Goal: Task Accomplishment & Management: Manage account settings

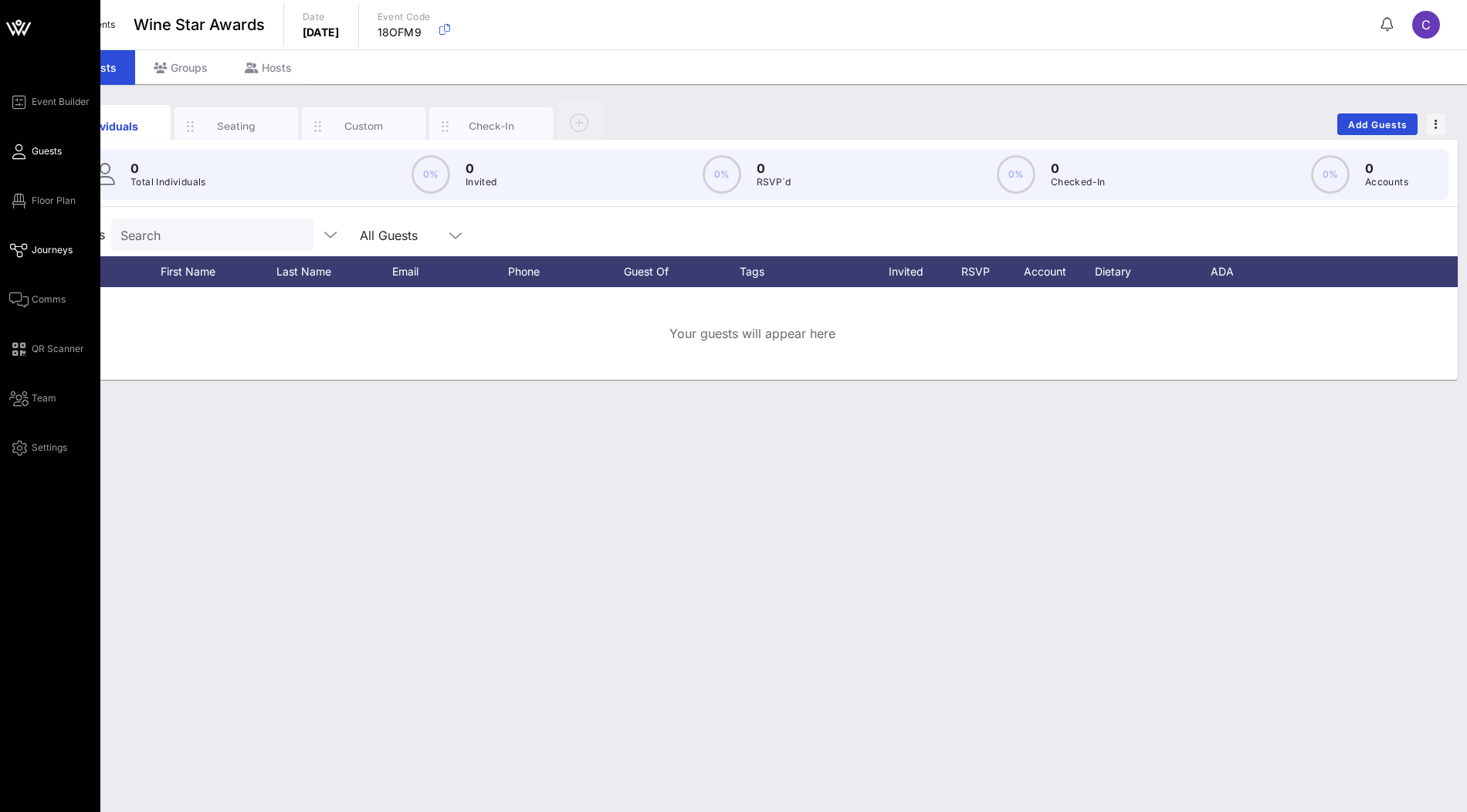
click at [46, 248] on span "Journeys" at bounding box center [52, 250] width 41 height 14
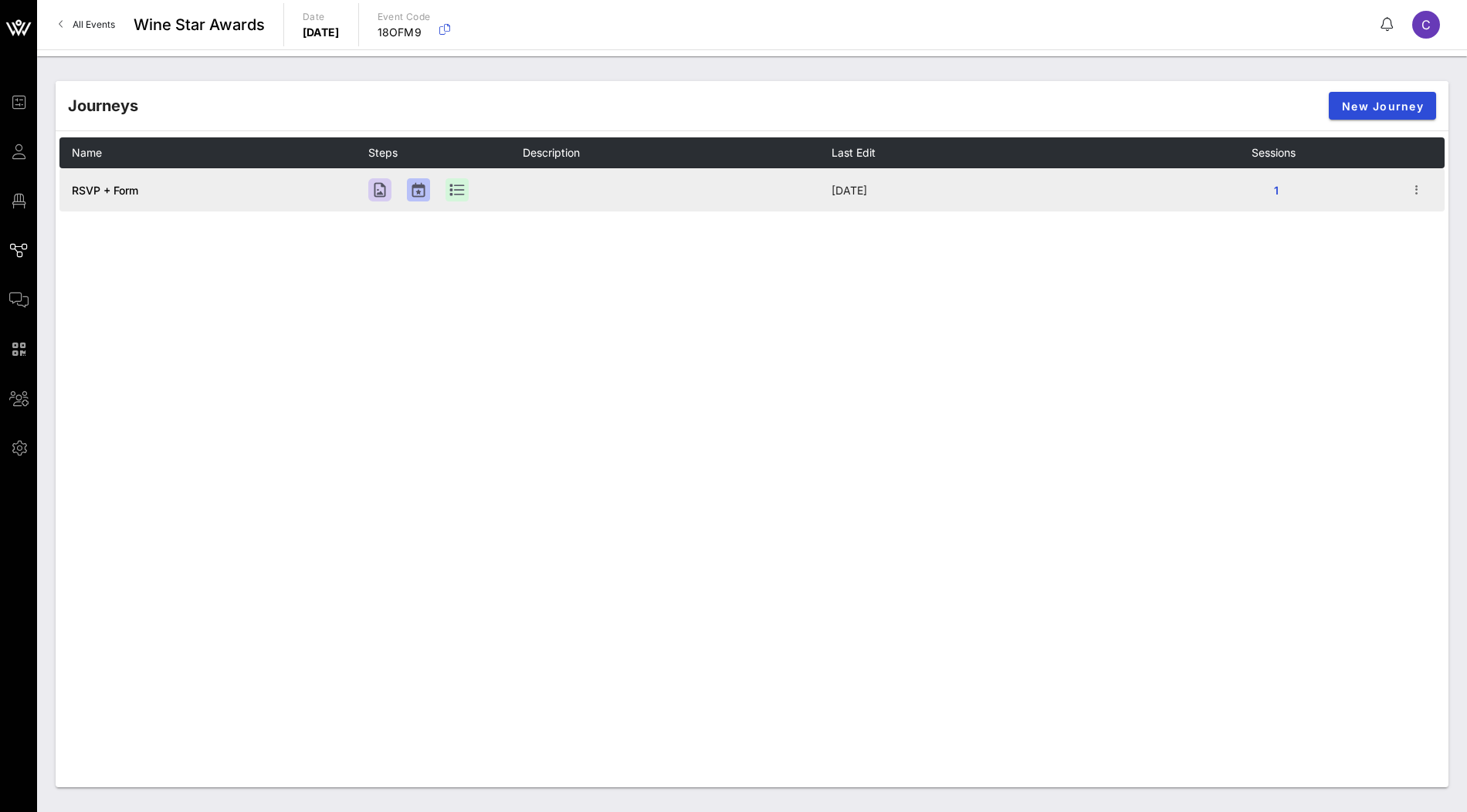
click at [108, 190] on span "RSVP + Form" at bounding box center [104, 190] width 67 height 13
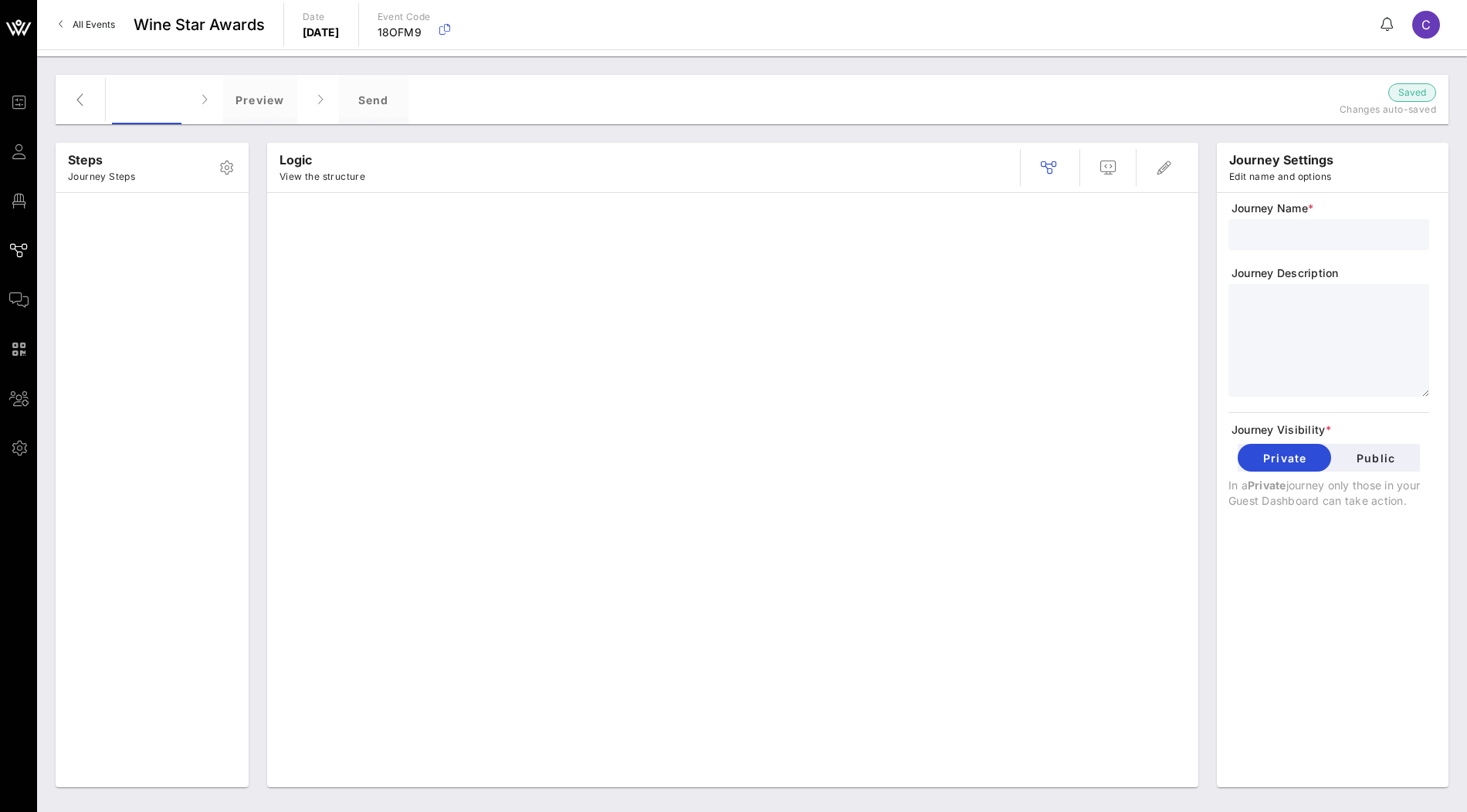
type input "RSVP + Form"
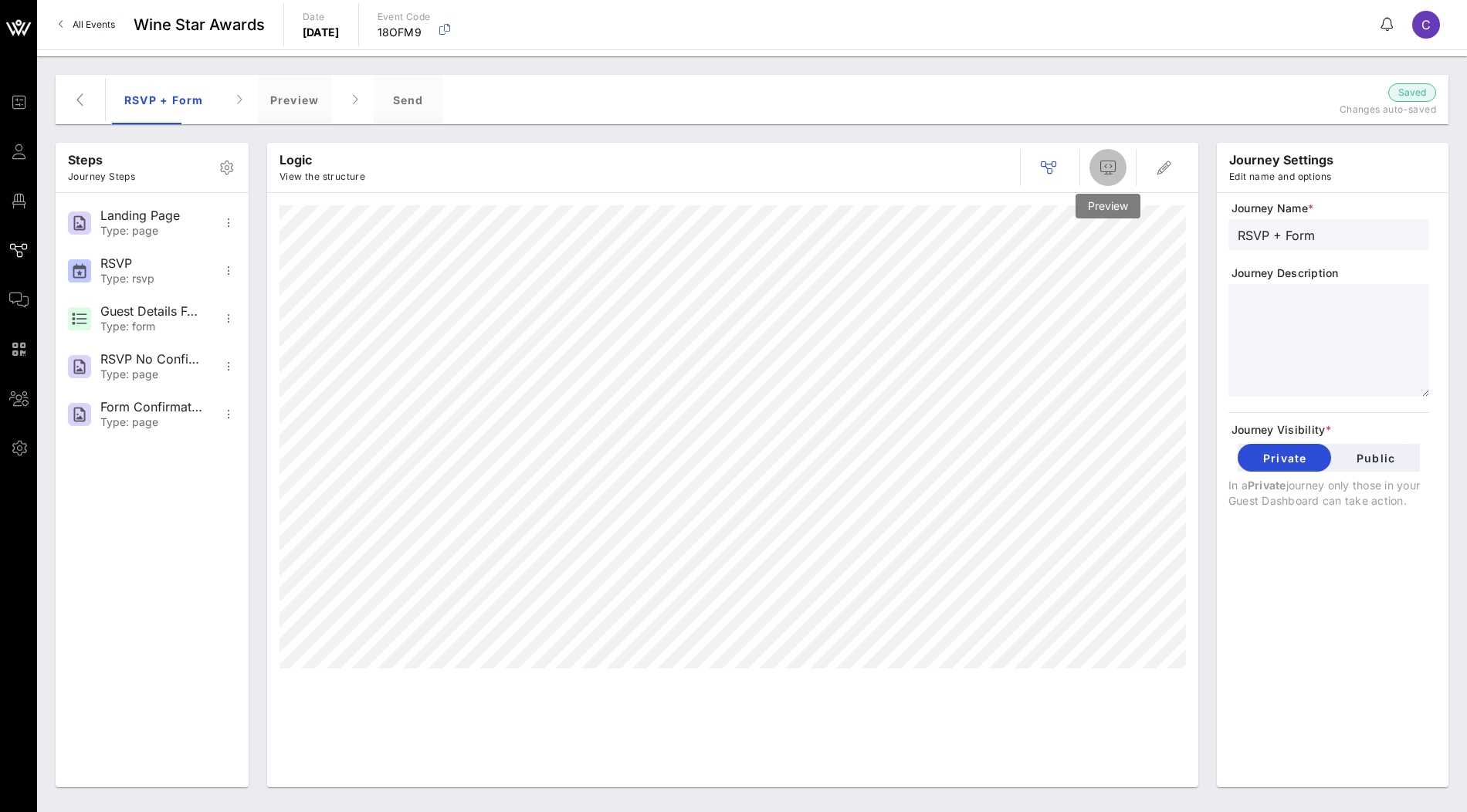
click at [1108, 167] on icon "button" at bounding box center [1108, 168] width 19 height 19
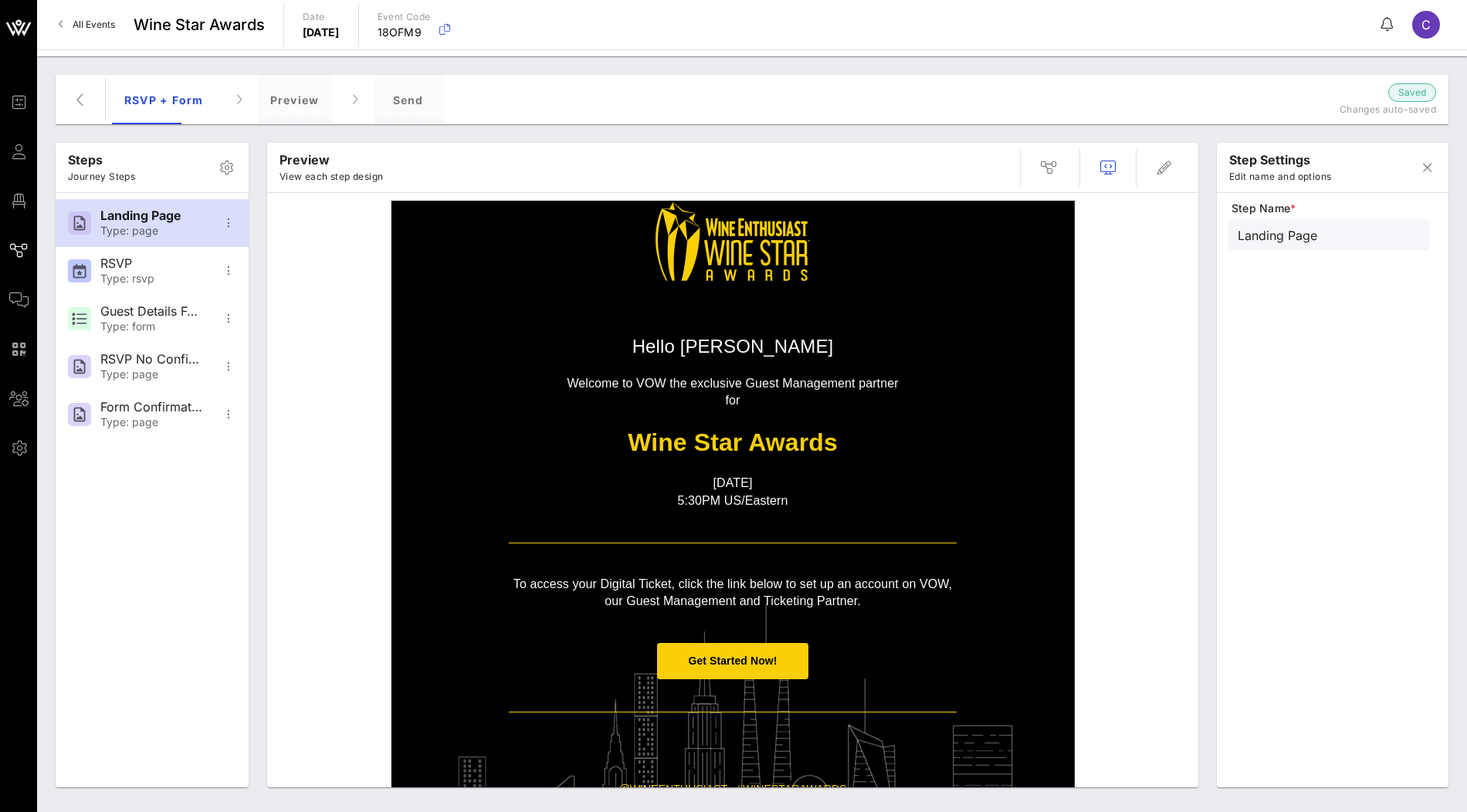
scroll to position [114, 0]
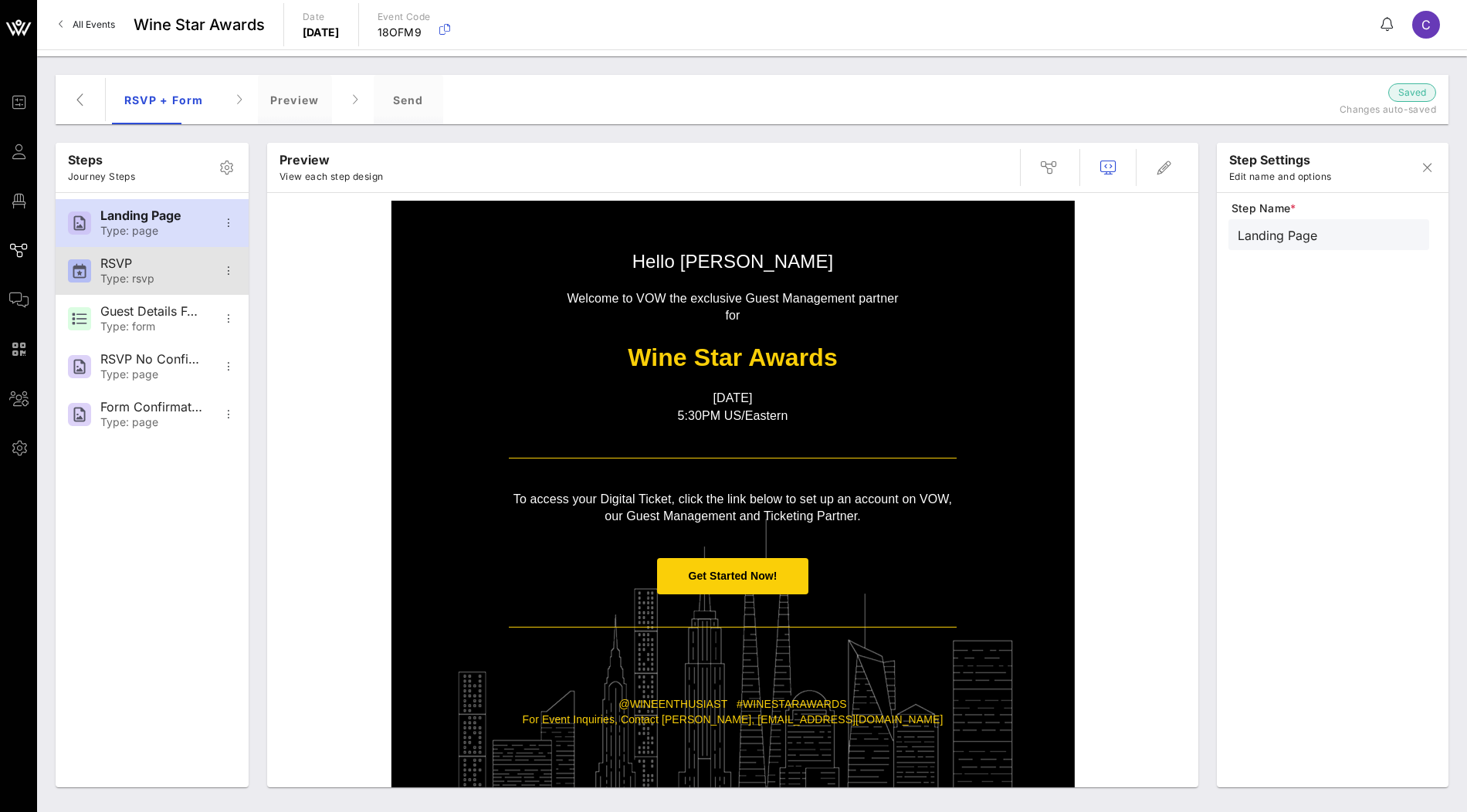
click at [168, 278] on div "Type: rsvp" at bounding box center [151, 279] width 102 height 13
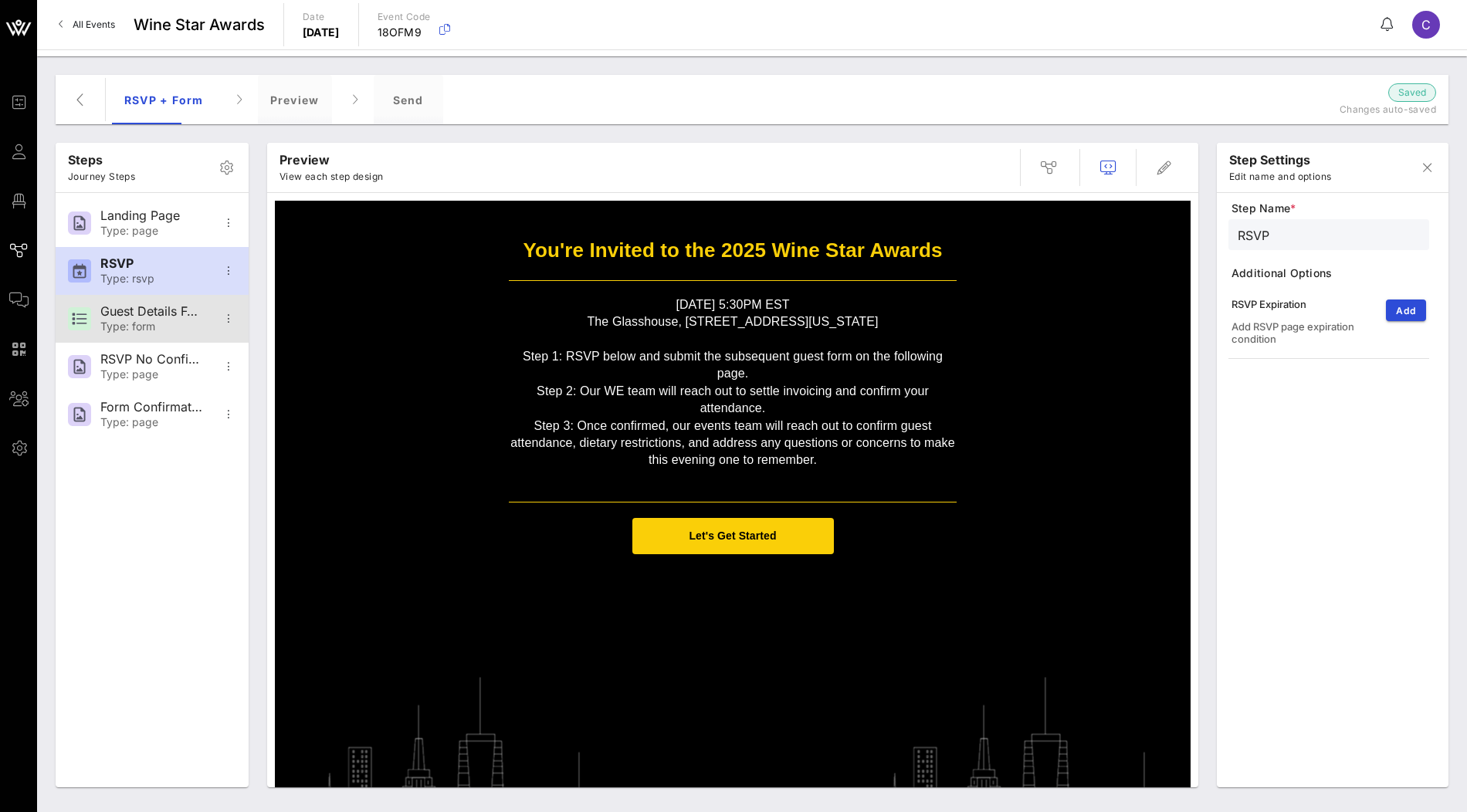
click at [166, 323] on div "Type: form" at bounding box center [151, 326] width 102 height 13
type input "Guest Details Form"
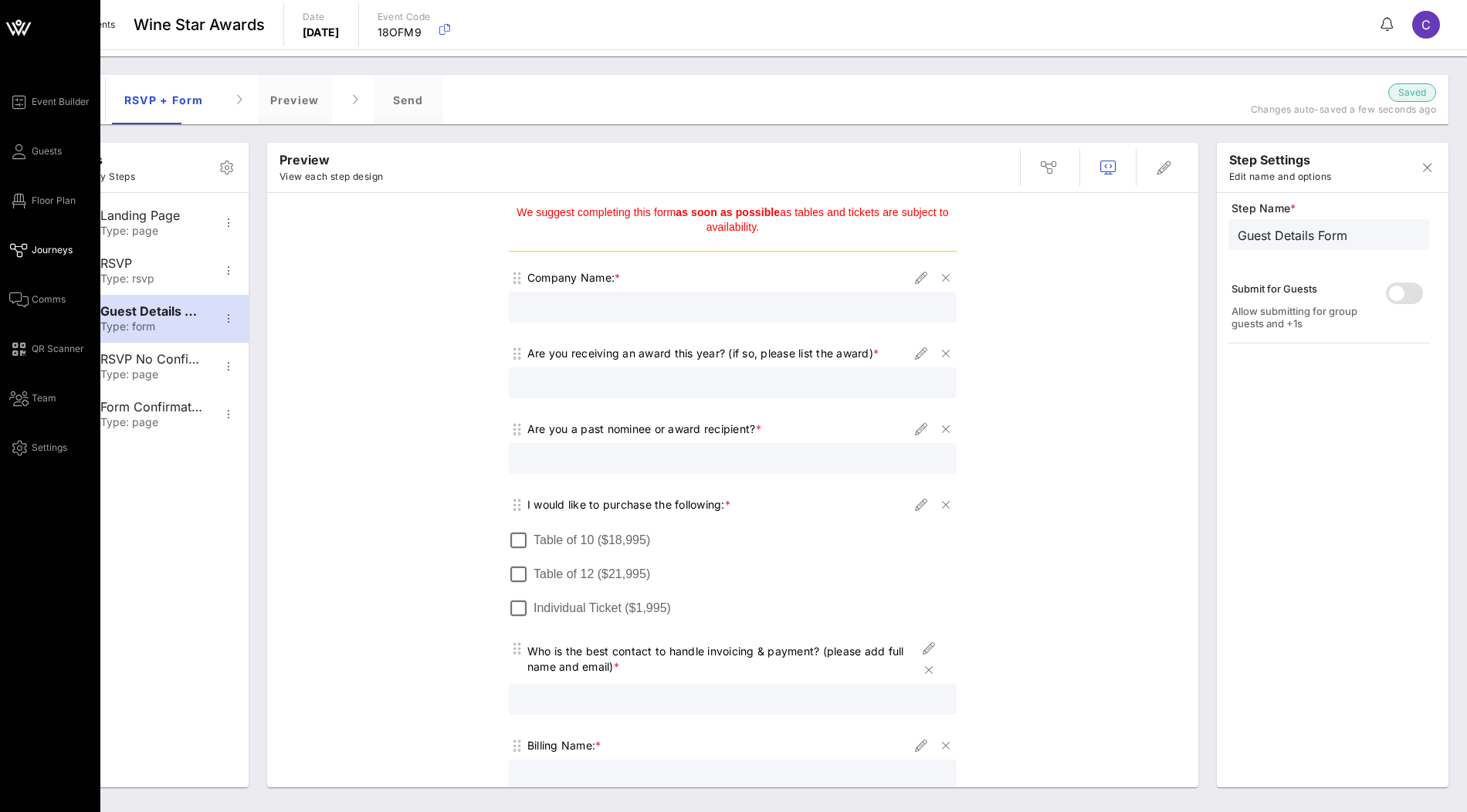
scroll to position [82, 0]
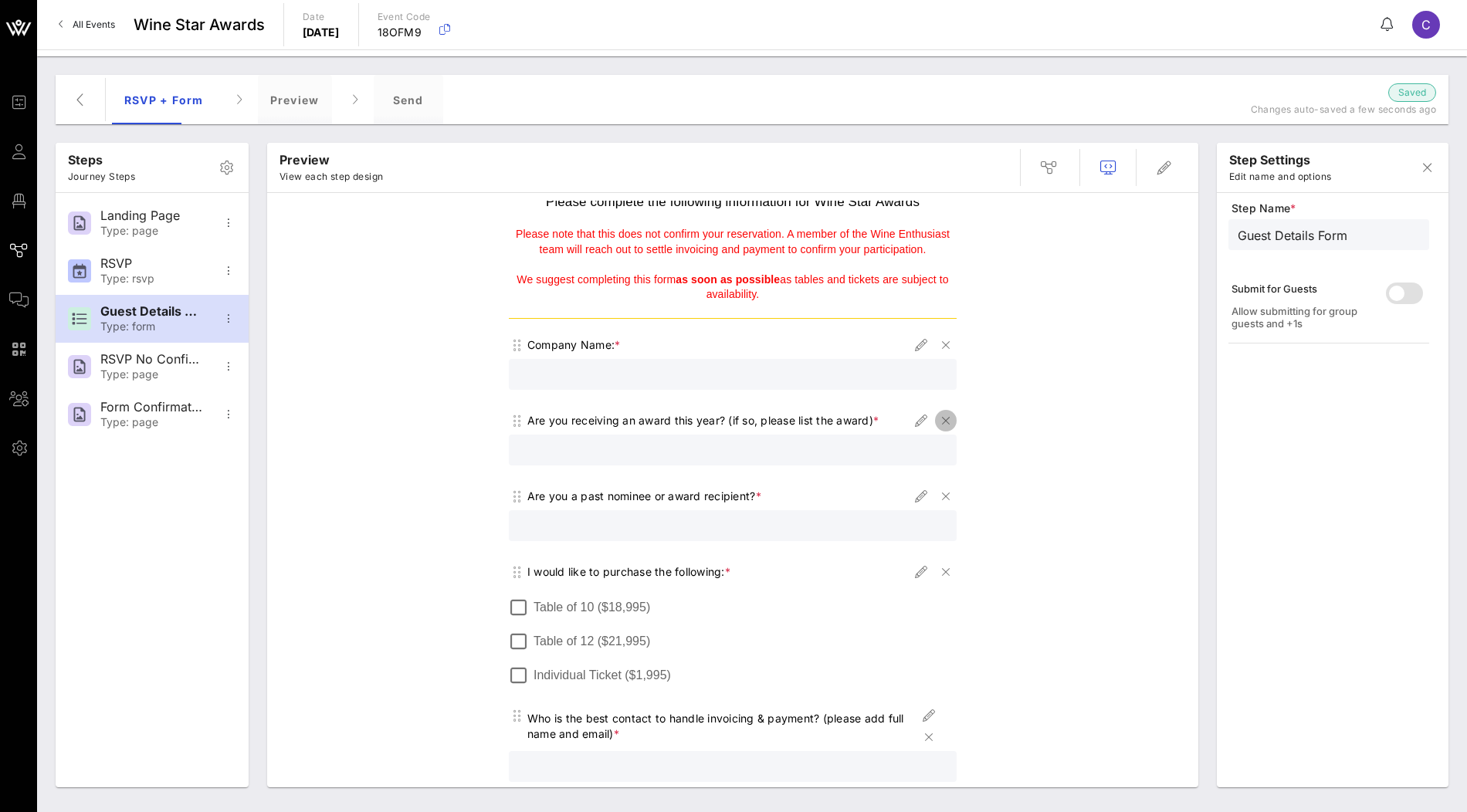
click at [947, 417] on icon "button" at bounding box center [946, 421] width 19 height 19
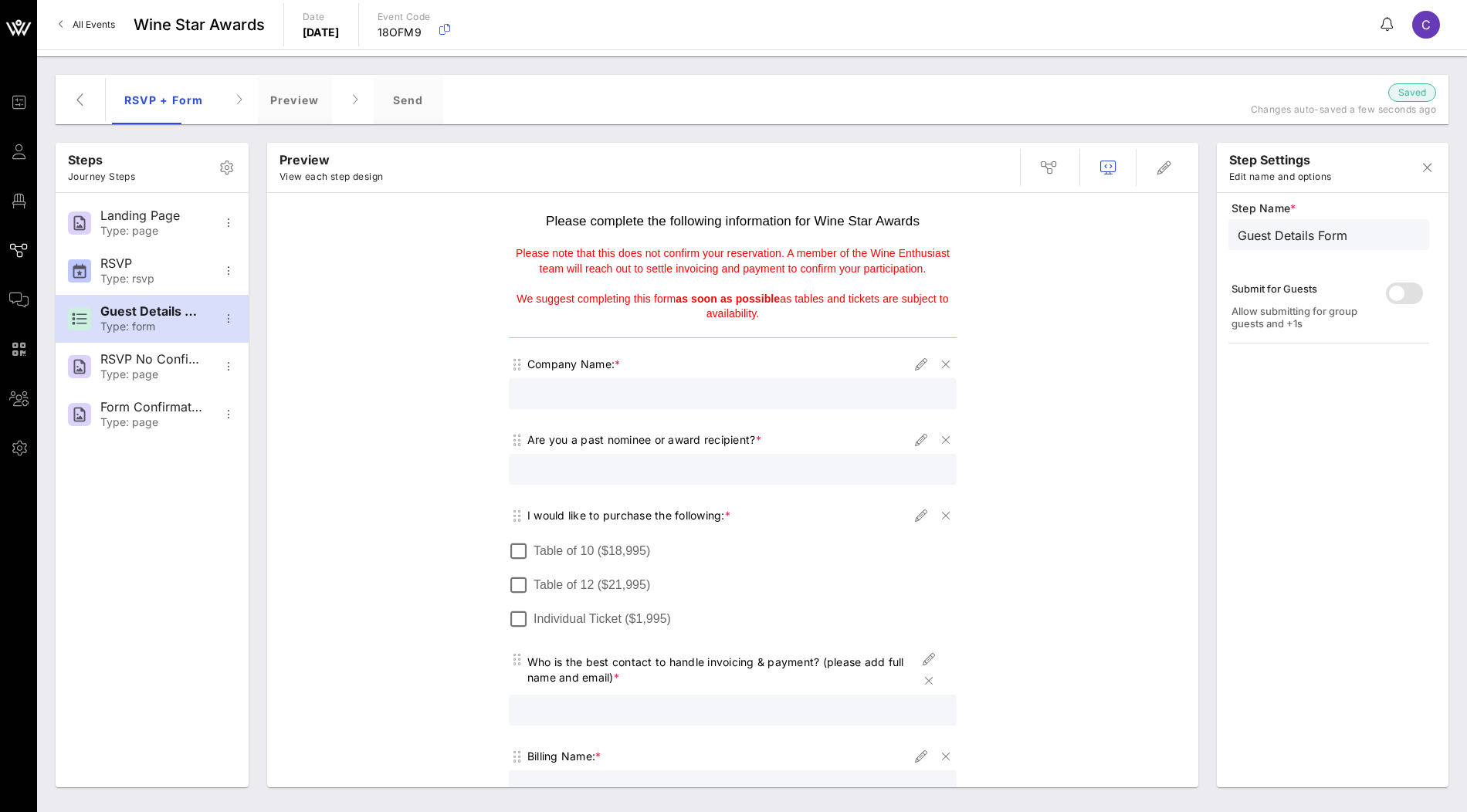
scroll to position [74, 0]
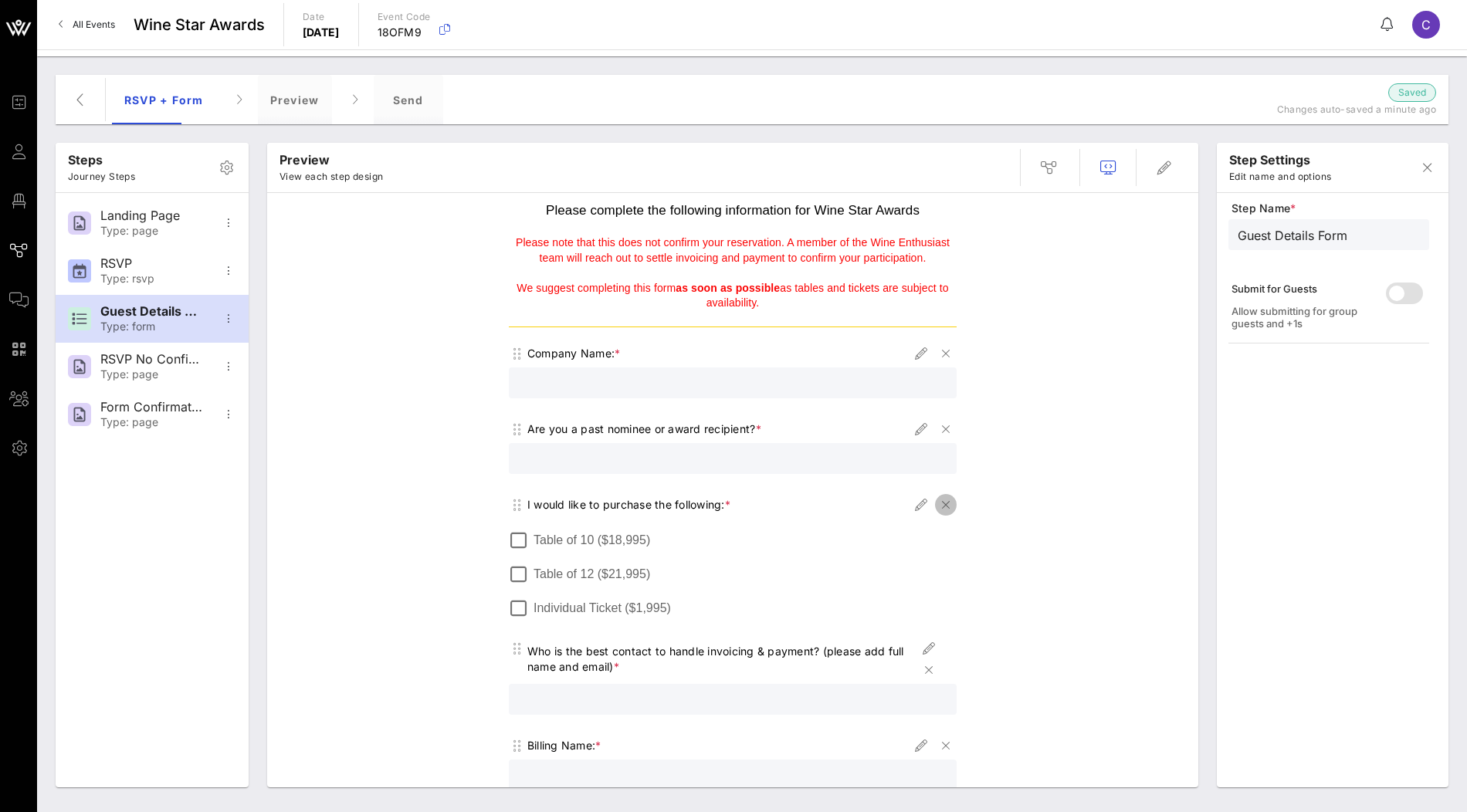
click at [947, 504] on icon "button" at bounding box center [946, 505] width 19 height 19
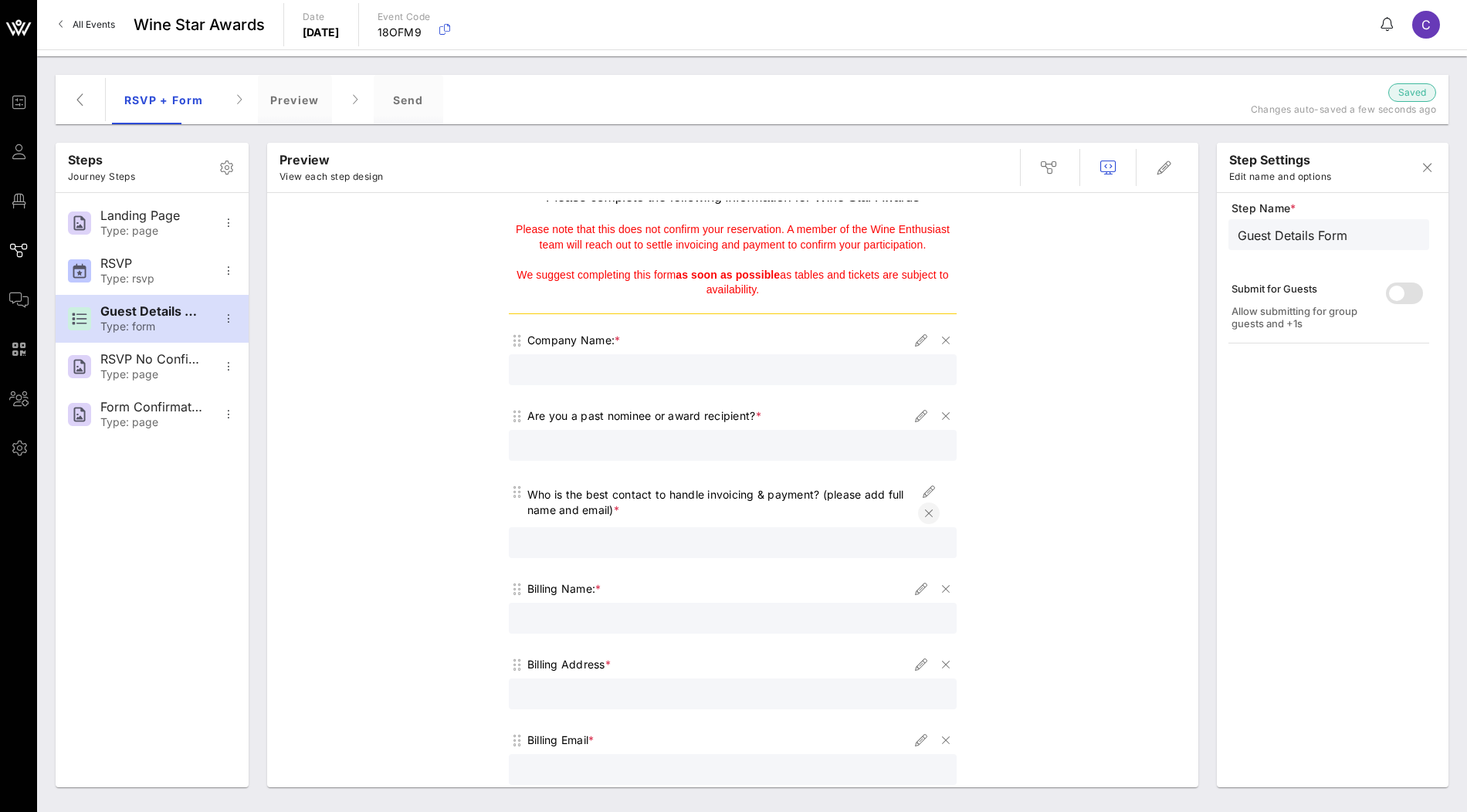
scroll to position [115, 0]
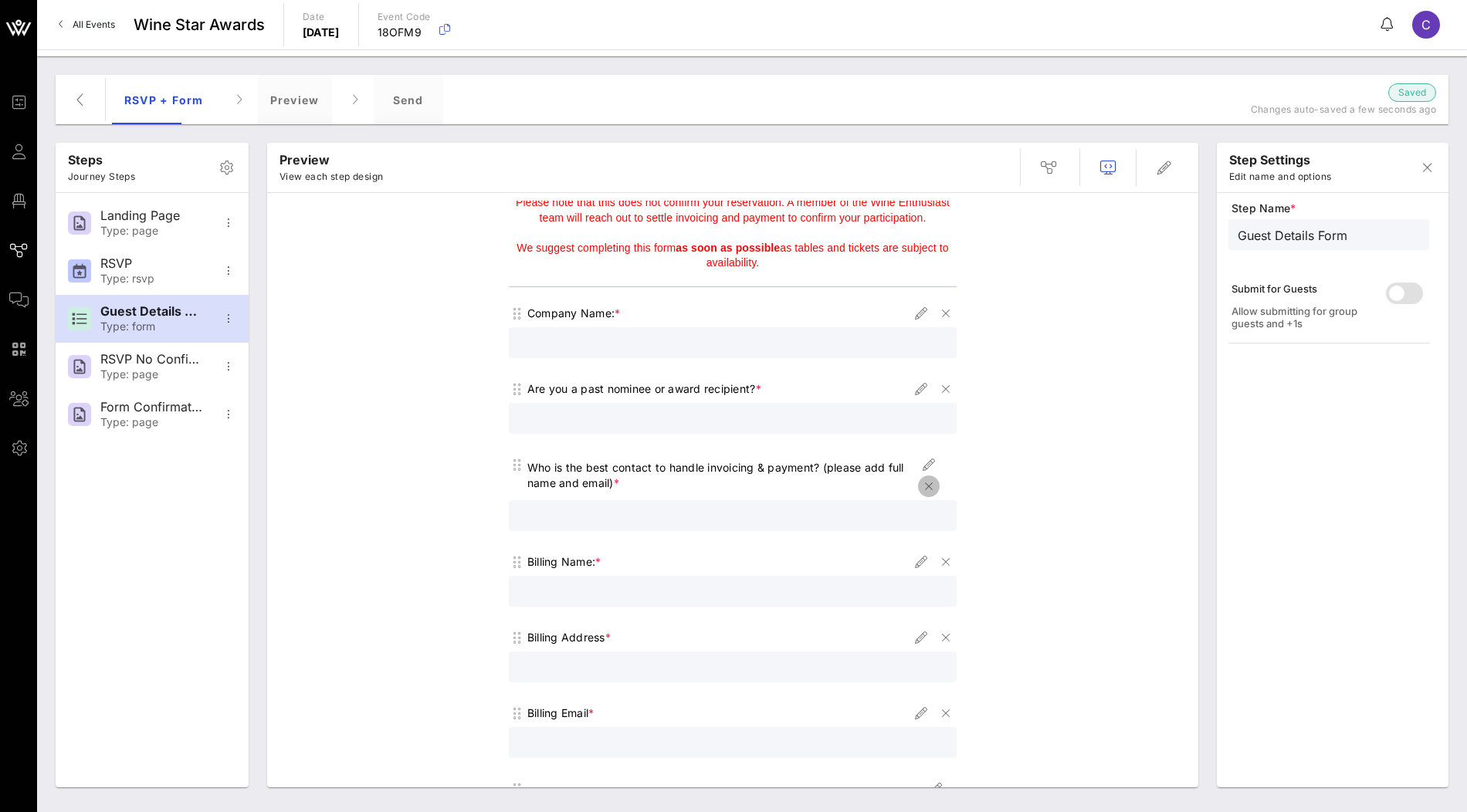
click at [931, 486] on icon "button" at bounding box center [929, 486] width 19 height 19
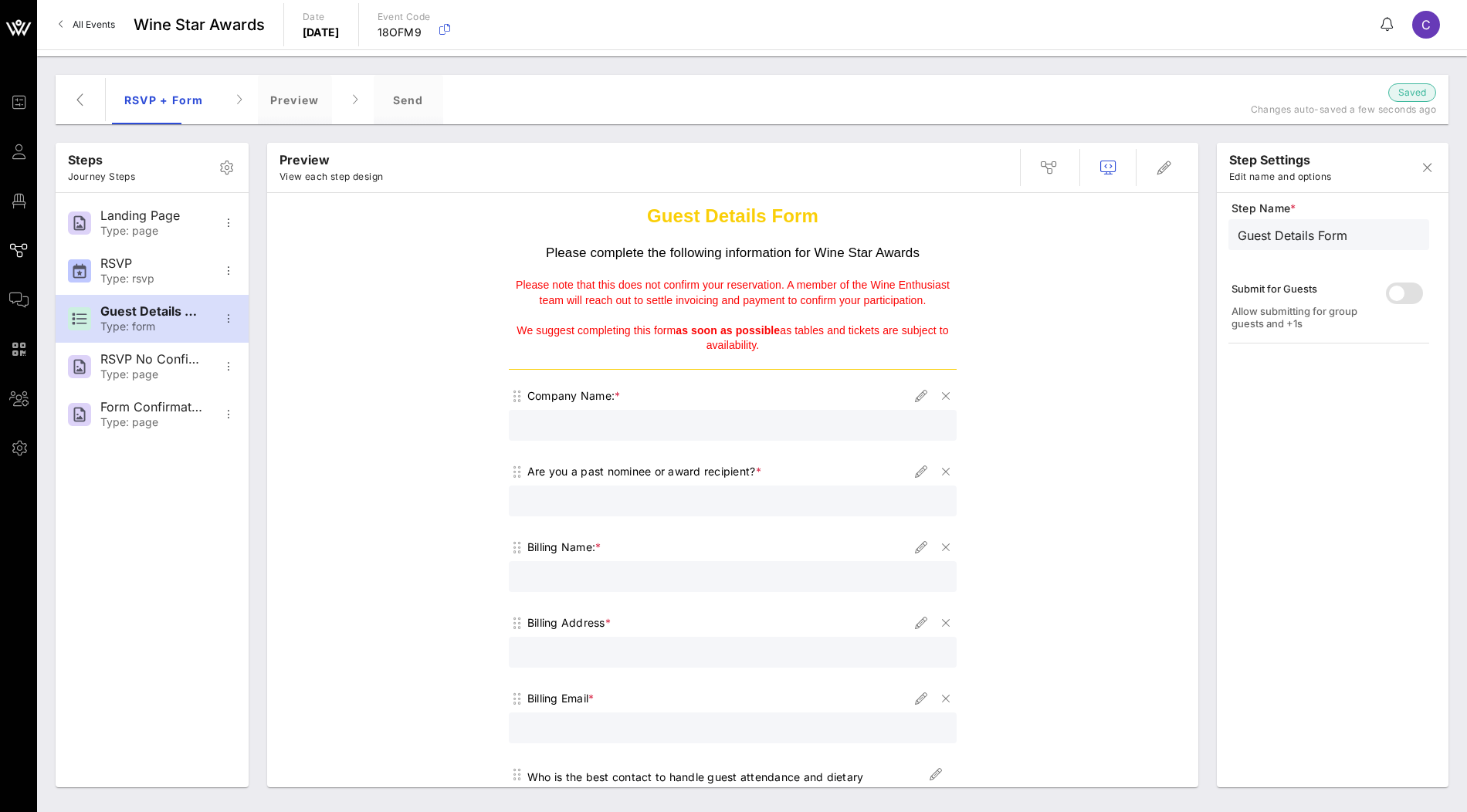
scroll to position [45, 0]
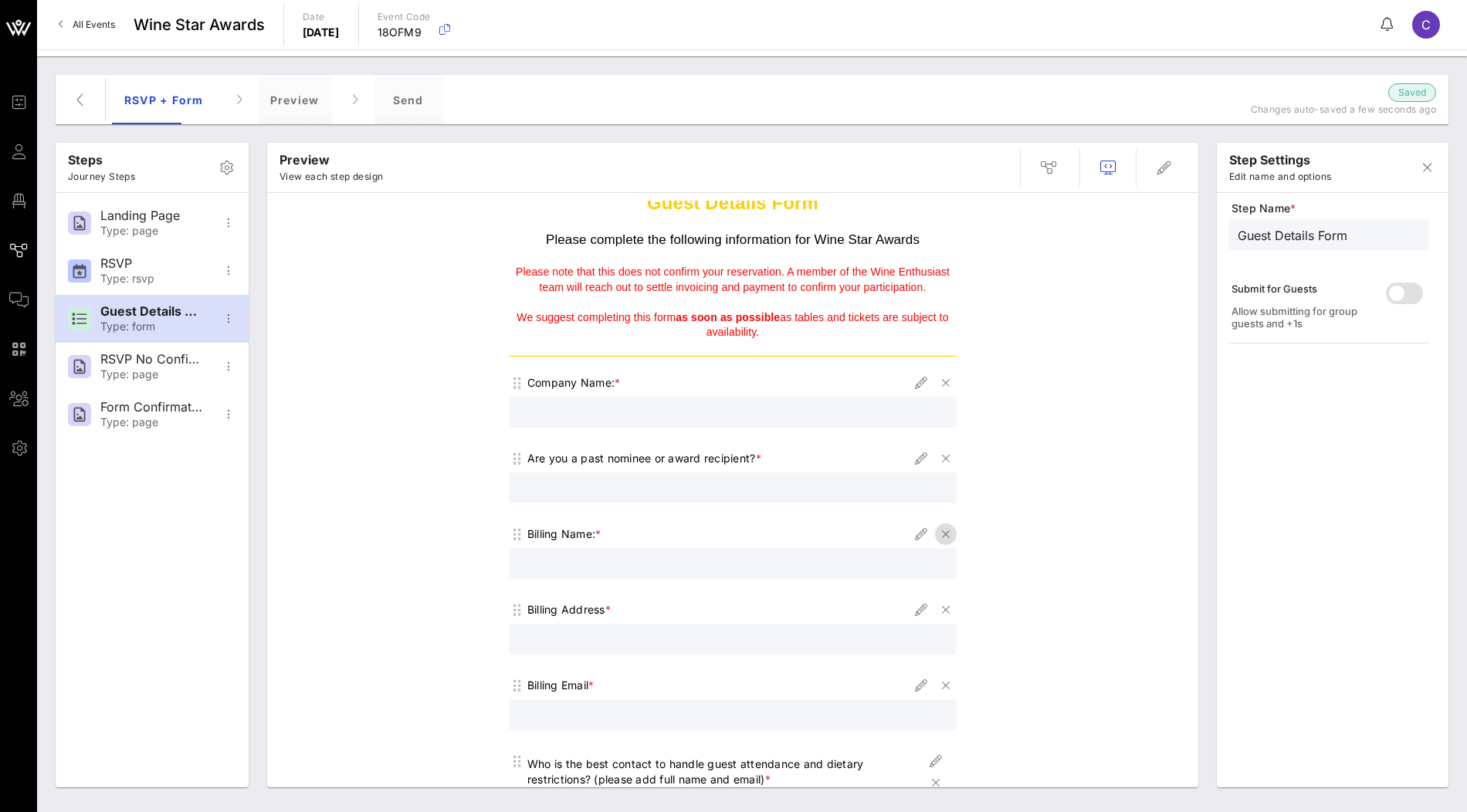
click at [943, 532] on icon "button" at bounding box center [946, 534] width 19 height 19
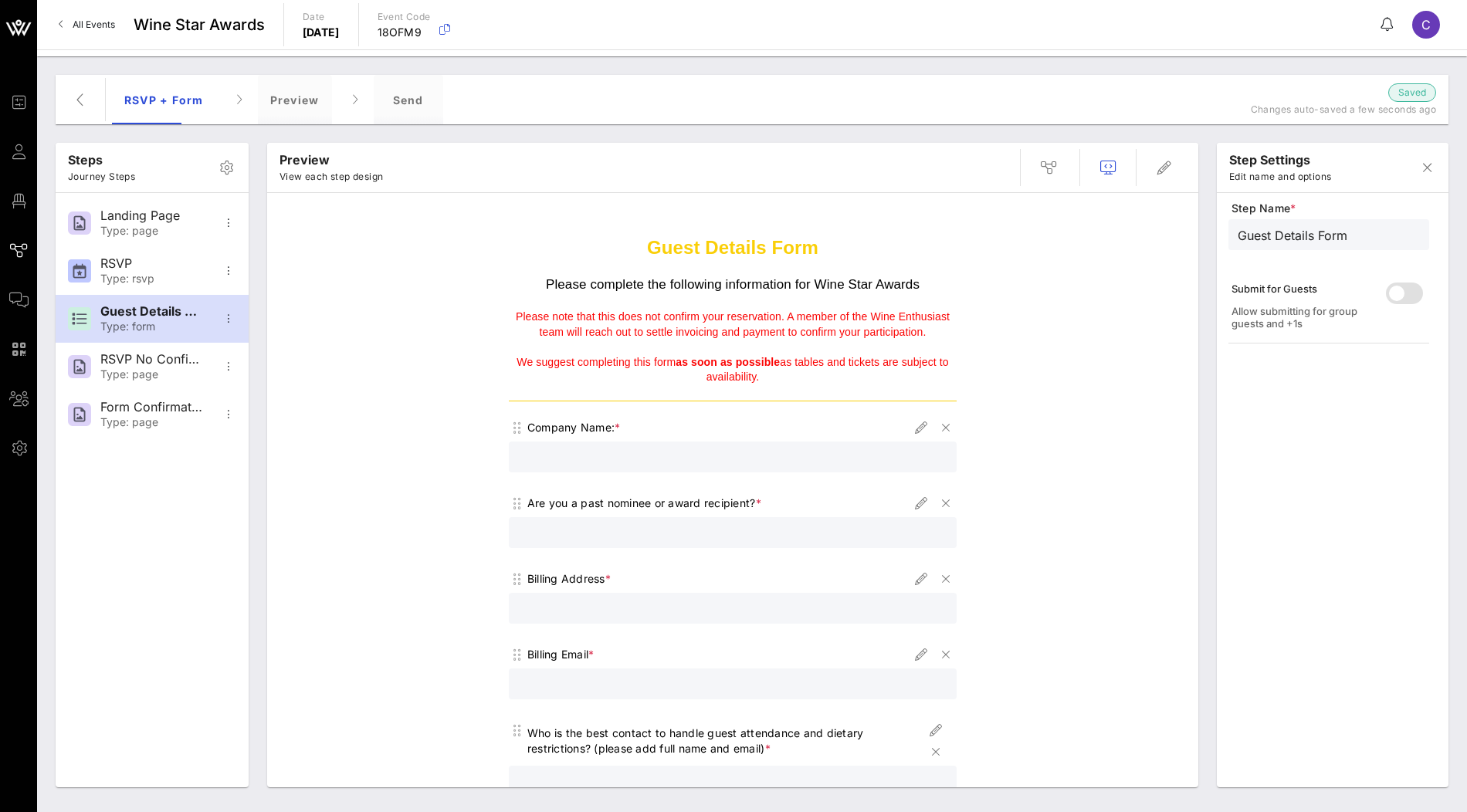
scroll to position [22, 0]
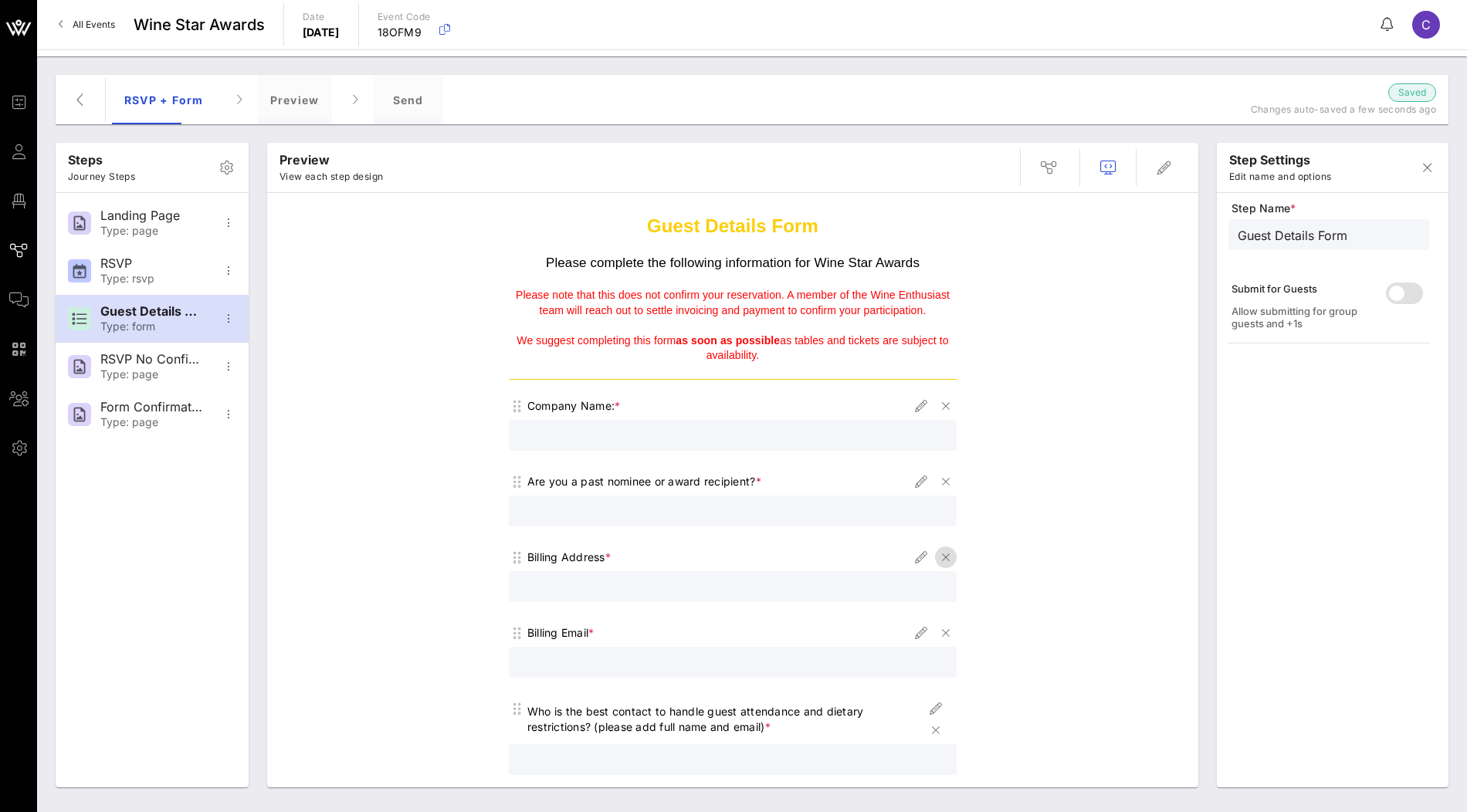
click at [946, 558] on icon "button" at bounding box center [946, 557] width 19 height 19
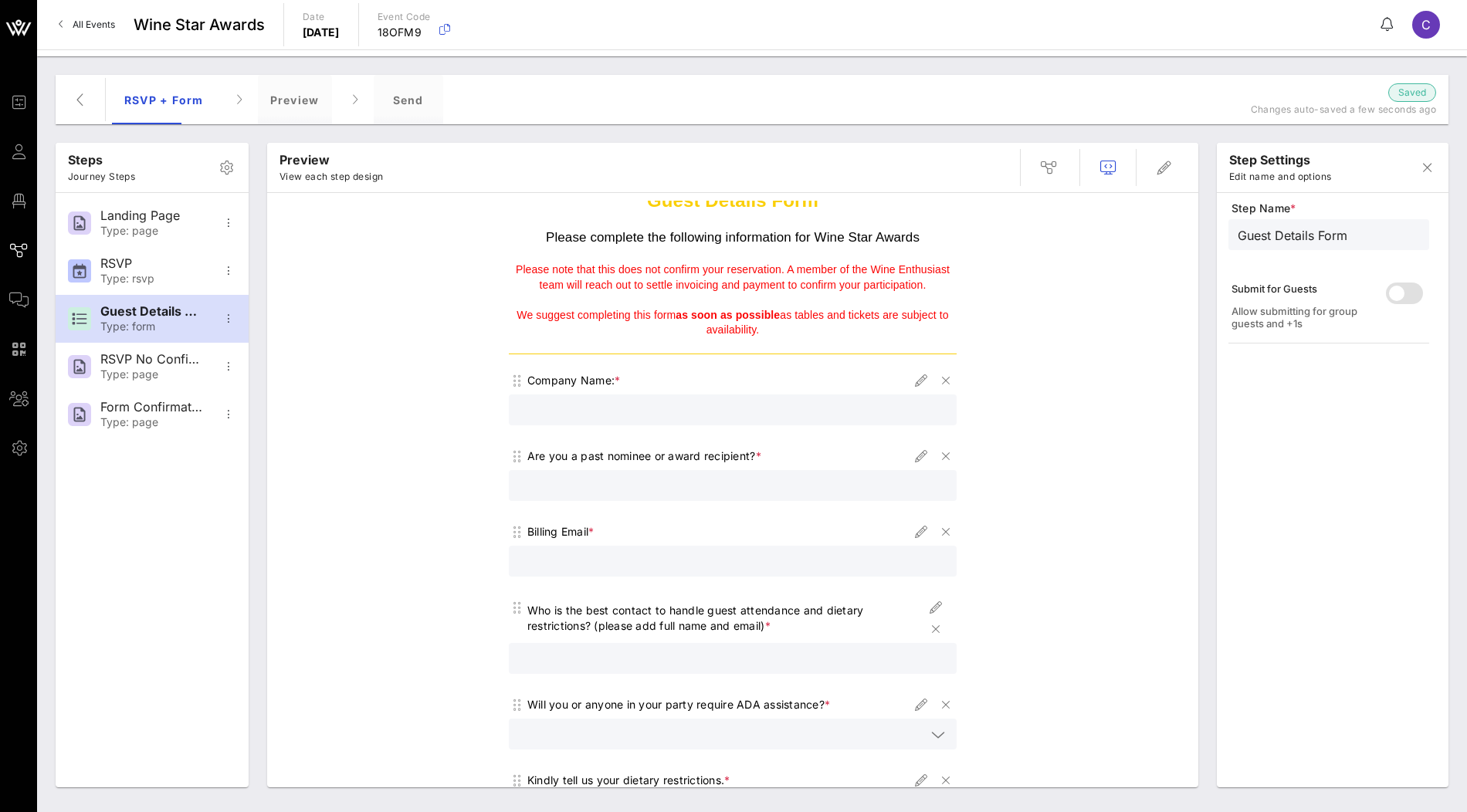
scroll to position [48, 0]
click at [948, 530] on icon "button" at bounding box center [946, 531] width 19 height 19
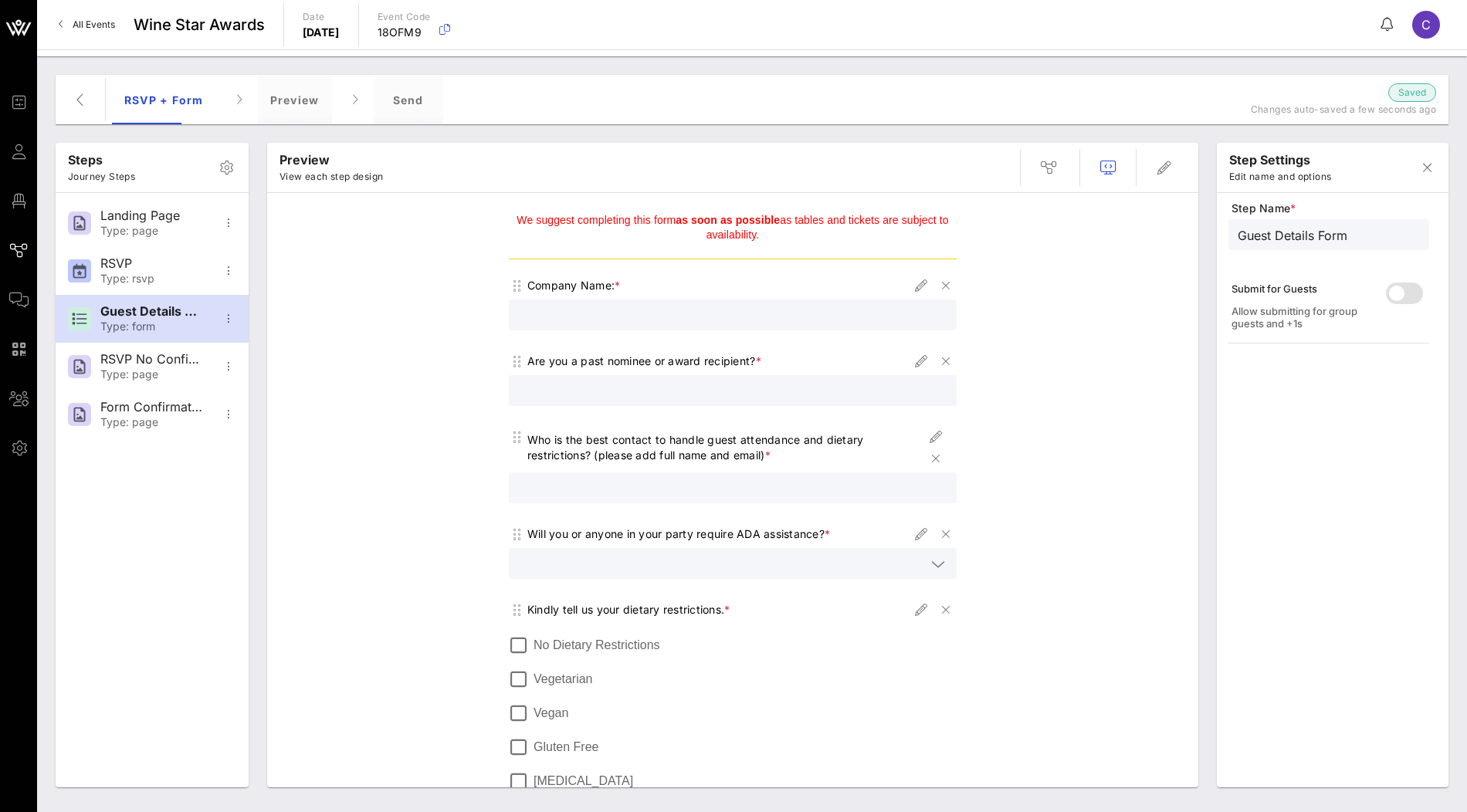
scroll to position [152, 0]
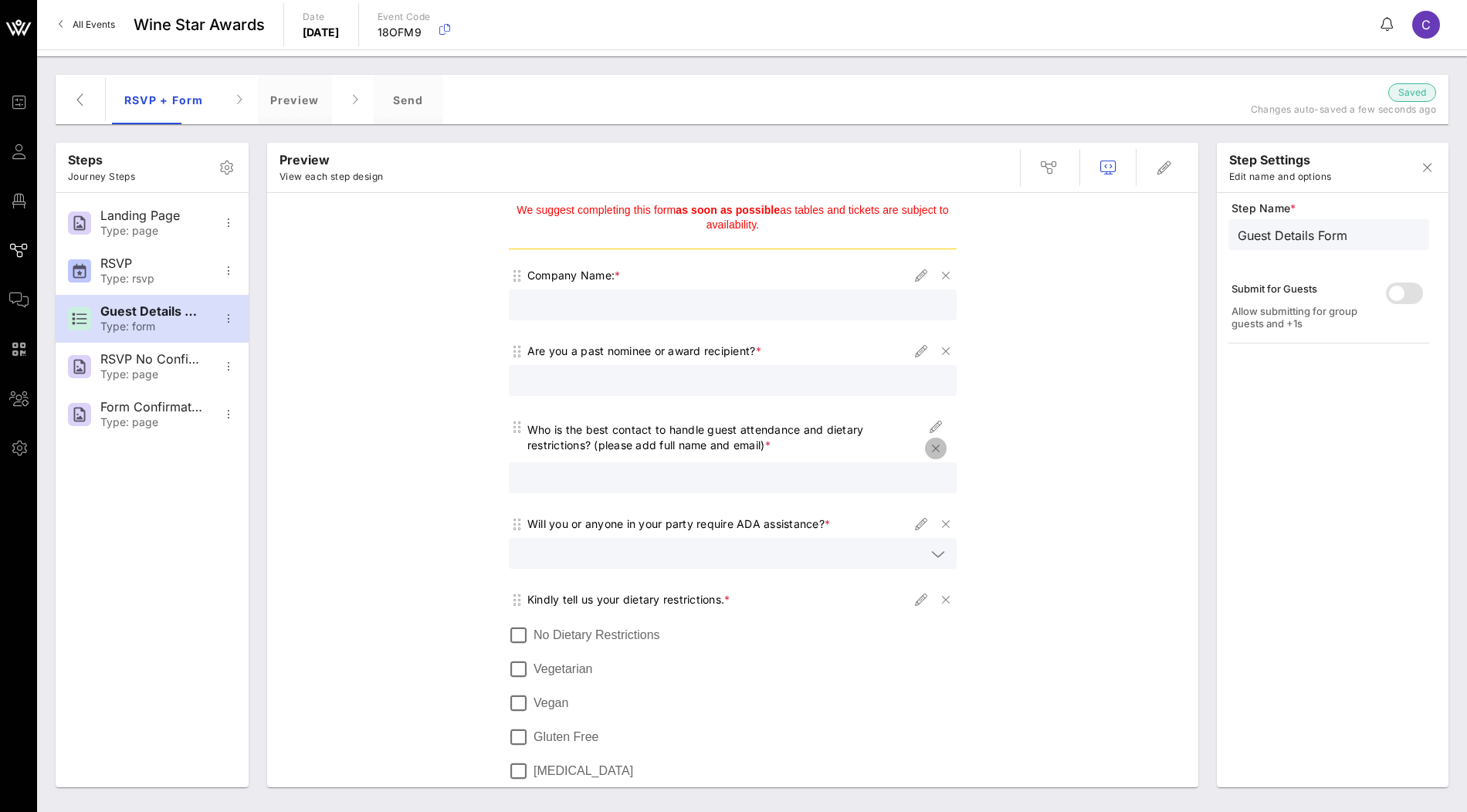
click at [936, 445] on icon "button" at bounding box center [936, 449] width 19 height 19
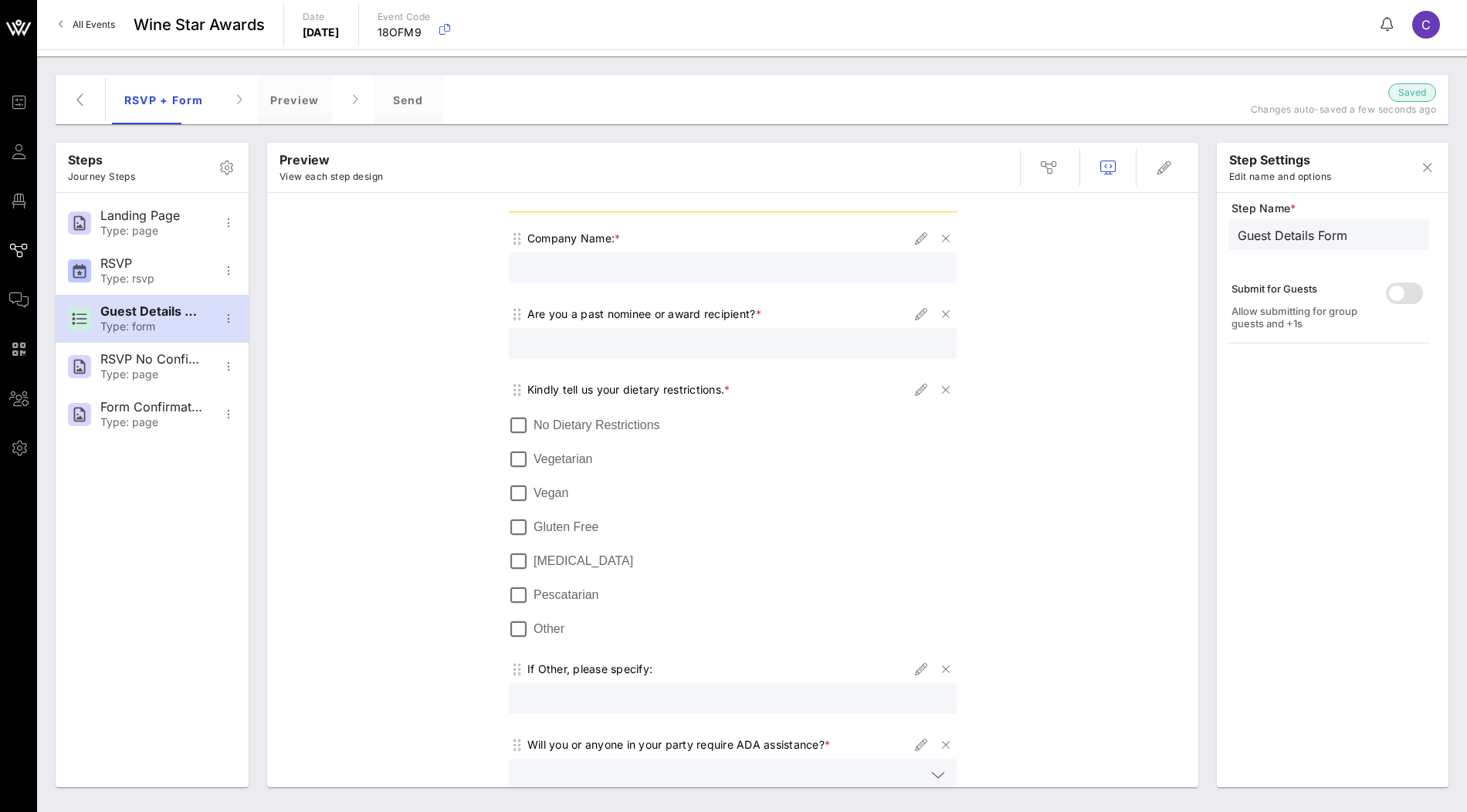
scroll to position [413, 0]
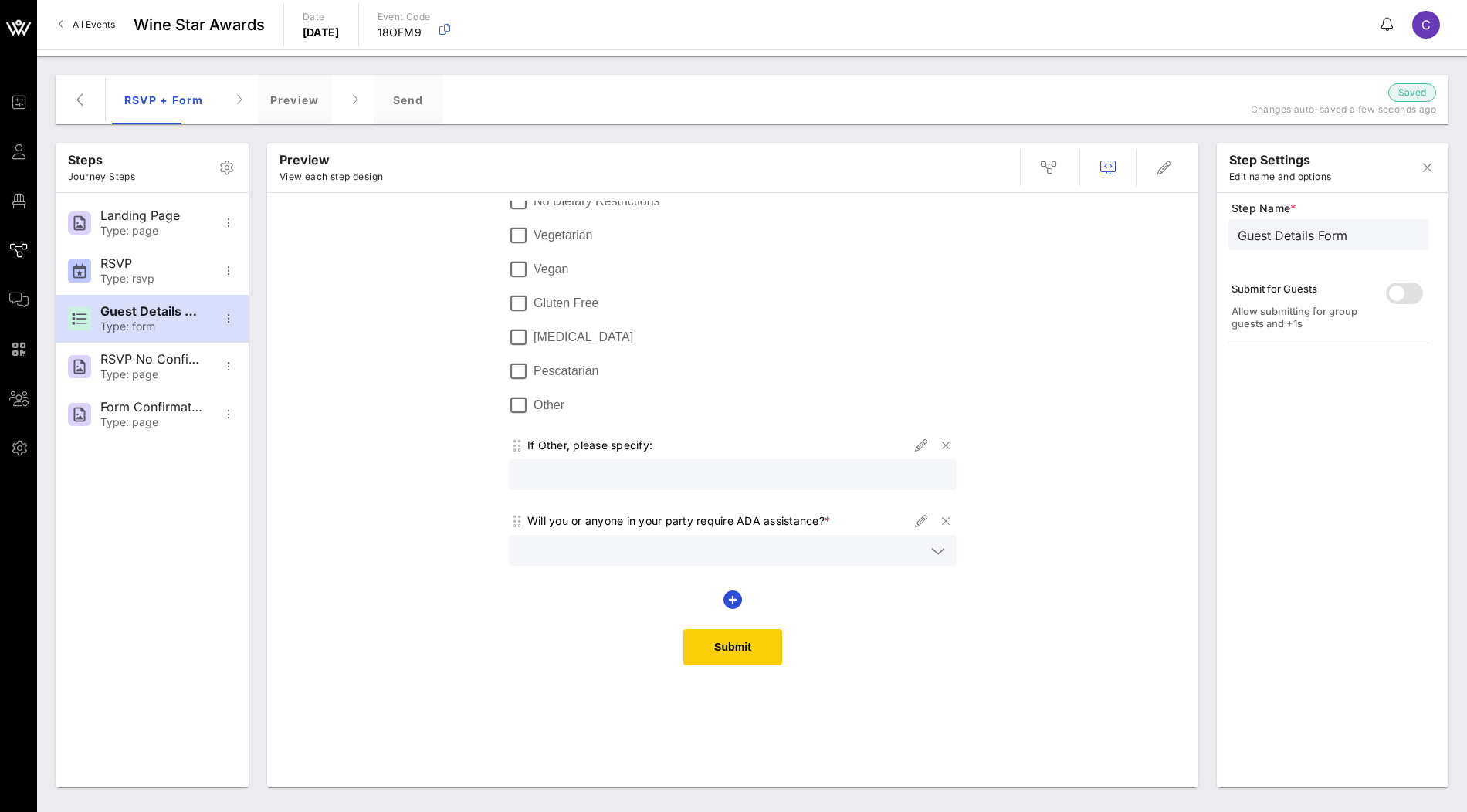
drag, startPoint x: 516, startPoint y: 304, endPoint x: 773, endPoint y: 4, distance: 395.0
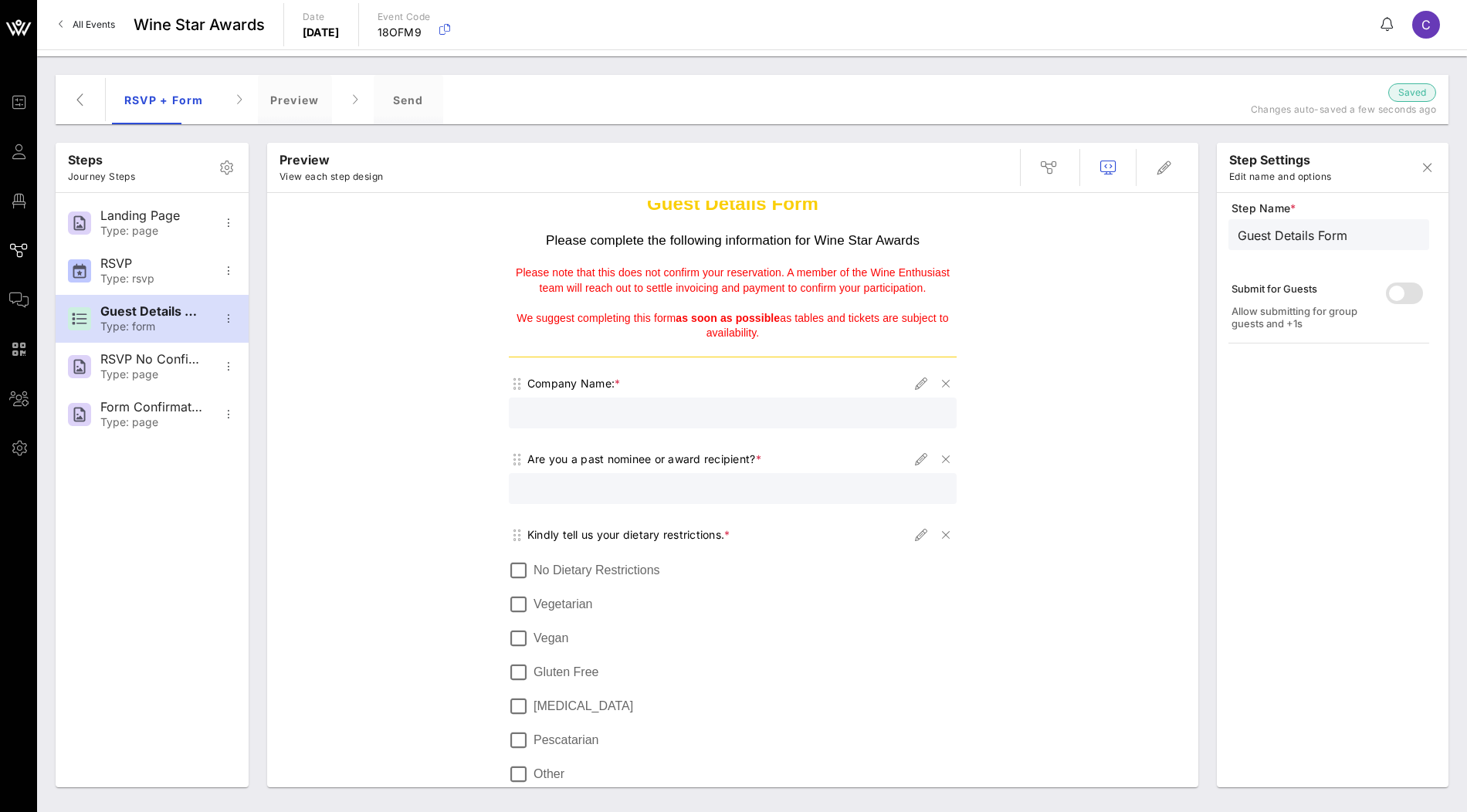
scroll to position [0, 0]
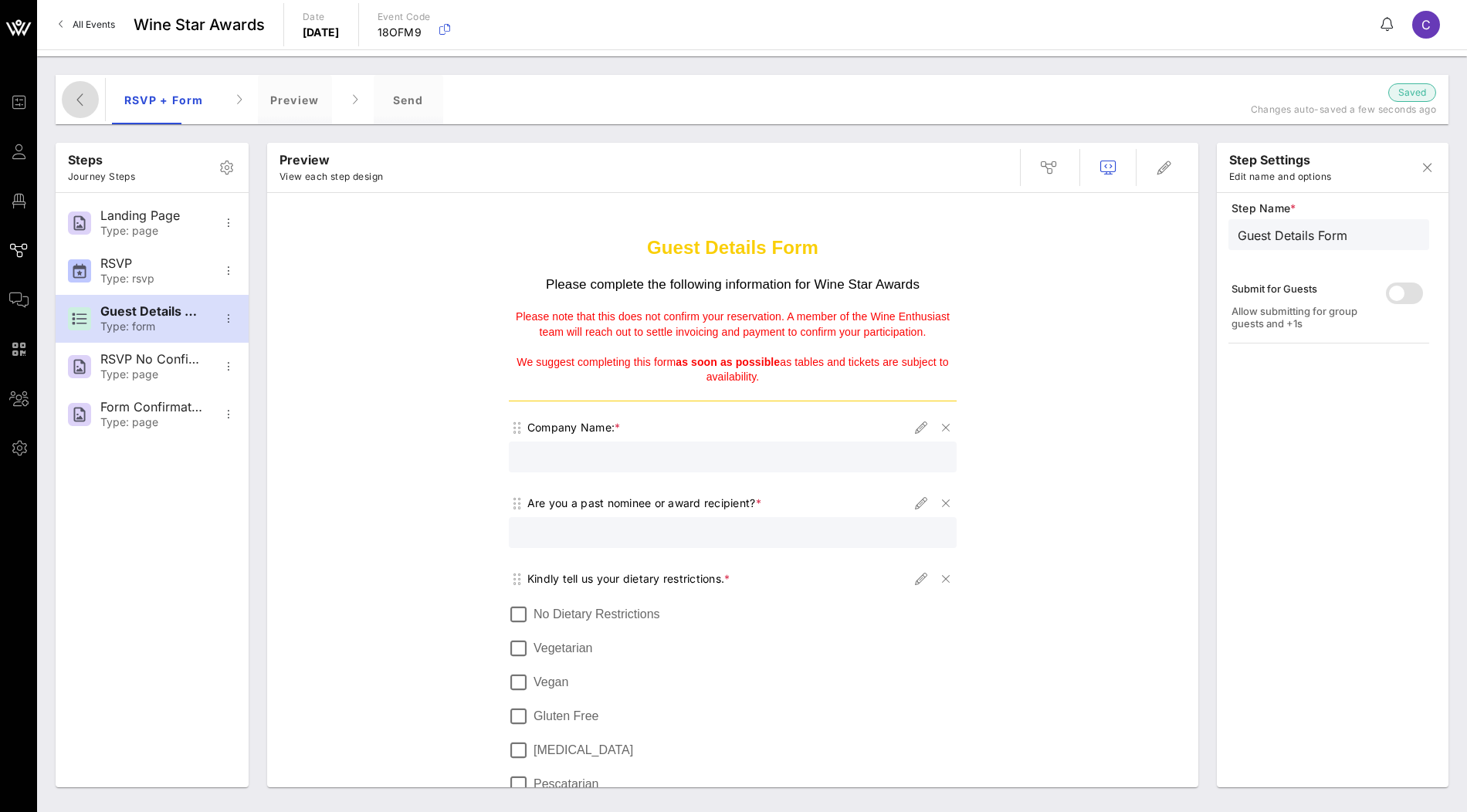
click at [84, 102] on icon "button" at bounding box center [80, 100] width 19 height 19
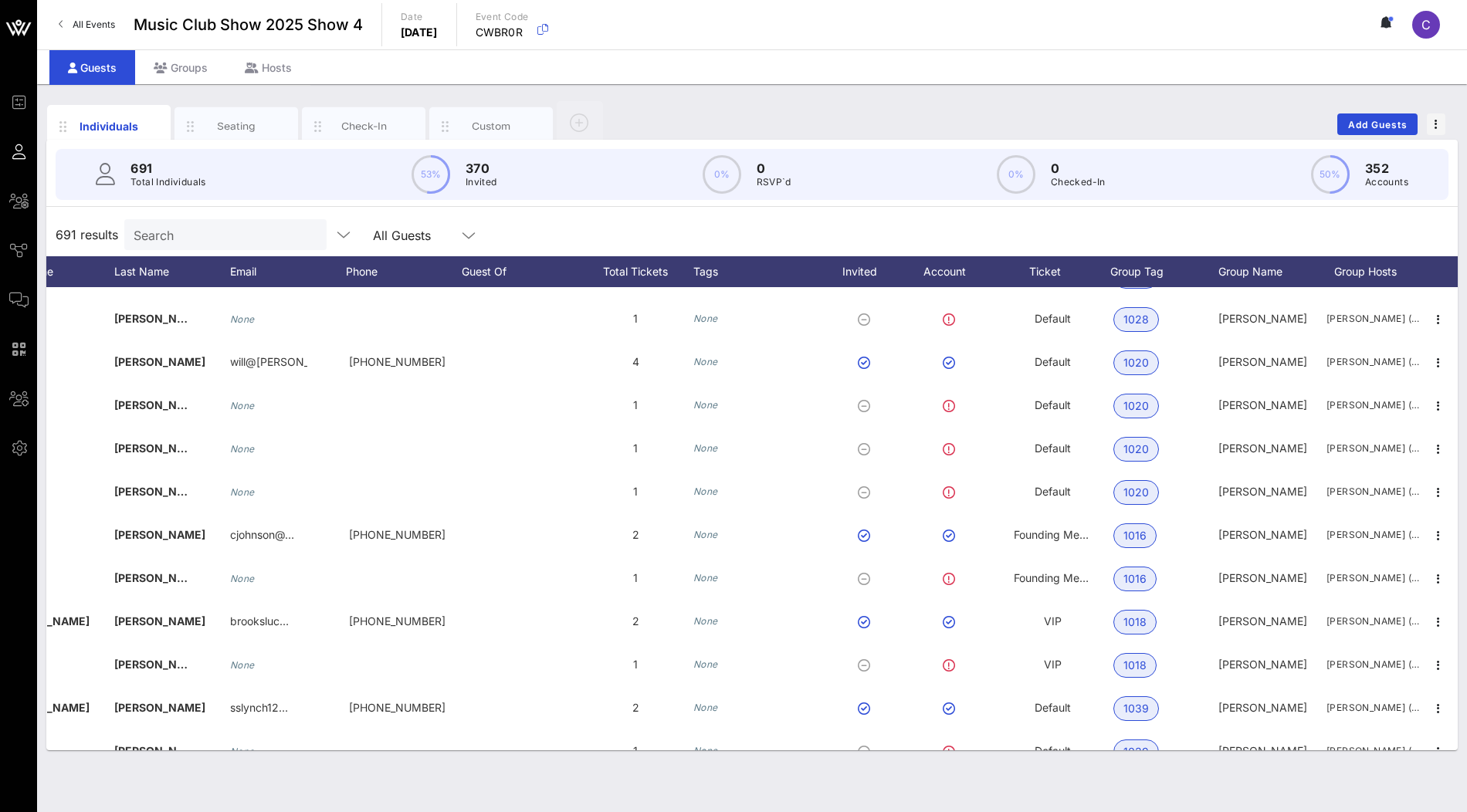
scroll to position [0, 162]
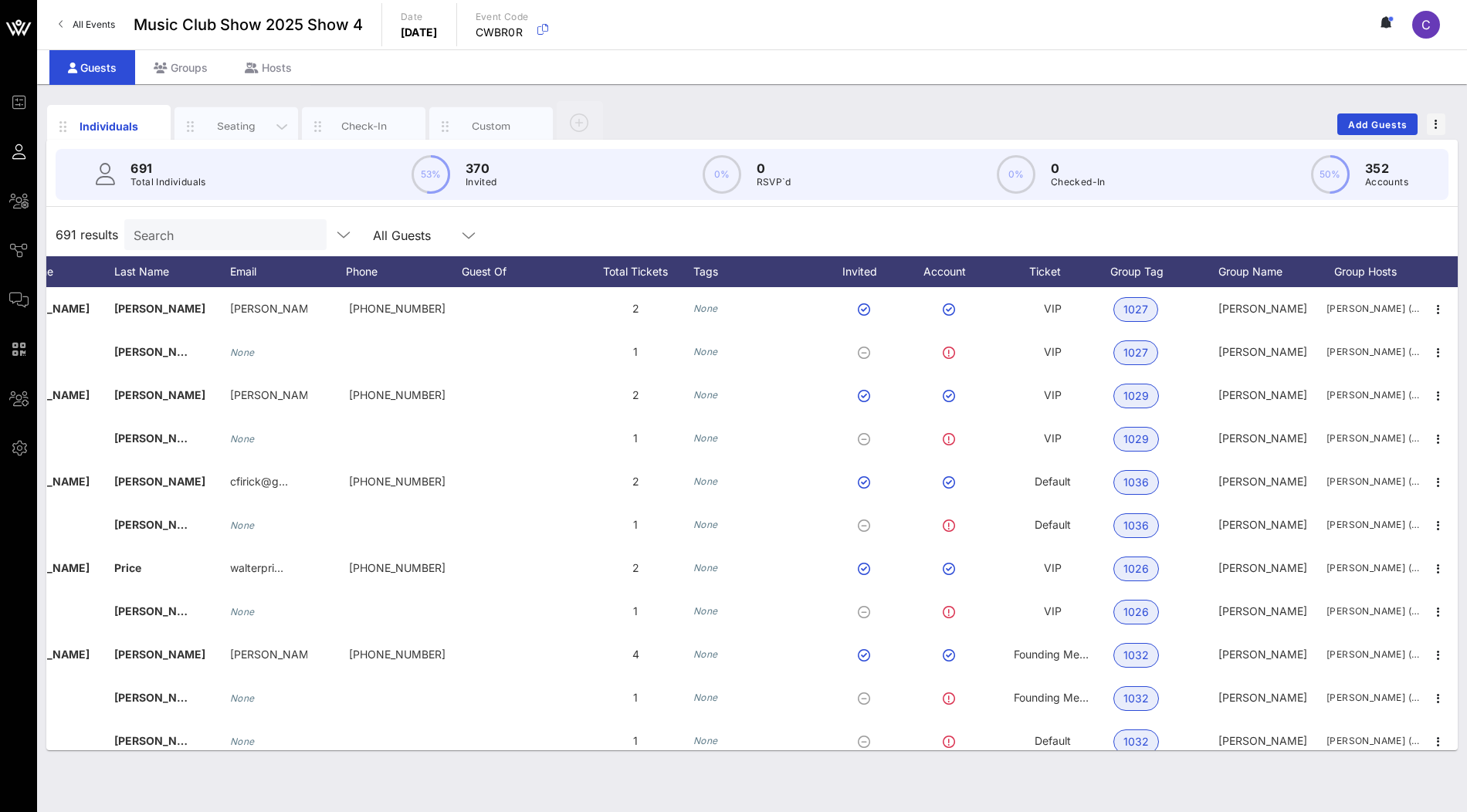
click at [232, 126] on div "Seating" at bounding box center [237, 126] width 69 height 15
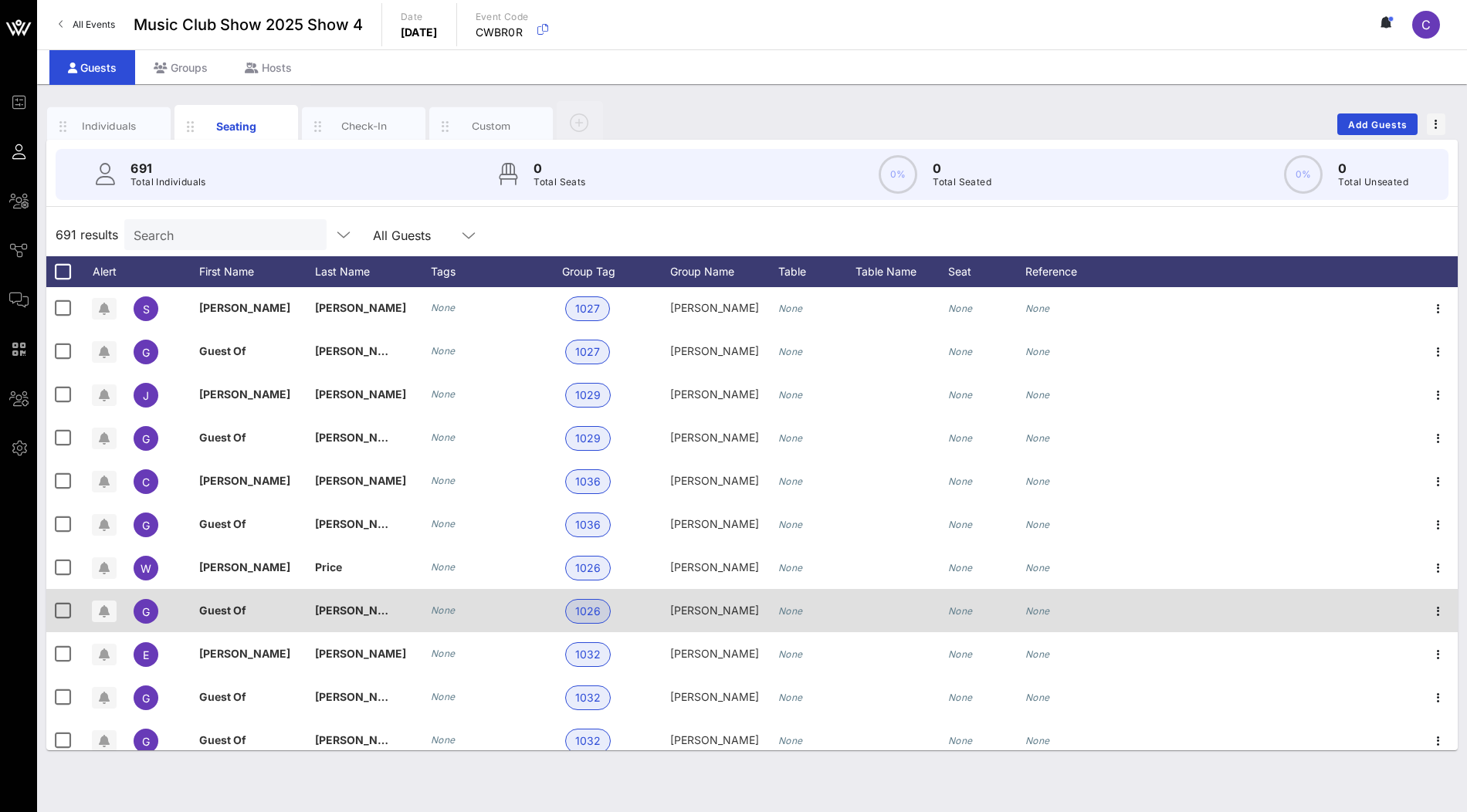
scroll to position [0, 0]
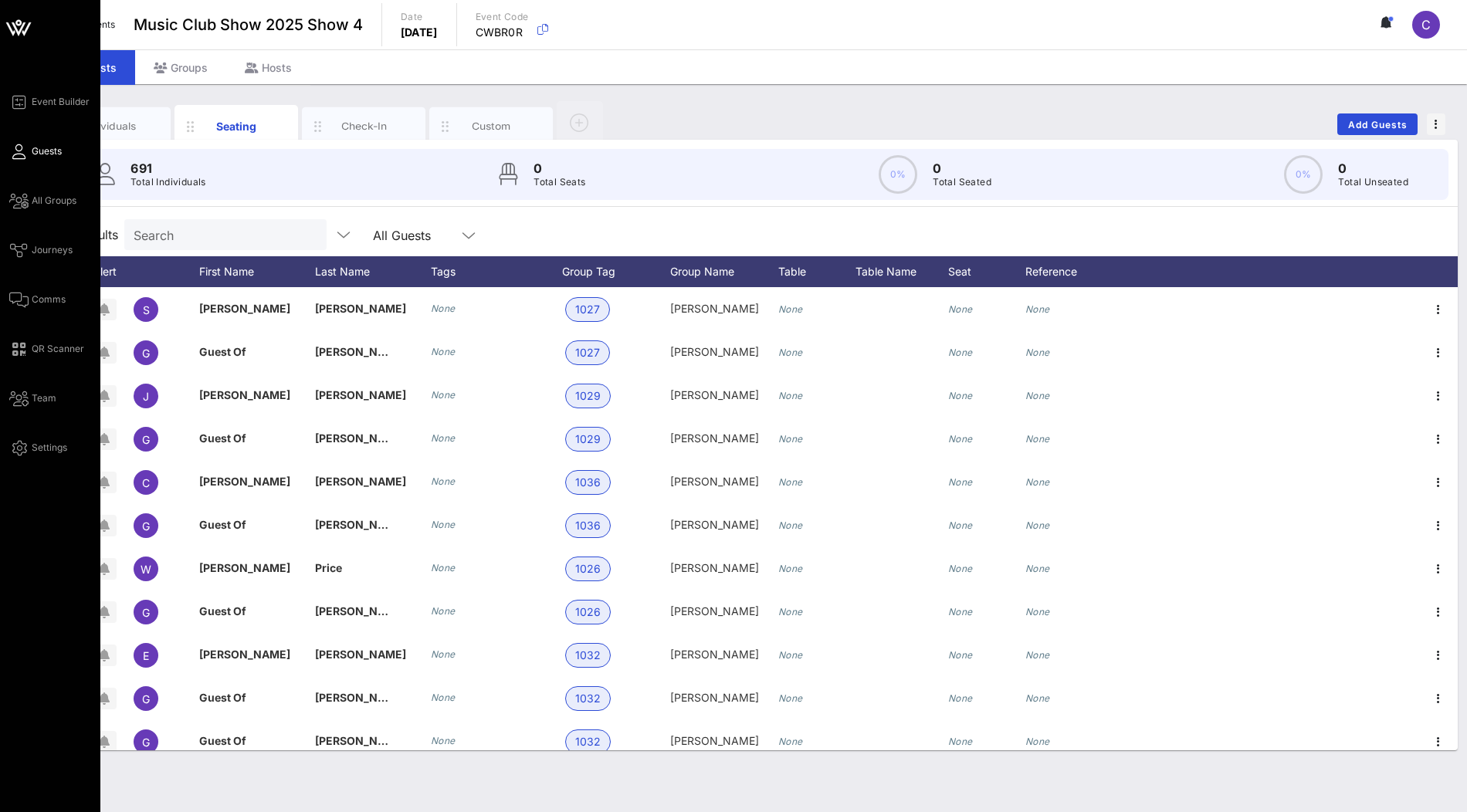
click at [9, 22] on icon at bounding box center [18, 27] width 37 height 37
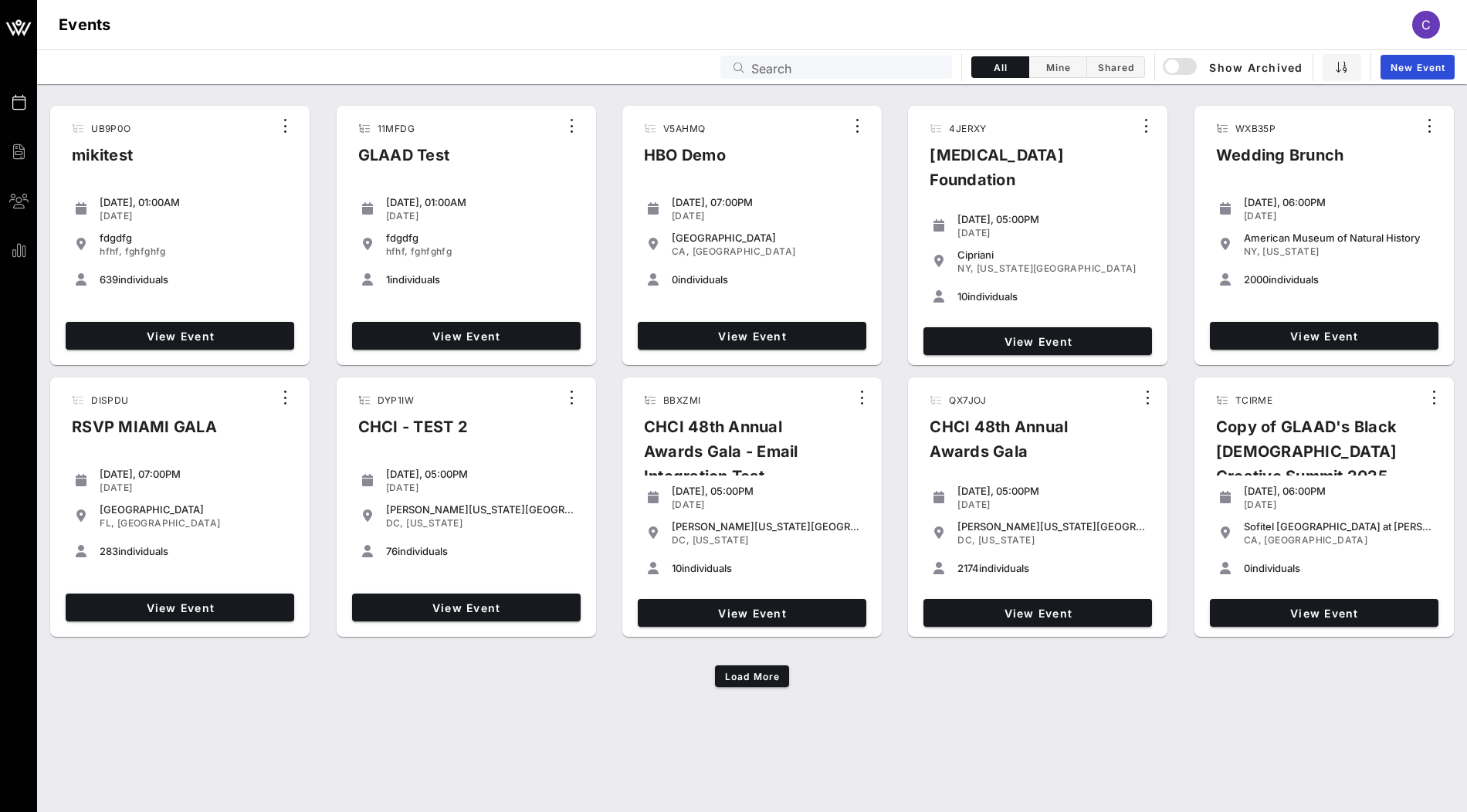
click at [853, 64] on input "Search" at bounding box center [847, 67] width 192 height 20
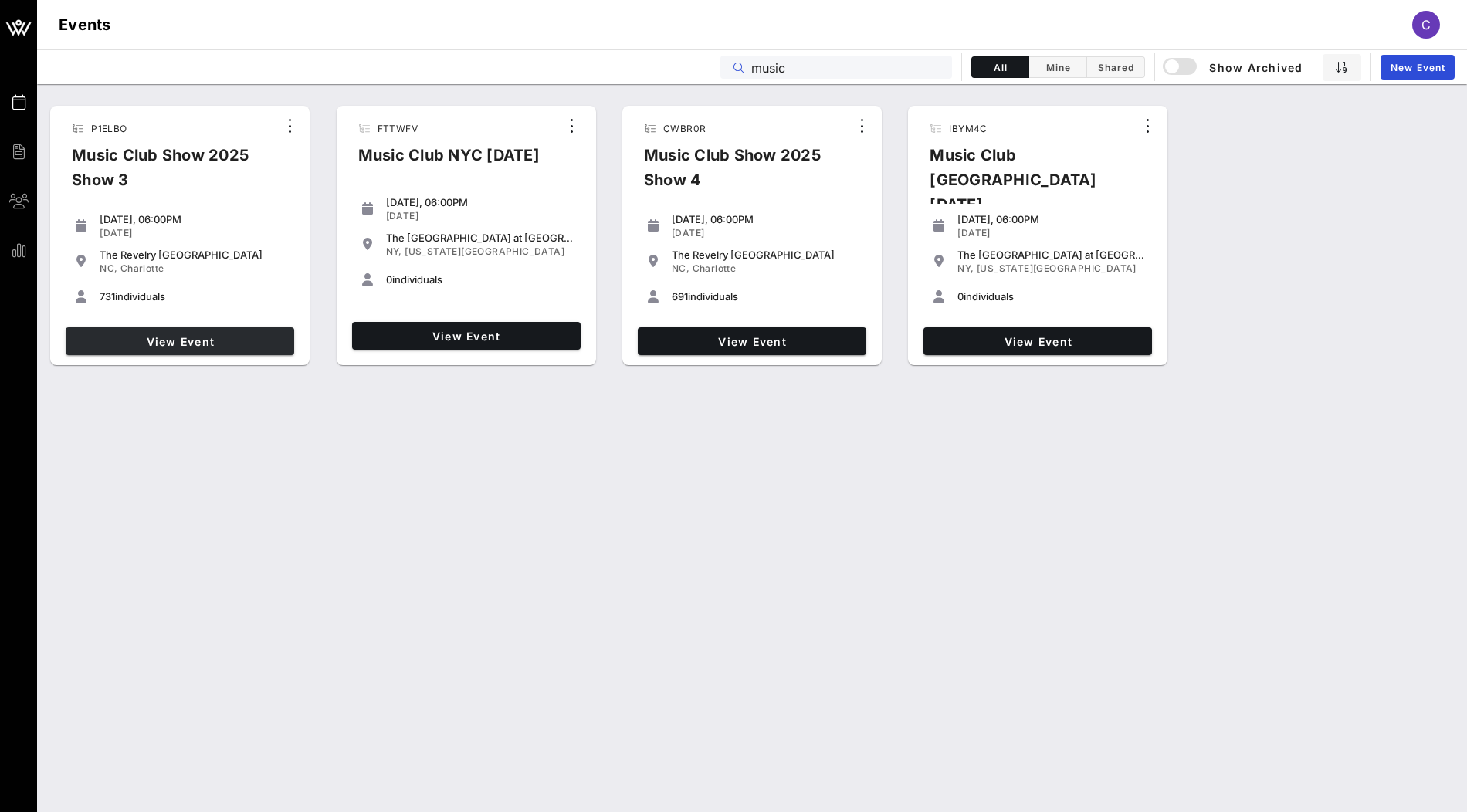
type input "music"
click at [213, 344] on span "View Event" at bounding box center [179, 341] width 216 height 13
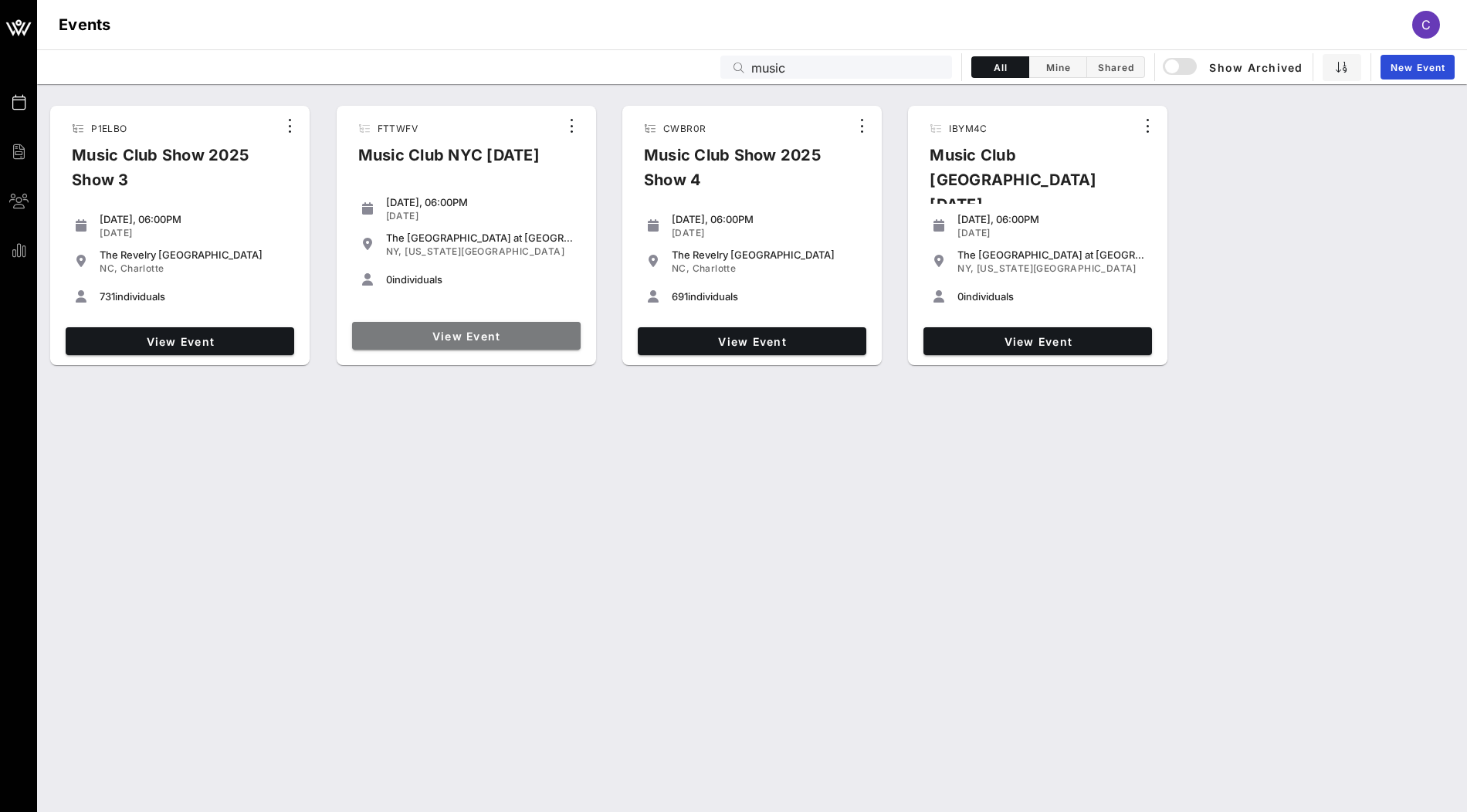
click at [503, 341] on span "View Event" at bounding box center [465, 336] width 216 height 13
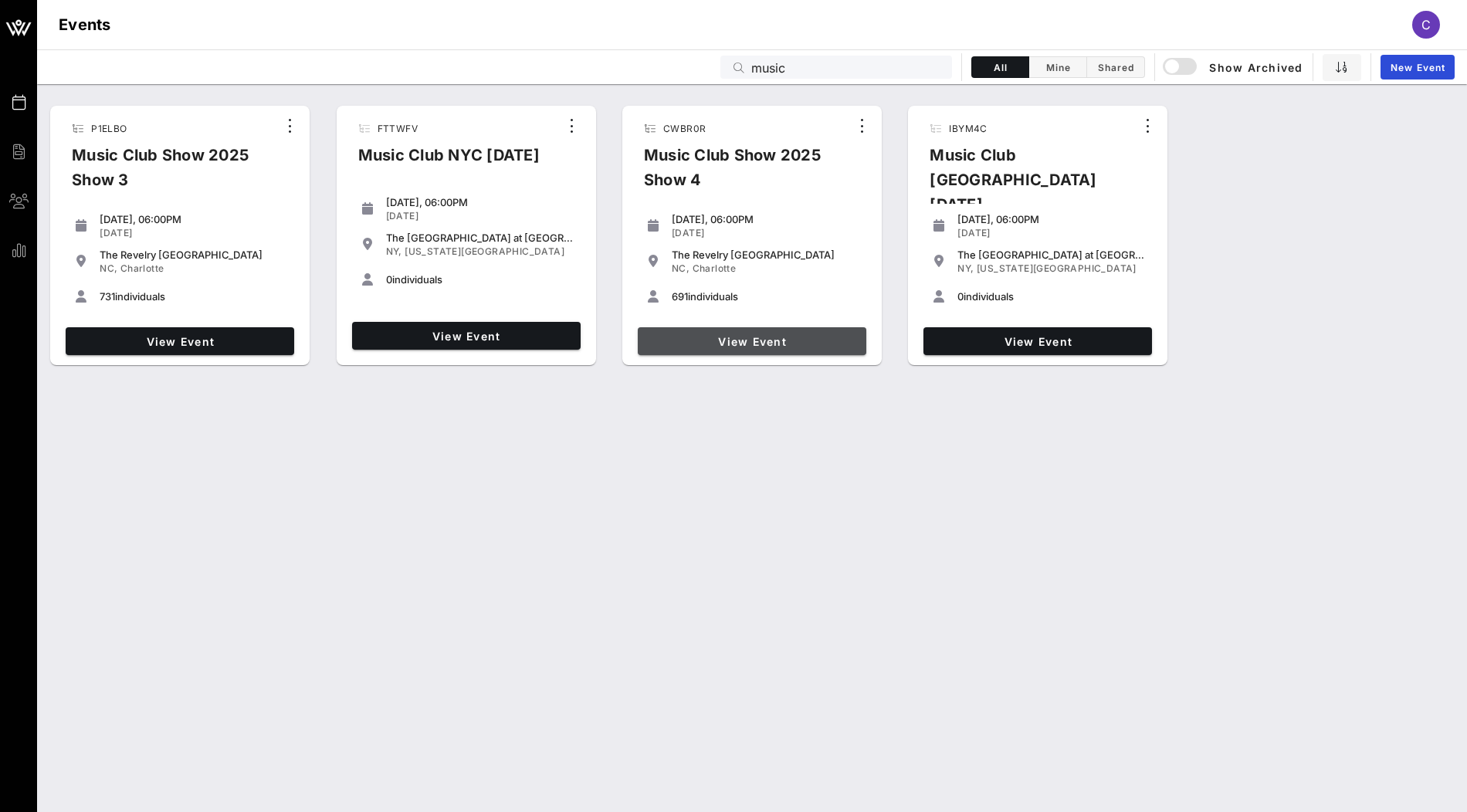
click at [746, 341] on span "View Event" at bounding box center [751, 341] width 216 height 13
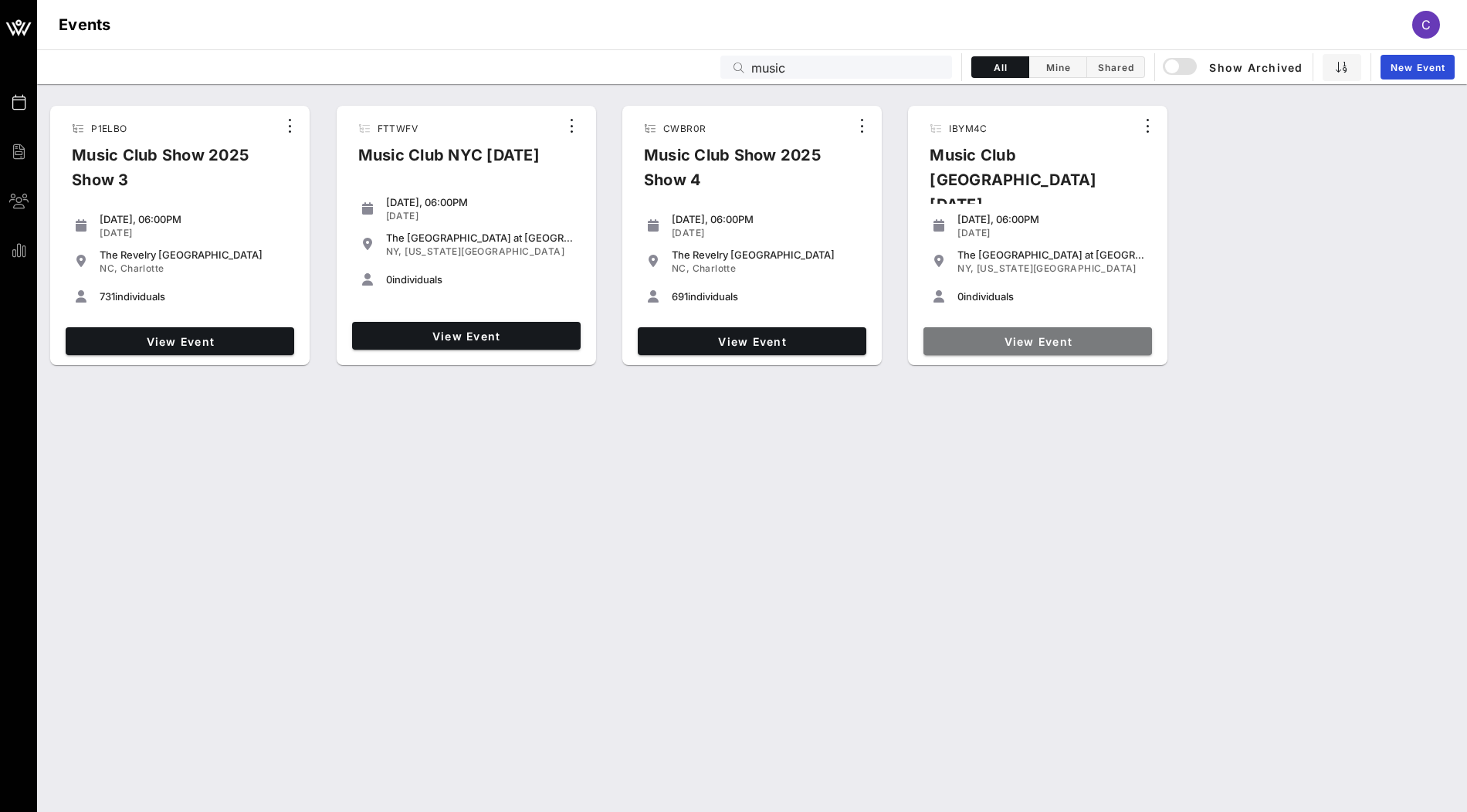
click at [985, 336] on span "View Event" at bounding box center [1037, 341] width 216 height 13
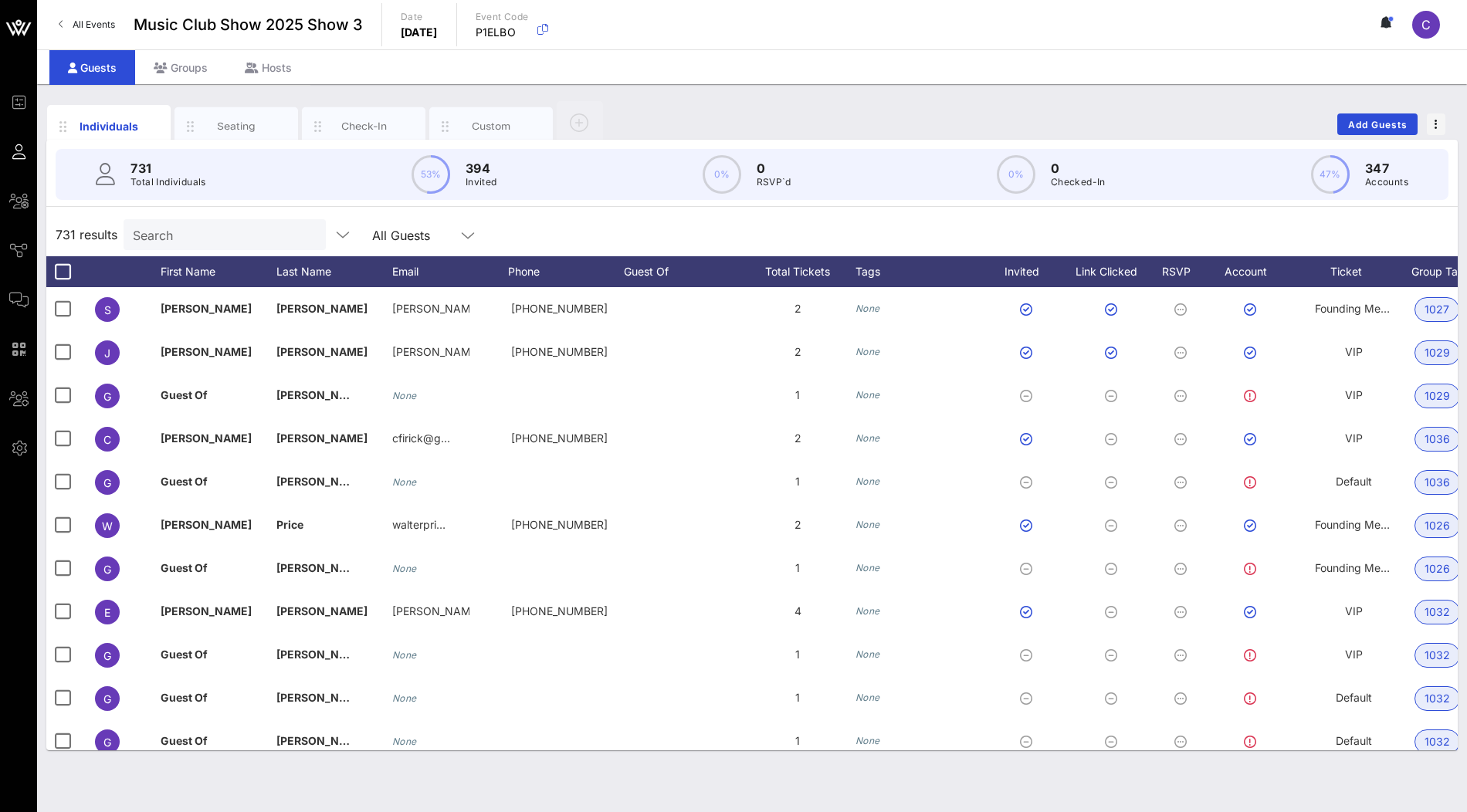
scroll to position [0, 301]
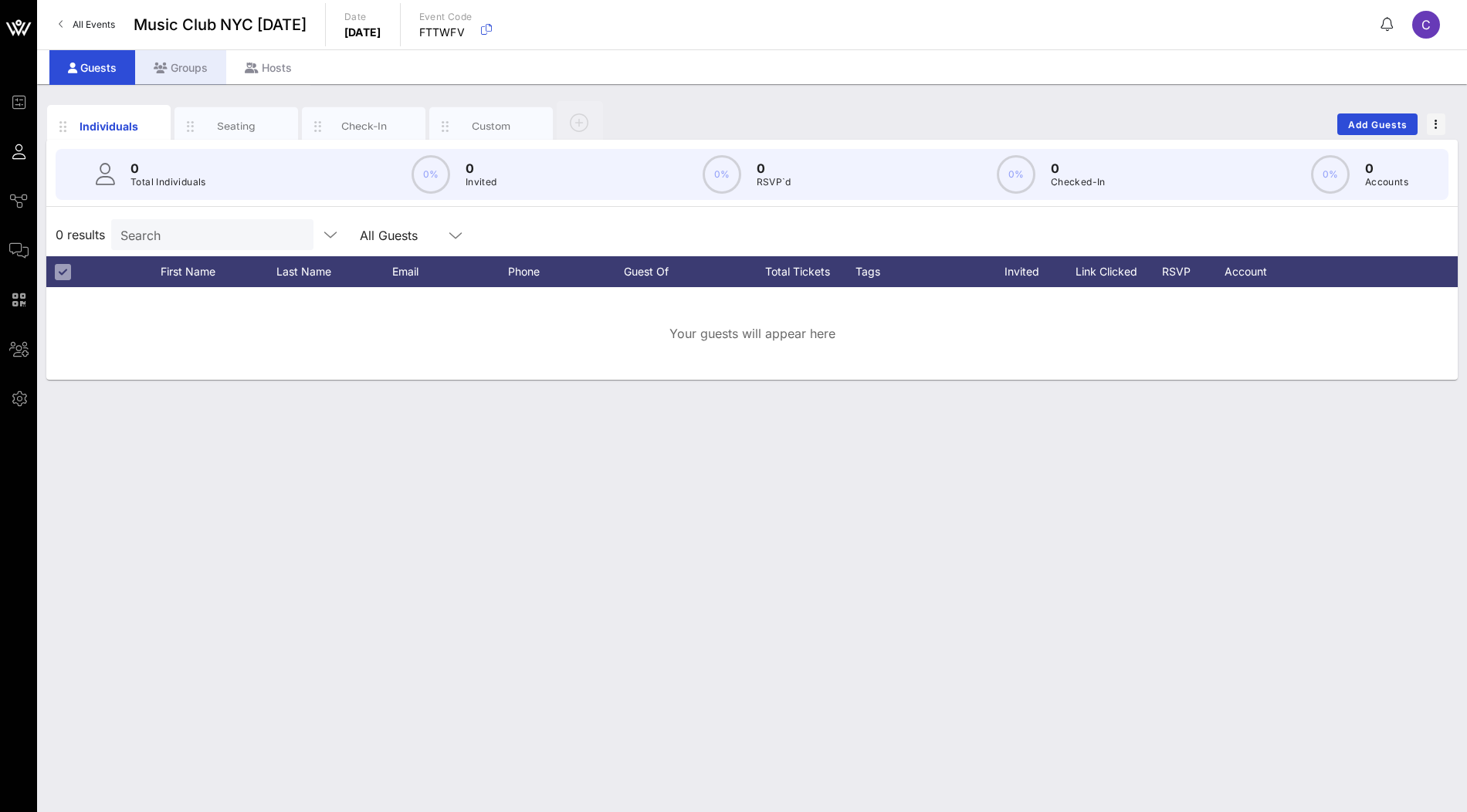
click at [186, 76] on div "Groups" at bounding box center [181, 67] width 91 height 35
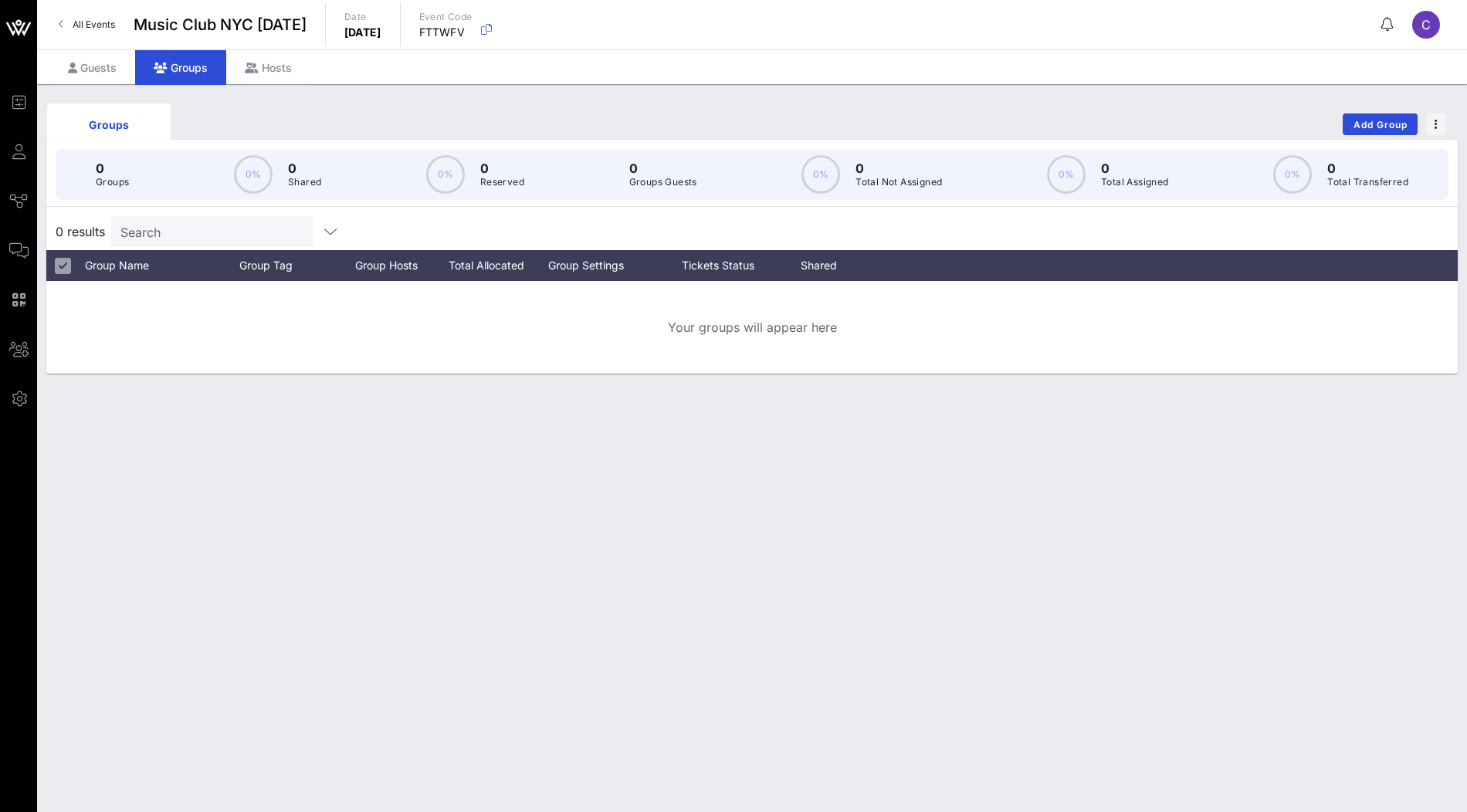
click at [1027, 121] on div "Groups Add Group" at bounding box center [752, 124] width 1411 height 49
click at [107, 75] on div "Guests" at bounding box center [92, 67] width 86 height 35
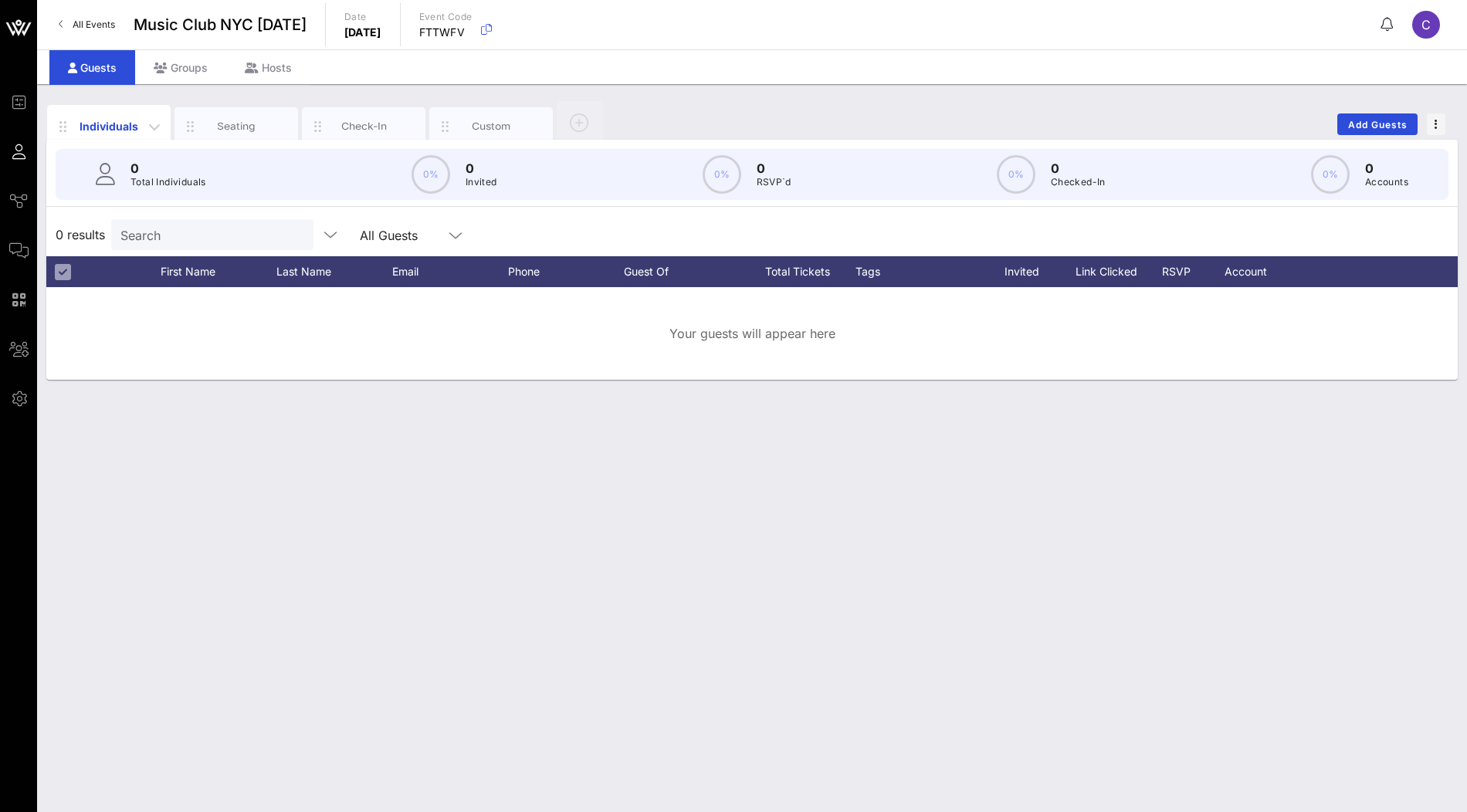
click at [124, 133] on div "Individuals" at bounding box center [108, 126] width 123 height 42
click at [155, 127] on icon "button" at bounding box center [155, 127] width 19 height 19
click at [189, 195] on div "Edit Columns" at bounding box center [195, 197] width 78 height 13
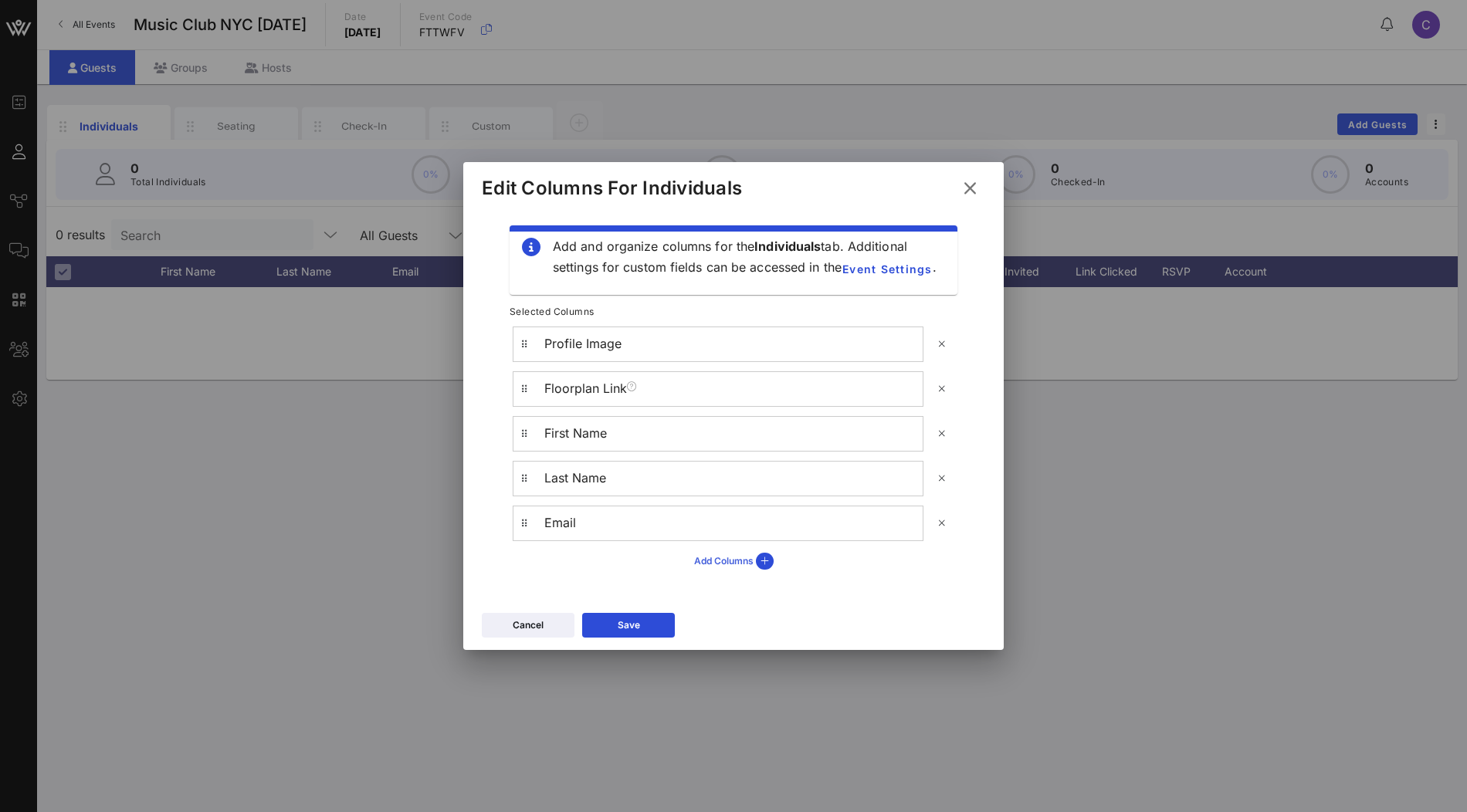
click at [733, 566] on icon at bounding box center [733, 560] width 12 height 10
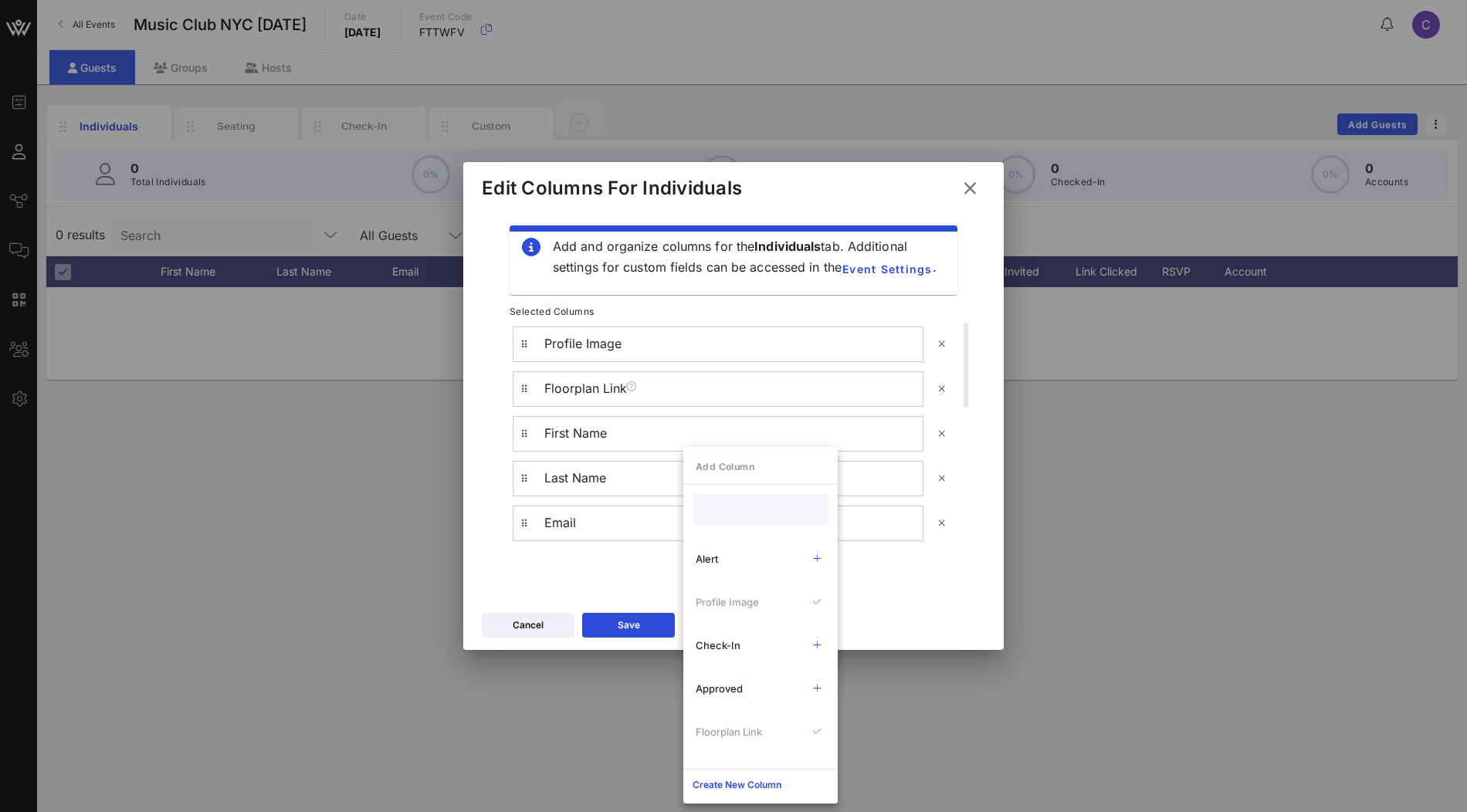
click at [721, 512] on input "text" at bounding box center [759, 509] width 115 height 20
click at [726, 560] on div "Ticket" at bounding box center [746, 559] width 102 height 13
drag, startPoint x: 751, startPoint y: 515, endPoint x: 643, endPoint y: 515, distance: 108.0
click at [643, 515] on div "Event Builder Guests Journeys Comms QR Scanner Team Settings Music Club NYC 10/…" at bounding box center [733, 406] width 1467 height 812
type input "group"
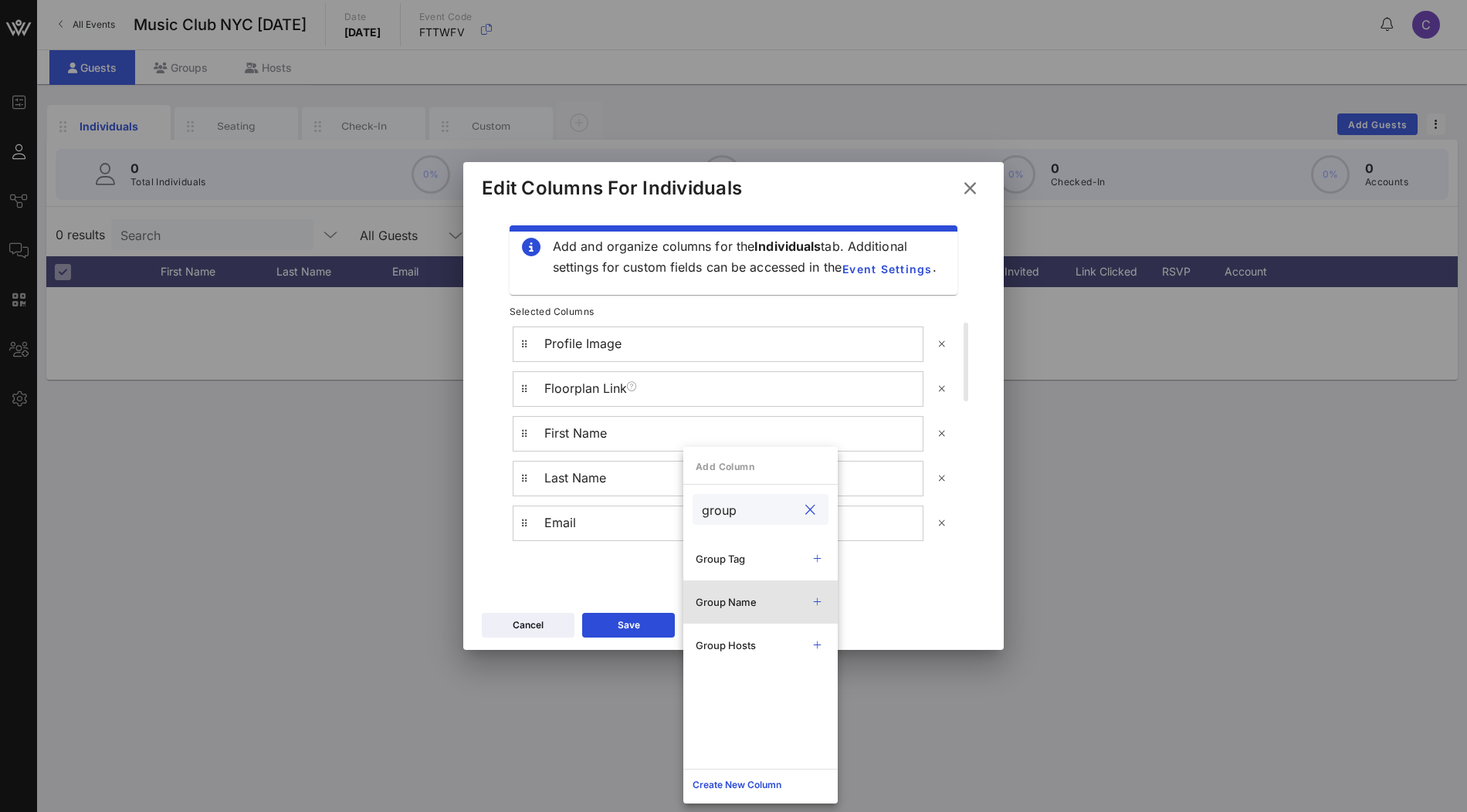
click at [724, 603] on div "Group Name" at bounding box center [746, 602] width 102 height 13
click at [743, 562] on div "Group Tag" at bounding box center [746, 559] width 102 height 13
click at [733, 646] on div "Group Hosts" at bounding box center [746, 645] width 102 height 13
click at [647, 628] on button "Save" at bounding box center [629, 624] width 93 height 24
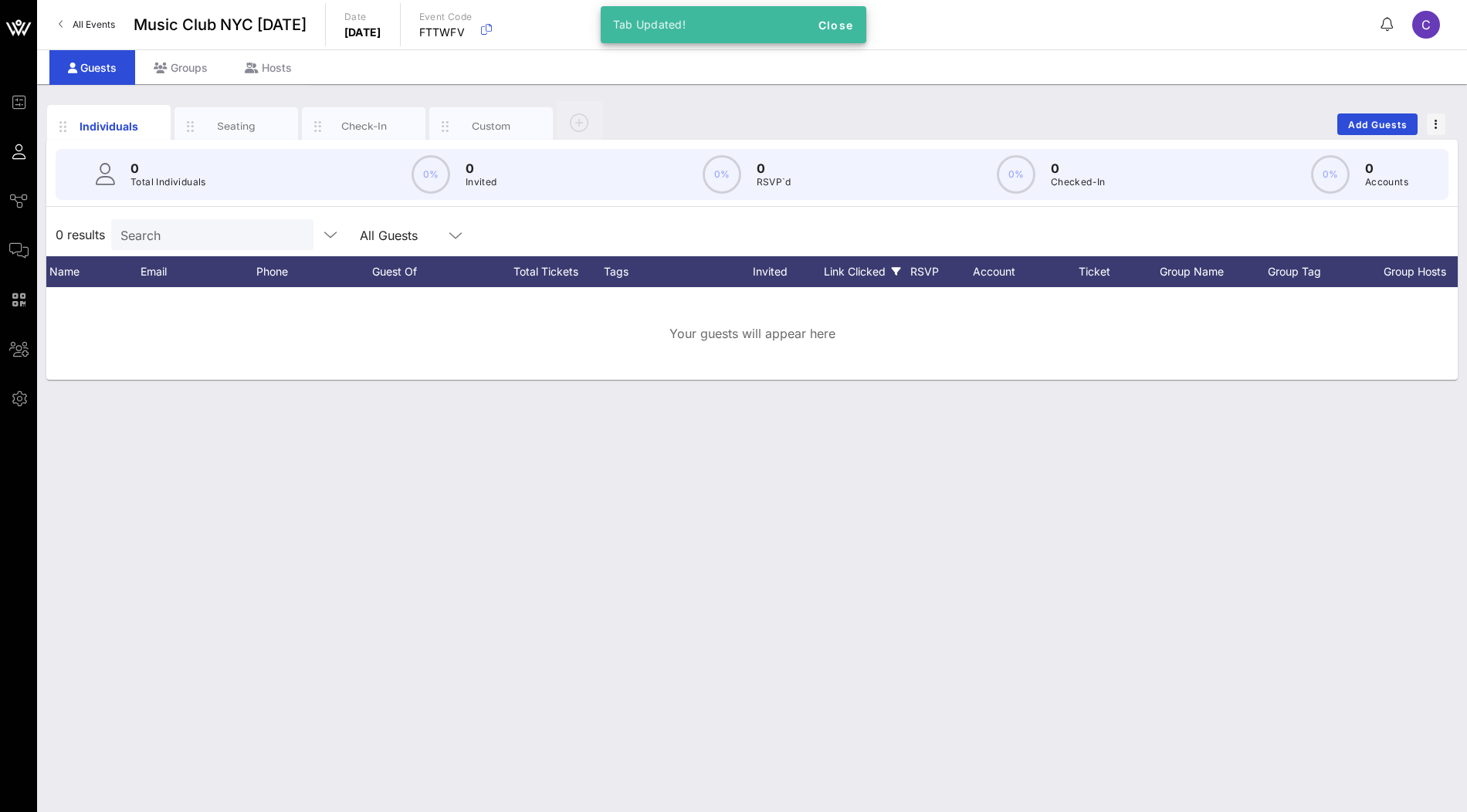
scroll to position [0, 301]
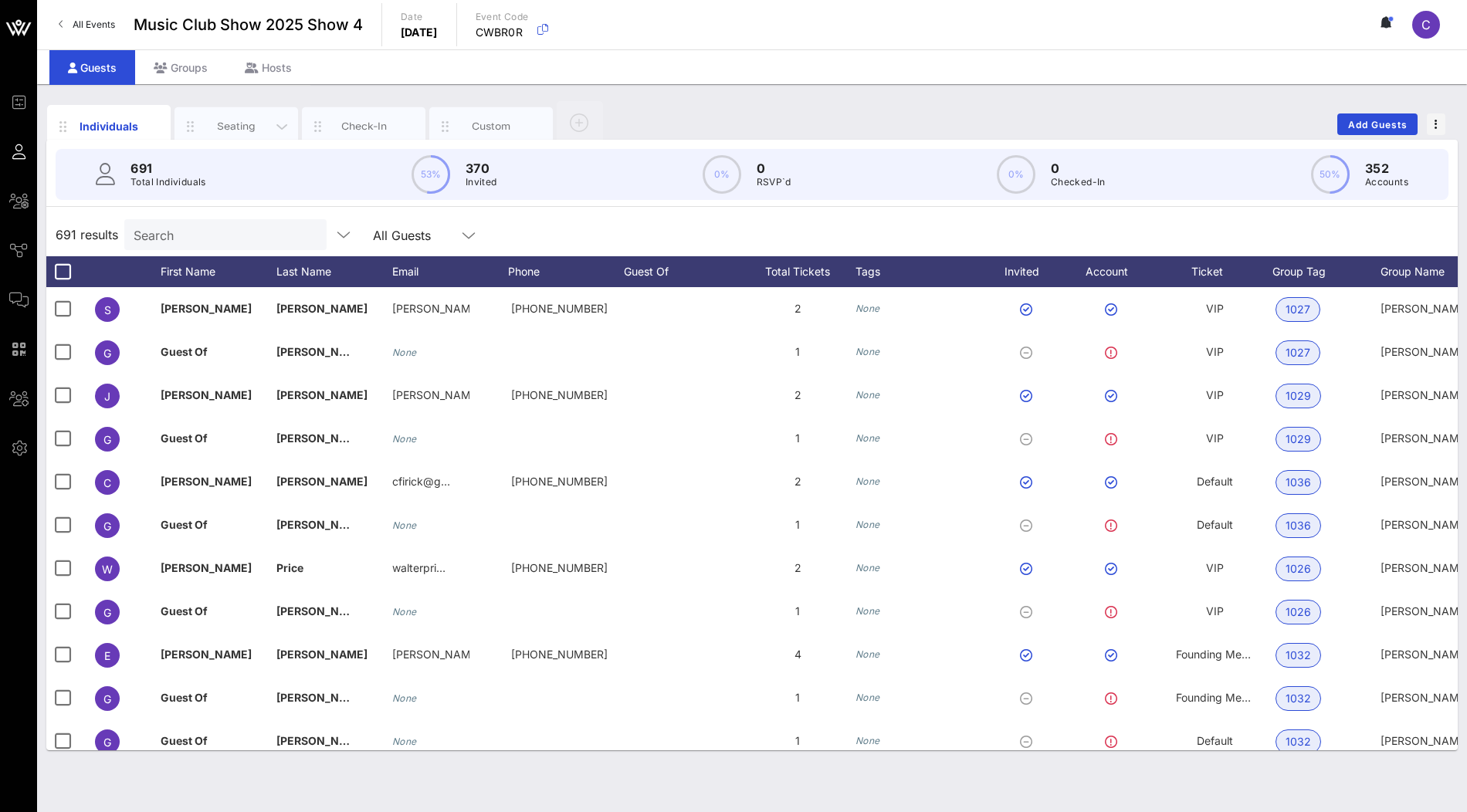
click at [250, 128] on div "Seating" at bounding box center [237, 126] width 69 height 15
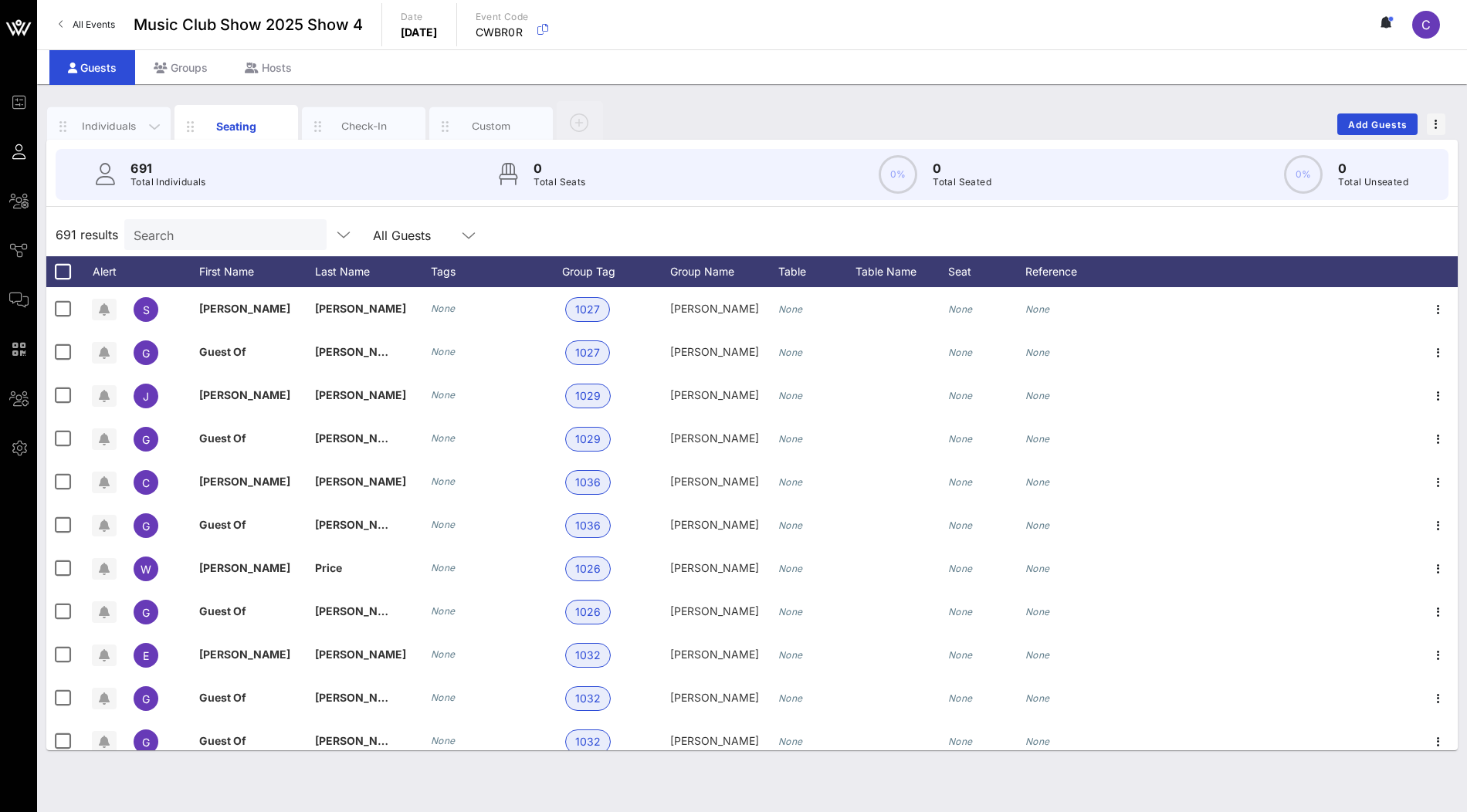
click at [121, 126] on div "Individuals" at bounding box center [109, 126] width 69 height 15
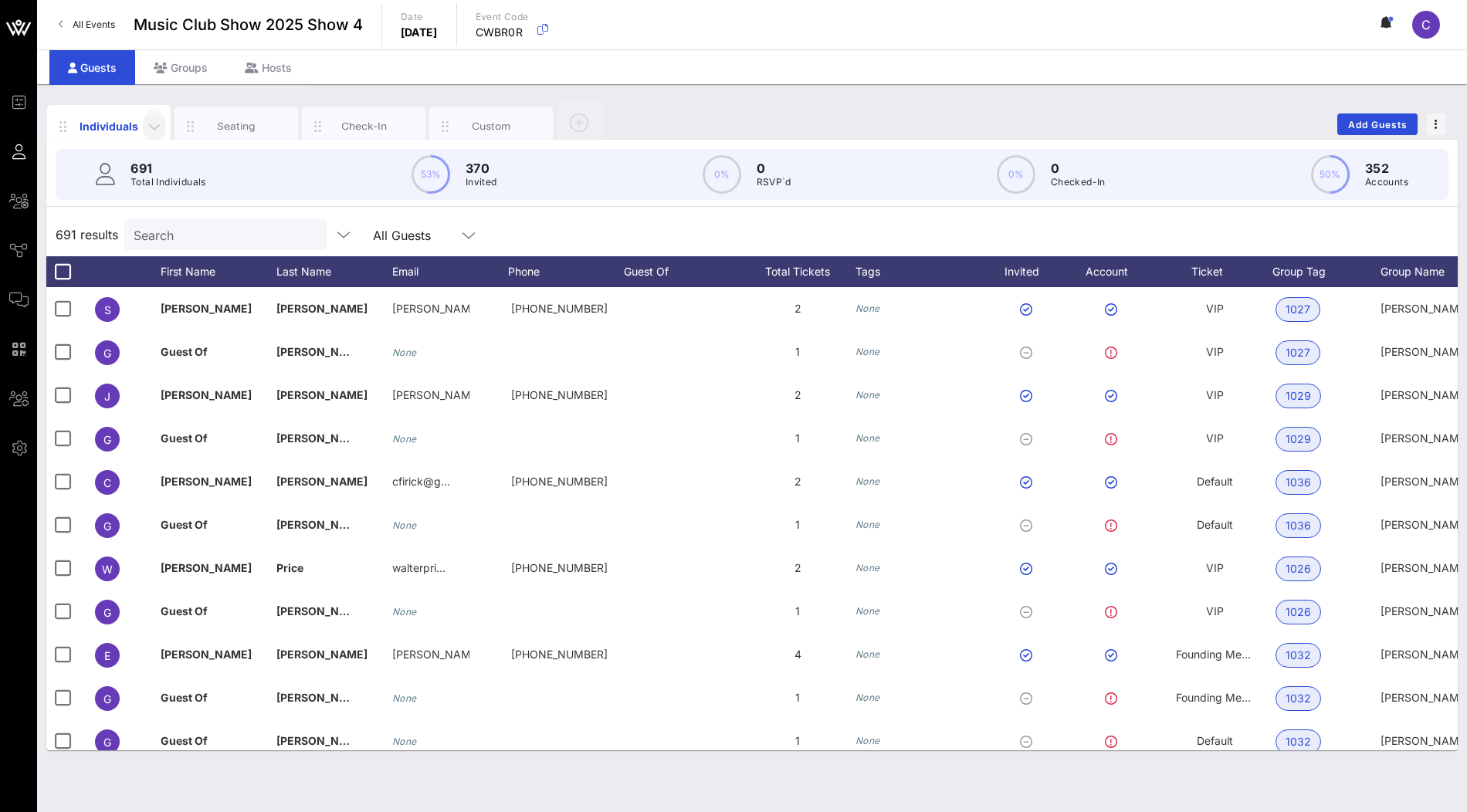
click at [155, 126] on icon "button" at bounding box center [155, 127] width 19 height 19
click at [210, 202] on div "Edit Columns" at bounding box center [195, 197] width 78 height 13
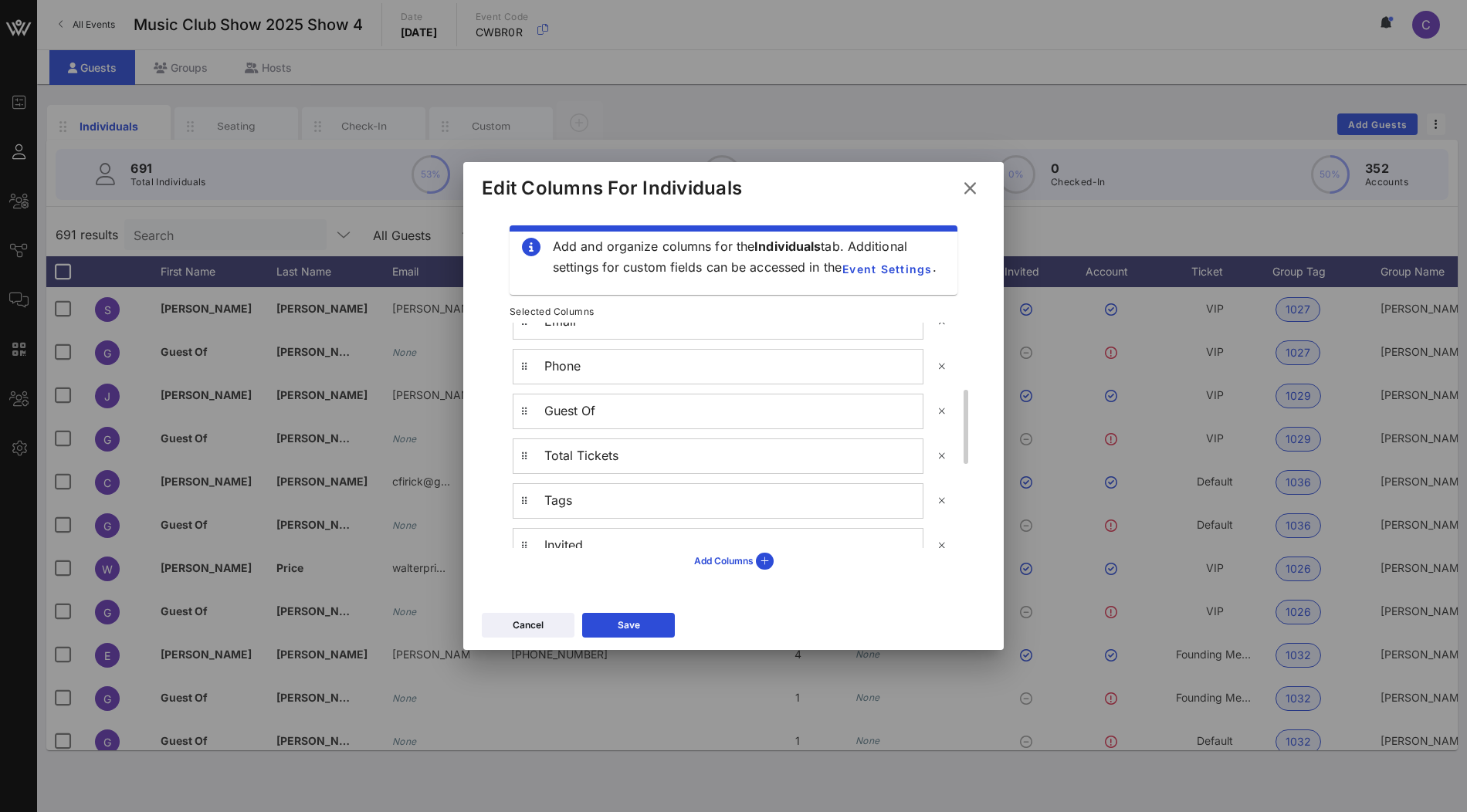
scroll to position [204, 0]
click at [939, 406] on icon at bounding box center [942, 409] width 13 height 12
click at [941, 355] on icon at bounding box center [942, 359] width 14 height 14
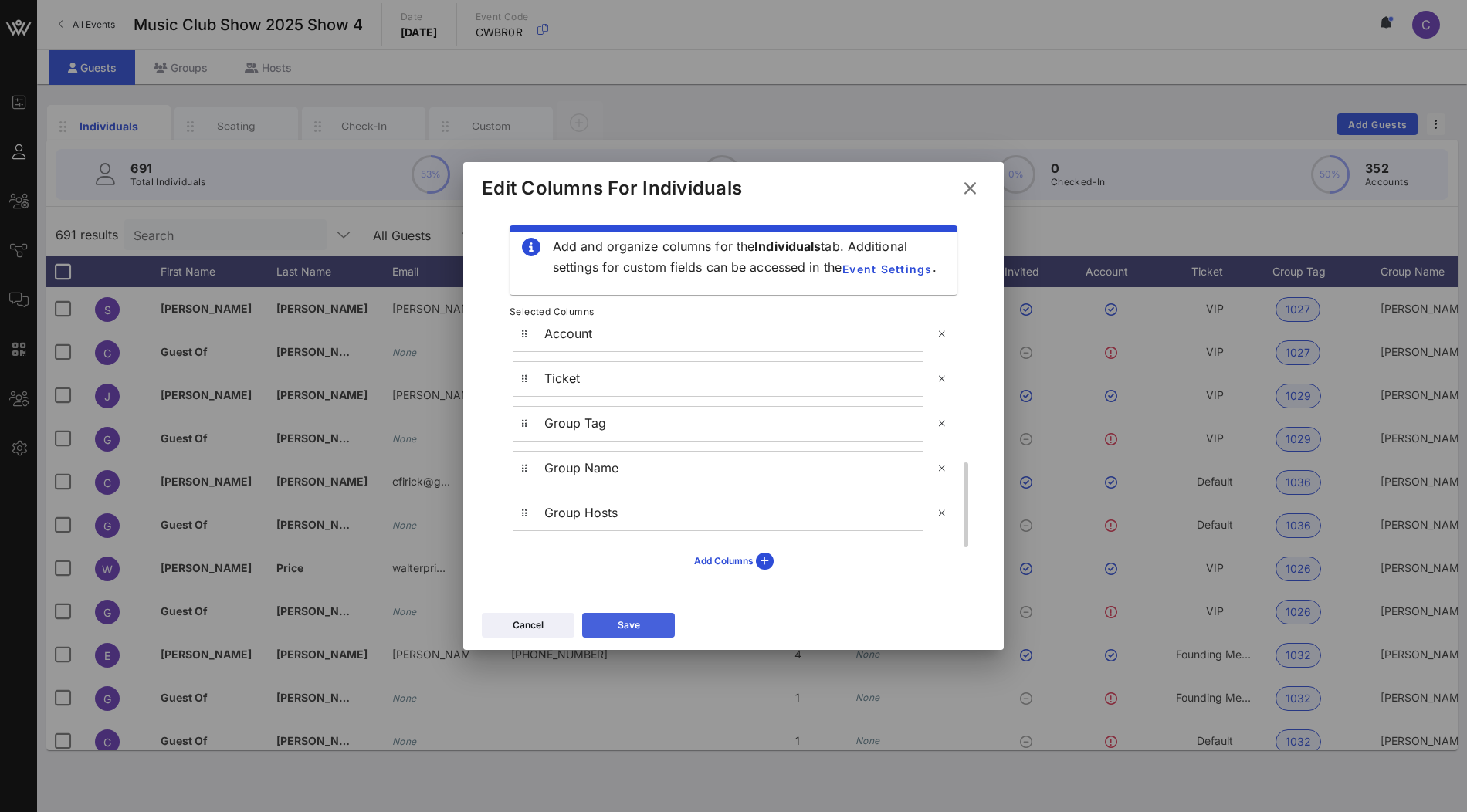
click at [649, 628] on button "Save" at bounding box center [629, 624] width 93 height 24
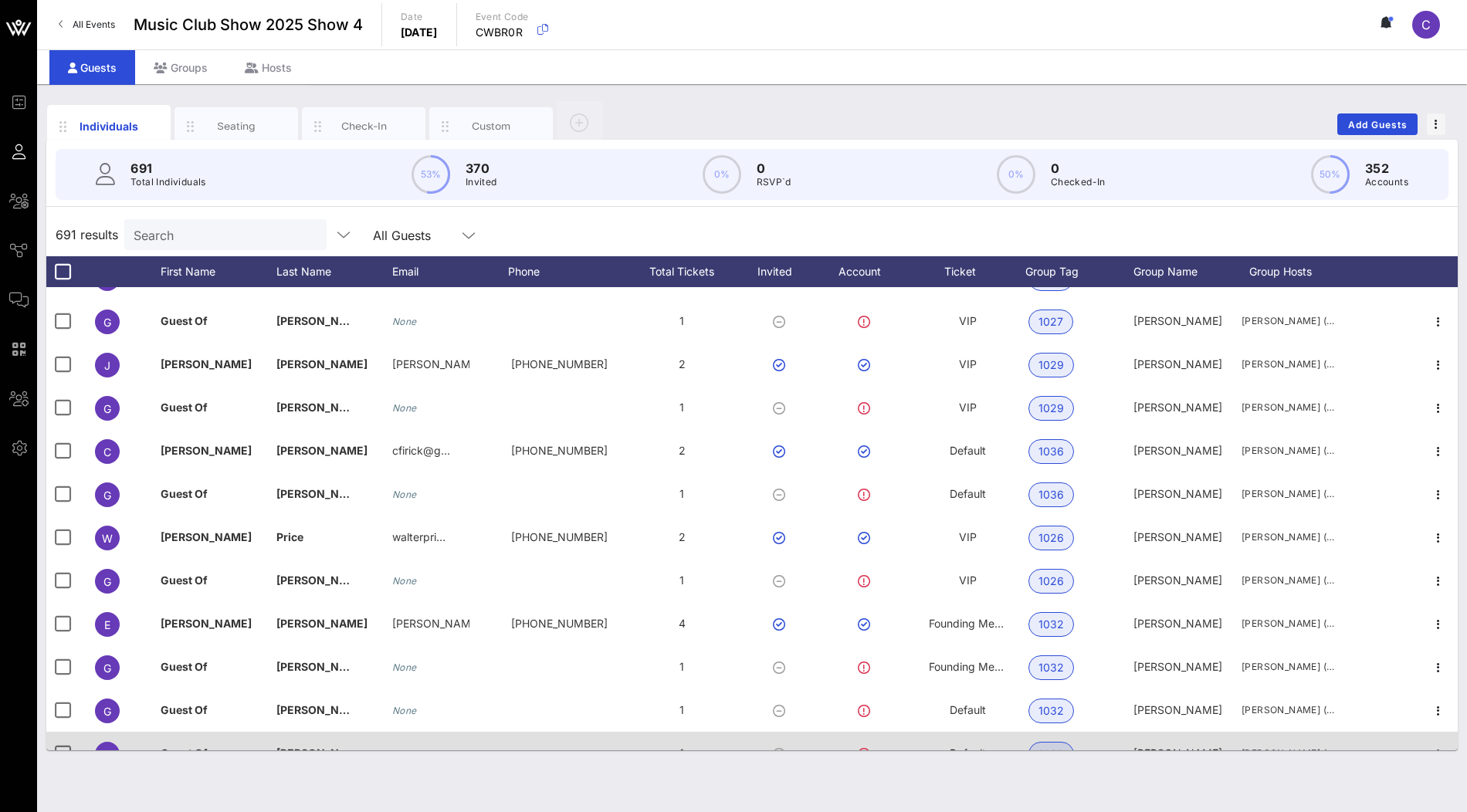
scroll to position [0, 0]
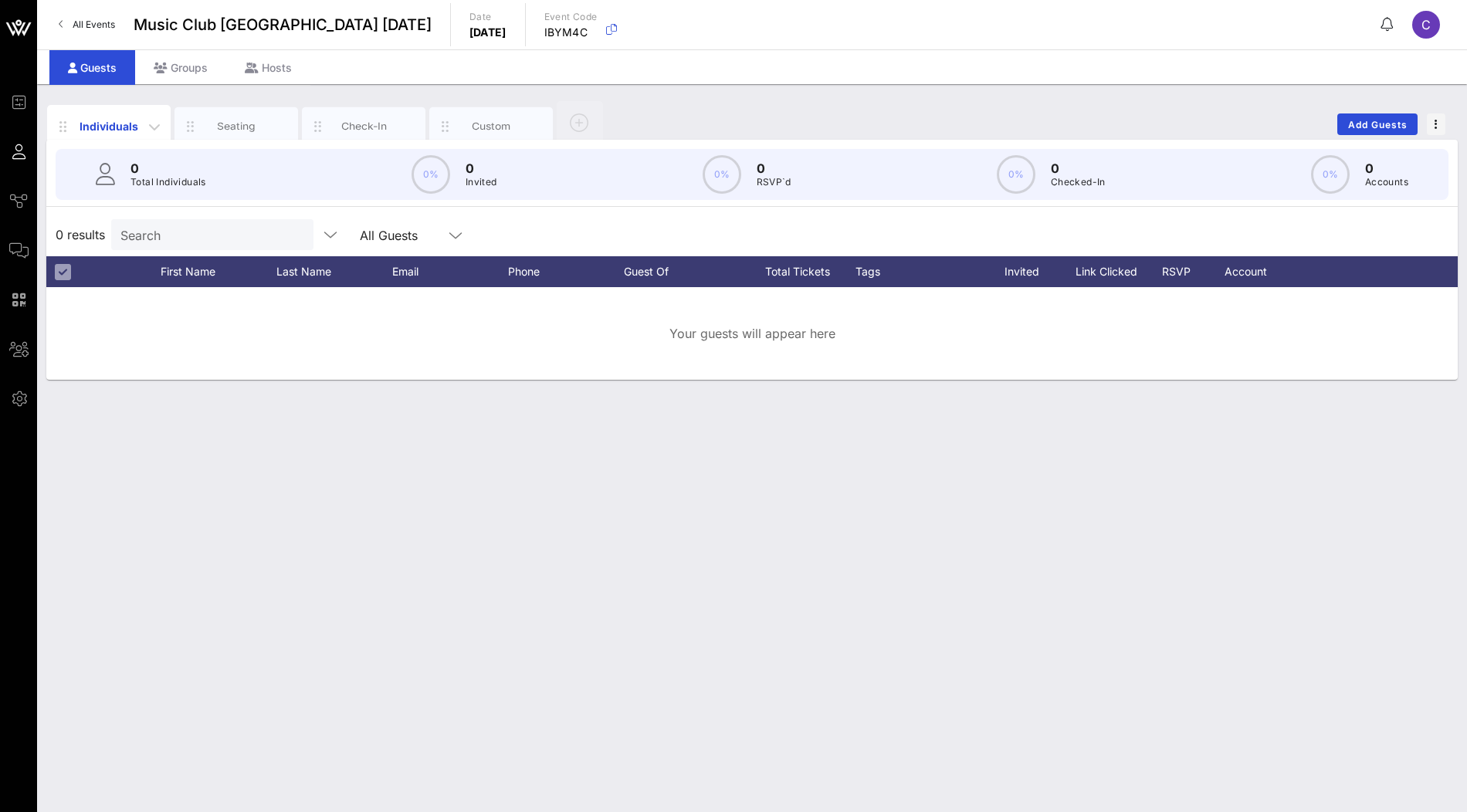
click at [112, 125] on div "Individuals" at bounding box center [109, 126] width 69 height 16
click at [155, 126] on icon "button" at bounding box center [155, 127] width 19 height 19
click at [195, 195] on div "Edit Columns" at bounding box center [195, 197] width 78 height 13
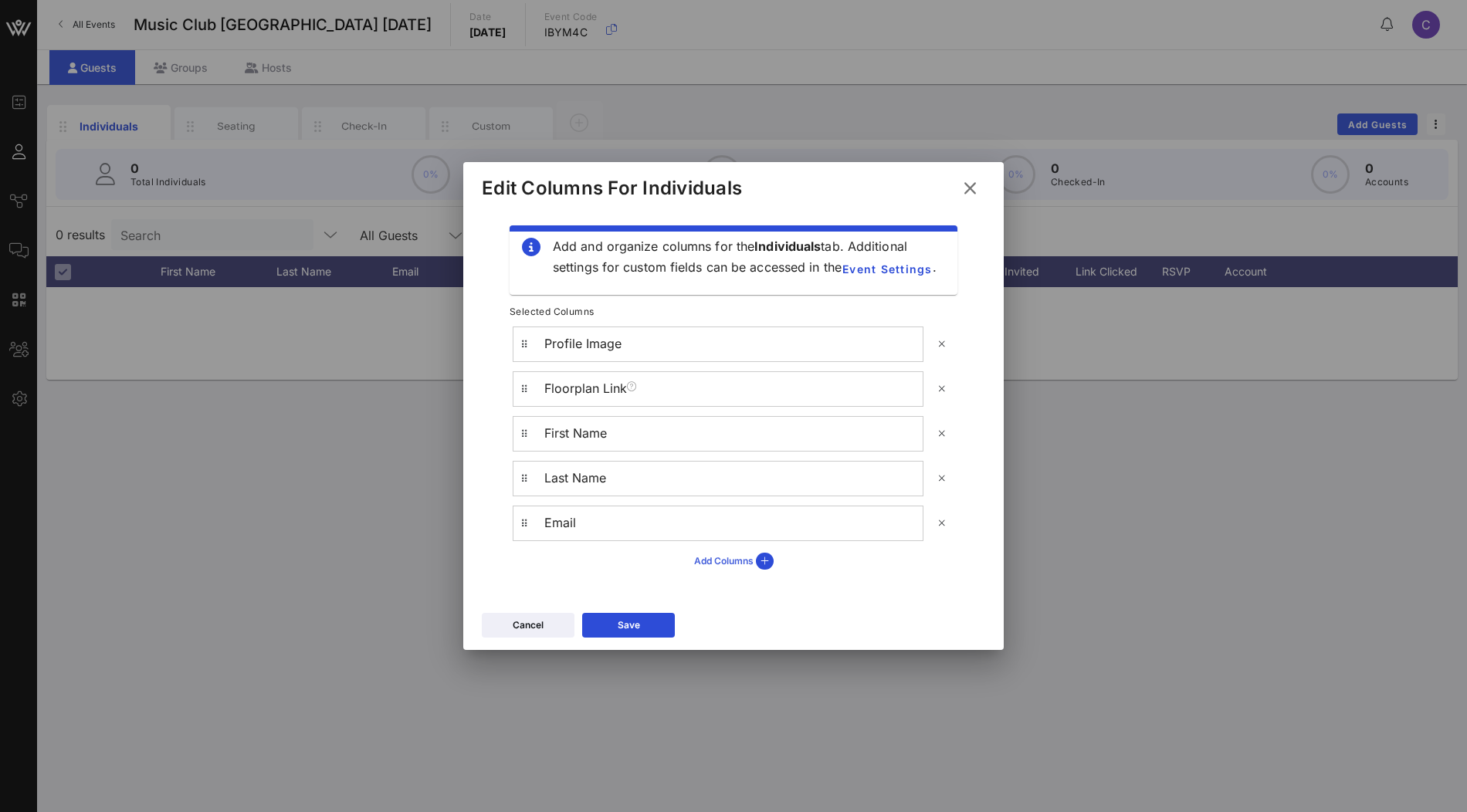
click at [735, 563] on icon at bounding box center [734, 561] width 12 height 10
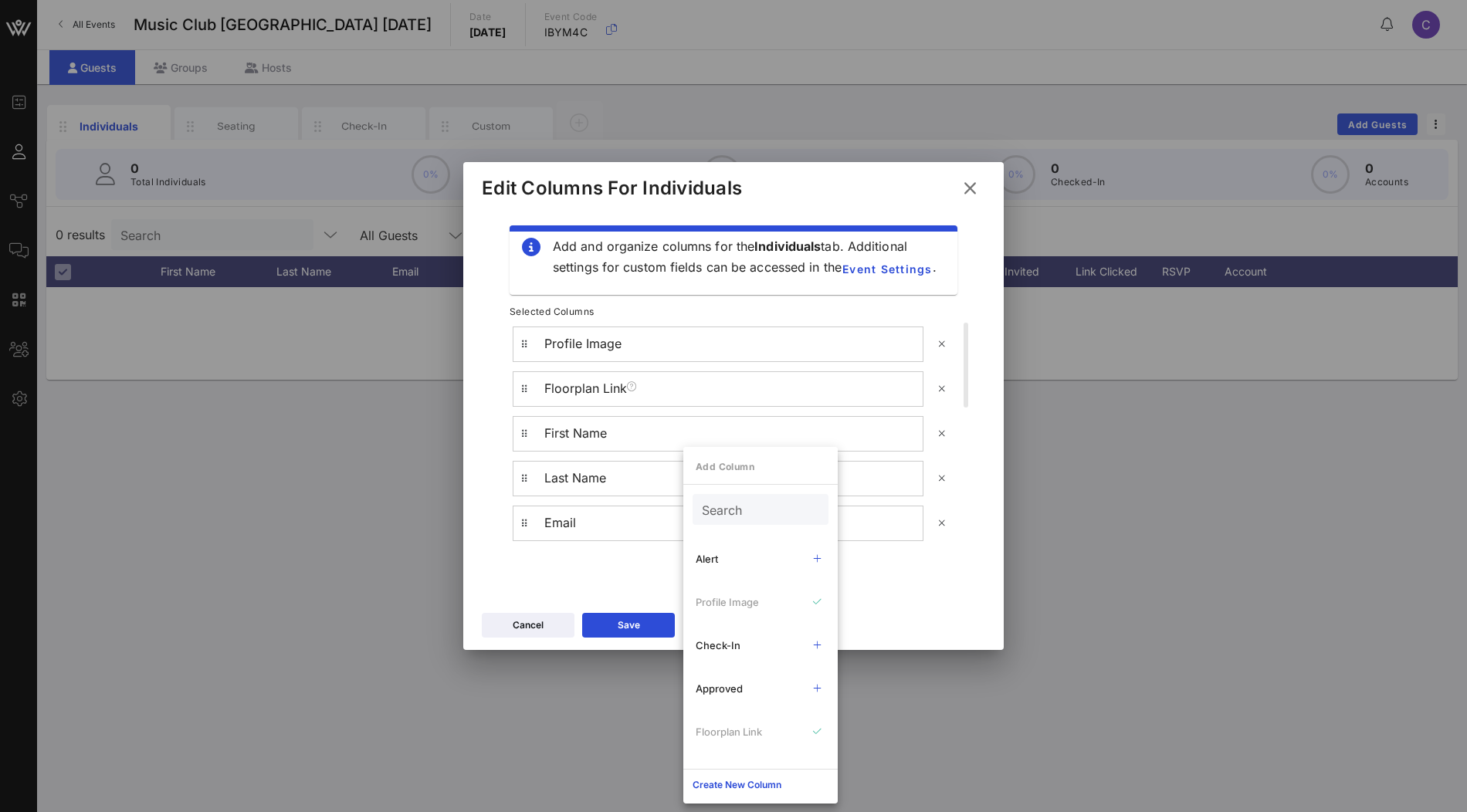
click at [725, 505] on input "Search" at bounding box center [759, 509] width 115 height 20
click at [720, 555] on div "Ticket" at bounding box center [746, 559] width 102 height 13
drag, startPoint x: 758, startPoint y: 510, endPoint x: 655, endPoint y: 510, distance: 103.0
click at [655, 510] on div "Event Builder Guests Journeys Comms QR Scanner Team Settings Music Club [GEOGRA…" at bounding box center [733, 406] width 1467 height 812
type input "Group"
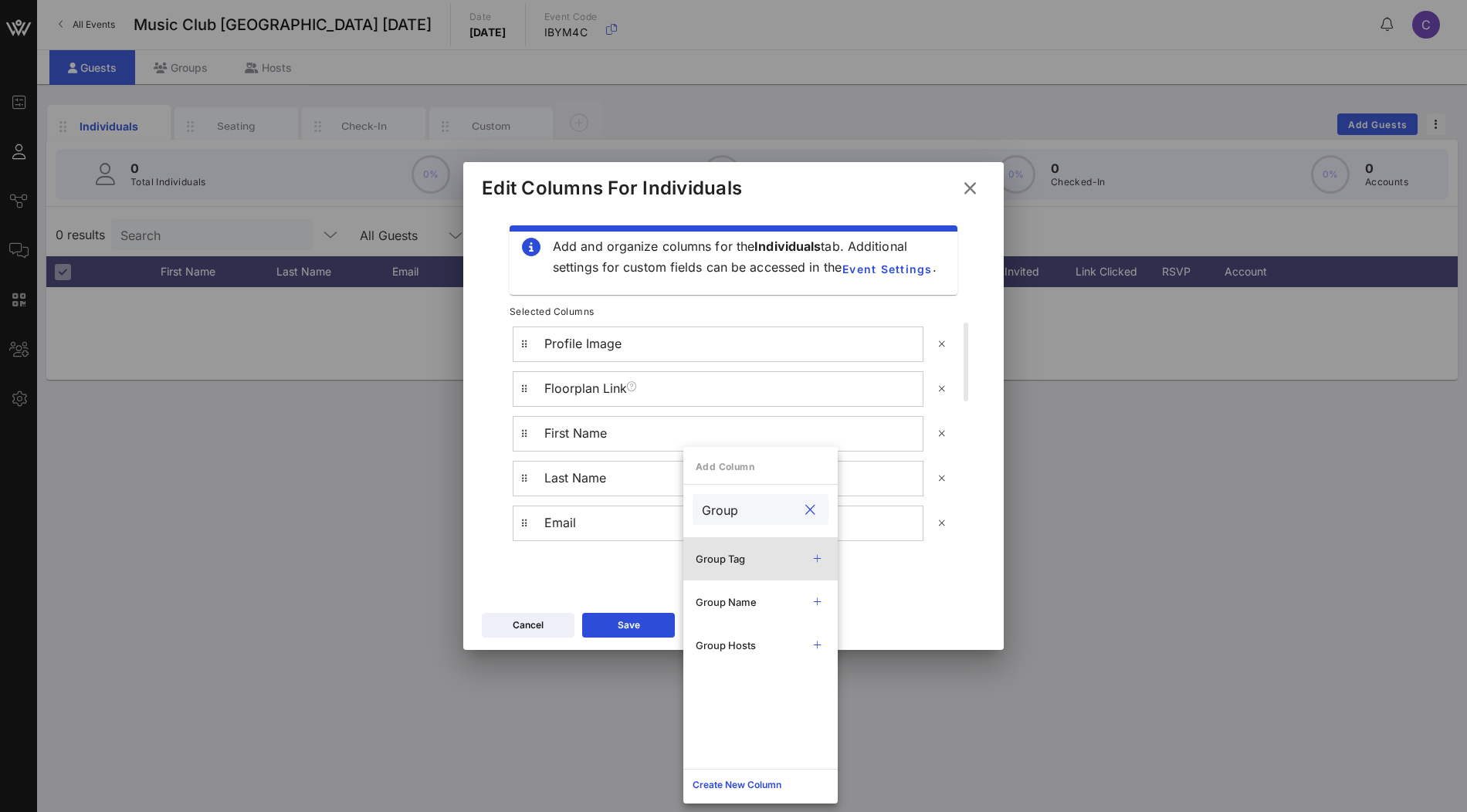
click at [713, 555] on div "Group Tag" at bounding box center [746, 559] width 102 height 13
click at [751, 592] on div "Group Name" at bounding box center [761, 602] width 155 height 43
click at [738, 639] on div "Group Hosts" at bounding box center [746, 645] width 102 height 13
click at [629, 632] on div "Save" at bounding box center [629, 625] width 23 height 16
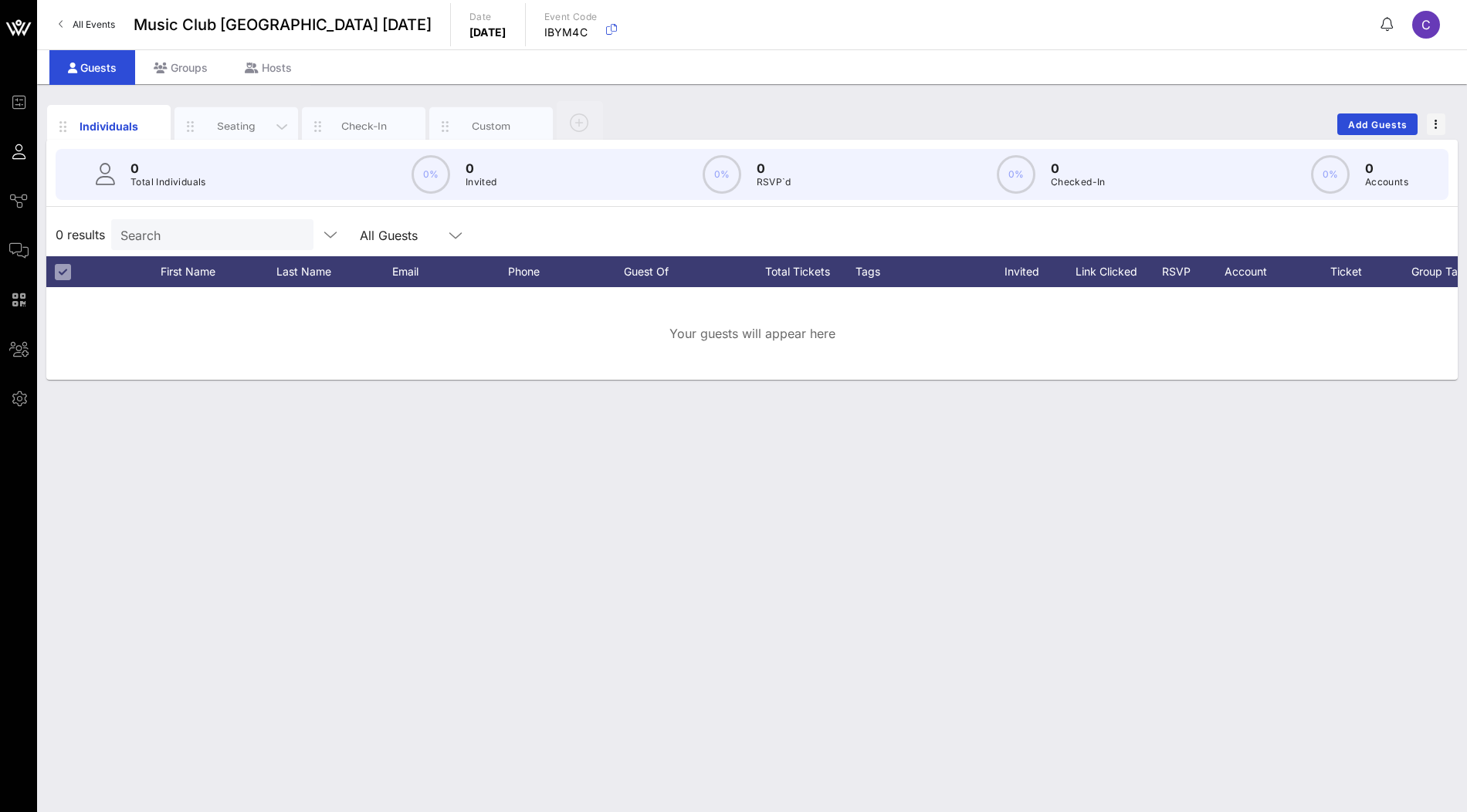
click at [241, 126] on div "Seating" at bounding box center [237, 126] width 69 height 15
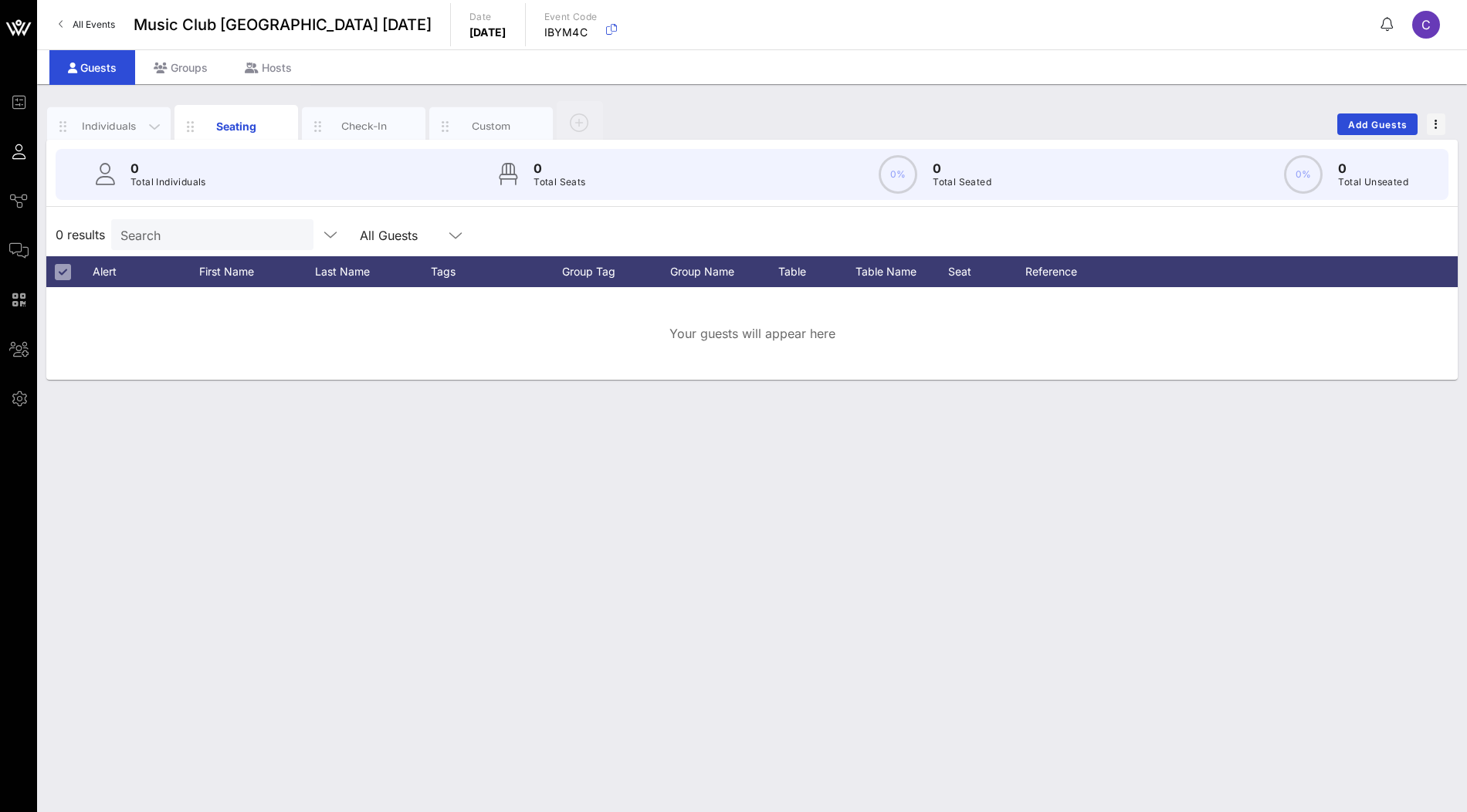
click at [113, 130] on div "Individuals" at bounding box center [109, 126] width 69 height 15
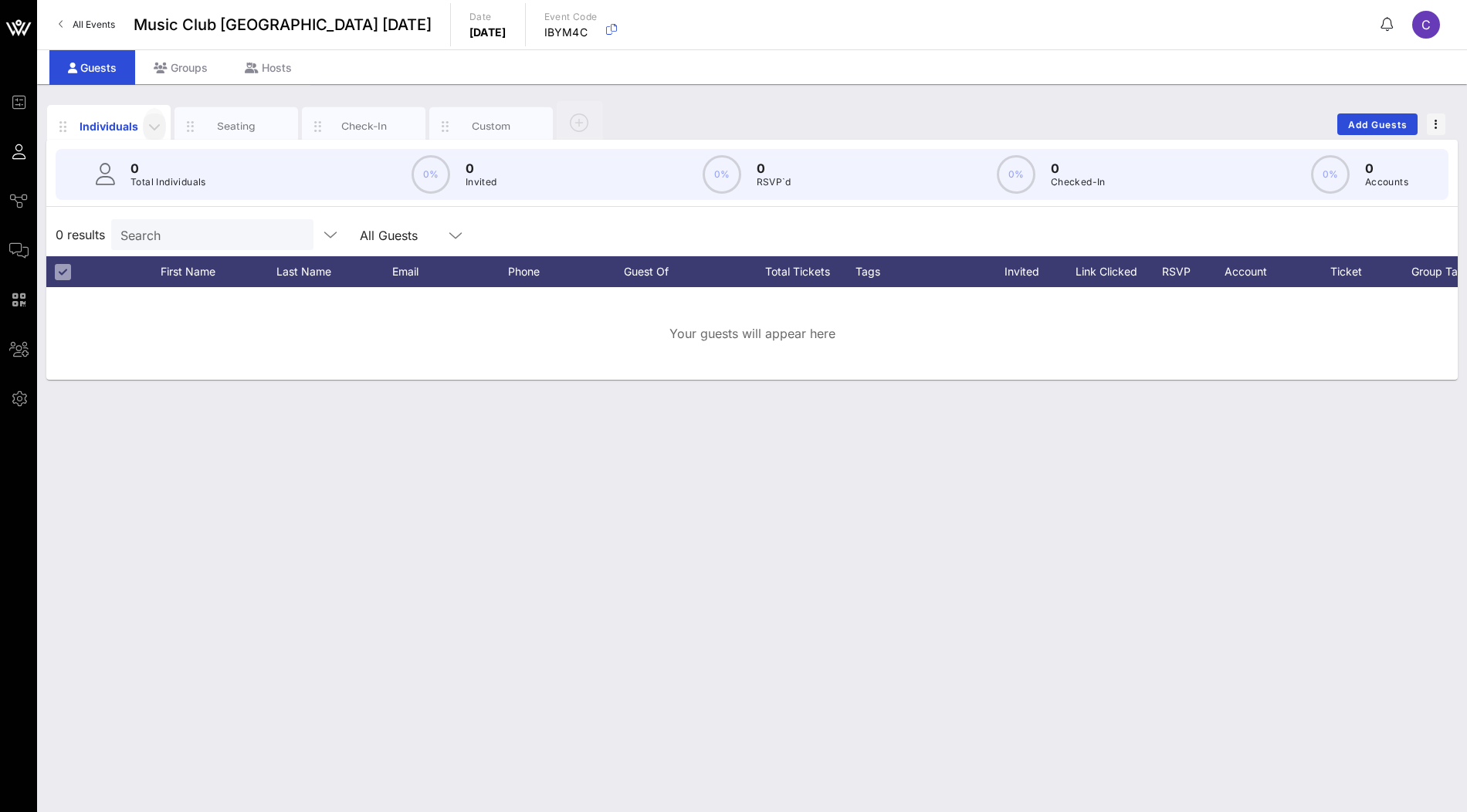
click at [155, 126] on icon "button" at bounding box center [155, 127] width 19 height 19
click at [203, 198] on div "Edit Columns" at bounding box center [195, 197] width 78 height 13
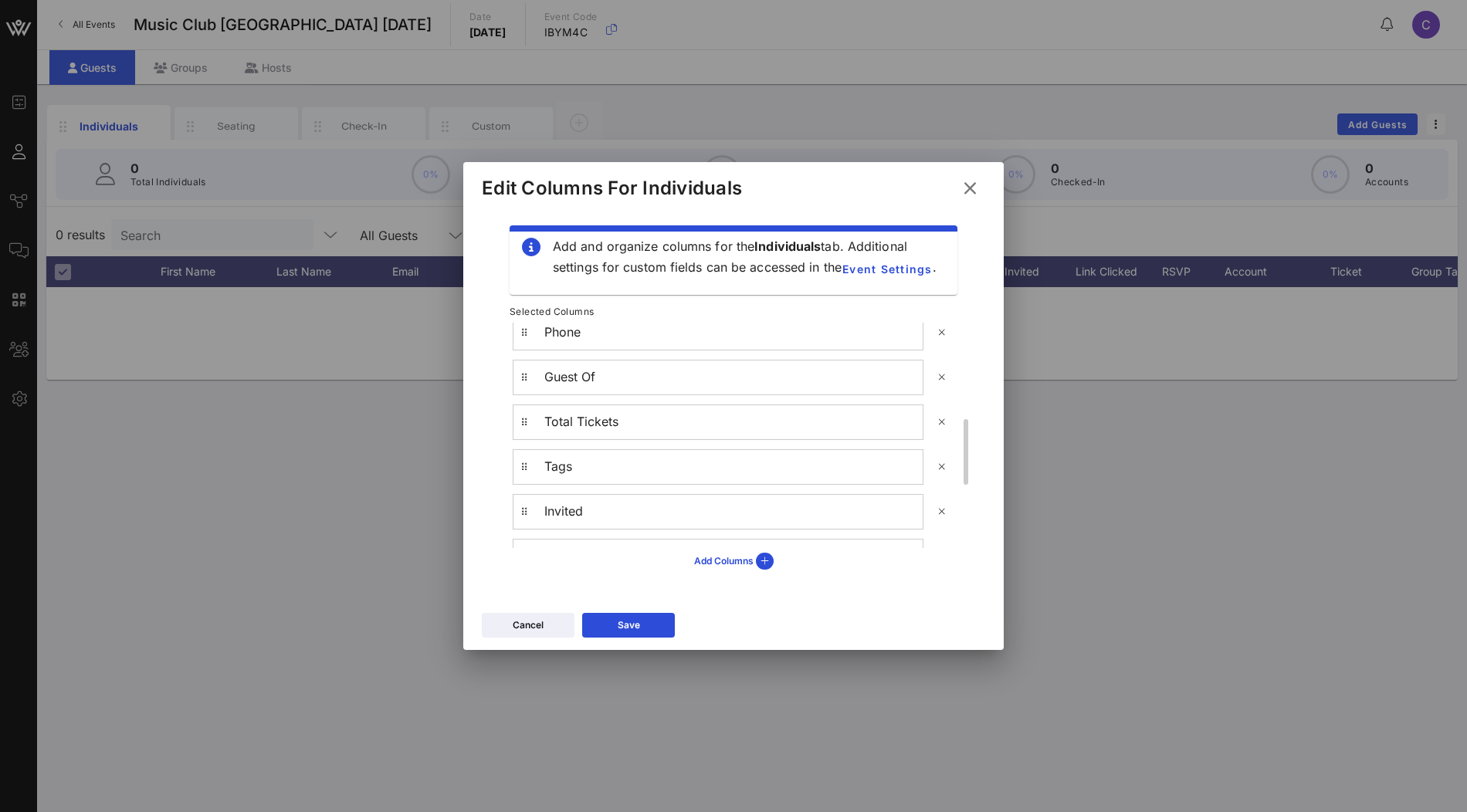
scroll to position [257, 0]
click at [940, 447] on icon at bounding box center [942, 446] width 11 height 9
click at [943, 410] on icon at bounding box center [942, 411] width 11 height 9
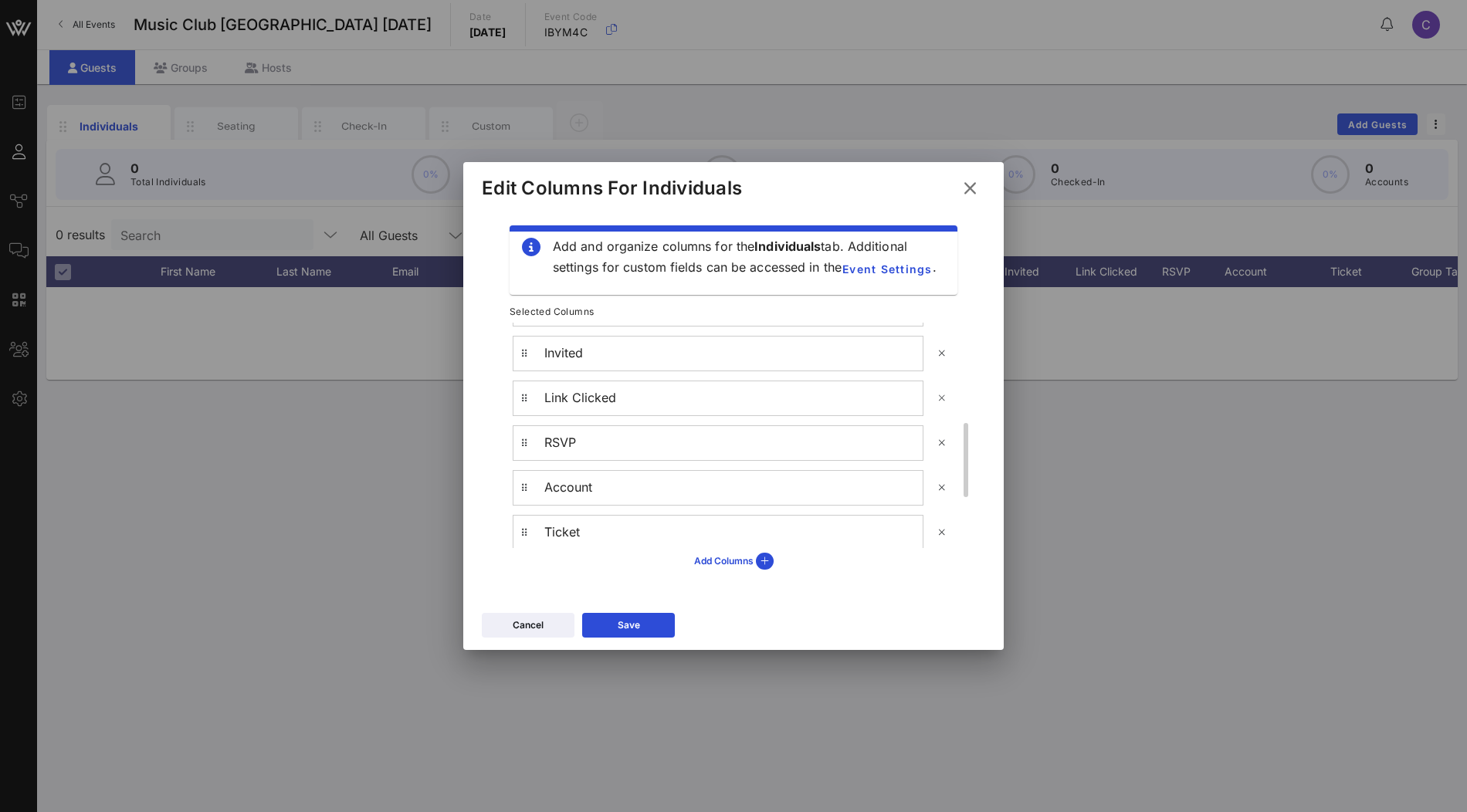
click at [944, 398] on icon at bounding box center [942, 399] width 11 height 9
click at [940, 399] on icon at bounding box center [942, 399] width 11 height 9
click at [652, 627] on button "Save" at bounding box center [629, 624] width 93 height 24
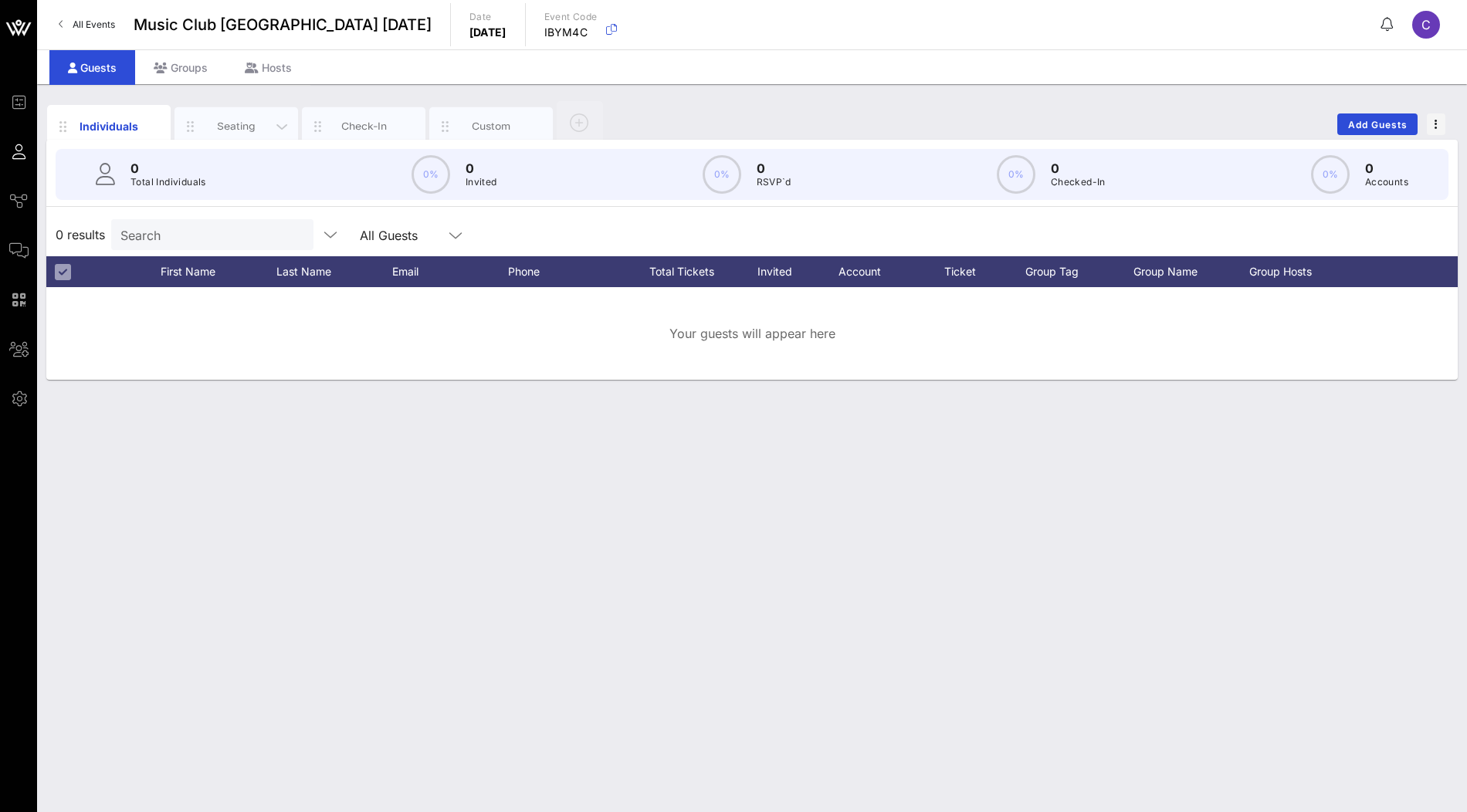
click at [246, 128] on div "Seating" at bounding box center [237, 126] width 69 height 15
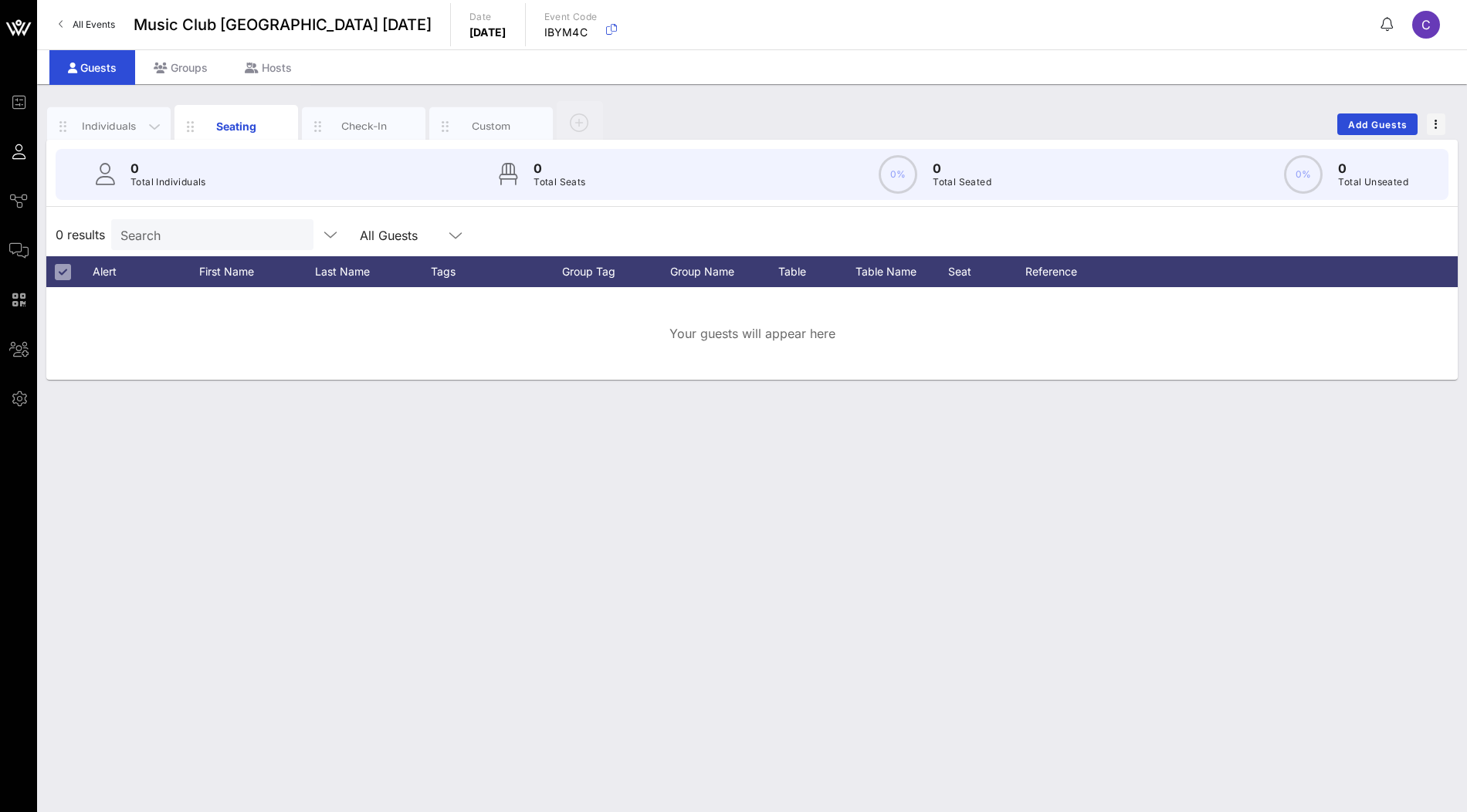
click at [120, 127] on div "Individuals" at bounding box center [109, 126] width 69 height 15
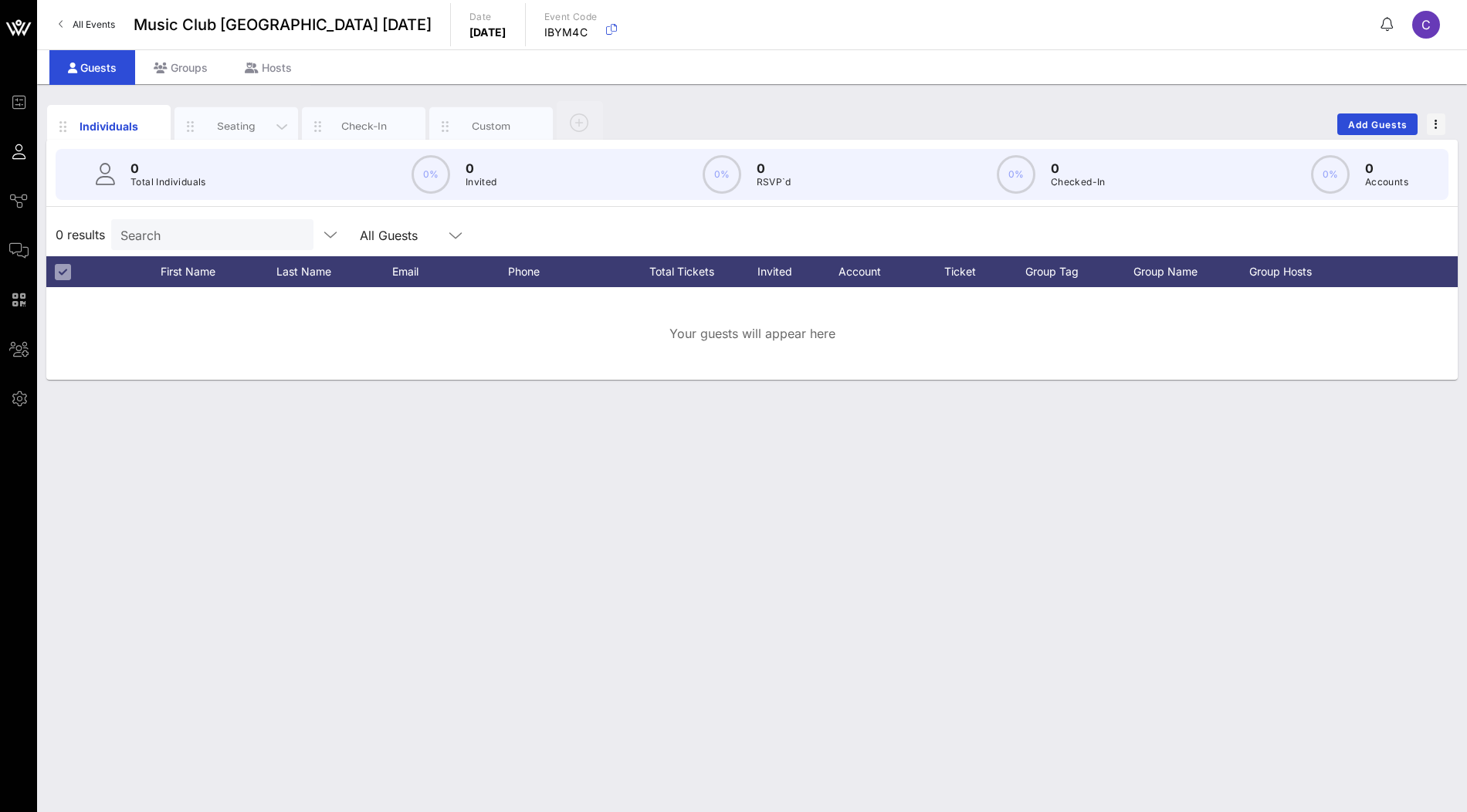
click at [228, 120] on div "Seating" at bounding box center [237, 126] width 69 height 15
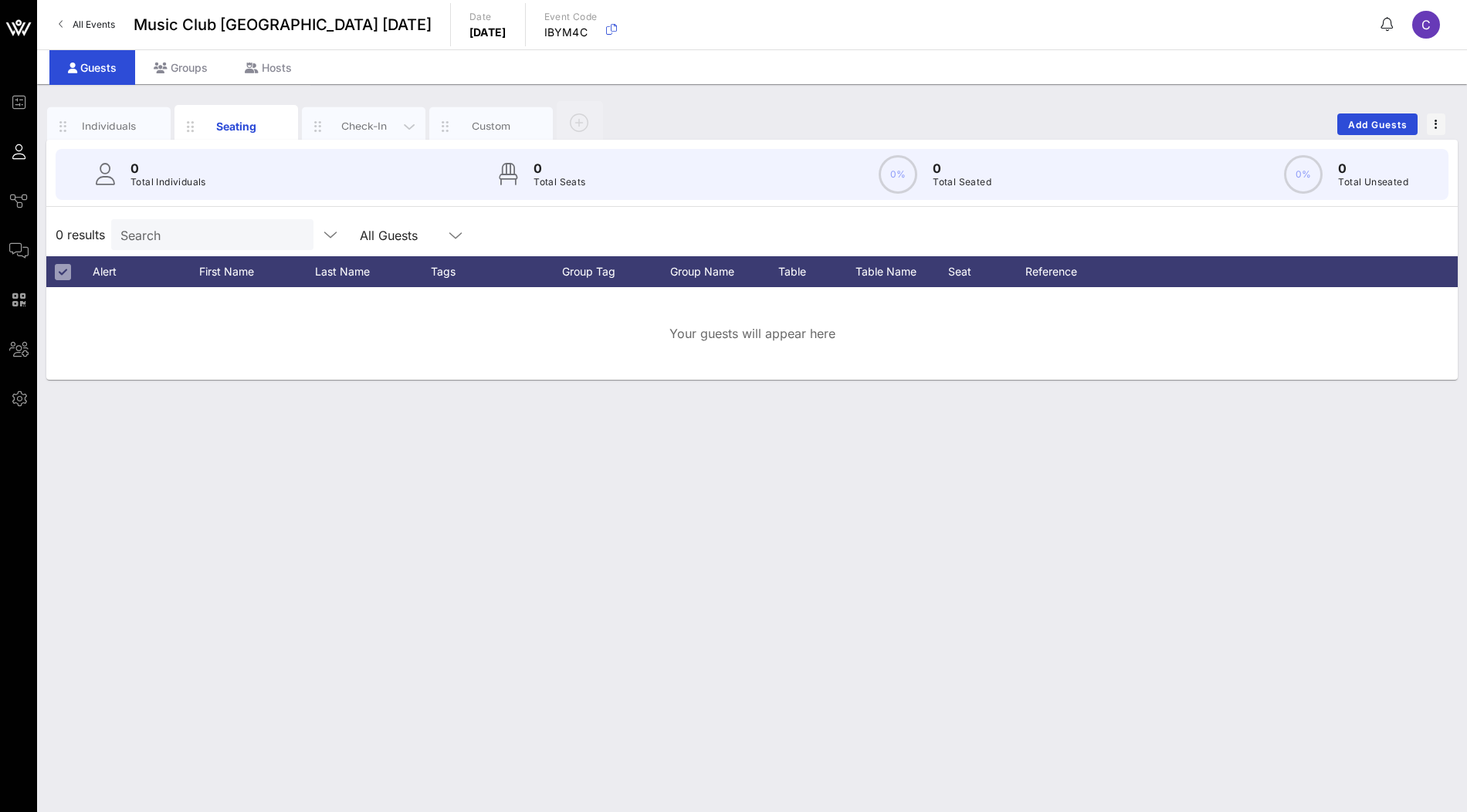
click at [362, 126] on div "Check-In" at bounding box center [364, 126] width 69 height 15
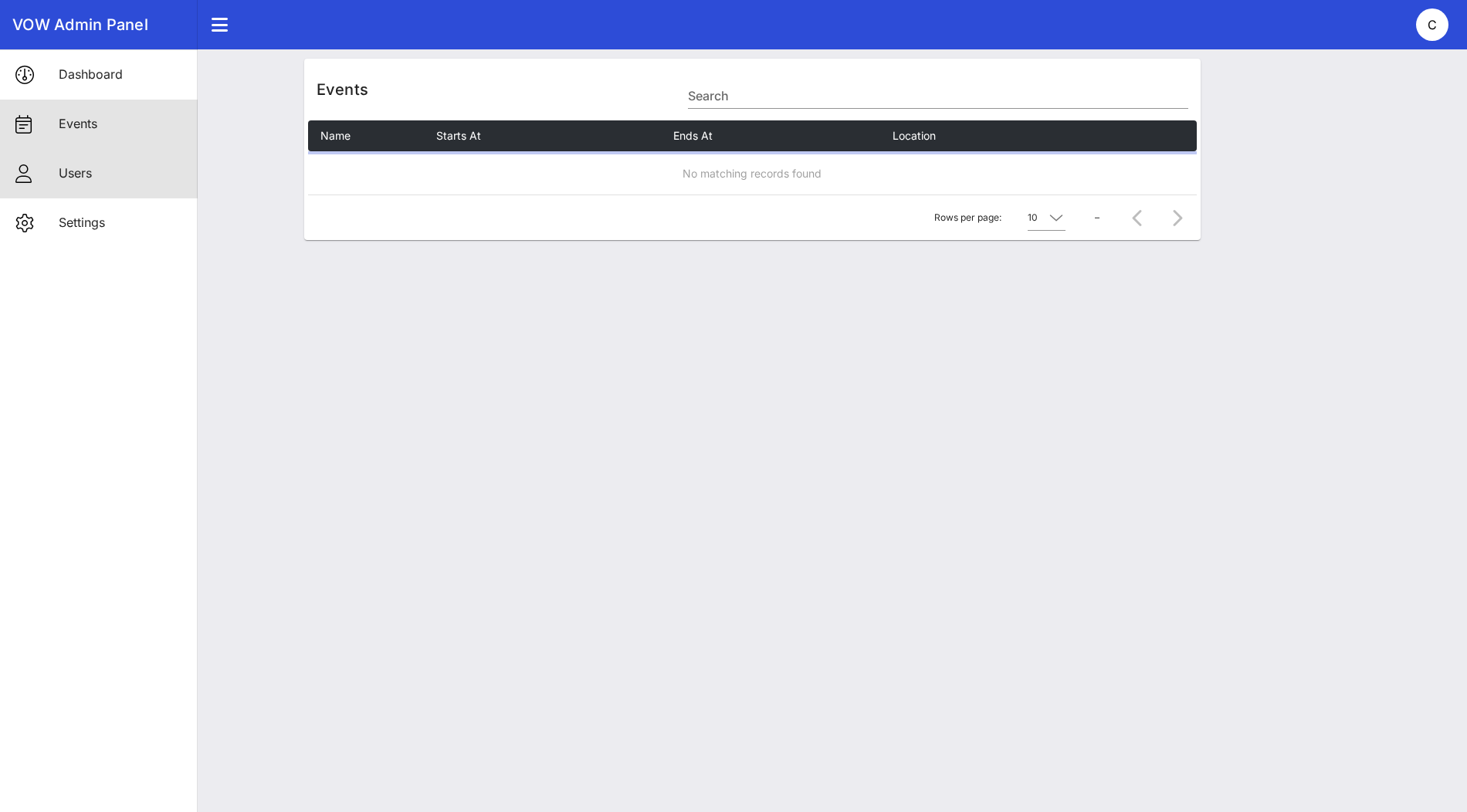
click at [122, 177] on div "Users" at bounding box center [122, 173] width 126 height 15
click at [786, 100] on input "Search" at bounding box center [936, 95] width 503 height 24
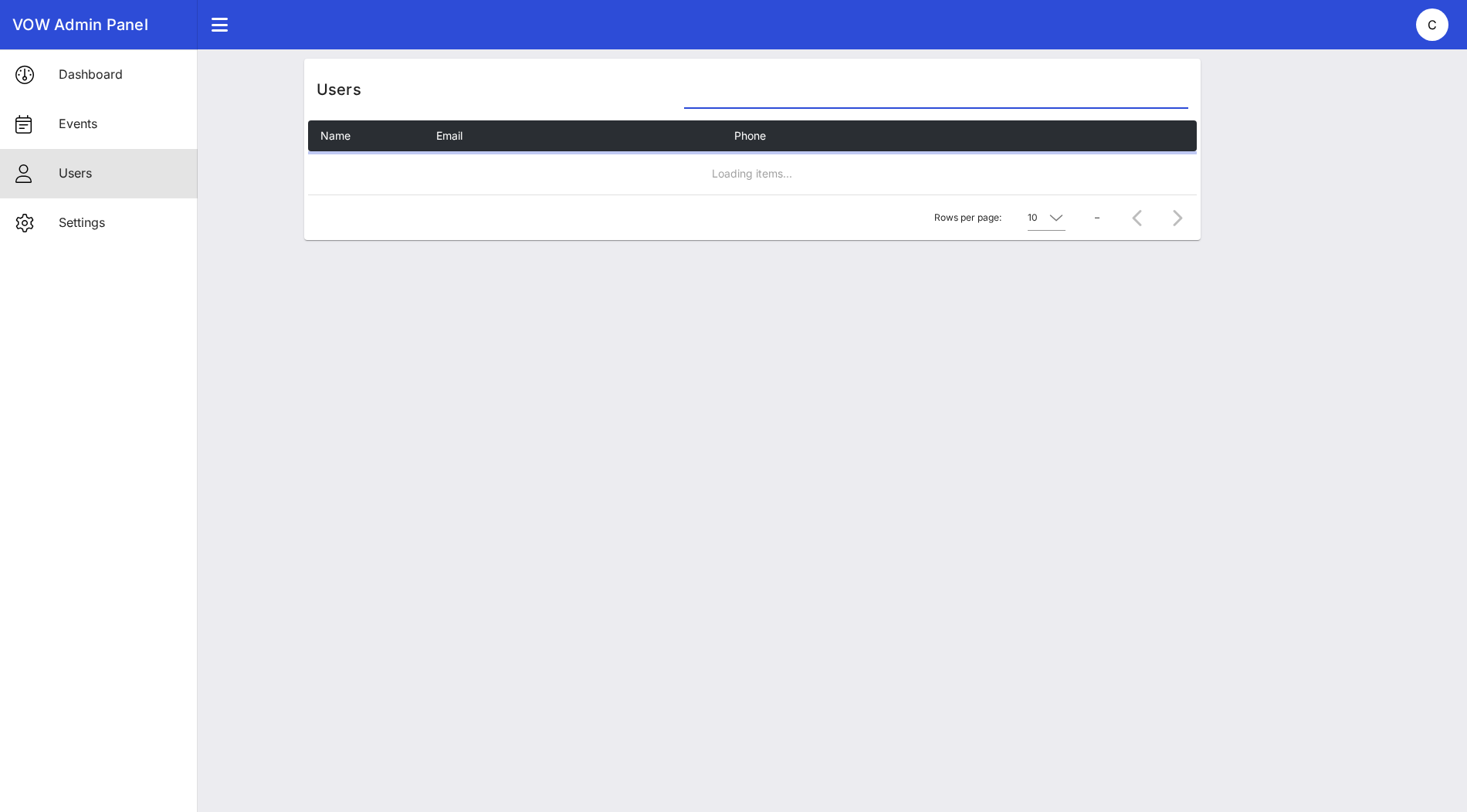
paste input "[EMAIL_ADDRESS][DOMAIN_NAME]"
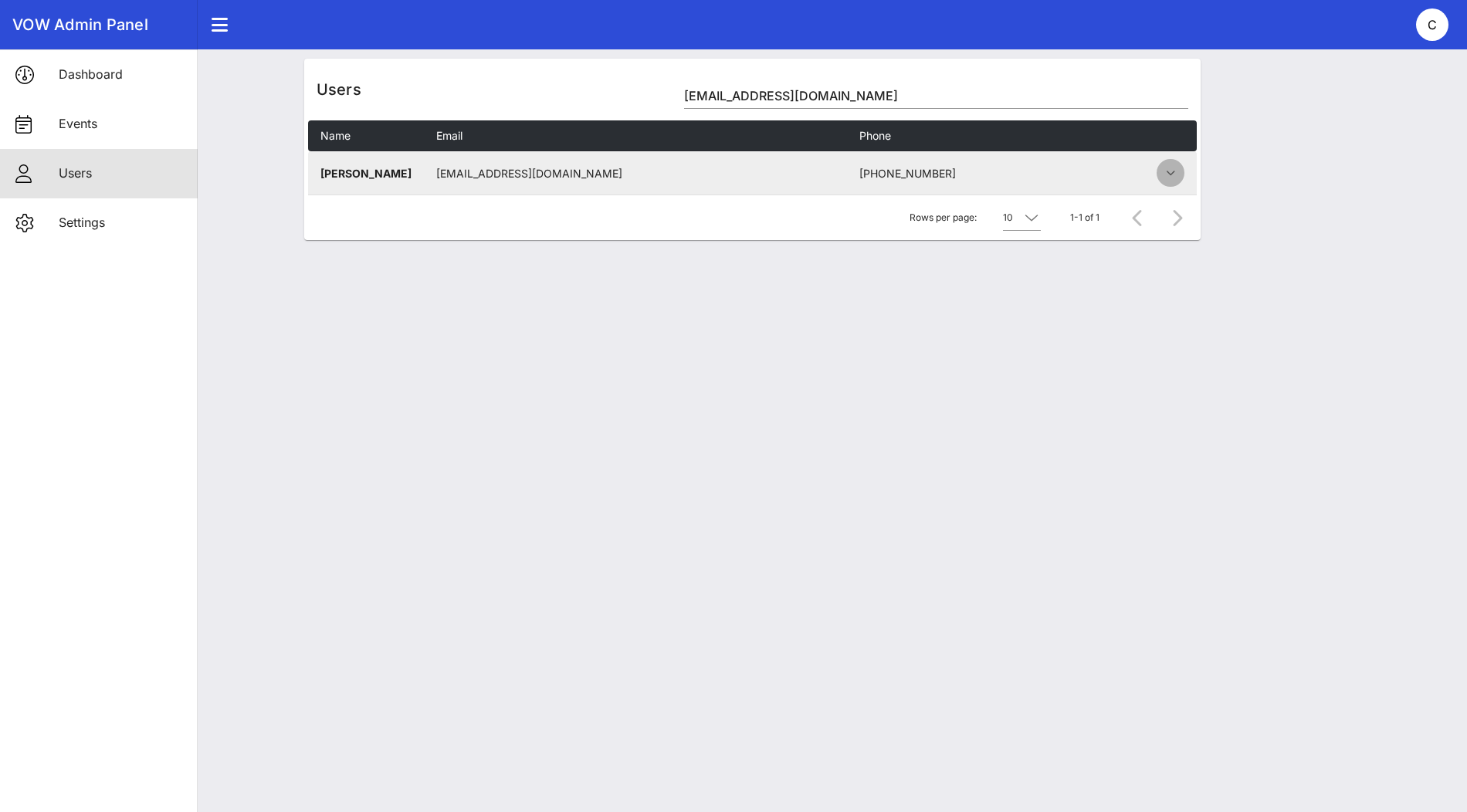
click at [1172, 176] on icon "button" at bounding box center [1170, 173] width 19 height 19
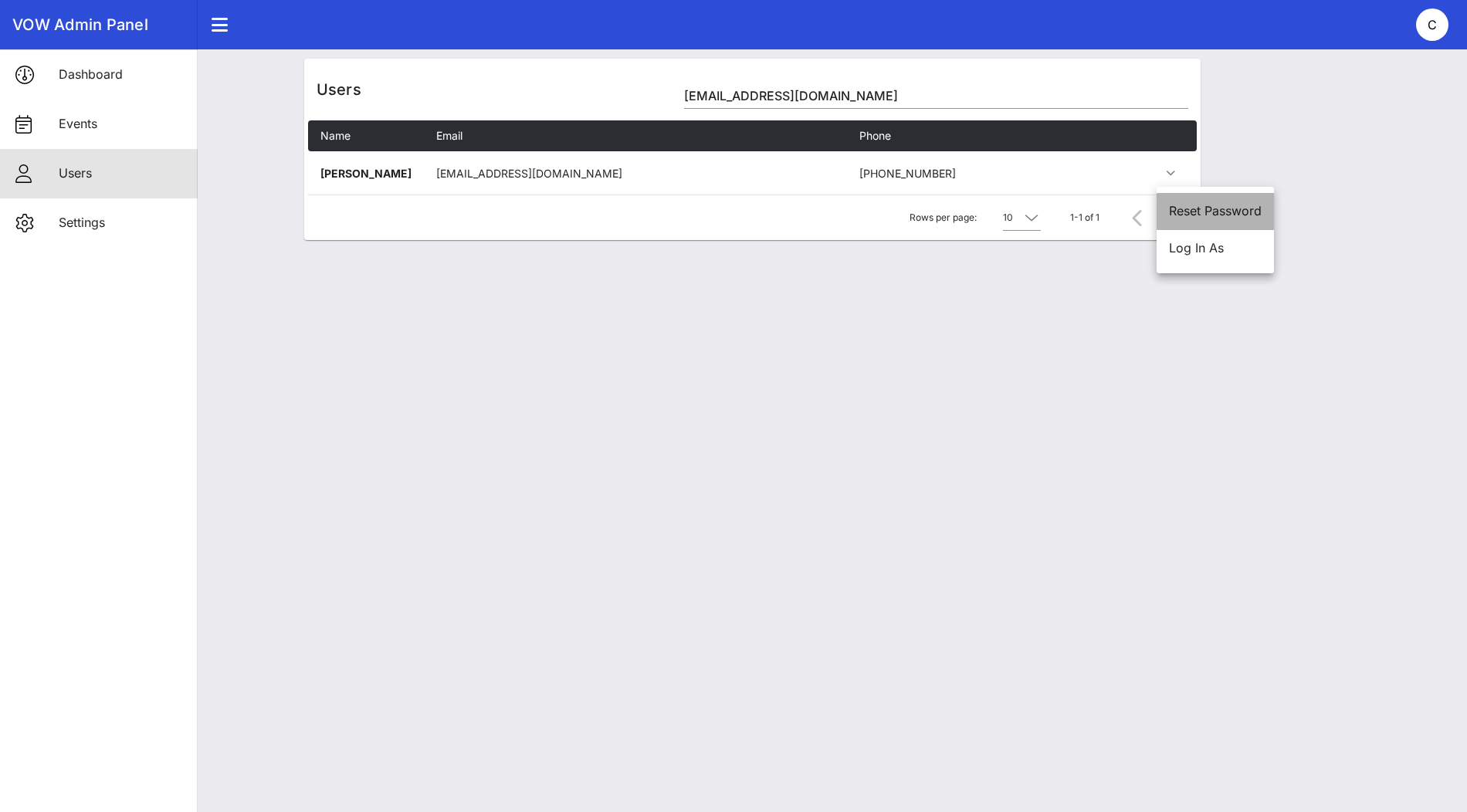
click at [1190, 214] on div "Reset Password" at bounding box center [1215, 211] width 93 height 15
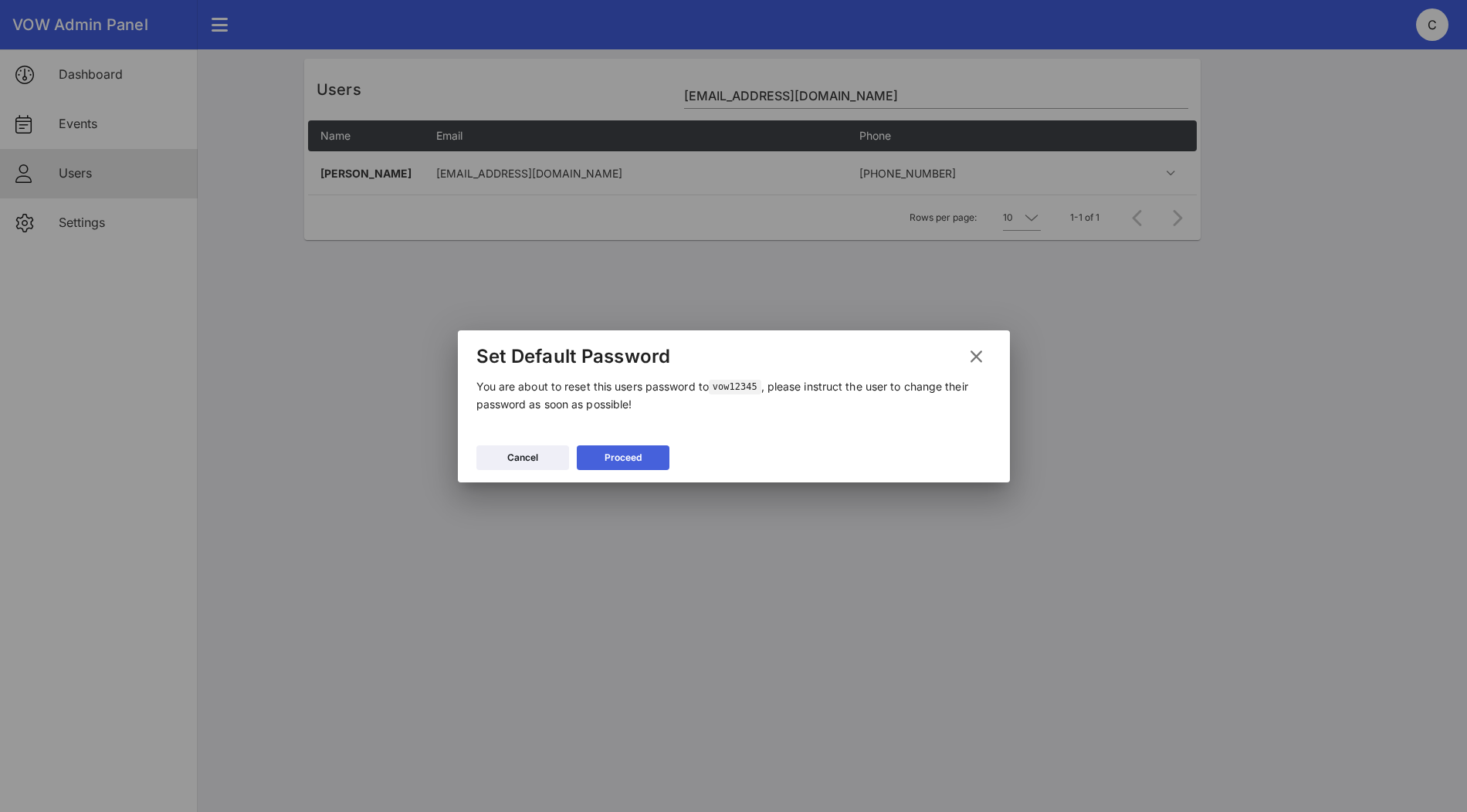
click at [645, 453] on button "Proceed" at bounding box center [623, 457] width 93 height 24
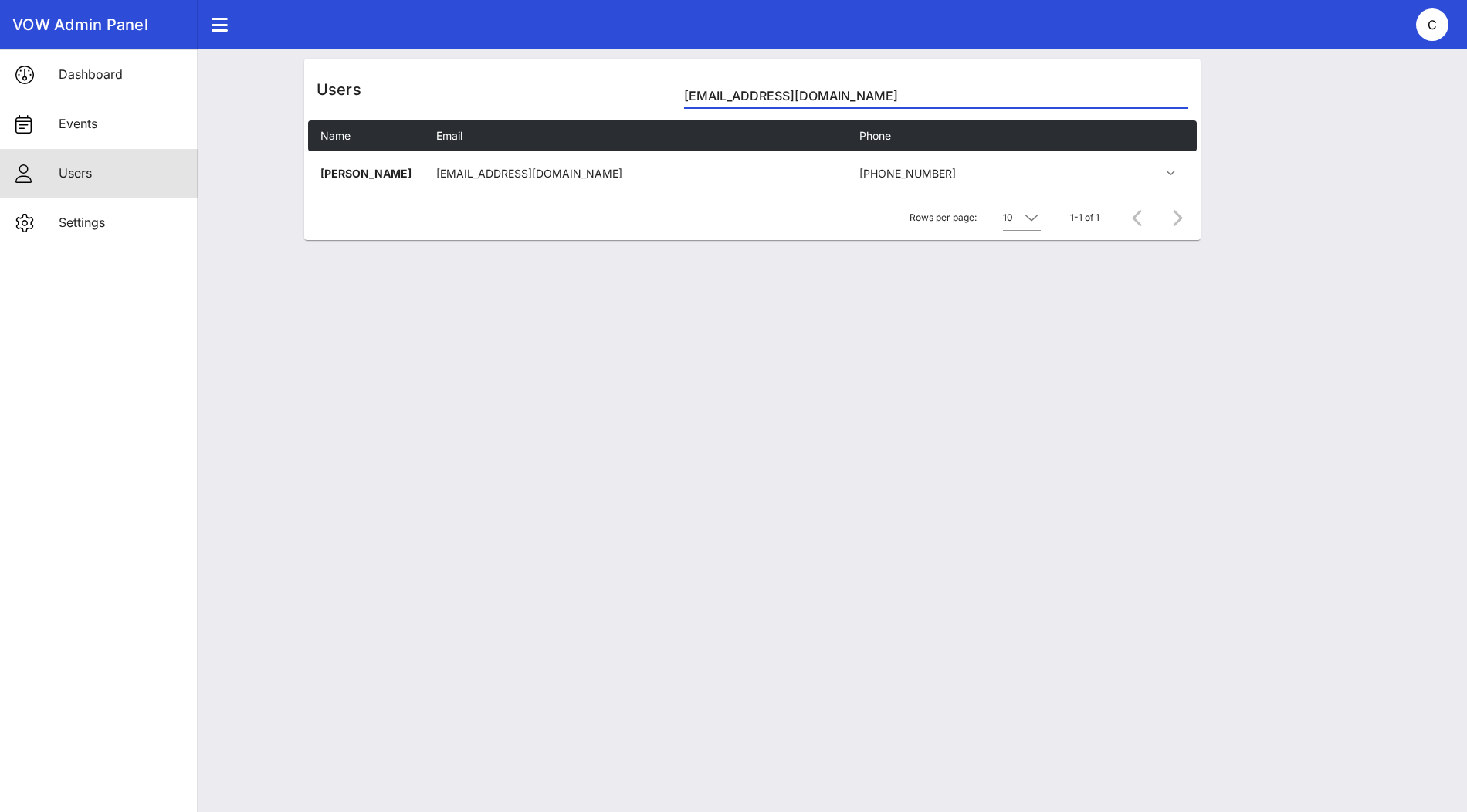
click at [802, 100] on input "[EMAIL_ADDRESS][DOMAIN_NAME]" at bounding box center [936, 95] width 503 height 24
paste input "glaroc"
click at [792, 99] on input "[EMAIL_ADDRESS][DOMAIN_NAME]" at bounding box center [936, 95] width 503 height 24
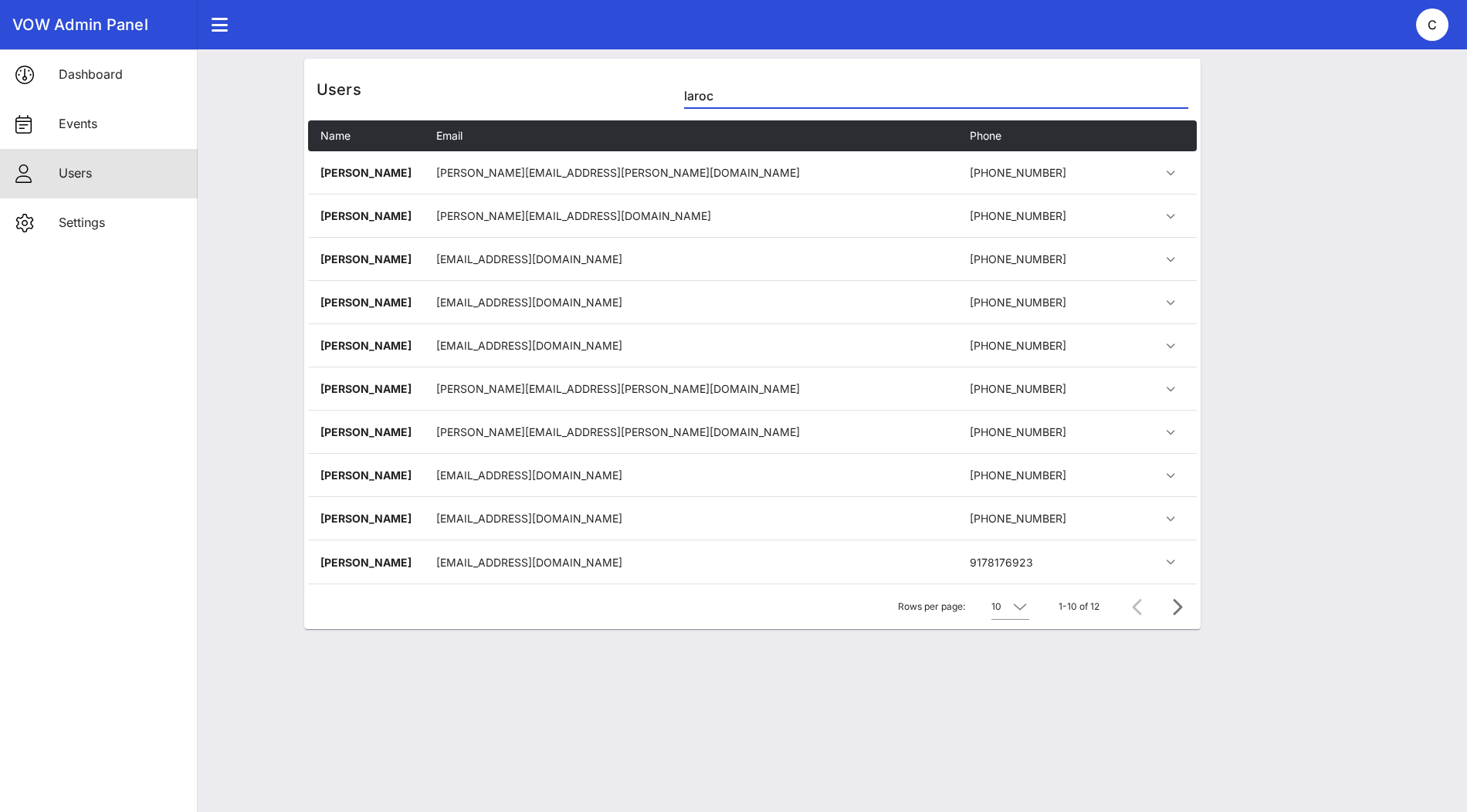
click at [727, 89] on input "laroc" at bounding box center [936, 95] width 503 height 24
paste input "[EMAIL_ADDRESS][DOMAIN_NAME]"
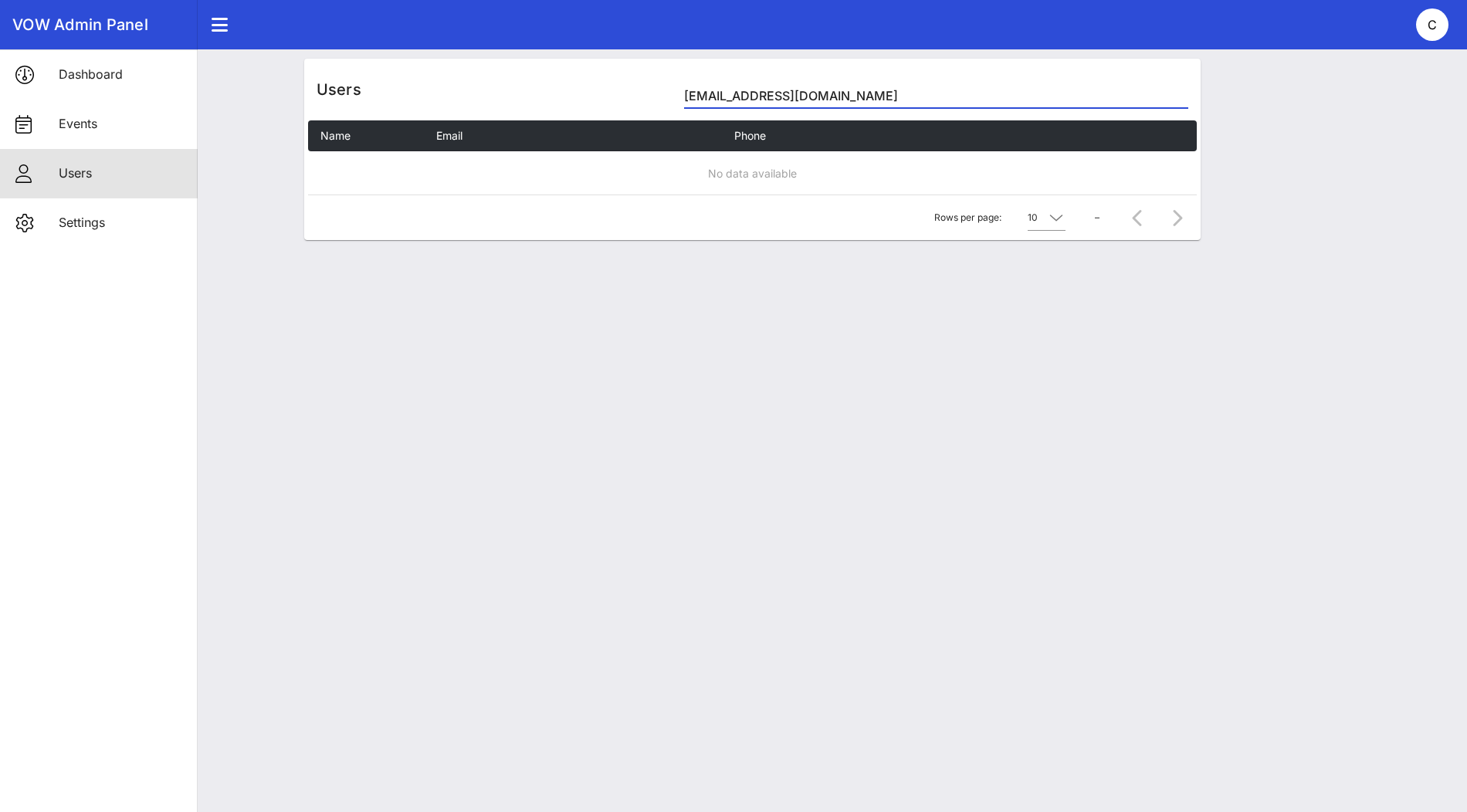
type input "[EMAIL_ADDRESS][DOMAIN_NAME]"
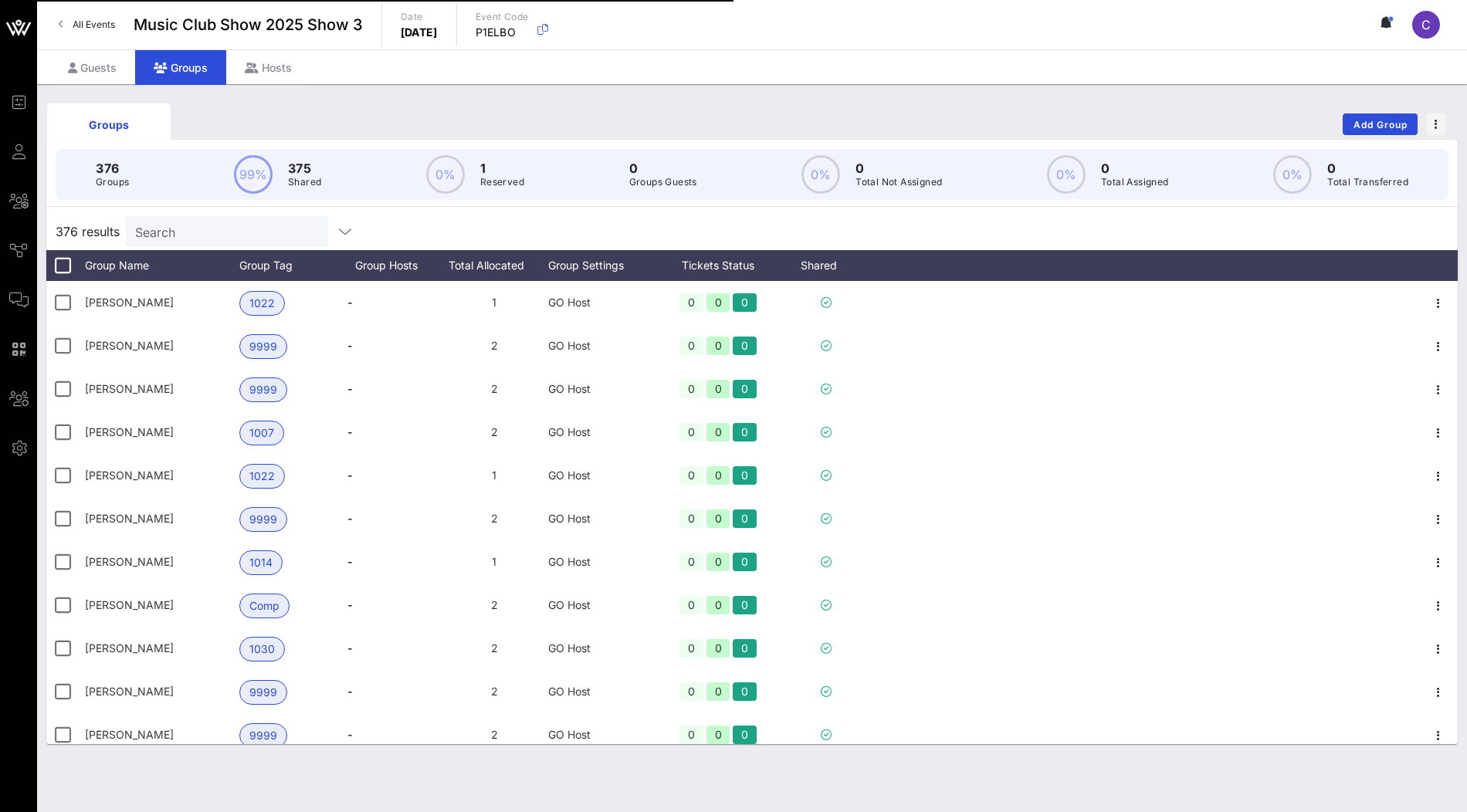
click at [231, 229] on input "Search" at bounding box center [225, 231] width 181 height 20
paste input "Douglas Bruce"
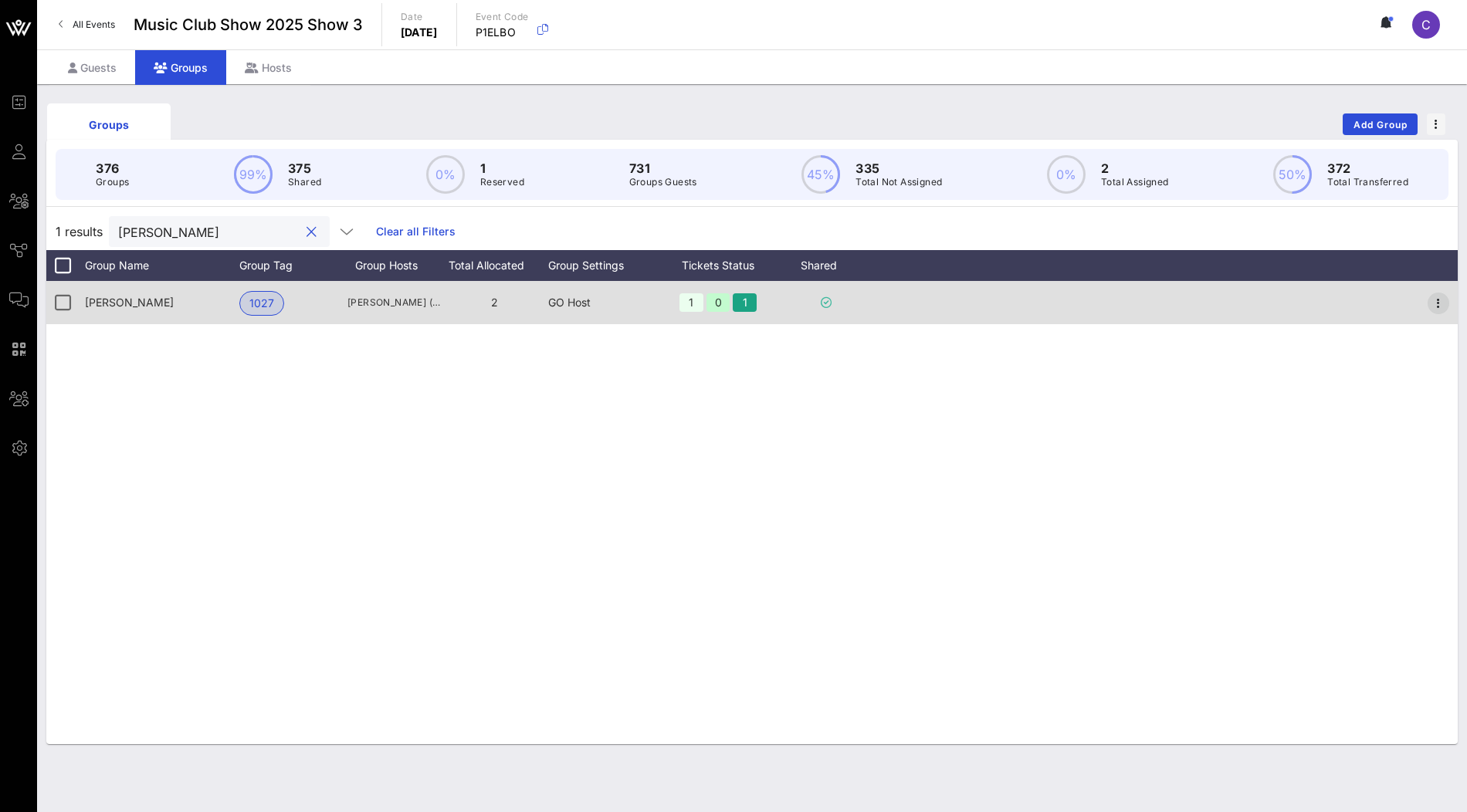
type input "Douglas Bruce"
click at [1436, 305] on icon "button" at bounding box center [1439, 304] width 19 height 19
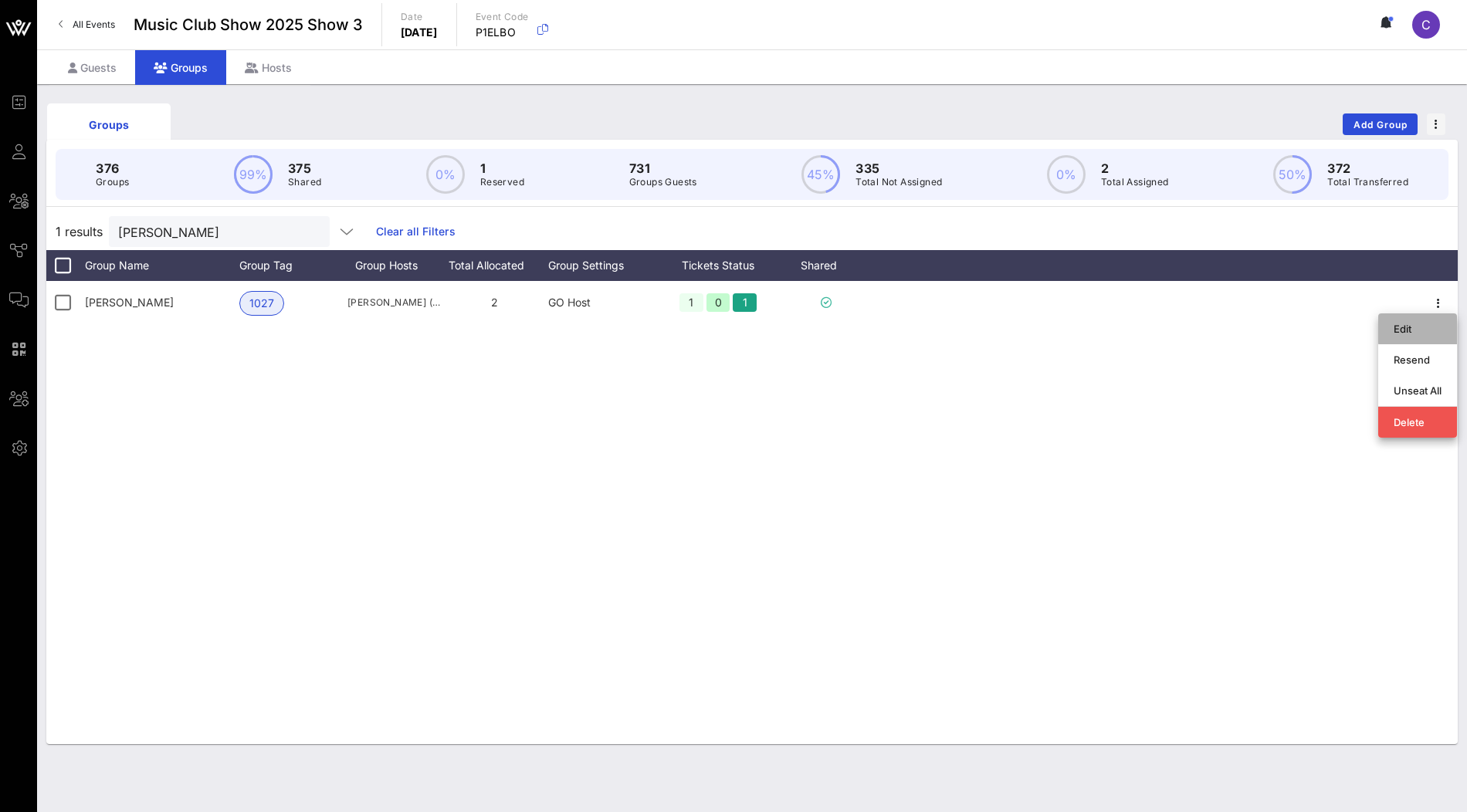
click at [1415, 326] on div "Edit" at bounding box center [1418, 329] width 48 height 13
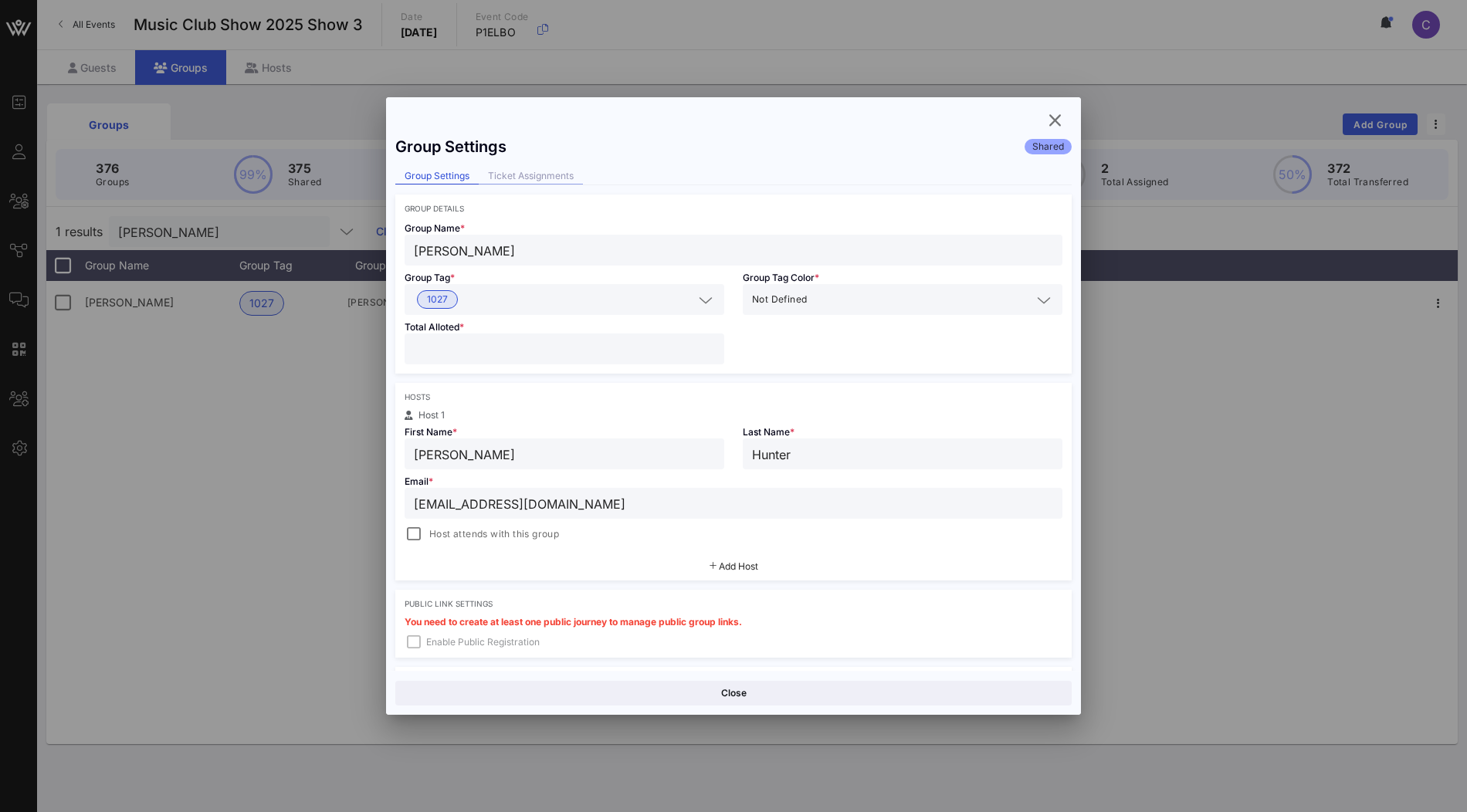
click at [559, 181] on div "Ticket Assignments" at bounding box center [531, 176] width 104 height 16
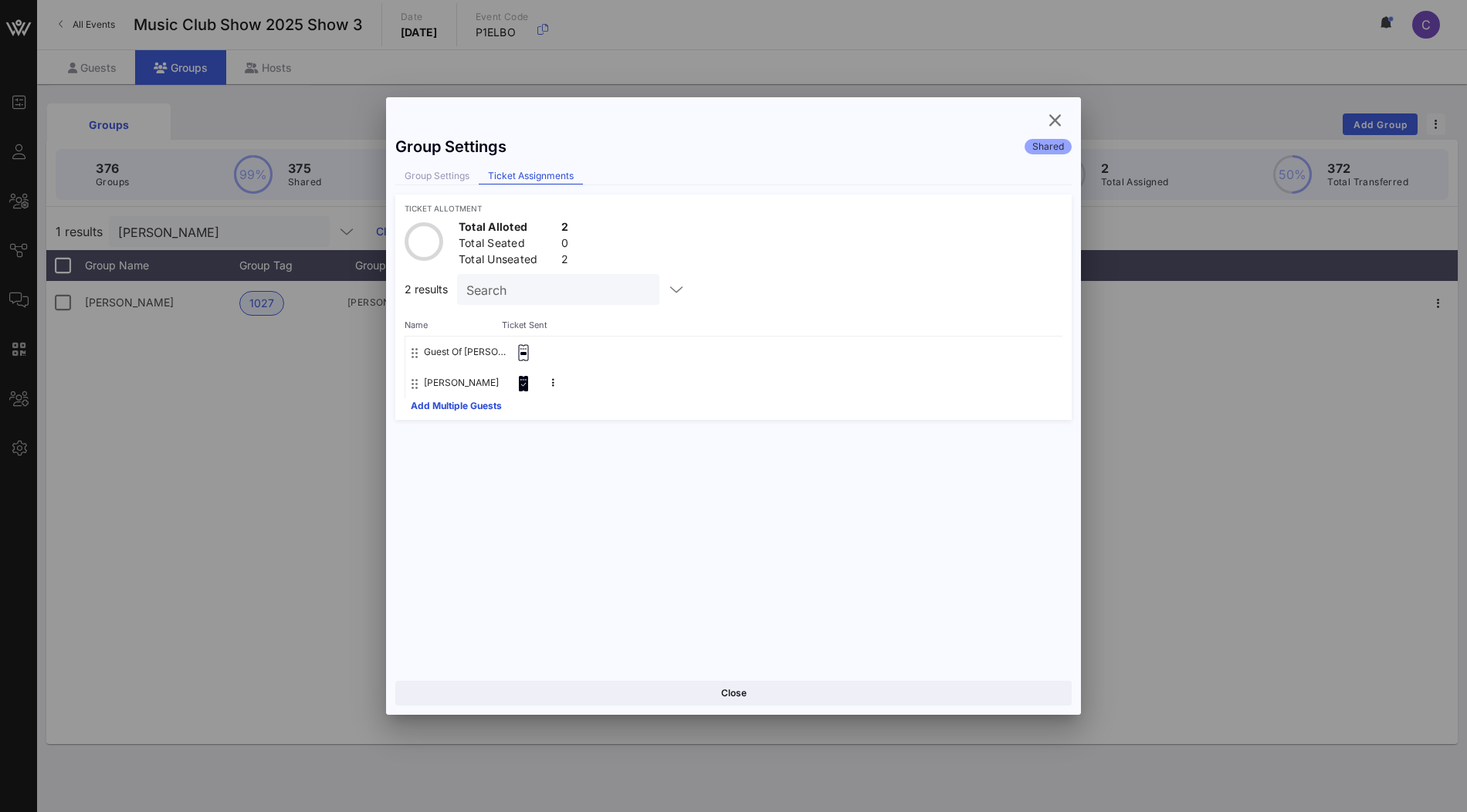
click at [485, 350] on button "Guest Of Douglas Bruce Bollermann" at bounding box center [465, 351] width 82 height 31
click at [1056, 120] on icon "button" at bounding box center [1055, 121] width 19 height 19
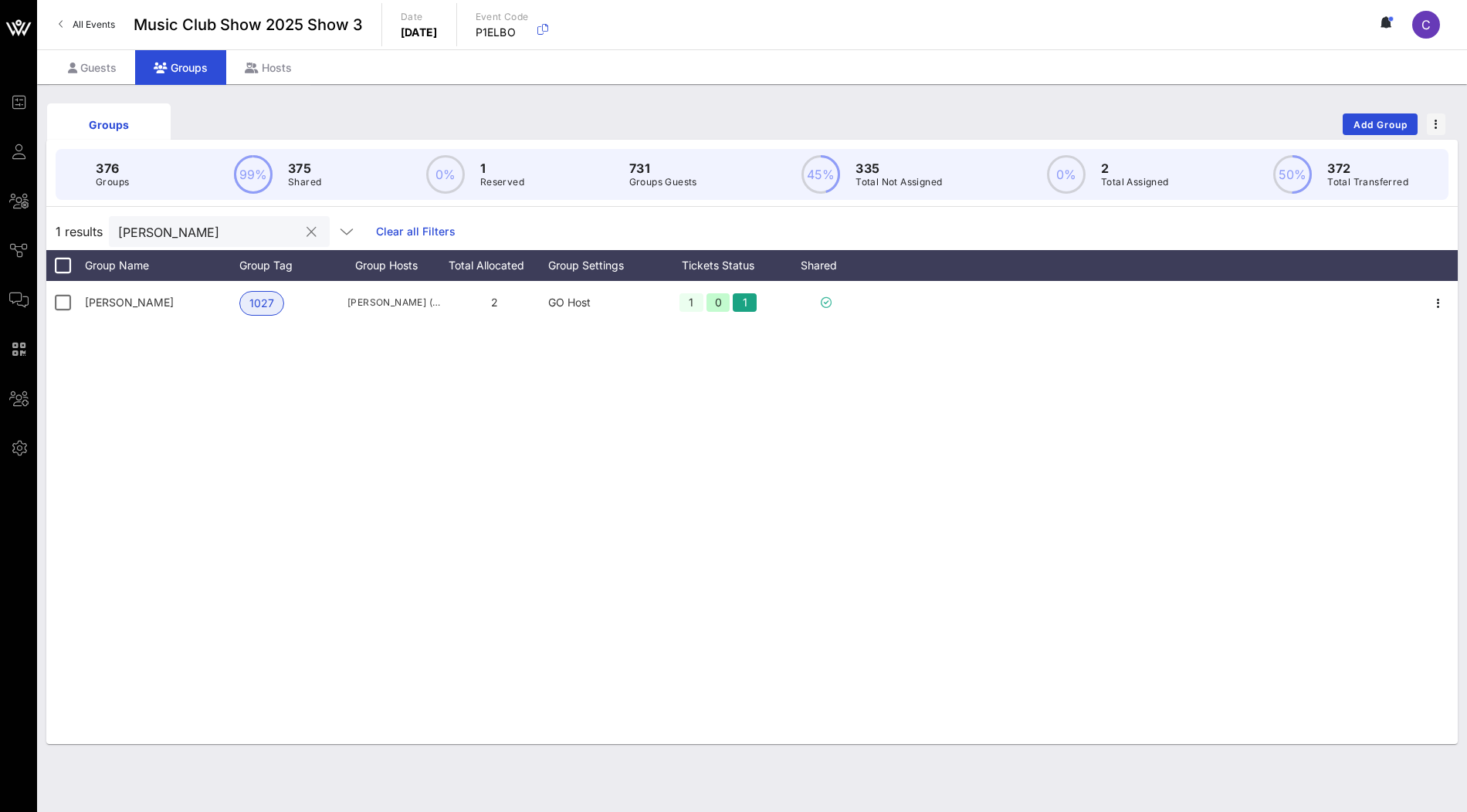
click at [206, 228] on input "Douglas Bruce" at bounding box center [209, 231] width 181 height 20
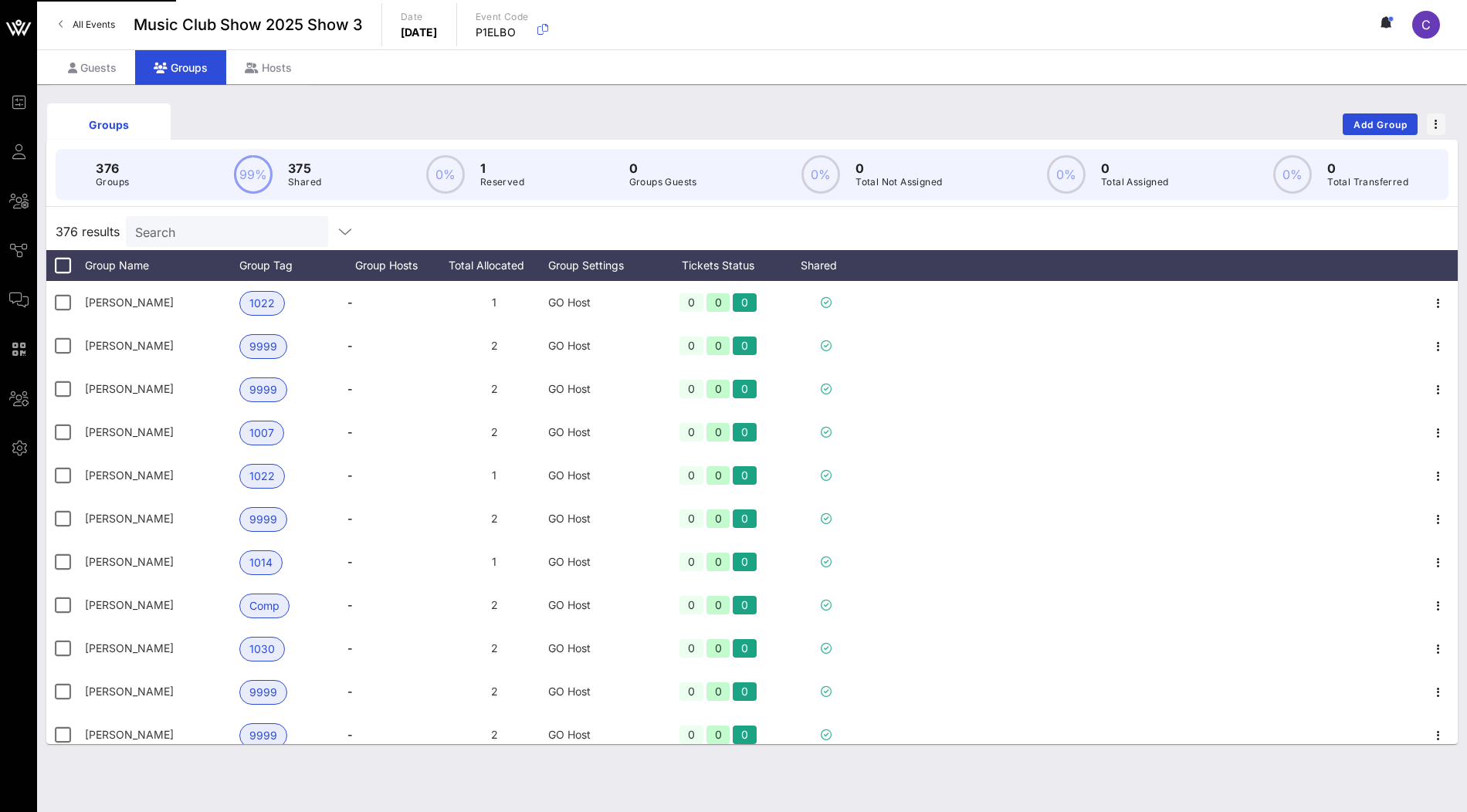
click at [178, 235] on input "Search" at bounding box center [225, 231] width 181 height 20
paste input "[PERSON_NAME]"
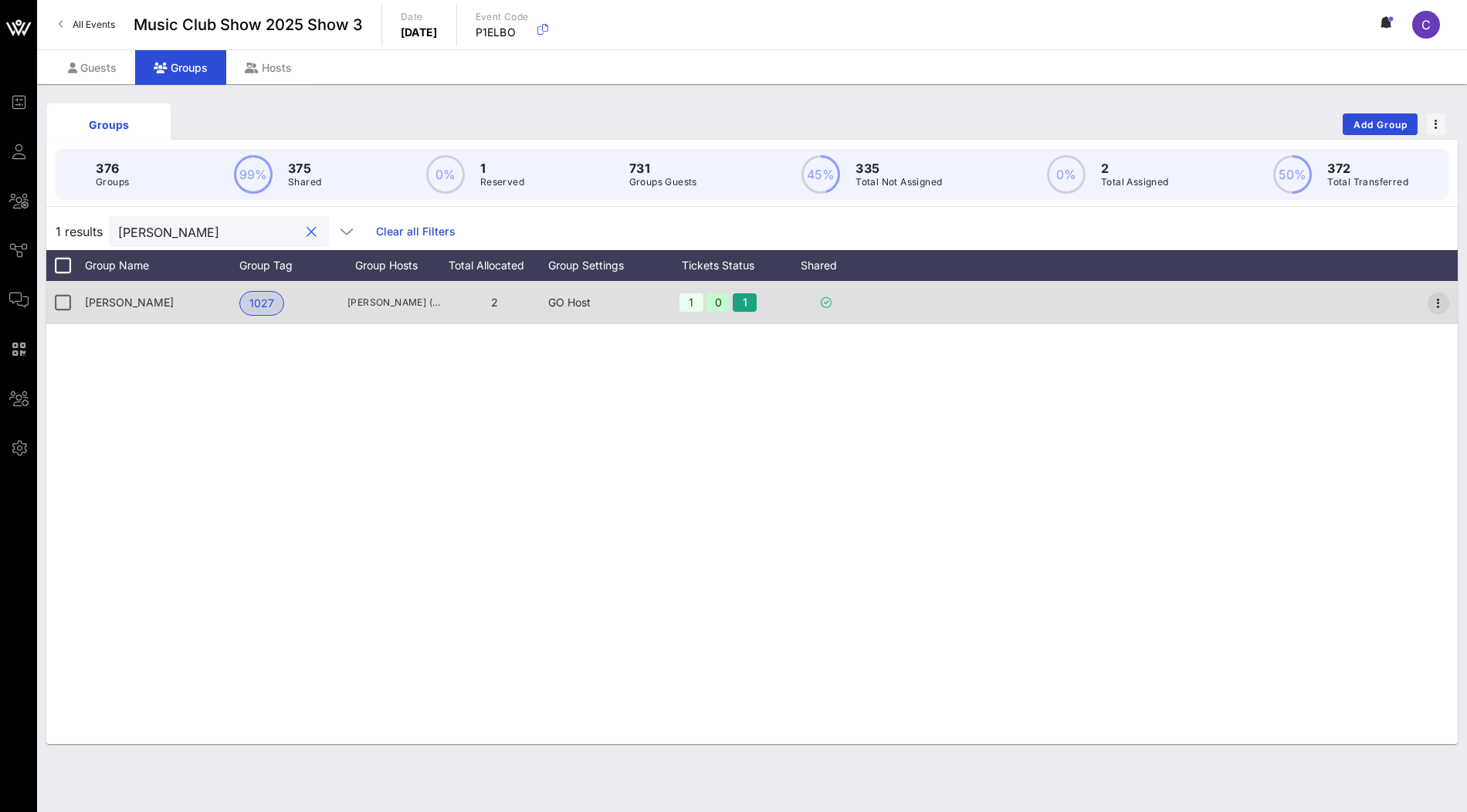
type input "[PERSON_NAME]"
click at [1440, 304] on icon "button" at bounding box center [1439, 304] width 19 height 19
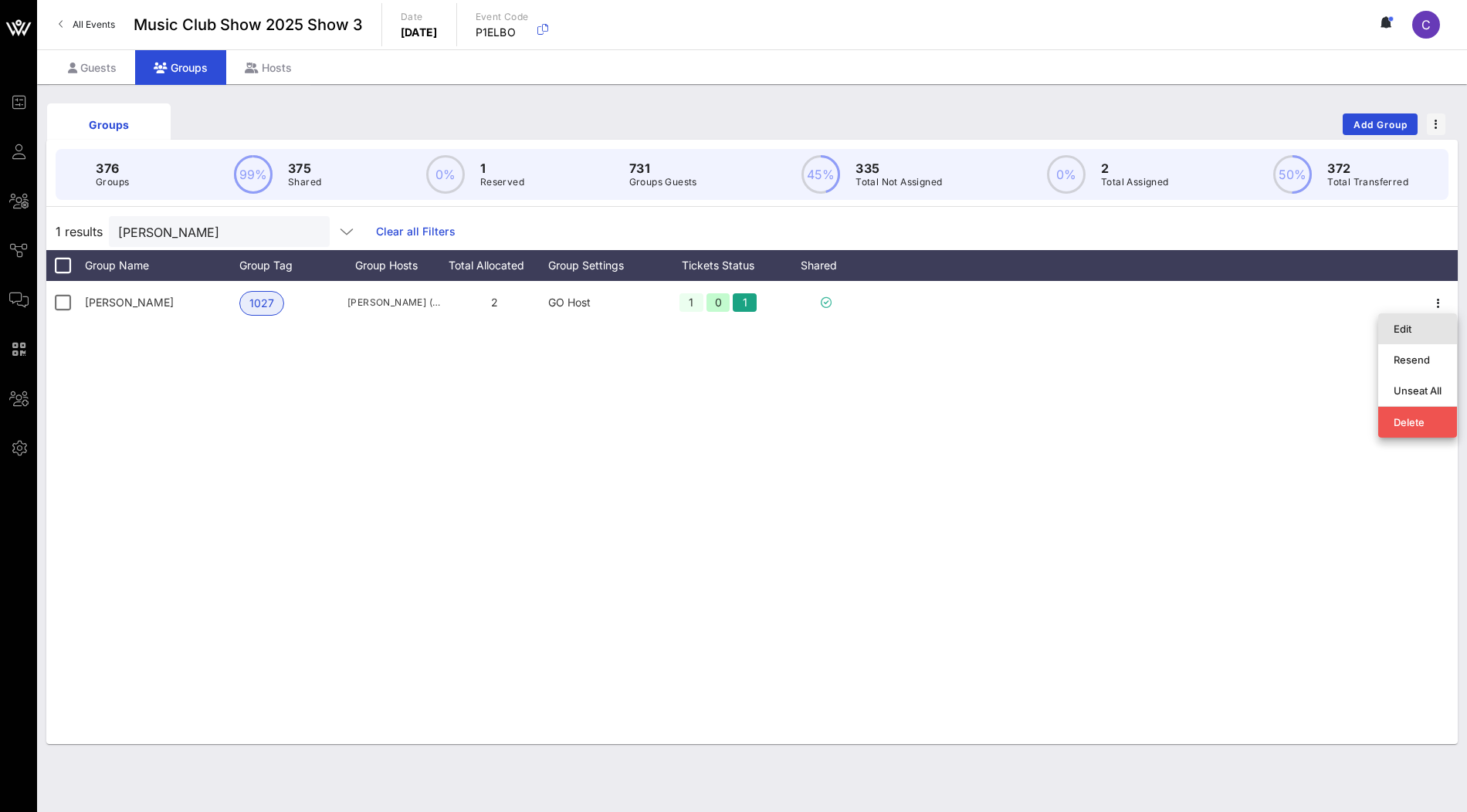
click at [1424, 322] on div "Edit" at bounding box center [1418, 329] width 48 height 13
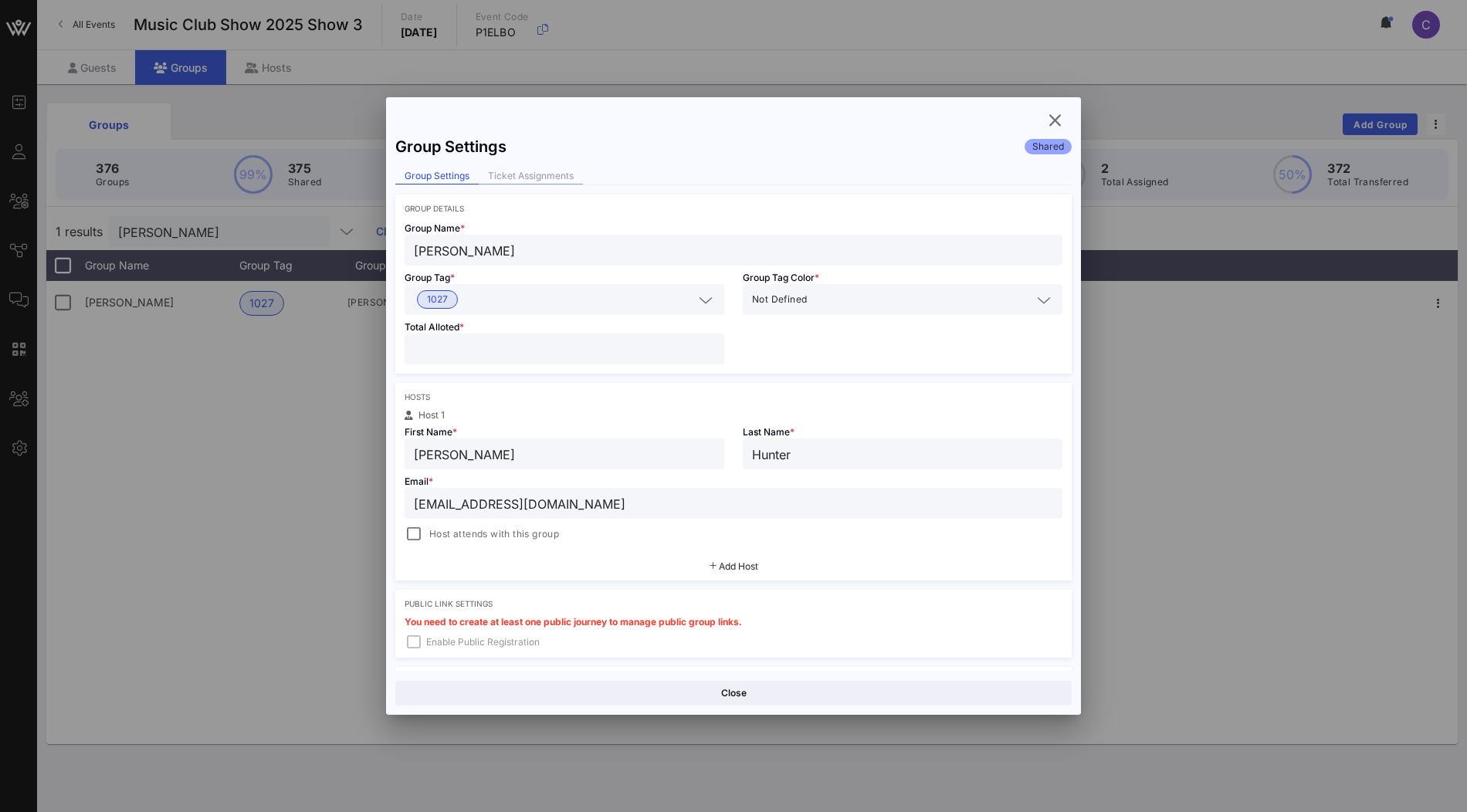
click at [520, 177] on div "Ticket Assignments" at bounding box center [531, 176] width 104 height 16
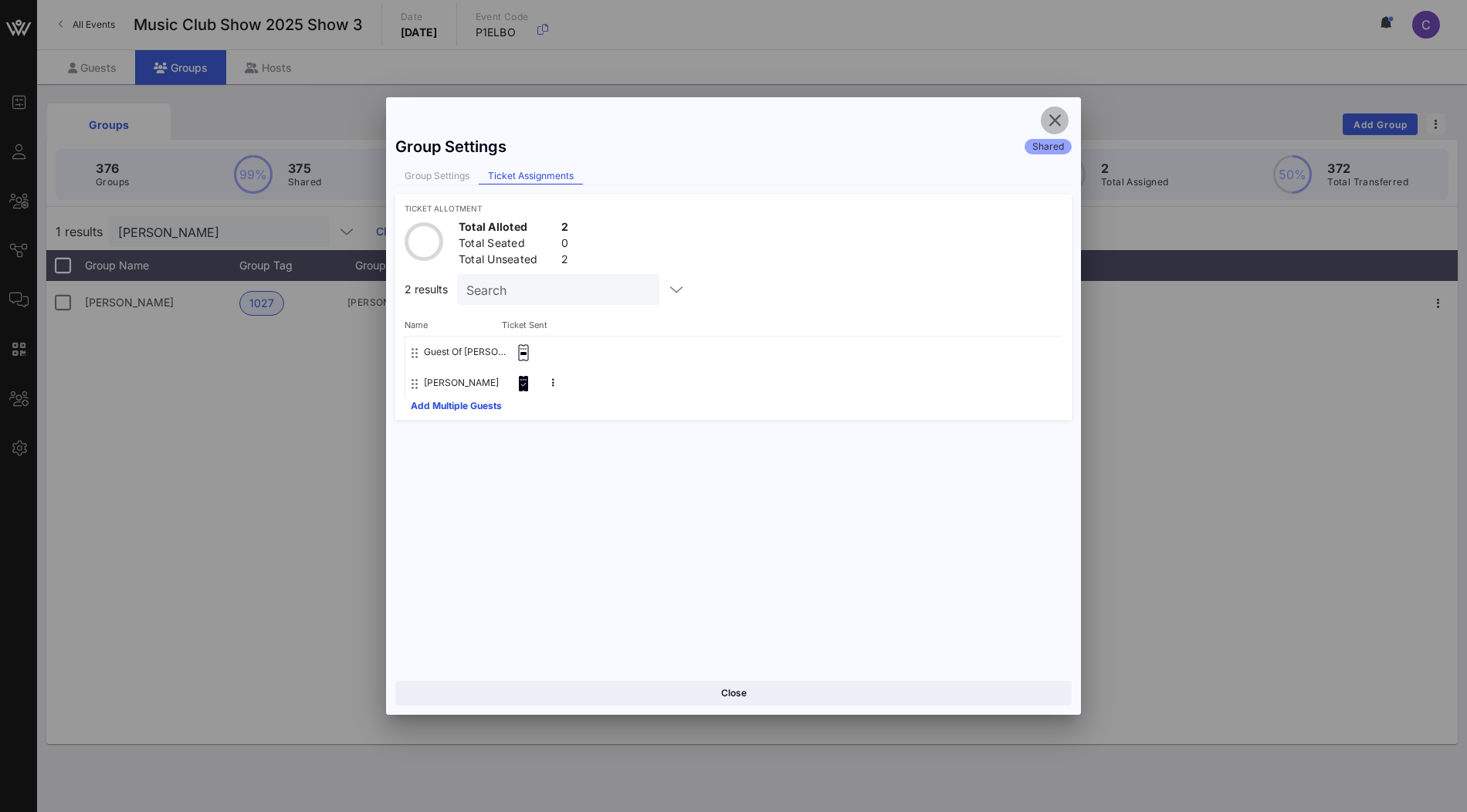
click at [1056, 124] on icon "button" at bounding box center [1055, 121] width 19 height 19
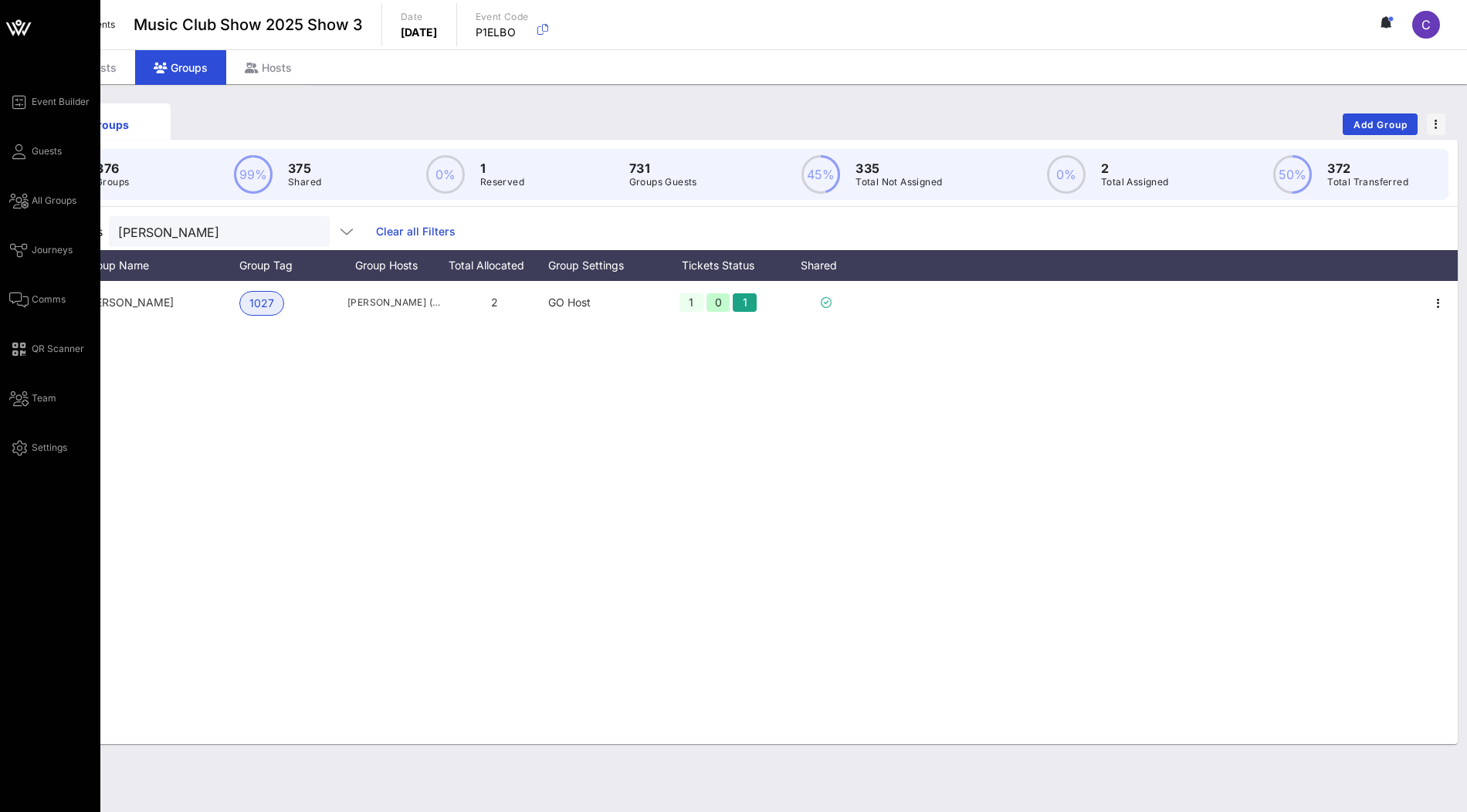
click at [22, 24] on icon at bounding box center [19, 29] width 14 height 13
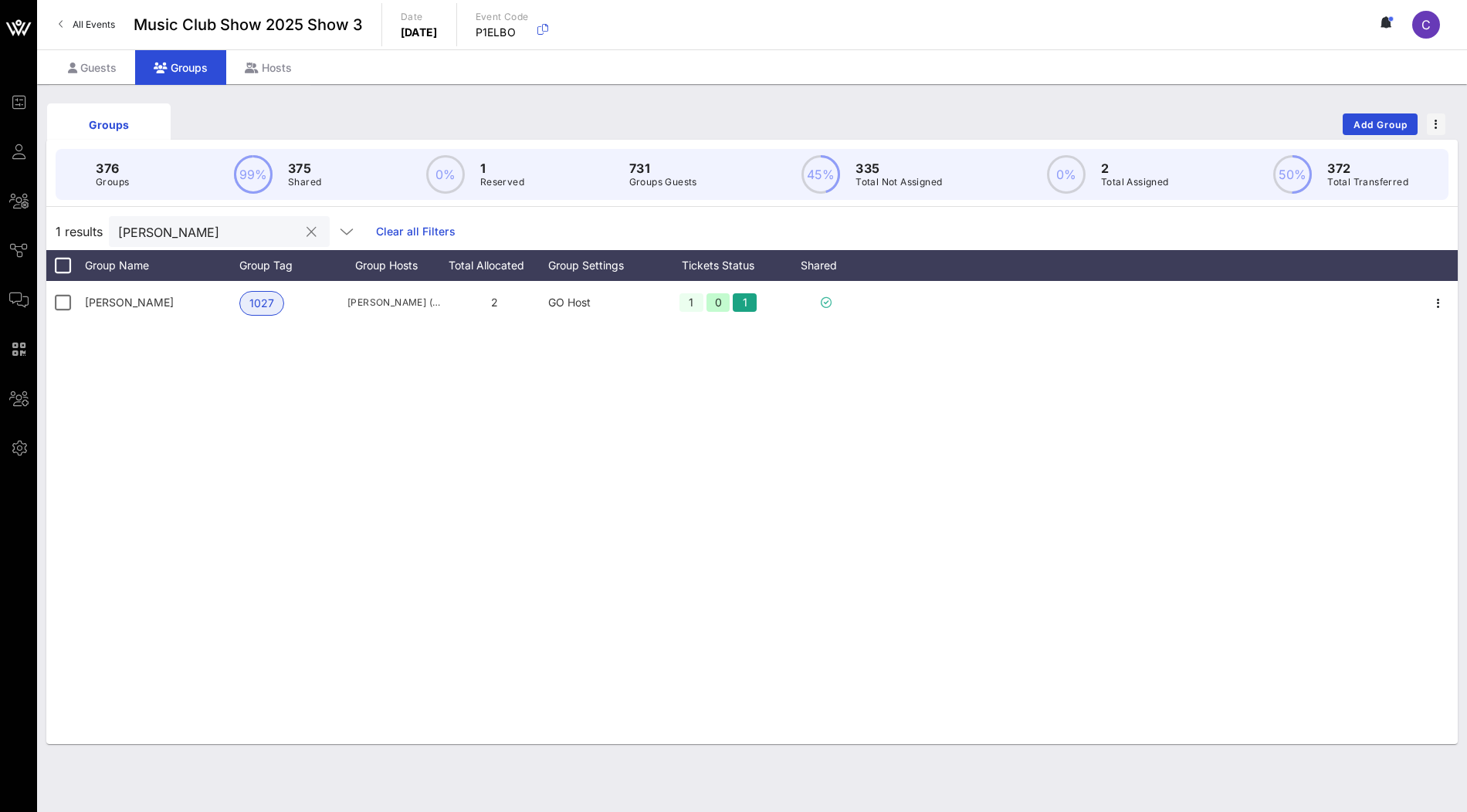
click at [211, 227] on input "Douglas Bruce" at bounding box center [209, 231] width 181 height 20
click at [101, 53] on div "Guests" at bounding box center [92, 67] width 86 height 35
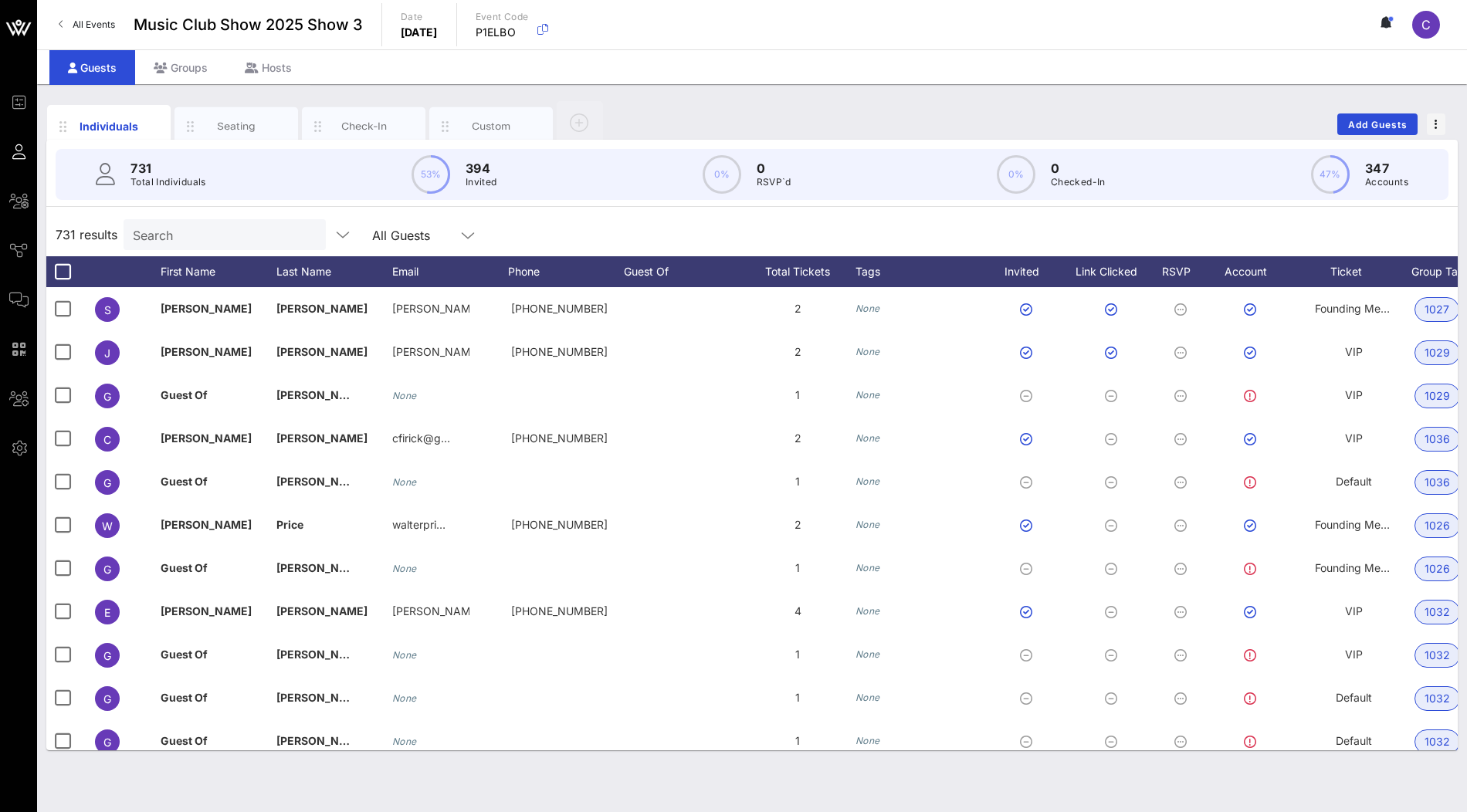
click at [181, 177] on p "Total Individuals" at bounding box center [168, 182] width 75 height 16
click at [217, 231] on input "Search" at bounding box center [223, 235] width 181 height 20
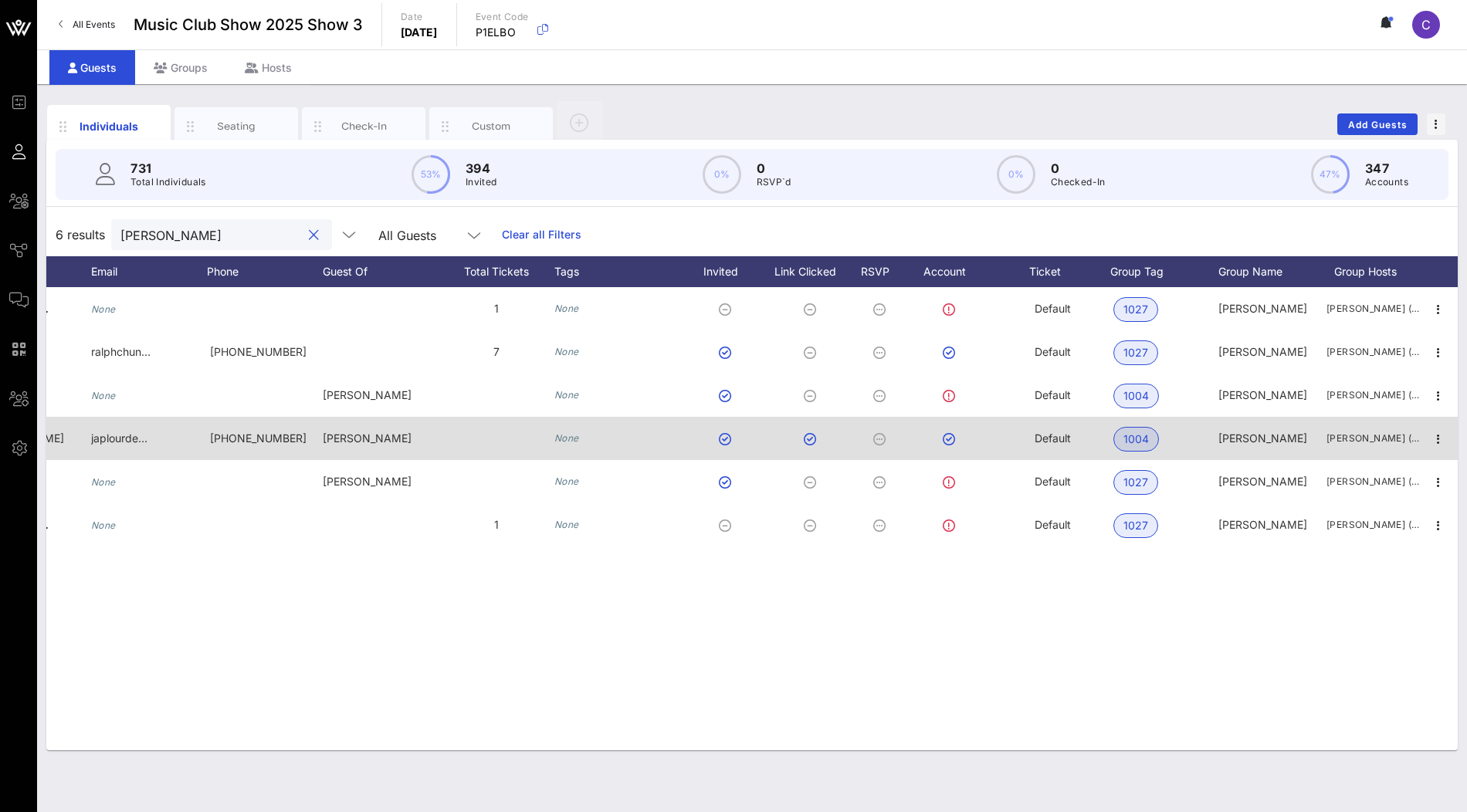
type input "ralph hu"
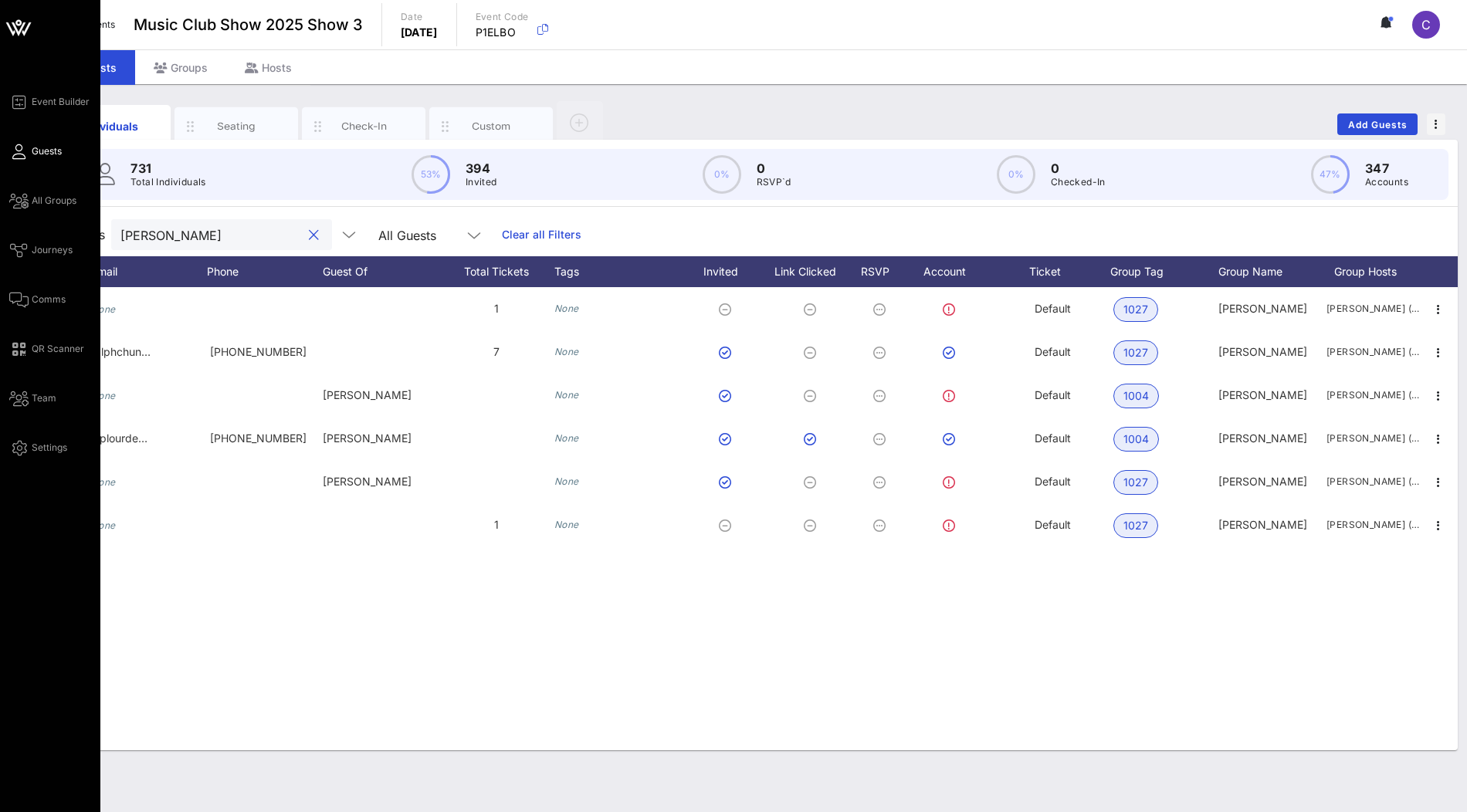
click at [24, 31] on icon at bounding box center [27, 29] width 9 height 13
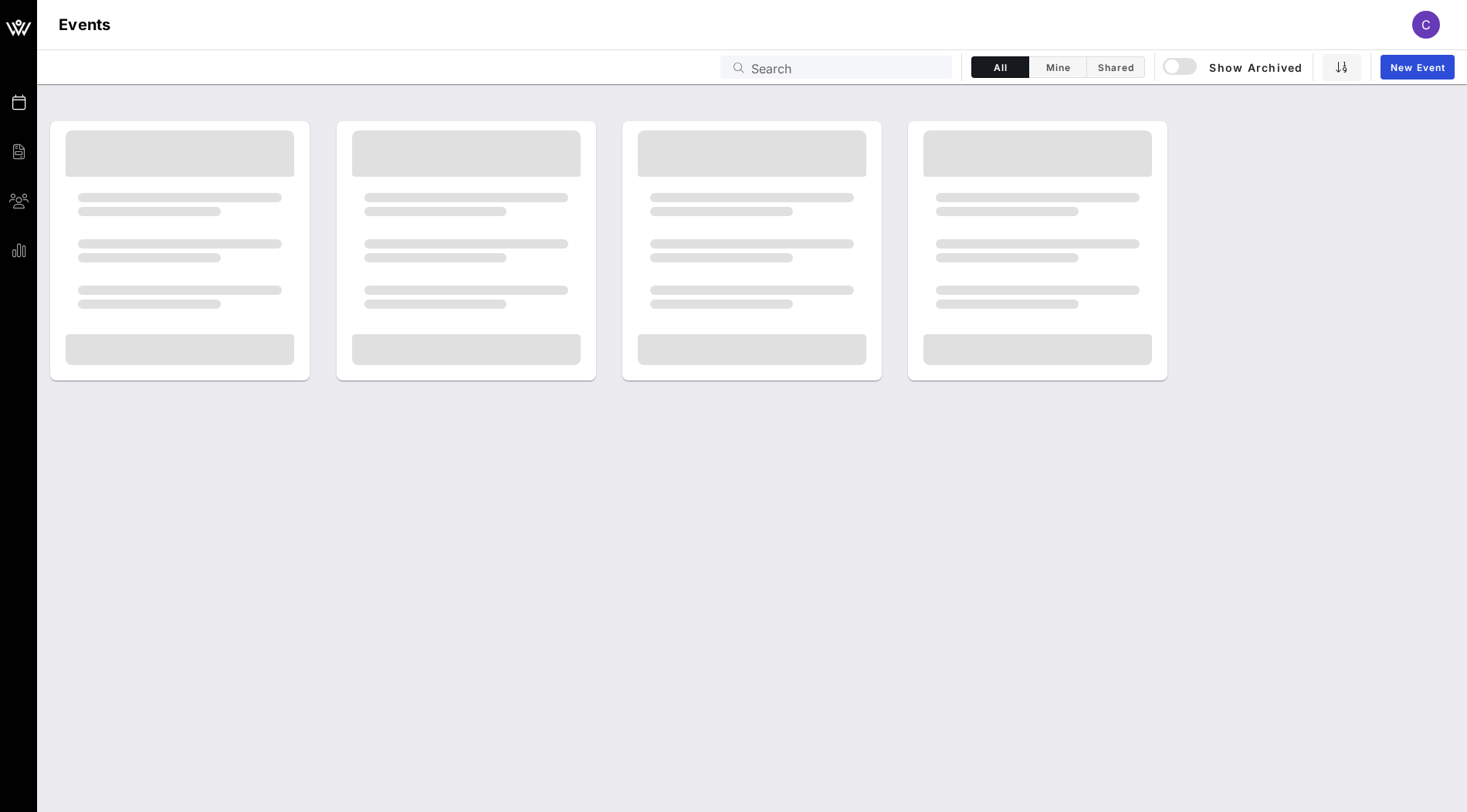
click at [764, 62] on input "Search" at bounding box center [847, 67] width 192 height 20
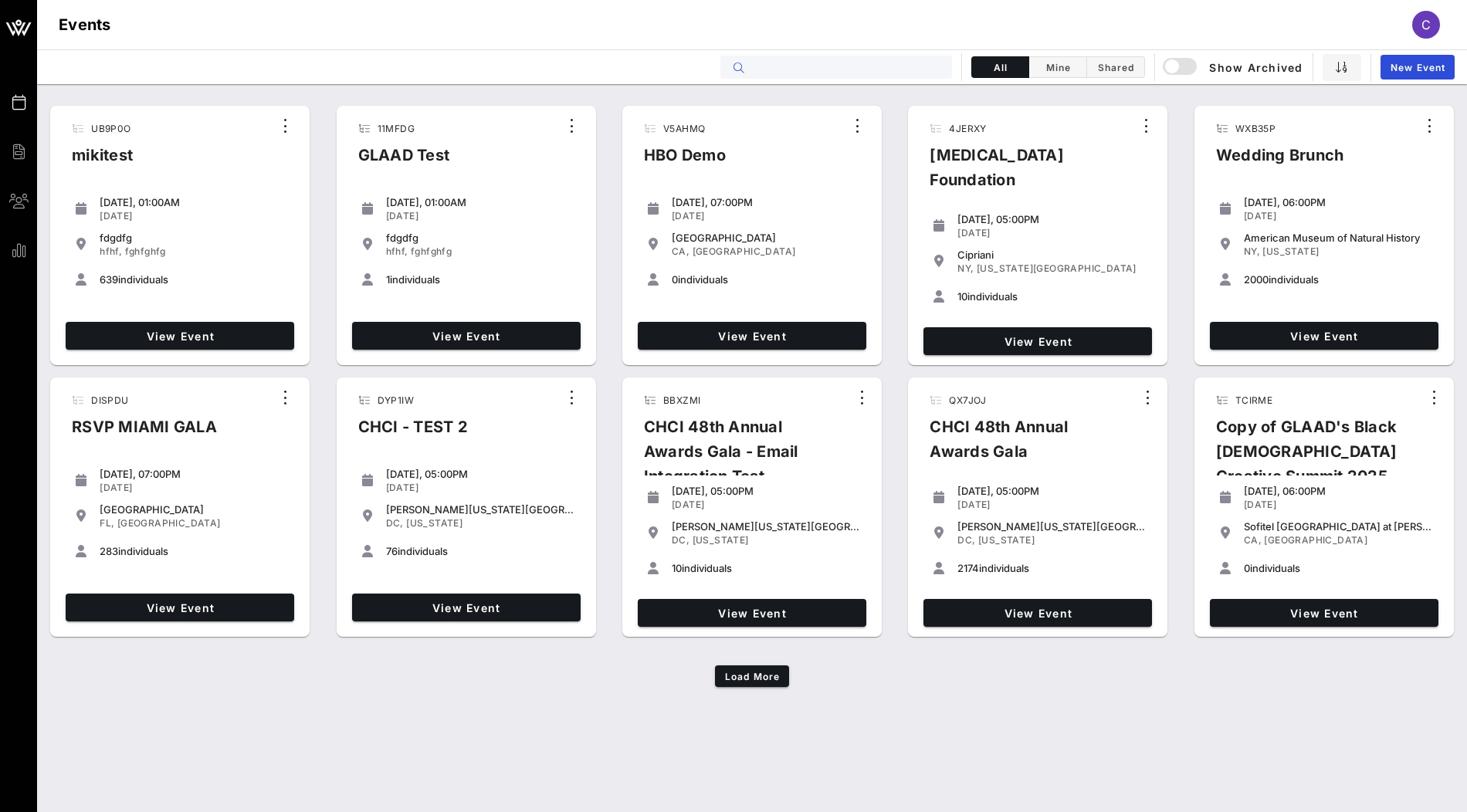
paste input "JEM7J3"
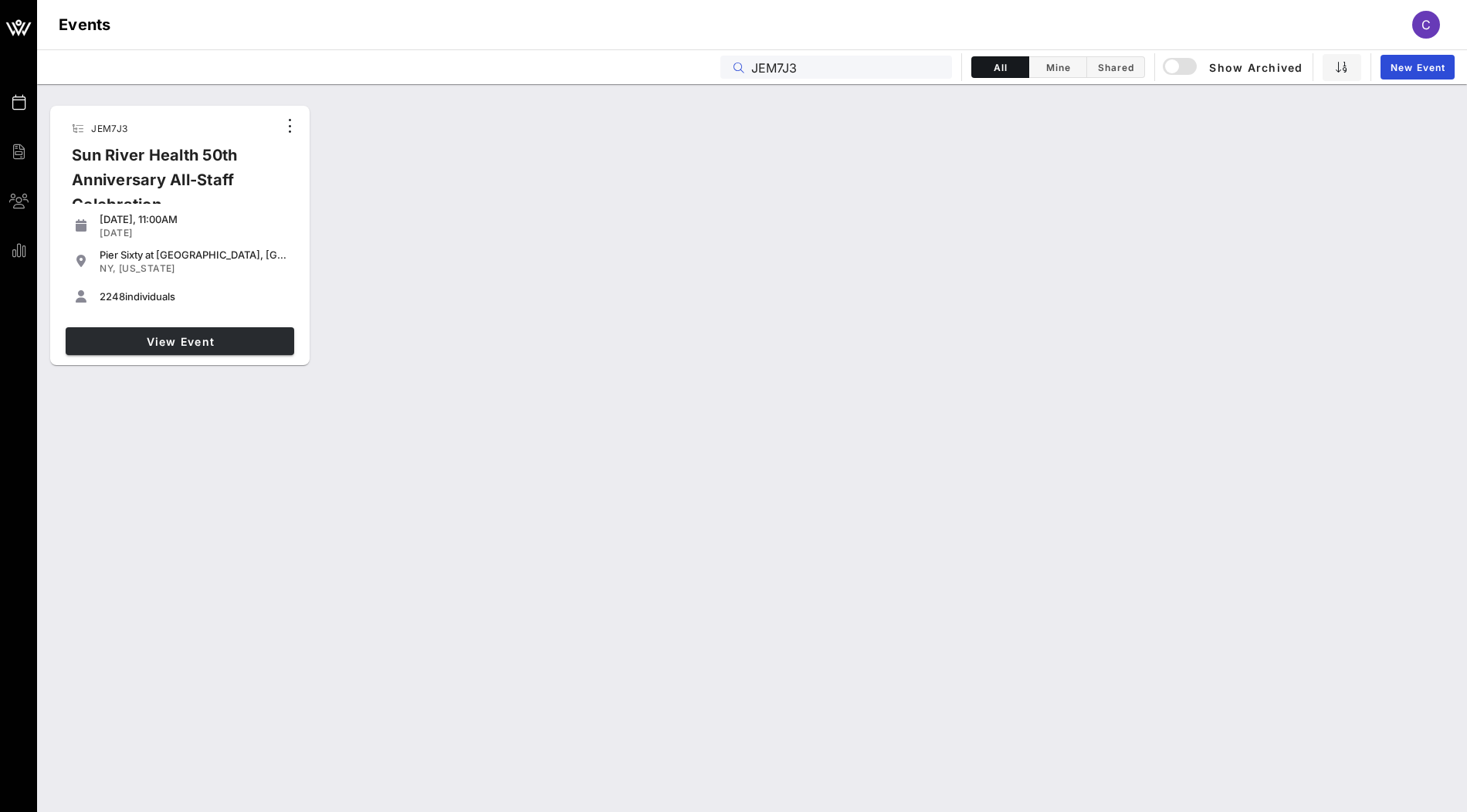
type input "JEM7J3"
click at [259, 338] on span "View Event" at bounding box center [179, 341] width 216 height 13
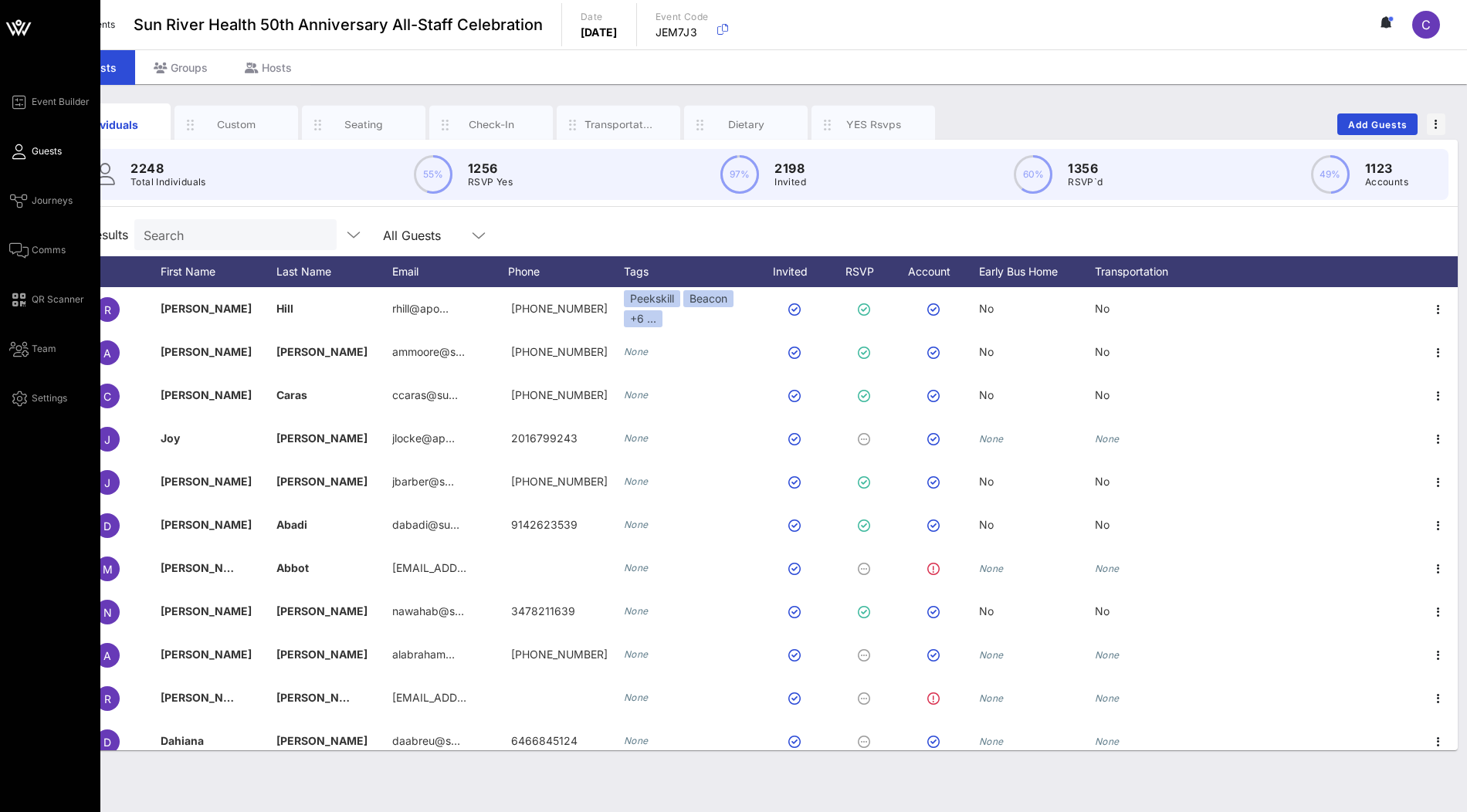
click at [22, 24] on icon at bounding box center [18, 27] width 37 height 37
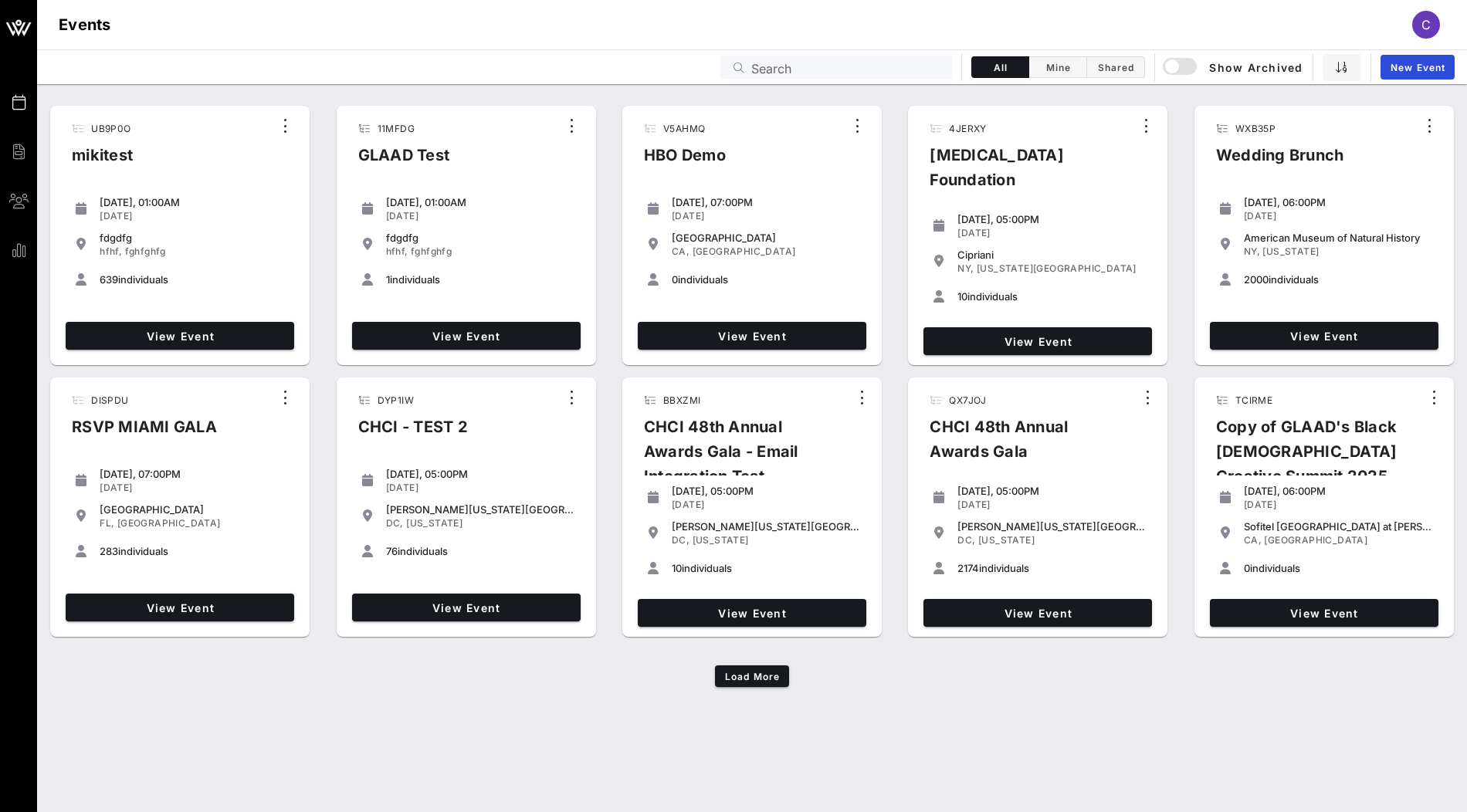
click at [879, 61] on input "Search" at bounding box center [847, 67] width 192 height 20
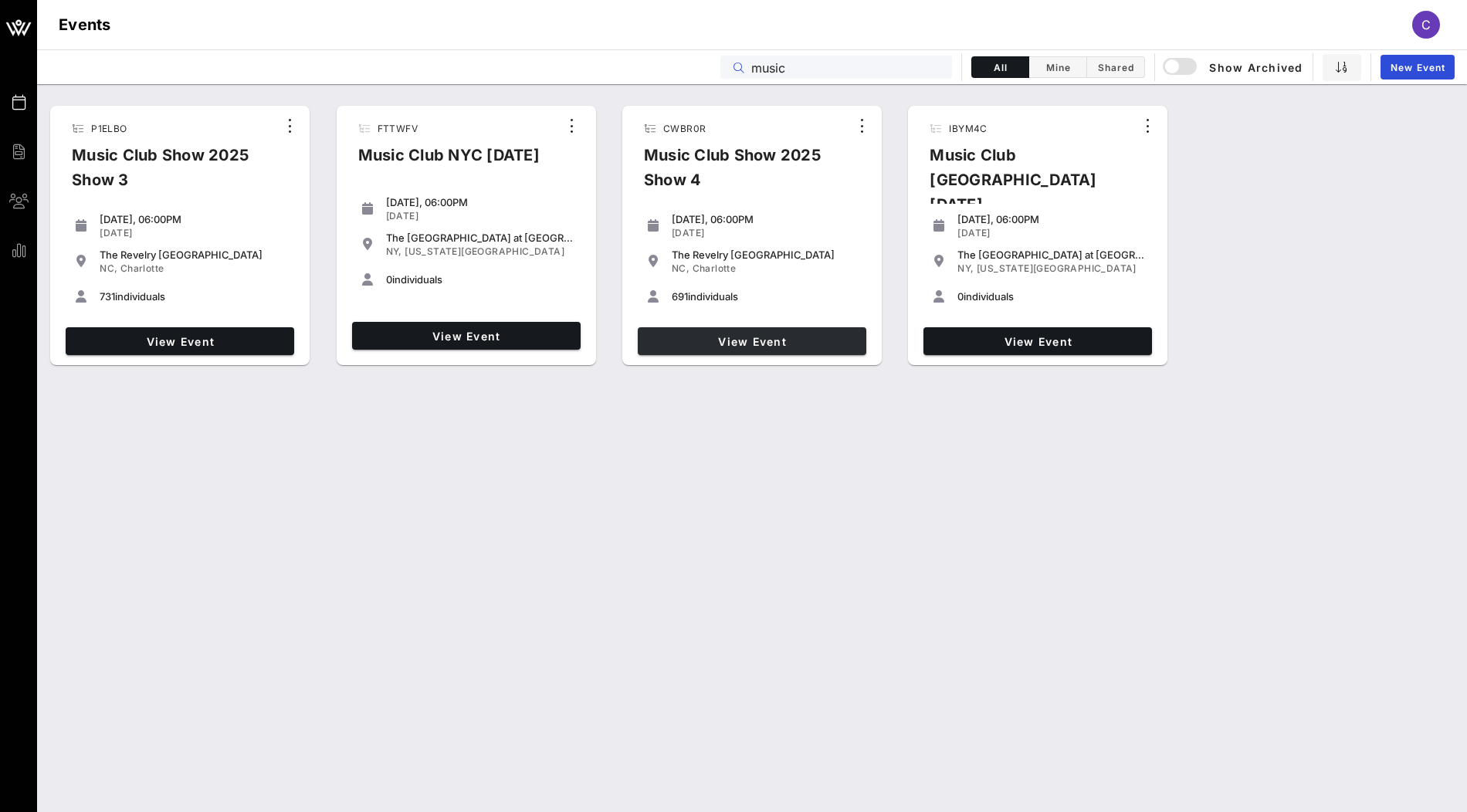
type input "music"
click at [732, 341] on span "View Event" at bounding box center [751, 341] width 216 height 13
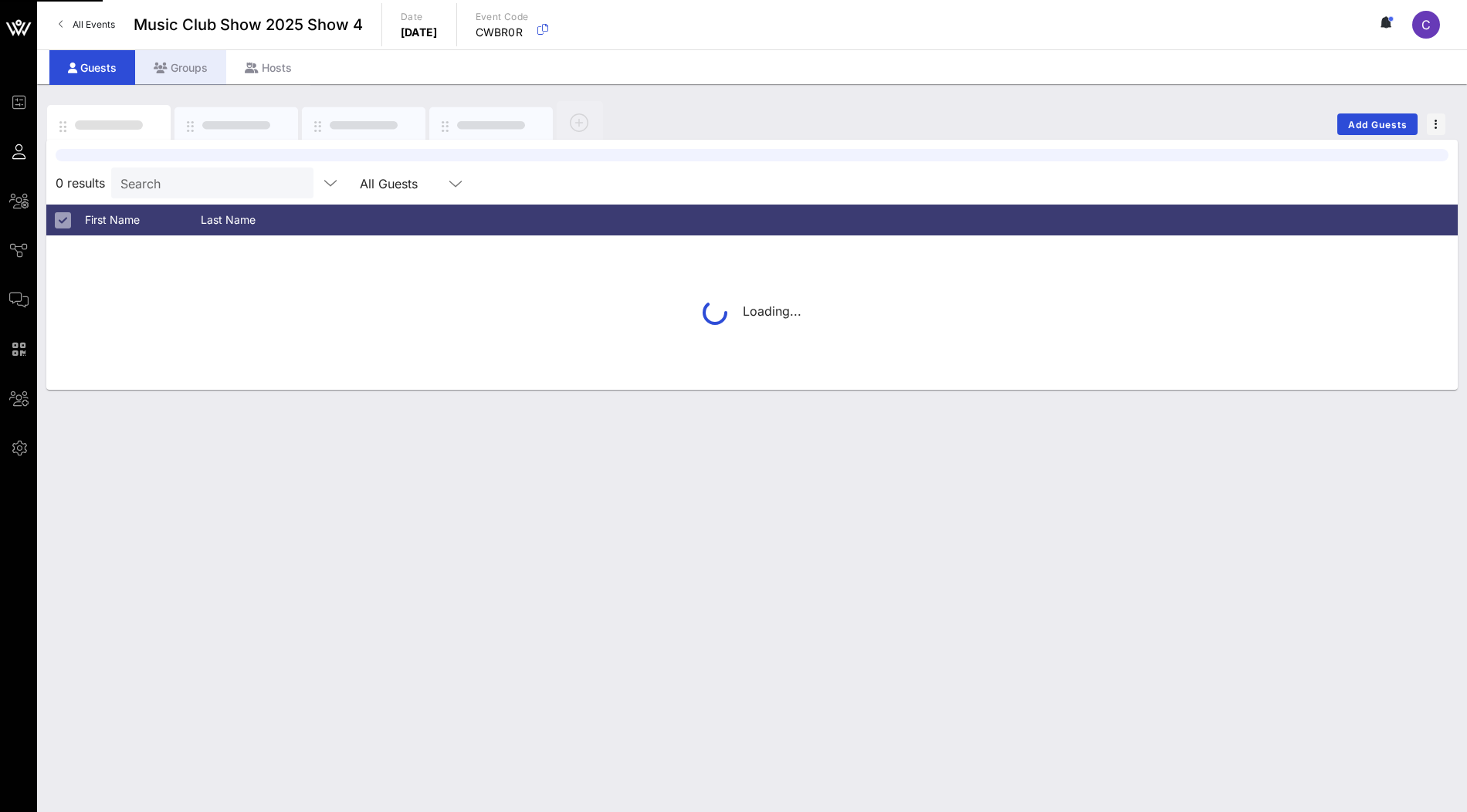
click at [192, 70] on div "Groups" at bounding box center [181, 67] width 91 height 35
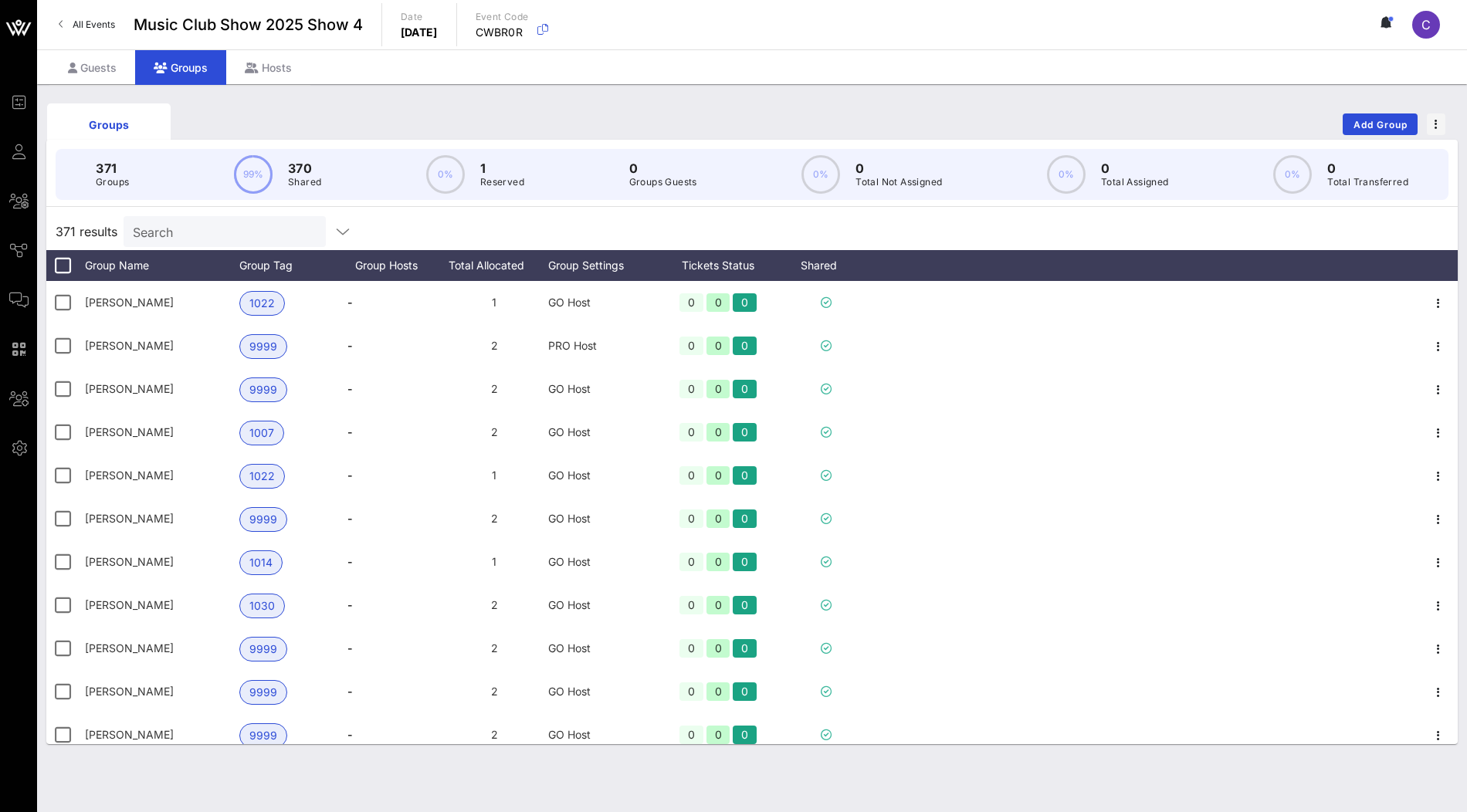
click at [190, 223] on input "Search" at bounding box center [223, 231] width 181 height 20
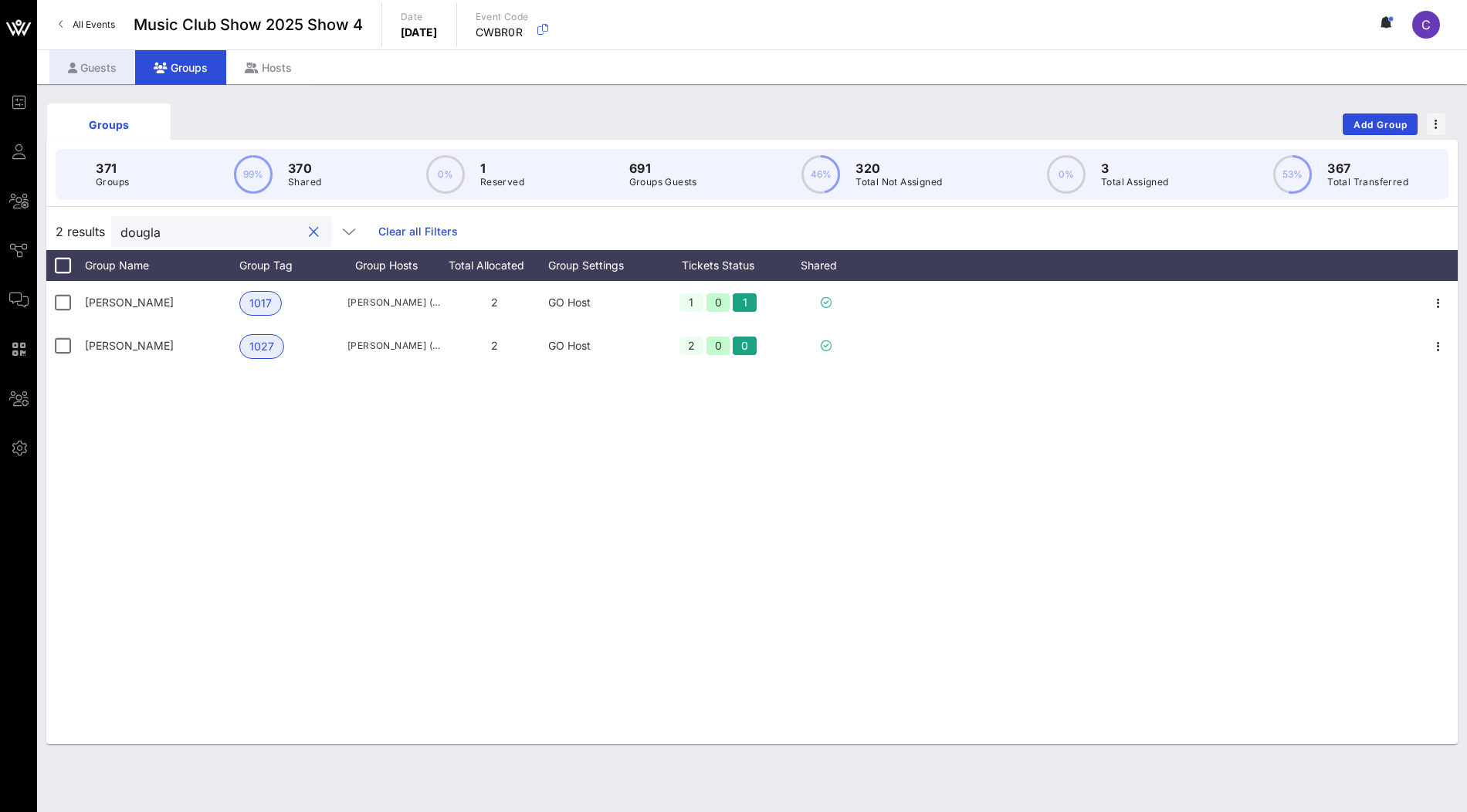
type input "dougla"
click at [106, 71] on div "Guests" at bounding box center [92, 67] width 86 height 35
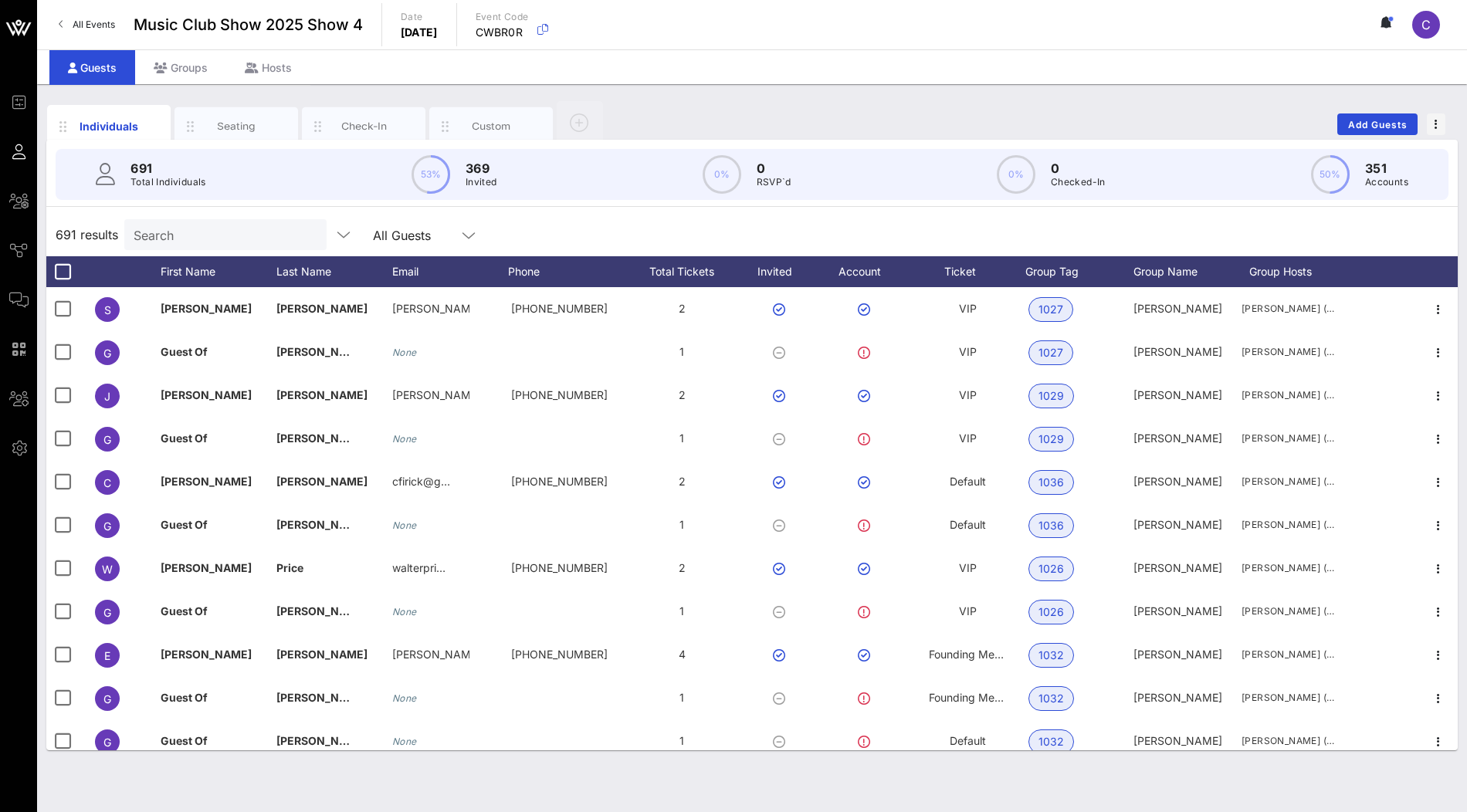
click at [166, 228] on input "Search" at bounding box center [224, 235] width 181 height 20
paste input "dougla"
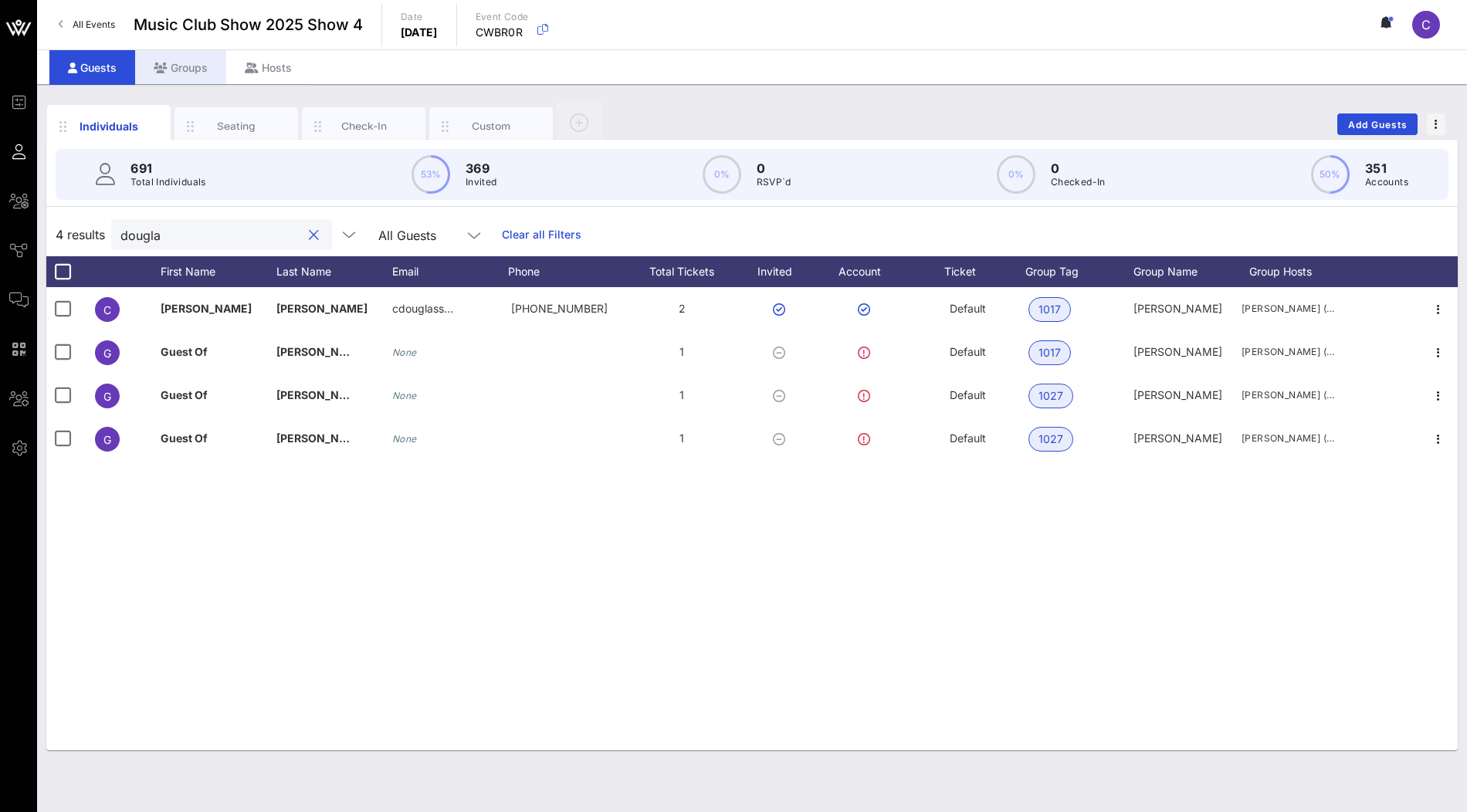
type input "dougla"
click at [197, 71] on div "Groups" at bounding box center [181, 67] width 91 height 35
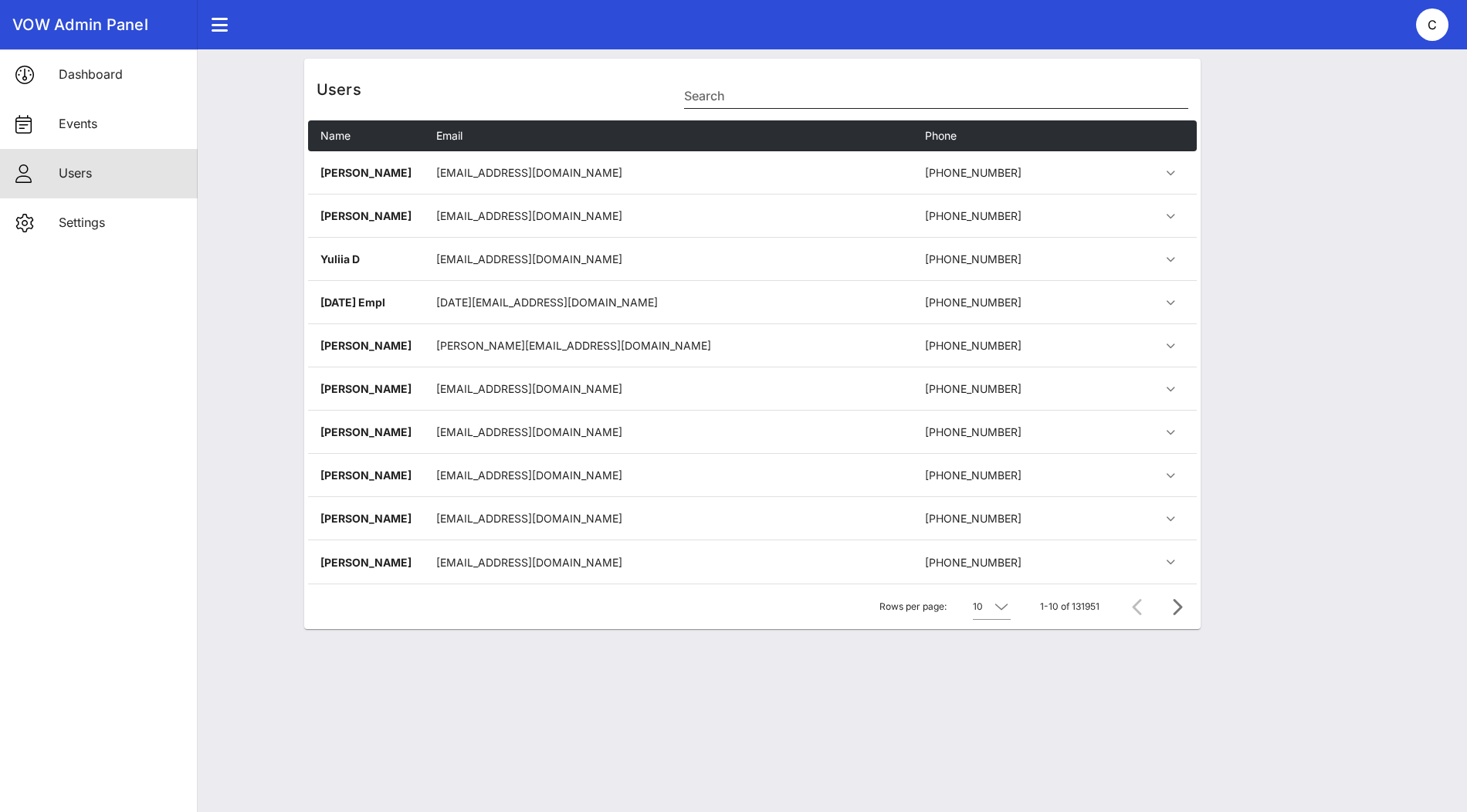
click at [763, 107] on div "Search" at bounding box center [936, 95] width 503 height 24
paste input "[EMAIL_ADDRESS][DOMAIN_NAME]"
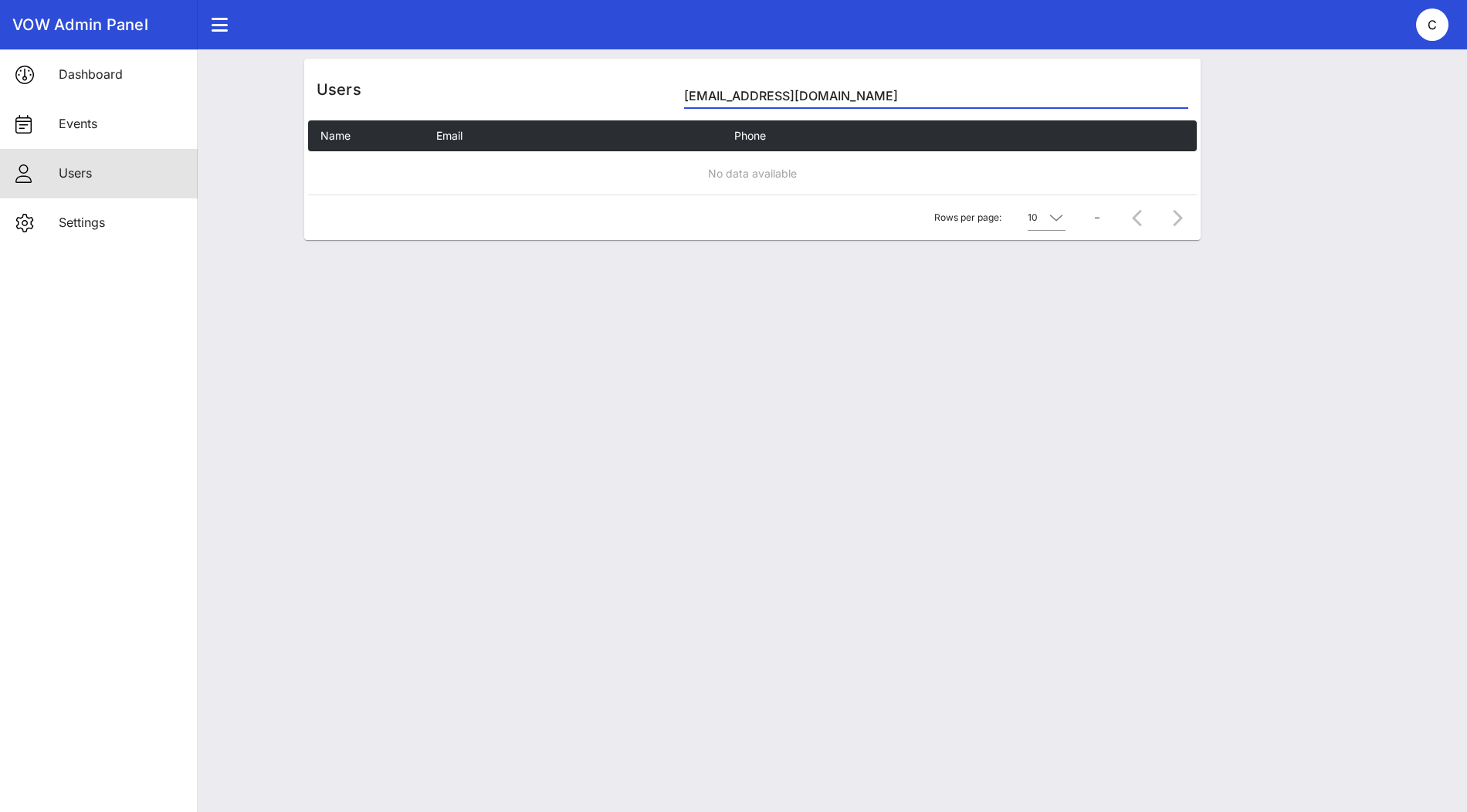
type input "[EMAIL_ADDRESS][DOMAIN_NAME]"
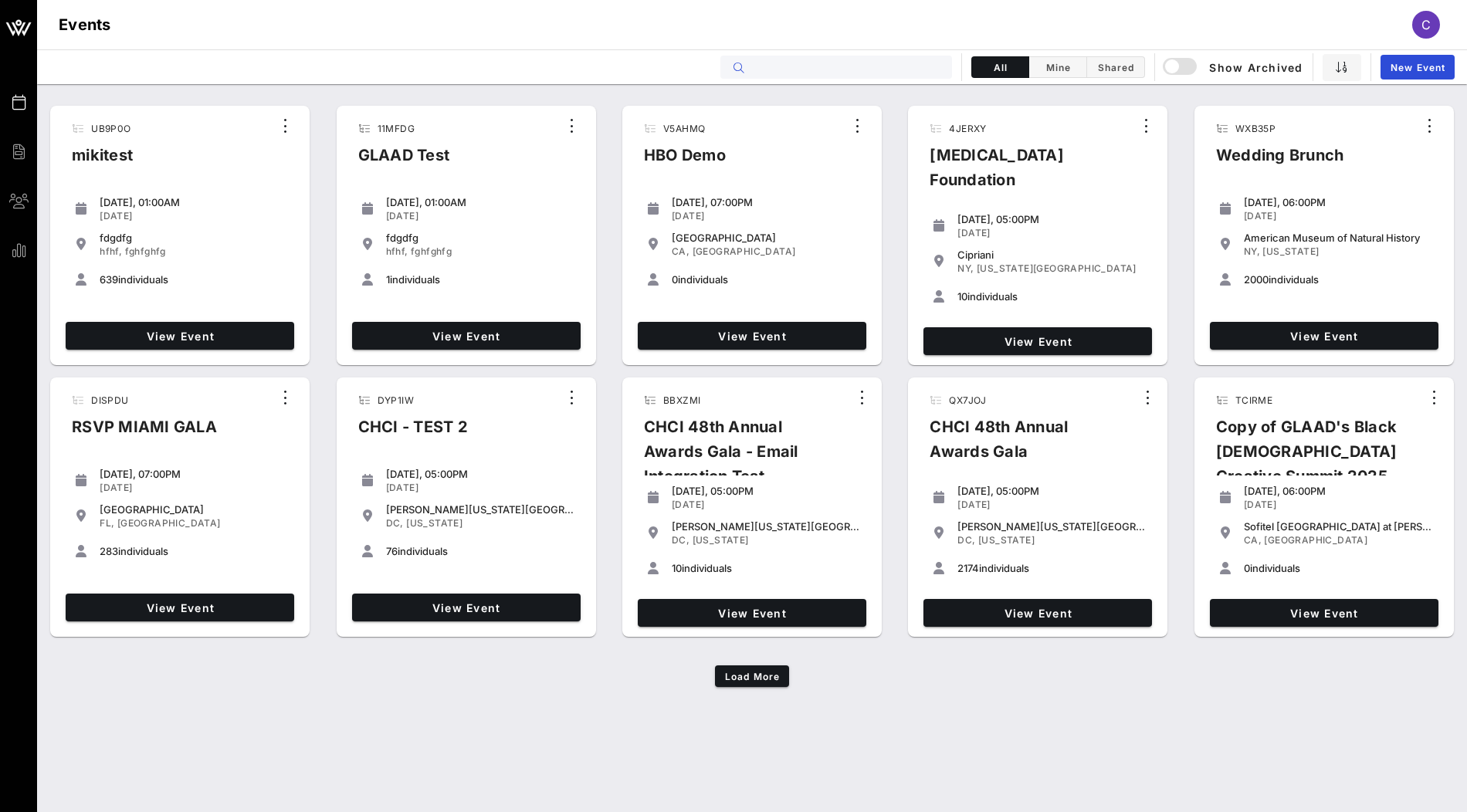
click at [798, 70] on input "text" at bounding box center [847, 67] width 192 height 20
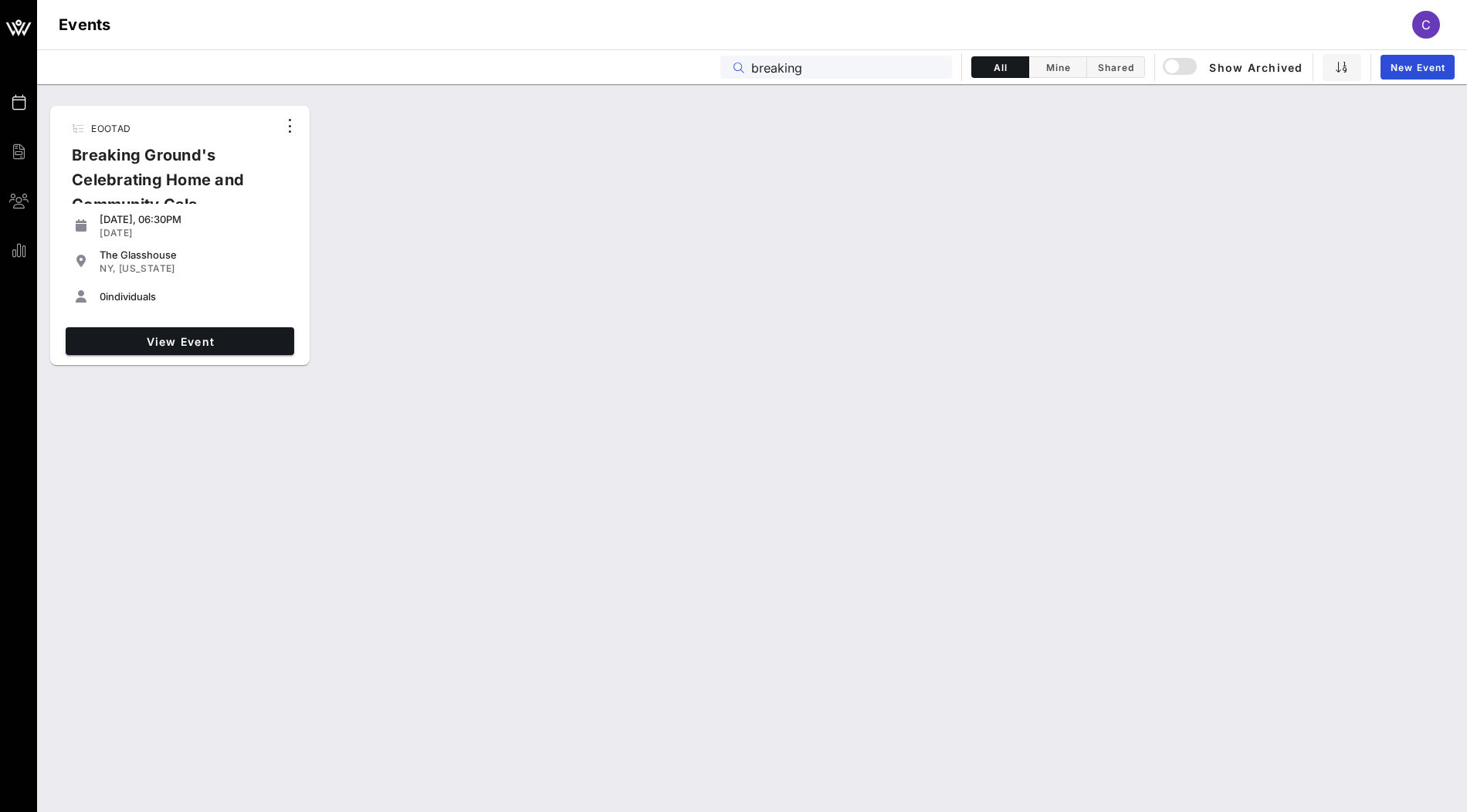
type input "breaking"
click at [222, 340] on span "View Event" at bounding box center [179, 341] width 216 height 13
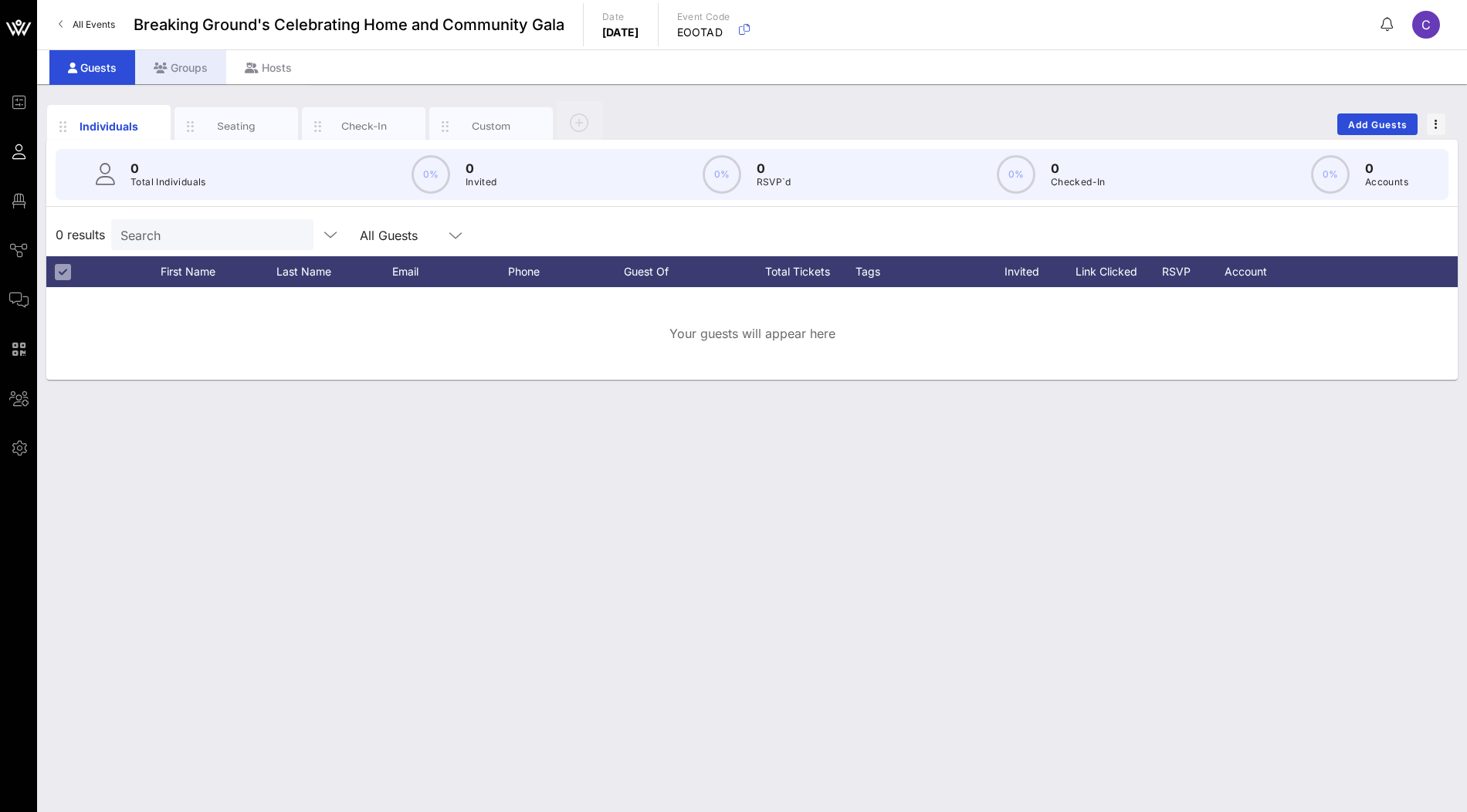
click at [177, 70] on div "Groups" at bounding box center [181, 67] width 91 height 35
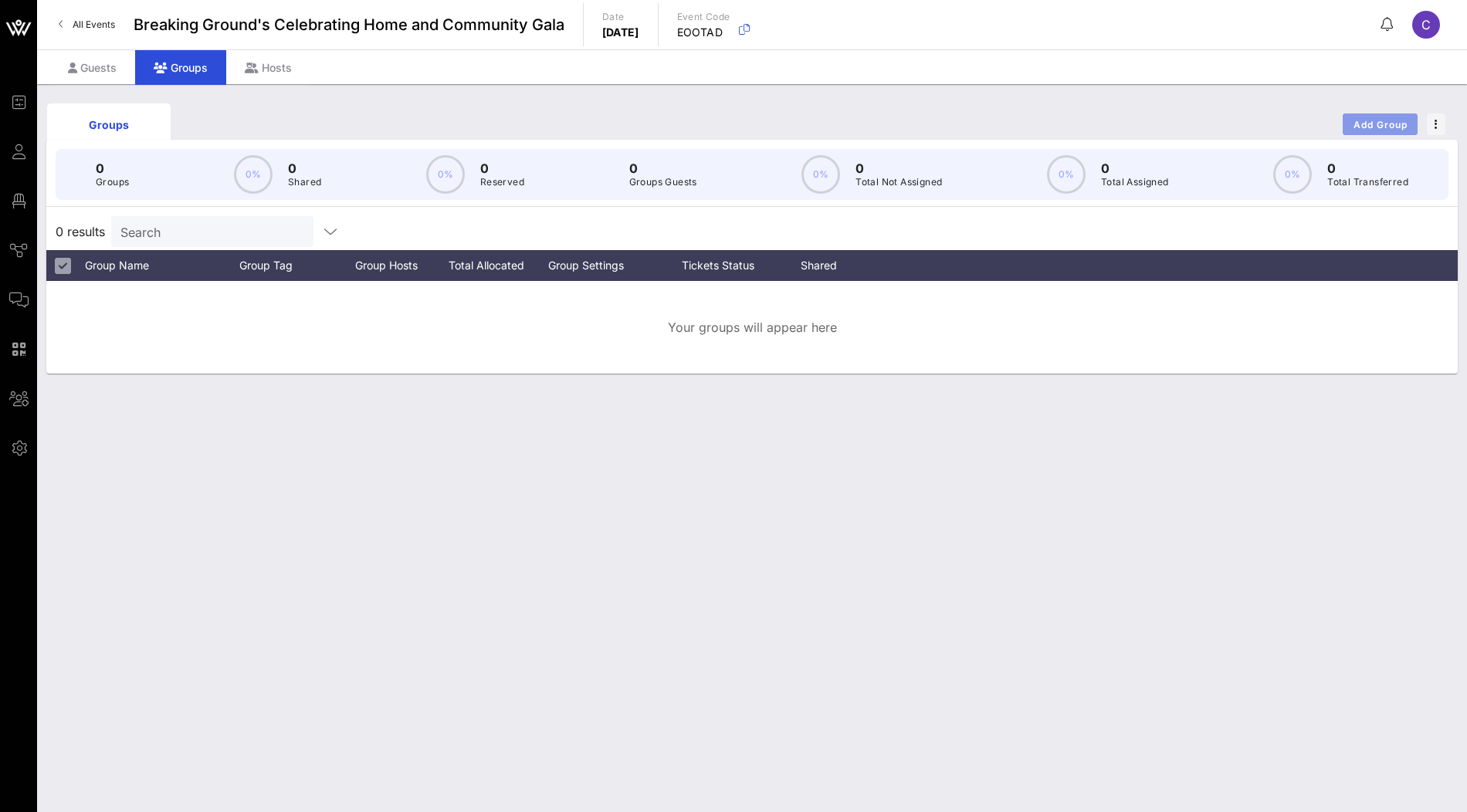
click at [1386, 121] on span "Add Group" at bounding box center [1380, 124] width 56 height 12
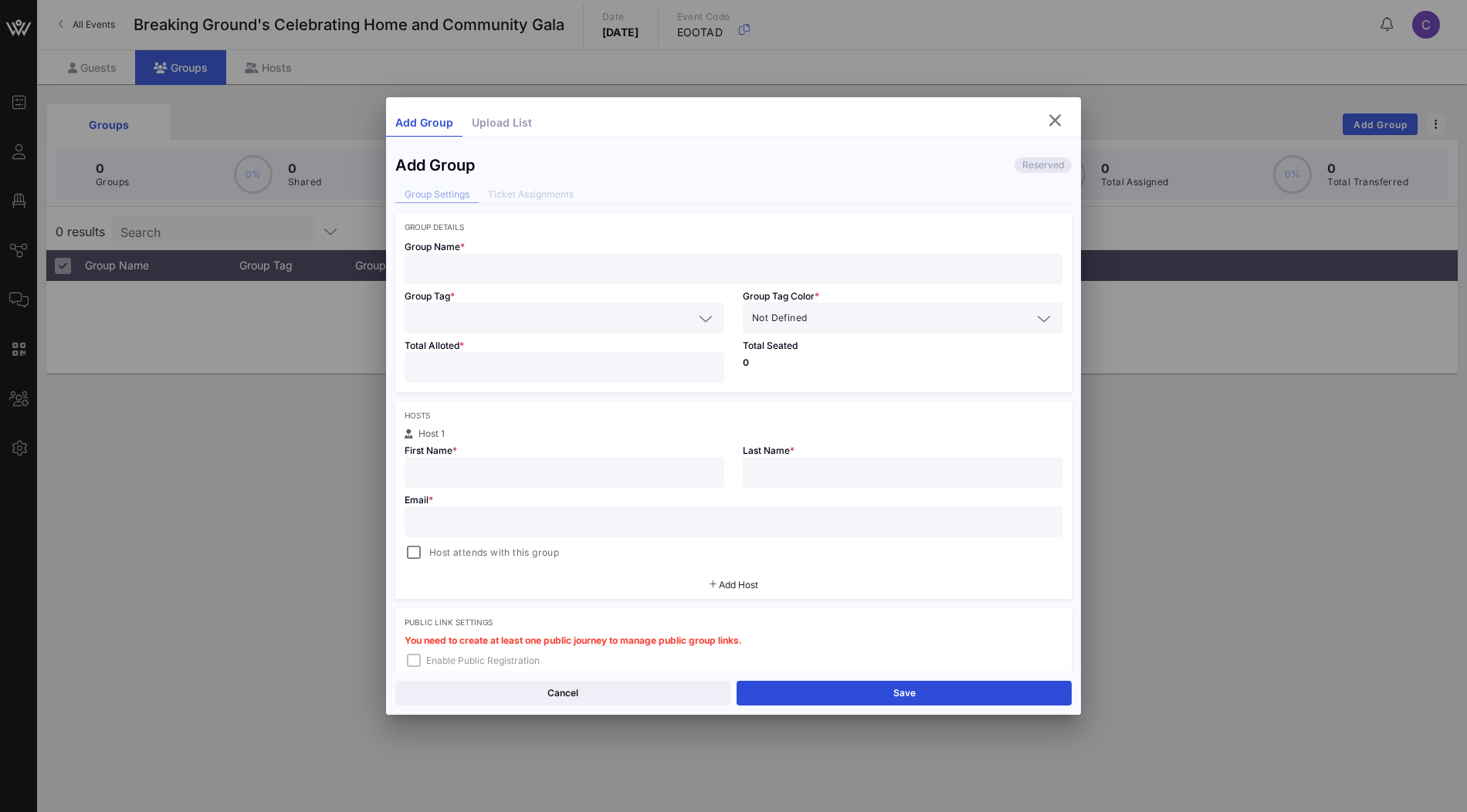
click at [500, 272] on input "text" at bounding box center [733, 269] width 639 height 20
click at [515, 121] on div "Upload List" at bounding box center [502, 123] width 78 height 27
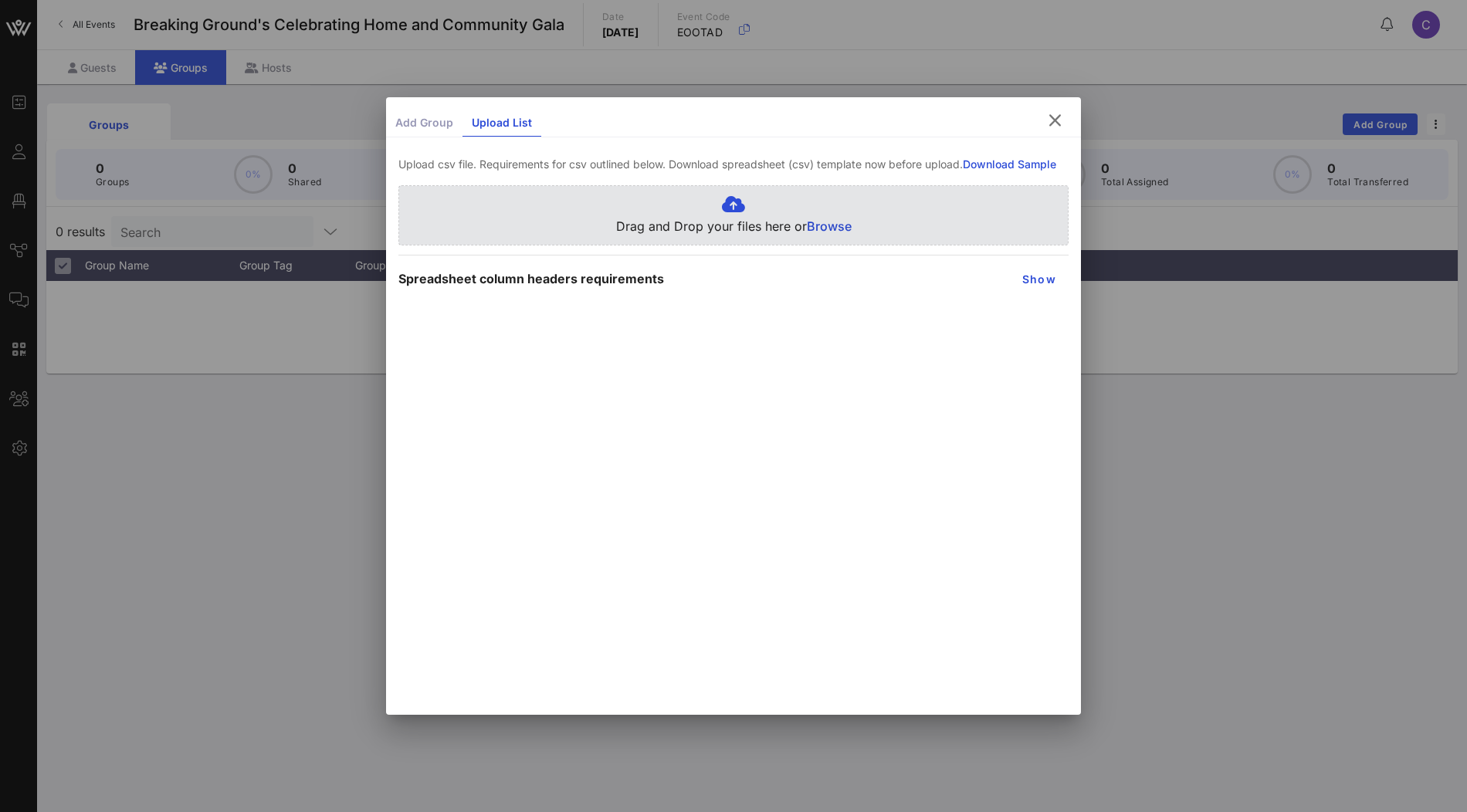
click at [828, 220] on span "Browse" at bounding box center [829, 226] width 45 height 16
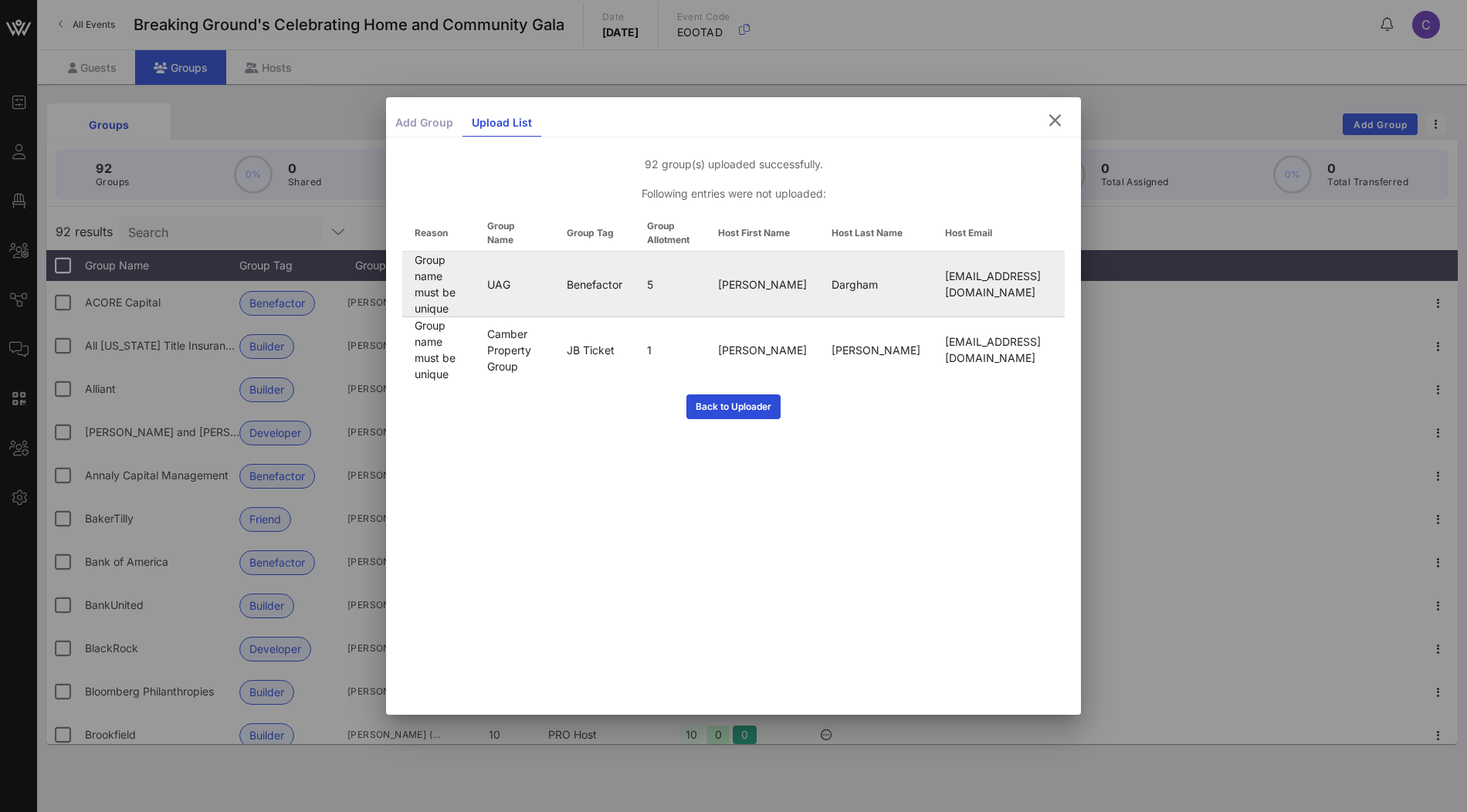
click at [529, 272] on td "UAG" at bounding box center [514, 285] width 78 height 66
copy td "UAG"
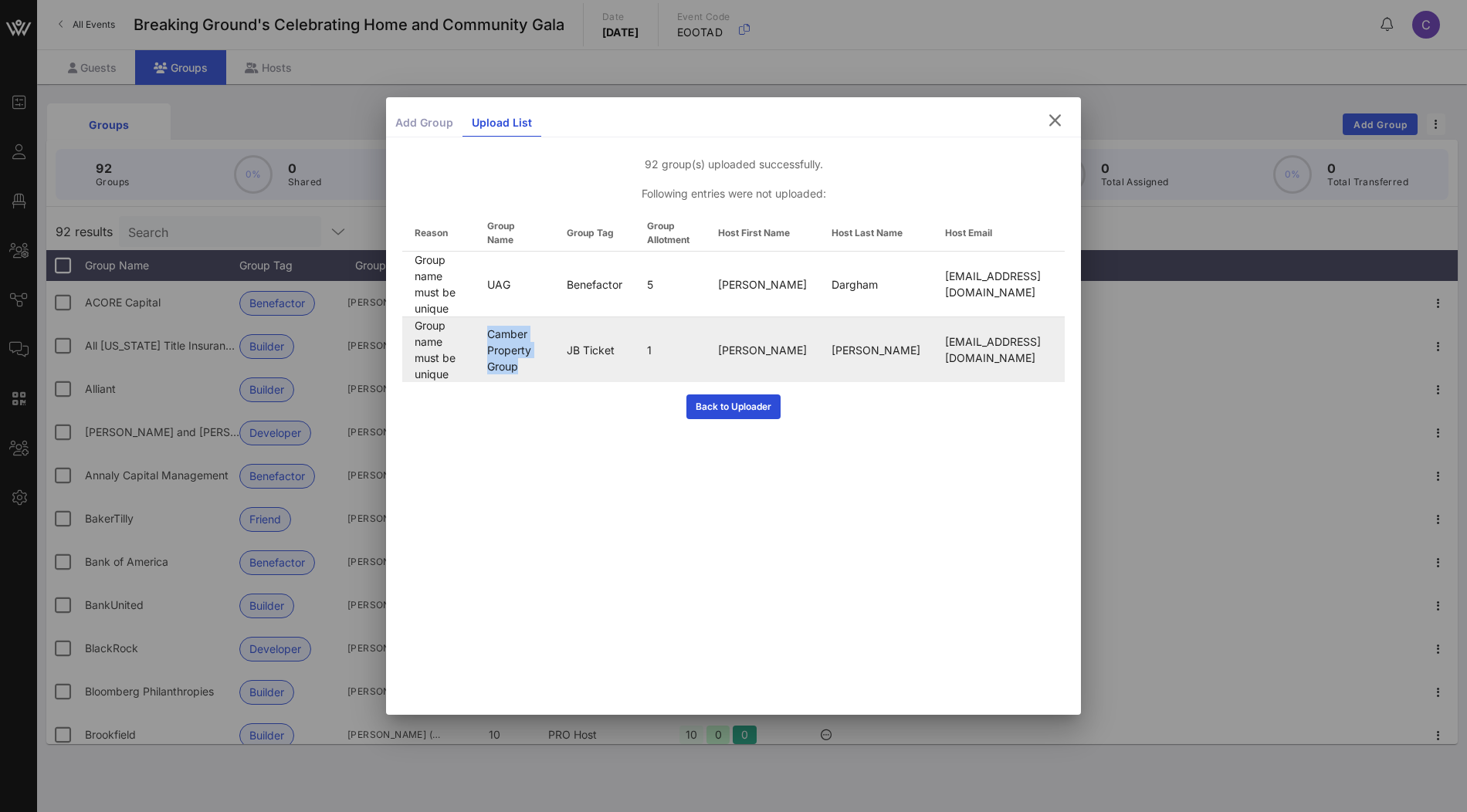
drag, startPoint x: 553, startPoint y: 338, endPoint x: 518, endPoint y: 302, distance: 50.2
click at [518, 317] on td "Camber Property Group" at bounding box center [514, 349] width 78 height 65
copy td "Camber Property Group"
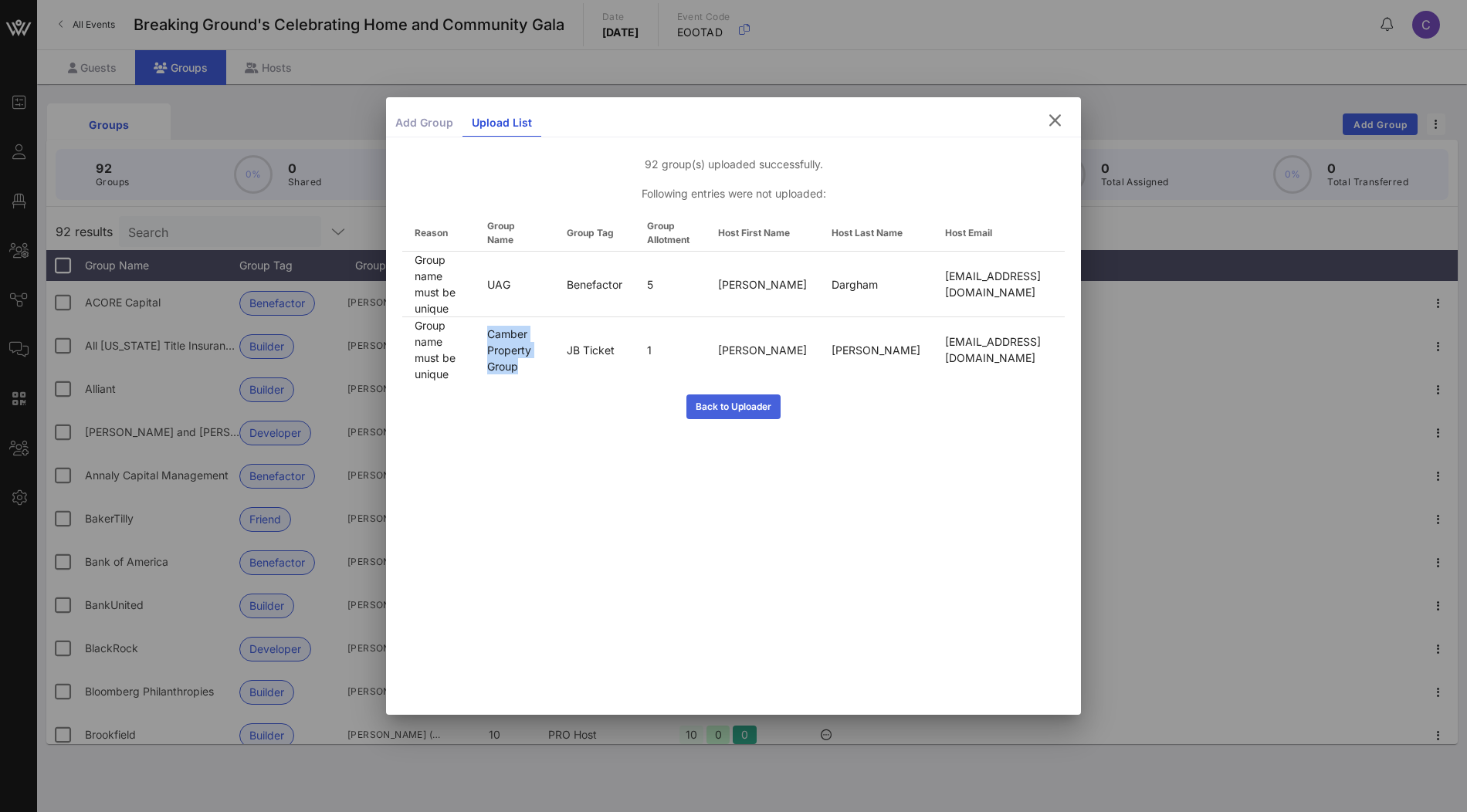
click at [735, 395] on button "Back to Uploader" at bounding box center [733, 406] width 94 height 24
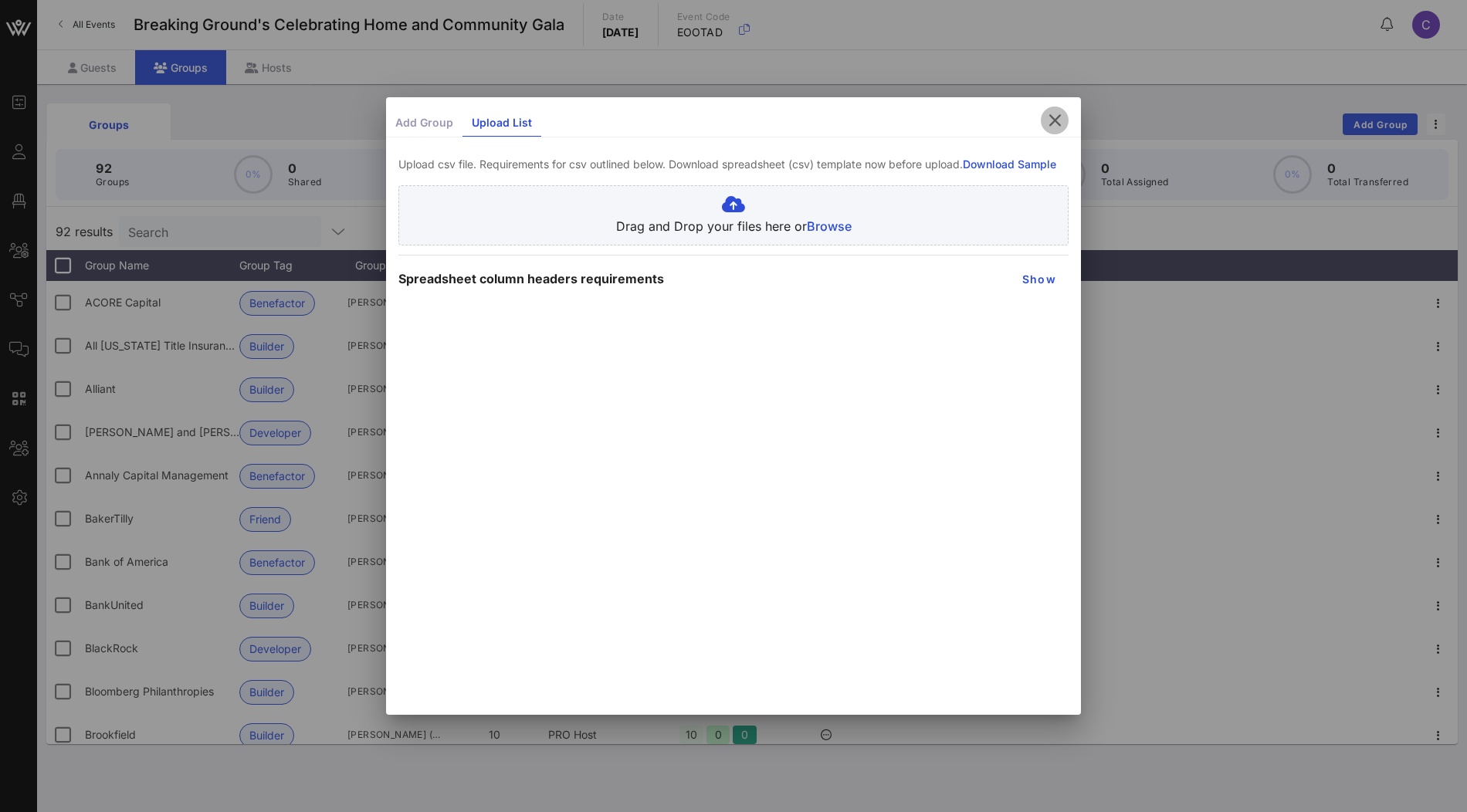
click at [1048, 125] on icon "button" at bounding box center [1055, 121] width 19 height 19
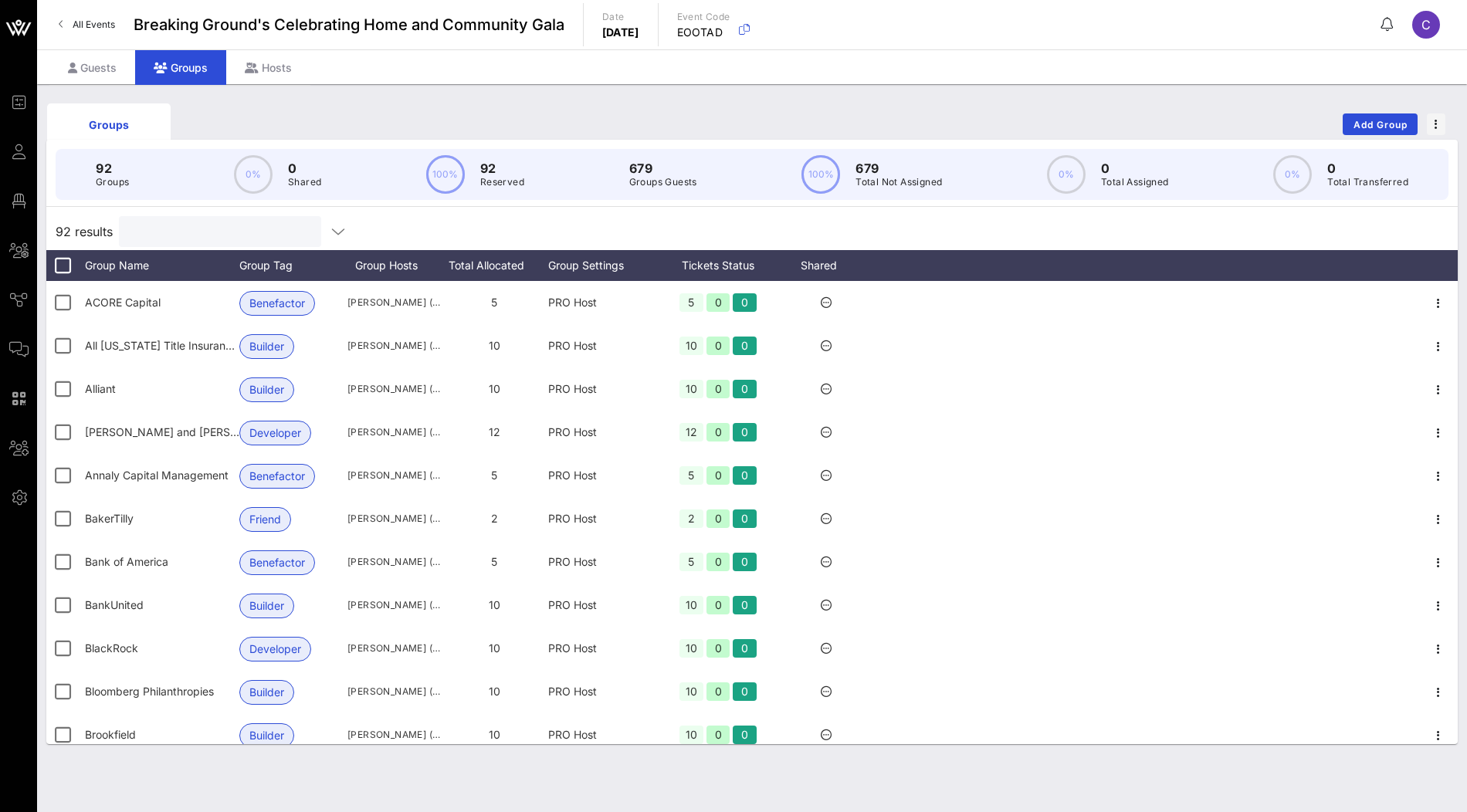
click at [243, 229] on input "text" at bounding box center [218, 231] width 181 height 20
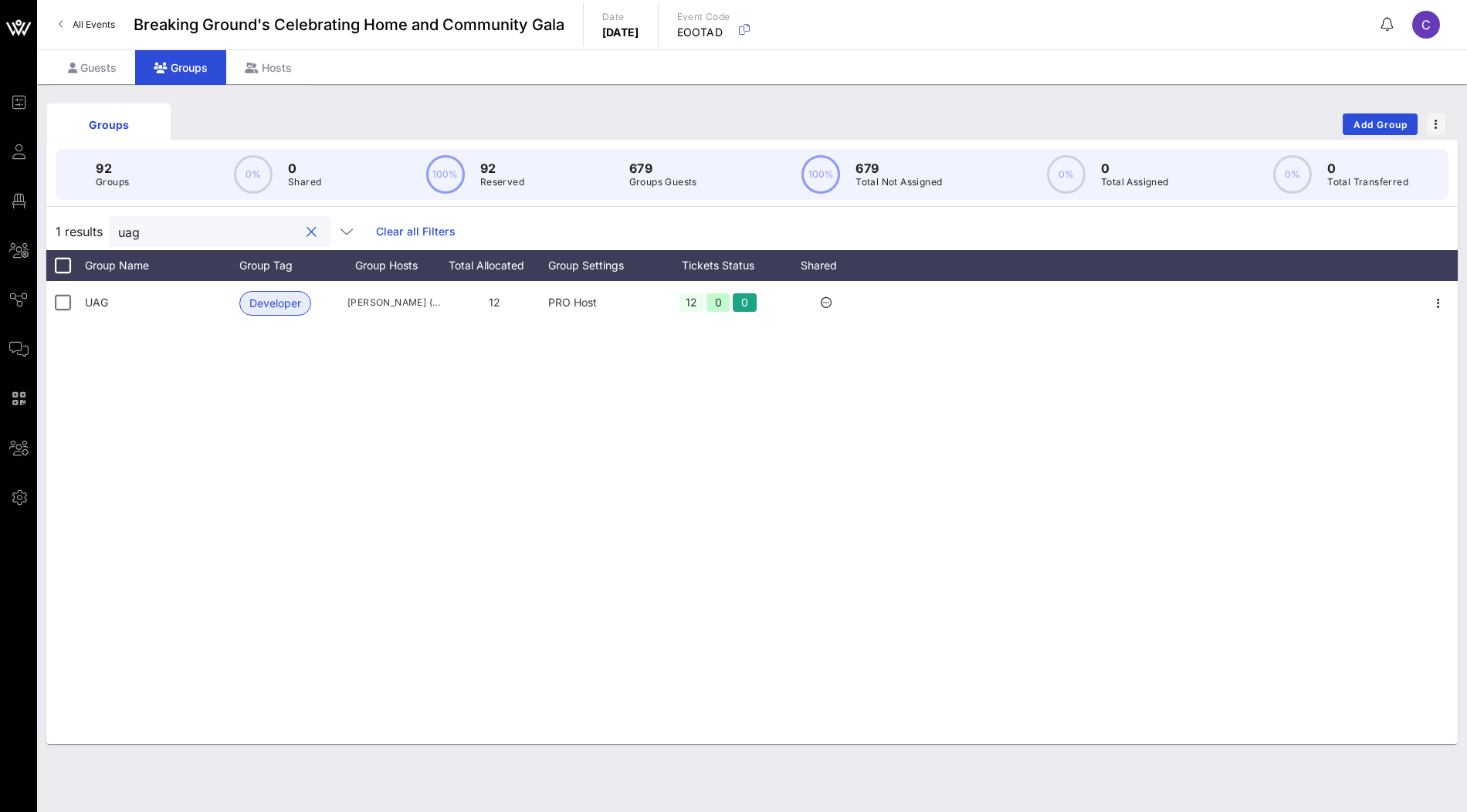
type input "uag"
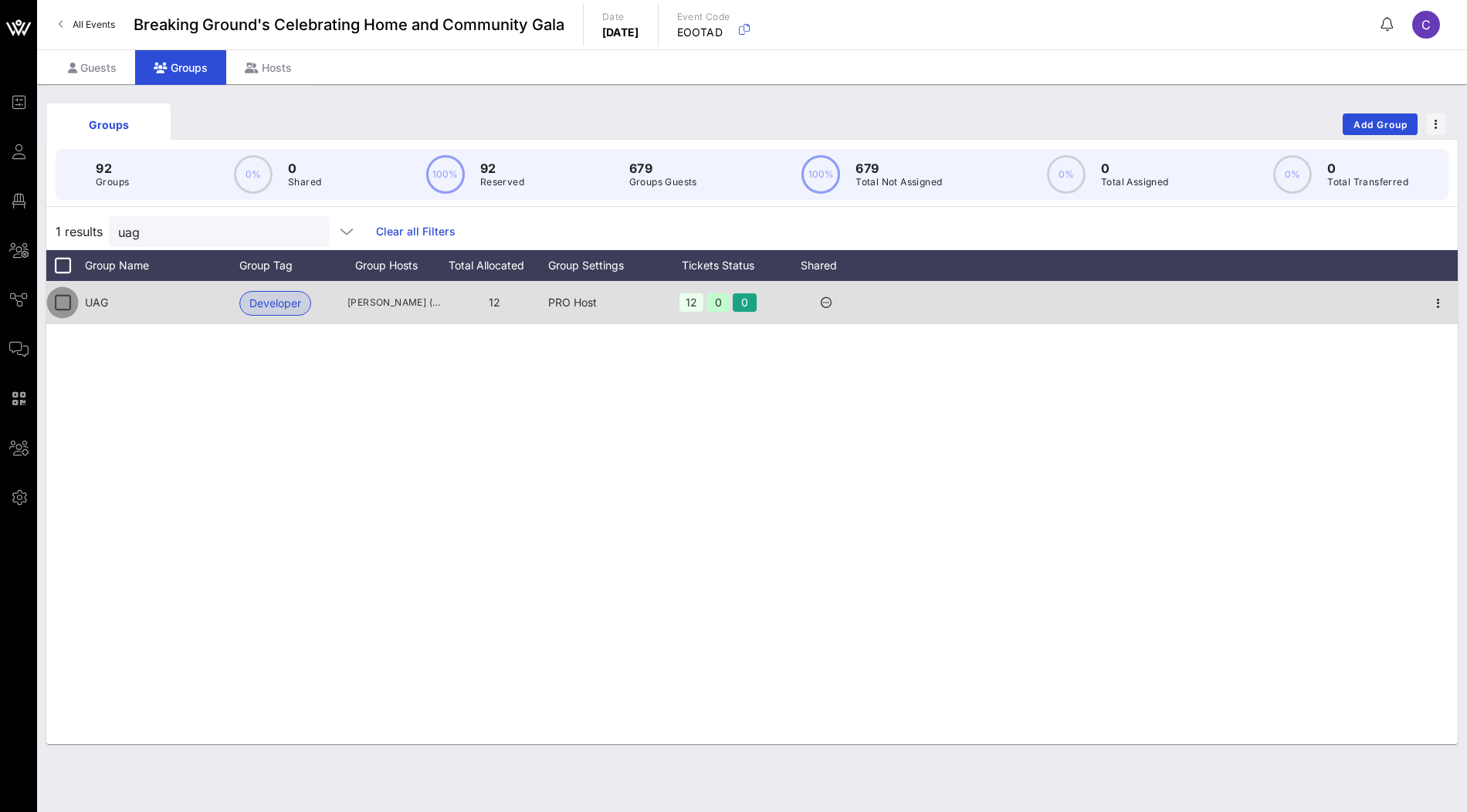
click at [66, 302] on div at bounding box center [62, 302] width 26 height 26
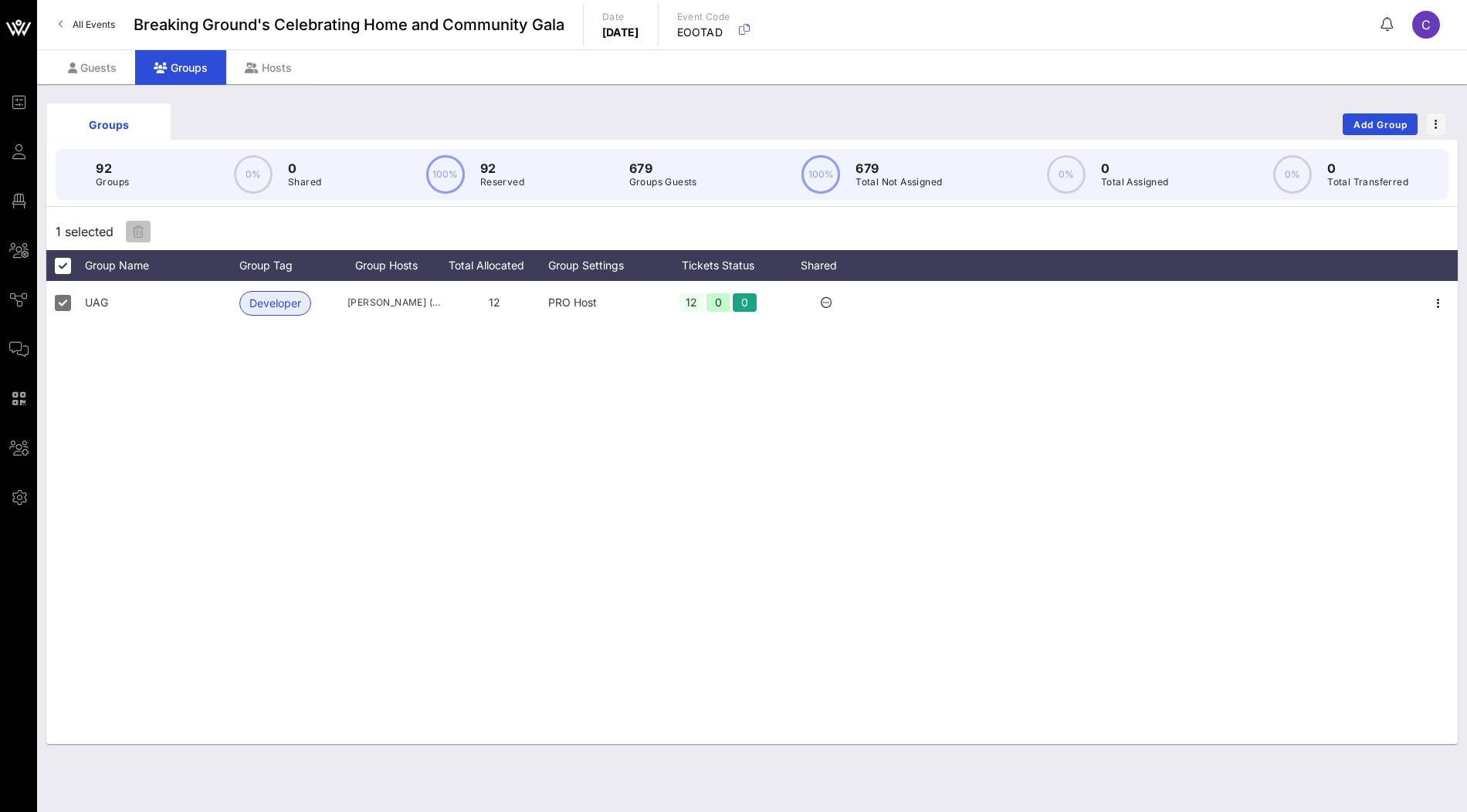
click at [146, 235] on span "button" at bounding box center [137, 231] width 24 height 13
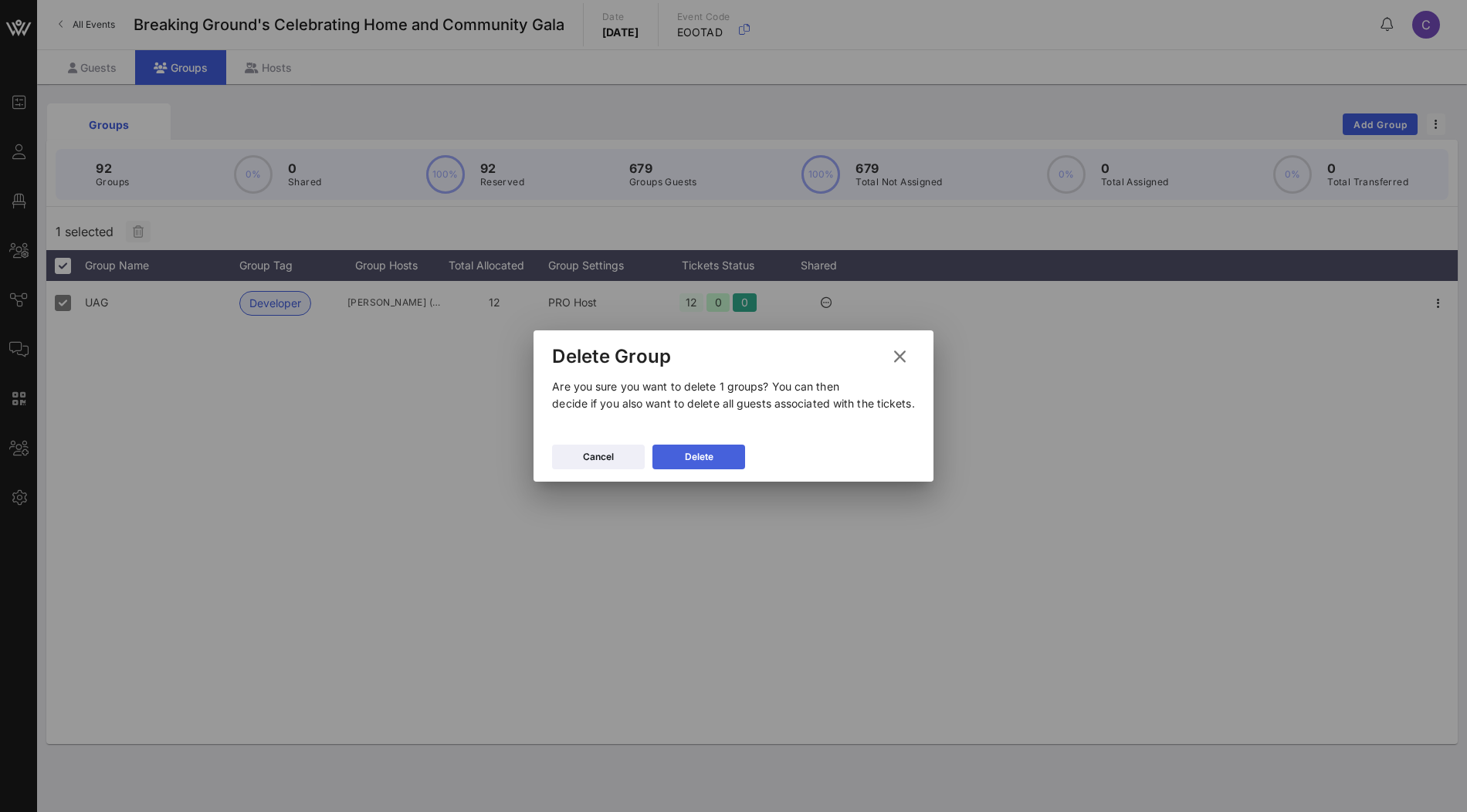
click at [692, 458] on button "Delete" at bounding box center [699, 457] width 93 height 24
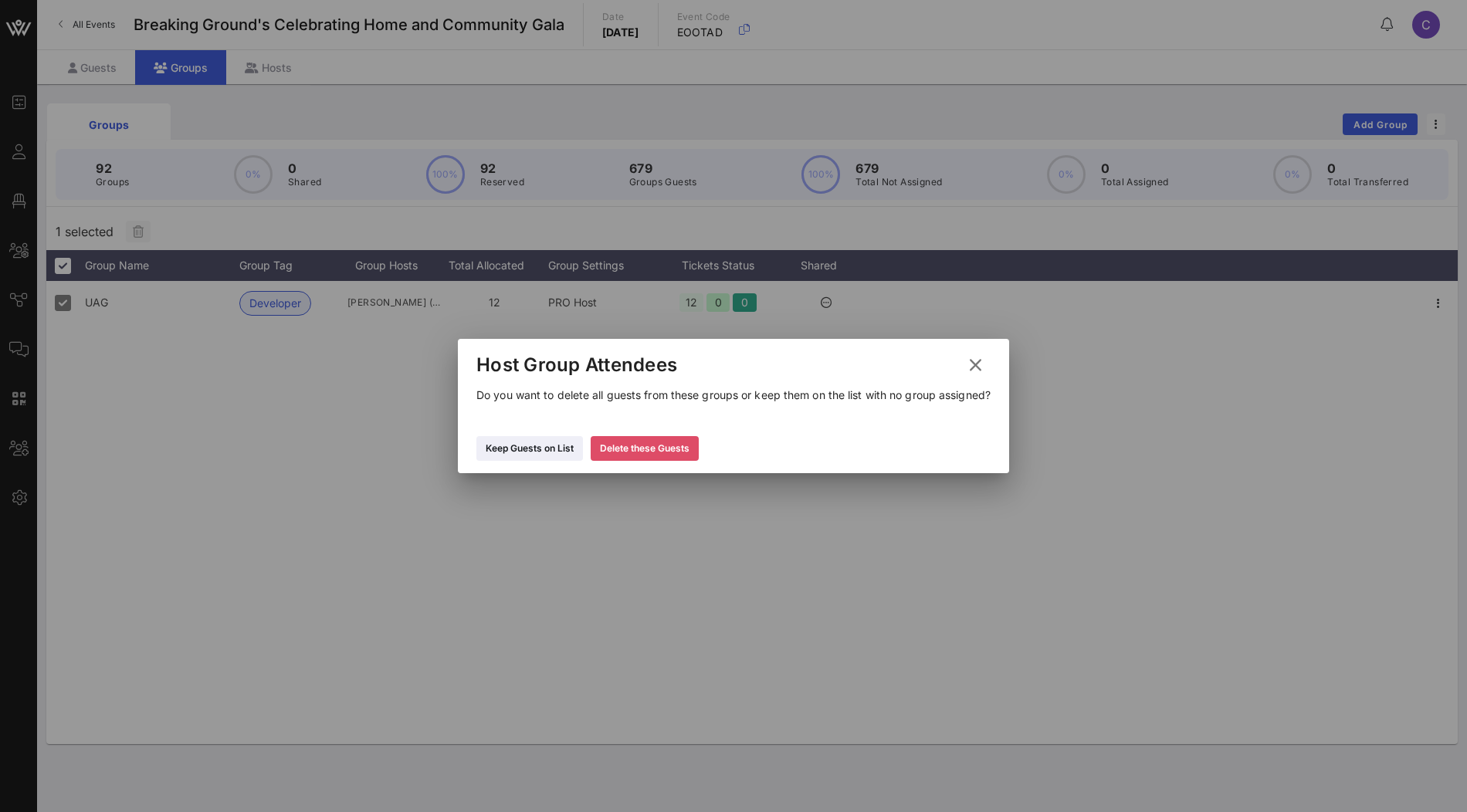
click at [638, 456] on div "Delete these Guests" at bounding box center [644, 449] width 89 height 16
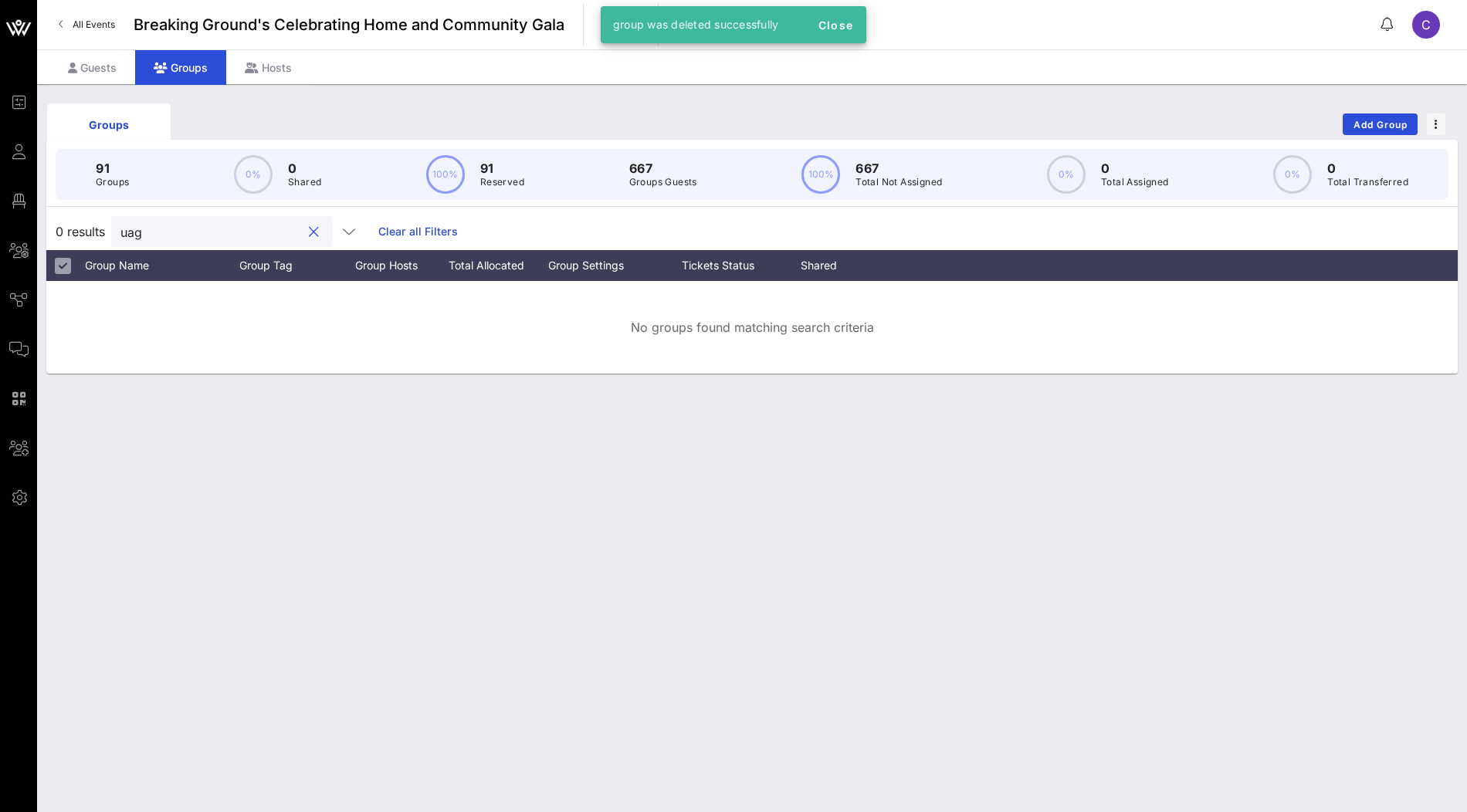
drag, startPoint x: 165, startPoint y: 232, endPoint x: 97, endPoint y: 232, distance: 68.0
click at [97, 232] on div "0 results uag Clear all Filters" at bounding box center [752, 231] width 1411 height 37
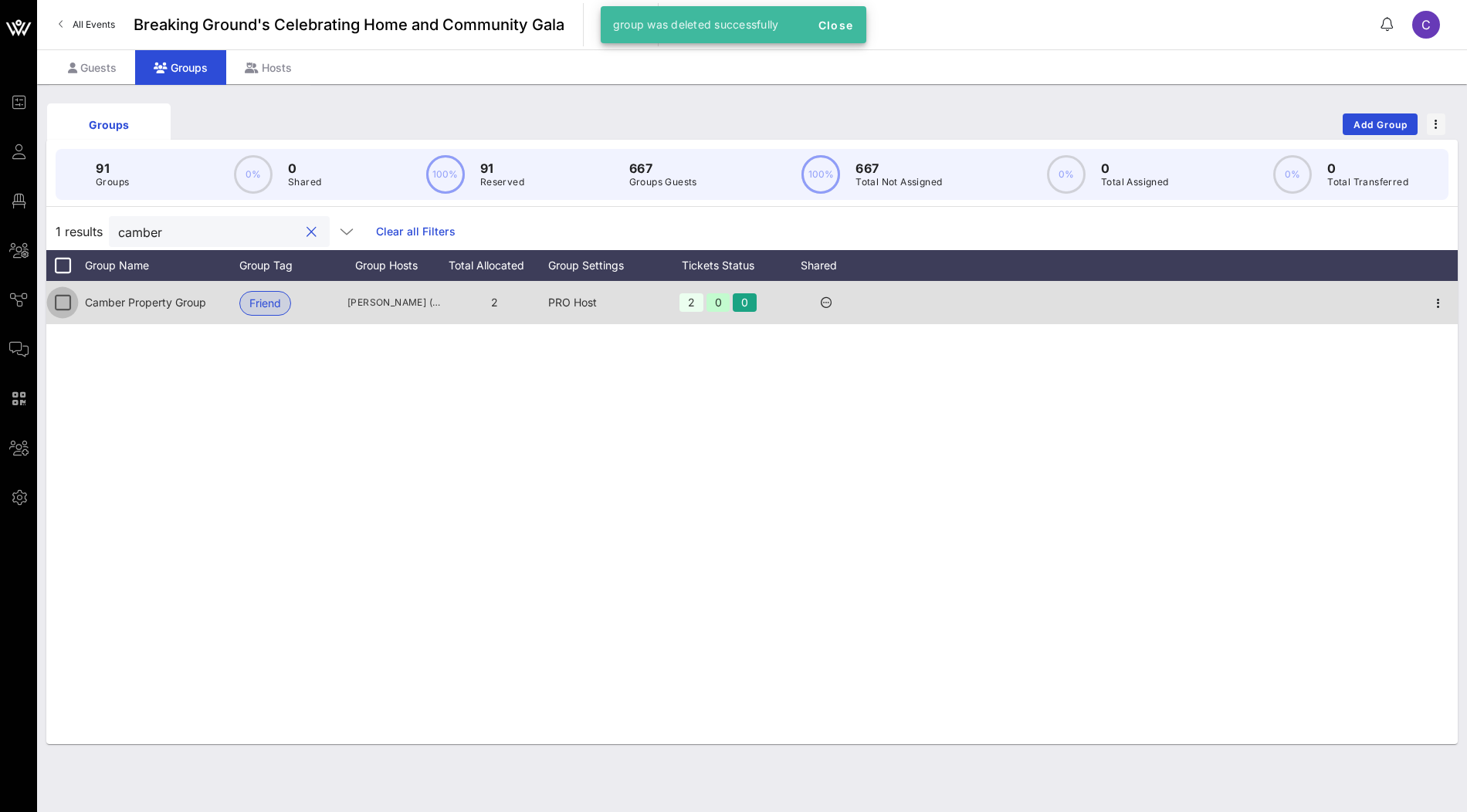
type input "camber"
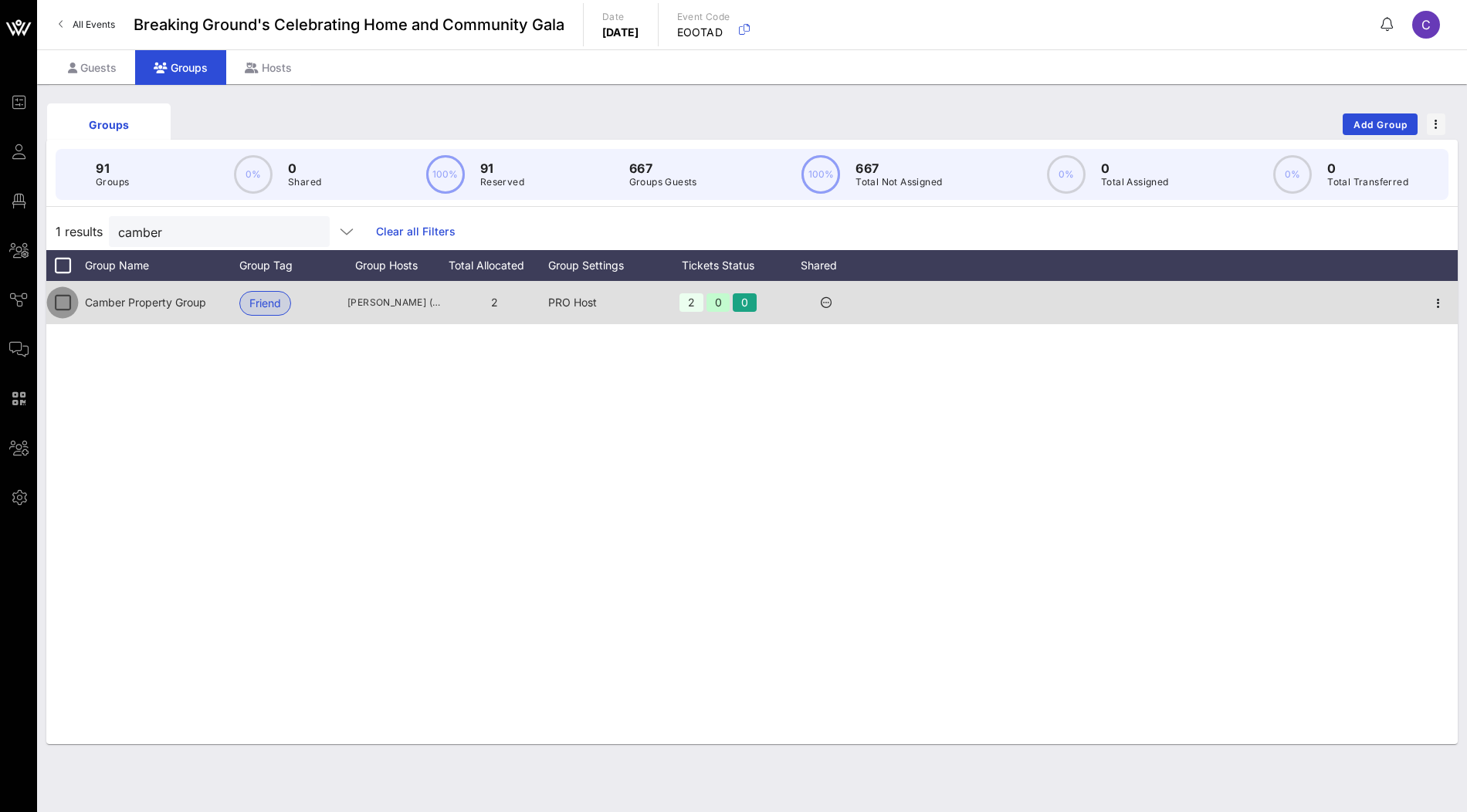
click at [64, 302] on div at bounding box center [62, 302] width 26 height 26
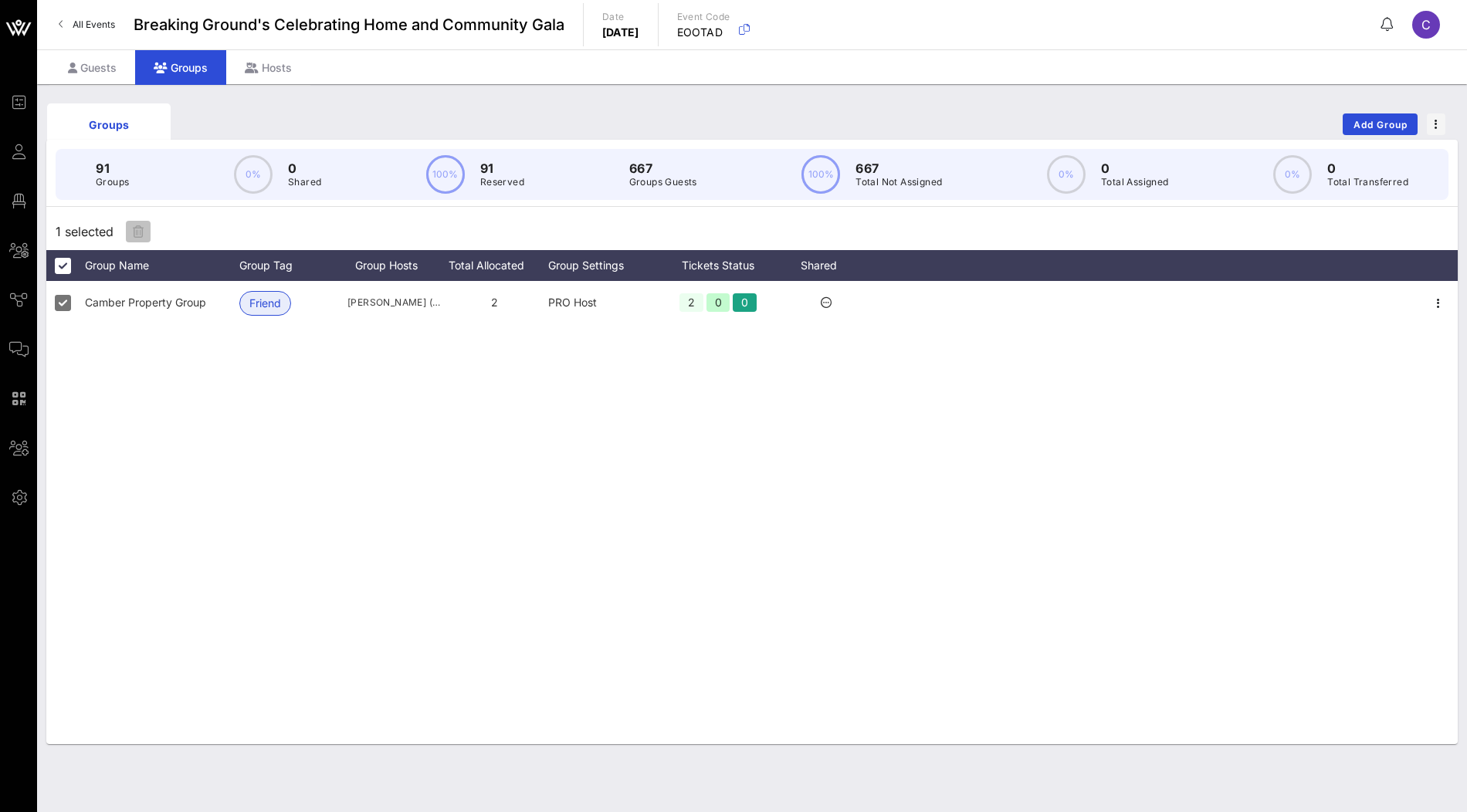
click at [144, 228] on span "button" at bounding box center [137, 231] width 24 height 13
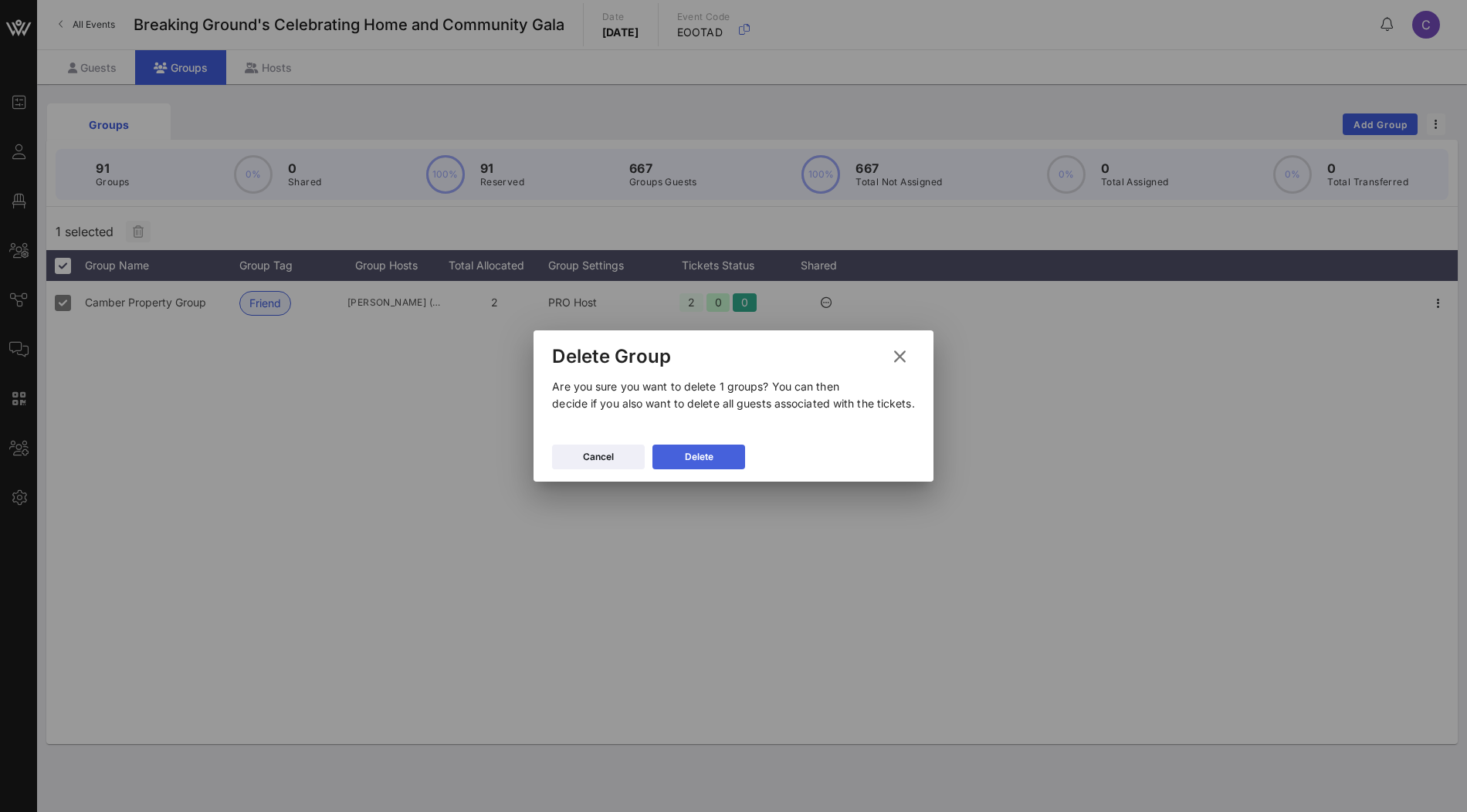
click at [710, 460] on div "Delete" at bounding box center [699, 457] width 28 height 16
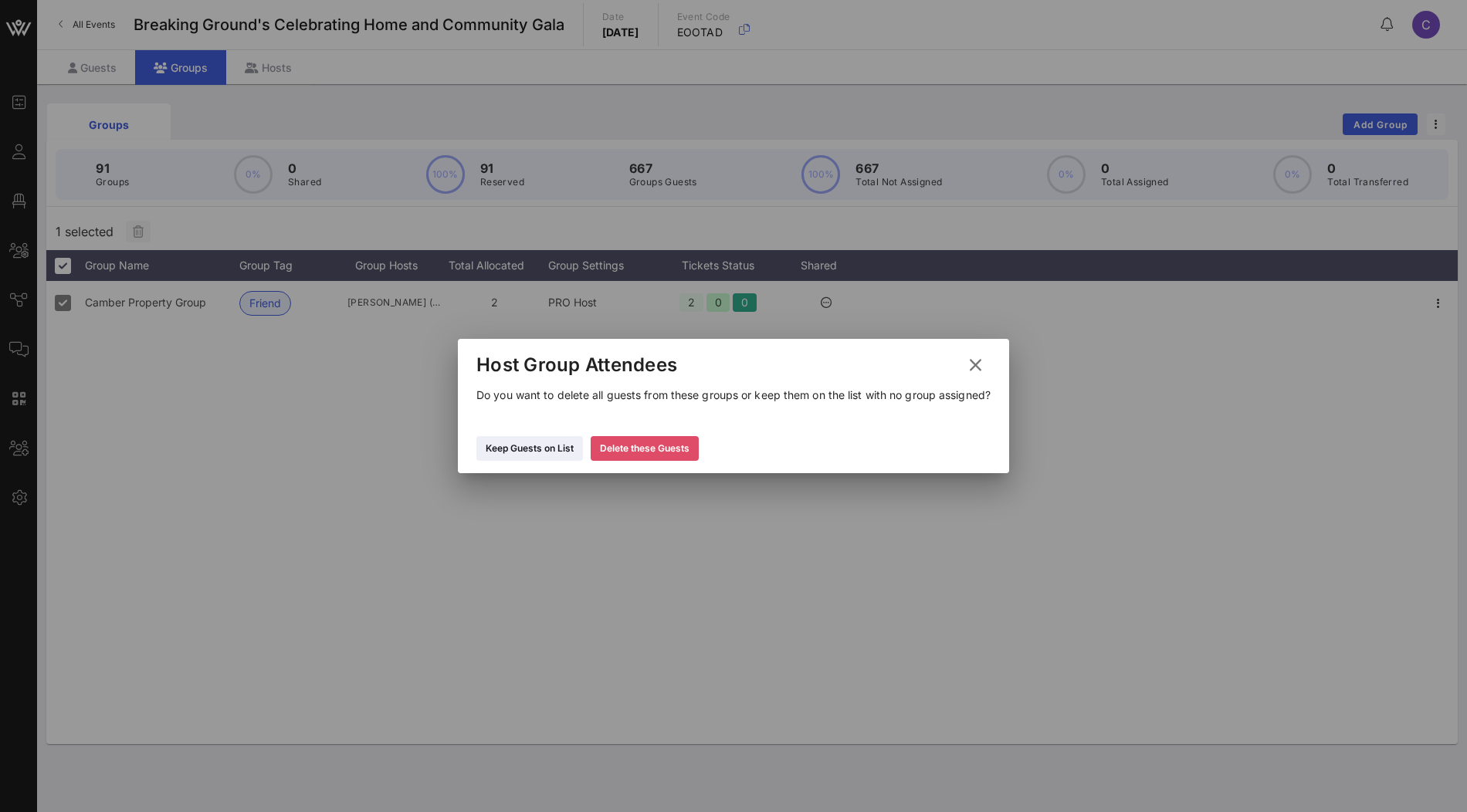
click at [689, 456] on div "Delete these Guests" at bounding box center [644, 449] width 89 height 16
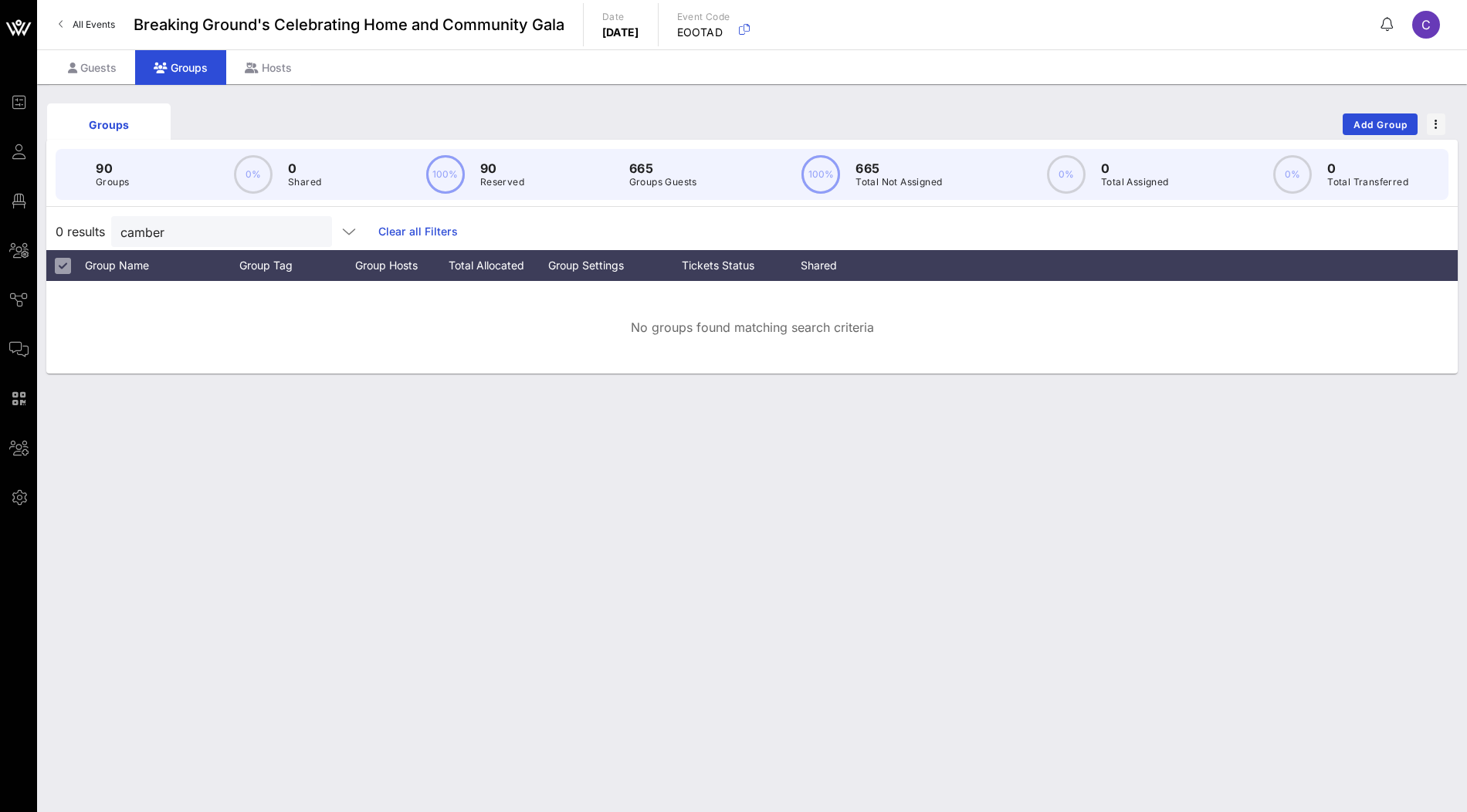
click at [378, 236] on link "Clear all Filters" at bounding box center [418, 231] width 79 height 17
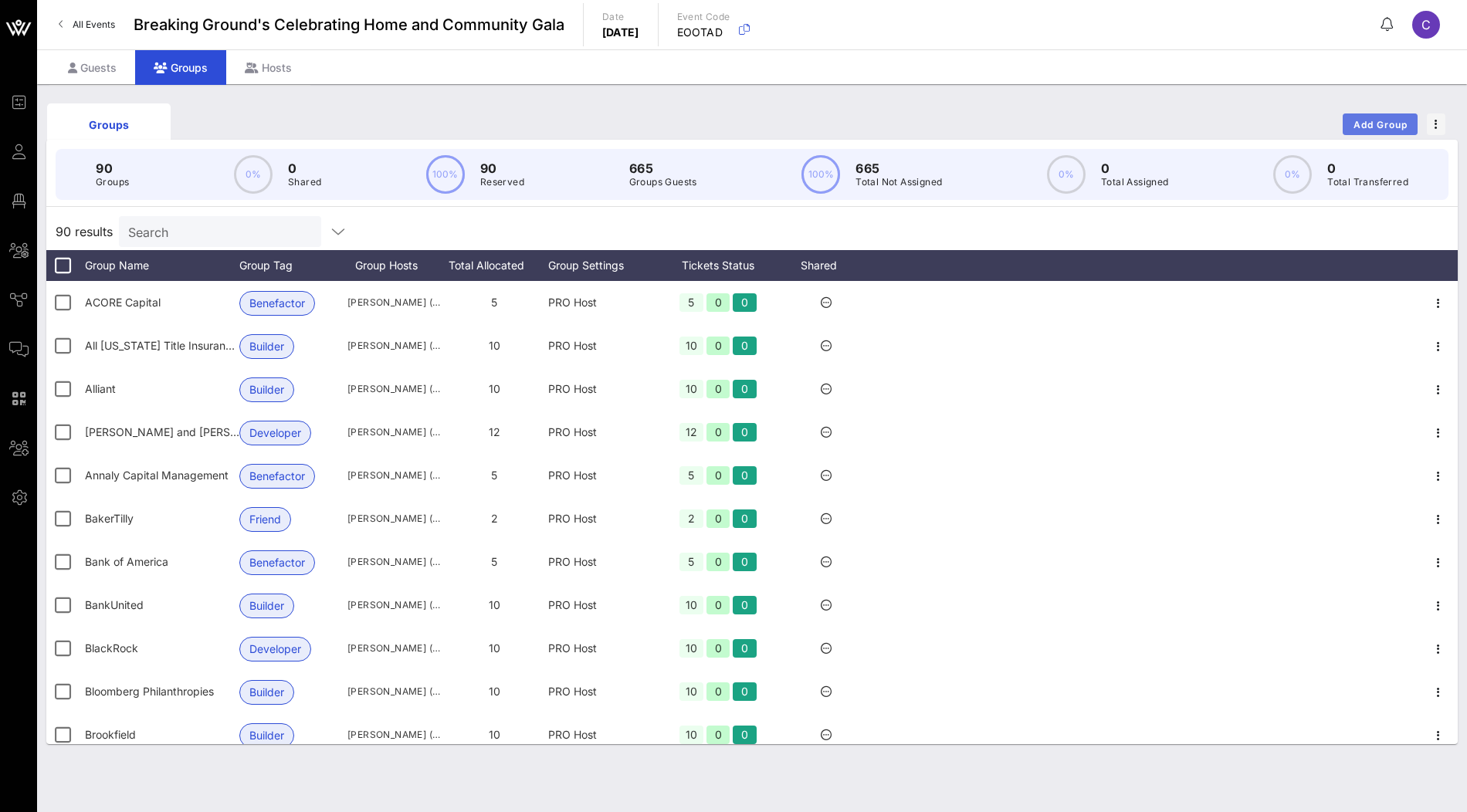
click at [1378, 119] on span "Add Group" at bounding box center [1380, 124] width 56 height 12
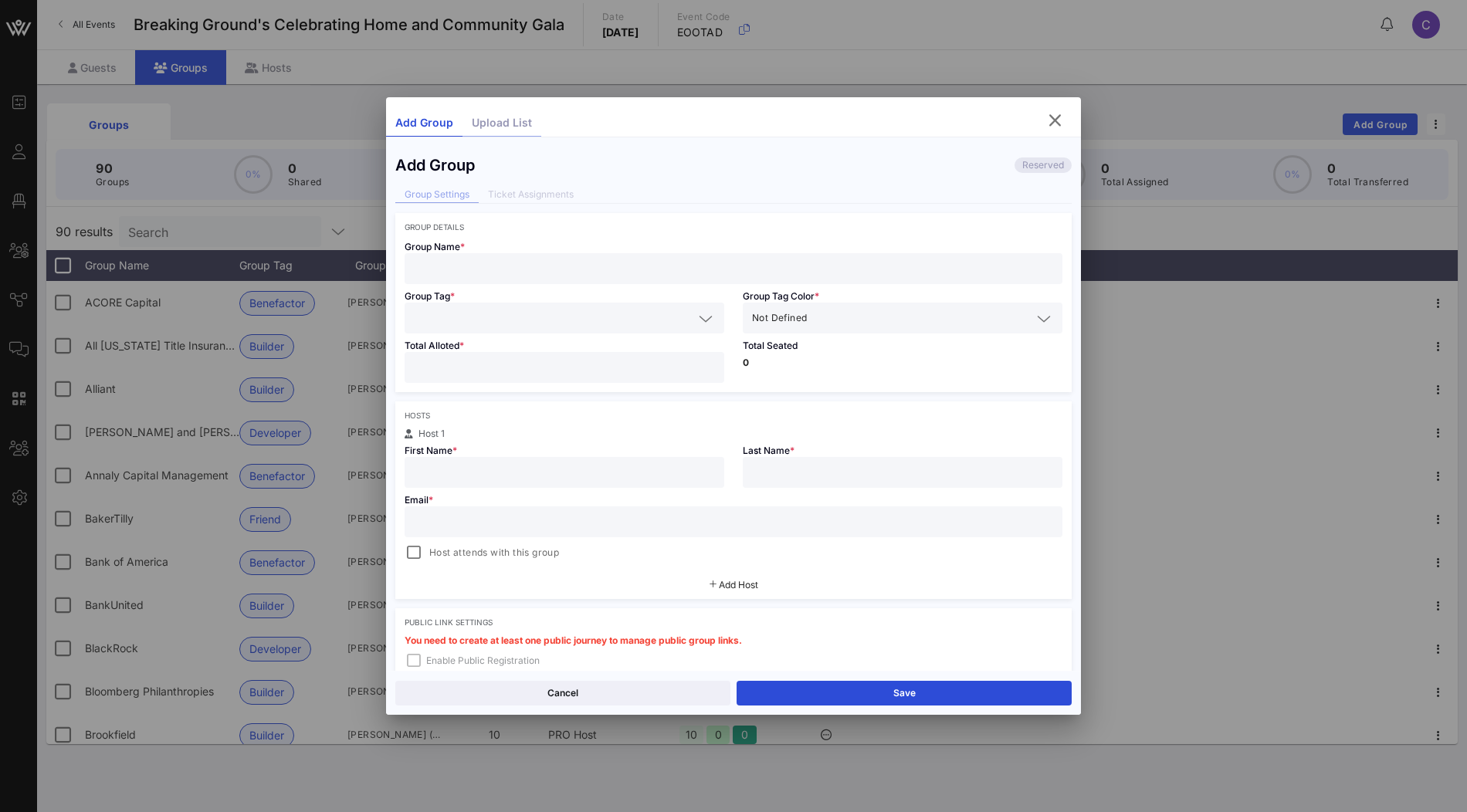
click at [506, 116] on div "Upload List" at bounding box center [502, 123] width 78 height 27
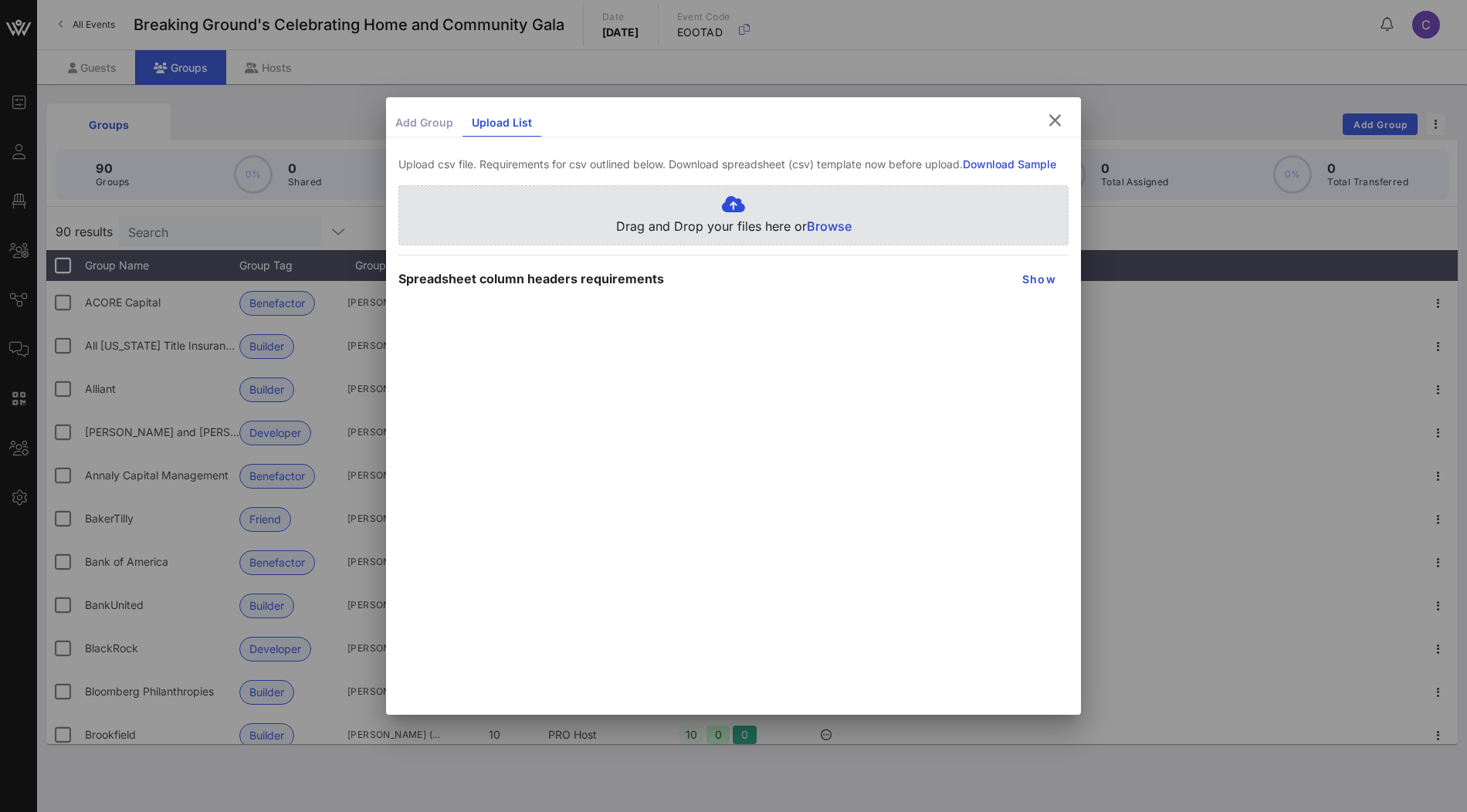
click at [829, 231] on span "Browse" at bounding box center [829, 226] width 45 height 16
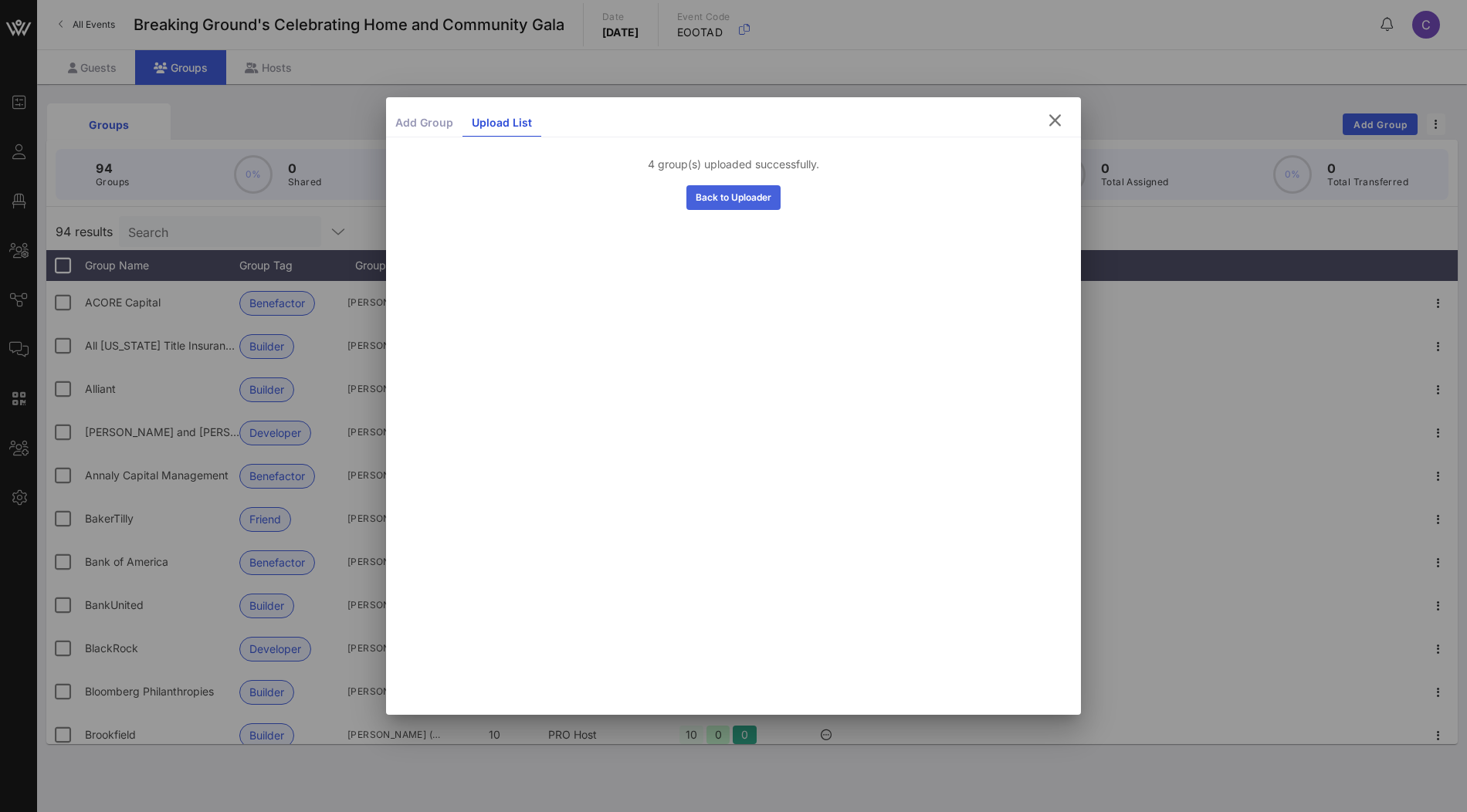
click at [764, 205] on button "Back to Uploader" at bounding box center [733, 197] width 94 height 24
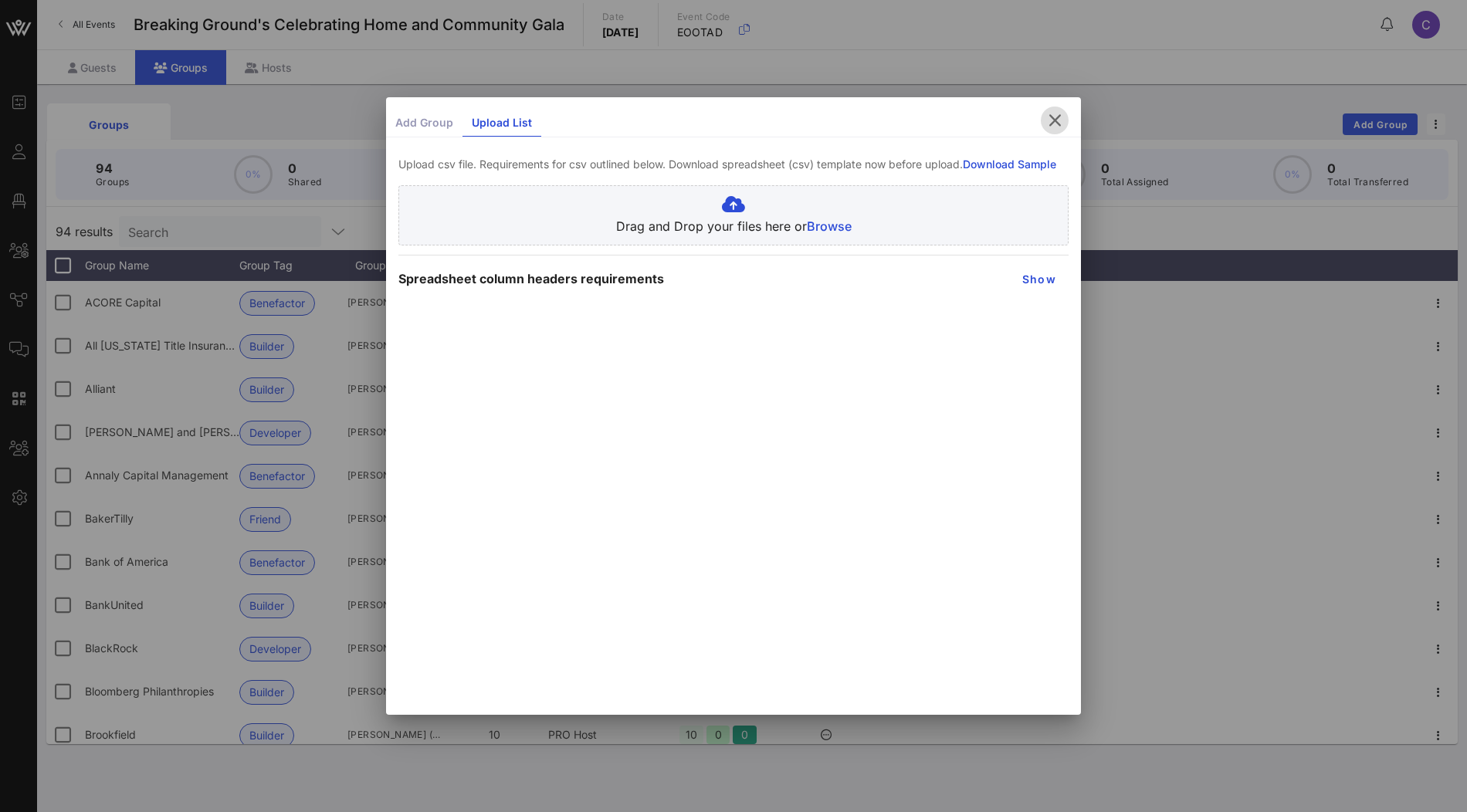
click at [1060, 118] on icon "button" at bounding box center [1055, 121] width 19 height 19
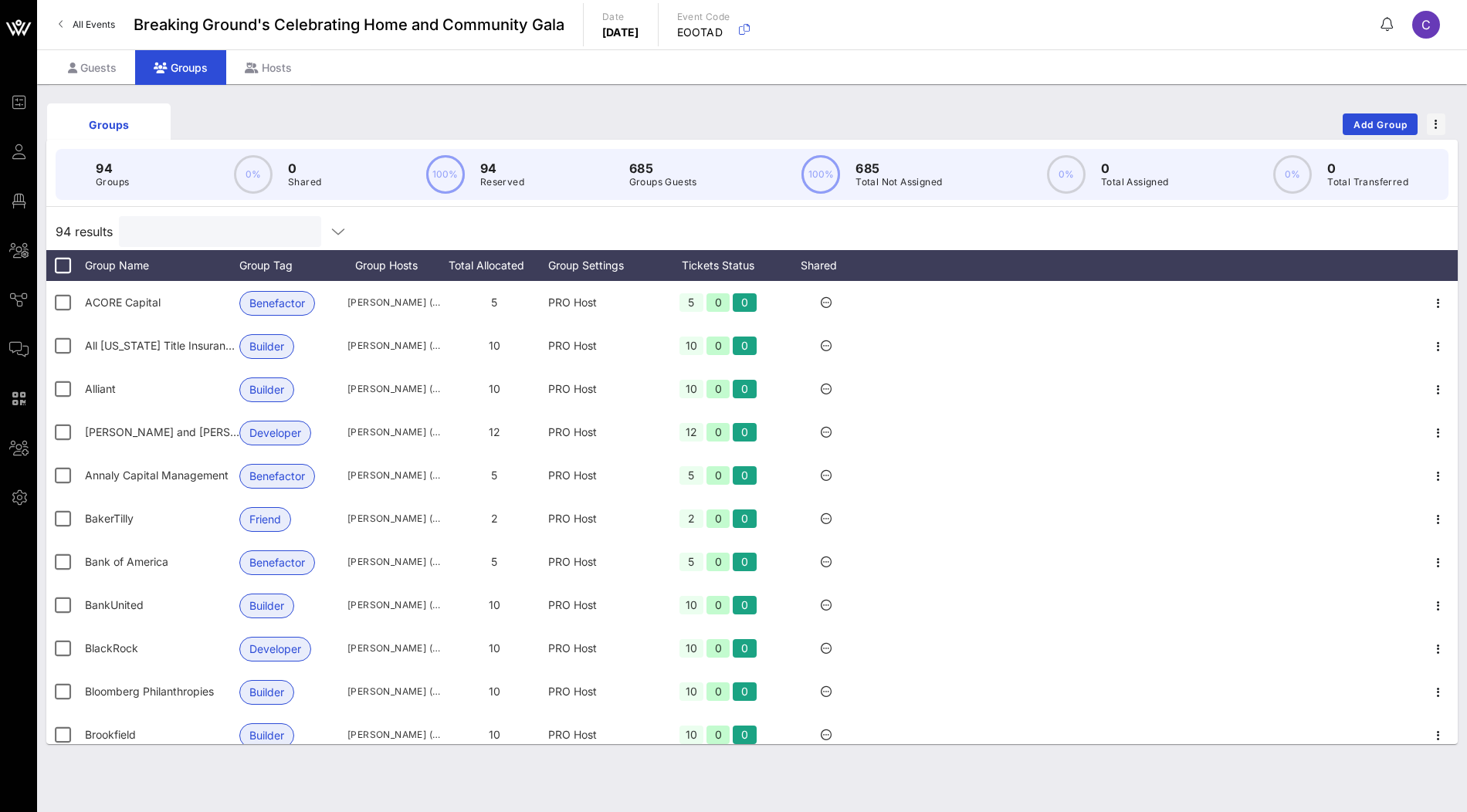
click at [205, 227] on input "text" at bounding box center [218, 231] width 181 height 20
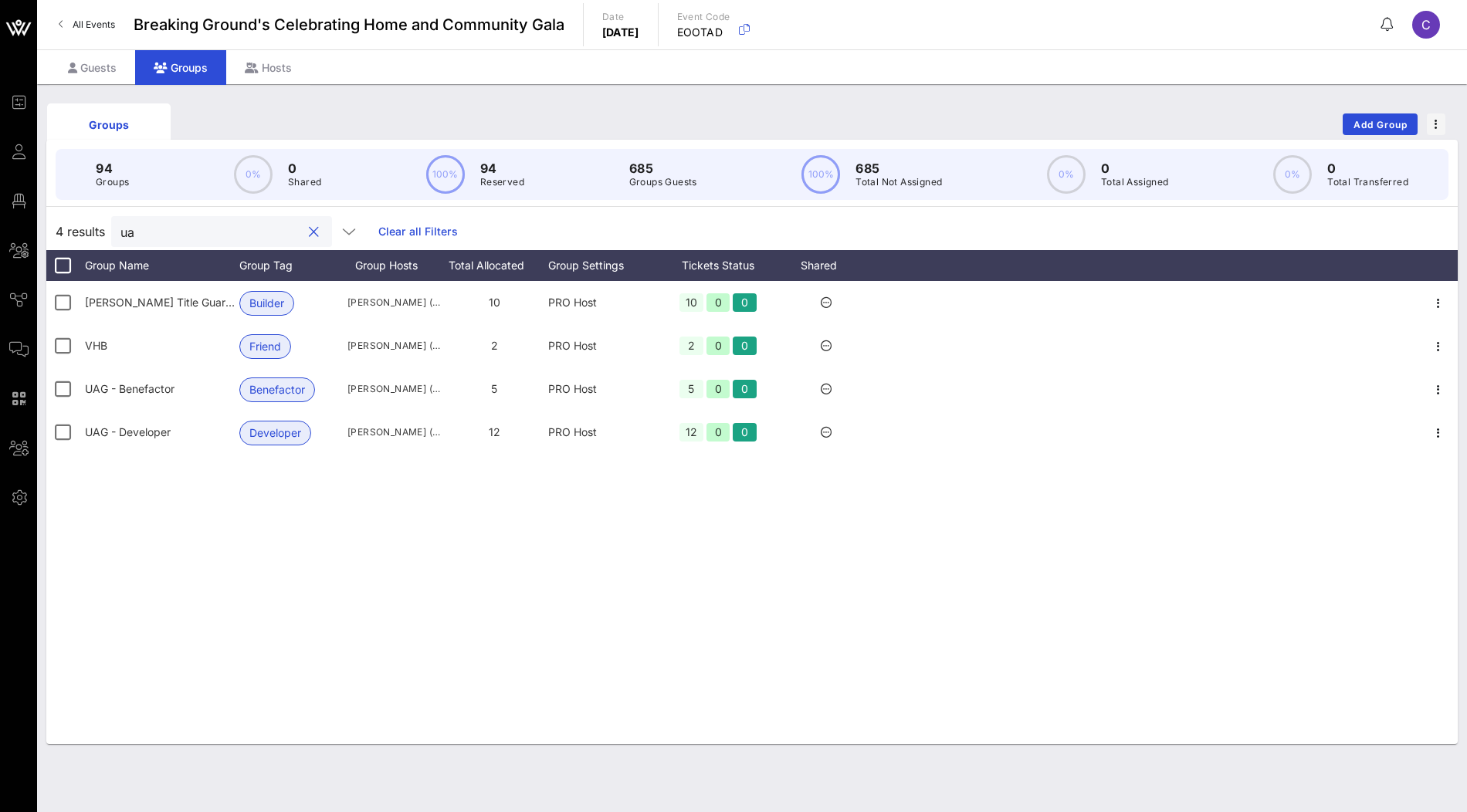
type input "uag"
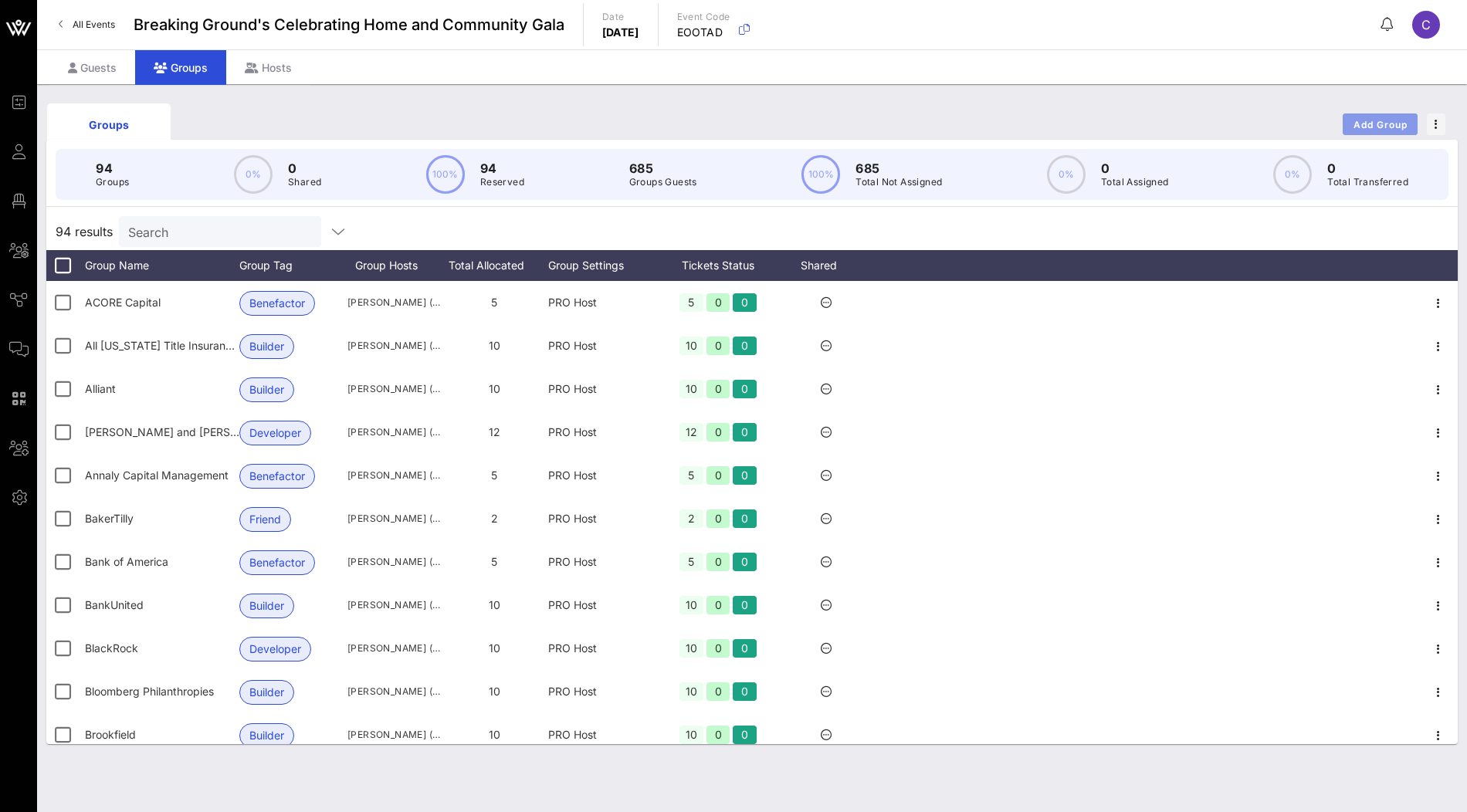
click at [1352, 125] on span "Add Group" at bounding box center [1380, 124] width 56 height 12
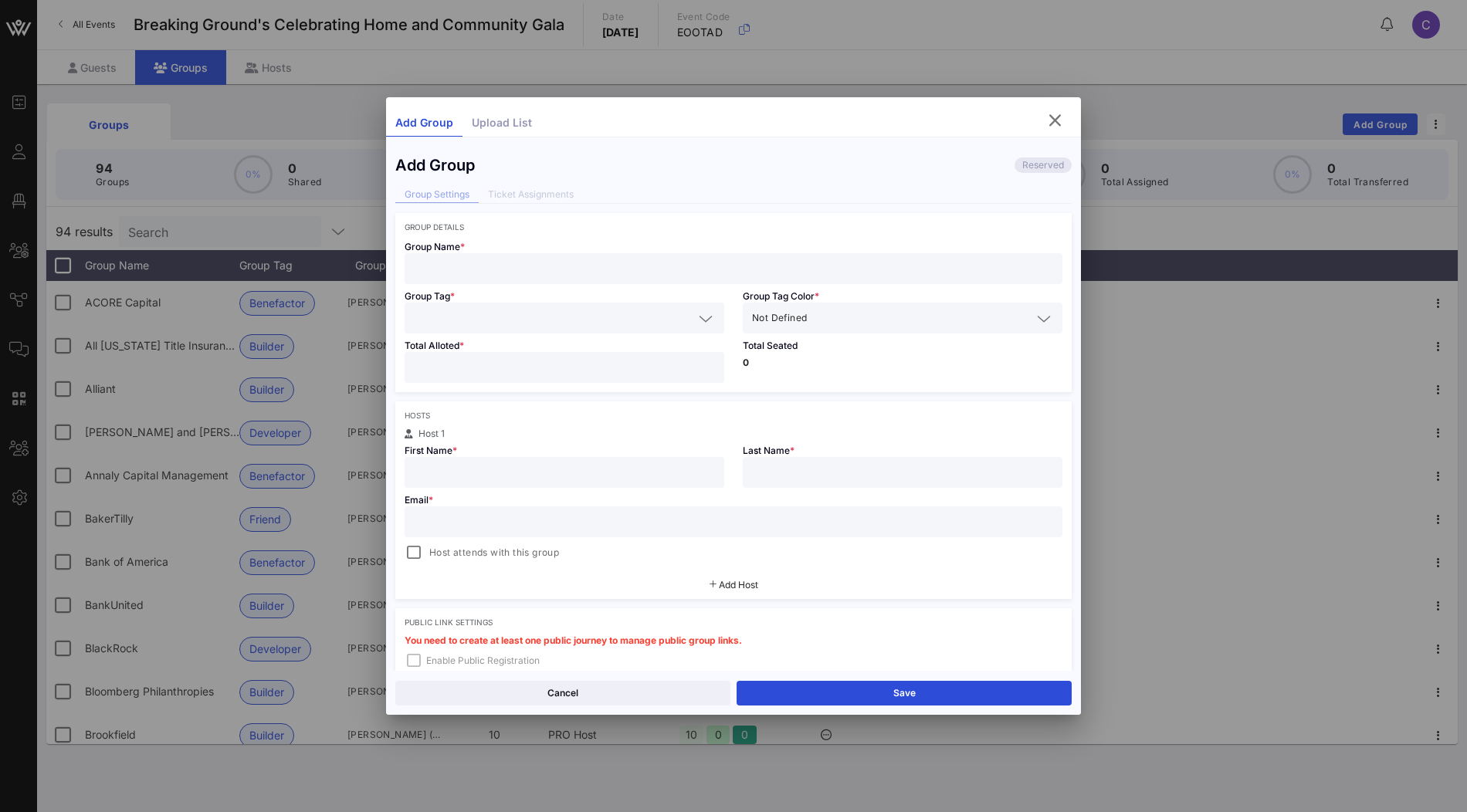
click at [558, 260] on input "text" at bounding box center [733, 269] width 639 height 20
paste input "Nancy and Michael Lascher"
click at [414, 264] on input "Nancy and Michael Lascher" at bounding box center [733, 269] width 639 height 20
type input "Nancy and Michael Lascher"
click at [522, 316] on input "text" at bounding box center [553, 318] width 279 height 20
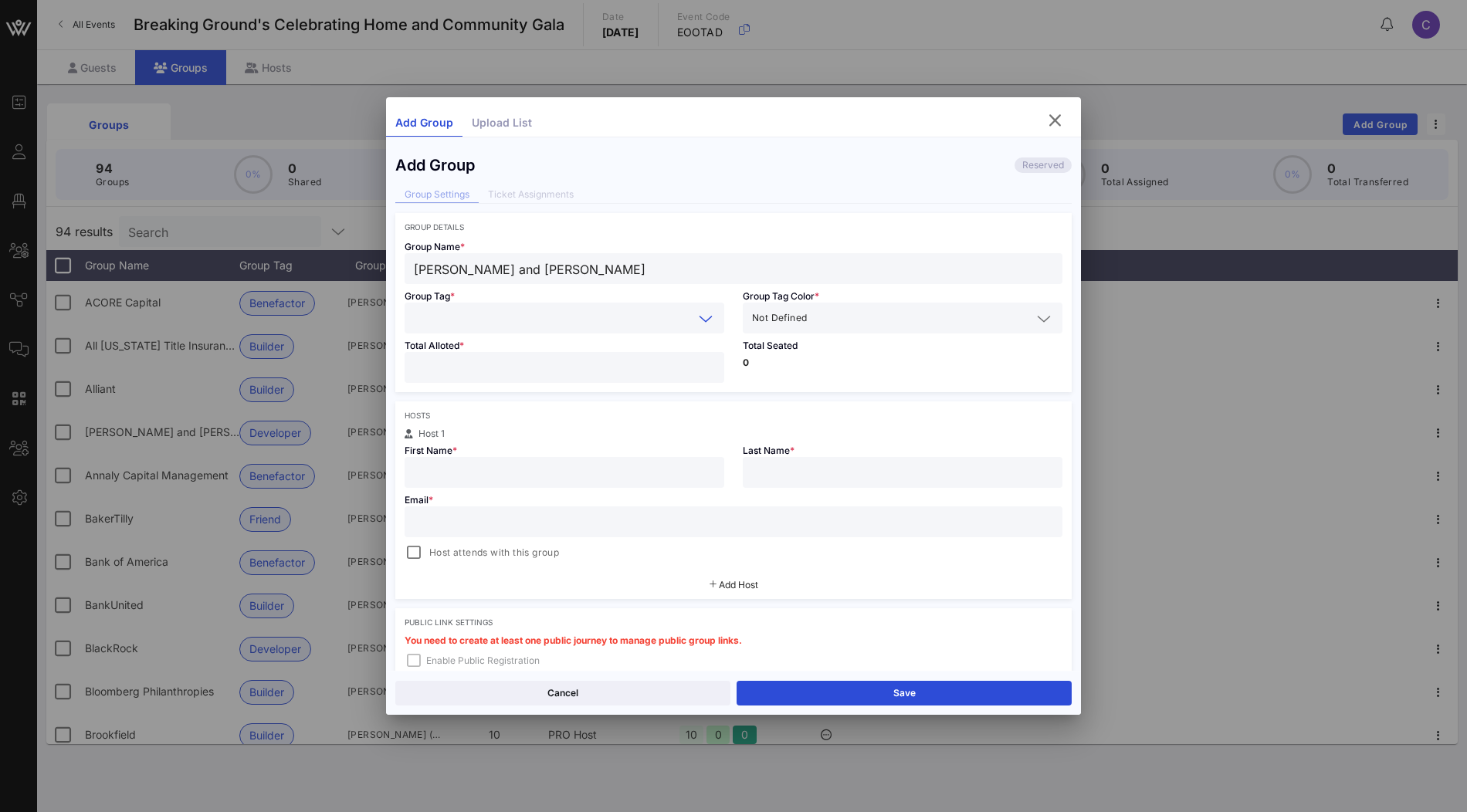
paste input "Builder"
type input "Builder"
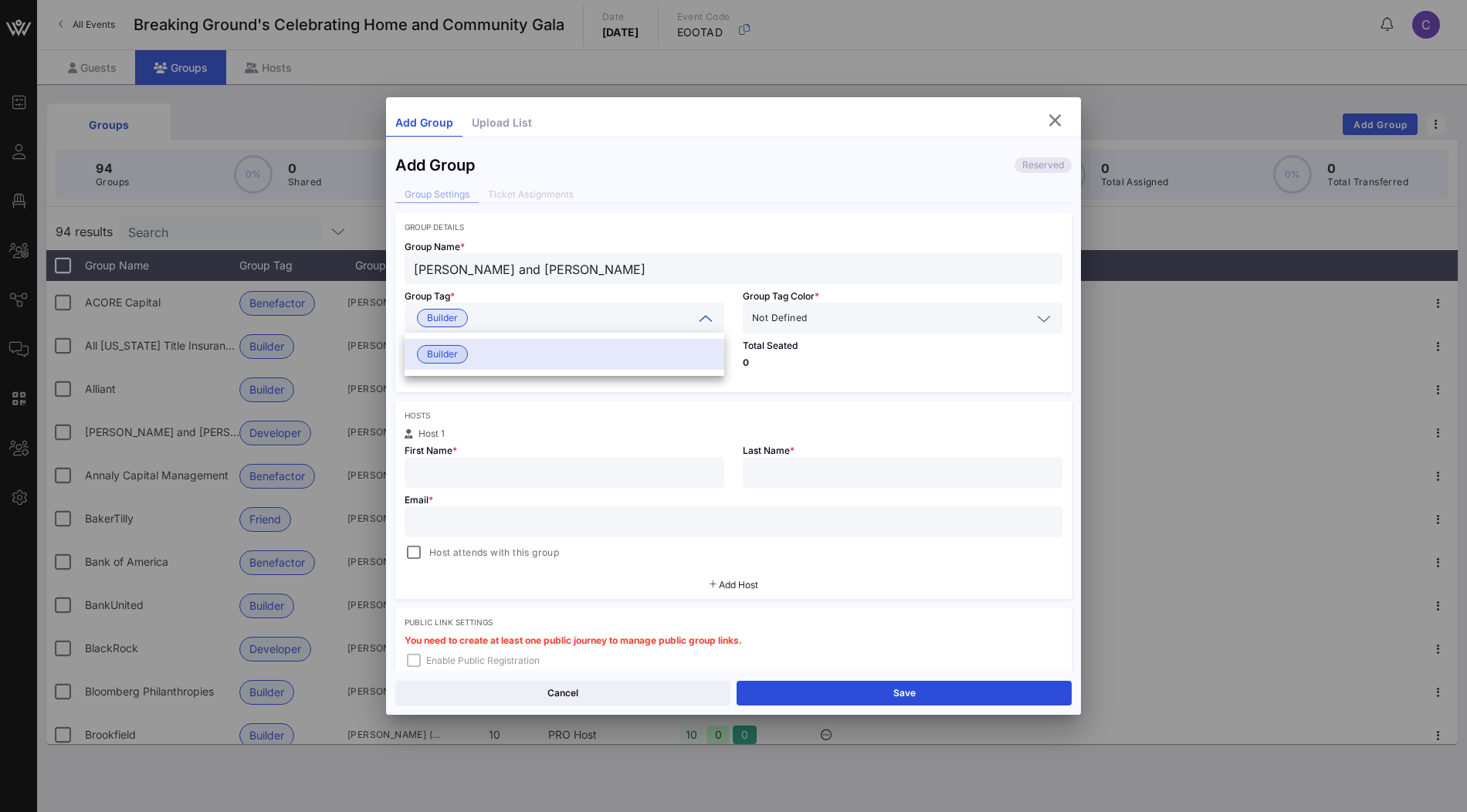
click at [539, 355] on div "Builder" at bounding box center [564, 354] width 319 height 31
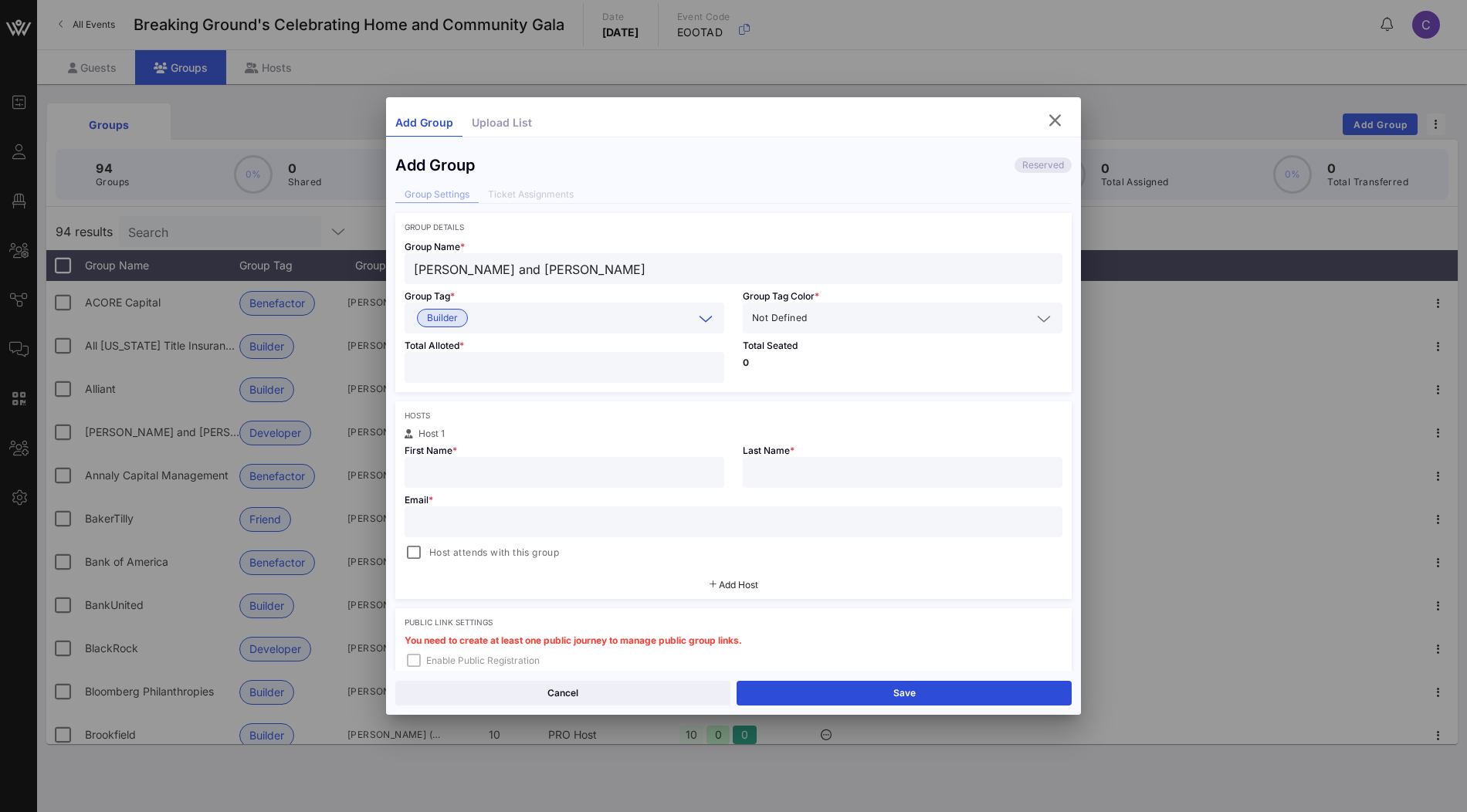
click at [564, 366] on input "number" at bounding box center [564, 367] width 301 height 20
type input "**"
click at [856, 390] on div "Total Seated 0" at bounding box center [902, 362] width 338 height 59
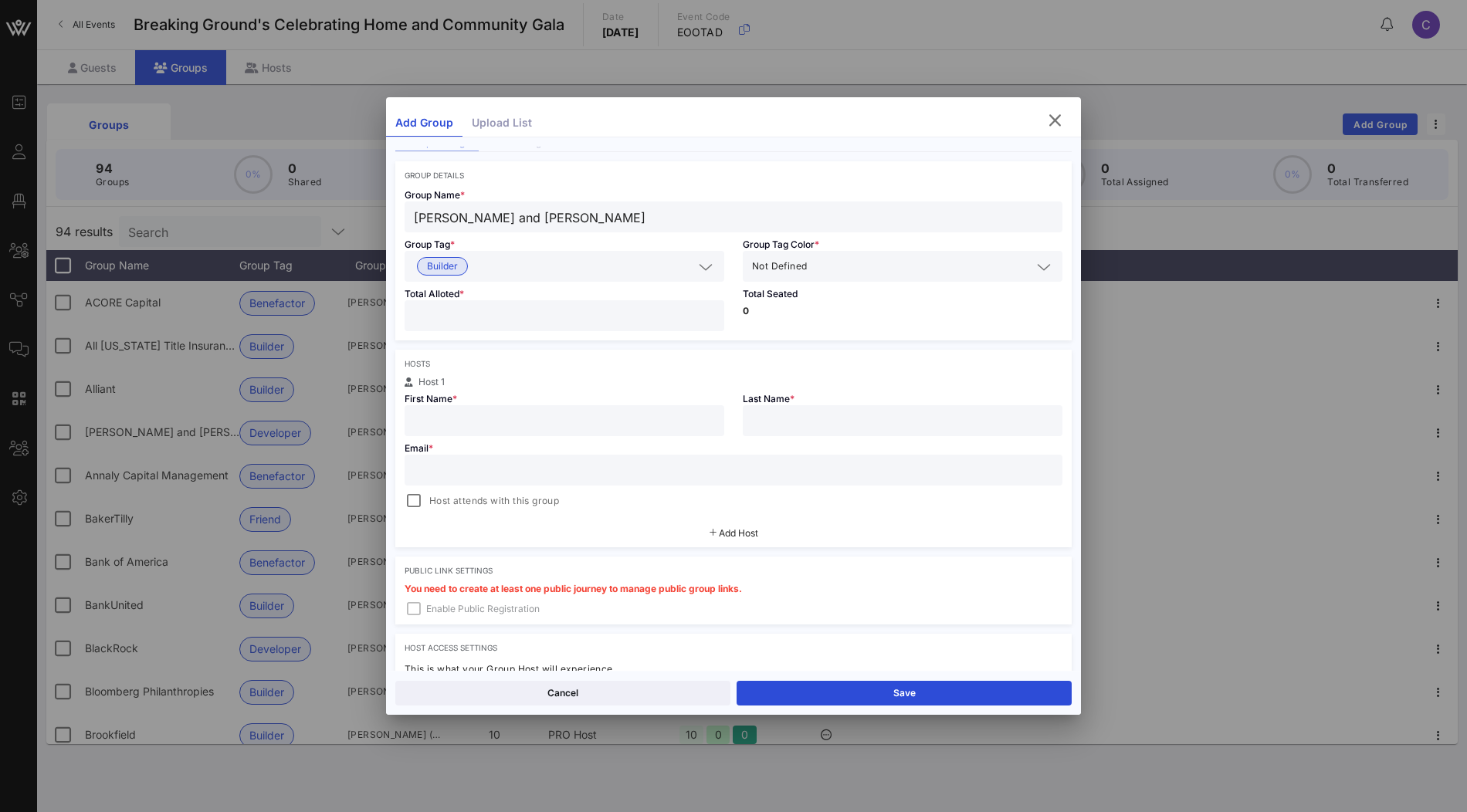
click at [519, 417] on input "text" at bounding box center [564, 421] width 301 height 20
paste input "Nancy Lascher"
click at [494, 418] on input "Nancy Lascher" at bounding box center [564, 421] width 301 height 20
type input "Nancy"
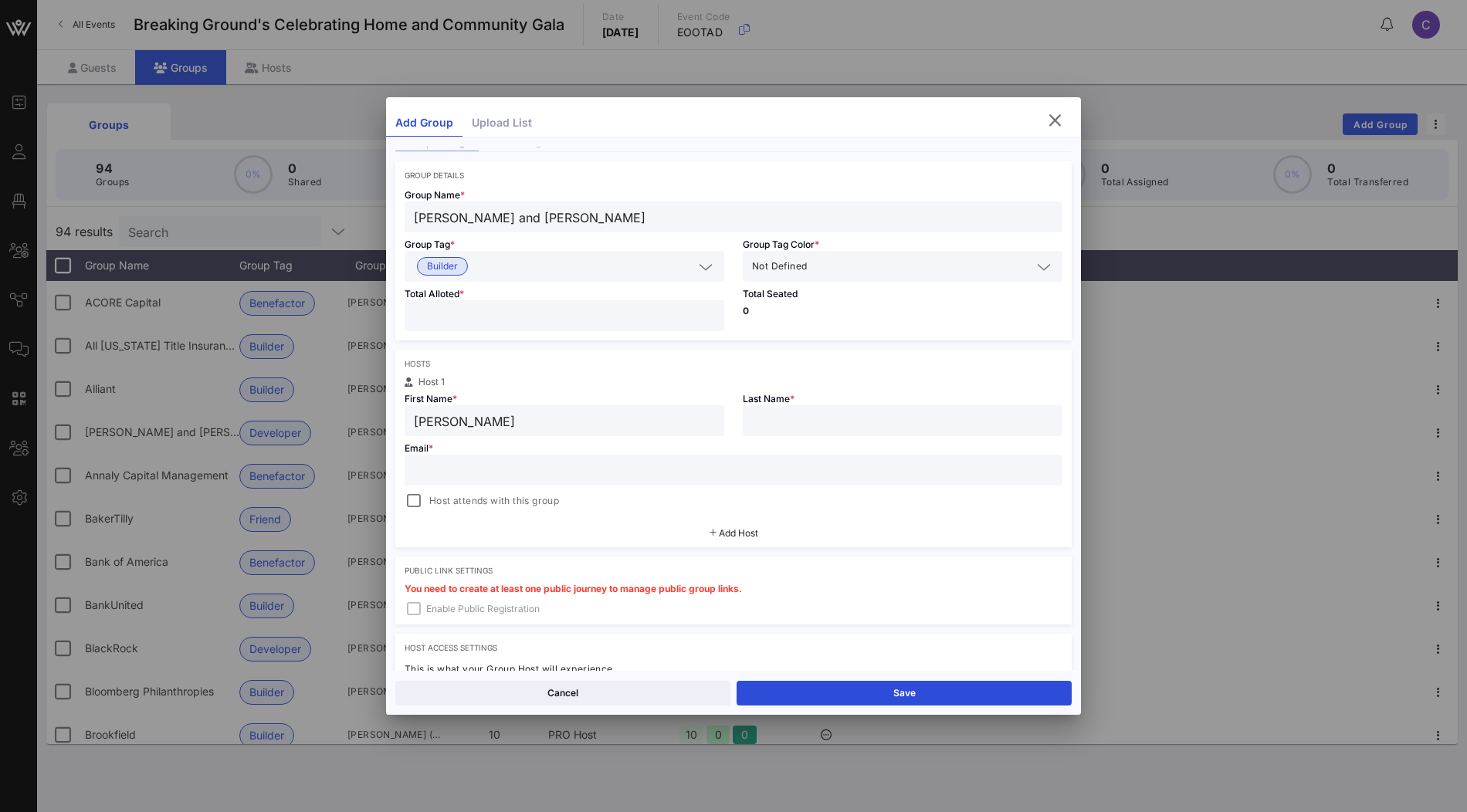
click at [802, 413] on input "text" at bounding box center [903, 421] width 301 height 20
paste input "Lascher"
type input "Lascher"
click at [583, 475] on input "text" at bounding box center [733, 470] width 639 height 20
paste input "nancy.lascher@gmail.com"
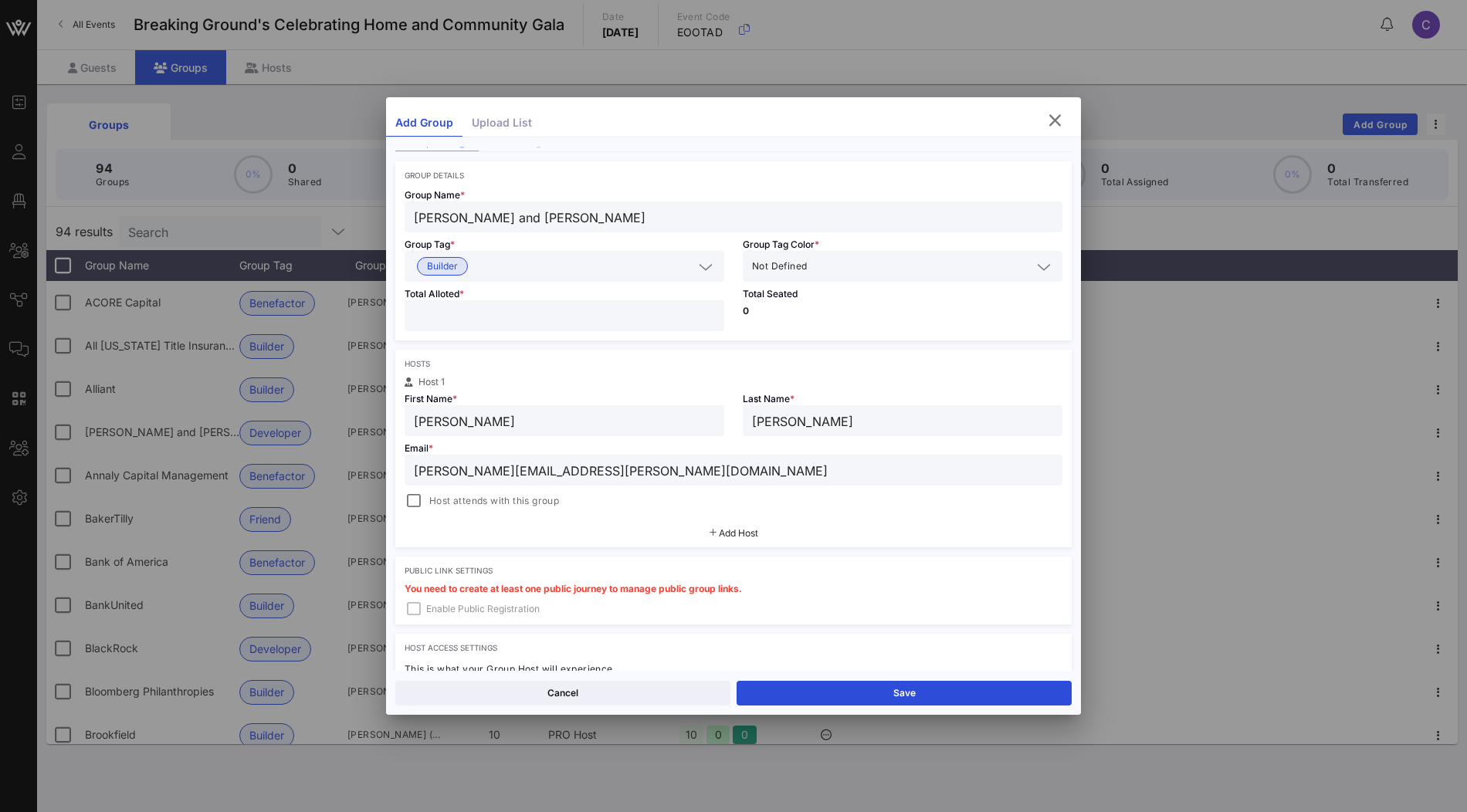
type input "nancy.lascher@gmail.com"
click at [717, 529] on button "Add Host" at bounding box center [734, 533] width 49 height 9
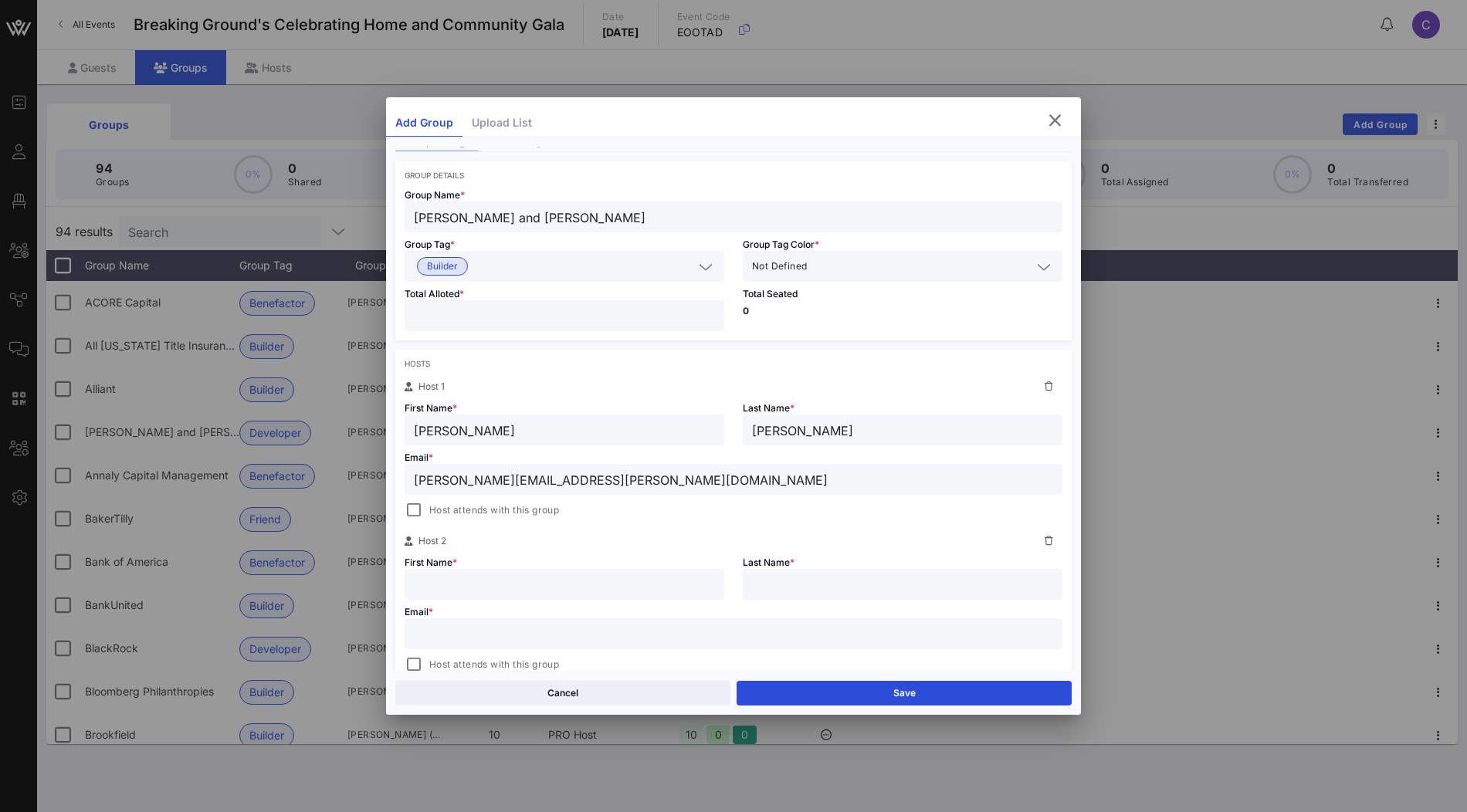
scroll to position [140, 0]
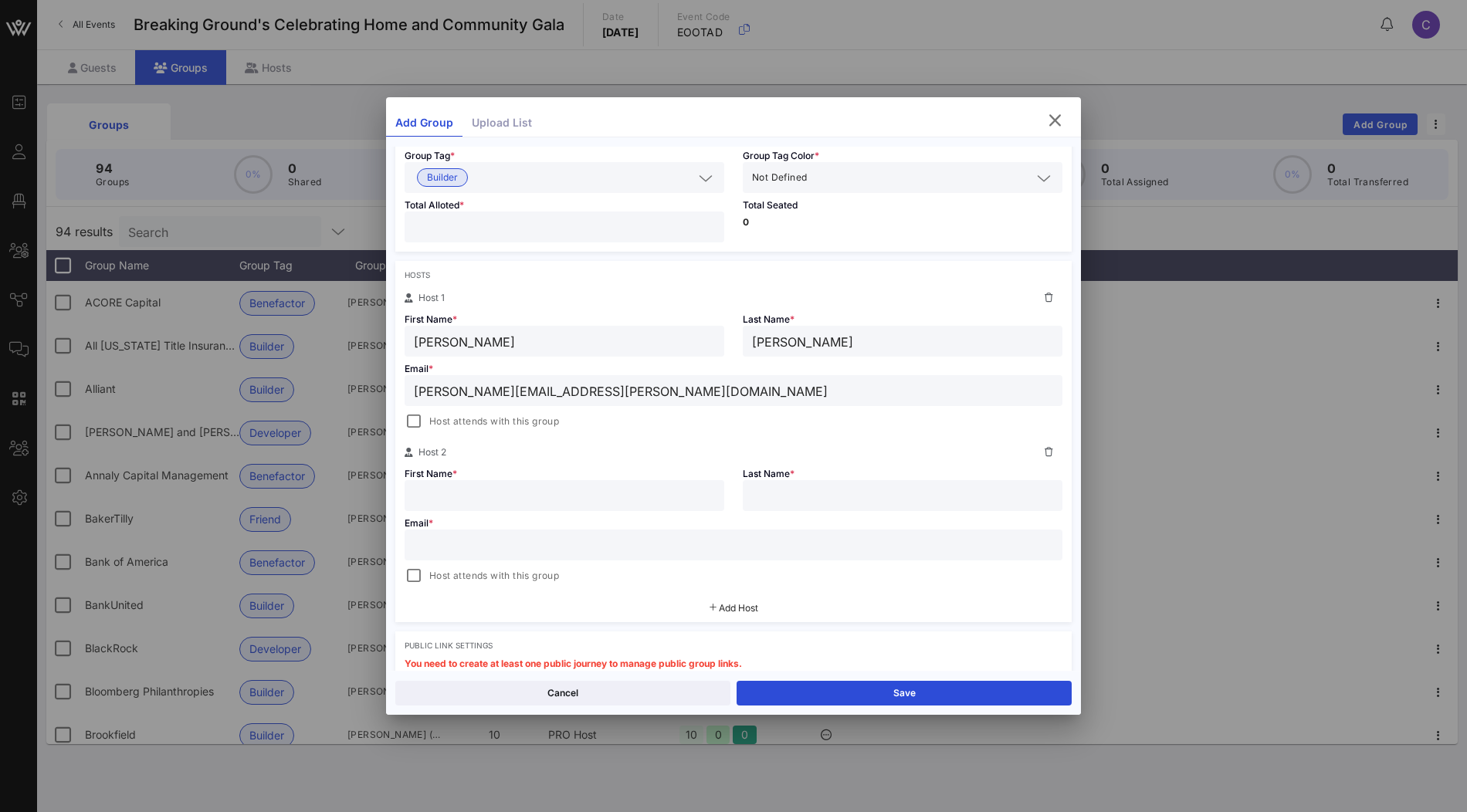
click at [538, 490] on input "text" at bounding box center [564, 496] width 301 height 20
paste input "Michael Lascher"
click at [496, 490] on input "Michael Lascher" at bounding box center [564, 496] width 301 height 20
type input "Michael"
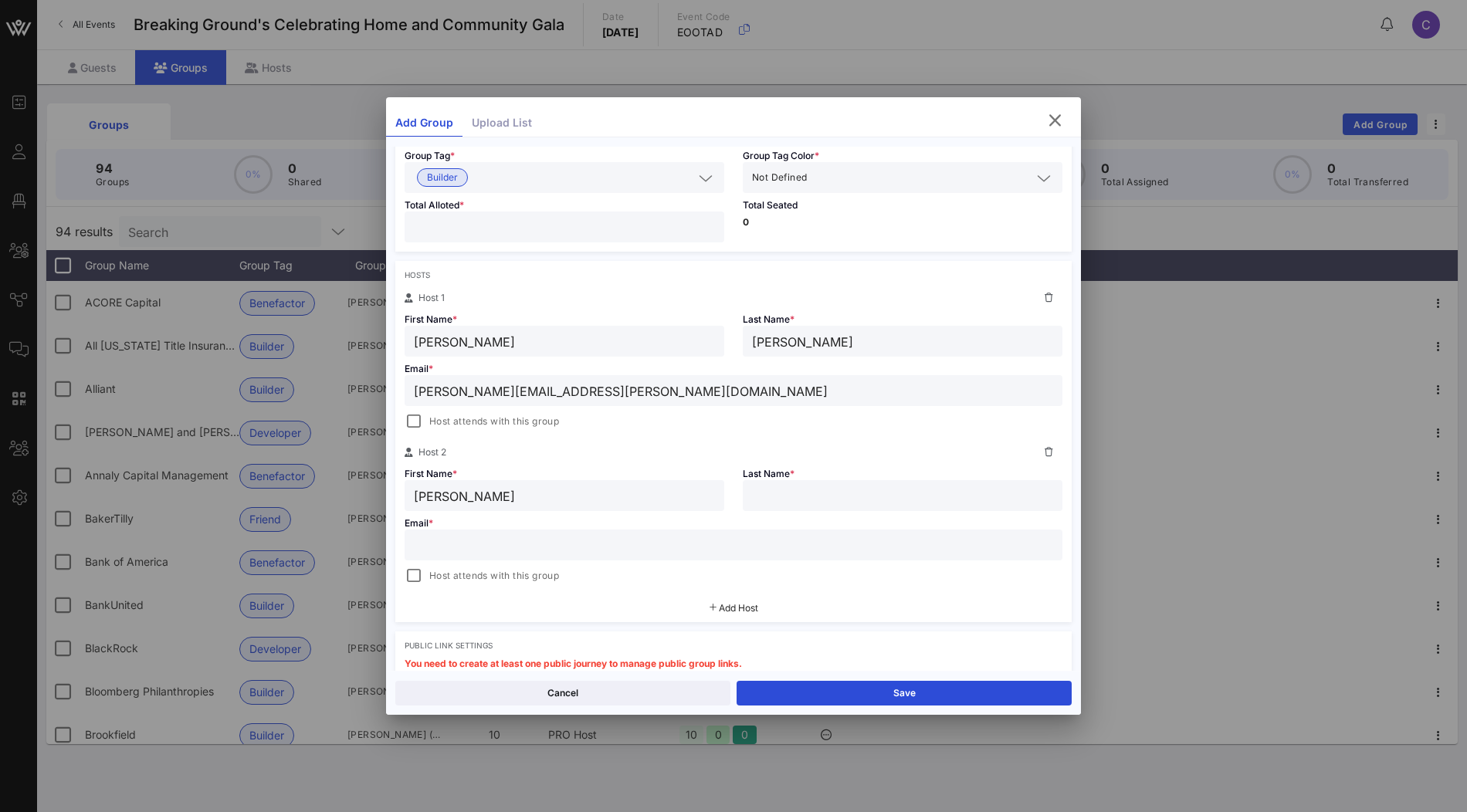
click at [820, 480] on div at bounding box center [903, 495] width 301 height 31
paste input "Lascher"
type input "Lascher"
click at [503, 552] on input "text" at bounding box center [733, 545] width 639 height 20
paste input "michael.lascher@gmail.com"
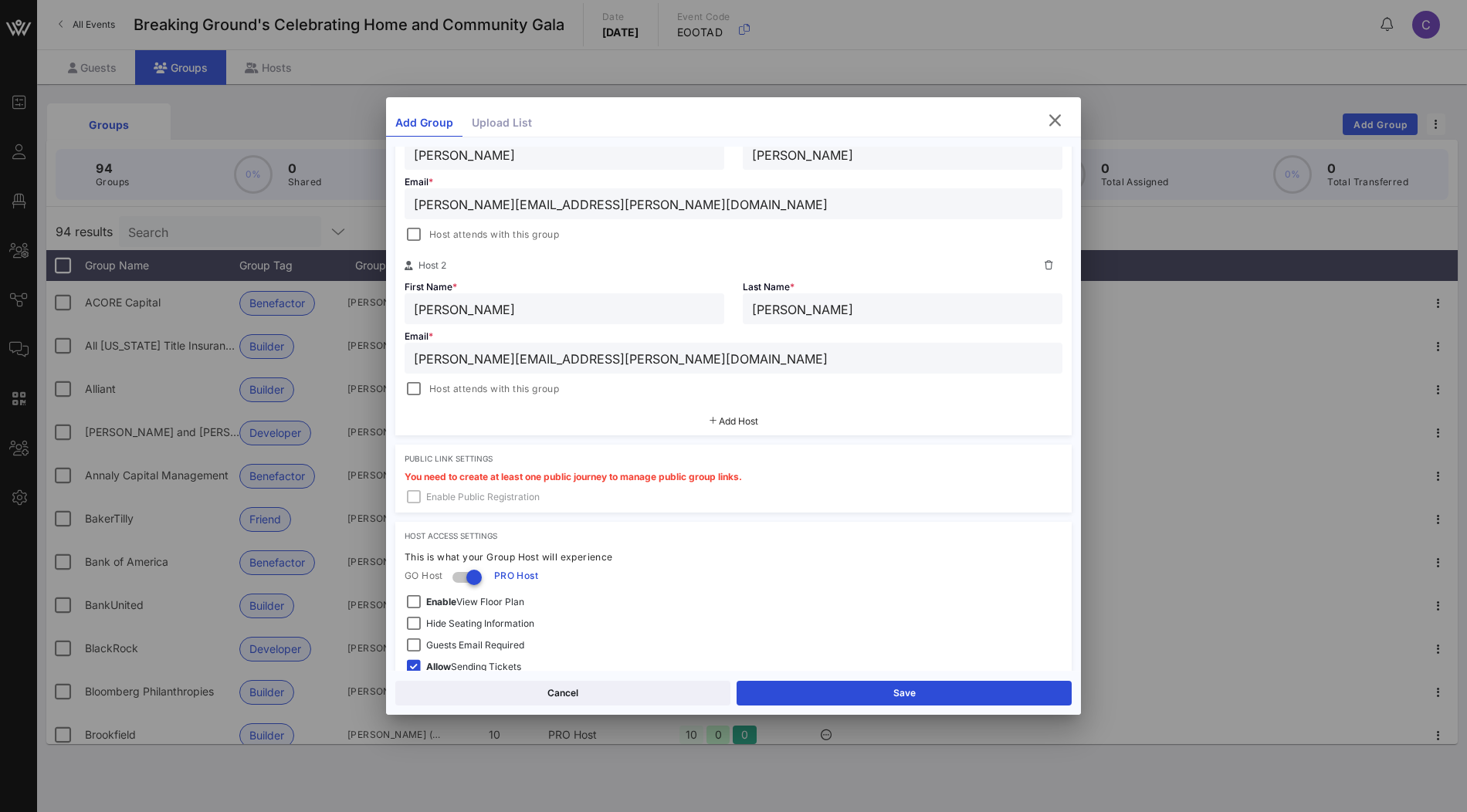
scroll to position [404, 0]
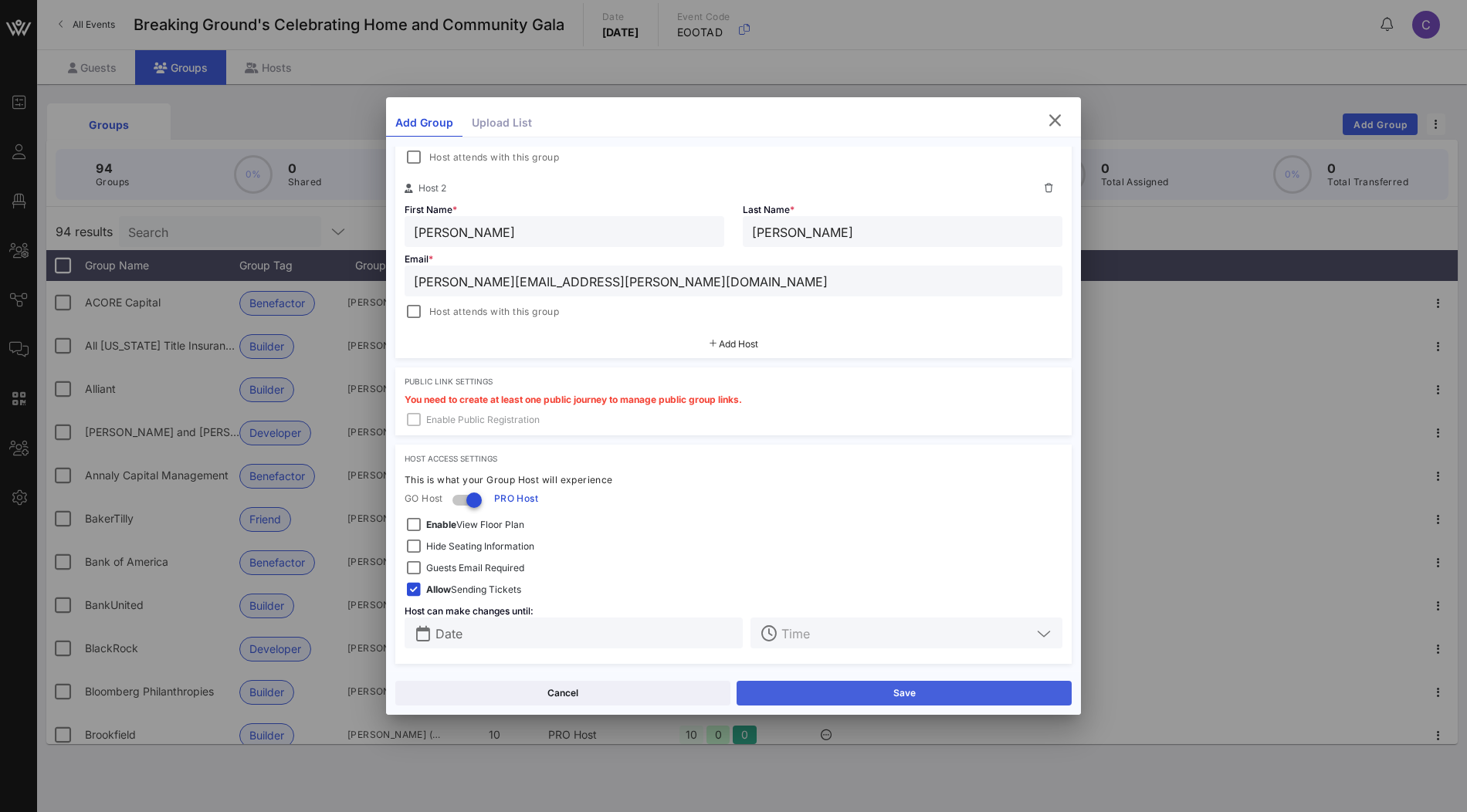
type input "michael.lascher@gmail.com"
click at [811, 692] on button "Save" at bounding box center [903, 693] width 335 height 24
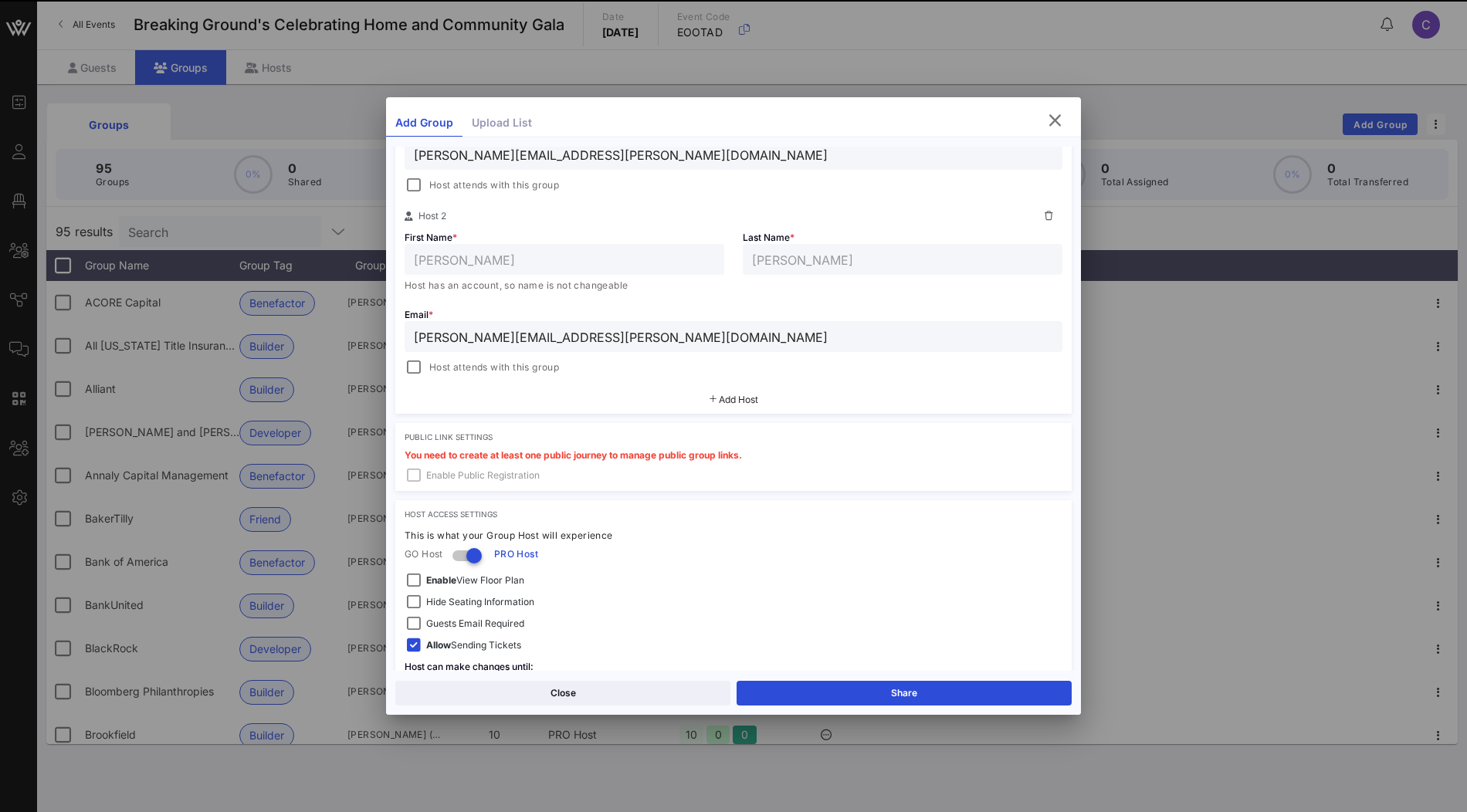
scroll to position [432, 0]
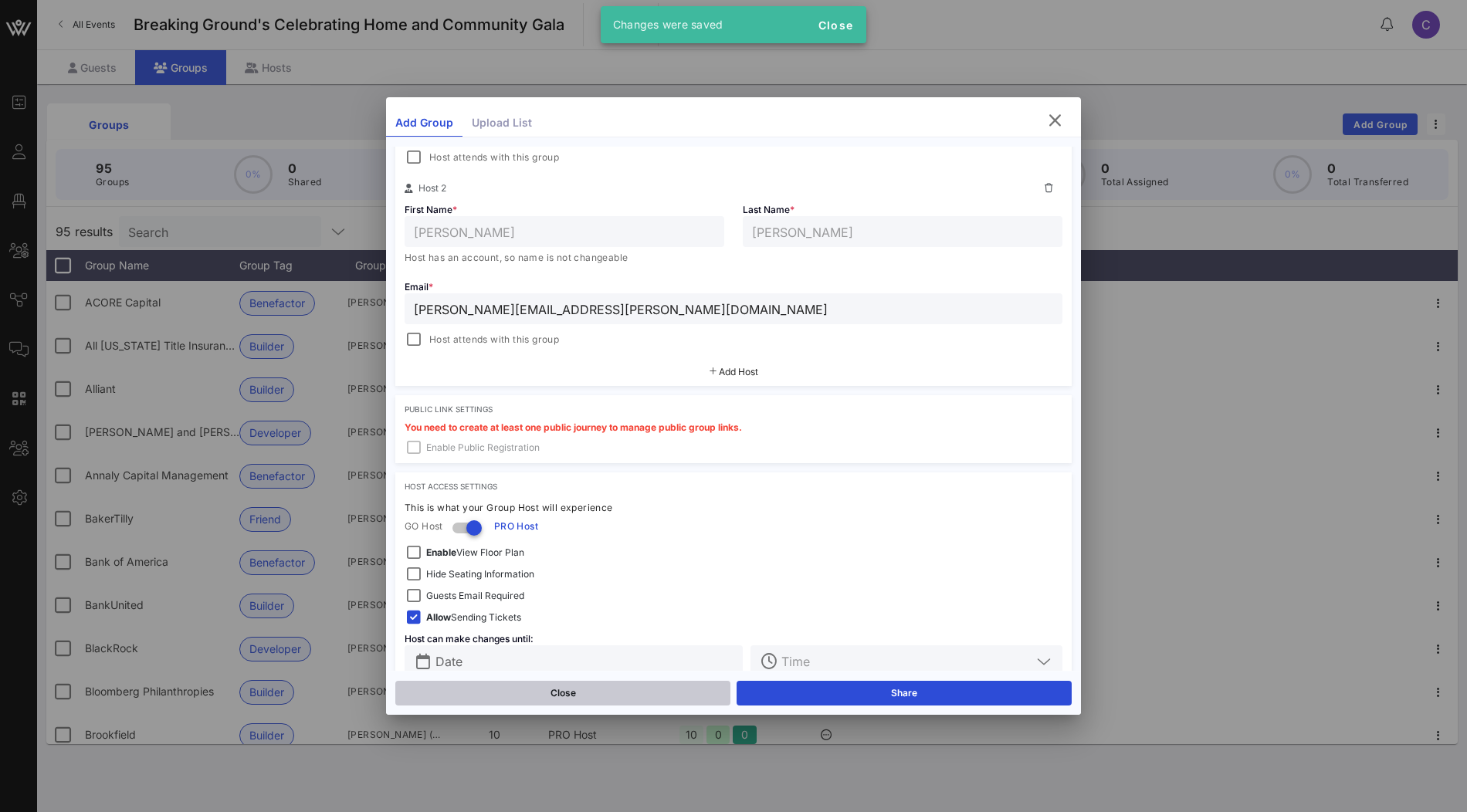
click at [596, 689] on button "Close" at bounding box center [563, 693] width 335 height 24
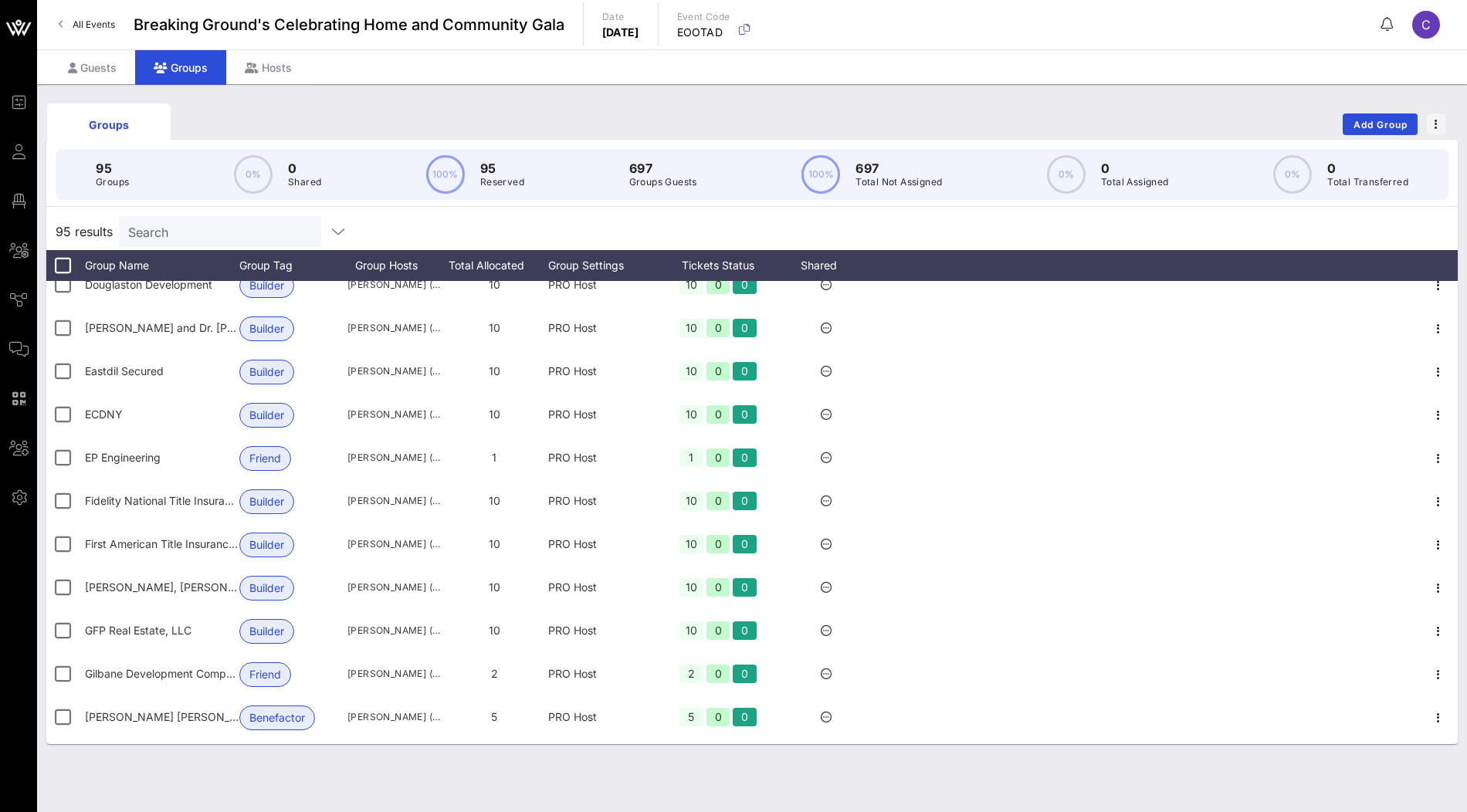
scroll to position [0, 0]
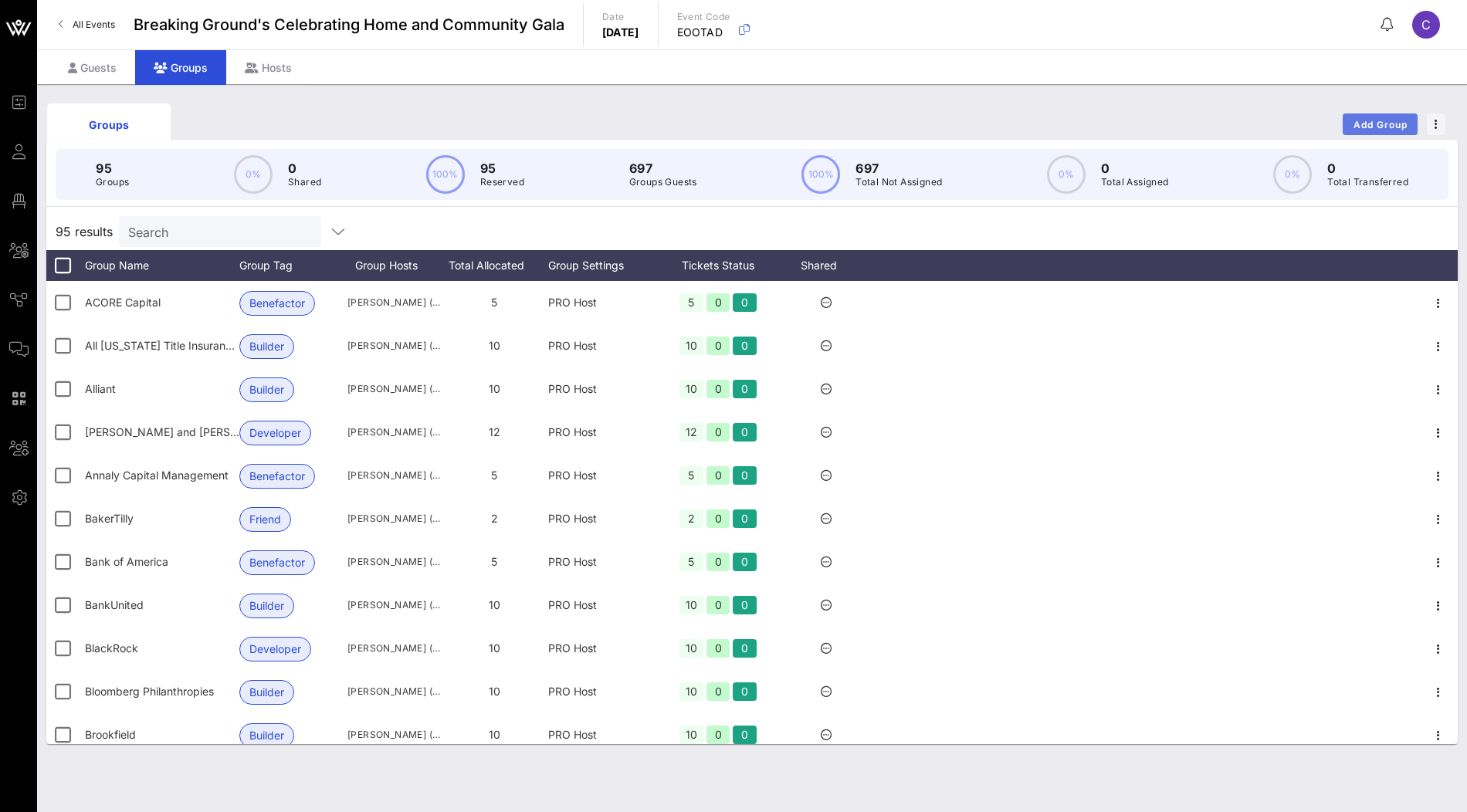
click at [1363, 122] on span "Add Group" at bounding box center [1380, 124] width 56 height 12
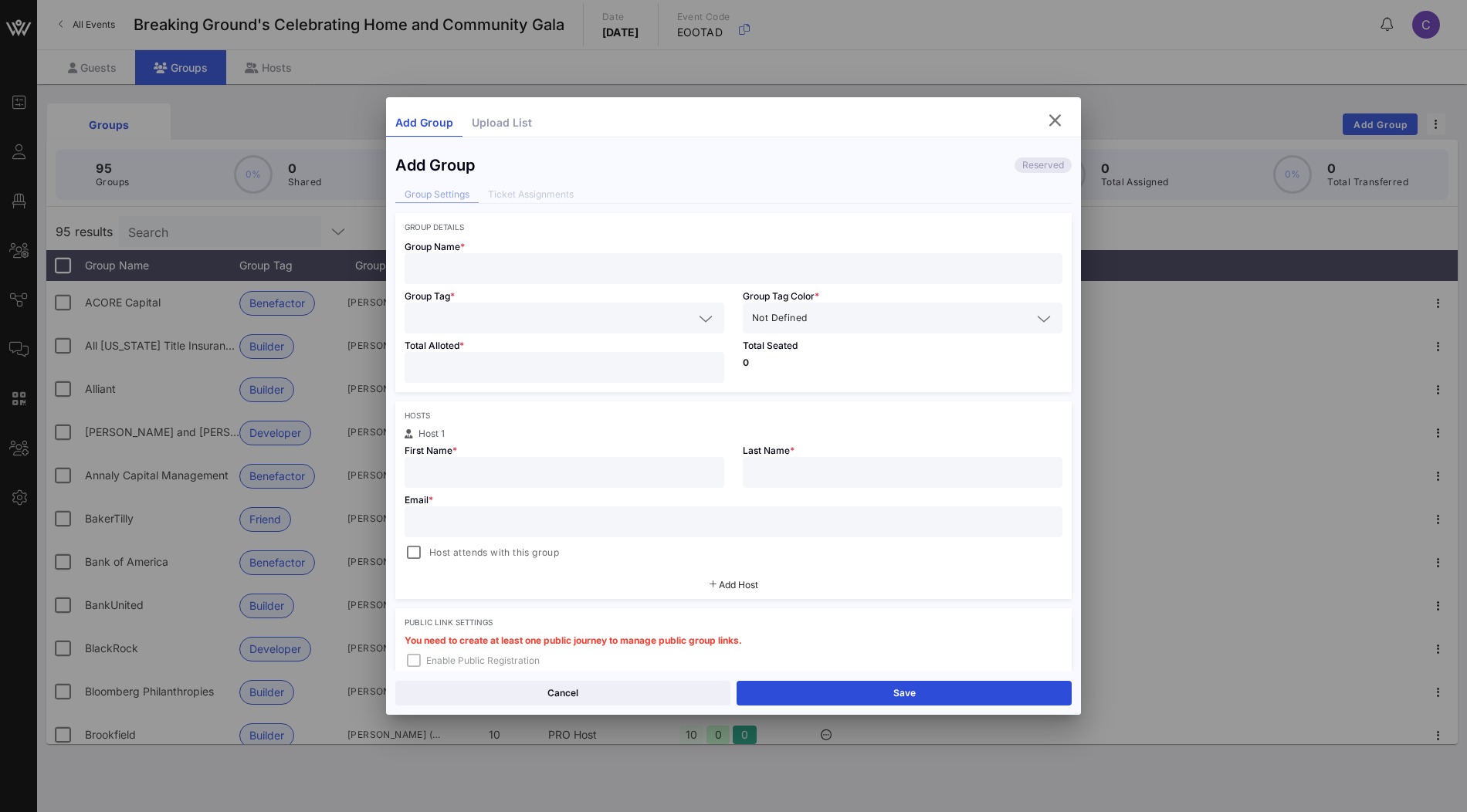
click at [538, 269] on input "text" at bounding box center [733, 269] width 639 height 20
paste input "ARES Management"
click at [414, 264] on input "ARES Management" at bounding box center [733, 269] width 639 height 20
type input "ARES Management"
click at [513, 317] on input "text" at bounding box center [553, 318] width 279 height 20
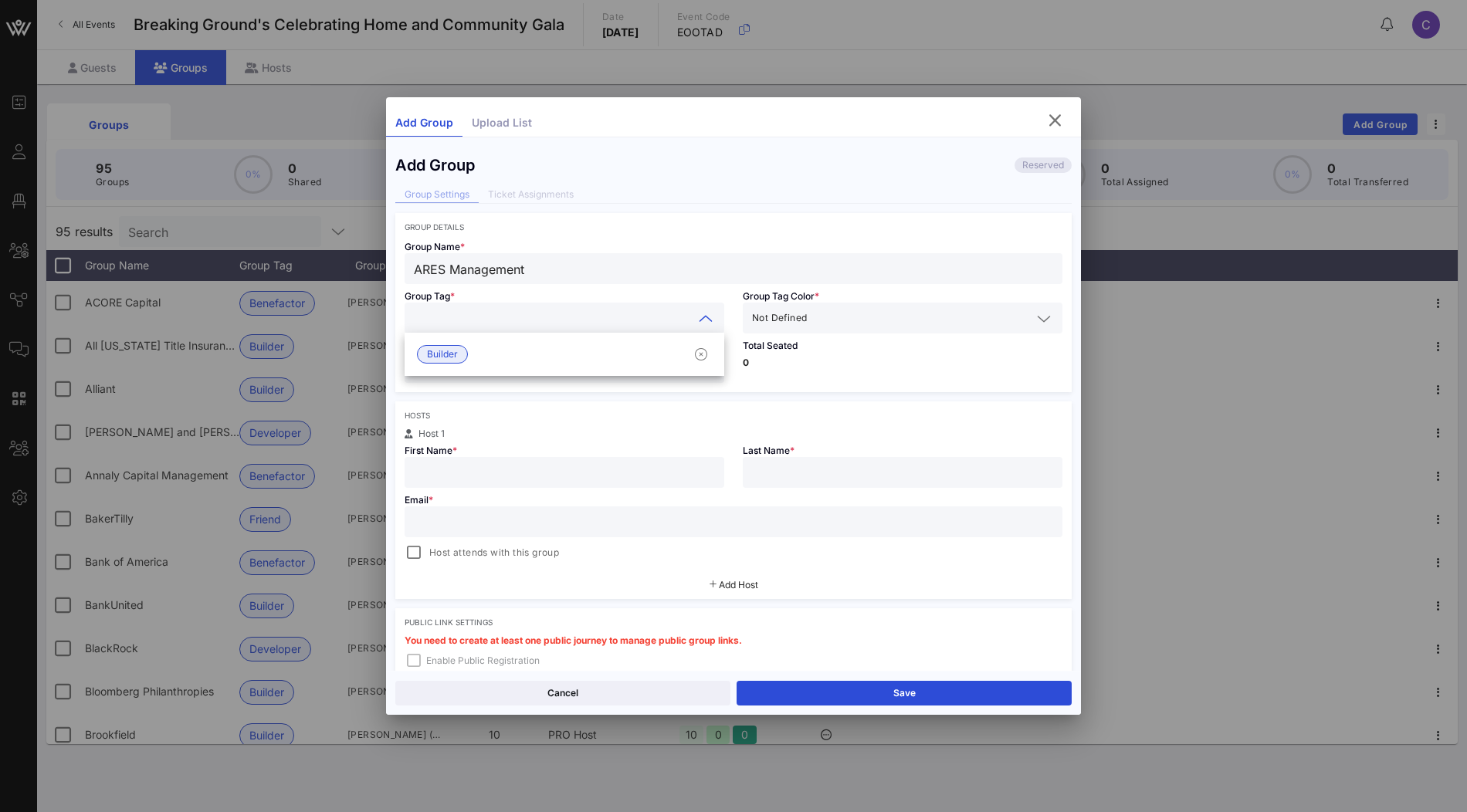
paste input "ARES Management"
type input "ARES Management"
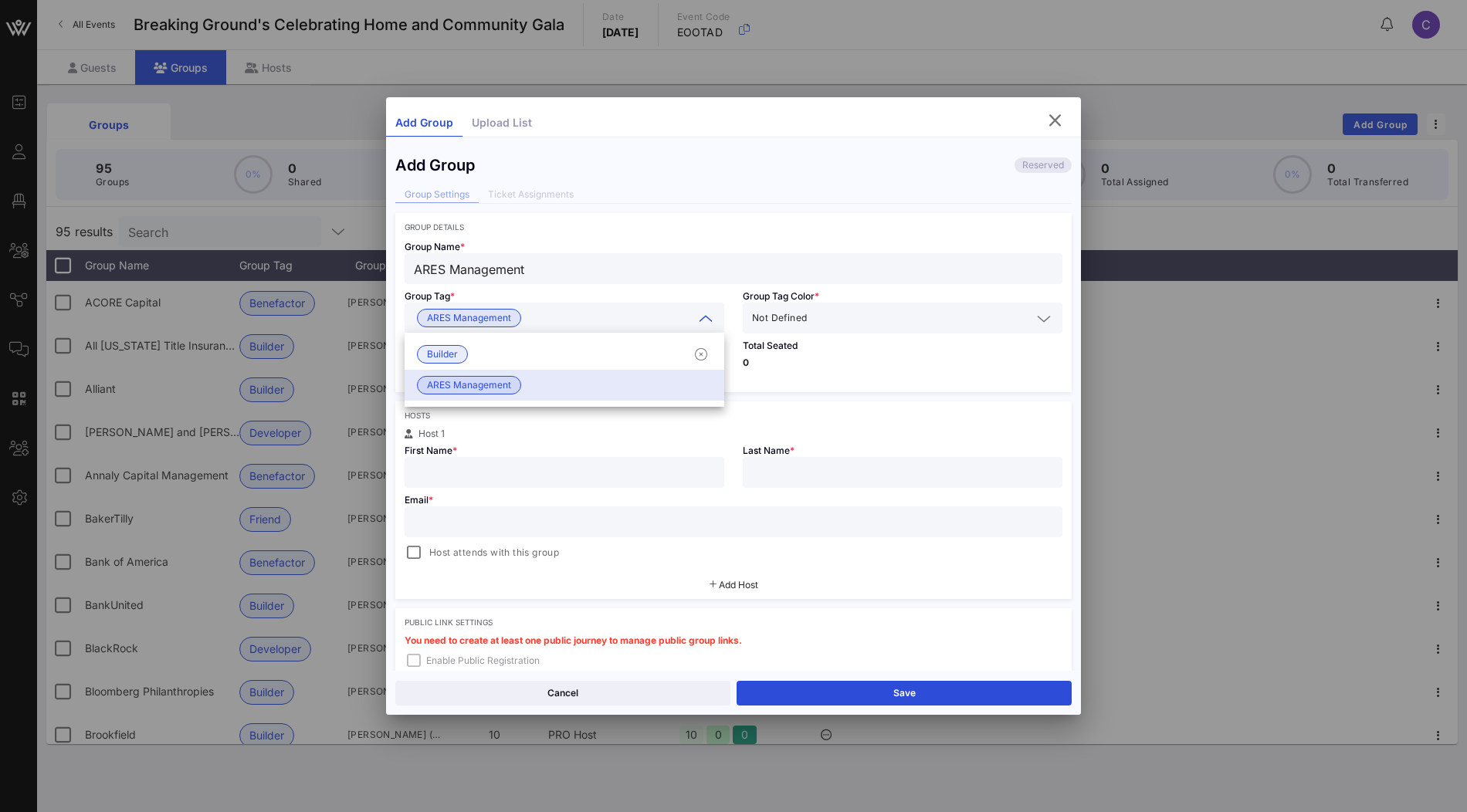
click at [986, 361] on p "0" at bounding box center [902, 362] width 319 height 9
click at [578, 361] on input "number" at bounding box center [564, 367] width 301 height 20
type input "**"
click at [515, 468] on input "text" at bounding box center [564, 472] width 301 height 20
paste input "Elaine McKay"
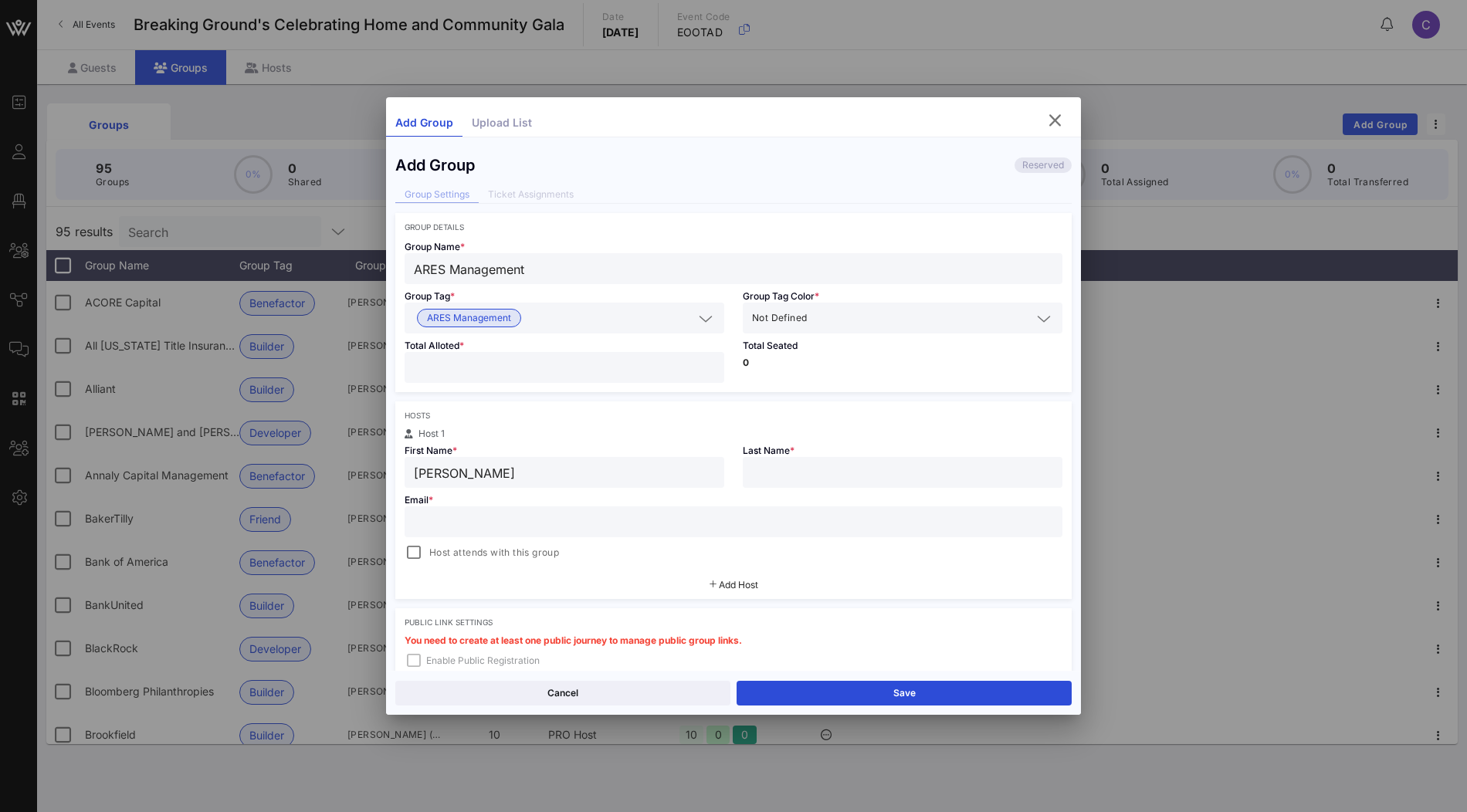
click at [472, 474] on input "Elaine McKay" at bounding box center [564, 472] width 301 height 20
type input "Elaine"
click at [801, 466] on input "text" at bounding box center [903, 472] width 301 height 20
paste input "McKay"
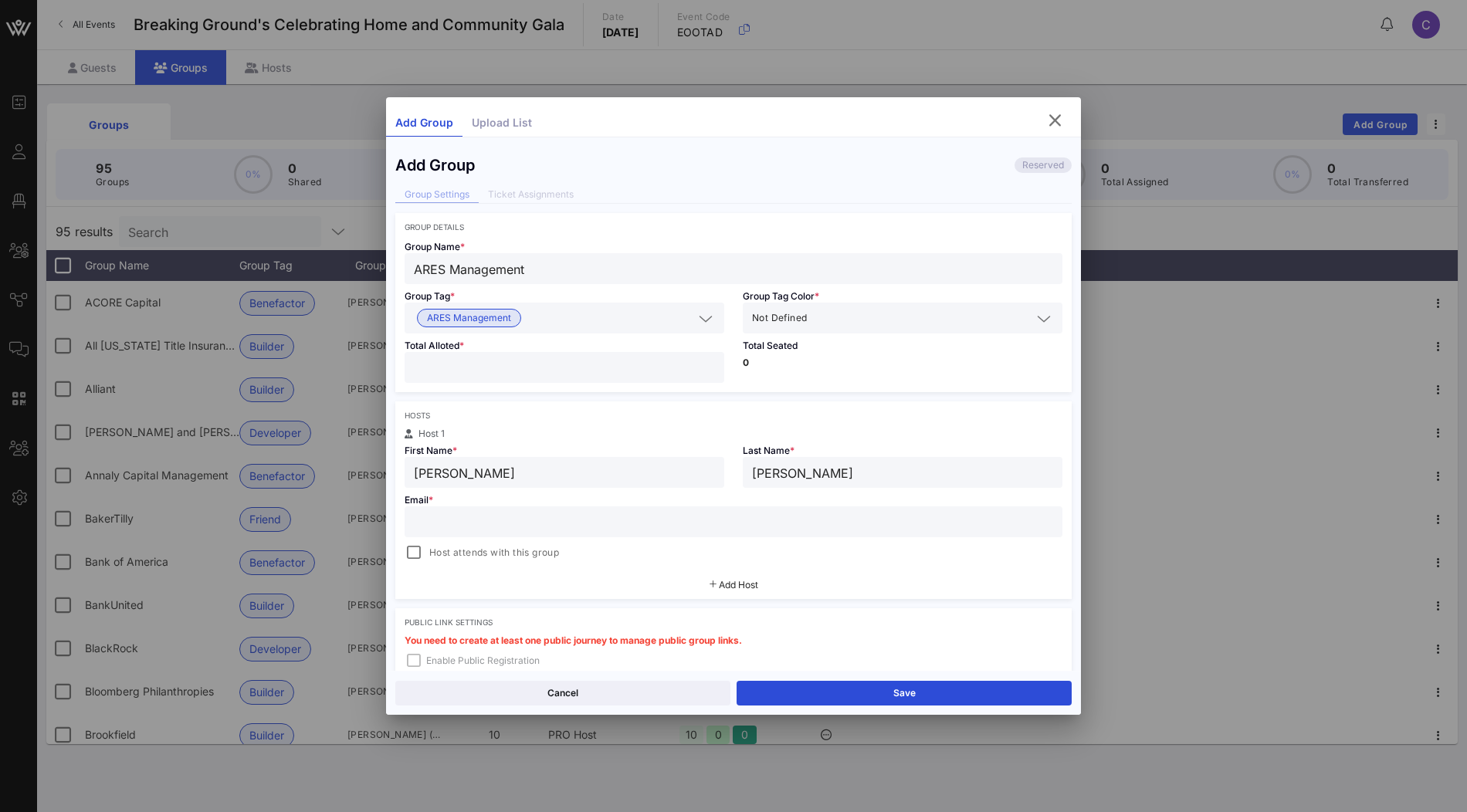
type input "McKay"
click at [515, 522] on input "text" at bounding box center [733, 522] width 639 height 20
paste input "emckay@aresmgmt.com"
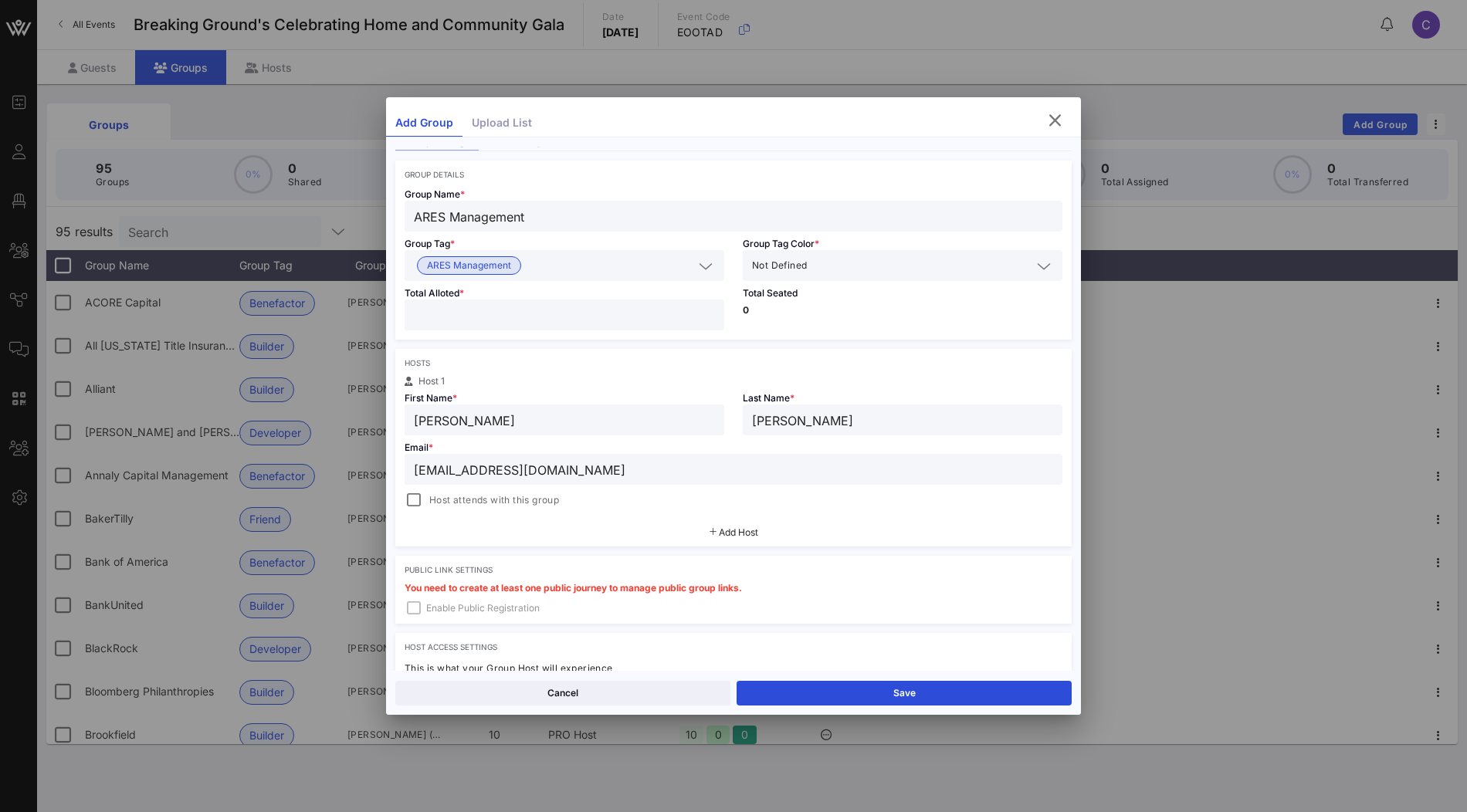
scroll to position [66, 0]
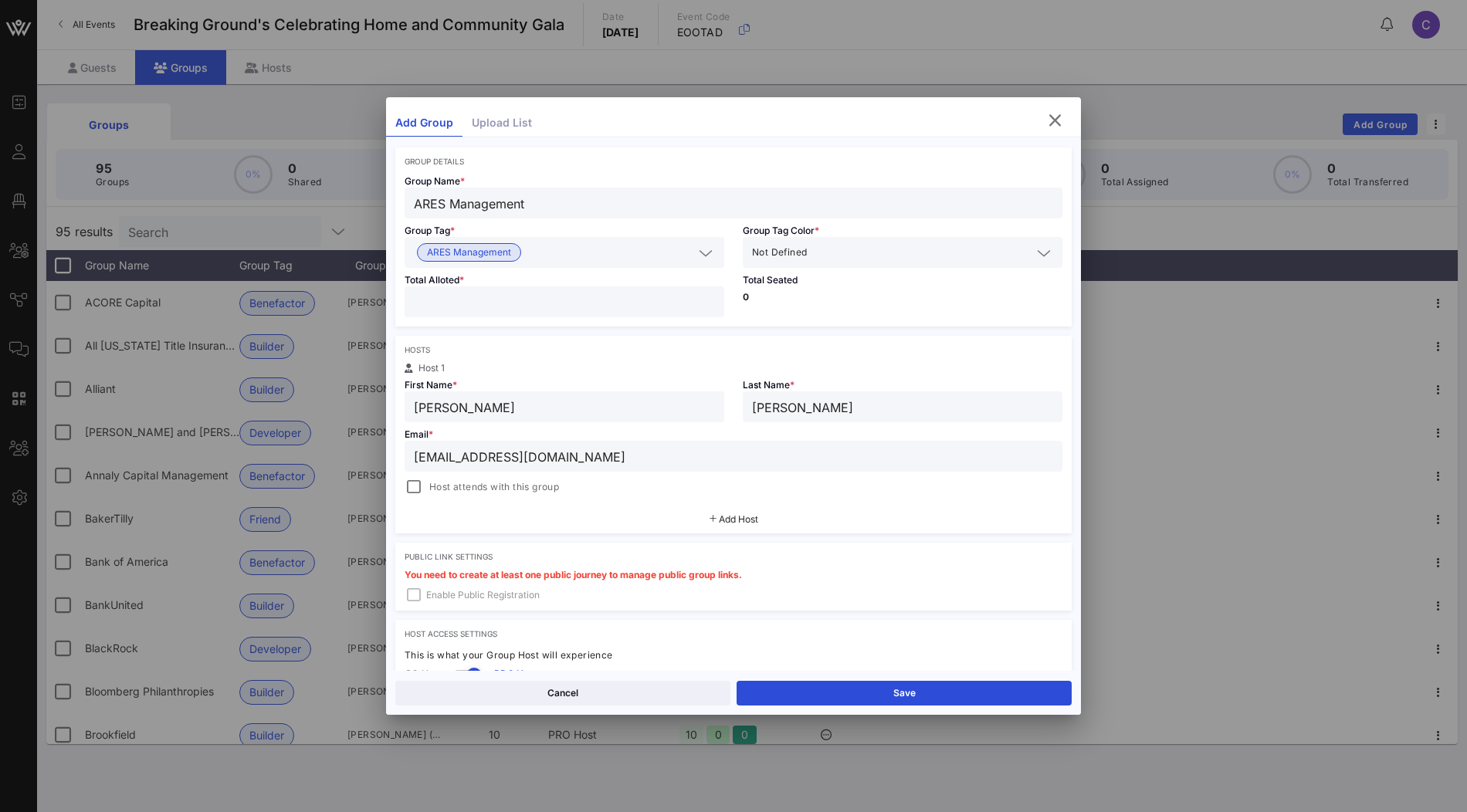
type input "emckay@aresmgmt.com"
click at [731, 515] on span "Add Host" at bounding box center [739, 519] width 39 height 12
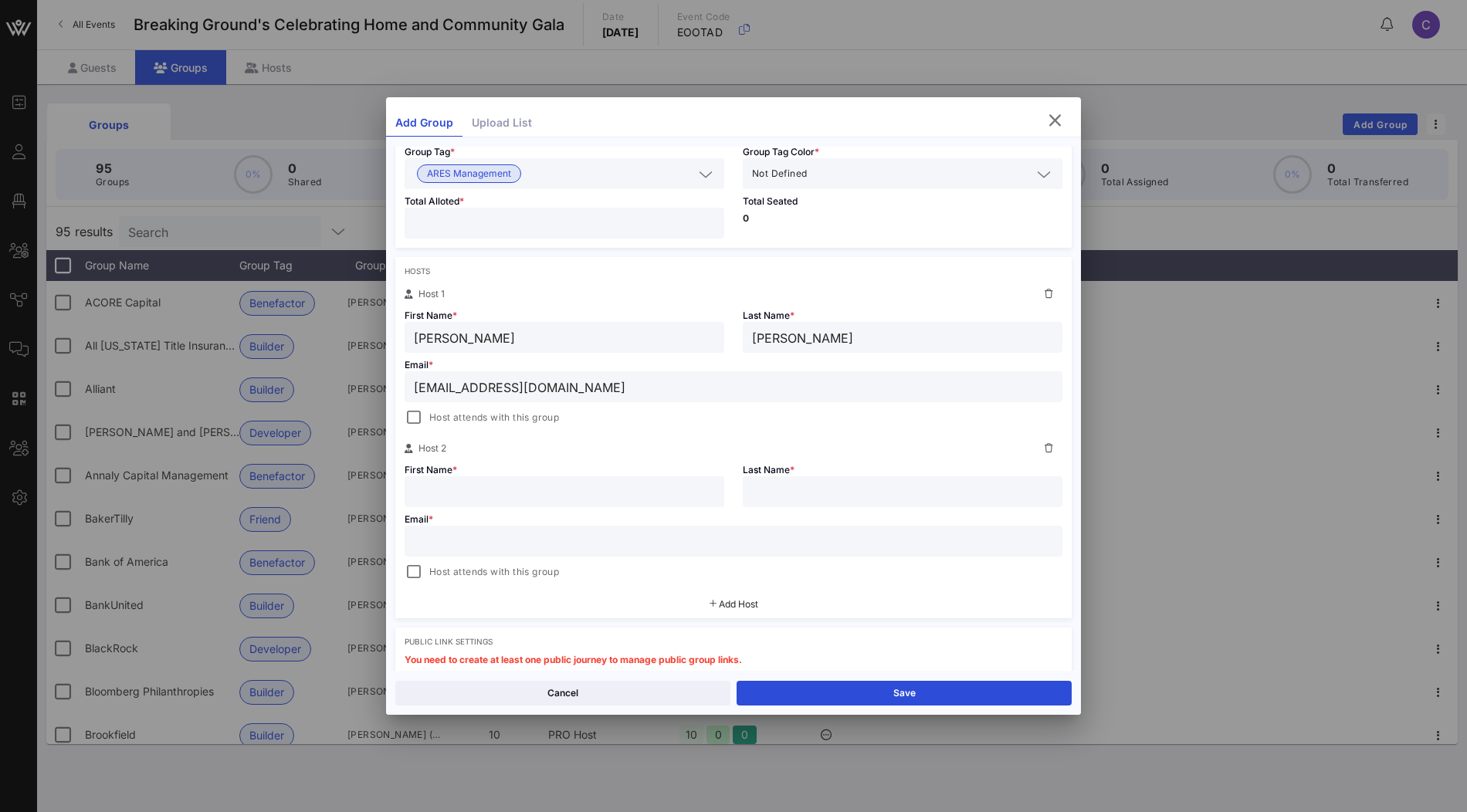
scroll to position [145, 0]
click at [584, 482] on input "text" at bounding box center [564, 491] width 301 height 20
paste input "Melanie Fetner"
click at [491, 491] on input "Melanie Fetner" at bounding box center [564, 491] width 301 height 20
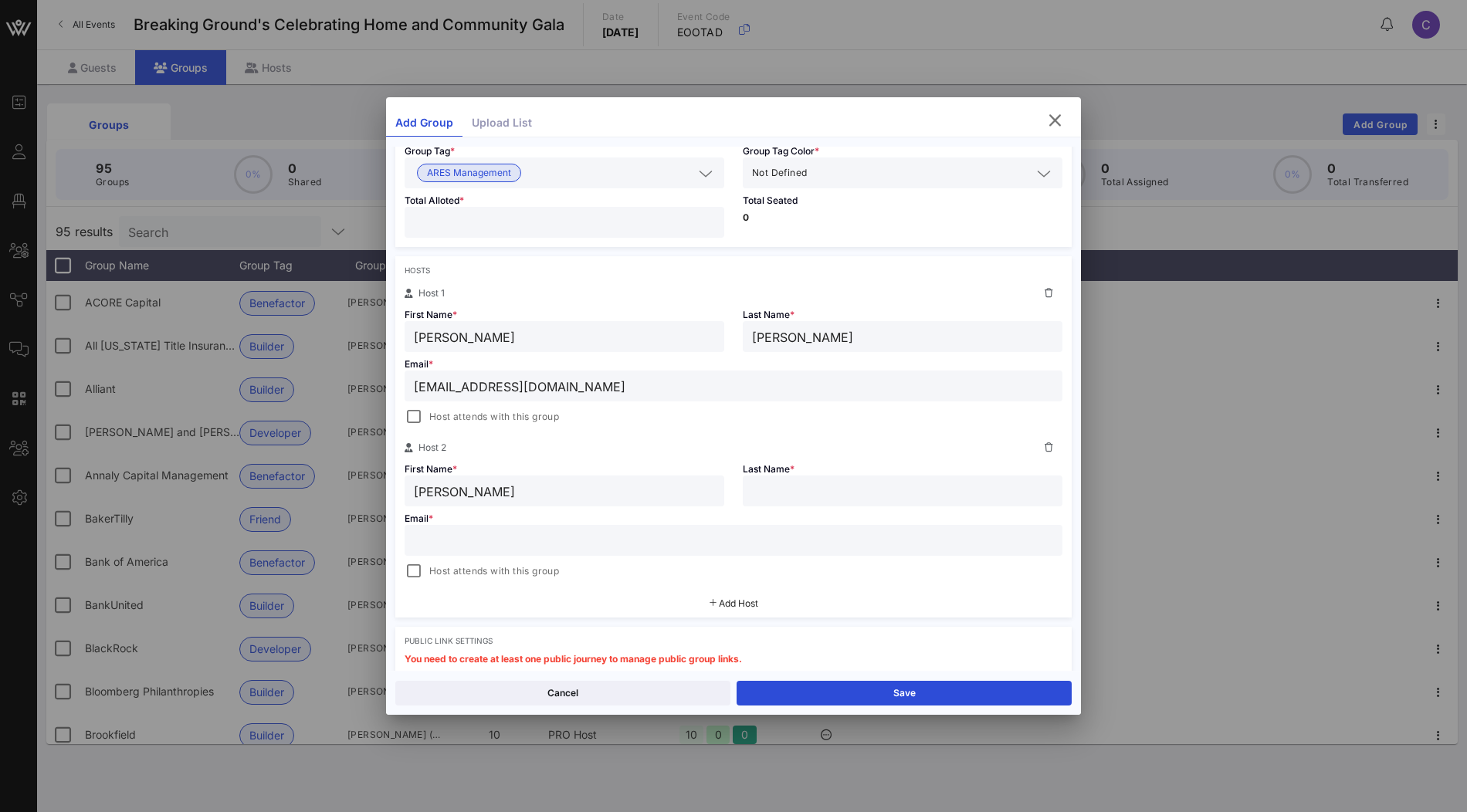
type input "Melanie"
click at [794, 490] on input "text" at bounding box center [903, 491] width 301 height 20
paste input "Fetner"
type input "Fetner"
click at [539, 533] on input "text" at bounding box center [733, 541] width 639 height 20
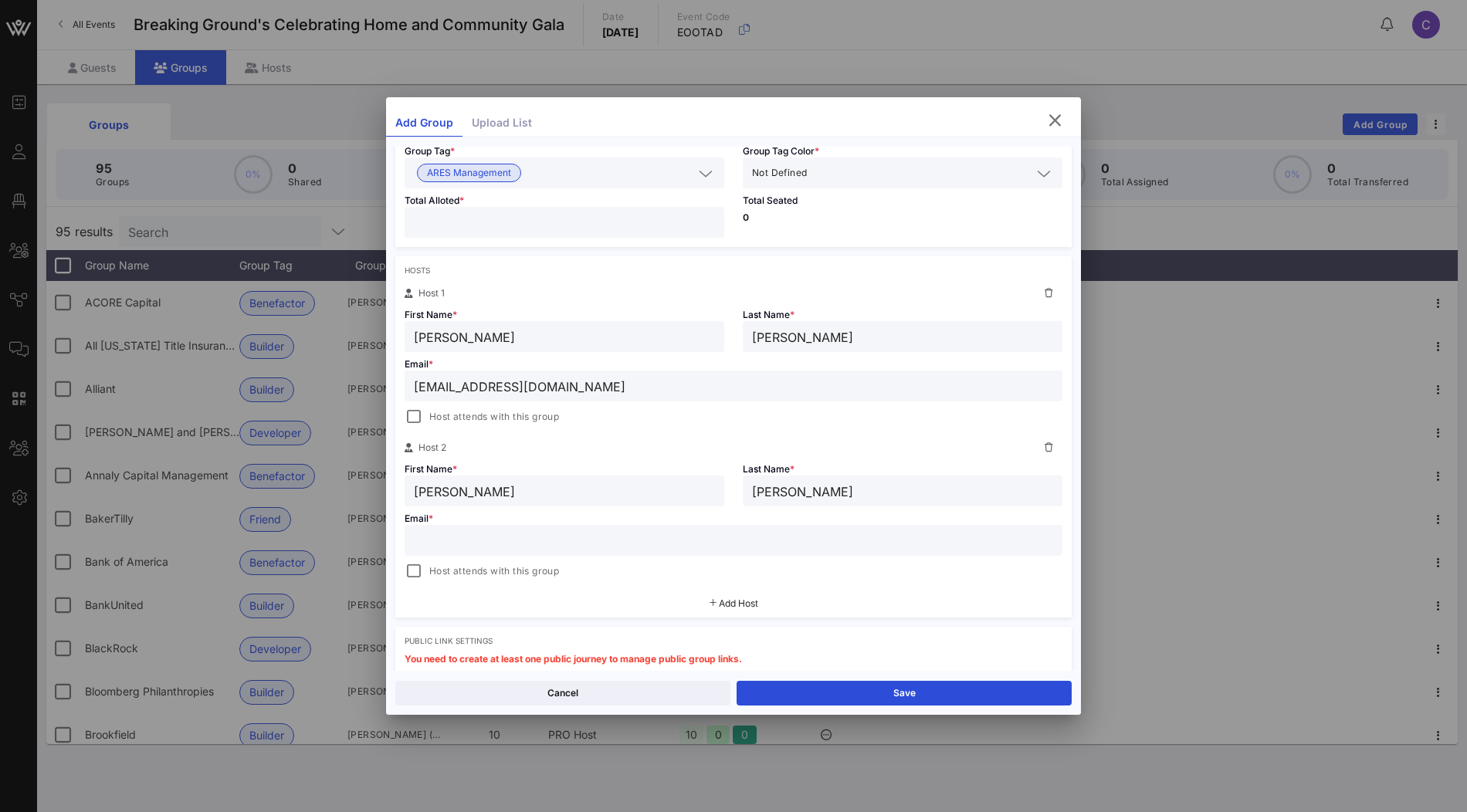
paste input "mfetner@aresmgmt.com"
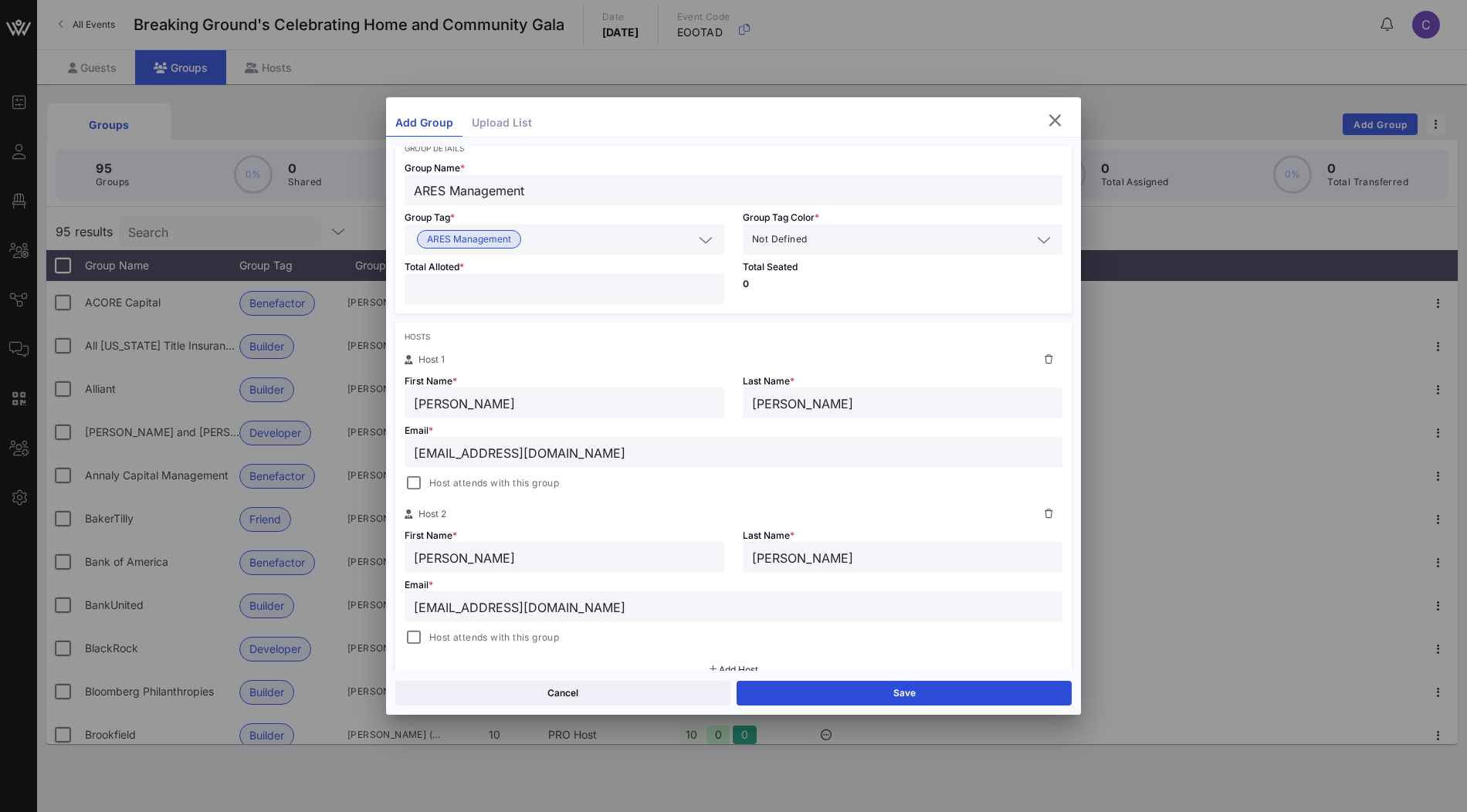
scroll to position [0, 0]
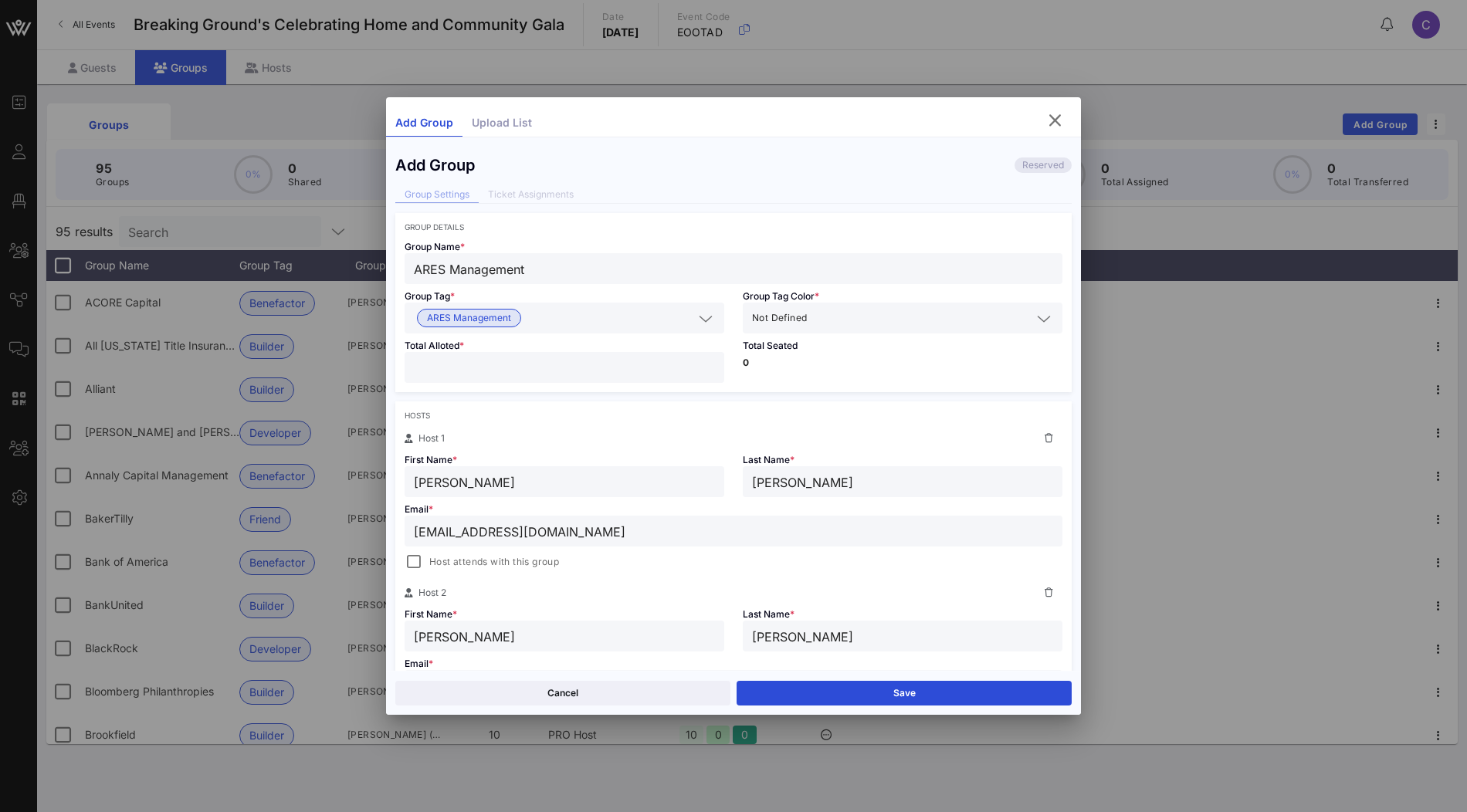
type input "mfetner@aresmgmt.com"
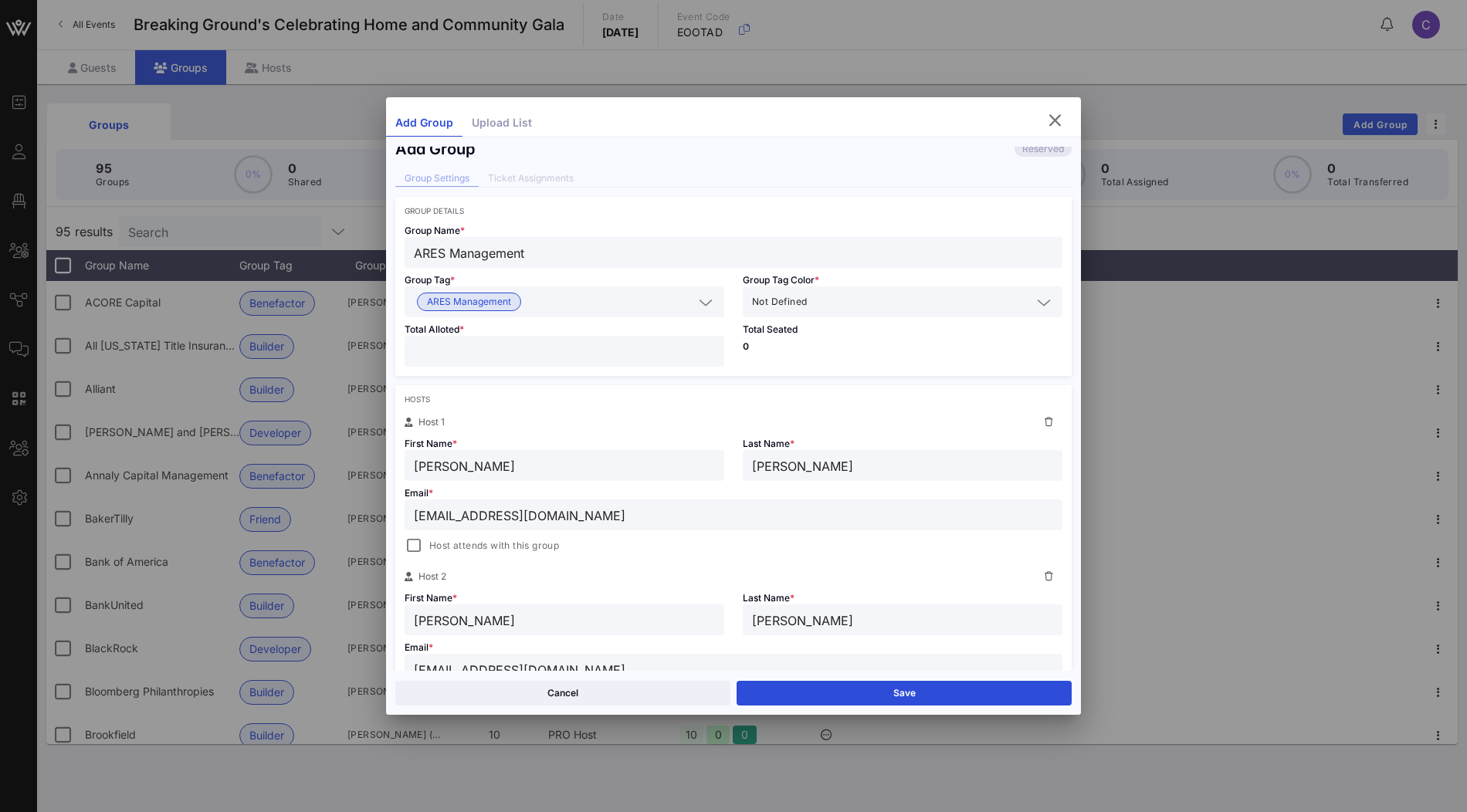
scroll to position [404, 0]
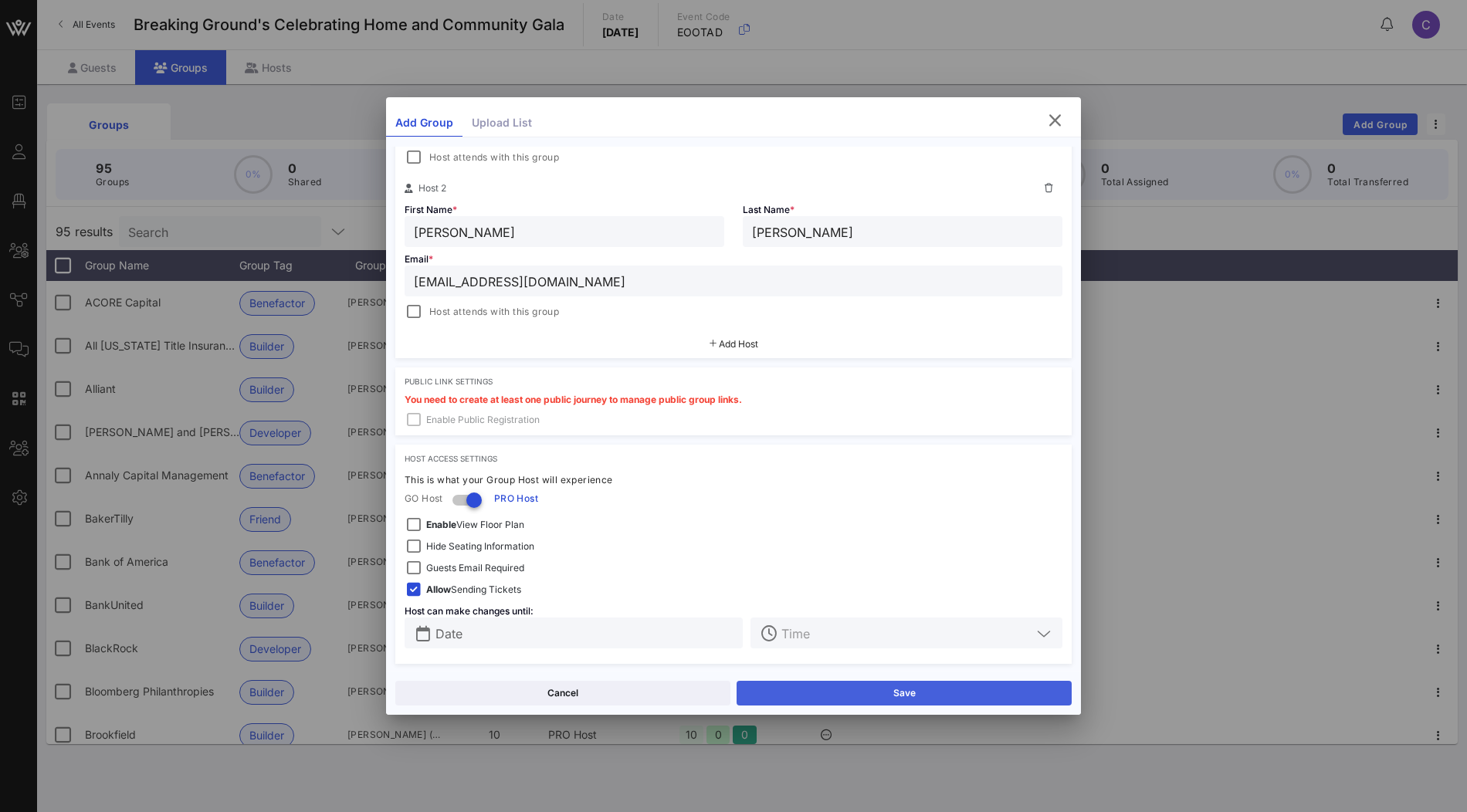
click at [804, 697] on button "Save" at bounding box center [903, 693] width 335 height 24
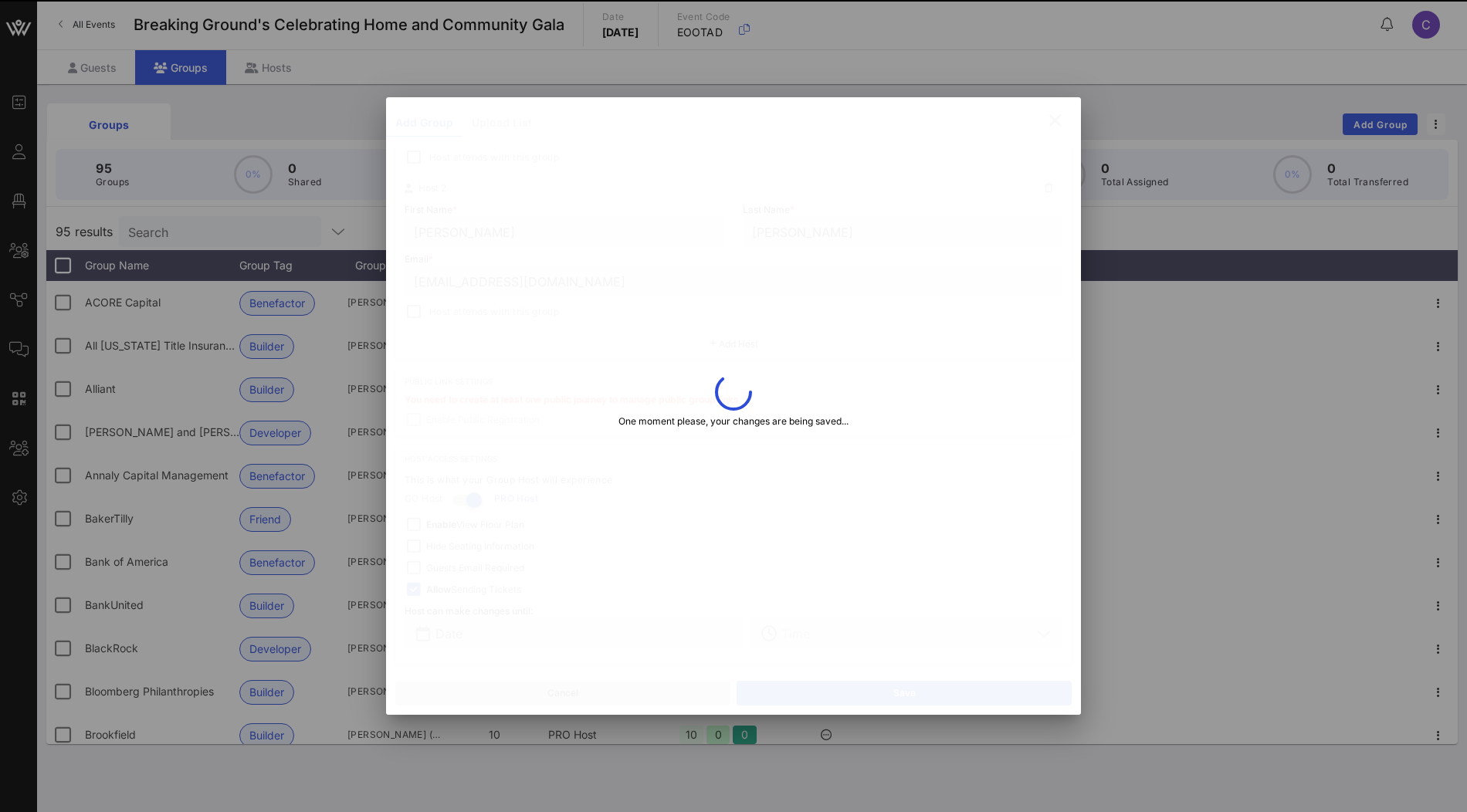
type input "emckay@aresmgmt.com"
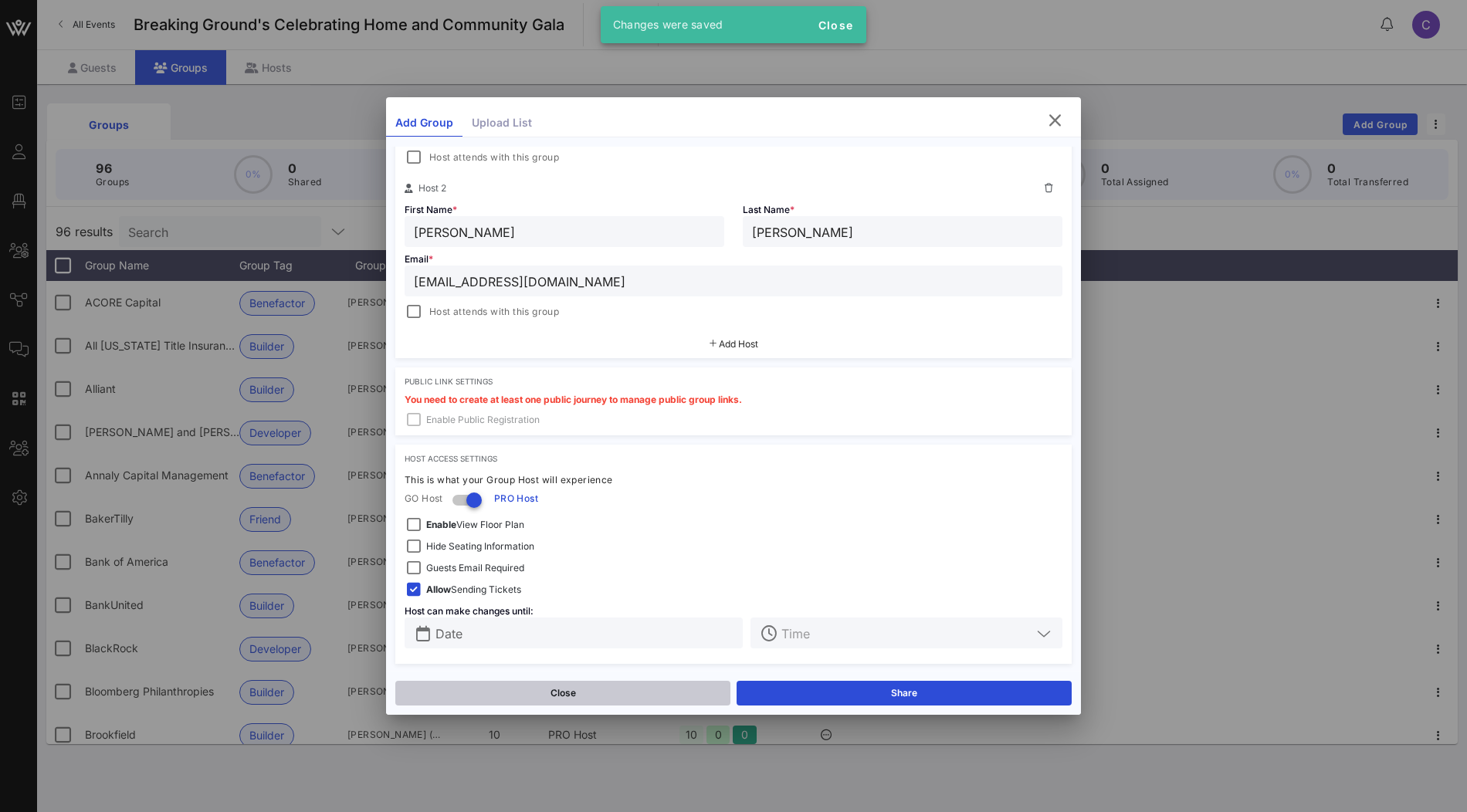
click at [620, 690] on button "Close" at bounding box center [563, 693] width 335 height 24
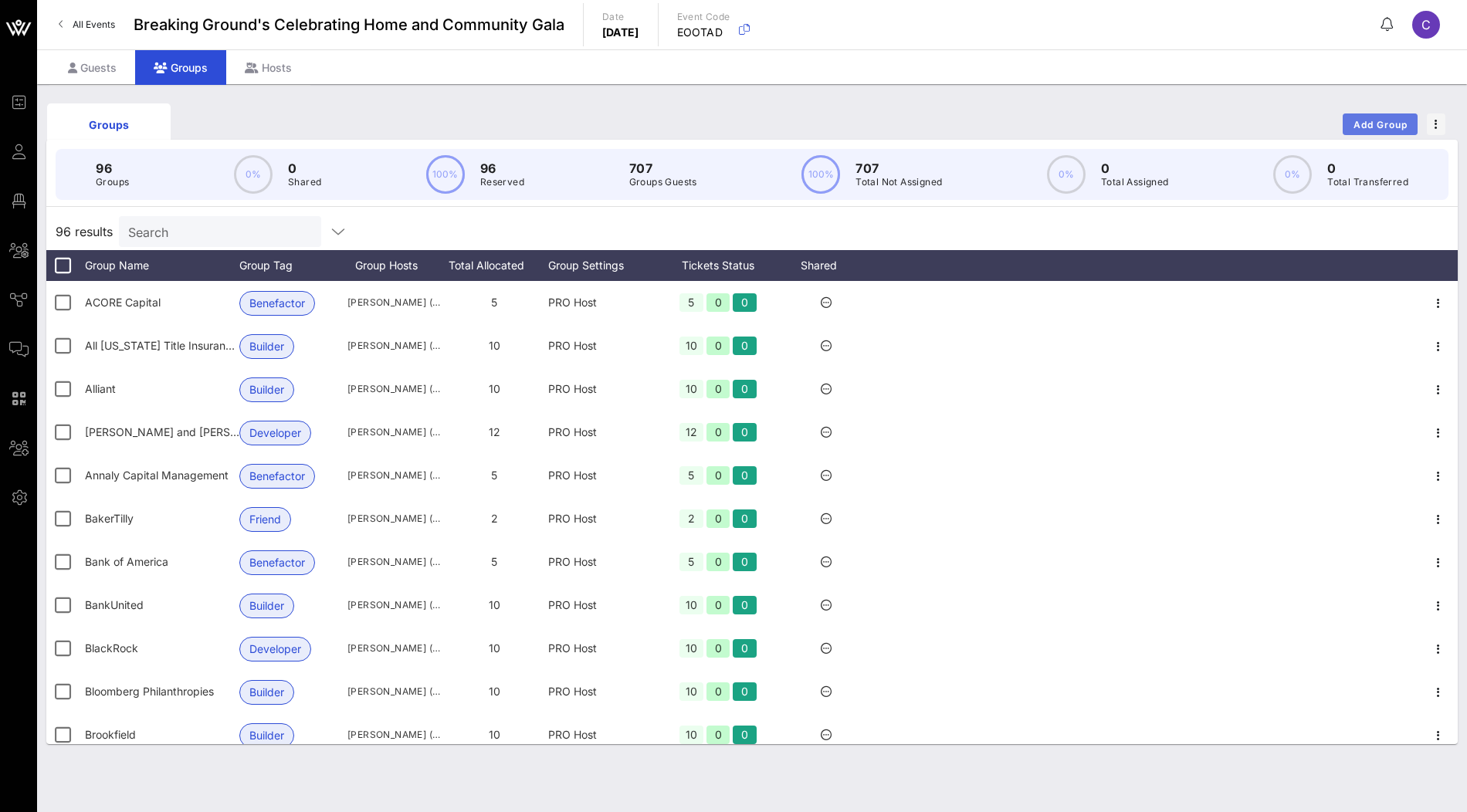
click at [1373, 130] on button "Add Group" at bounding box center [1380, 125] width 75 height 22
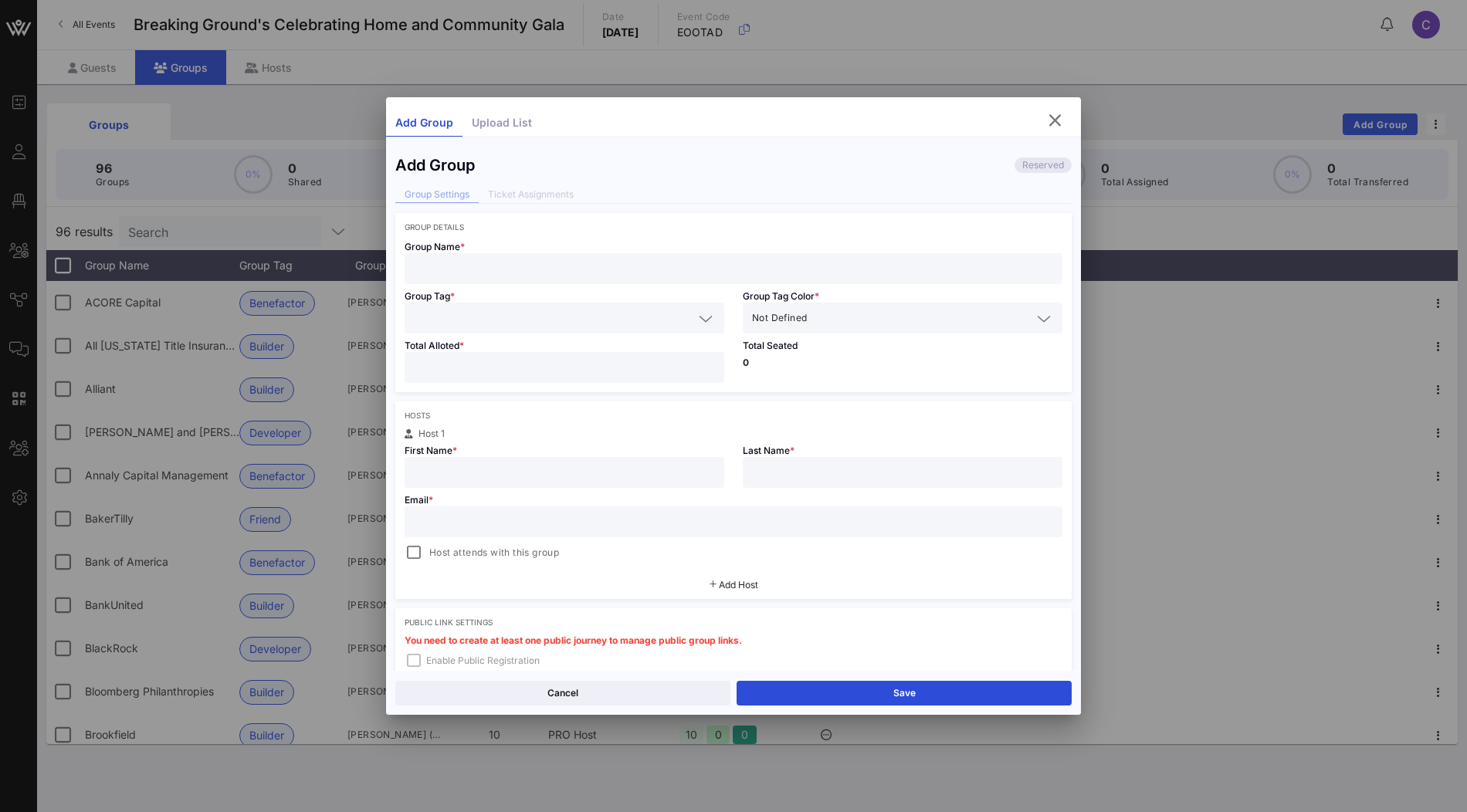
click at [467, 266] on input "text" at bounding box center [733, 269] width 639 height 20
paste input "Capital One"
type input "Capital One"
click at [556, 319] on input "text" at bounding box center [553, 318] width 279 height 20
paste input "Builder"
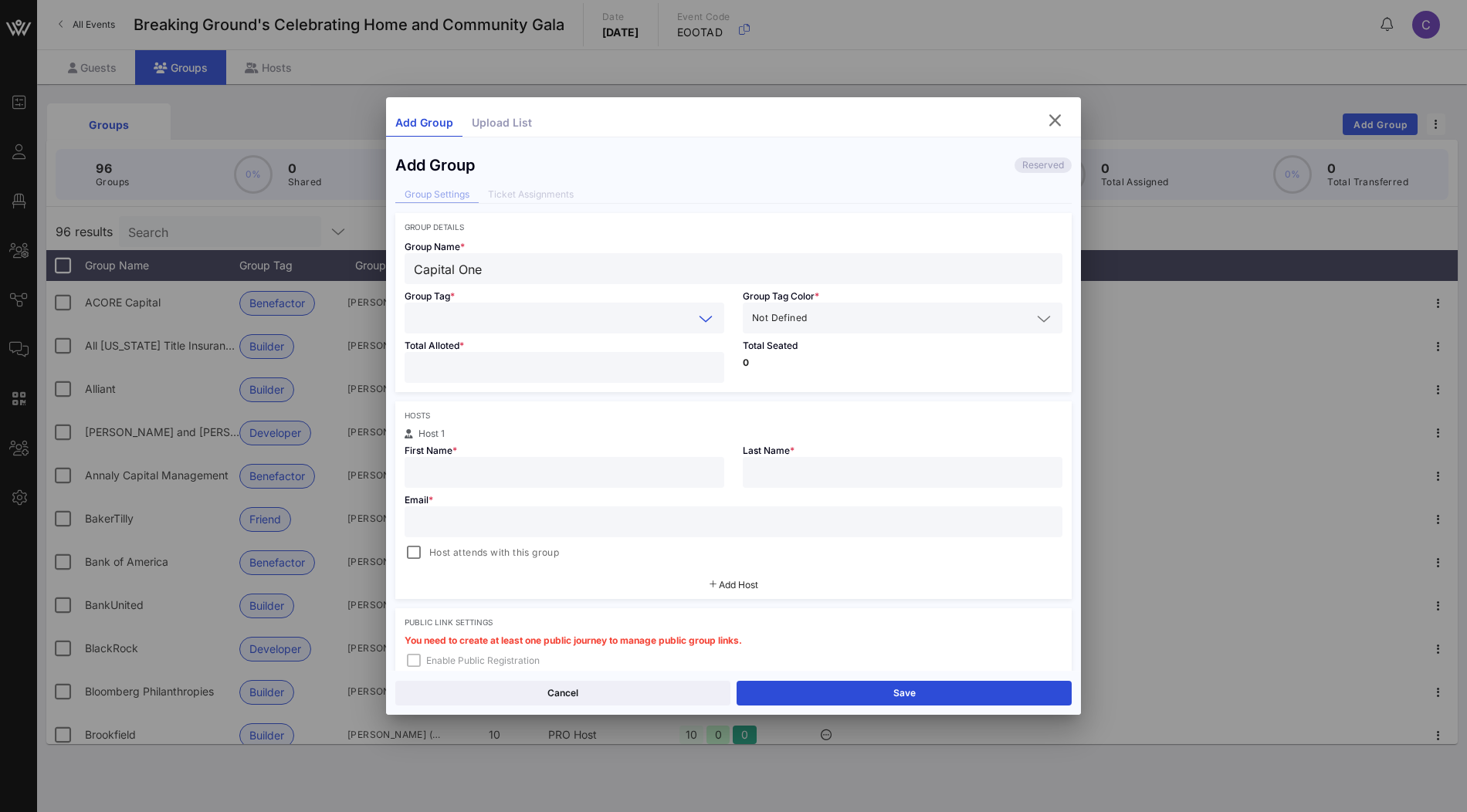
type input "Builder"
click at [511, 343] on div "Builder" at bounding box center [564, 354] width 319 height 31
click at [529, 362] on input "number" at bounding box center [564, 367] width 301 height 20
type input "**"
click at [530, 488] on div "Email * Host attends with this group" at bounding box center [734, 525] width 677 height 74
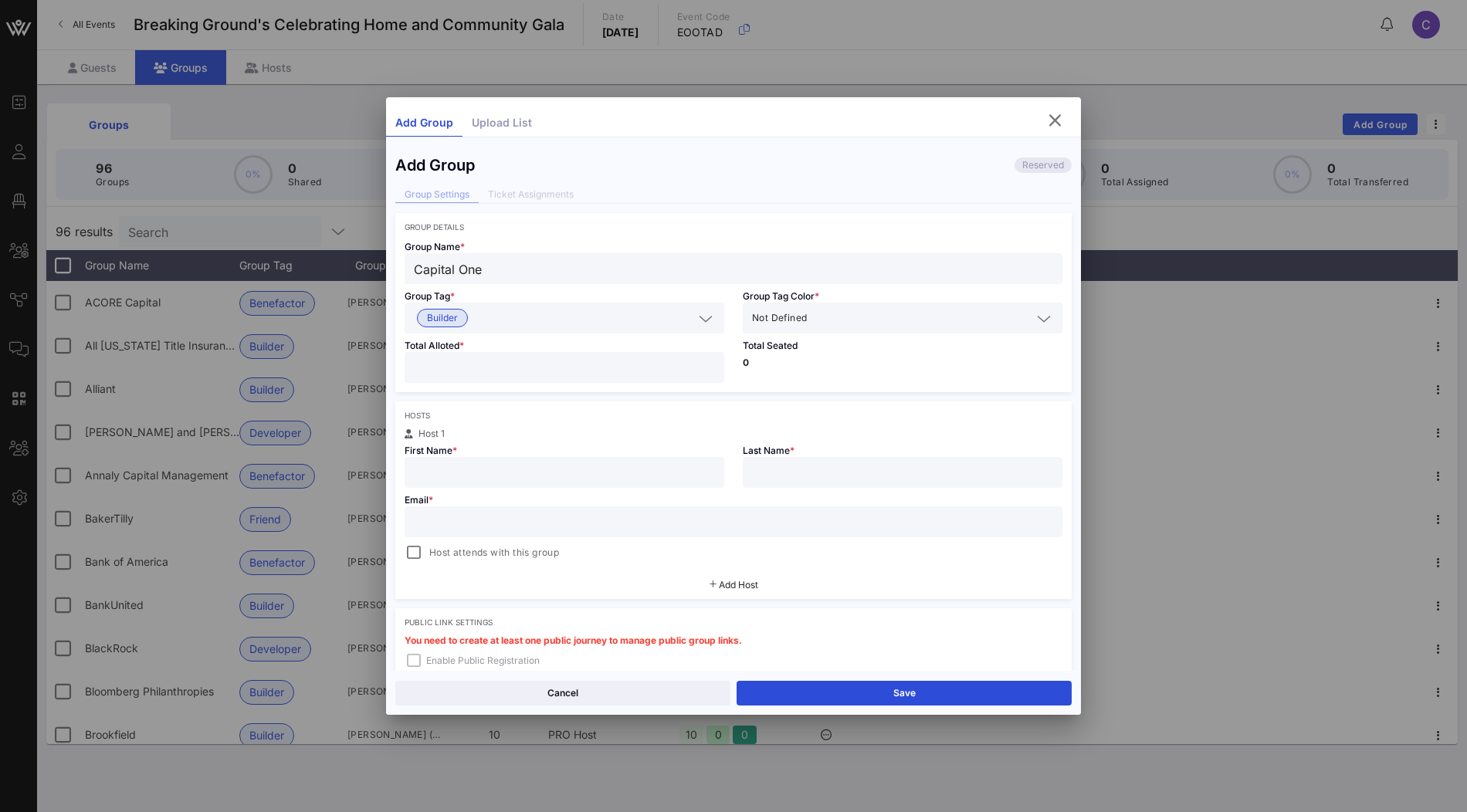
click at [537, 475] on input "text" at bounding box center [564, 472] width 301 height 20
paste input "Sydney Stokes sydney.stokes@capitalone.com"
drag, startPoint x: 509, startPoint y: 472, endPoint x: 721, endPoint y: 479, distance: 212.1
click at [721, 479] on div "Sydney Stokes sydney.stokes@capitalone.com" at bounding box center [564, 472] width 319 height 31
type input "Sydney Stokes"
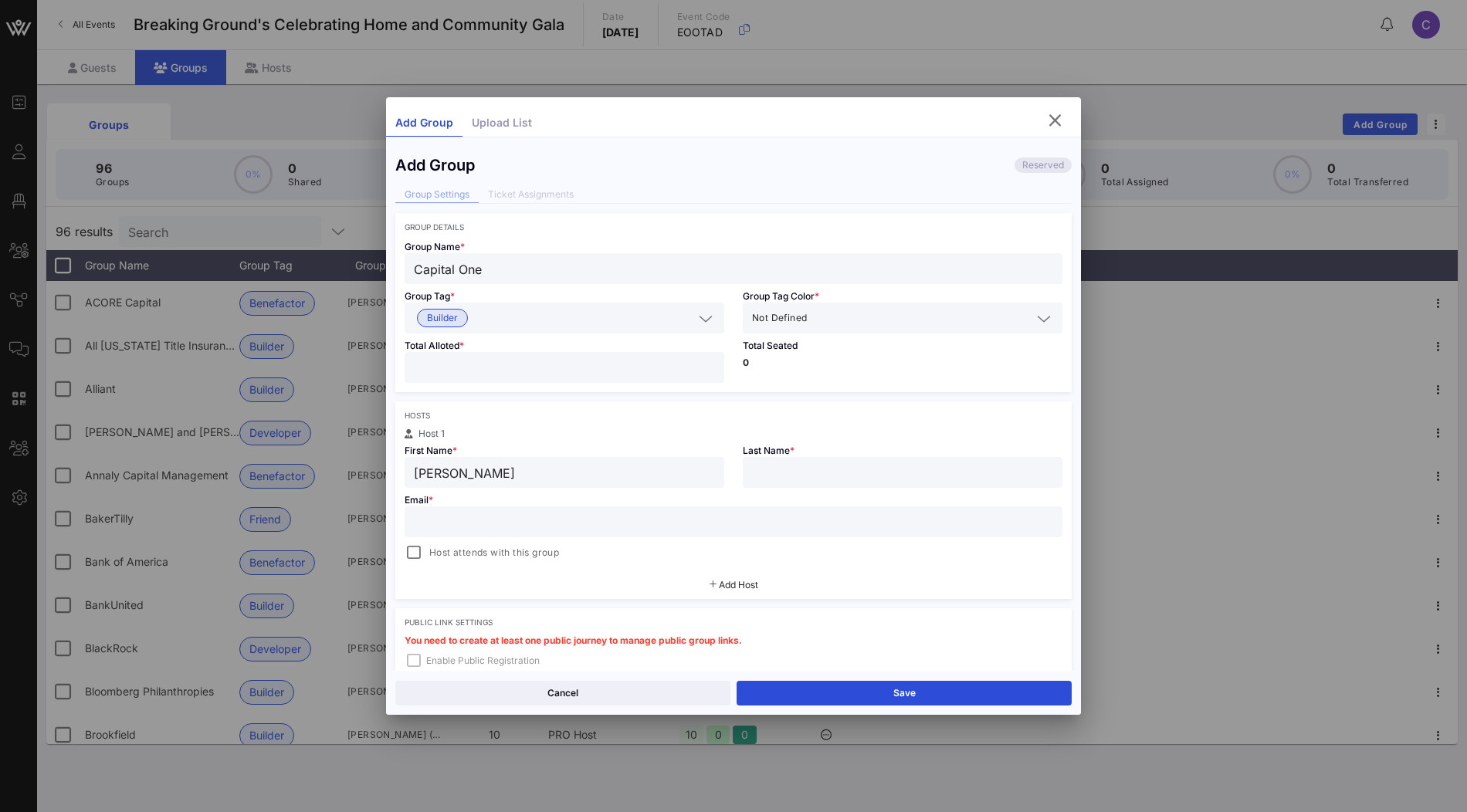
click at [680, 522] on input "text" at bounding box center [733, 522] width 639 height 20
paste input "sydney.stokes@capitalone.com"
type input "sydney.stokes@capitalone.com"
click at [483, 472] on input "Sydney Stokes" at bounding box center [564, 472] width 301 height 20
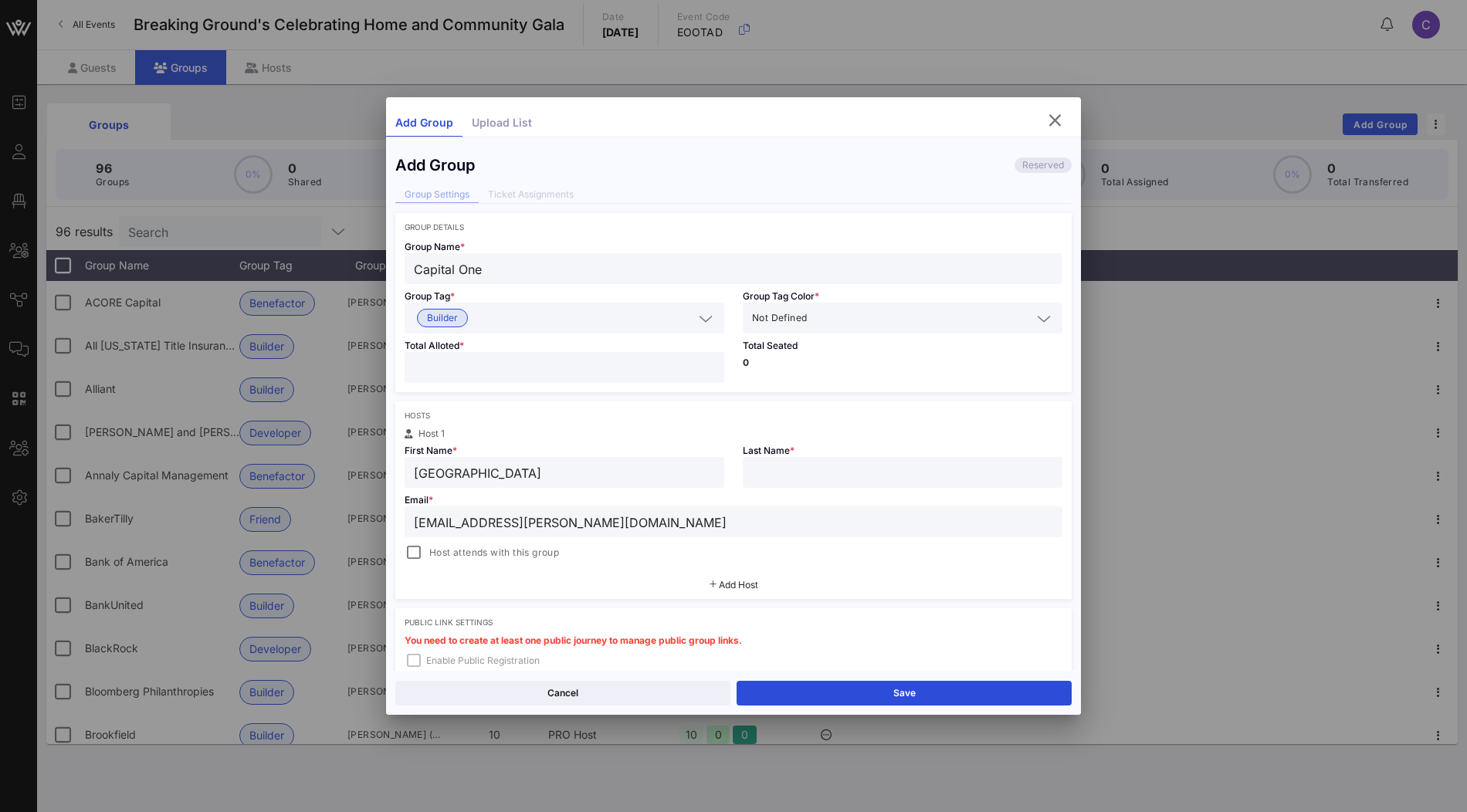
type input "Sydney"
click at [775, 468] on input "text" at bounding box center [903, 472] width 301 height 20
paste input "Stokes"
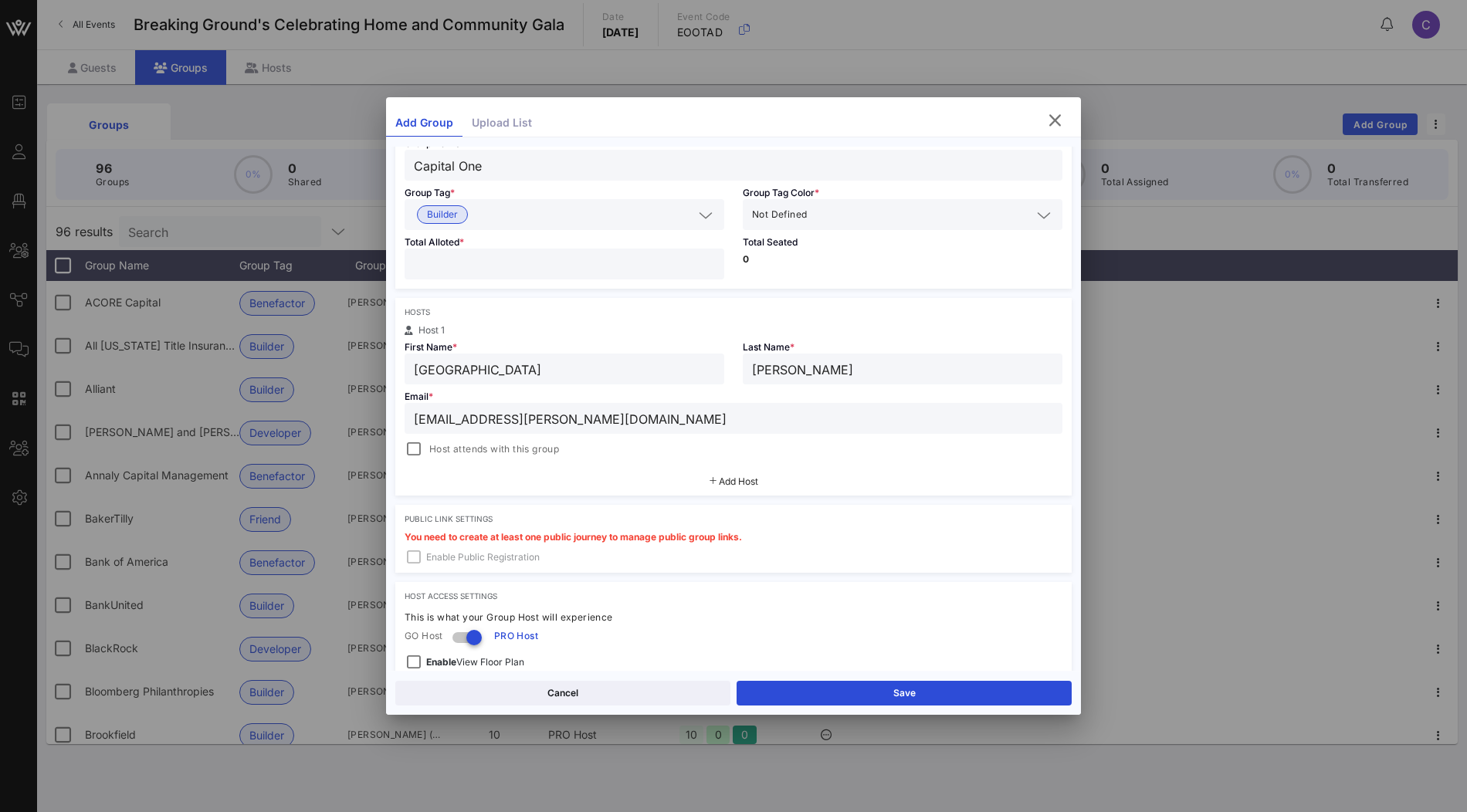
scroll to position [109, 0]
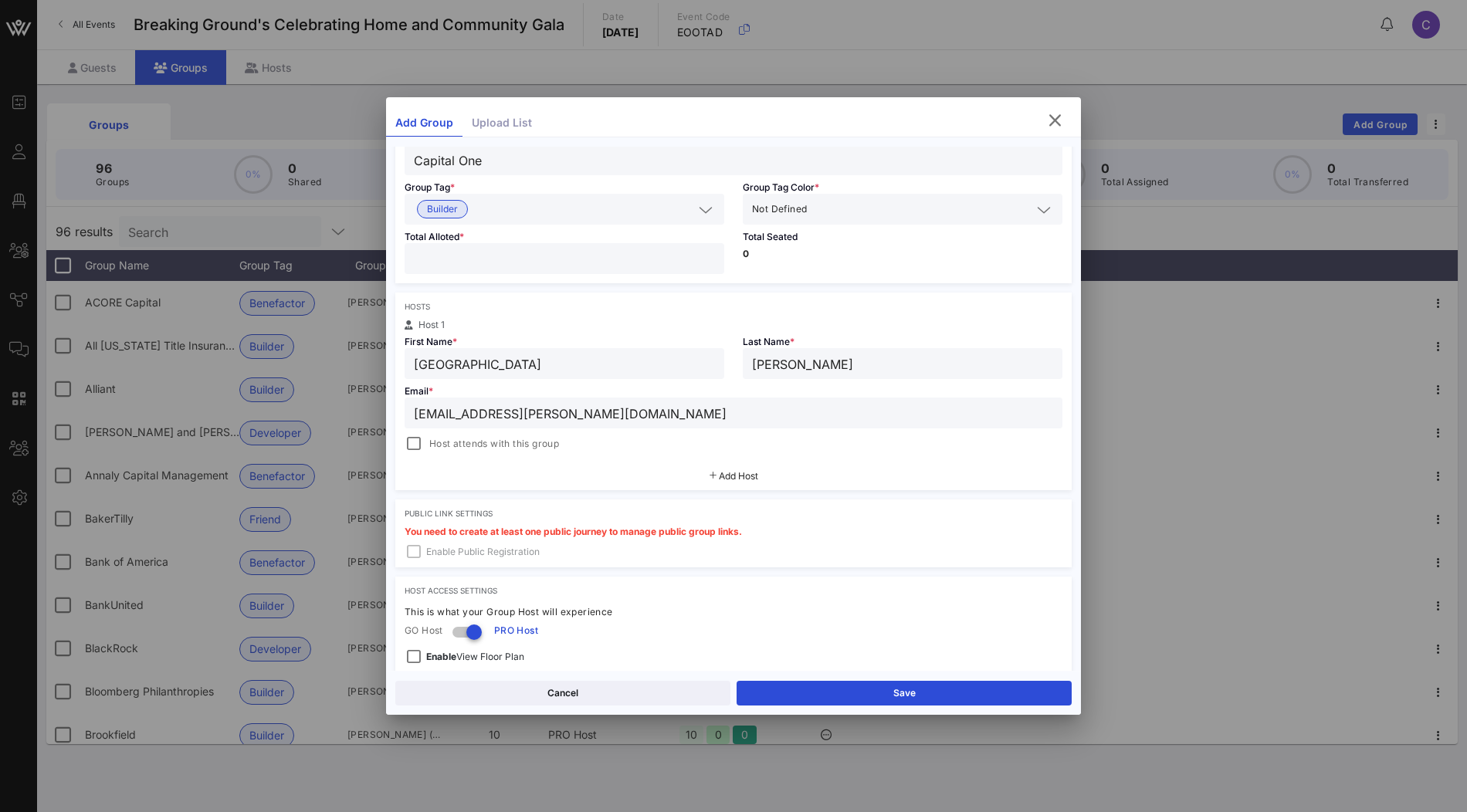
type input "Stokes"
click at [738, 475] on span "Add Host" at bounding box center [739, 475] width 39 height 12
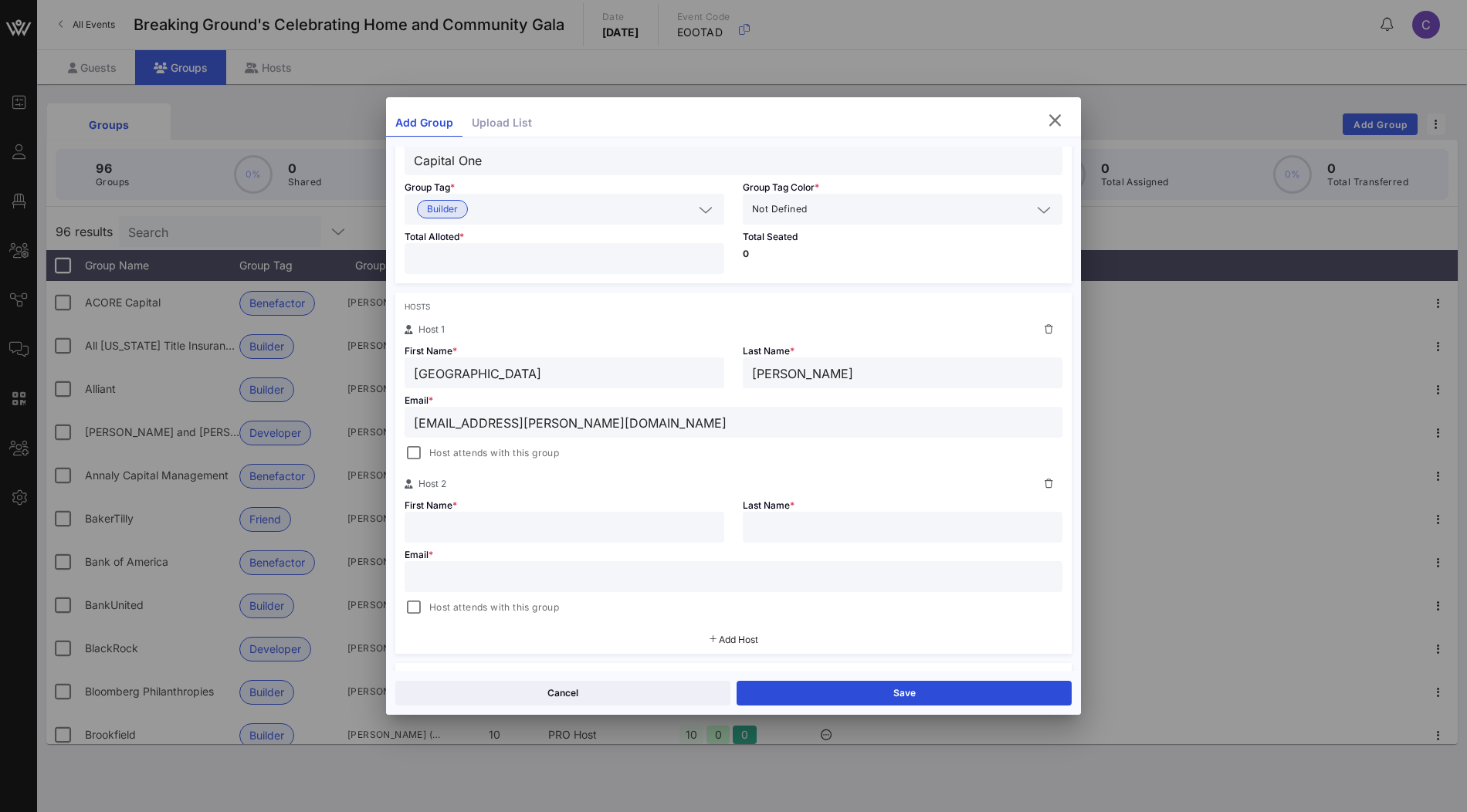
click at [517, 526] on input "text" at bounding box center [564, 527] width 301 height 20
paste input "Clare Odea clare.odea@capitalone.com"
drag, startPoint x: 484, startPoint y: 526, endPoint x: 668, endPoint y: 529, distance: 184.0
click at [668, 529] on input "Clare Odea clare.odea@capitalone.com" at bounding box center [564, 527] width 301 height 20
type input "Clare Odea"
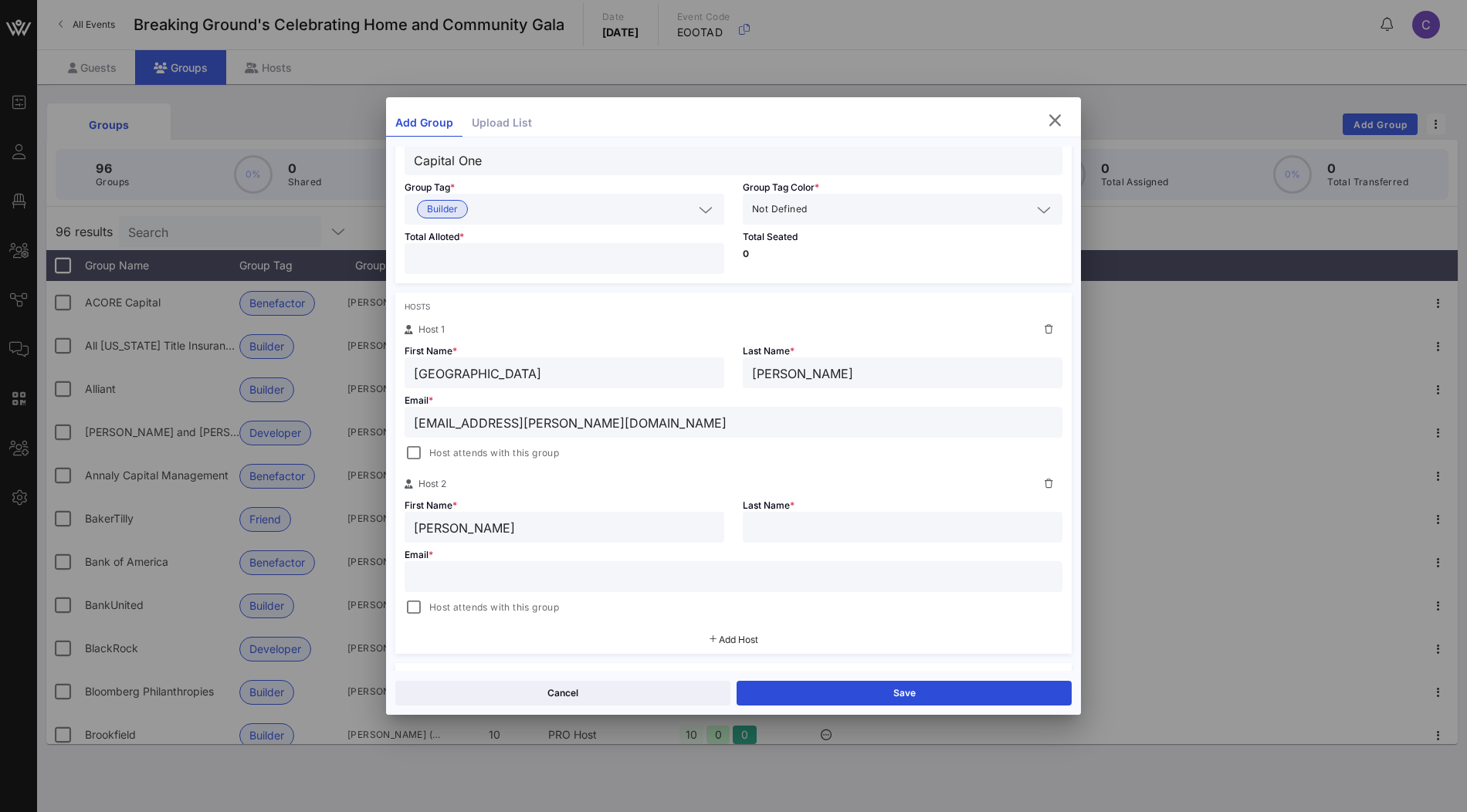
click at [653, 575] on input "text" at bounding box center [733, 577] width 639 height 20
paste input "clare.odea@capitalone.com"
type input "clare.odea@capitalone.com"
click at [464, 524] on input "Clare Odea" at bounding box center [564, 527] width 301 height 20
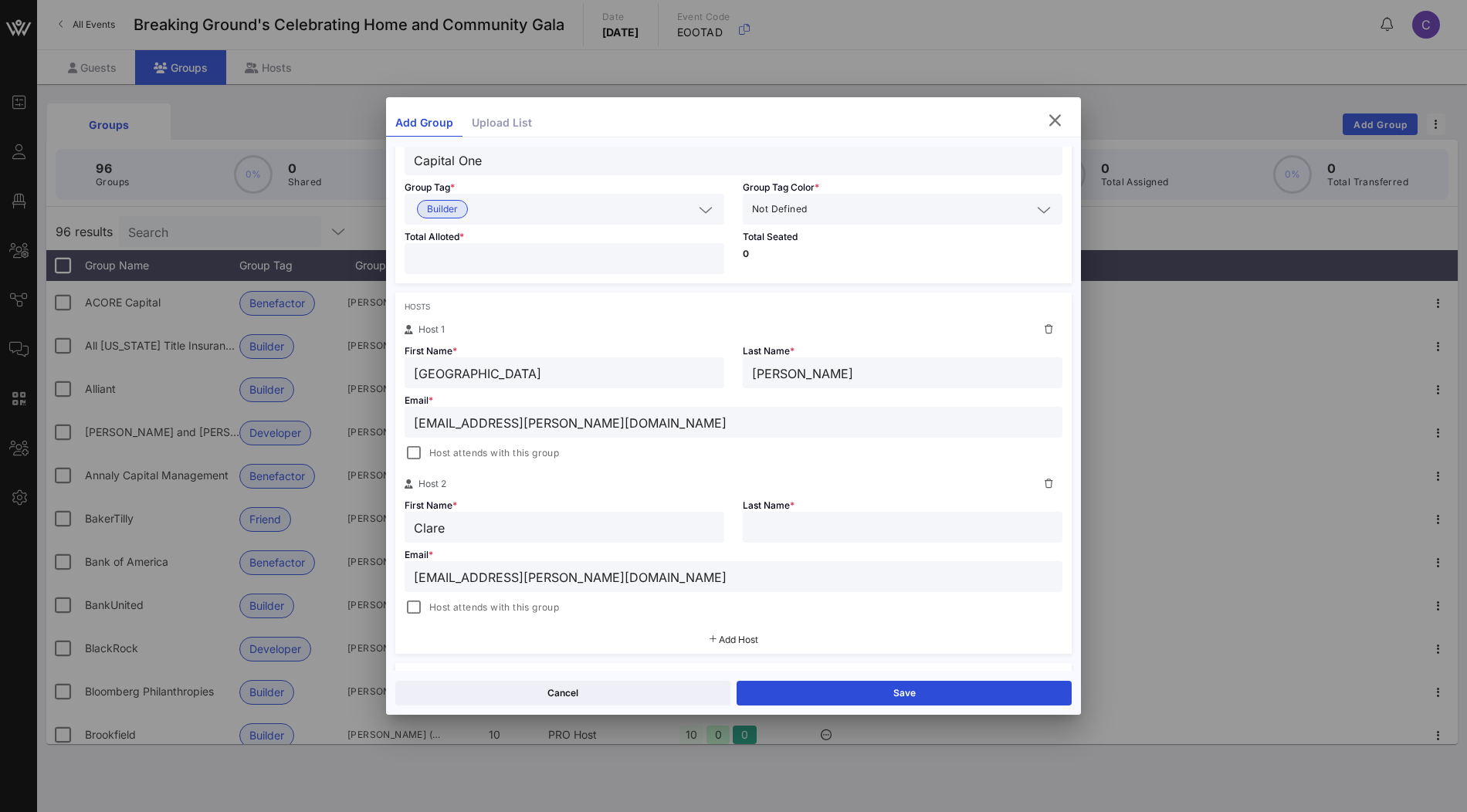
type input "Clare"
click at [768, 526] on input "text" at bounding box center [903, 527] width 301 height 20
paste input "Odea"
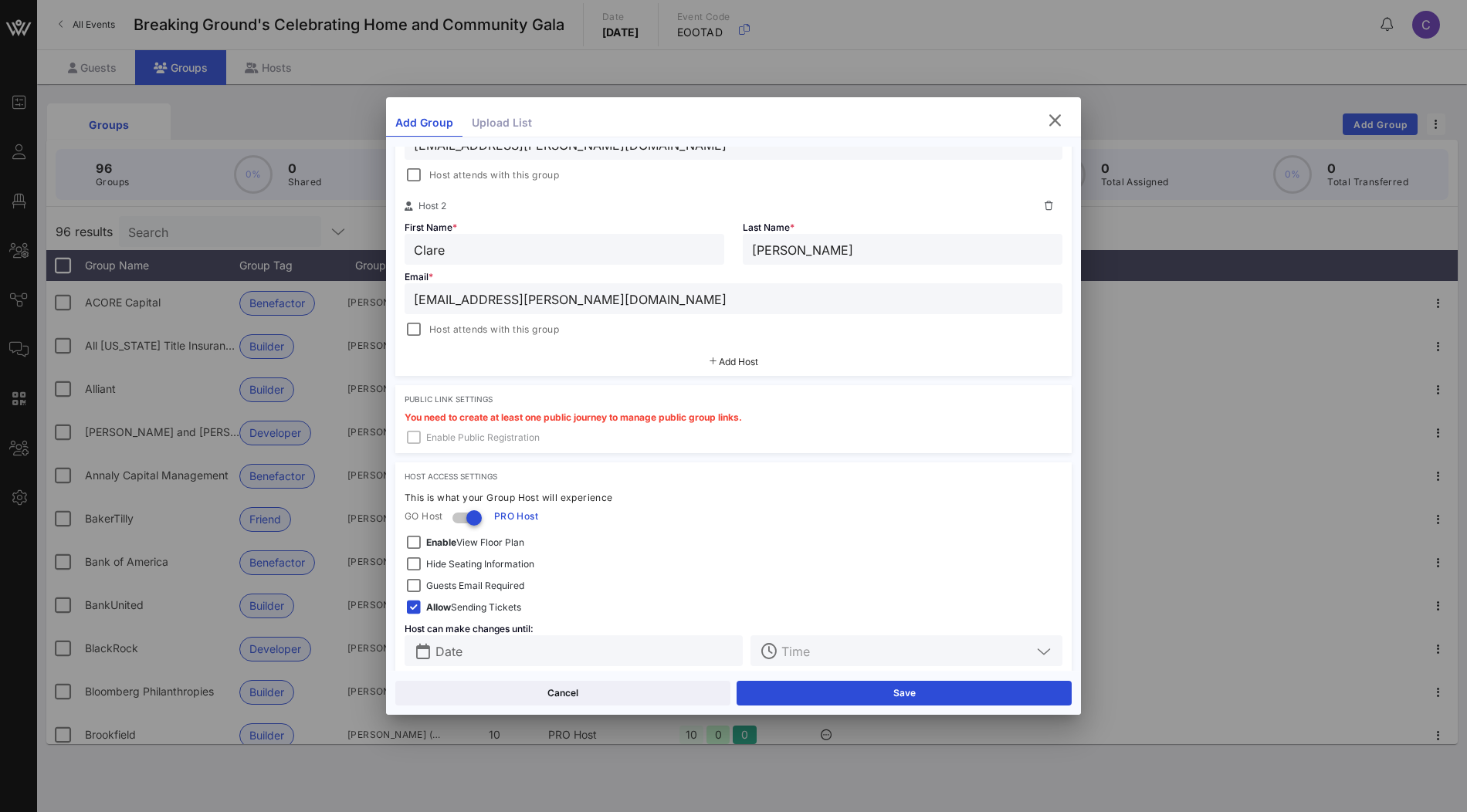
scroll to position [379, 0]
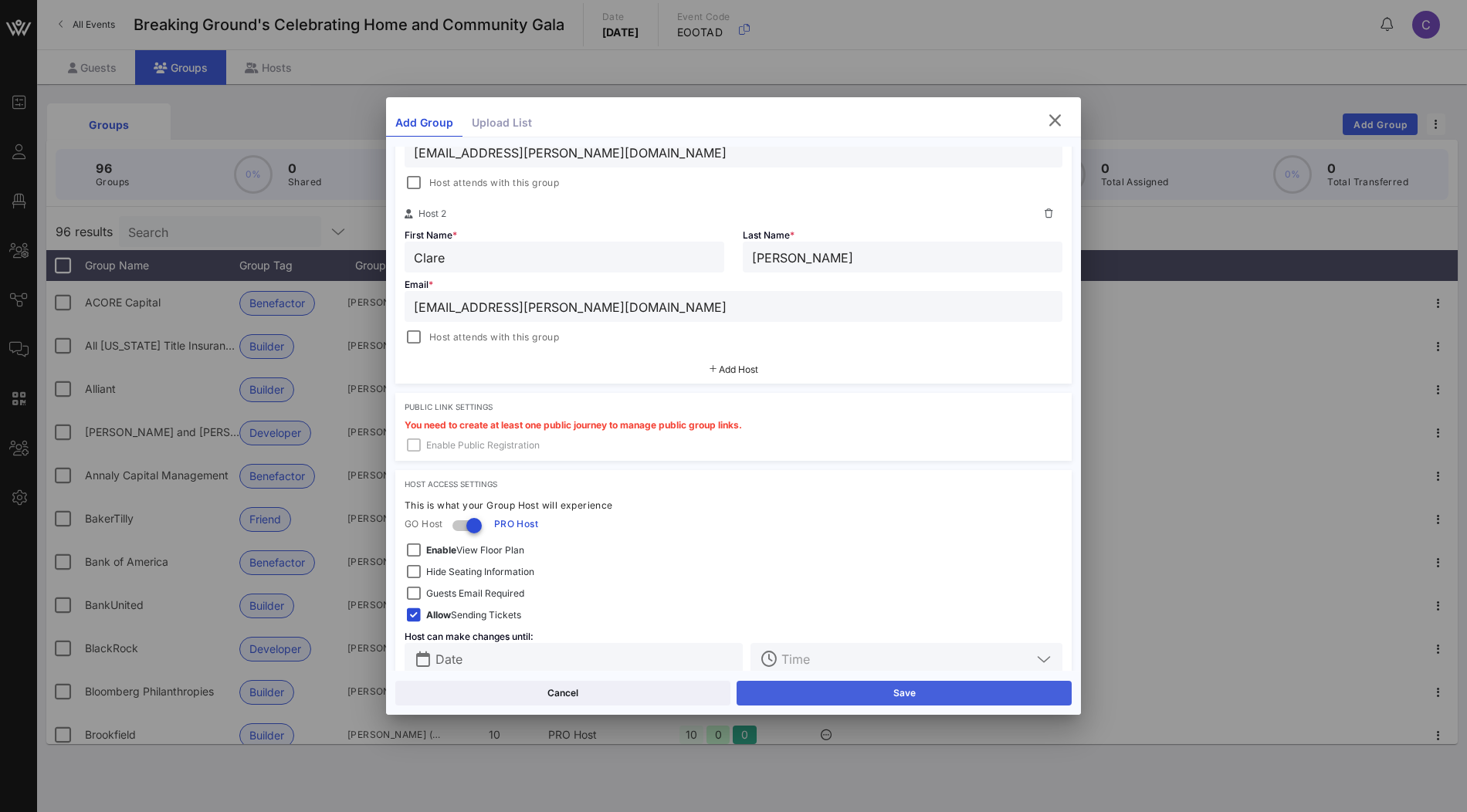
type input "Odea"
click at [791, 691] on button "Save" at bounding box center [903, 693] width 335 height 24
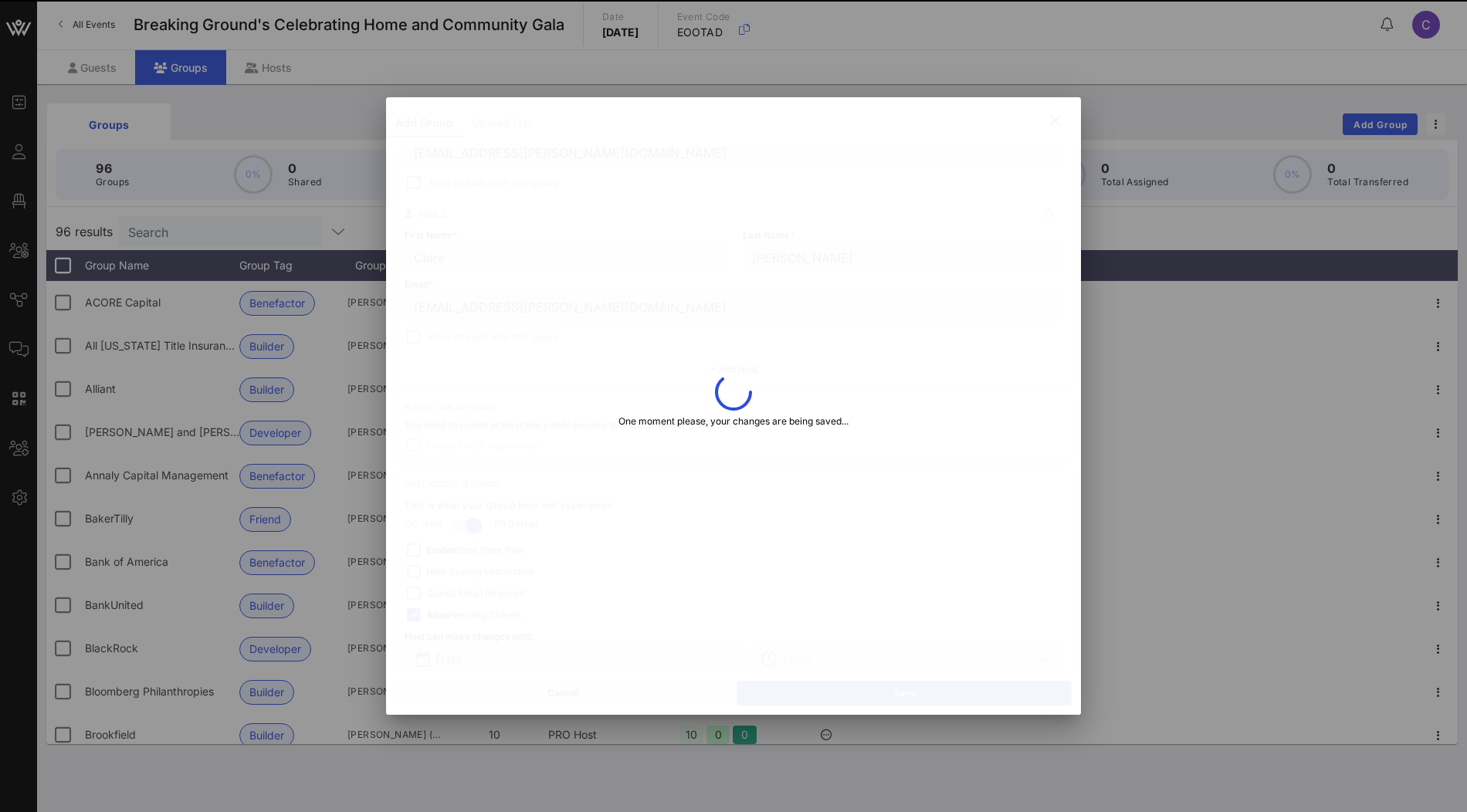
type input "Sydney"
type input "Clare"
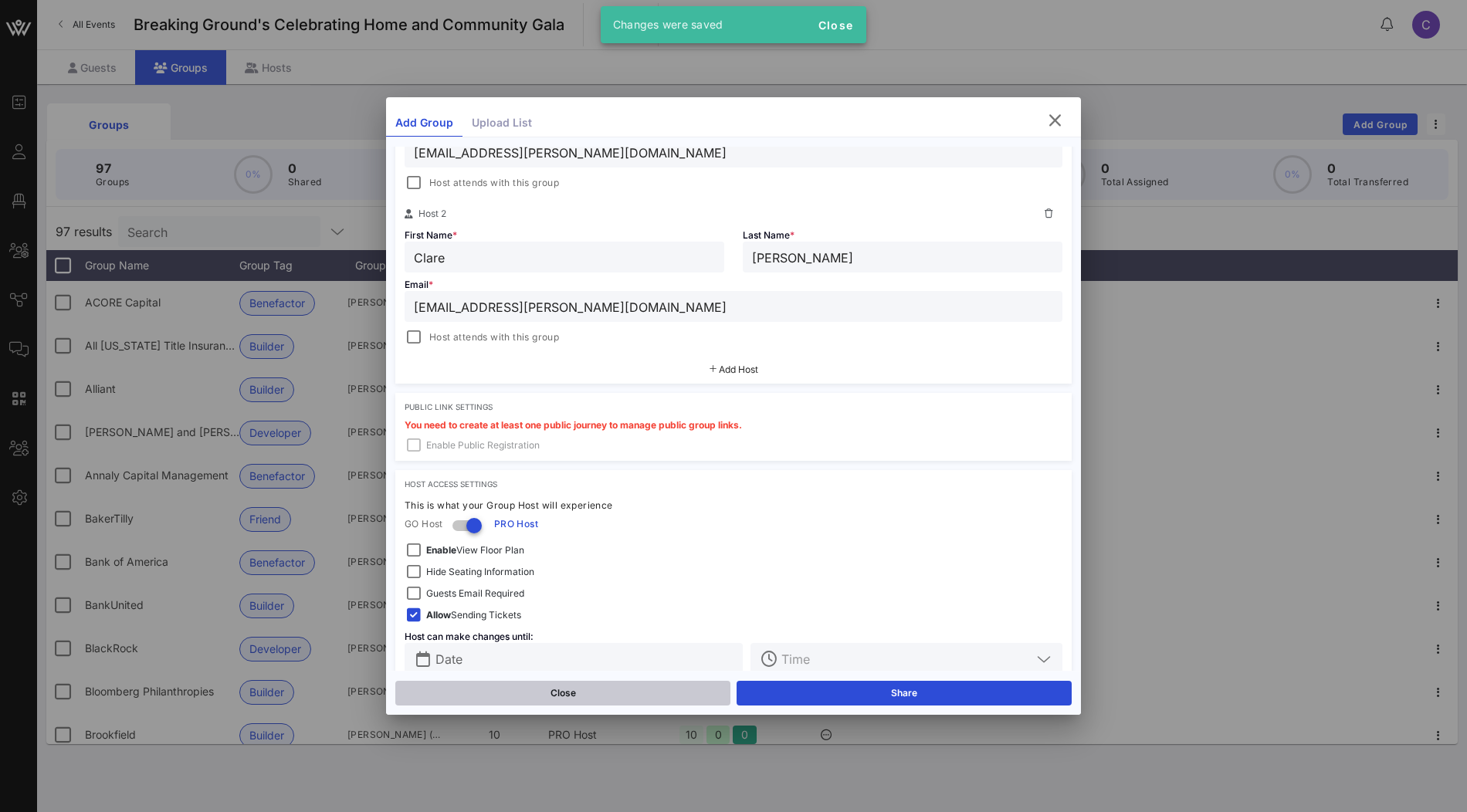
click at [623, 689] on button "Close" at bounding box center [563, 693] width 335 height 24
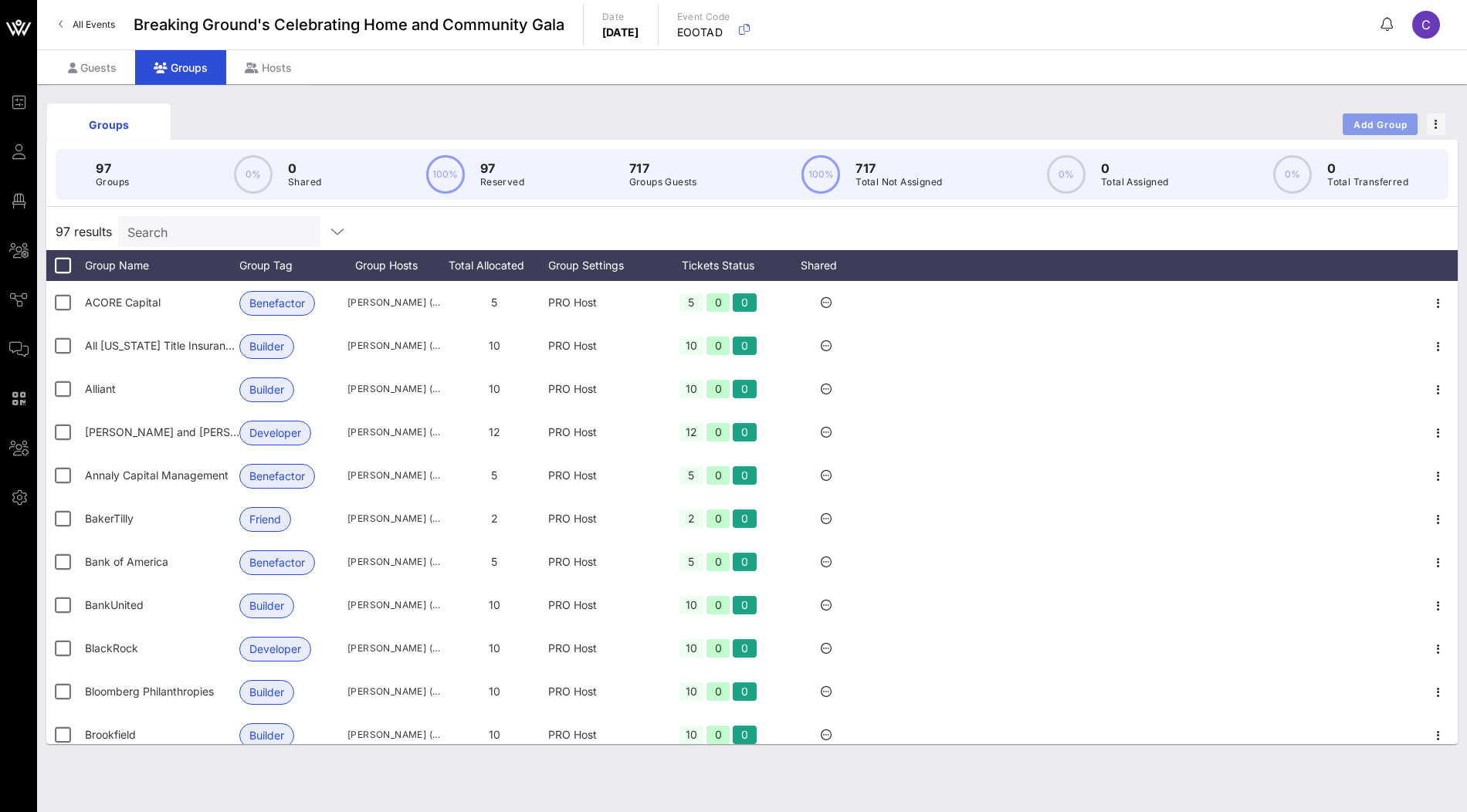
click at [1376, 122] on span "Add Group" at bounding box center [1380, 124] width 56 height 12
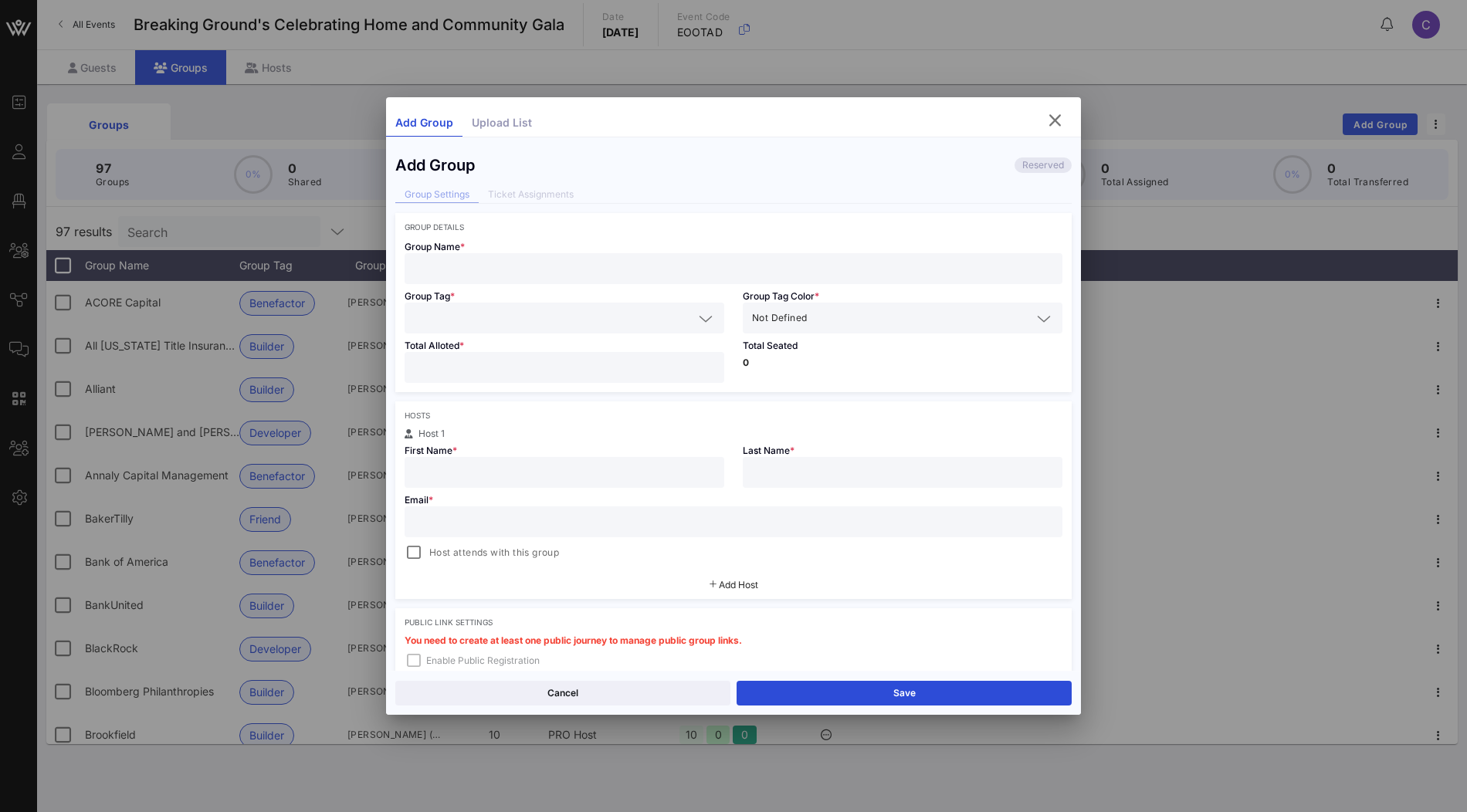
click at [549, 266] on input "text" at bounding box center [733, 269] width 639 height 20
paste input "The Harry and Jesse Forever Fund"
type input "The Harry and Jesse Forever Fund"
click at [486, 372] on input "number" at bounding box center [564, 367] width 301 height 20
type input "**"
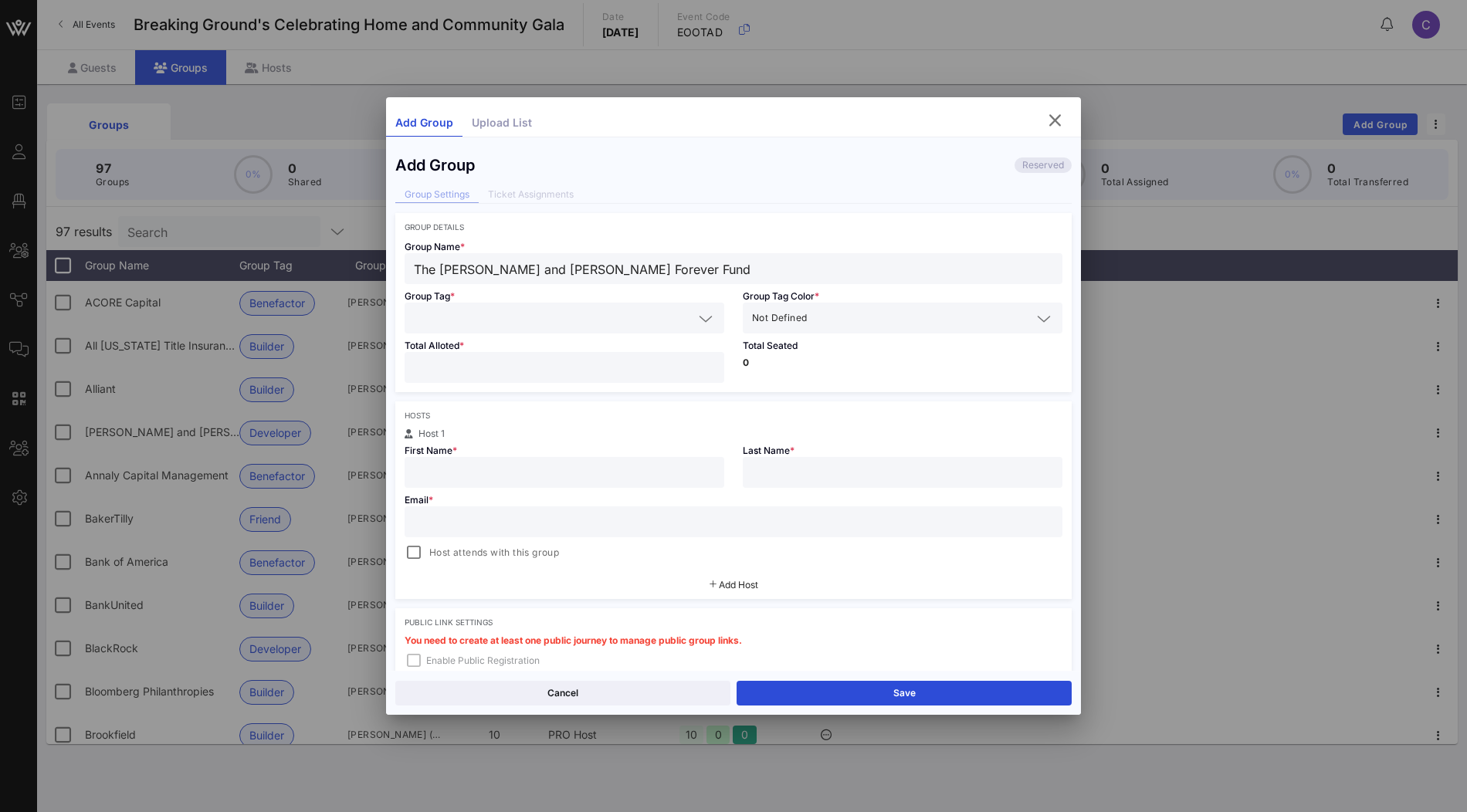
click at [454, 318] on input "text" at bounding box center [553, 318] width 279 height 20
paste input "Builder"
type input "Builder"
click at [454, 349] on span "Builder" at bounding box center [442, 355] width 31 height 17
click at [485, 474] on input "text" at bounding box center [564, 472] width 301 height 20
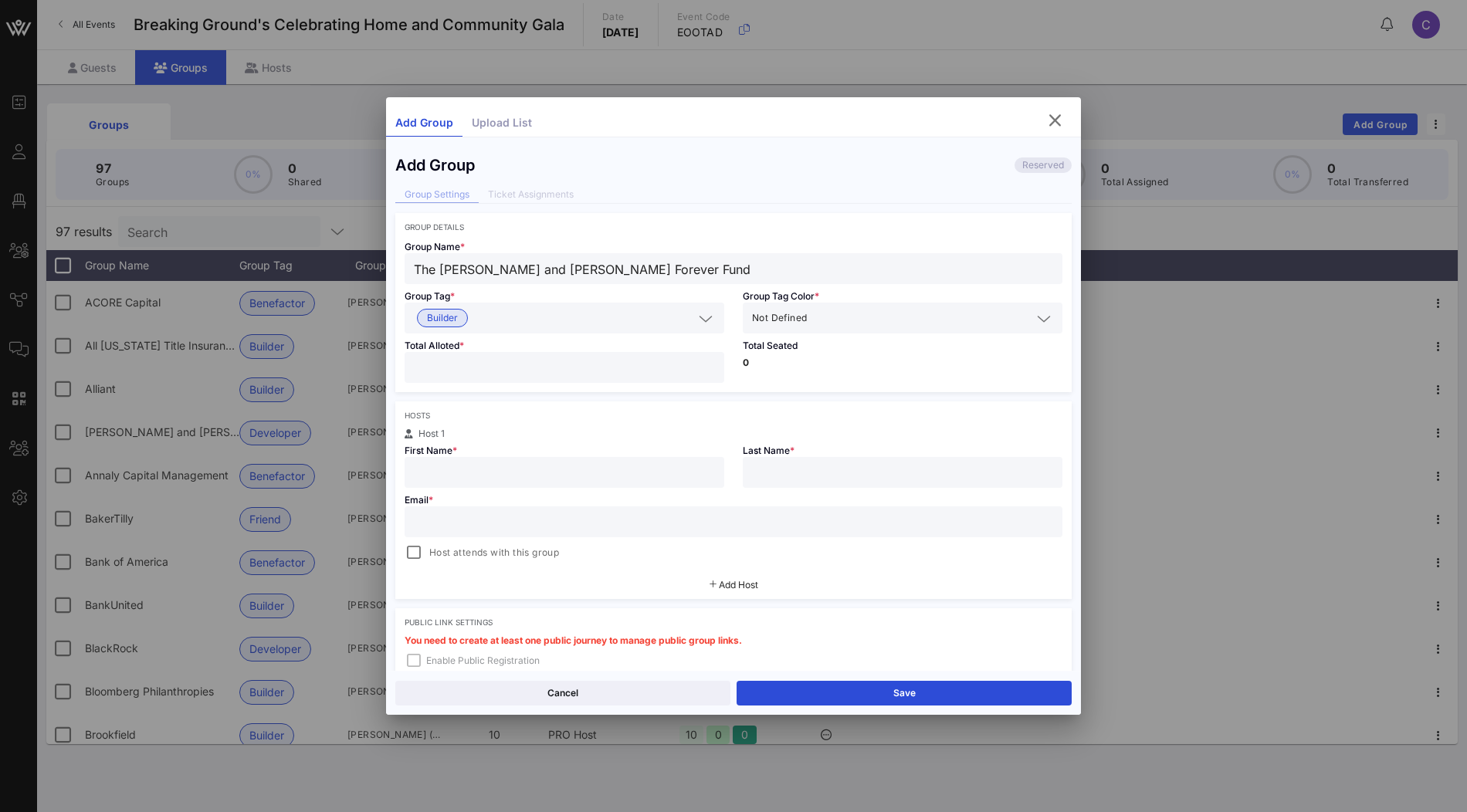
paste input "Lucas Durst lucas@durst.org"
drag, startPoint x: 497, startPoint y: 470, endPoint x: 632, endPoint y: 470, distance: 135.0
click at [632, 470] on input "Lucas Durst lucas@durst.org" at bounding box center [564, 472] width 301 height 20
type input "Lucas Durst"
click at [711, 519] on input "text" at bounding box center [733, 522] width 639 height 20
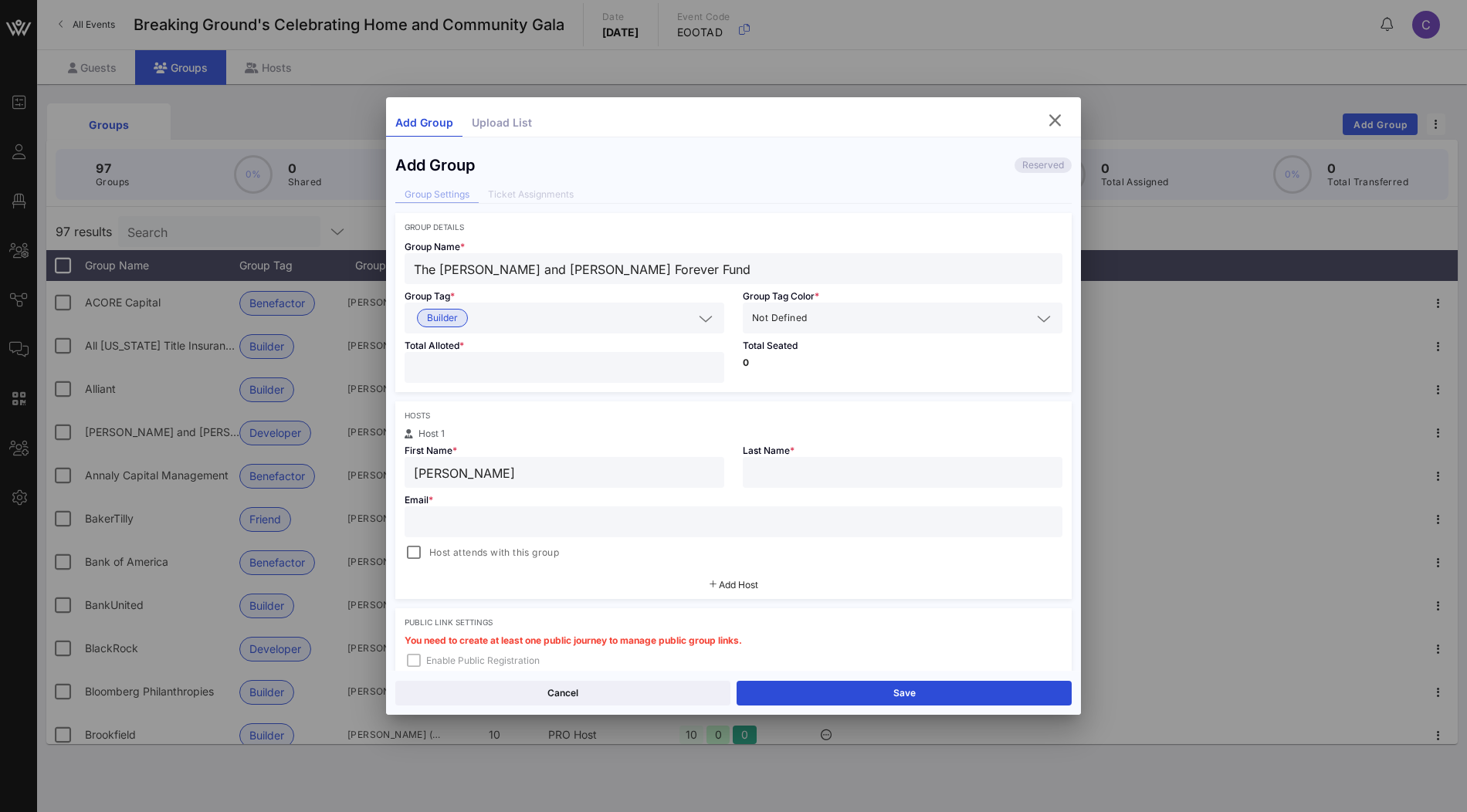
paste input "lucas@durst.org"
type input "lucas@durst.org"
click at [466, 465] on input "Lucas Durst" at bounding box center [564, 472] width 301 height 20
type input "Lucas"
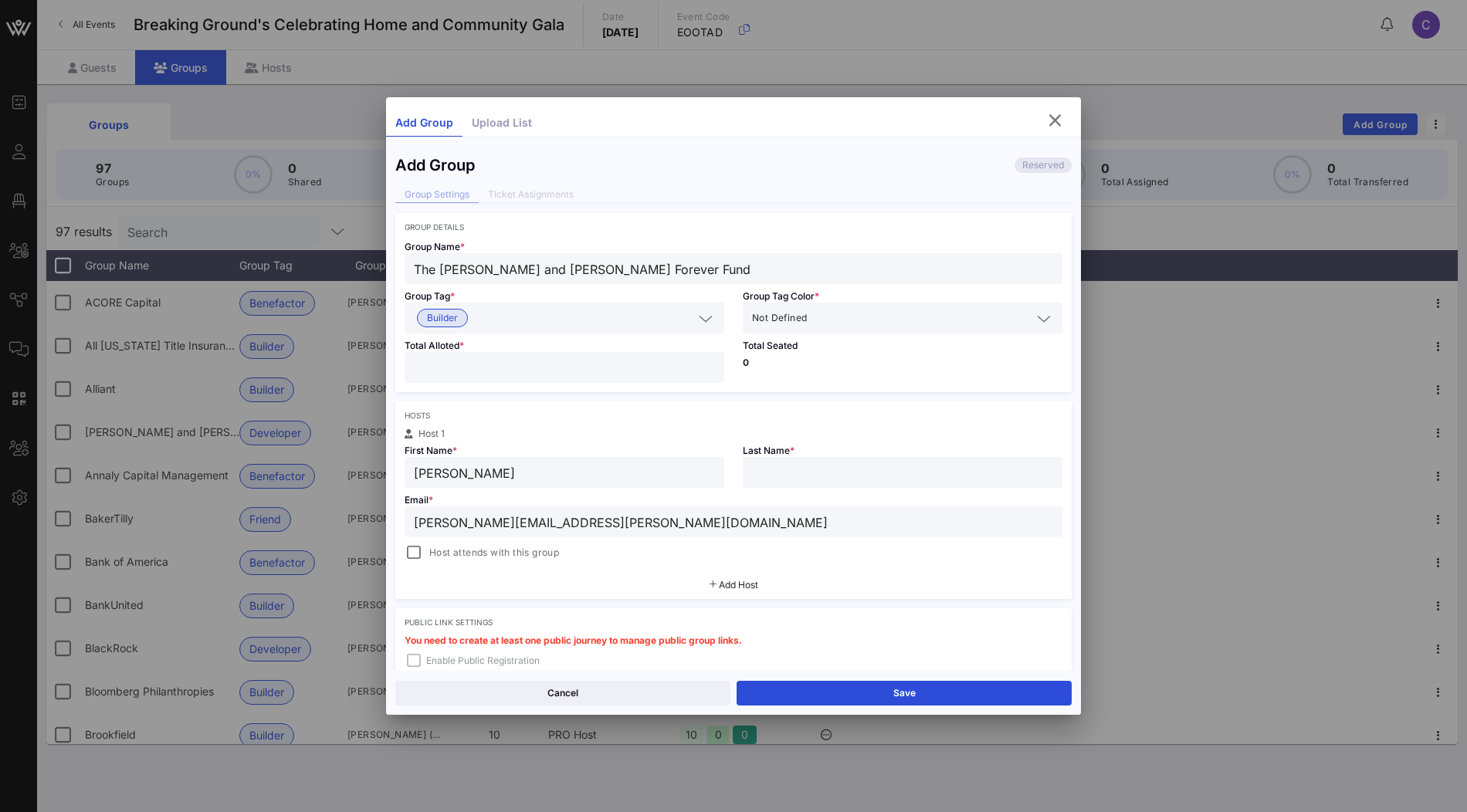
click at [783, 471] on input "text" at bounding box center [903, 472] width 301 height 20
paste input "Durst"
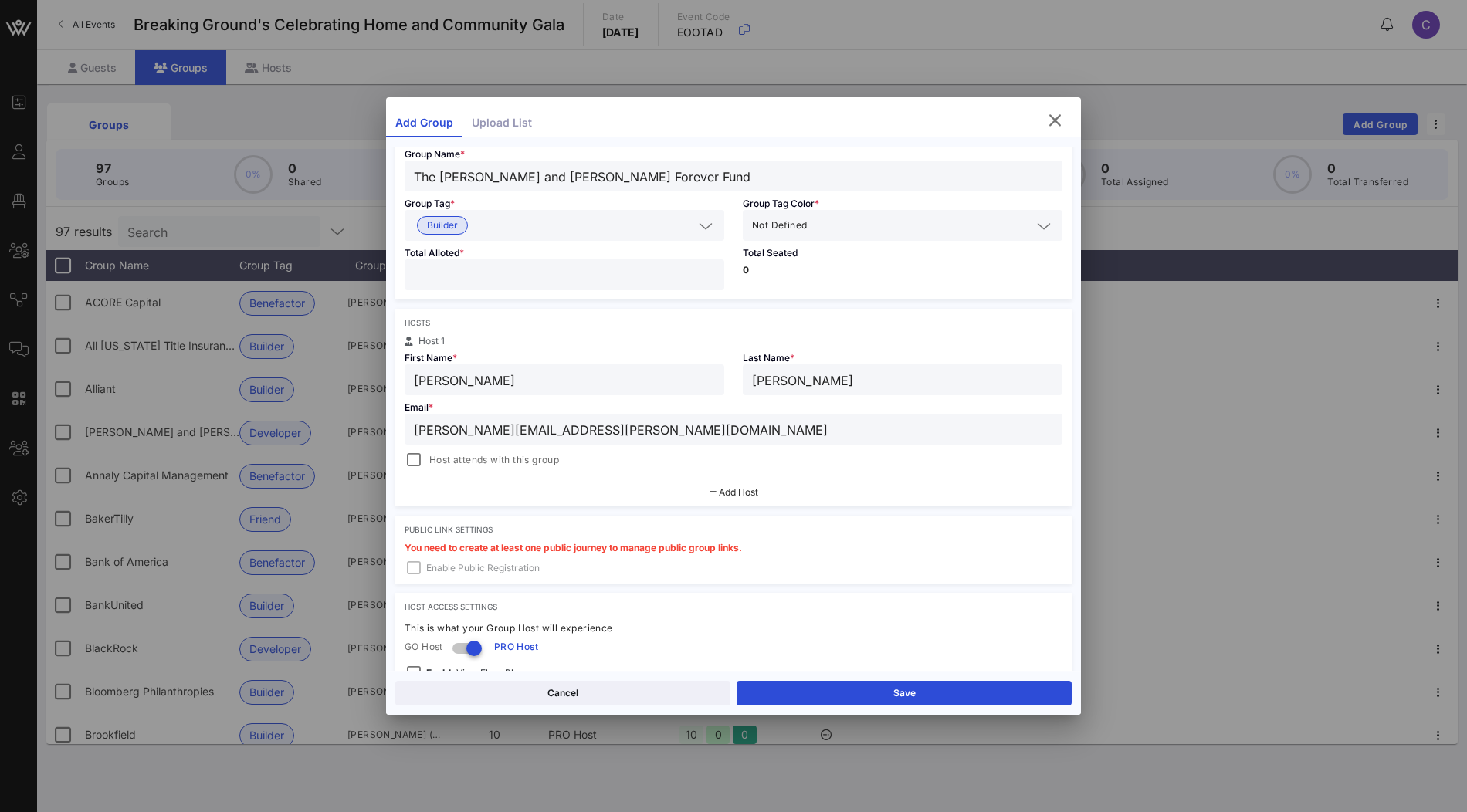
scroll to position [105, 0]
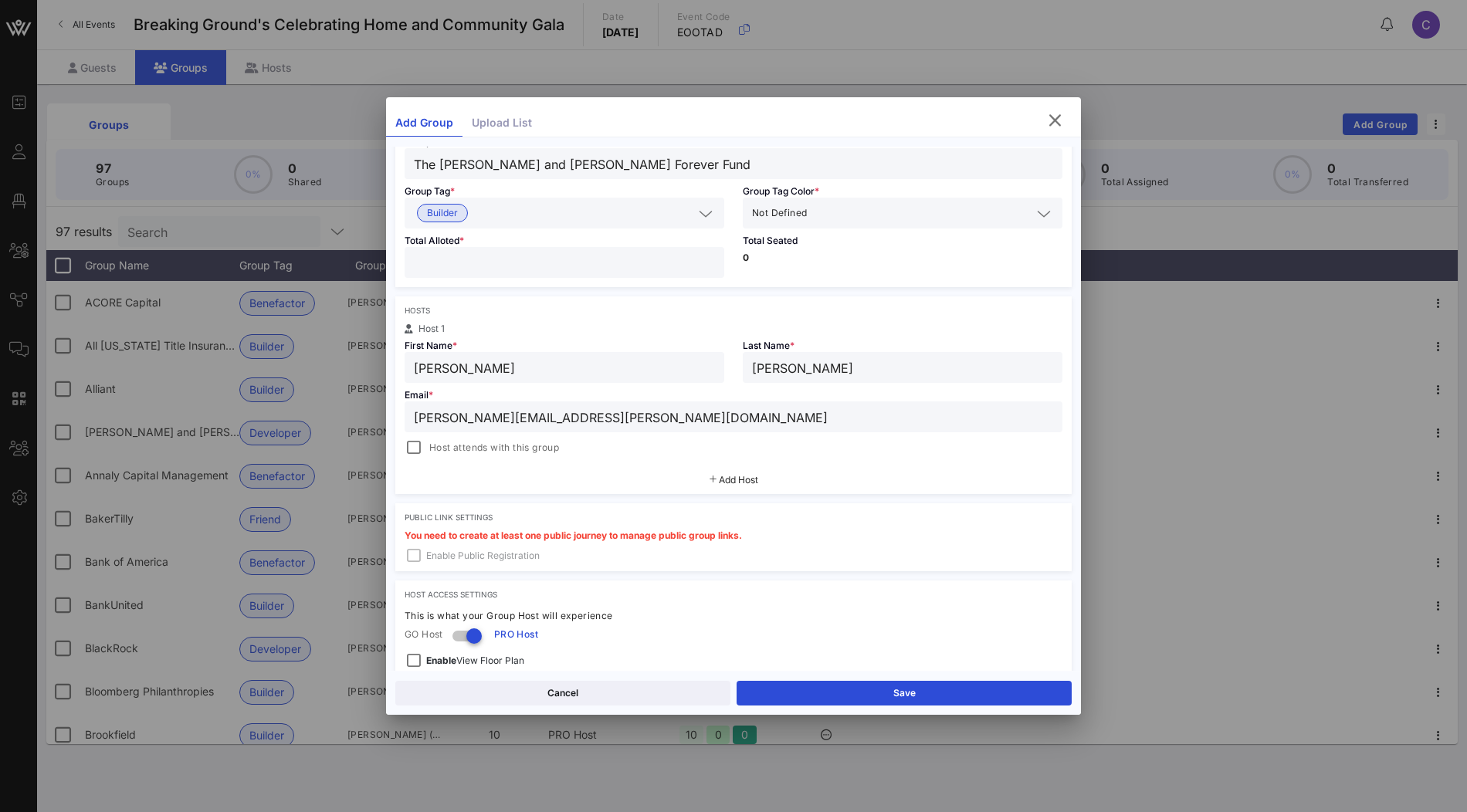
type input "Durst"
click at [735, 474] on span "Add Host" at bounding box center [739, 479] width 39 height 12
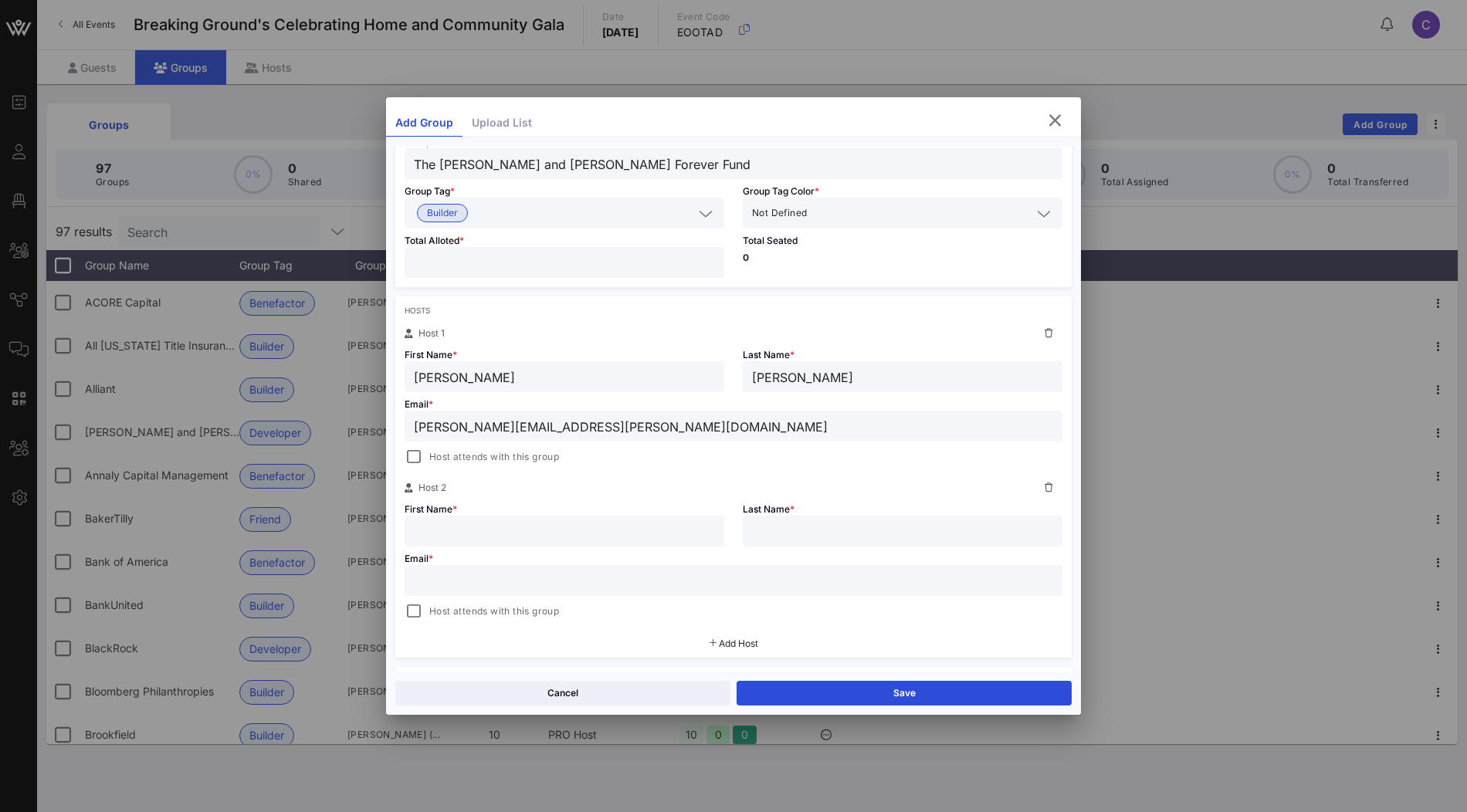
click at [487, 526] on input "text" at bounding box center [564, 531] width 301 height 20
paste input "Betsy Durst elizabethsdurst@gmail.com"
drag, startPoint x: 483, startPoint y: 530, endPoint x: 675, endPoint y: 535, distance: 192.1
click at [675, 535] on input "Betsy Durst elizabethsdurst@gmail.com" at bounding box center [564, 531] width 301 height 20
type input "Betsy Durst"
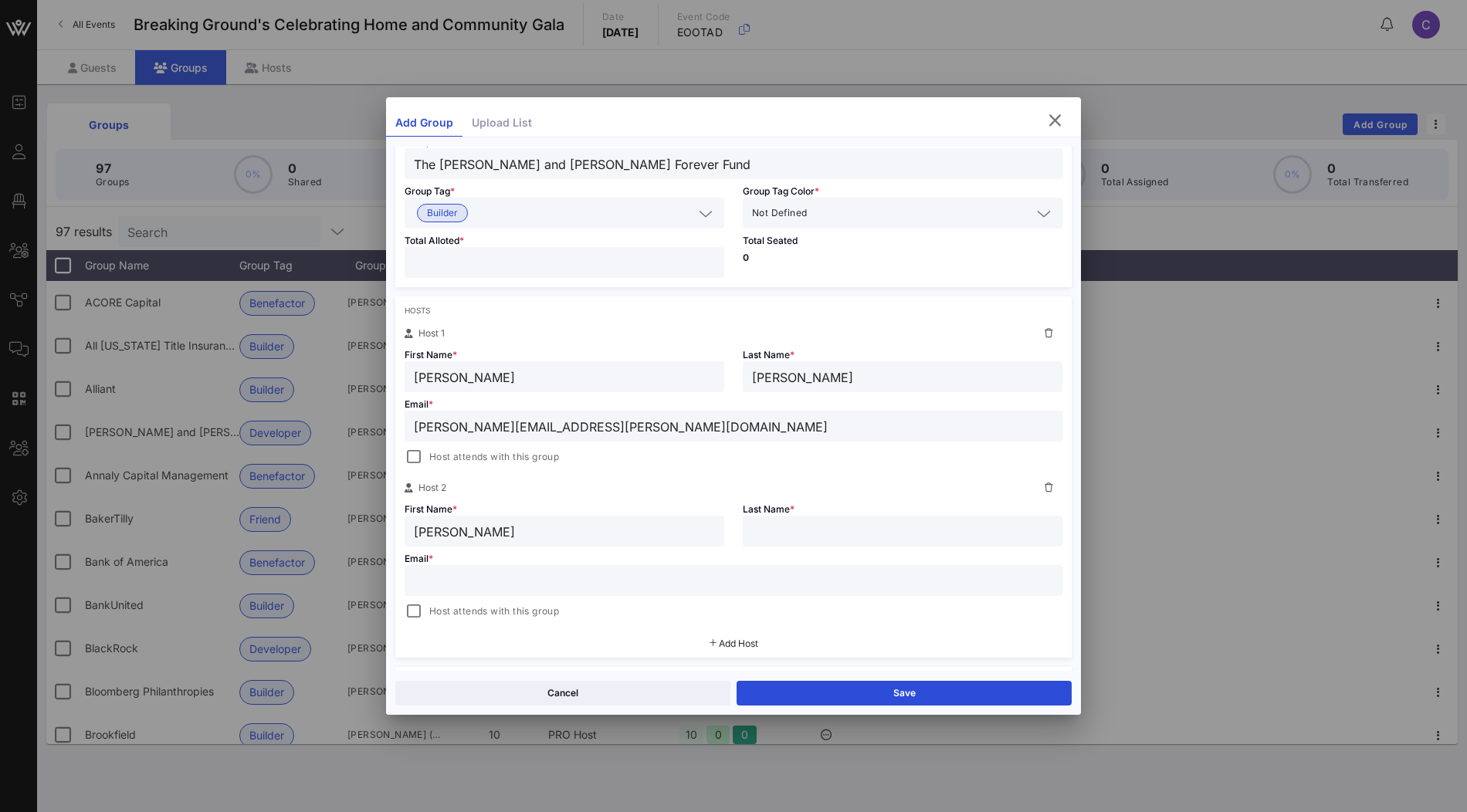
click at [691, 588] on input "text" at bounding box center [733, 581] width 639 height 20
paste input "elizabethsdurst@gmail.com"
type input "elizabethsdurst@gmail.com"
click at [465, 526] on input "Betsy Durst" at bounding box center [564, 531] width 301 height 20
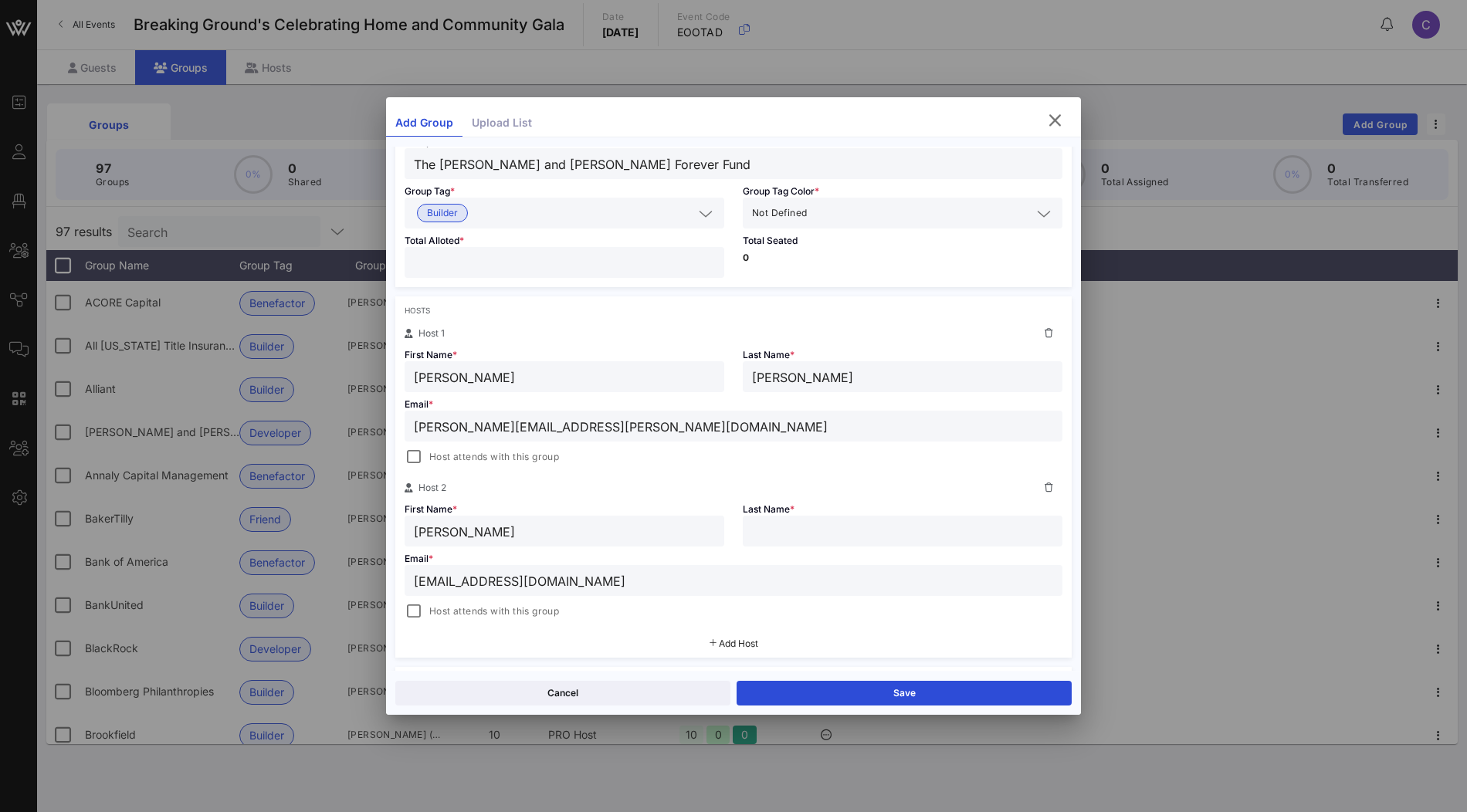
type input "Betsy"
click at [779, 526] on input "text" at bounding box center [903, 531] width 301 height 20
paste input "Durst"
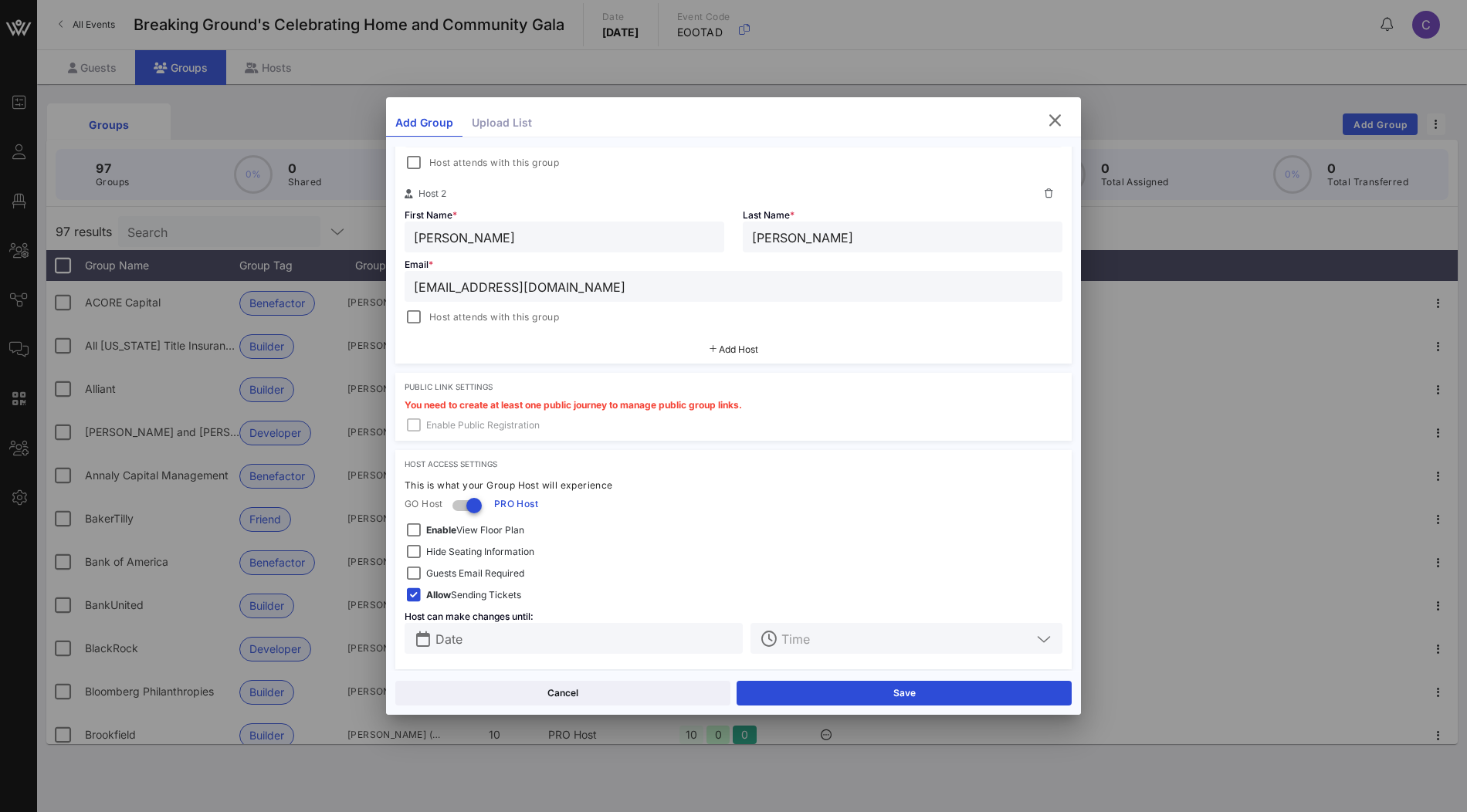
scroll to position [404, 0]
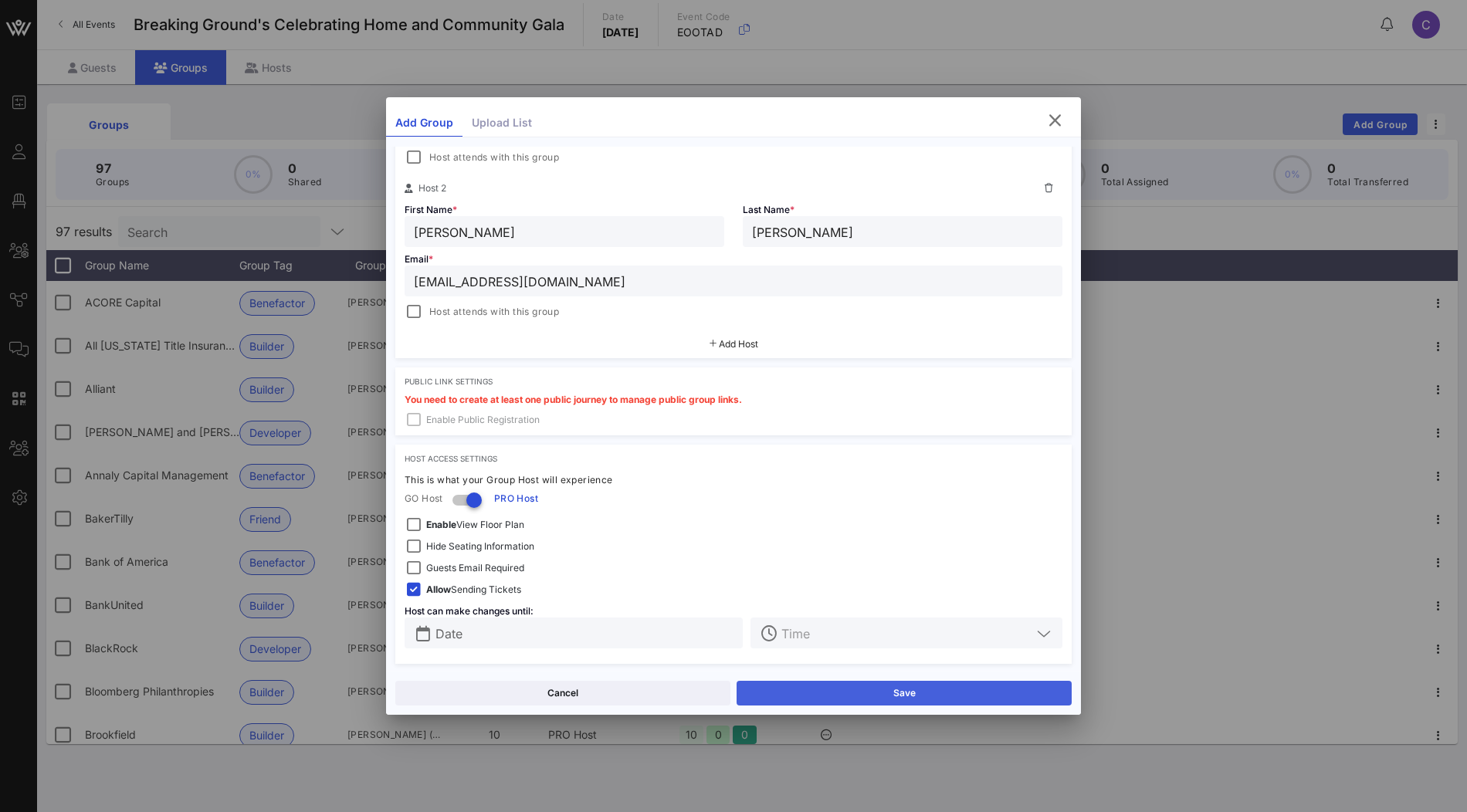
type input "Durst"
click at [879, 702] on button "Save" at bounding box center [903, 693] width 335 height 24
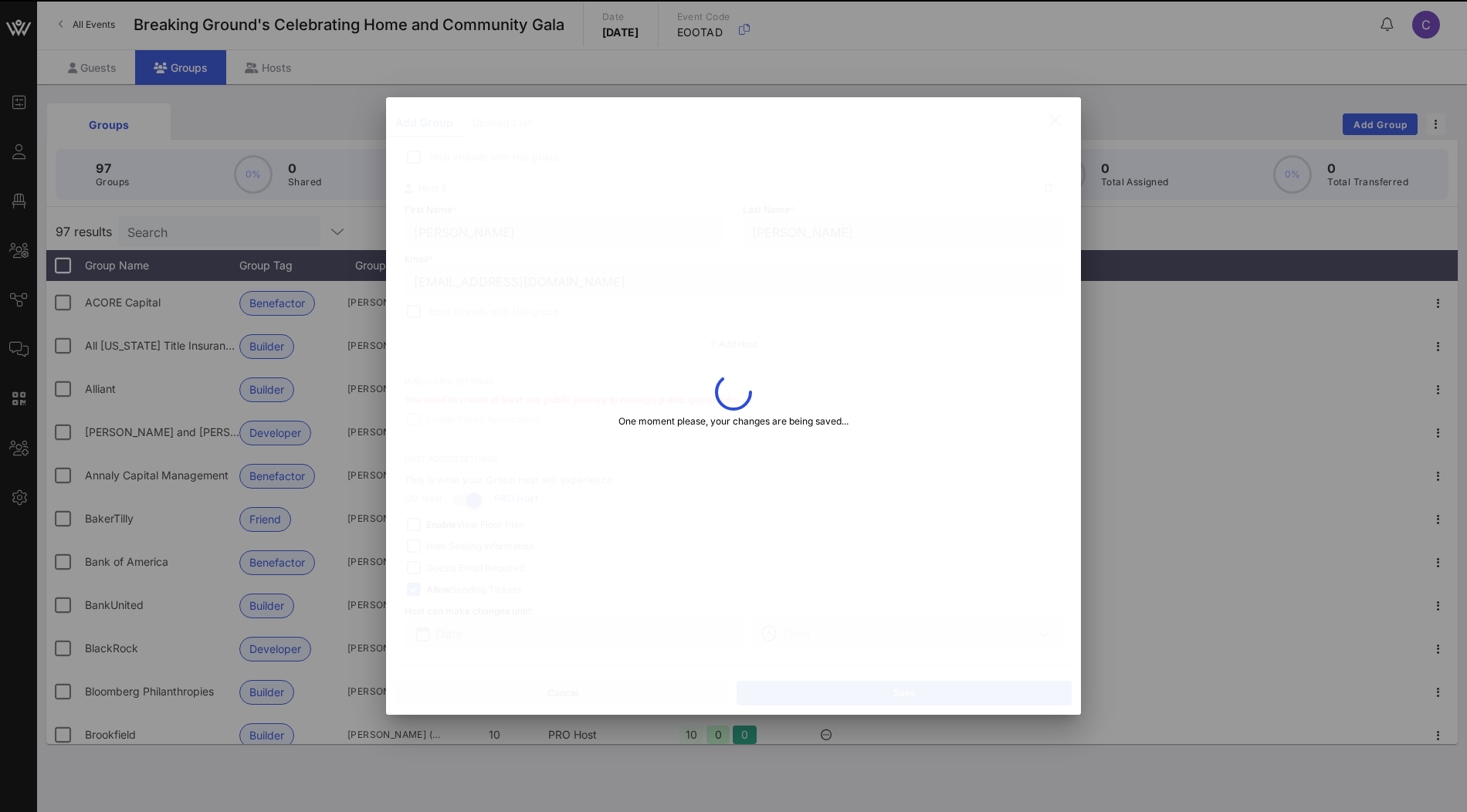
type input "Lucas"
type input "Betsy"
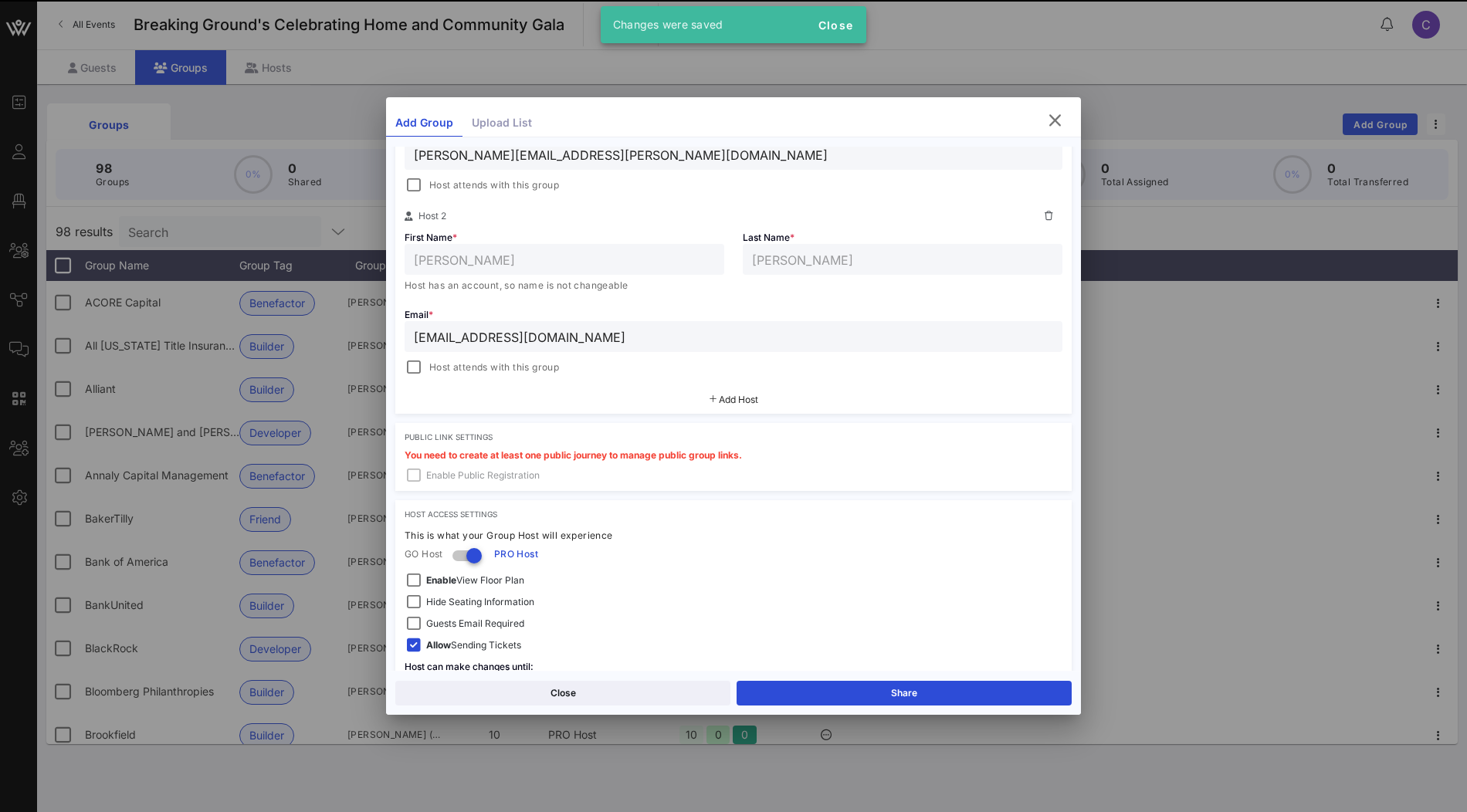
scroll to position [432, 0]
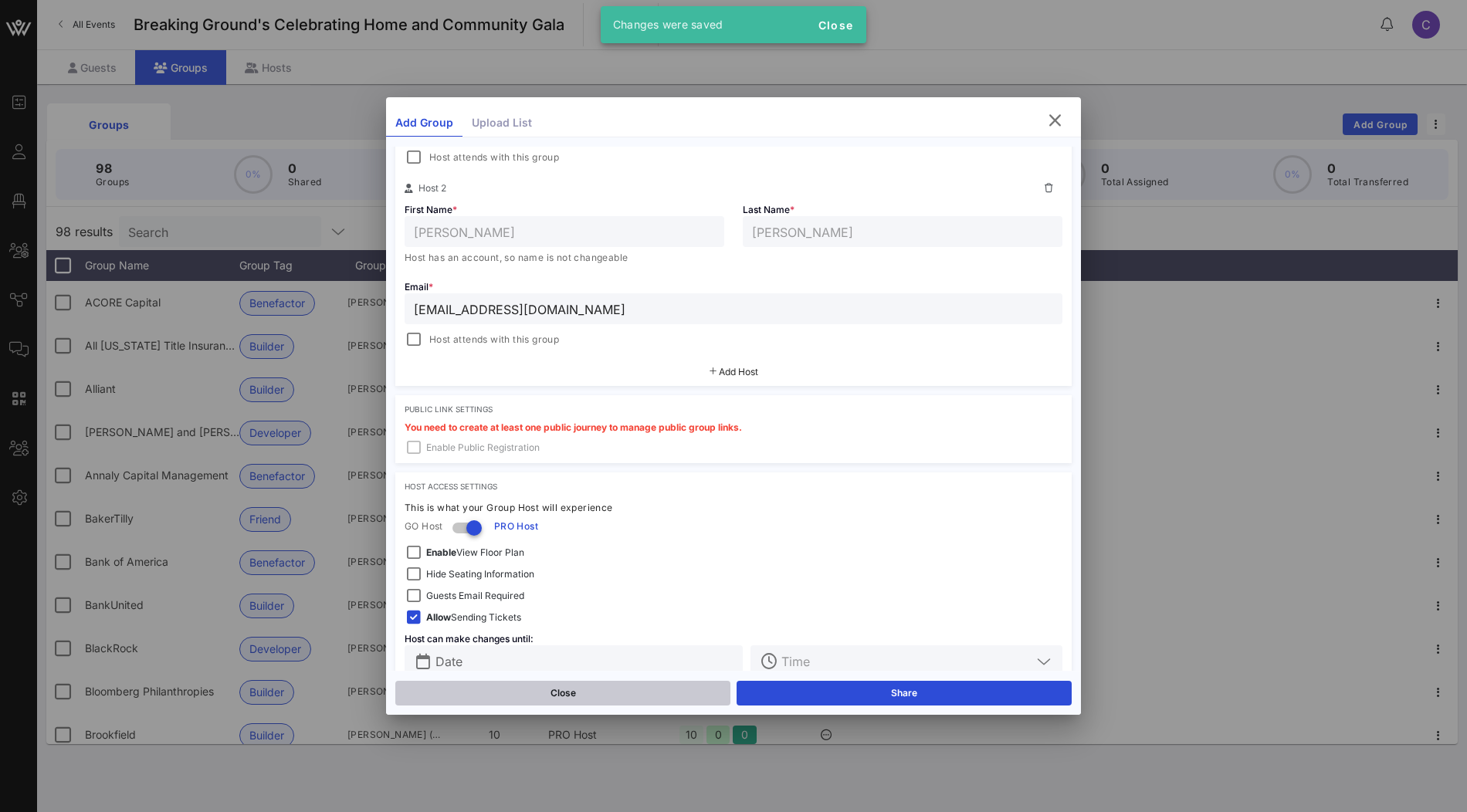
click at [647, 692] on button "Close" at bounding box center [563, 693] width 335 height 24
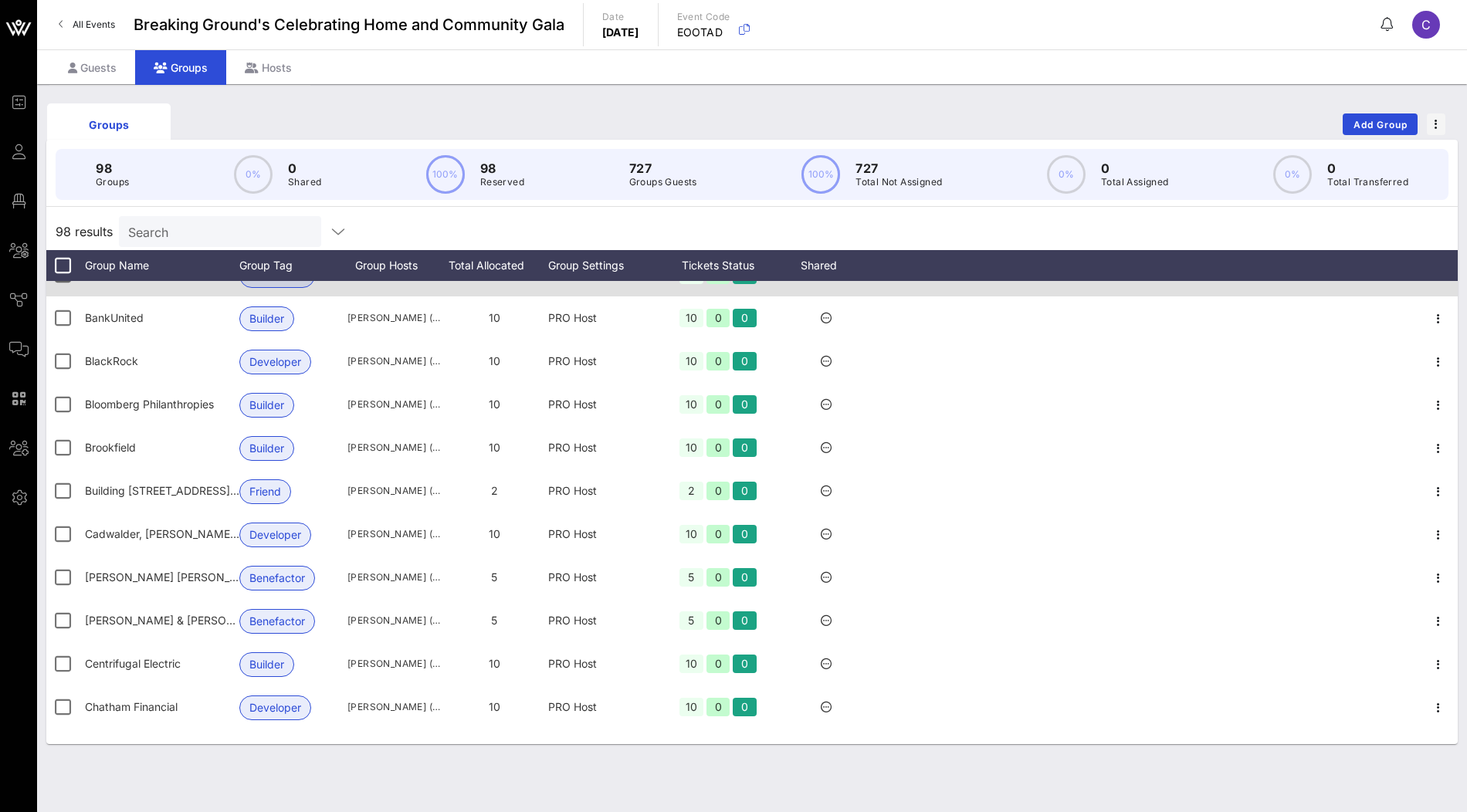
scroll to position [107, 0]
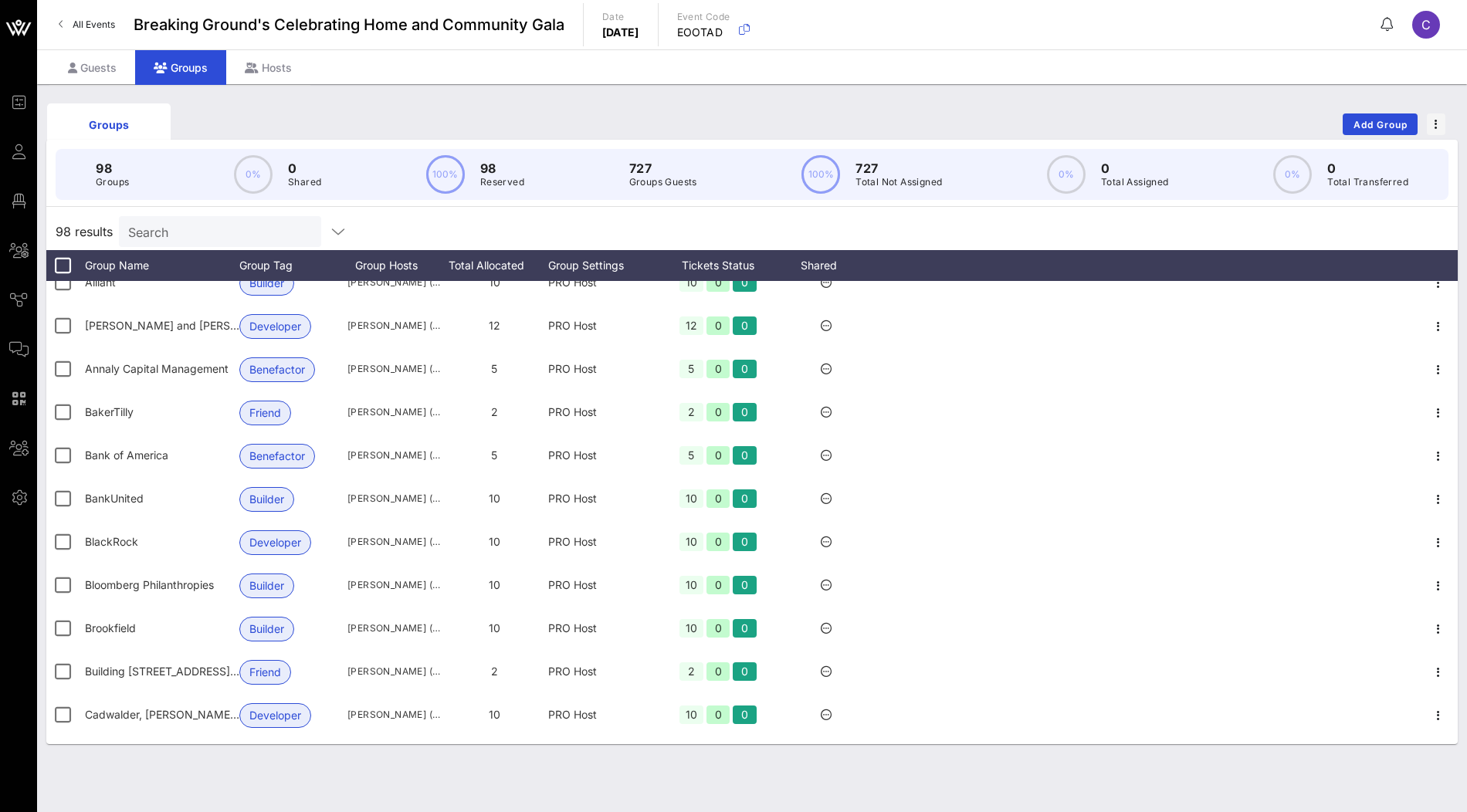
click at [1388, 137] on div "Groups Add Group" at bounding box center [752, 124] width 1411 height 49
click at [1388, 124] on span "Add Group" at bounding box center [1380, 124] width 56 height 12
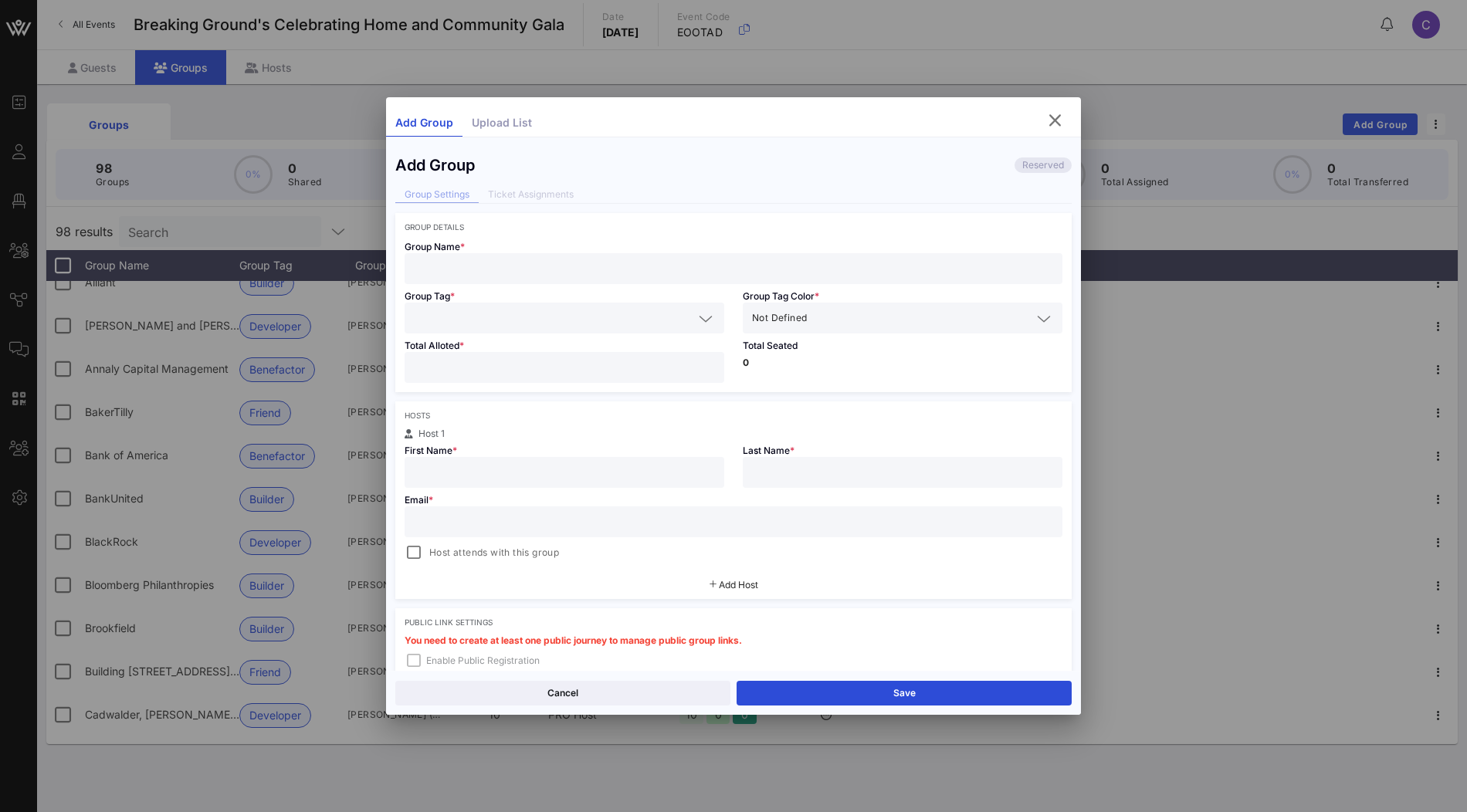
click at [575, 268] on input "text" at bounding box center [733, 269] width 639 height 20
paste input "Federated National Land"
type input "Federated National Land"
click at [488, 310] on input "text" at bounding box center [553, 318] width 279 height 20
paste input "Benefactor"
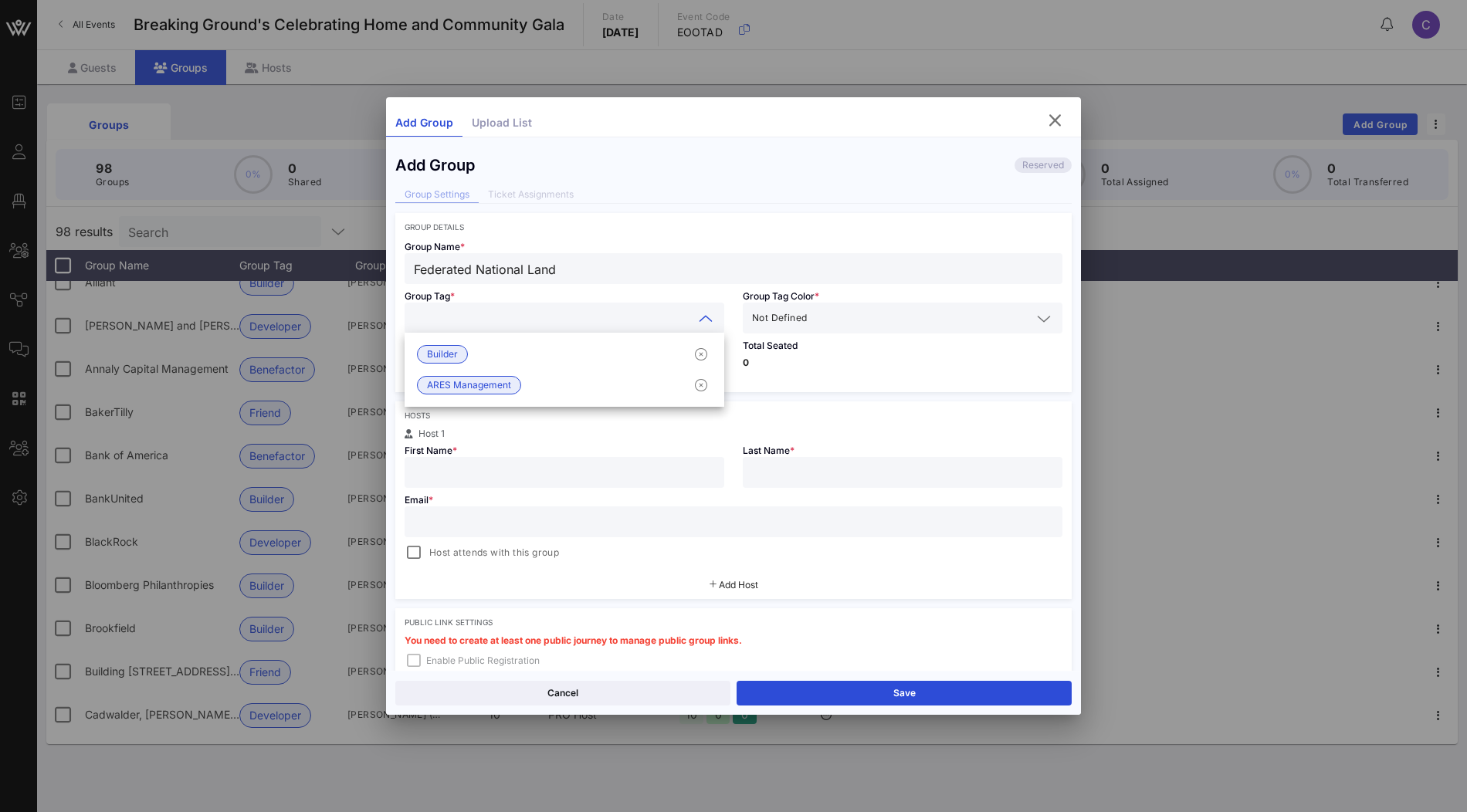
type input "Benefactor"
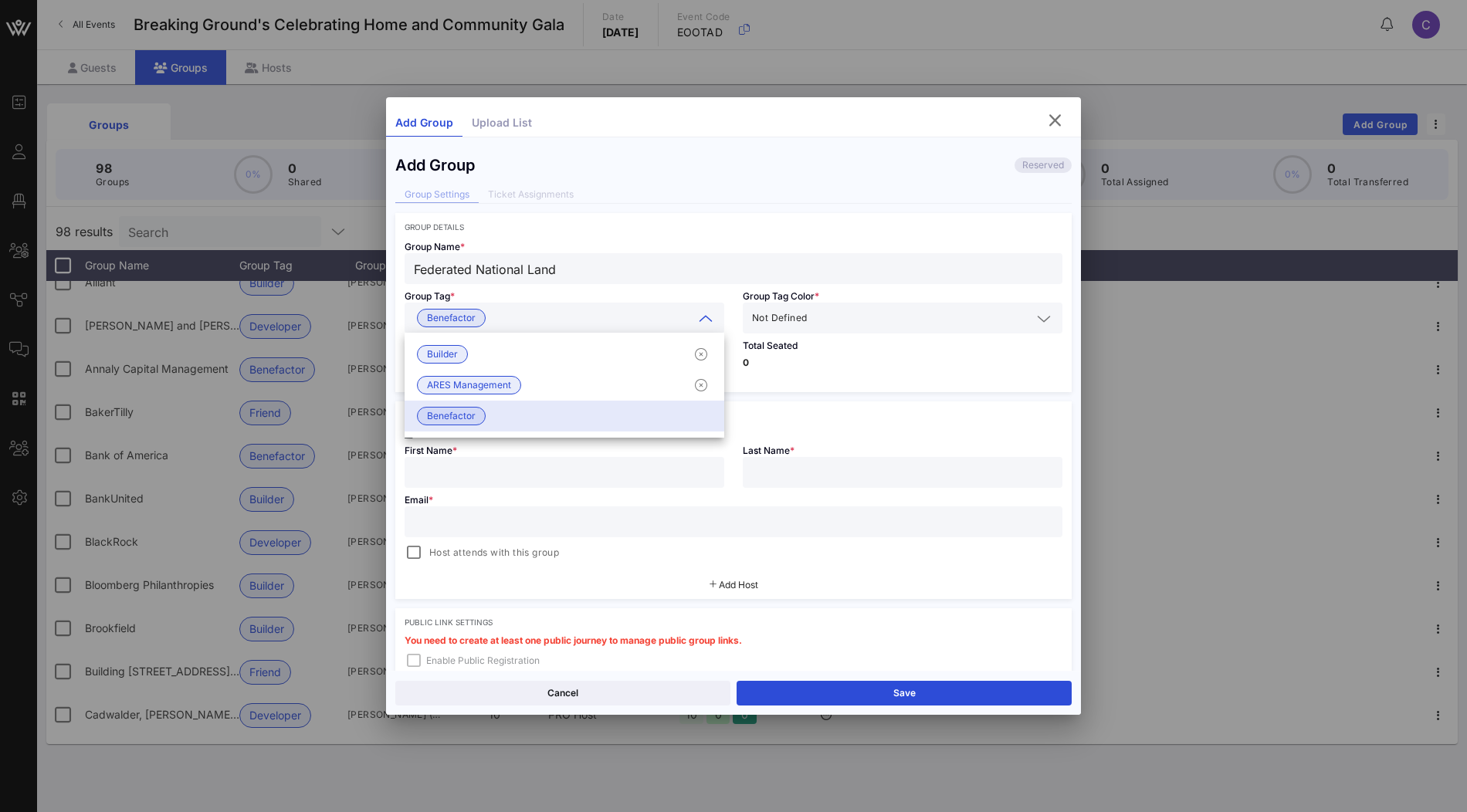
click at [796, 371] on div "Total Seated 0" at bounding box center [902, 362] width 338 height 59
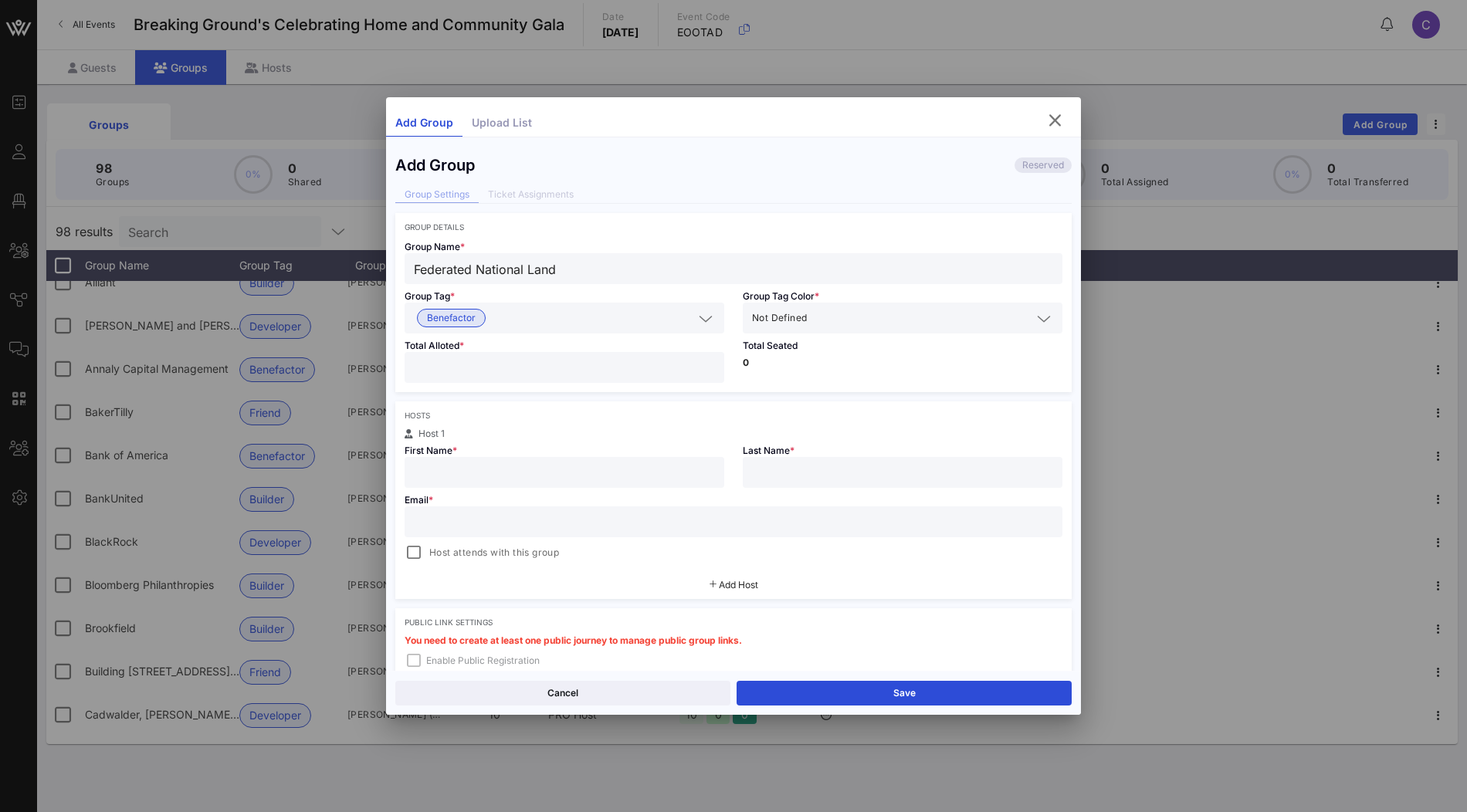
click at [655, 372] on input "number" at bounding box center [564, 367] width 301 height 20
type input "*"
click at [819, 378] on div "Total Seated 0" at bounding box center [902, 362] width 338 height 59
click at [517, 457] on div at bounding box center [564, 472] width 301 height 31
paste input "Julia Solo julia.solo@federatednl.com"
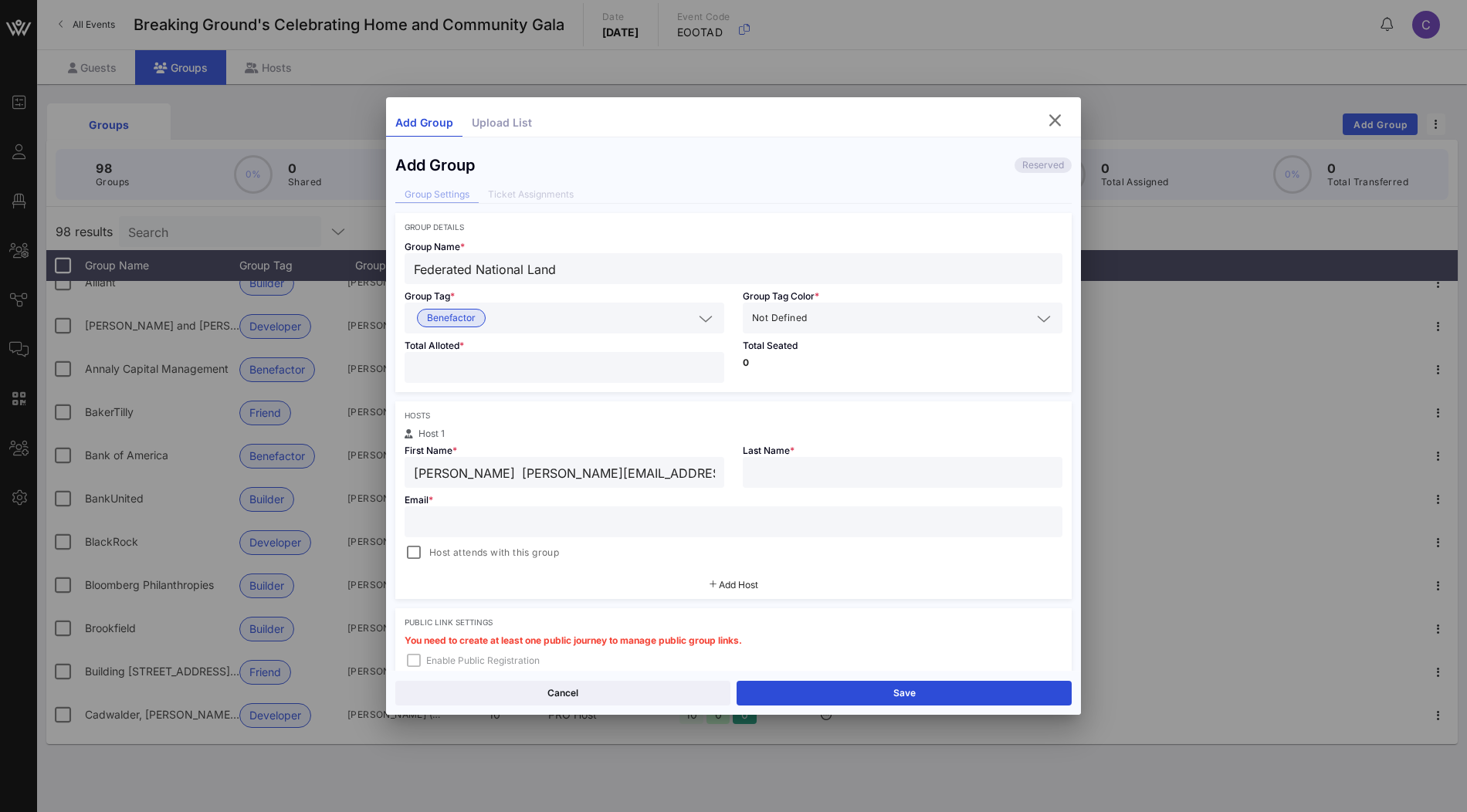
drag, startPoint x: 481, startPoint y: 472, endPoint x: 681, endPoint y: 479, distance: 200.1
click at [681, 479] on input "Julia Solo julia.solo@federatednl.com" at bounding box center [564, 472] width 301 height 20
type input "Julia Solo"
click at [737, 522] on input "text" at bounding box center [733, 522] width 639 height 20
paste input "julia.solo@federatednl.com"
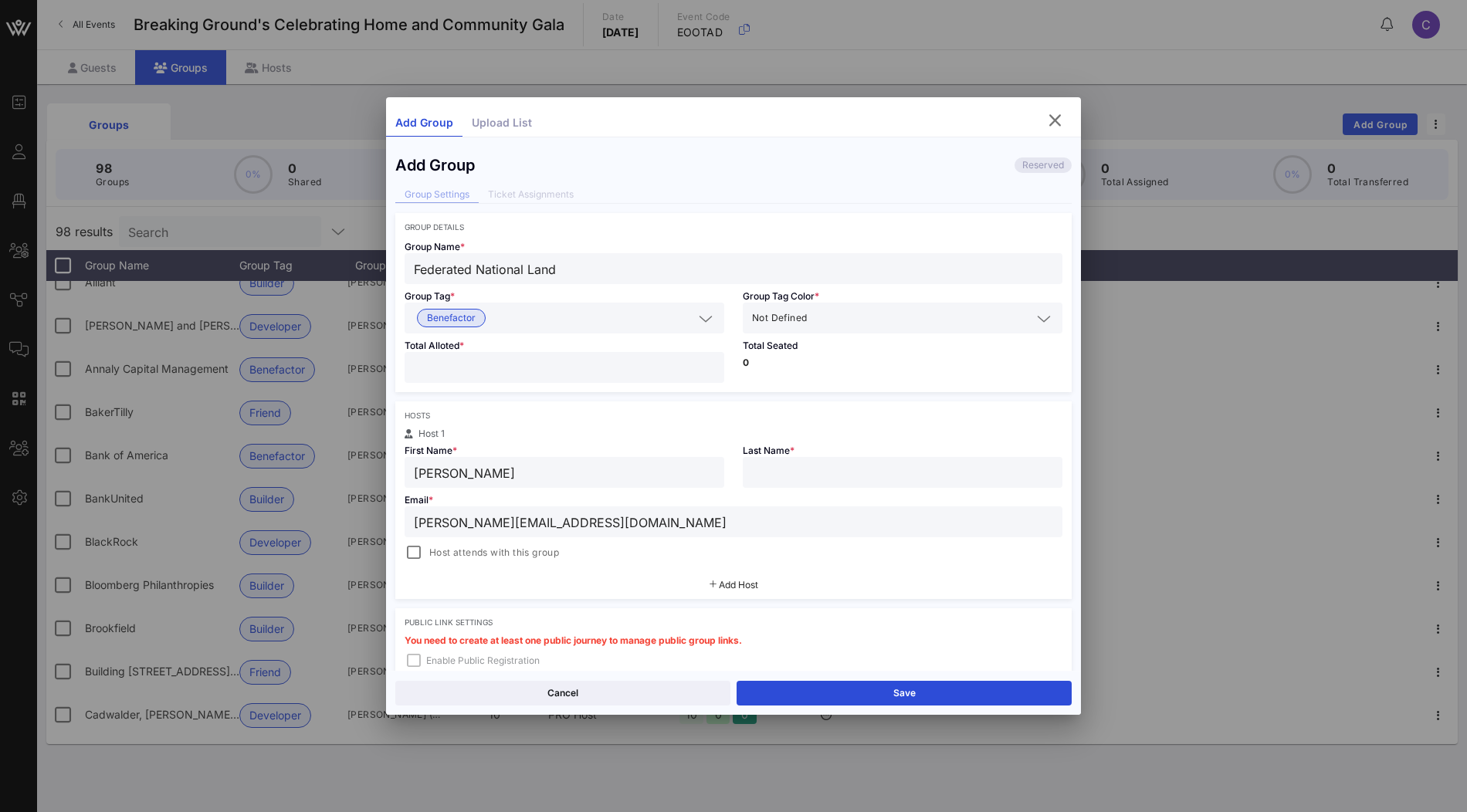
type input "julia.solo@federatednl.com"
click at [459, 468] on input "Julia Solo" at bounding box center [564, 472] width 301 height 20
type input "Julia"
click at [819, 464] on input "text" at bounding box center [903, 472] width 301 height 20
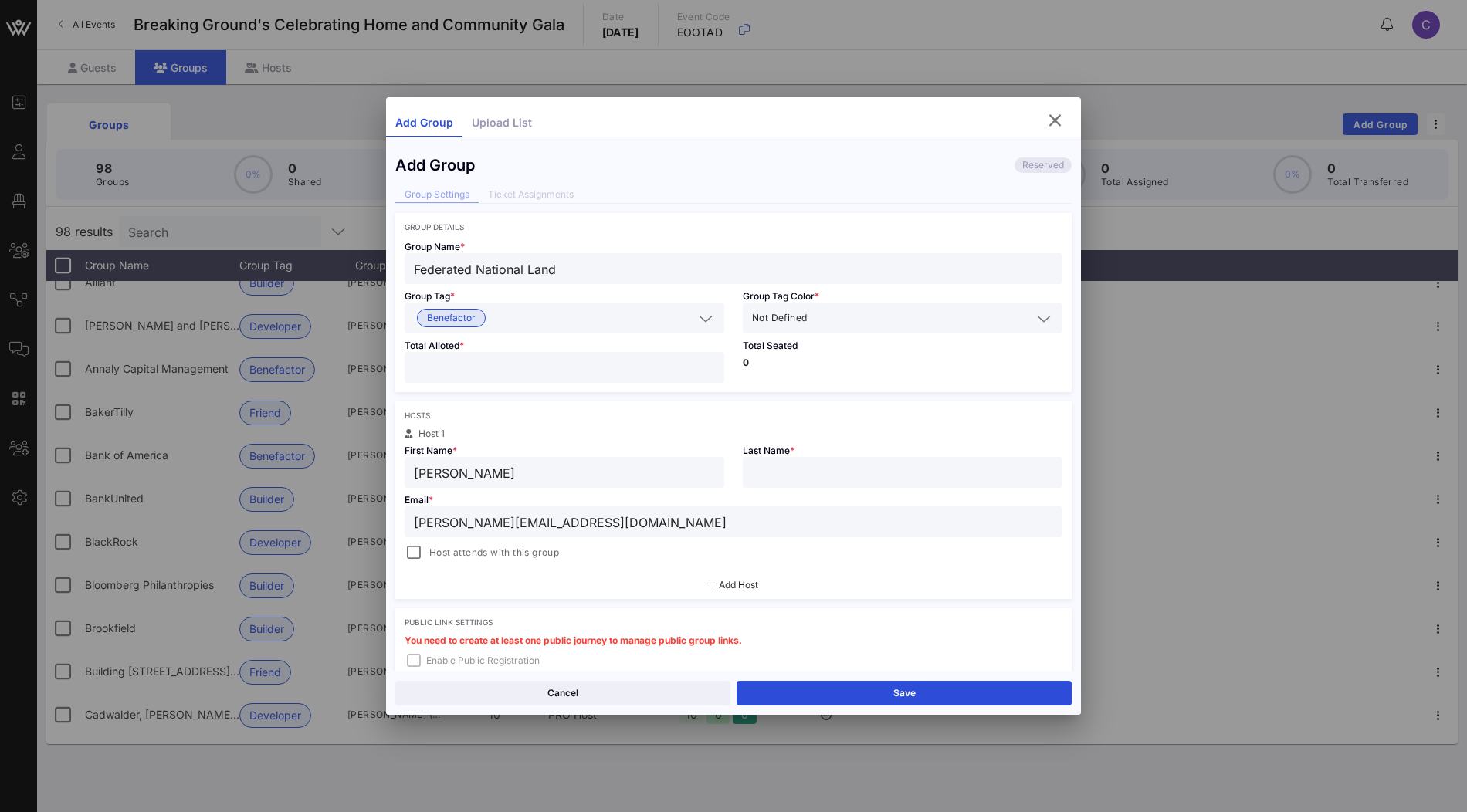
paste input "Solo"
type input "Solo"
click at [414, 471] on input "Julia" at bounding box center [564, 472] width 301 height 20
click at [726, 579] on span "Add Host" at bounding box center [739, 584] width 39 height 12
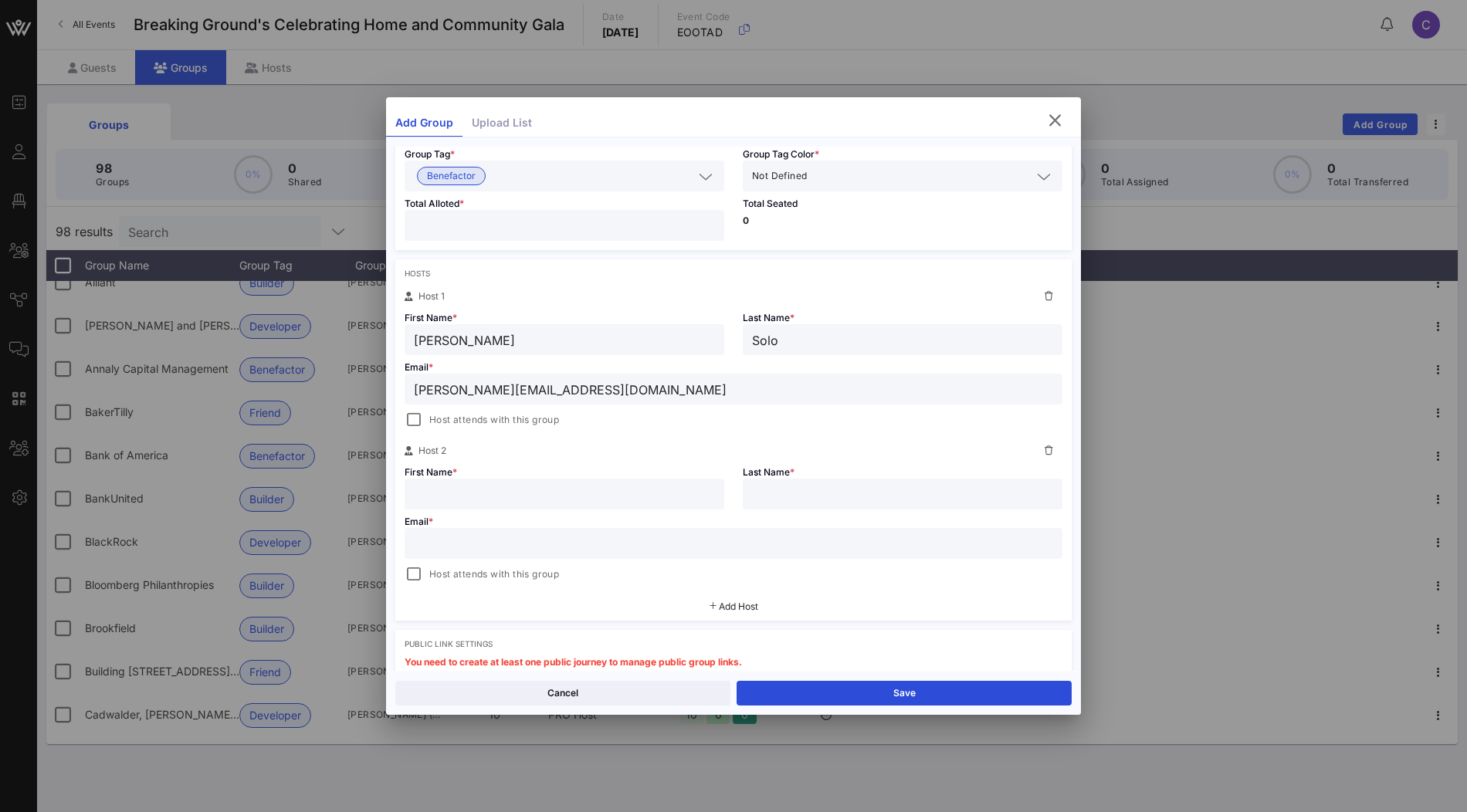
scroll to position [143, 0]
click at [542, 496] on input "text" at bounding box center [564, 493] width 301 height 20
paste input "Michael Benzi michael.benzi@federatednl.com"
drag, startPoint x: 498, startPoint y: 493, endPoint x: 684, endPoint y: 497, distance: 186.0
click at [684, 497] on input "Michael Benzi michael.benzi@federatednl.com" at bounding box center [564, 493] width 301 height 20
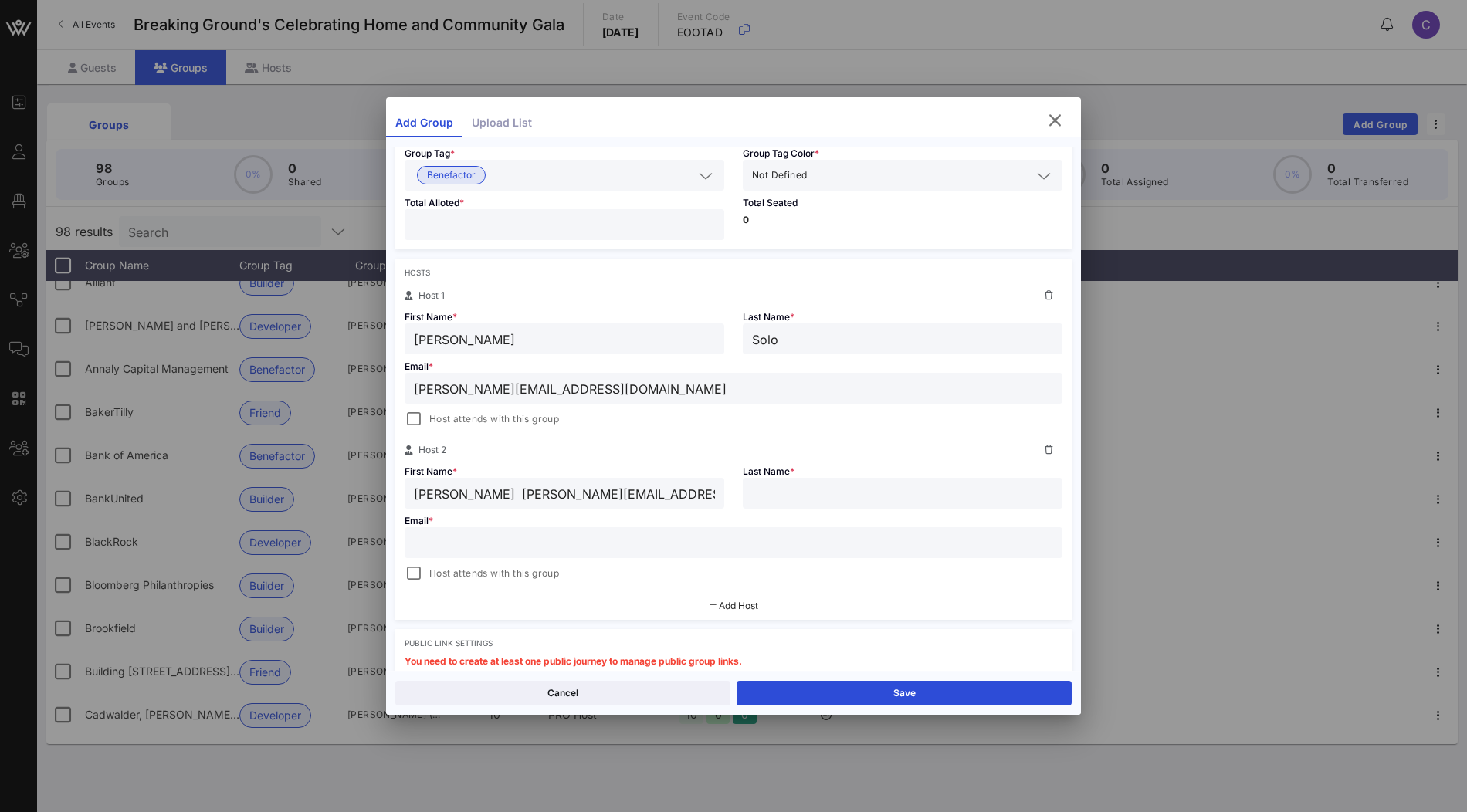
click at [516, 501] on div "Michael Benzi michael.benzi@federatednl.com" at bounding box center [564, 493] width 301 height 31
click at [499, 492] on input "Michael Benzi michael.benzi@federatednl.com" at bounding box center [564, 493] width 301 height 20
drag, startPoint x: 498, startPoint y: 491, endPoint x: 715, endPoint y: 495, distance: 217.0
click at [715, 495] on div "Michael Benzi michael.benzi@federatednl.com" at bounding box center [564, 493] width 319 height 31
type input "Michael Benzi"
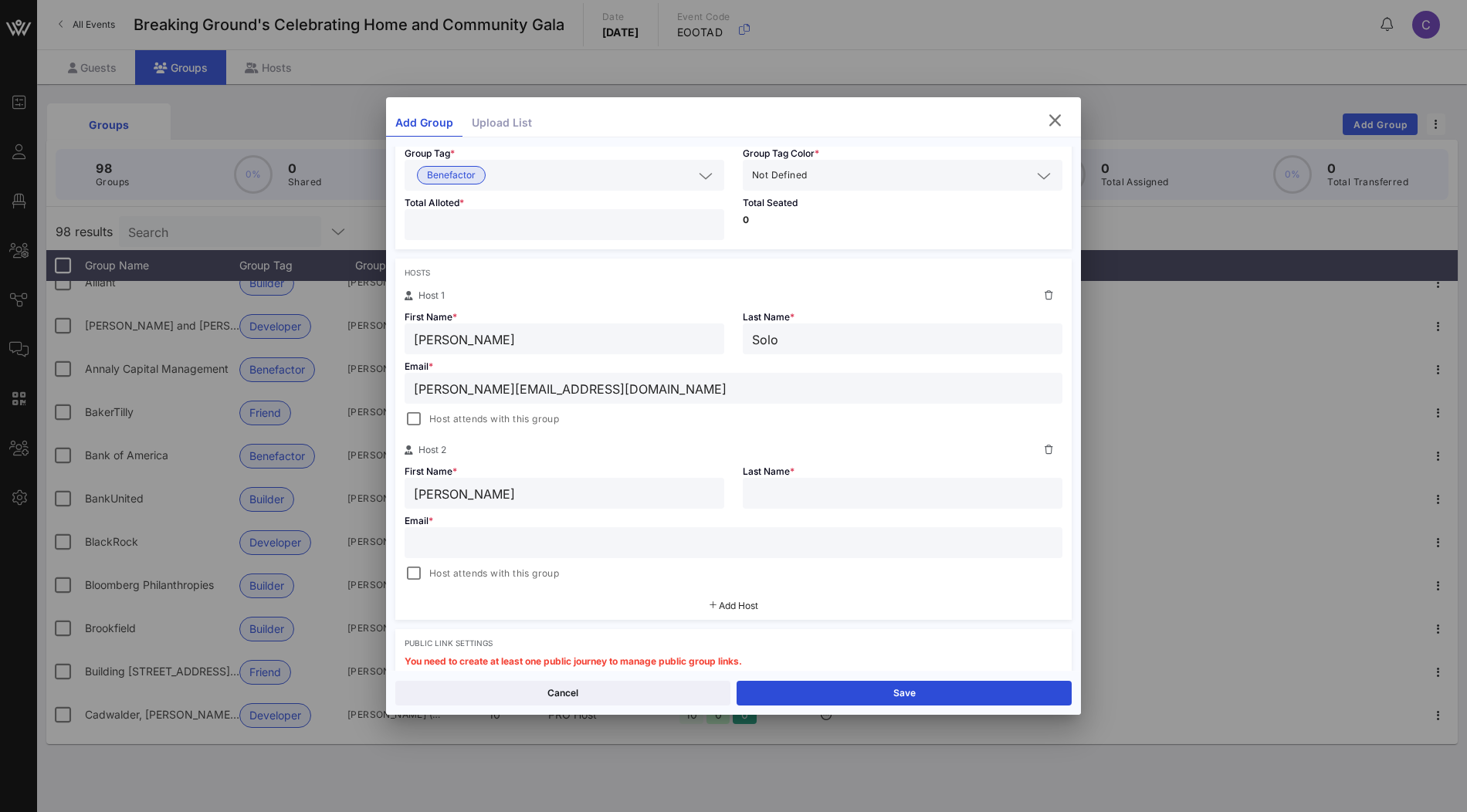
click at [688, 541] on input "text" at bounding box center [733, 543] width 639 height 20
paste input "michael.benzi@federatednl.com"
type input "michael.benzi@federatednl.com"
click at [480, 493] on input "Michael Benzi" at bounding box center [564, 493] width 301 height 20
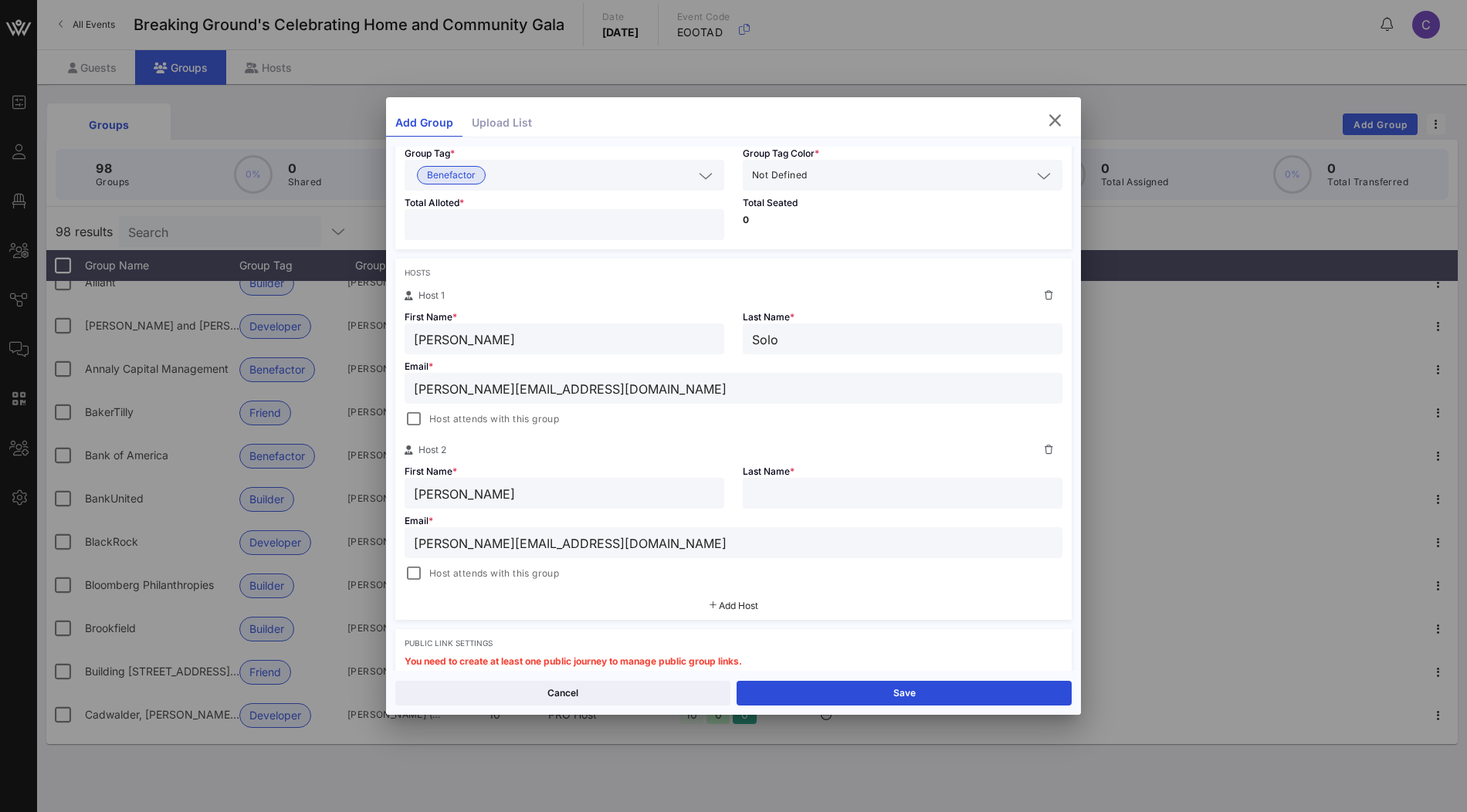
type input "Michael"
click at [785, 495] on input "text" at bounding box center [903, 493] width 301 height 20
paste input "Benzi"
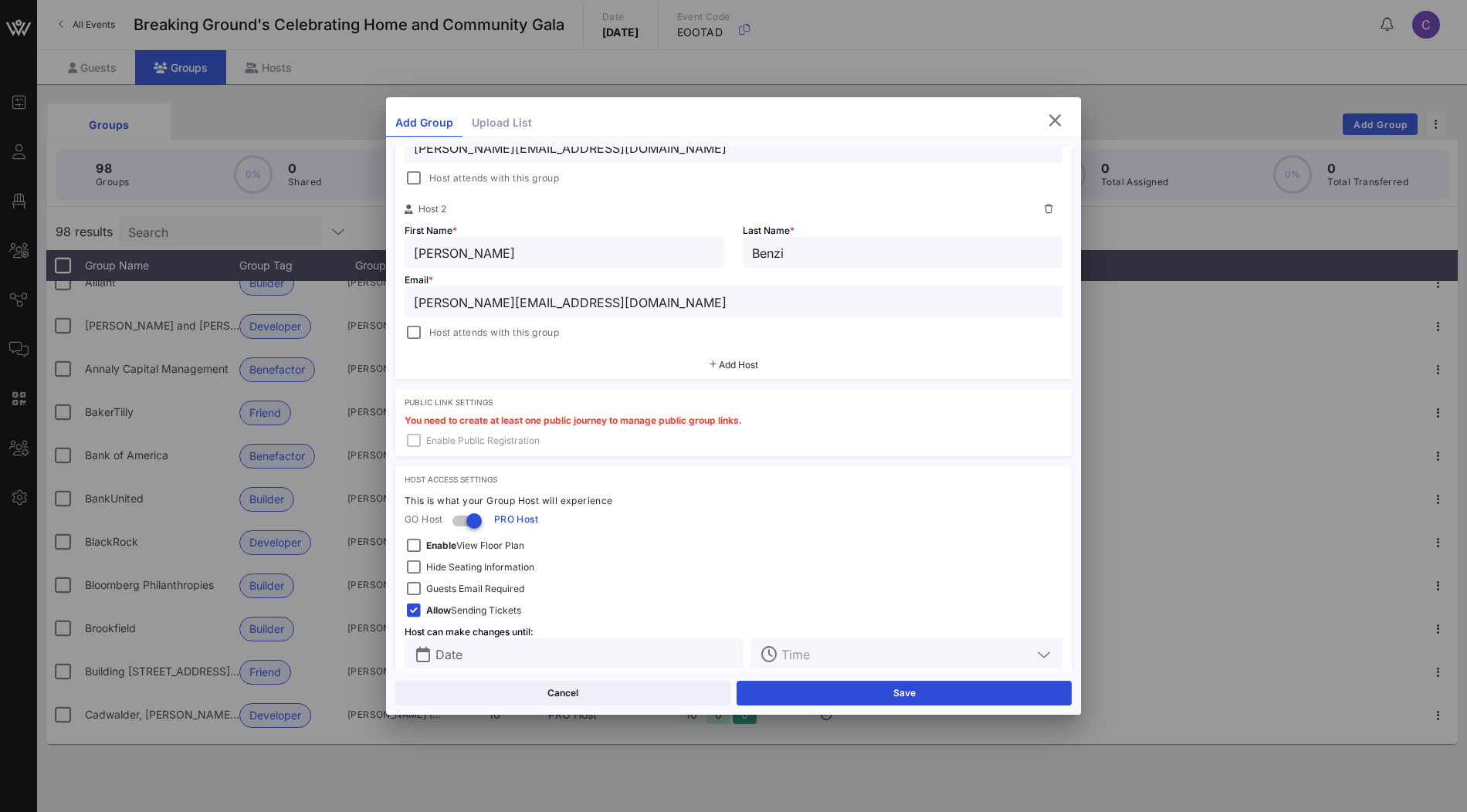
scroll to position [404, 0]
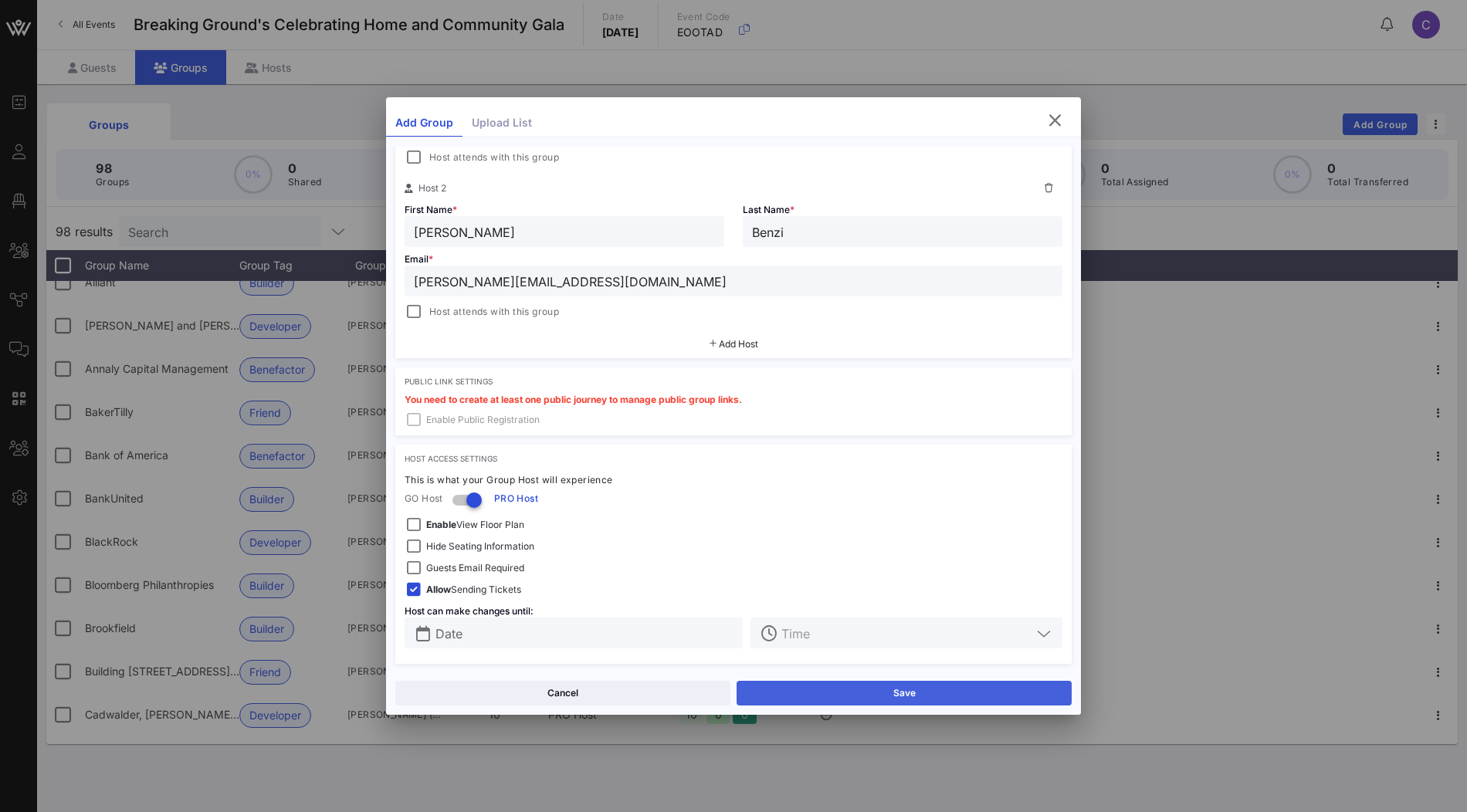
type input "Benzi"
click at [793, 692] on button "Save" at bounding box center [903, 693] width 335 height 24
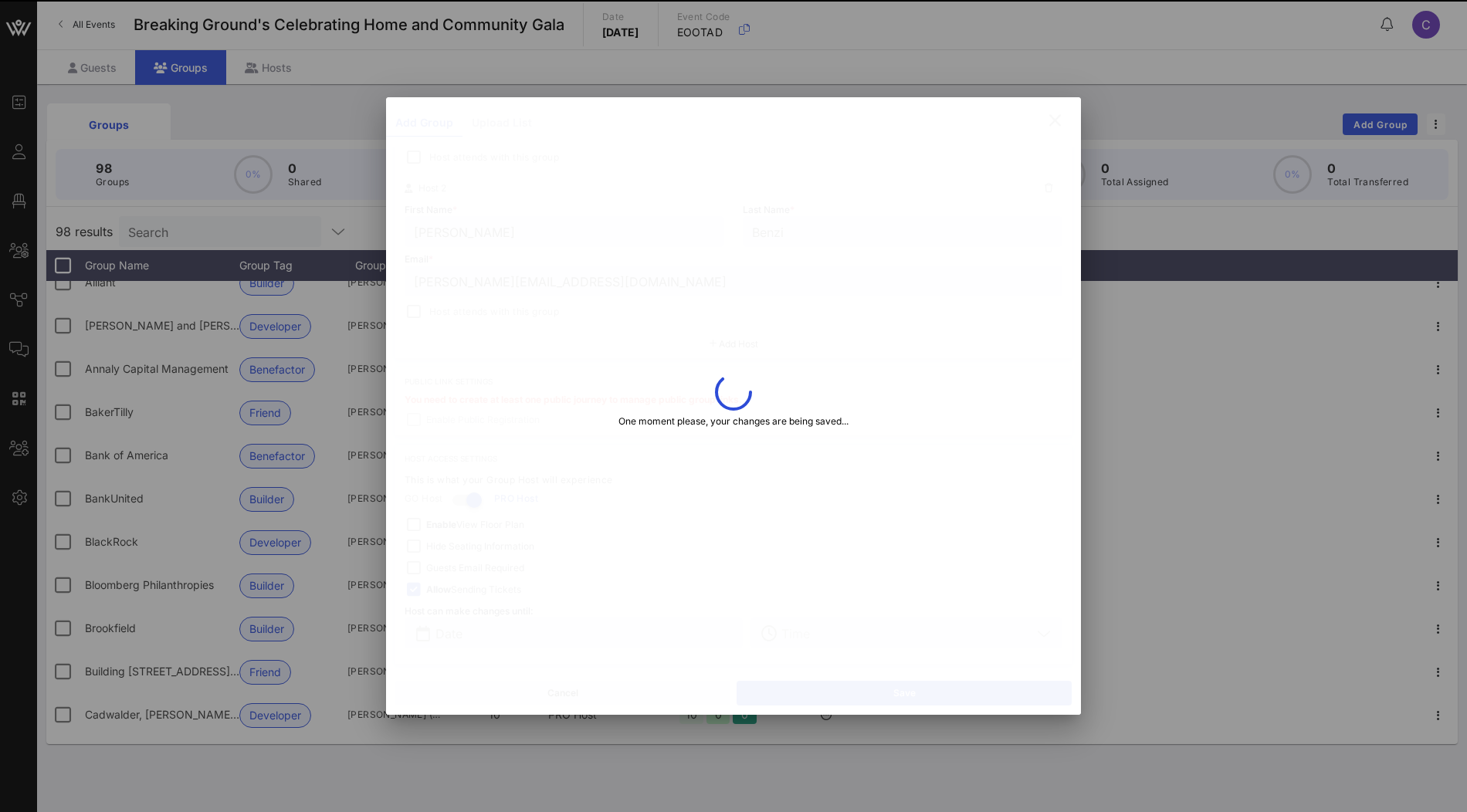
type input "Julia"
type input "Michael"
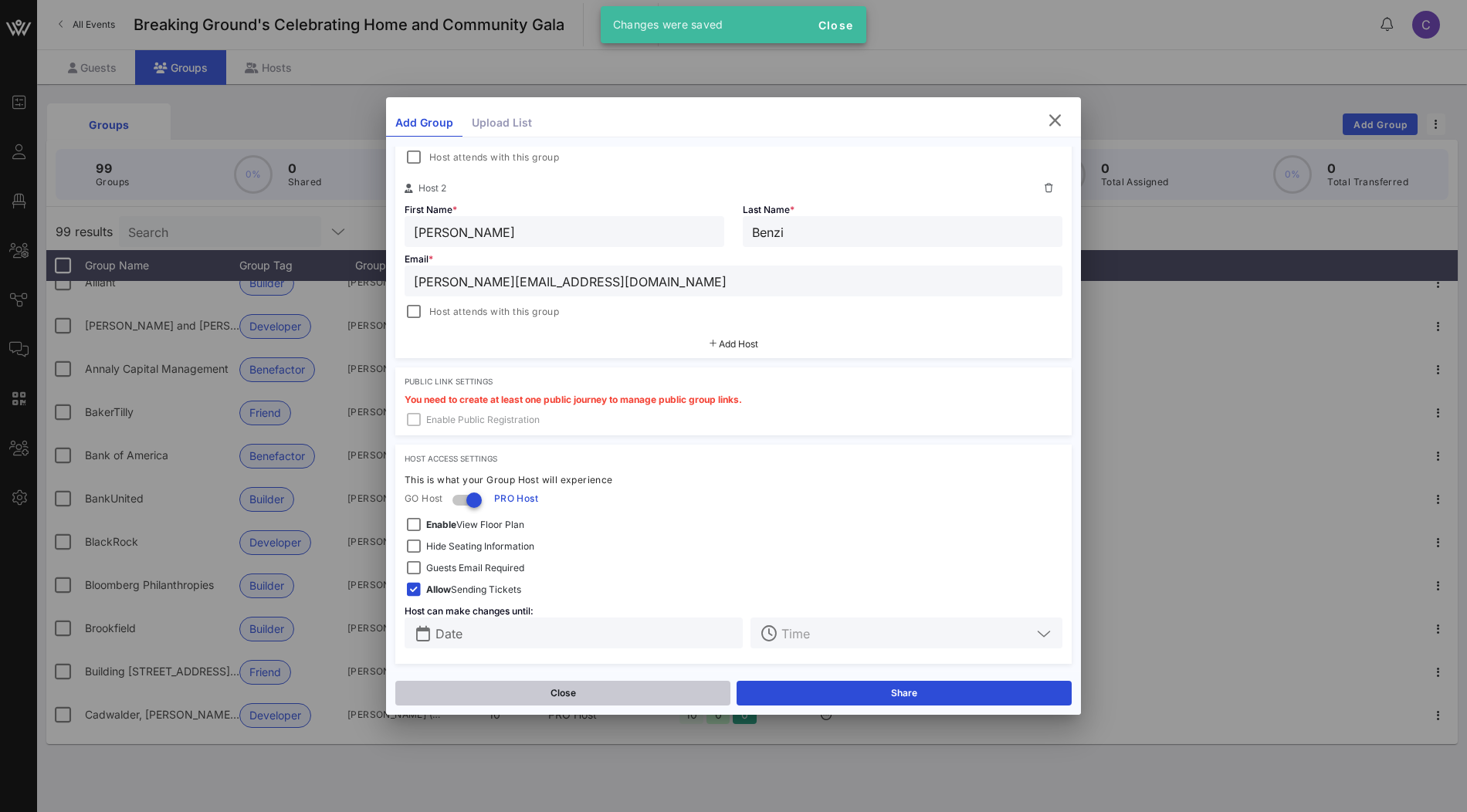
click at [614, 694] on button "Close" at bounding box center [563, 693] width 335 height 24
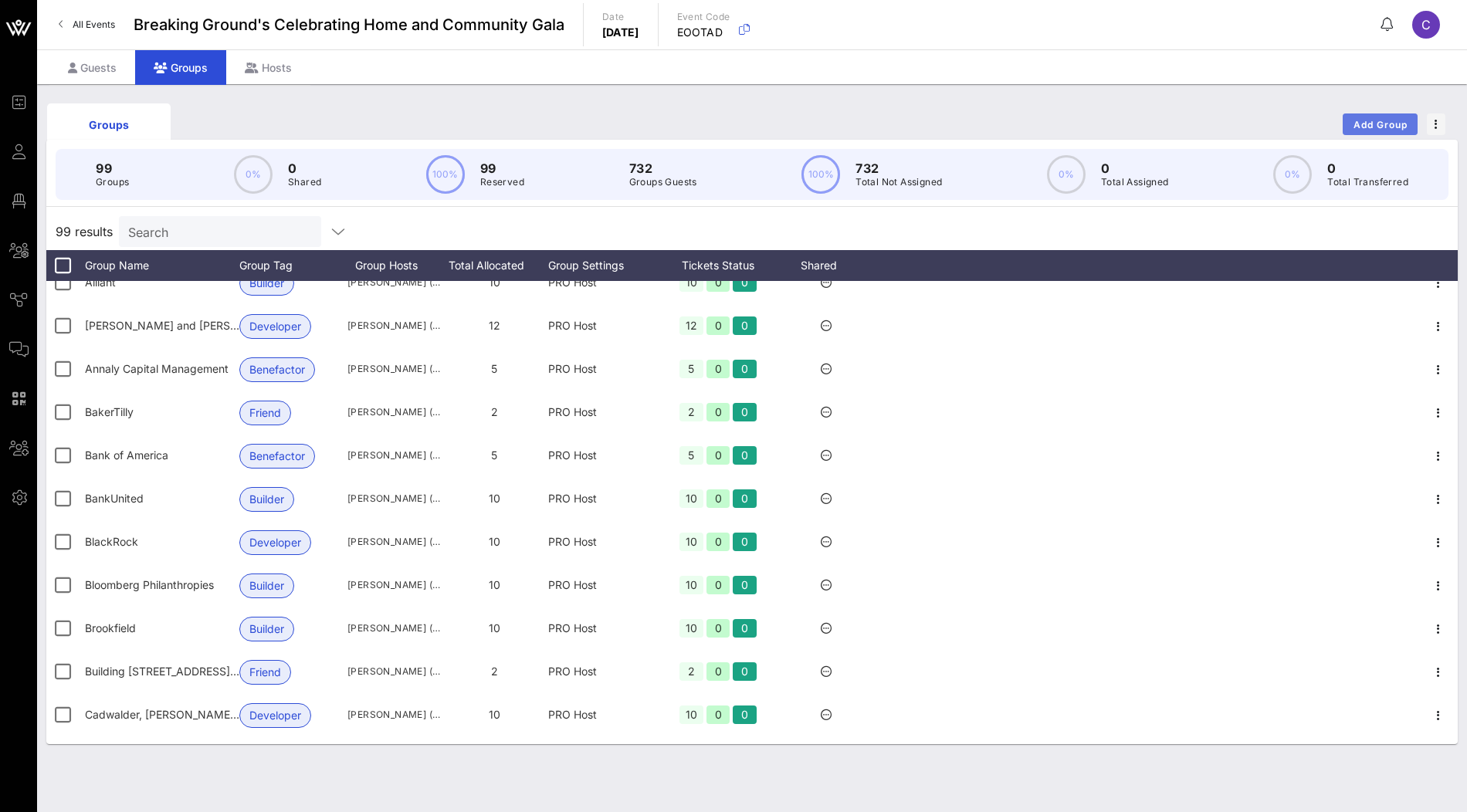
click at [1374, 117] on button "Add Group" at bounding box center [1380, 125] width 75 height 22
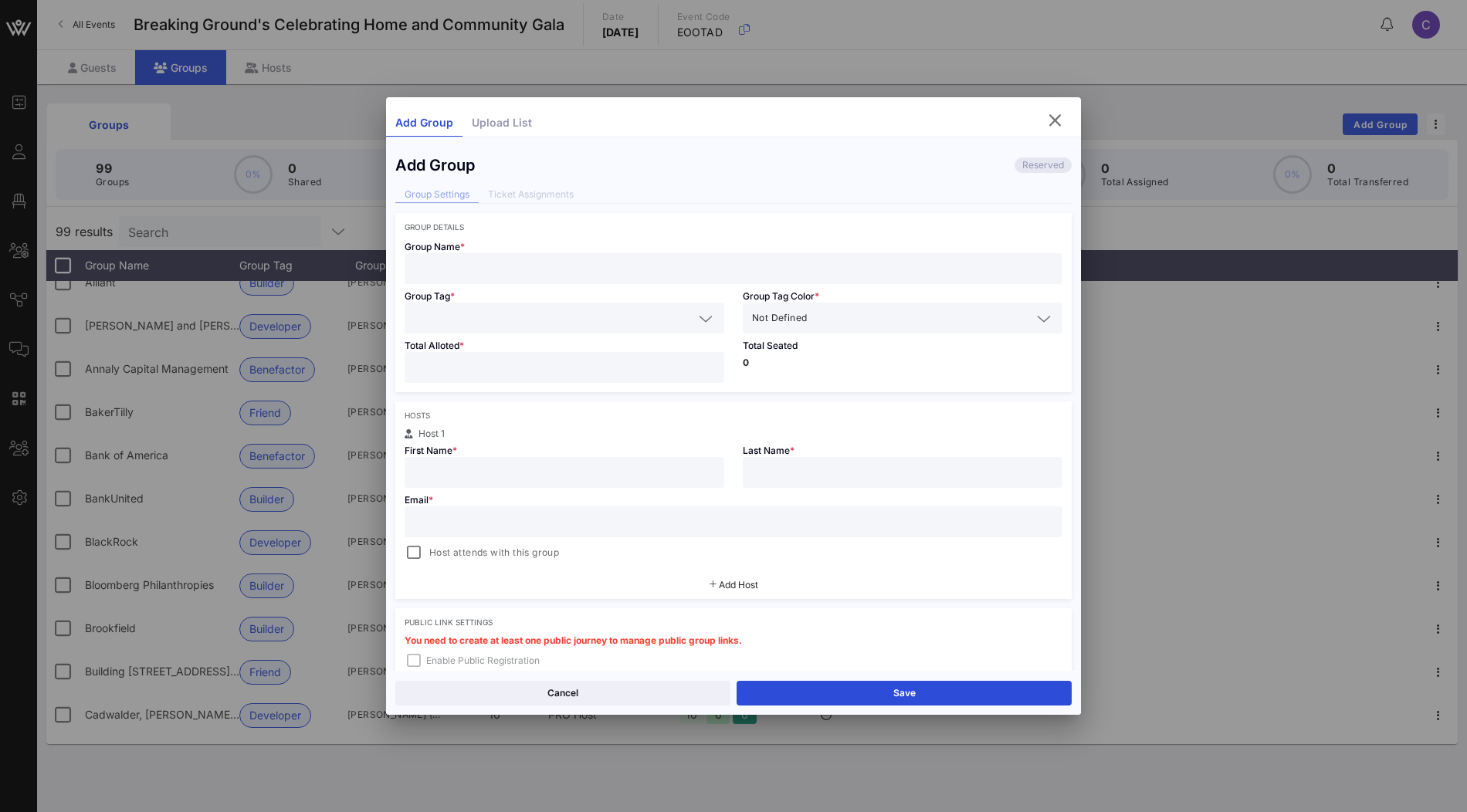
click at [571, 260] on input "text" at bounding box center [733, 269] width 639 height 20
paste input "Greystone & Co."
type input "Greystone & Co."
click at [560, 314] on input "text" at bounding box center [553, 318] width 279 height 20
paste input "Benefactor"
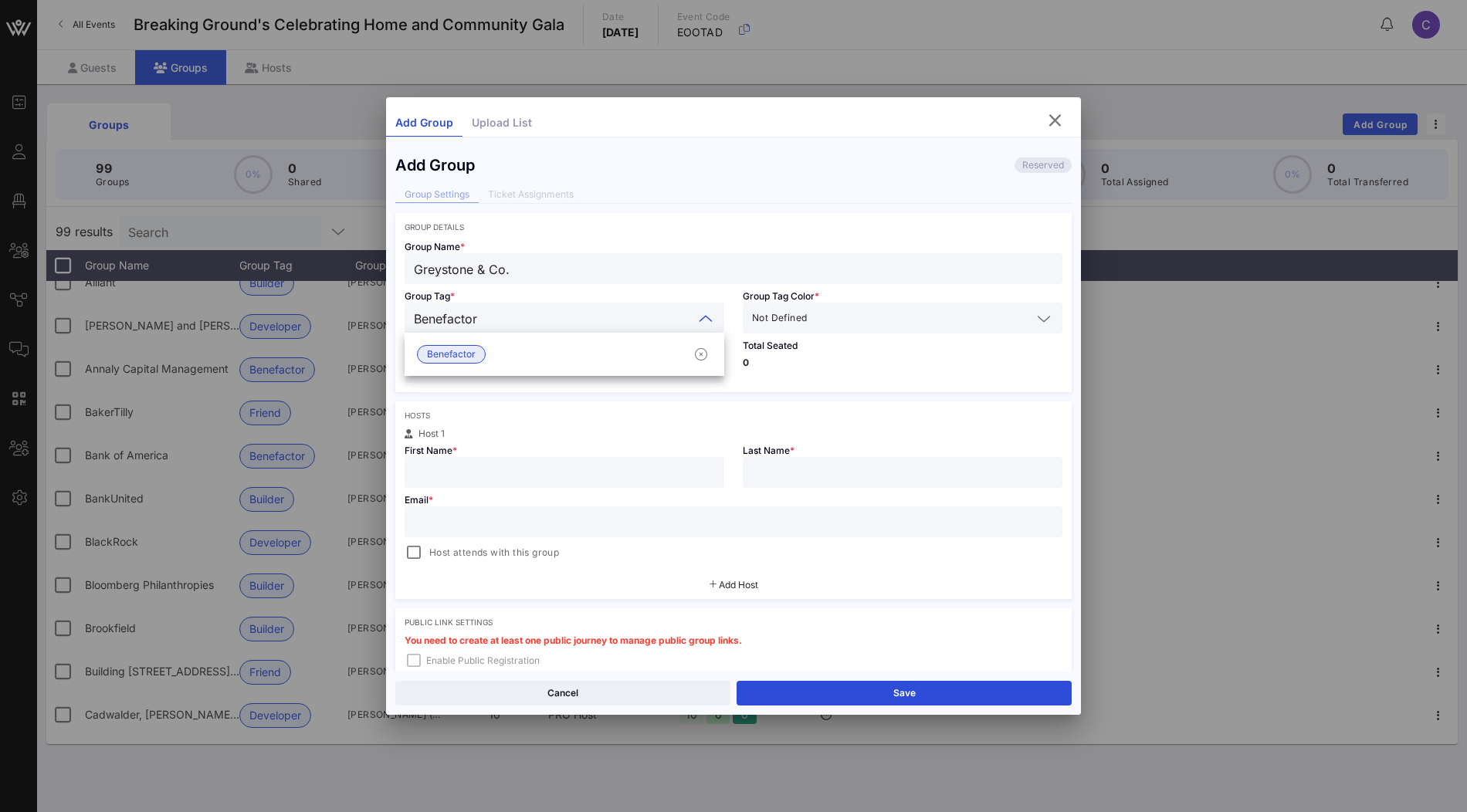
type input "Benefactor"
click at [509, 348] on div "Benefactor" at bounding box center [564, 354] width 319 height 31
click at [506, 367] on input "number" at bounding box center [564, 367] width 301 height 20
type input "*"
click at [516, 415] on div "Hosts" at bounding box center [733, 415] width 658 height 9
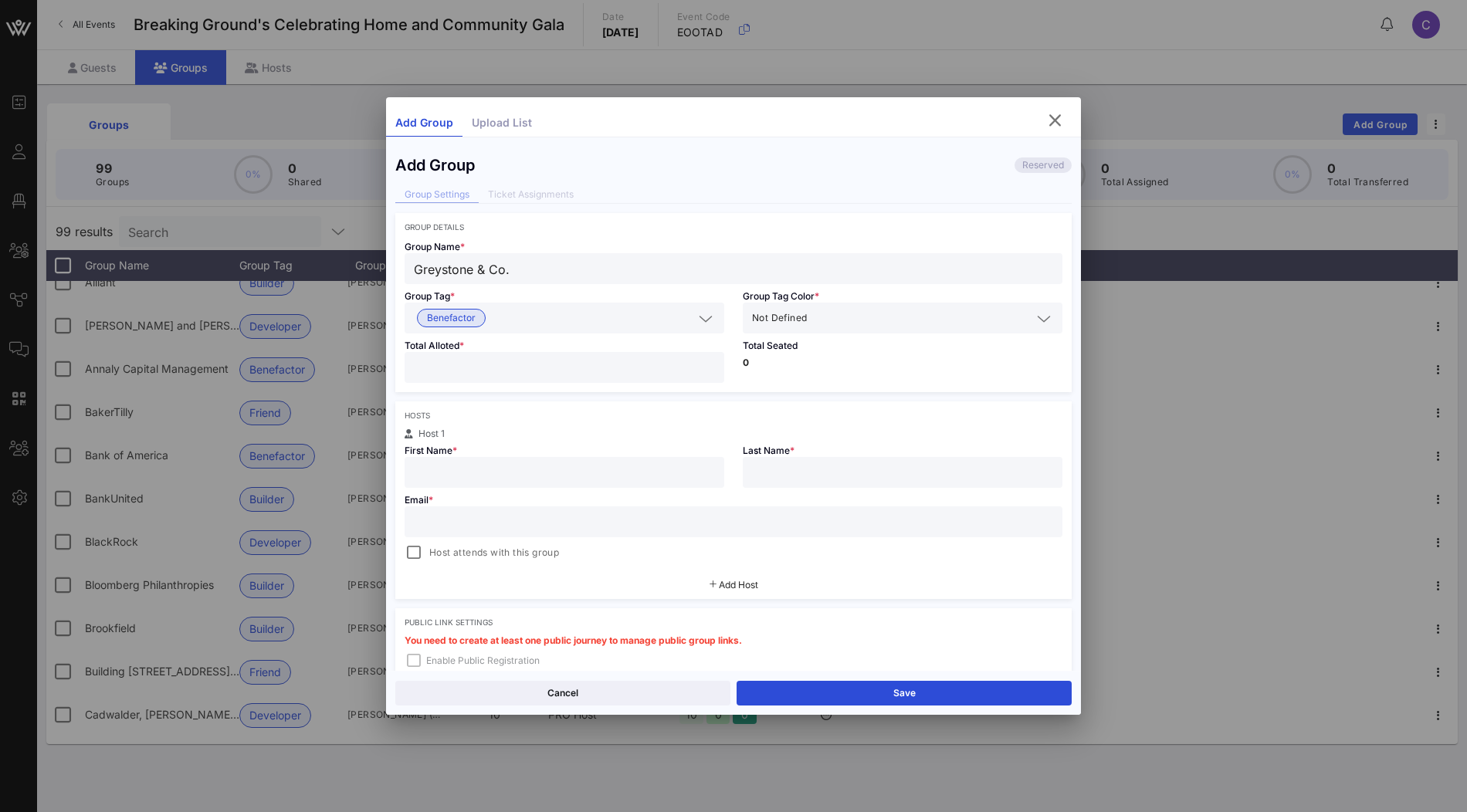
click at [520, 466] on input "text" at bounding box center [564, 472] width 301 height 20
paste input "Maria Donado"
click at [486, 470] on input "Maria Donado" at bounding box center [564, 472] width 301 height 20
type input "Maria"
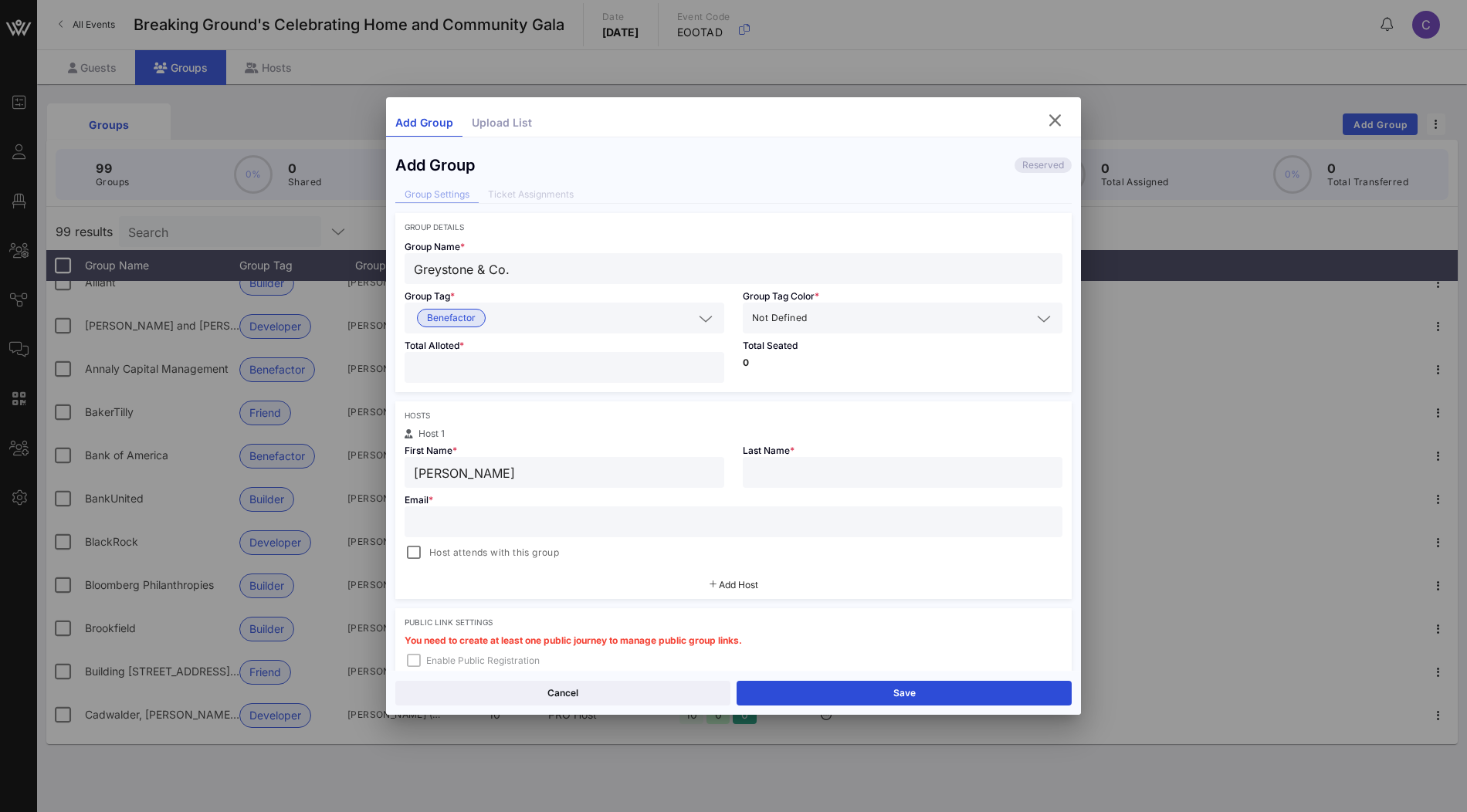
click at [745, 473] on div at bounding box center [902, 472] width 319 height 31
paste input "Donado"
type input "Donado"
click at [666, 516] on input "text" at bounding box center [733, 522] width 639 height 20
paste input "Maria.Donado@greyco.com"
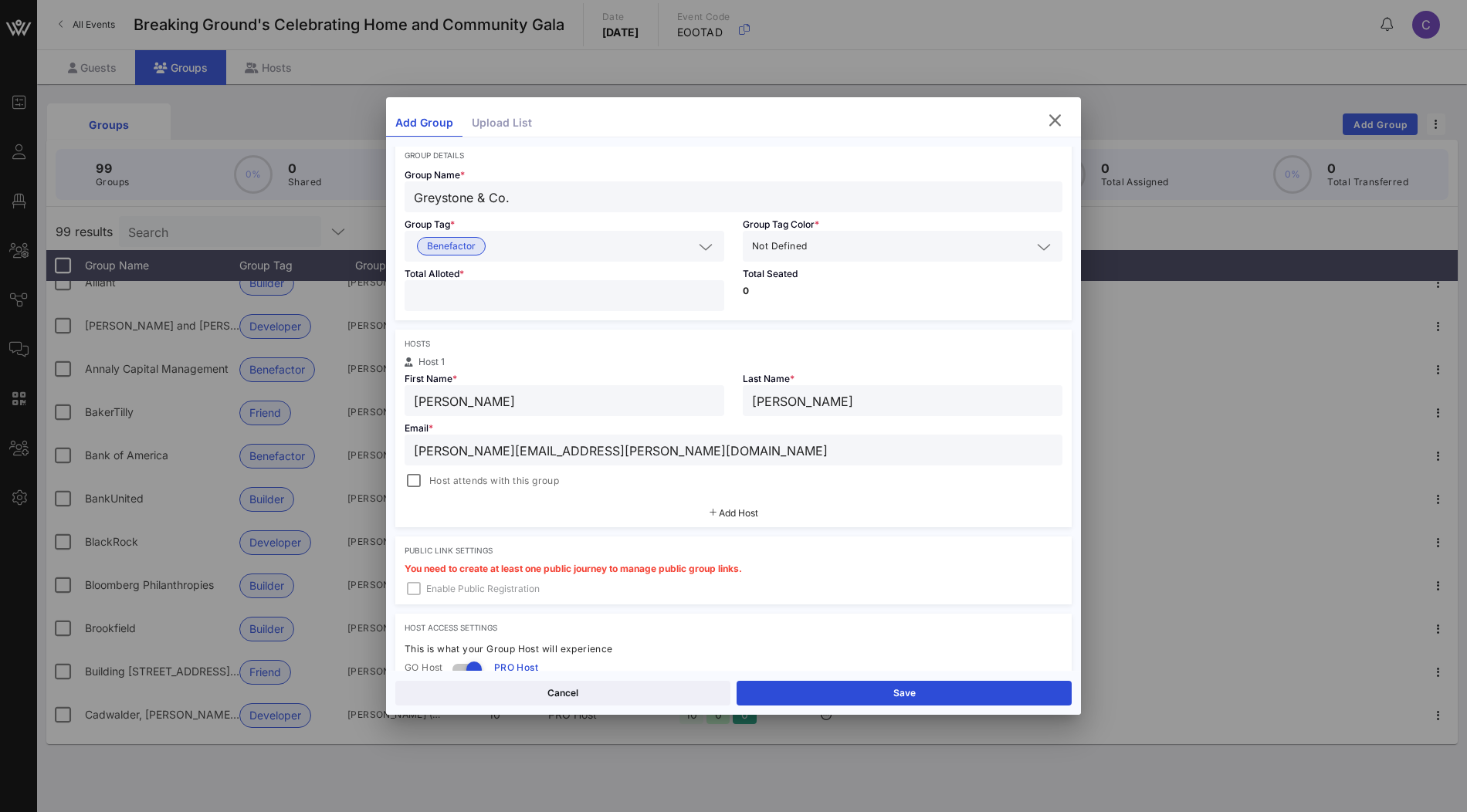
scroll to position [73, 0]
type input "Maria.Donado@greyco.com"
click at [728, 503] on div "Add Host" at bounding box center [734, 511] width 677 height 27
click at [728, 508] on span "Add Host" at bounding box center [739, 511] width 39 height 12
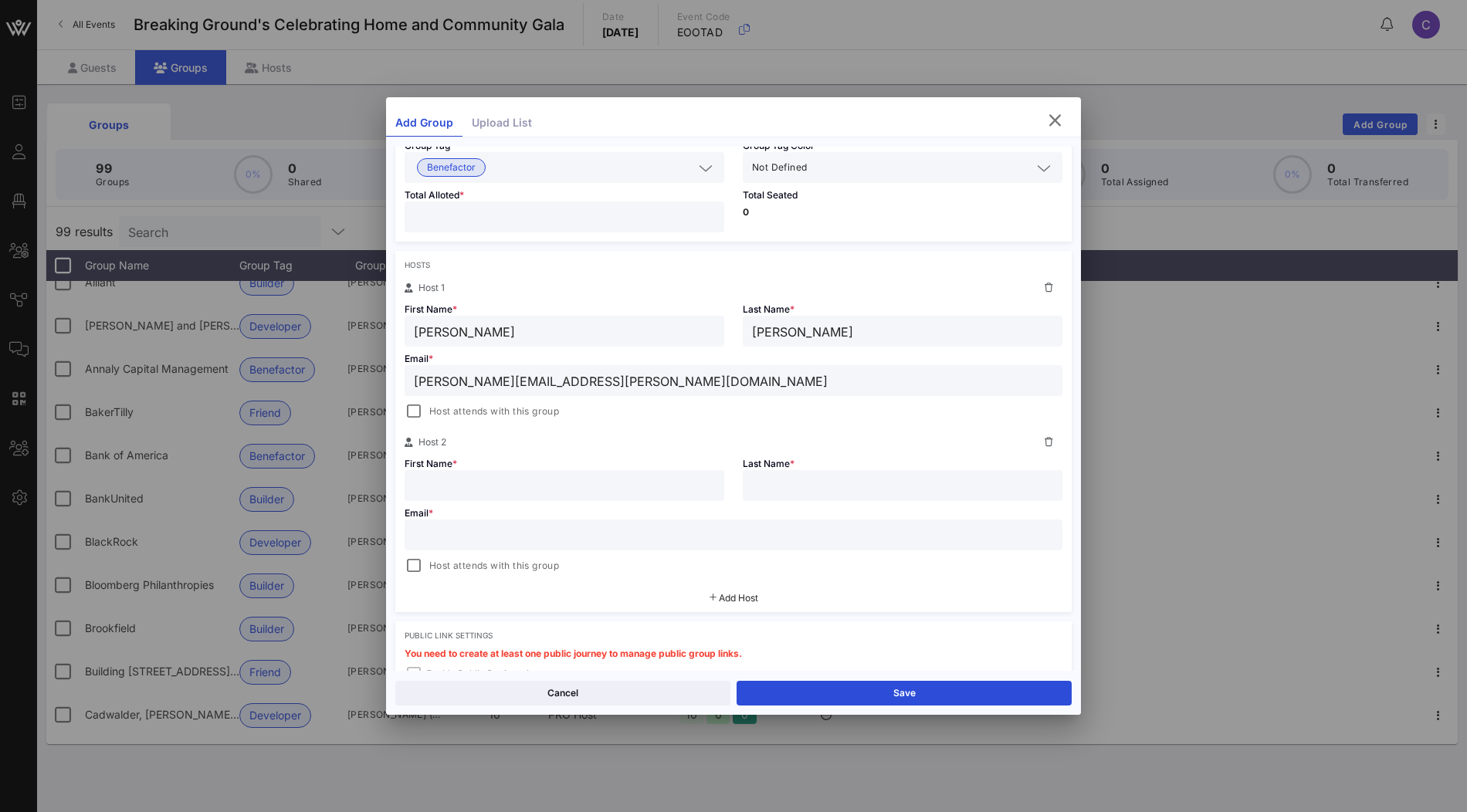
scroll to position [160, 0]
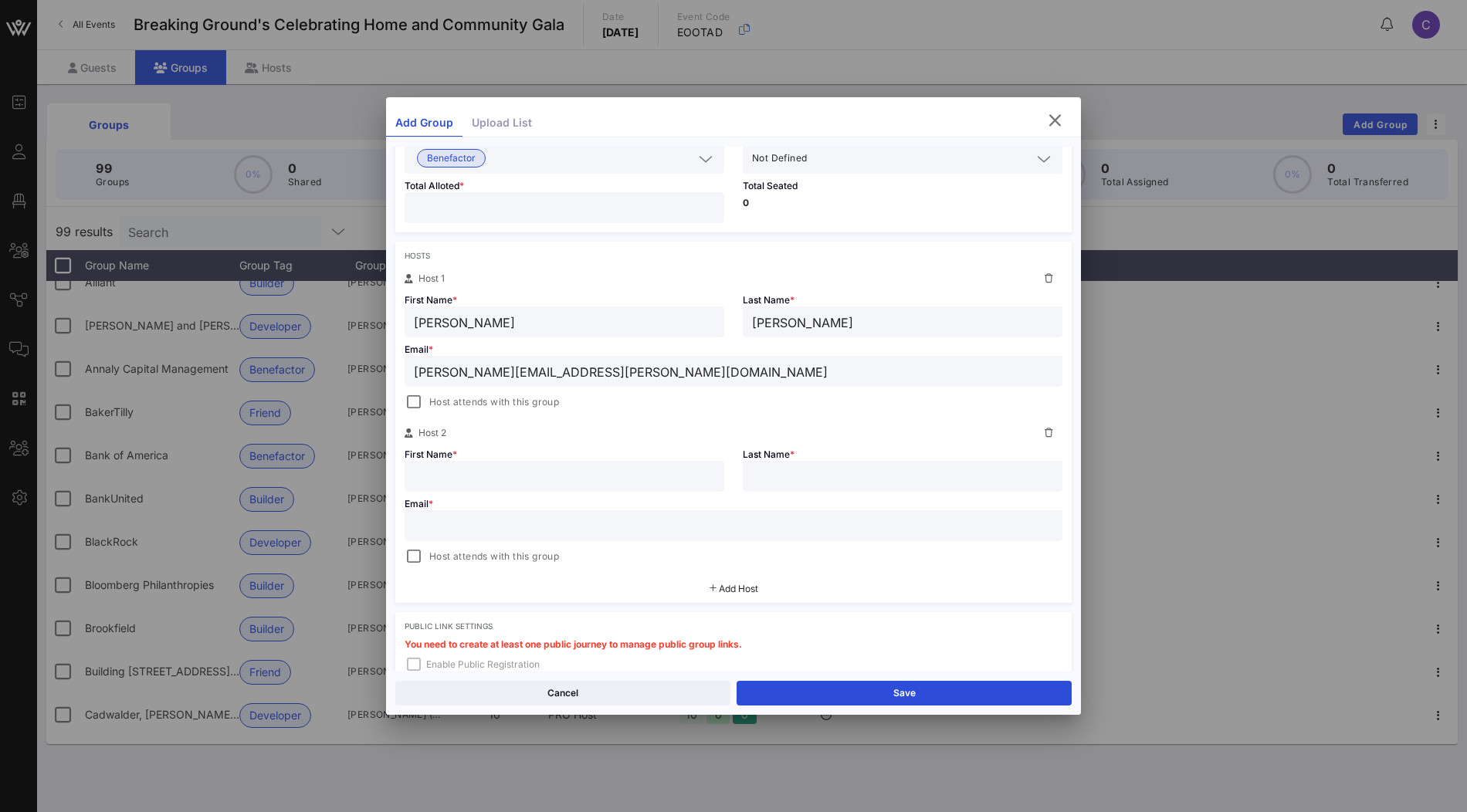
click at [664, 469] on input "text" at bounding box center [564, 476] width 301 height 20
type input "events"
click at [774, 472] on input "text" at bounding box center [903, 476] width 301 height 20
type input "greyco"
click at [647, 528] on input "text" at bounding box center [733, 526] width 639 height 20
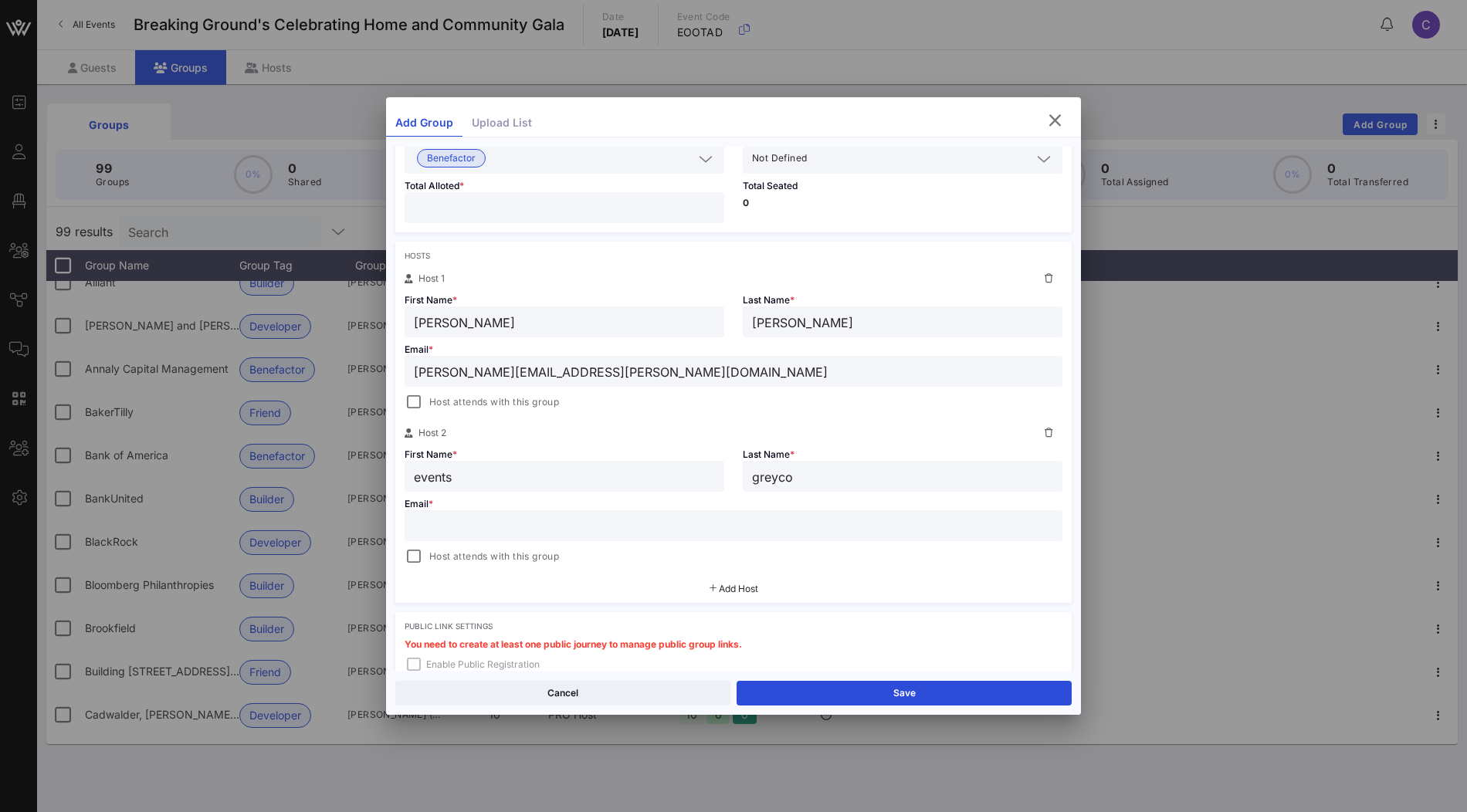
paste input "events@greyco.com"
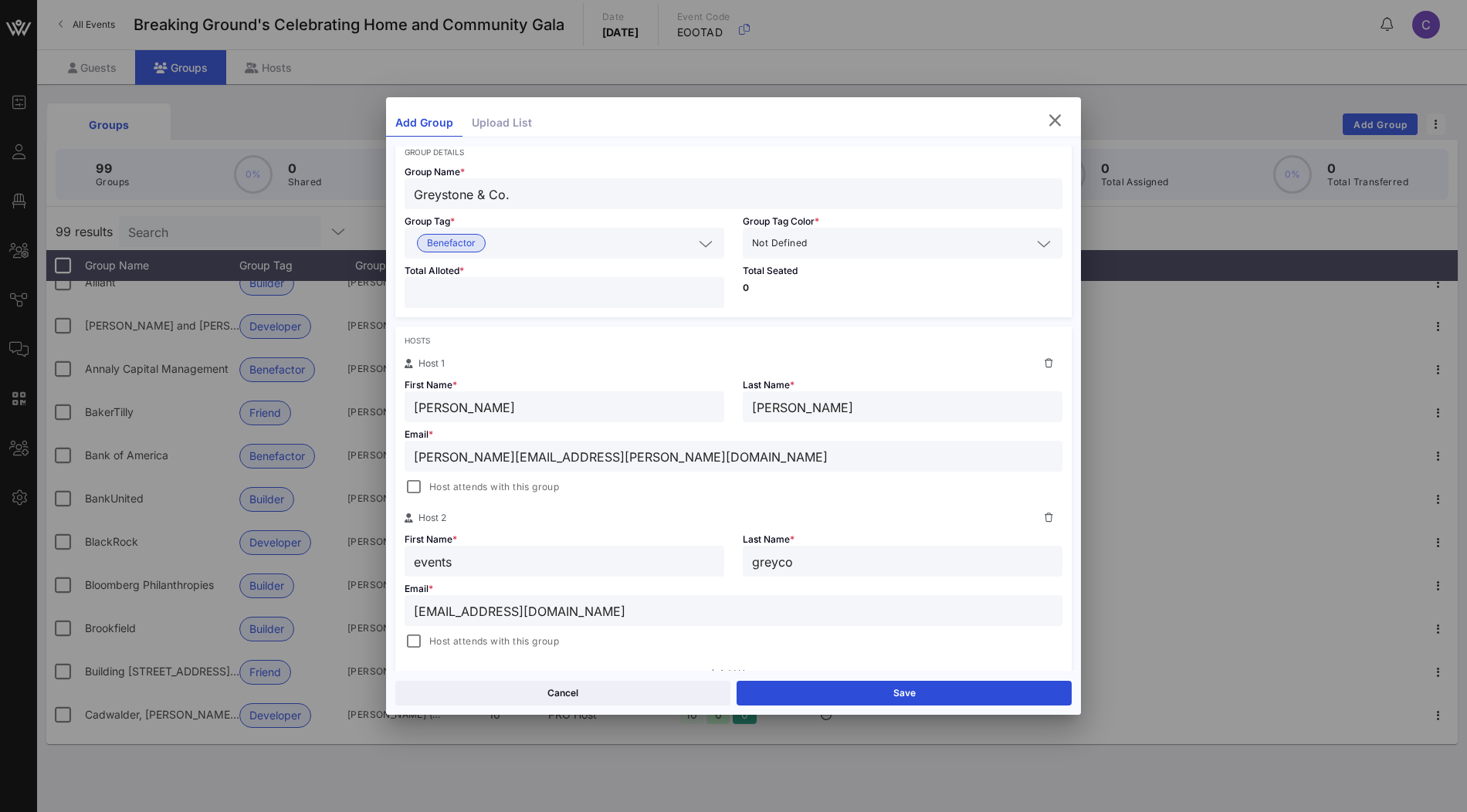
scroll to position [0, 0]
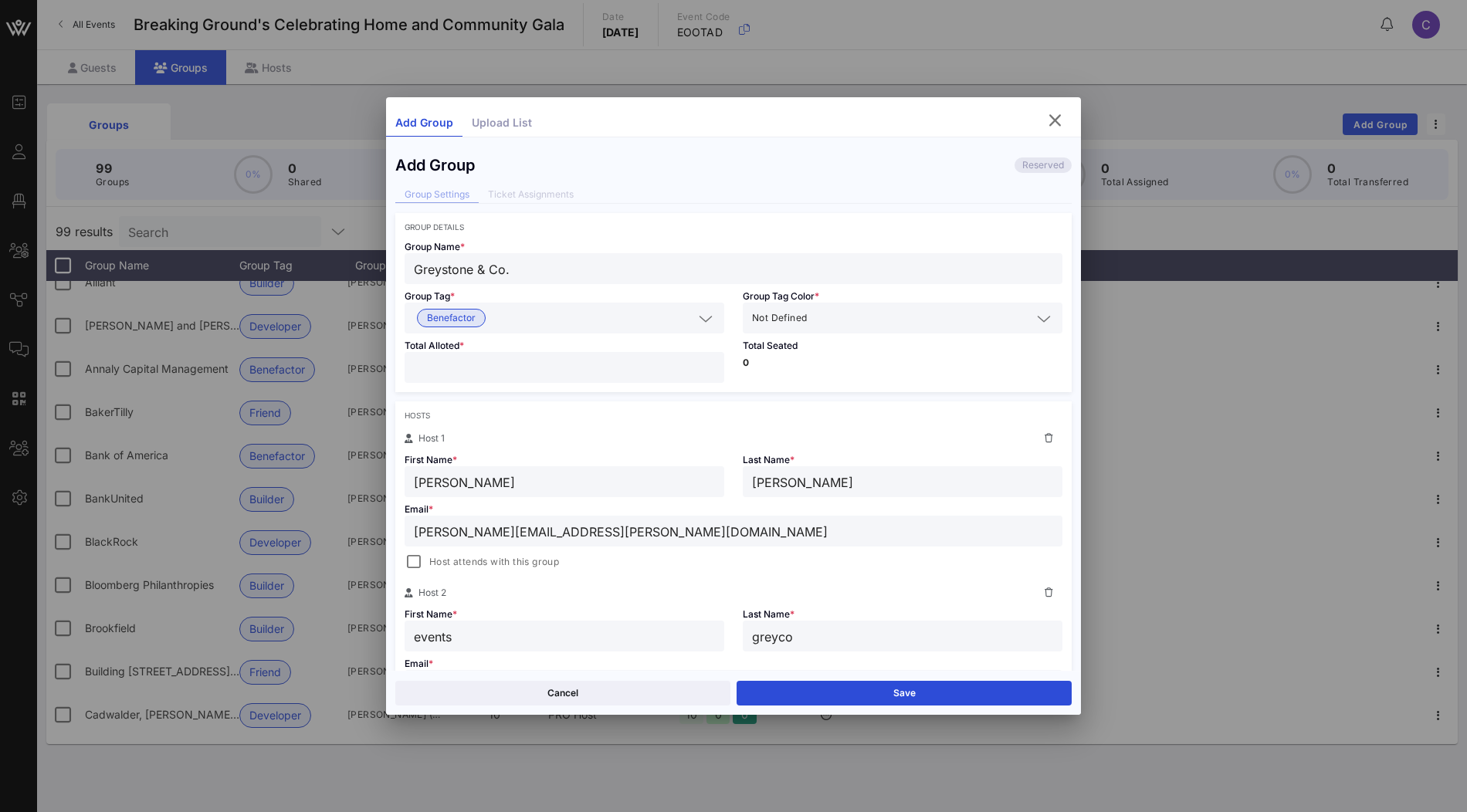
type input "events@greyco.com"
click at [765, 700] on button "Save" at bounding box center [903, 693] width 335 height 24
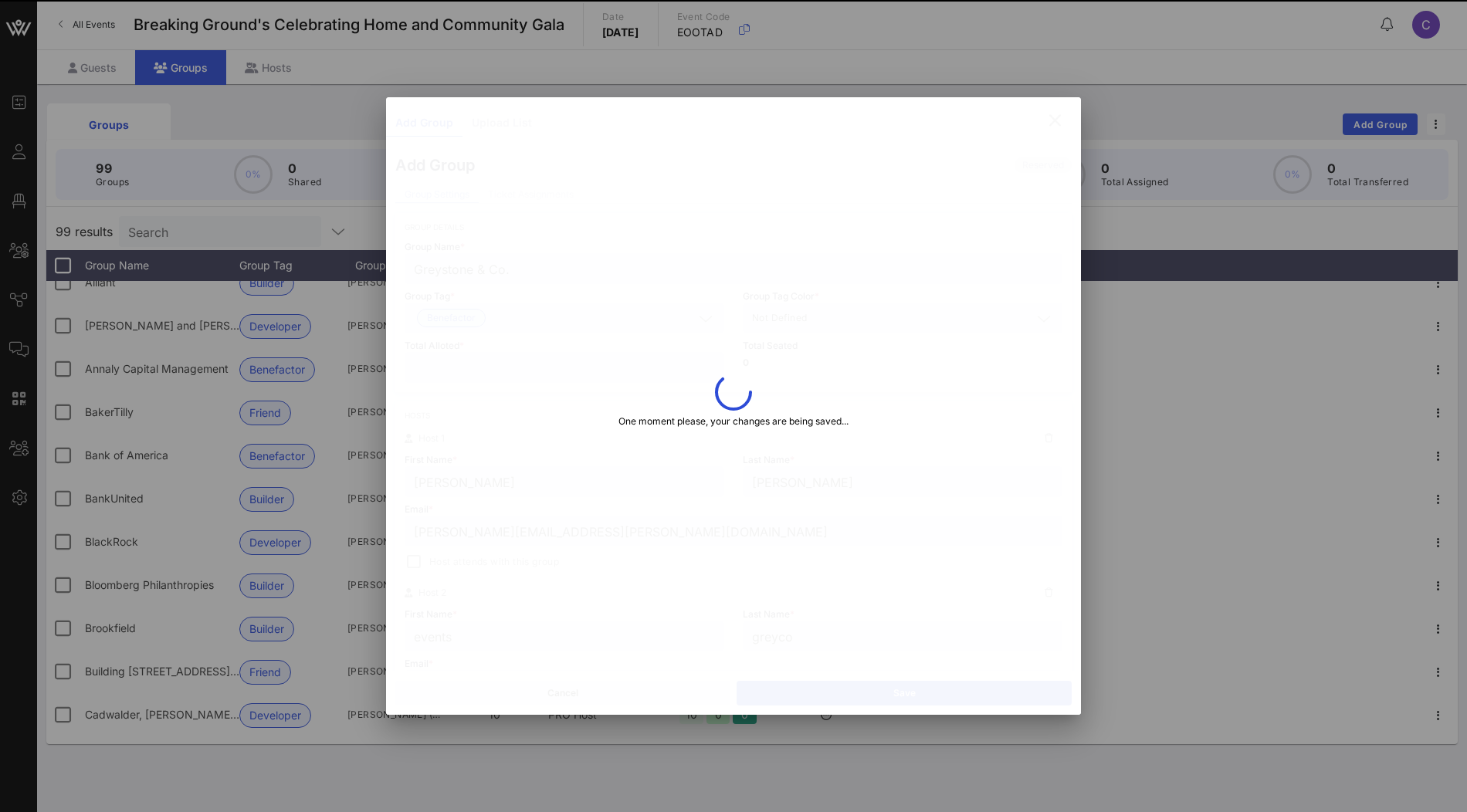
type input "maria.donado@greyco.com"
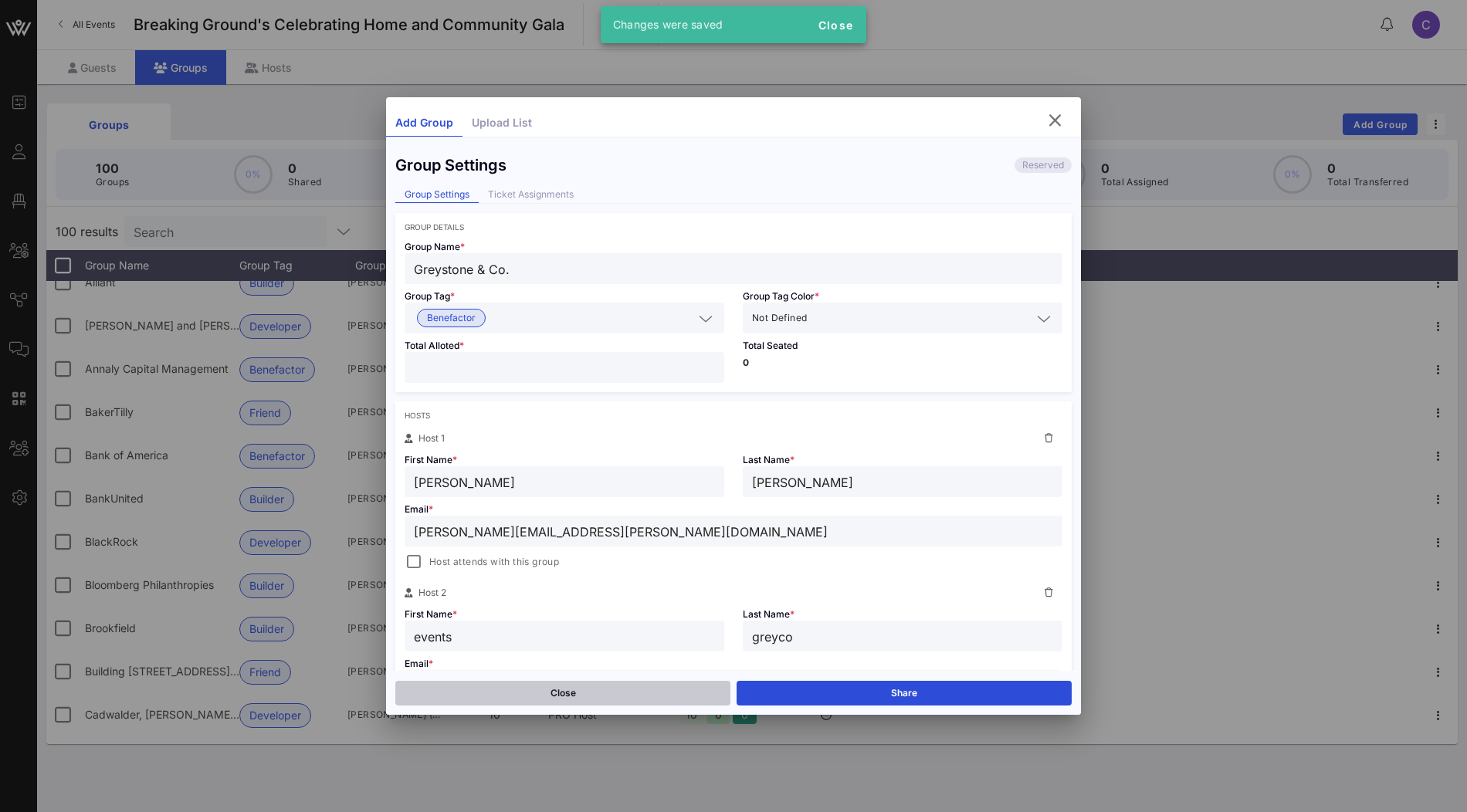
click at [573, 692] on button "Close" at bounding box center [563, 693] width 335 height 24
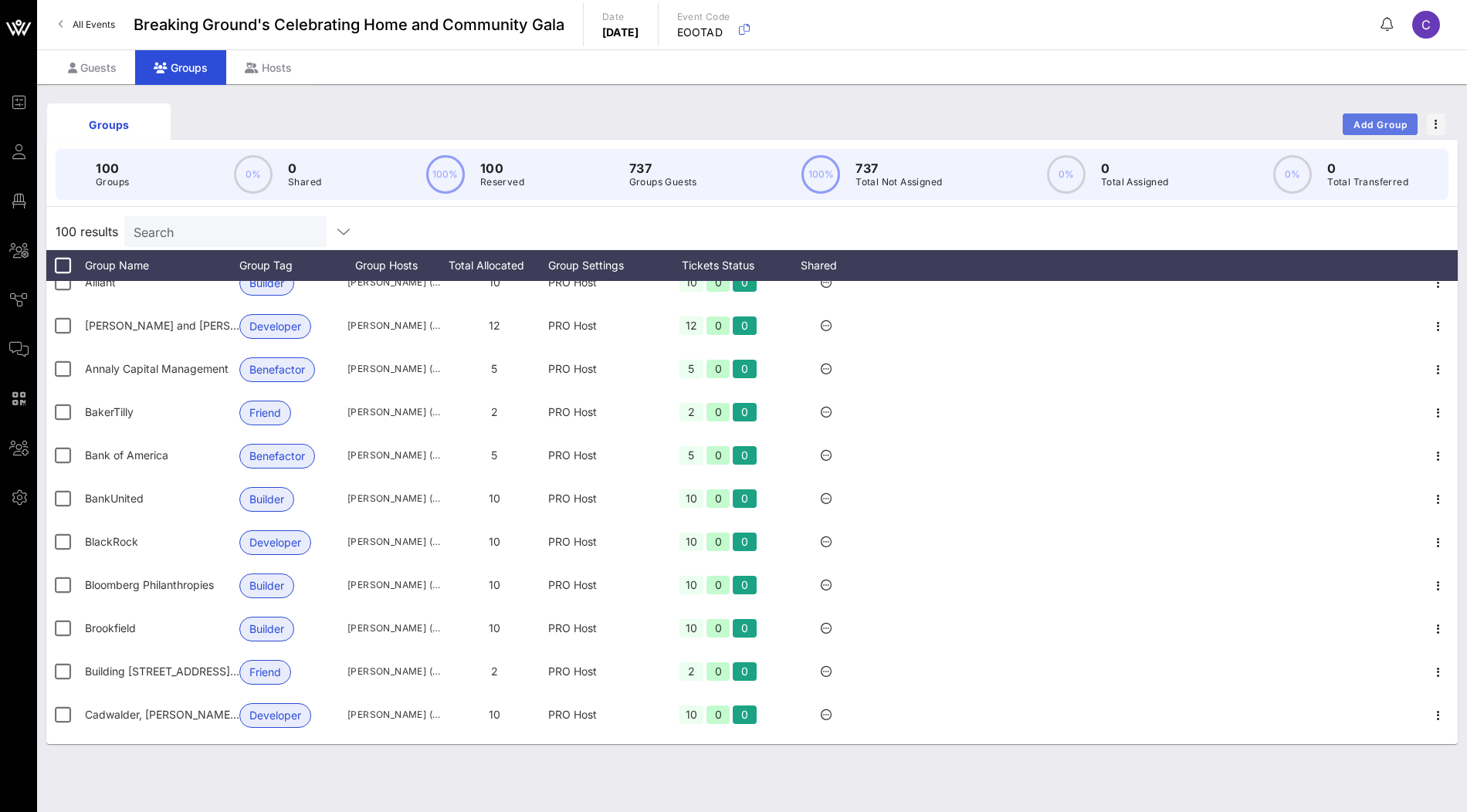
click at [1385, 121] on span "Add Group" at bounding box center [1380, 124] width 56 height 12
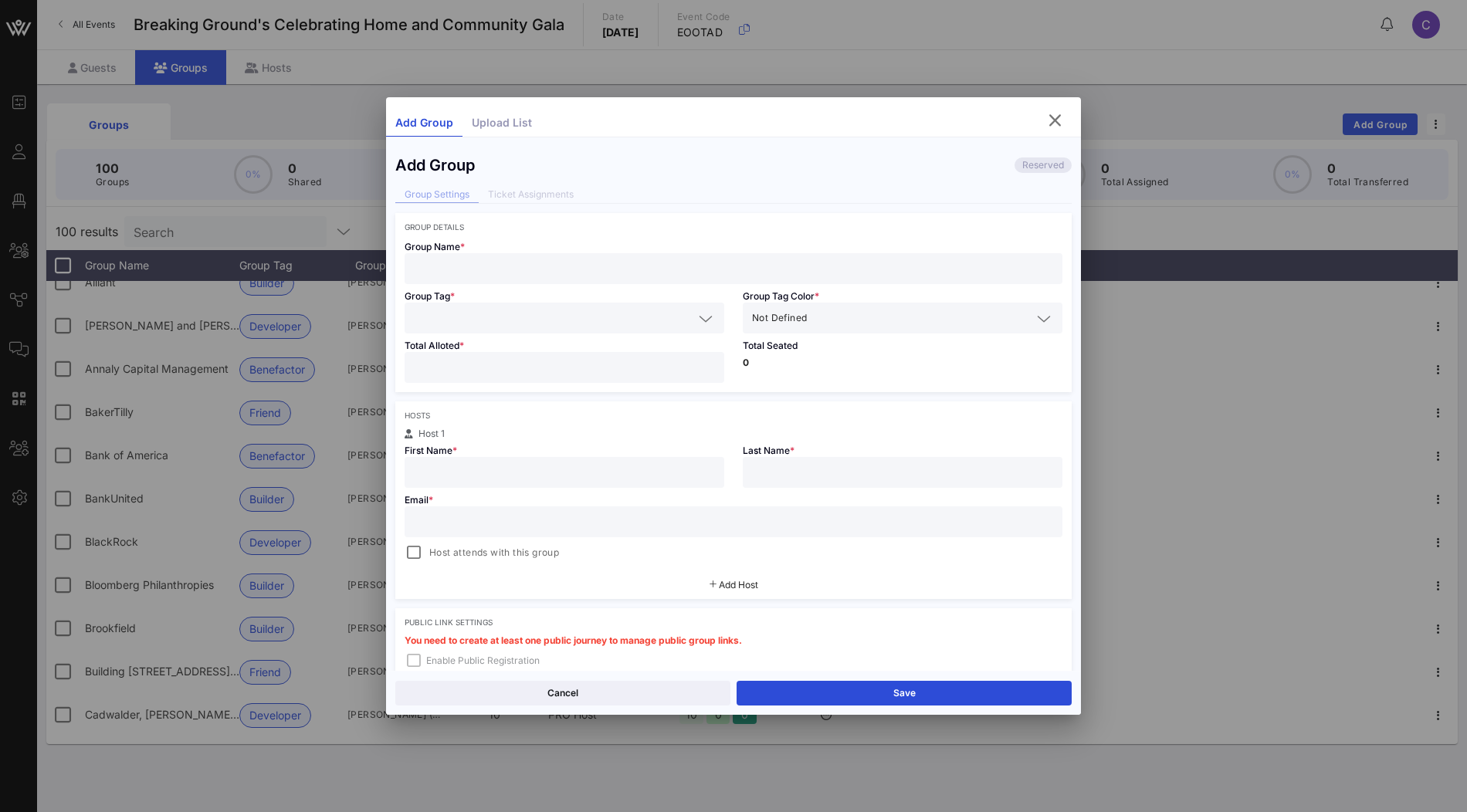
click at [487, 267] on input "text" at bounding box center [733, 269] width 639 height 20
paste input "Mack Real Estate Group"
type input "Mack Real Estate Group"
click at [538, 363] on input "number" at bounding box center [564, 367] width 301 height 20
type input "*"
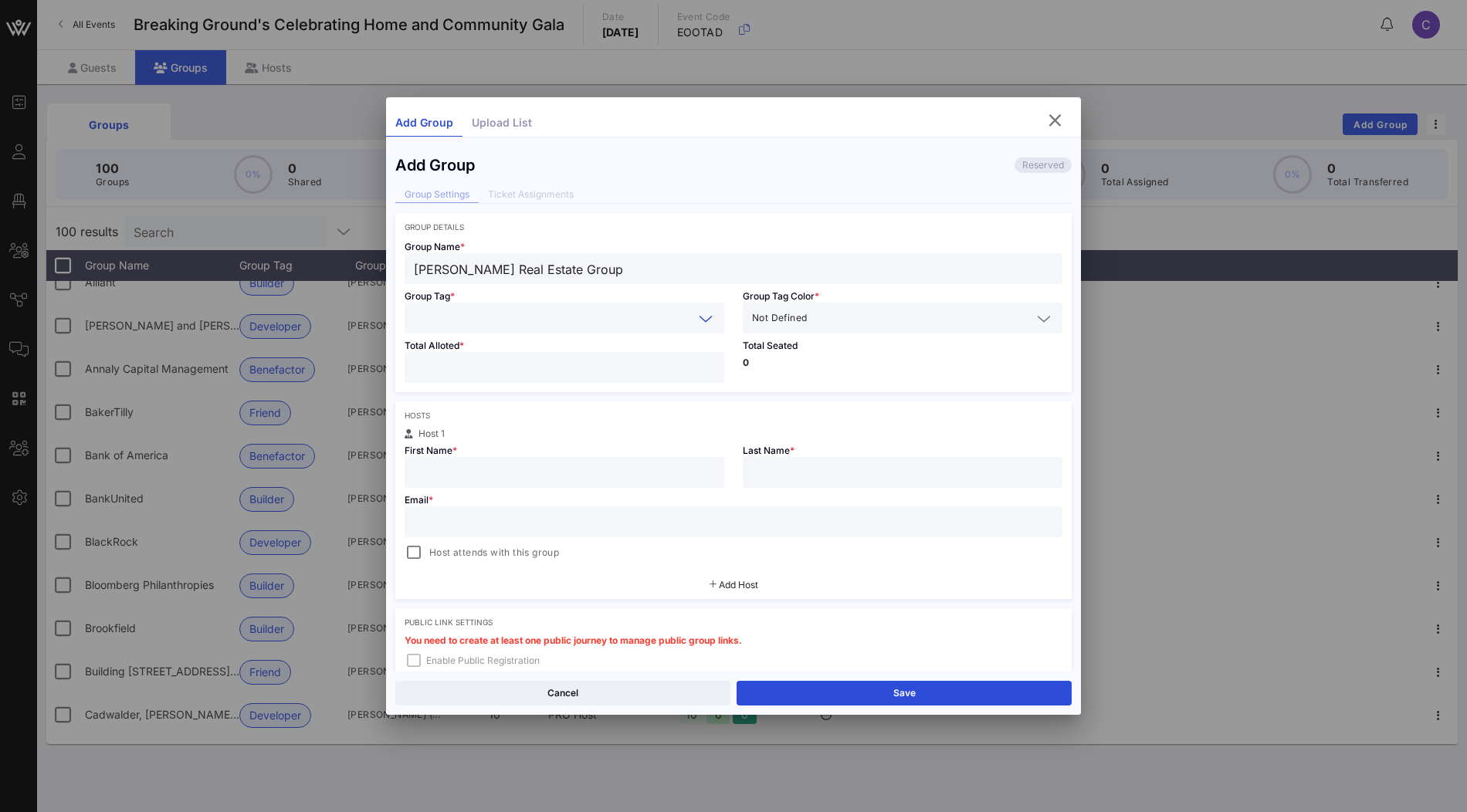
click at [504, 309] on input "text" at bounding box center [553, 318] width 279 height 20
paste input "Benefactor"
type input "Benefactor"
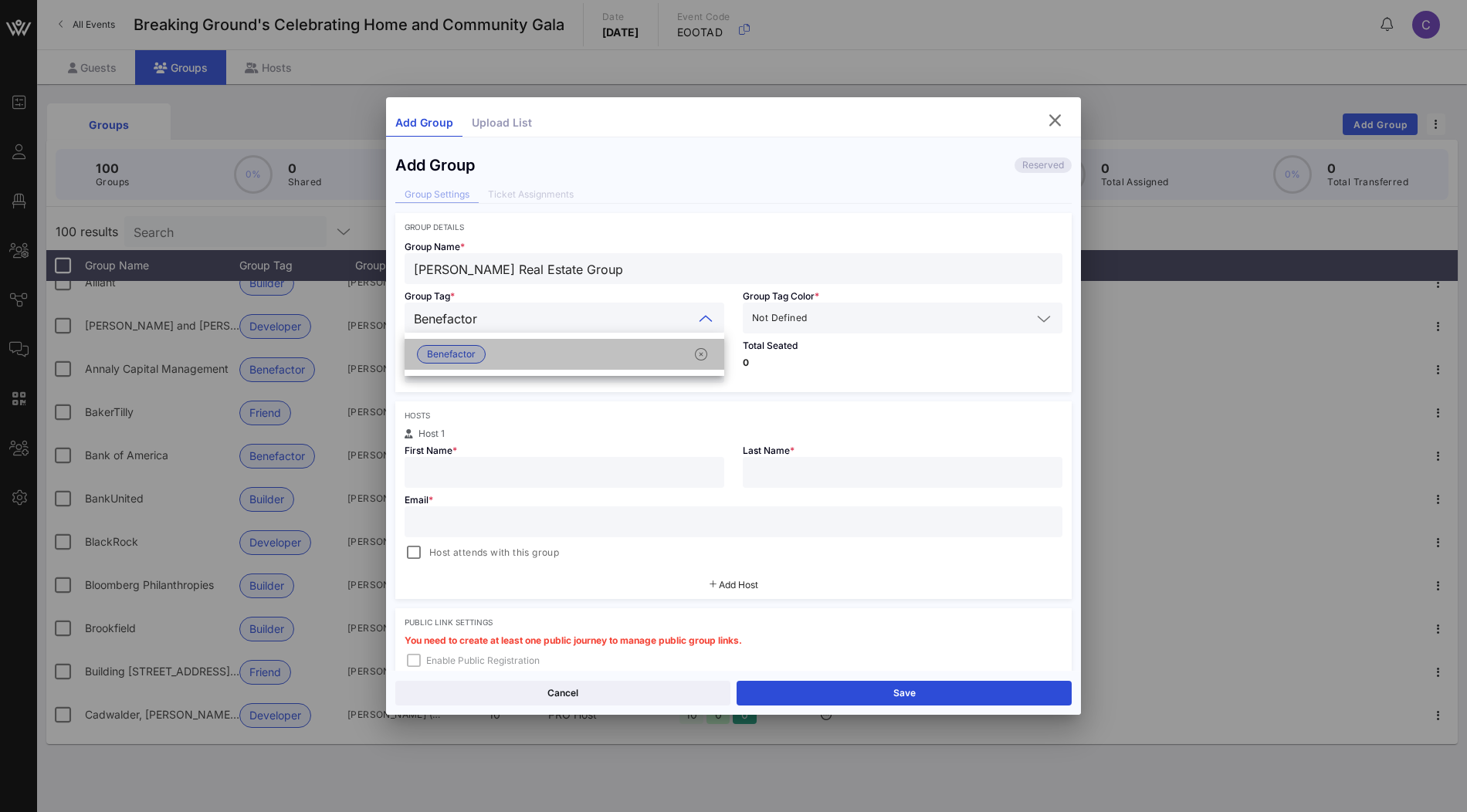
click at [488, 346] on div "Benefactor" at bounding box center [564, 354] width 319 height 31
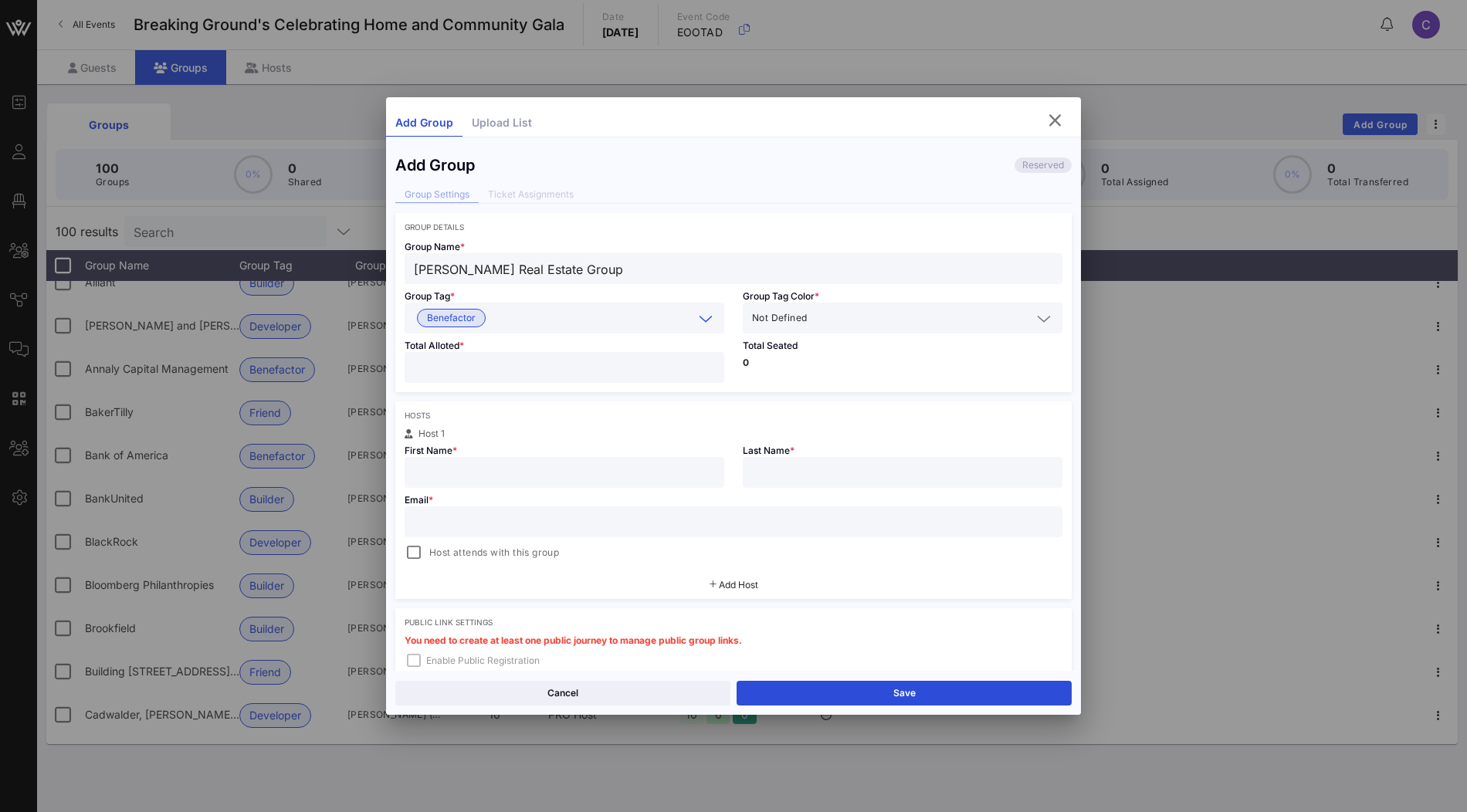
click at [520, 470] on input "text" at bounding box center [564, 472] width 301 height 20
paste input "Angela Sciandra"
click at [493, 468] on input "Angela Sciandra" at bounding box center [564, 472] width 301 height 20
type input "Angela"
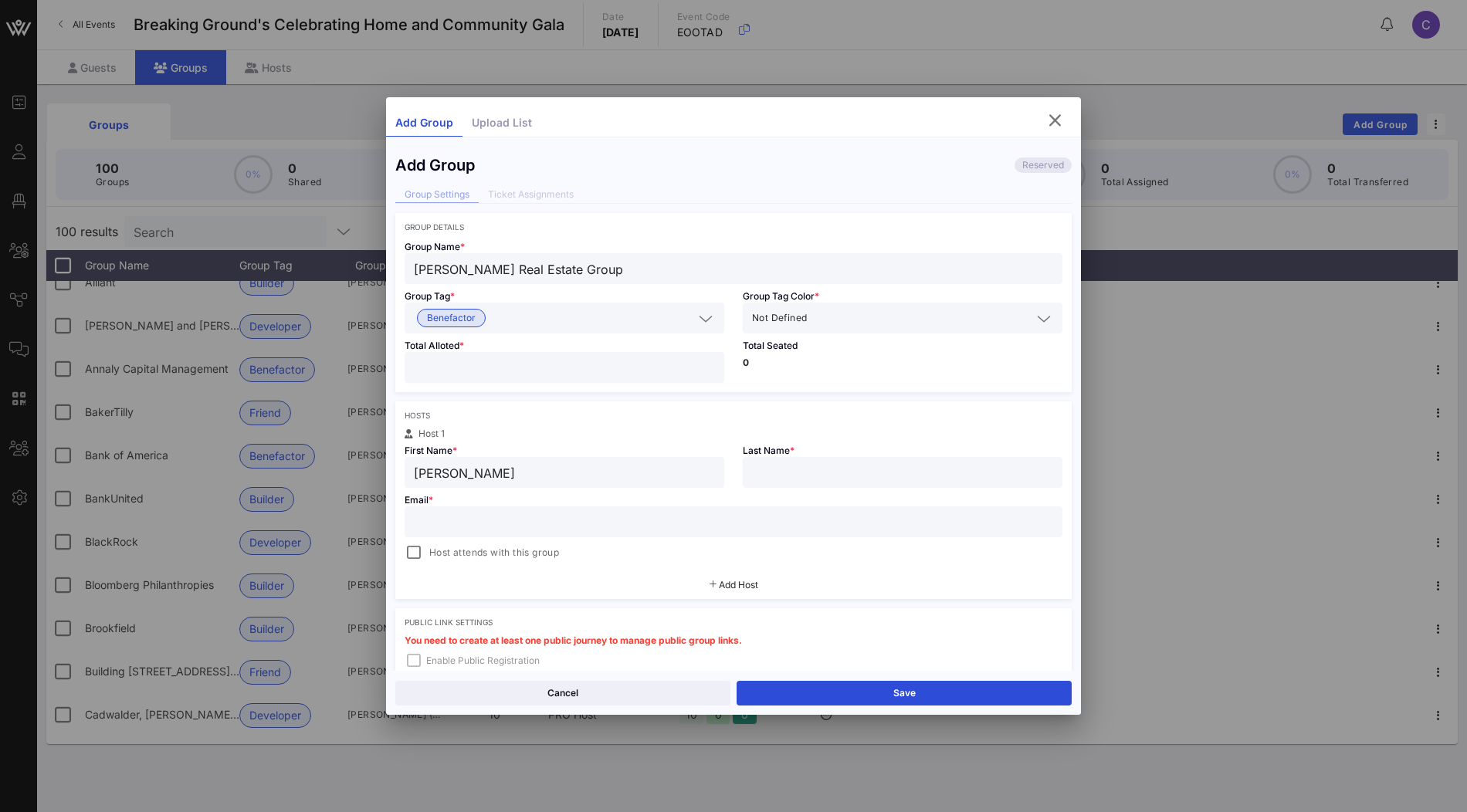
click at [768, 464] on input "text" at bounding box center [903, 472] width 301 height 20
paste input "Sciandra"
type input "Sciandra"
click at [655, 518] on input "text" at bounding box center [733, 522] width 639 height 20
paste input "ASciandra@mackregroup.com"
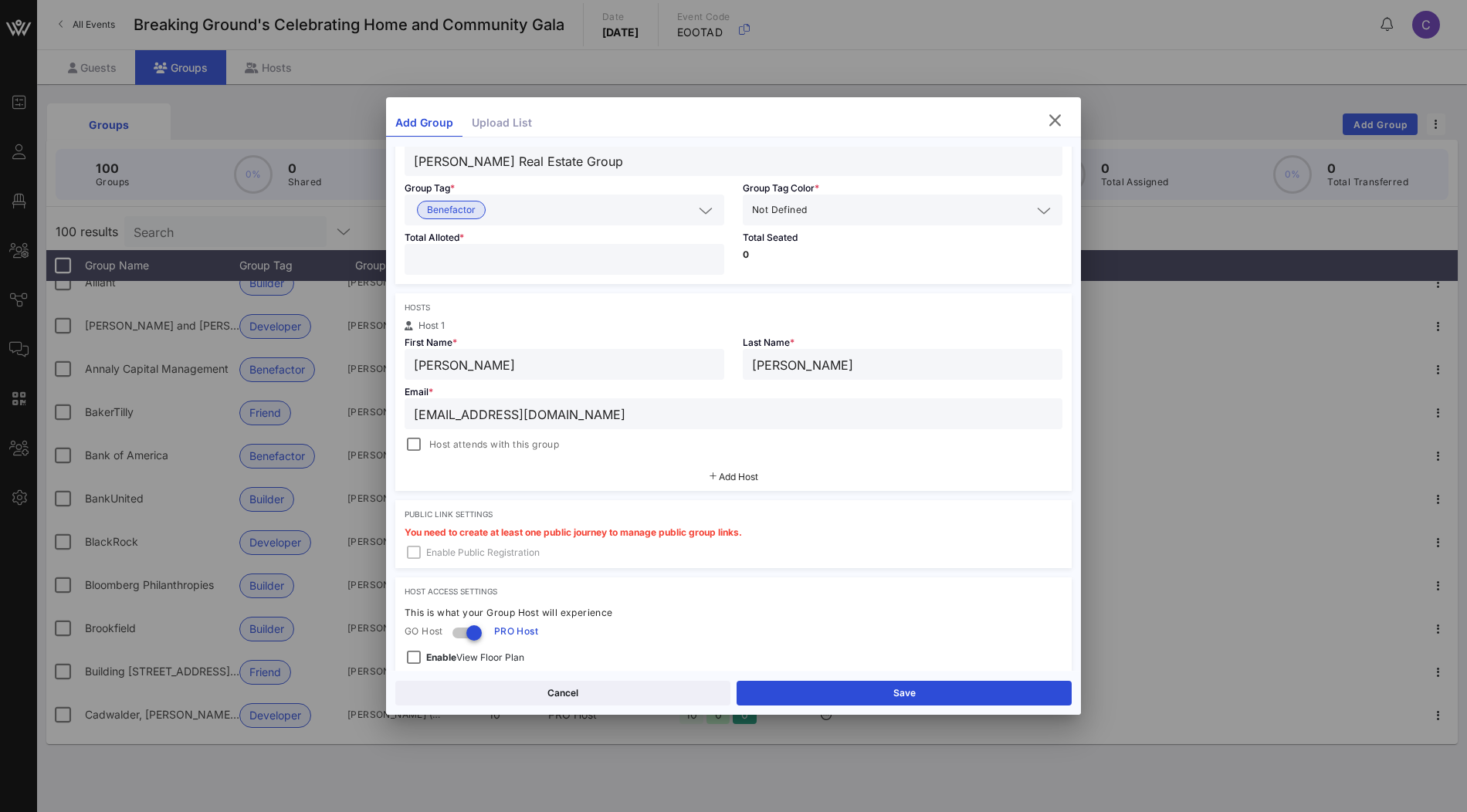
scroll to position [135, 0]
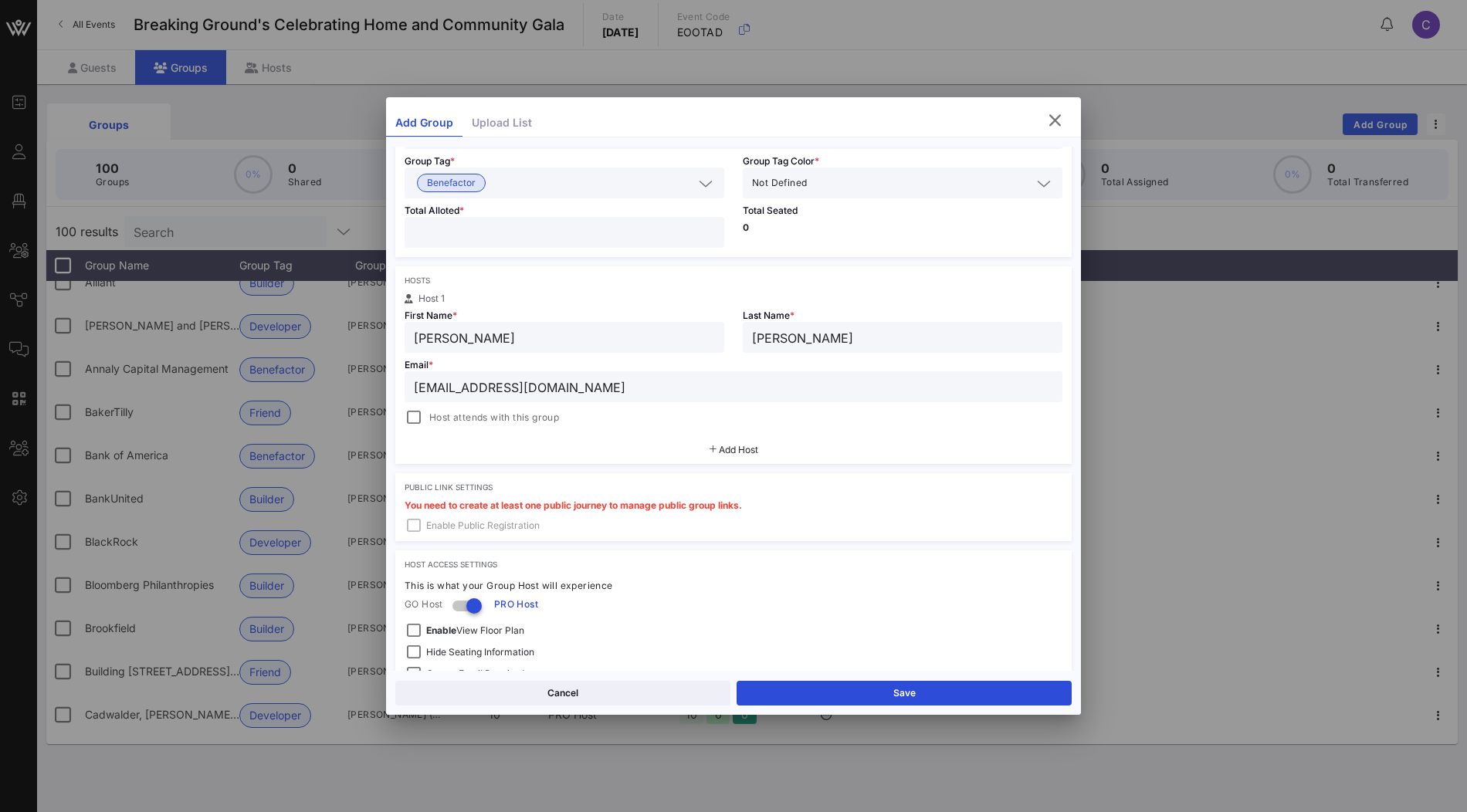
type input "ASciandra@mackregroup.com"
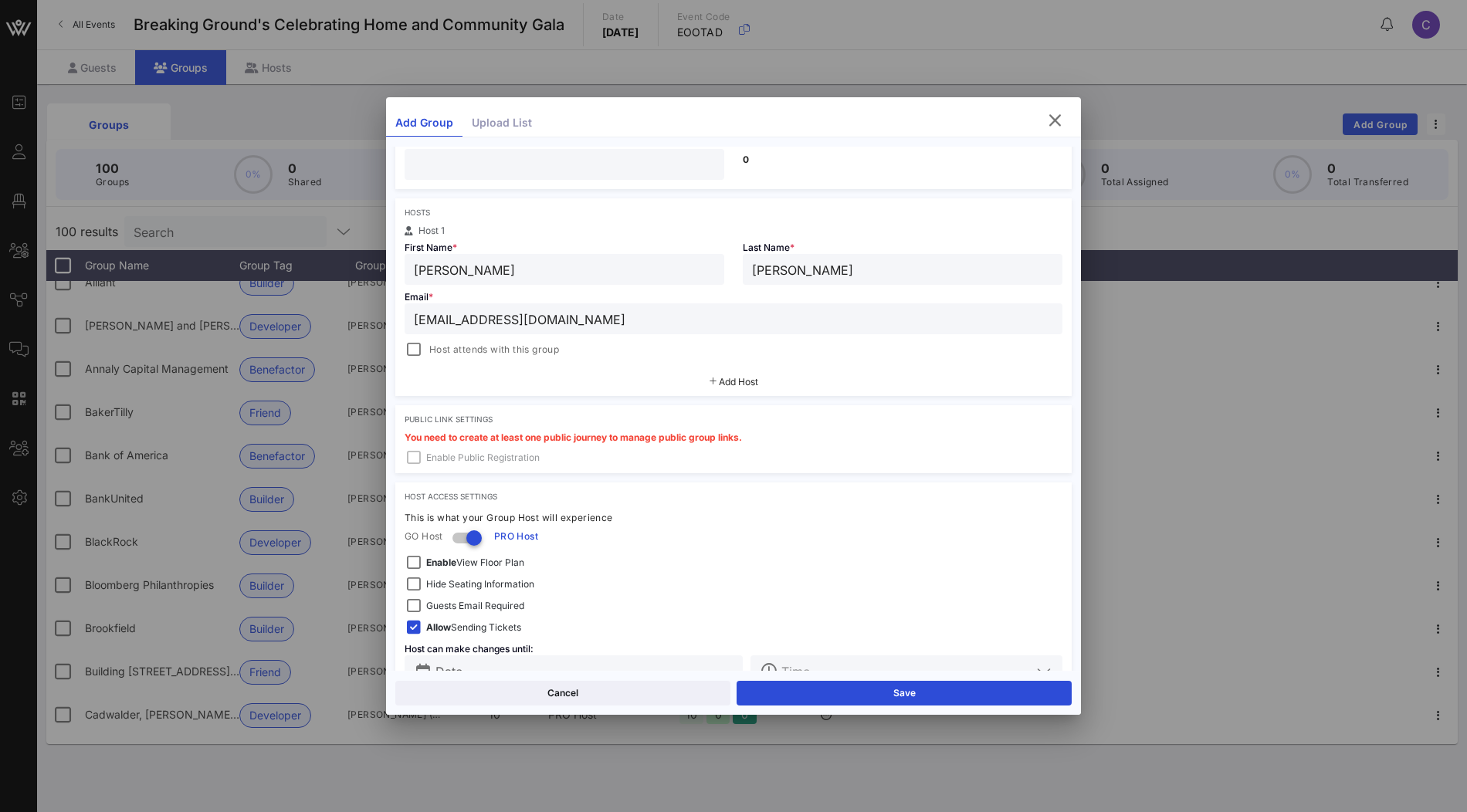
click at [742, 381] on span "Add Host" at bounding box center [739, 381] width 39 height 12
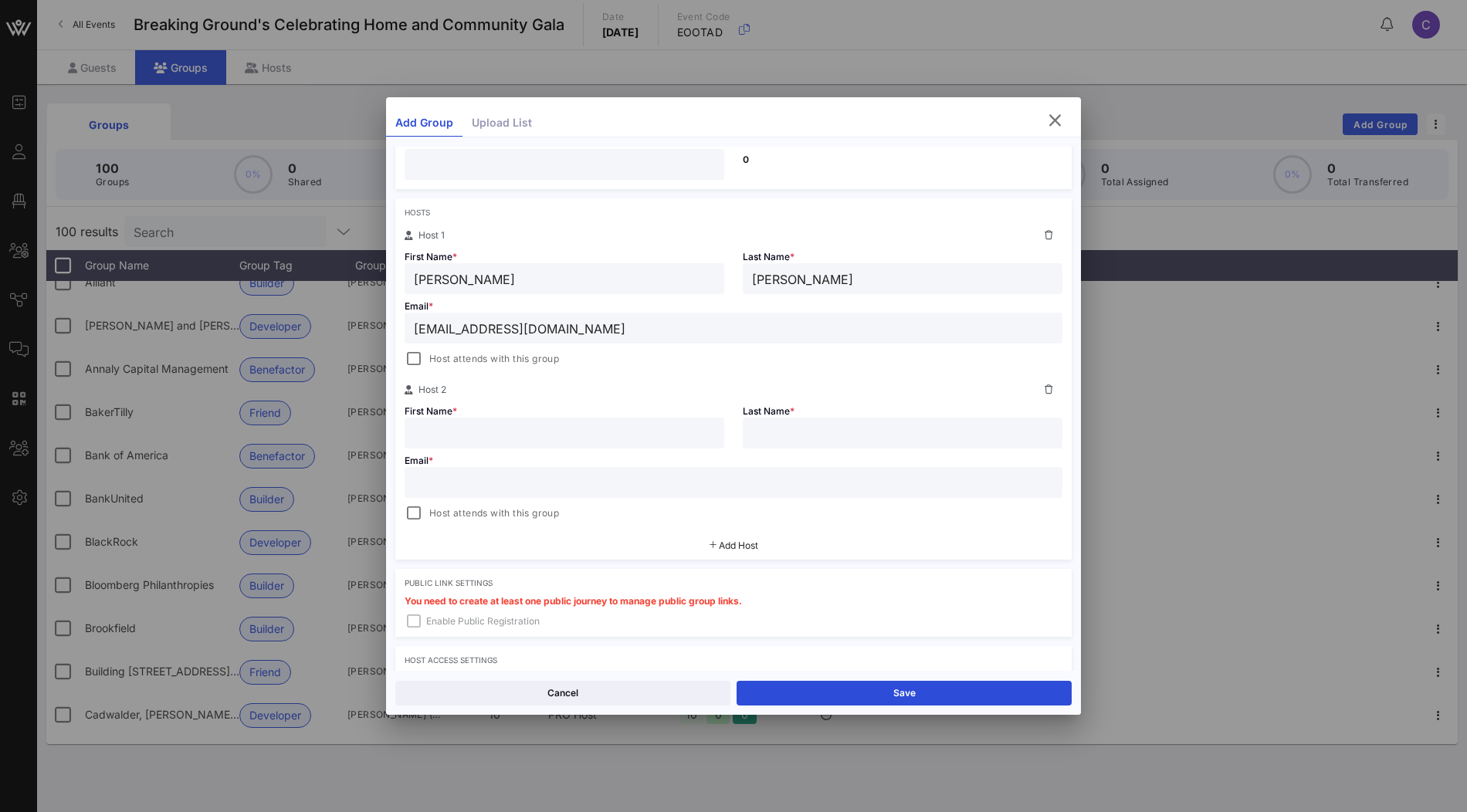
click at [525, 442] on div at bounding box center [564, 432] width 301 height 31
type input "afs"
click at [779, 431] on input "text" at bounding box center [903, 433] width 301 height 20
paste input "afs@mackregroup.com"
type input "afs@mackregroup.com"
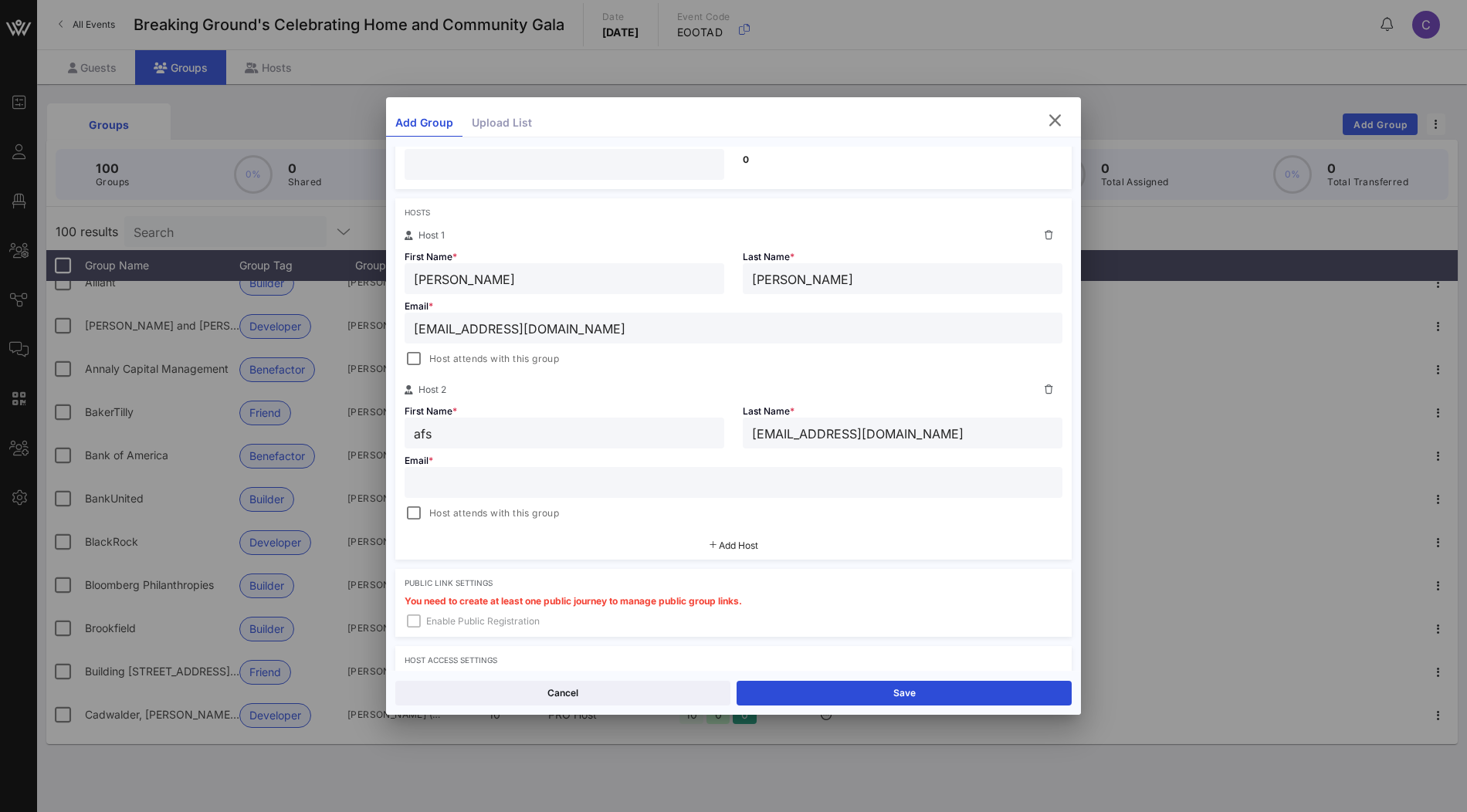
click at [730, 477] on input "text" at bounding box center [733, 482] width 639 height 20
paste input "afs@mackregroup.com"
type input "afs@mackregroup.com"
drag, startPoint x: 903, startPoint y: 435, endPoint x: 738, endPoint y: 433, distance: 165.0
click at [738, 433] on div "Last Name * afs@mackregroup.com" at bounding box center [902, 424] width 338 height 49
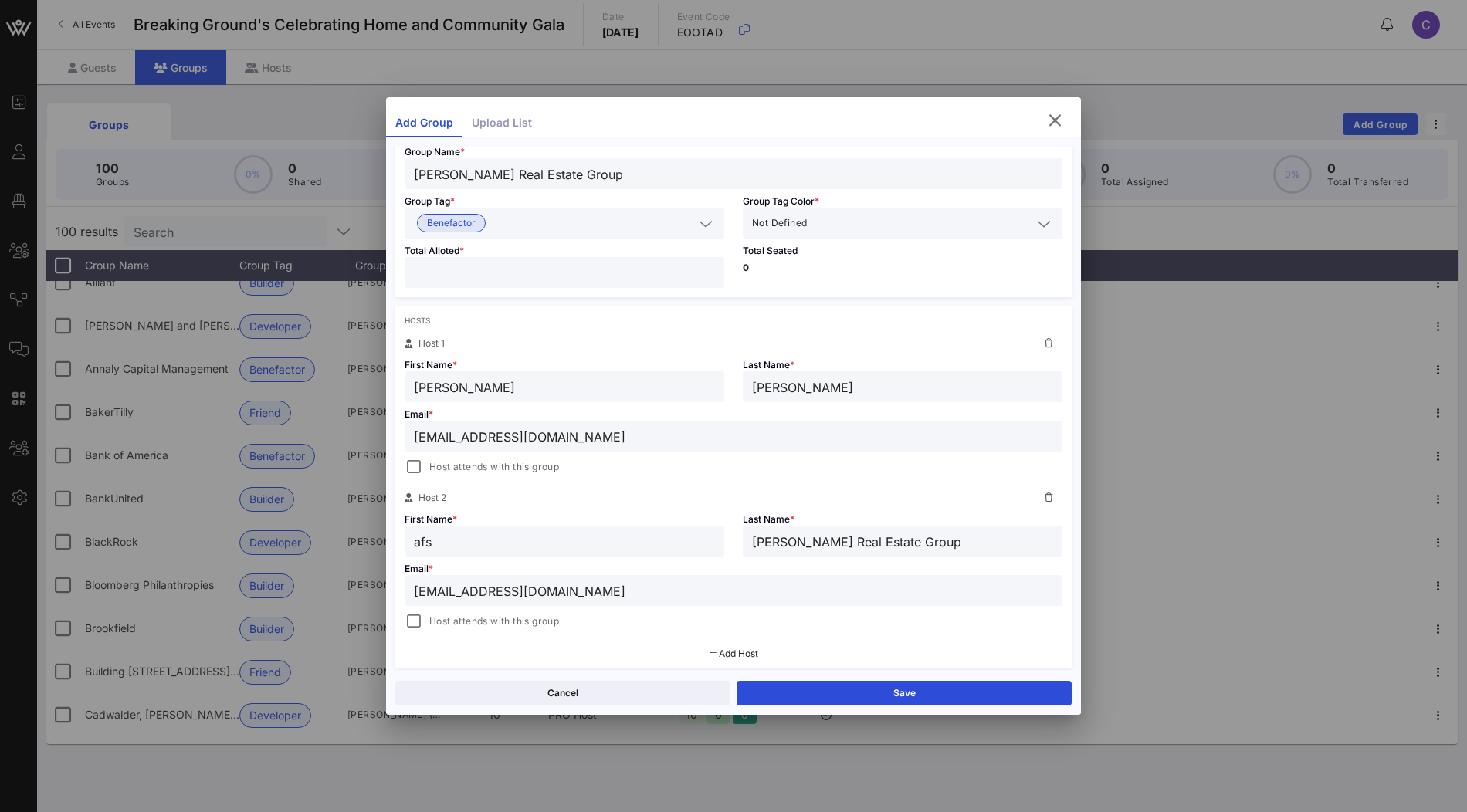
scroll to position [0, 0]
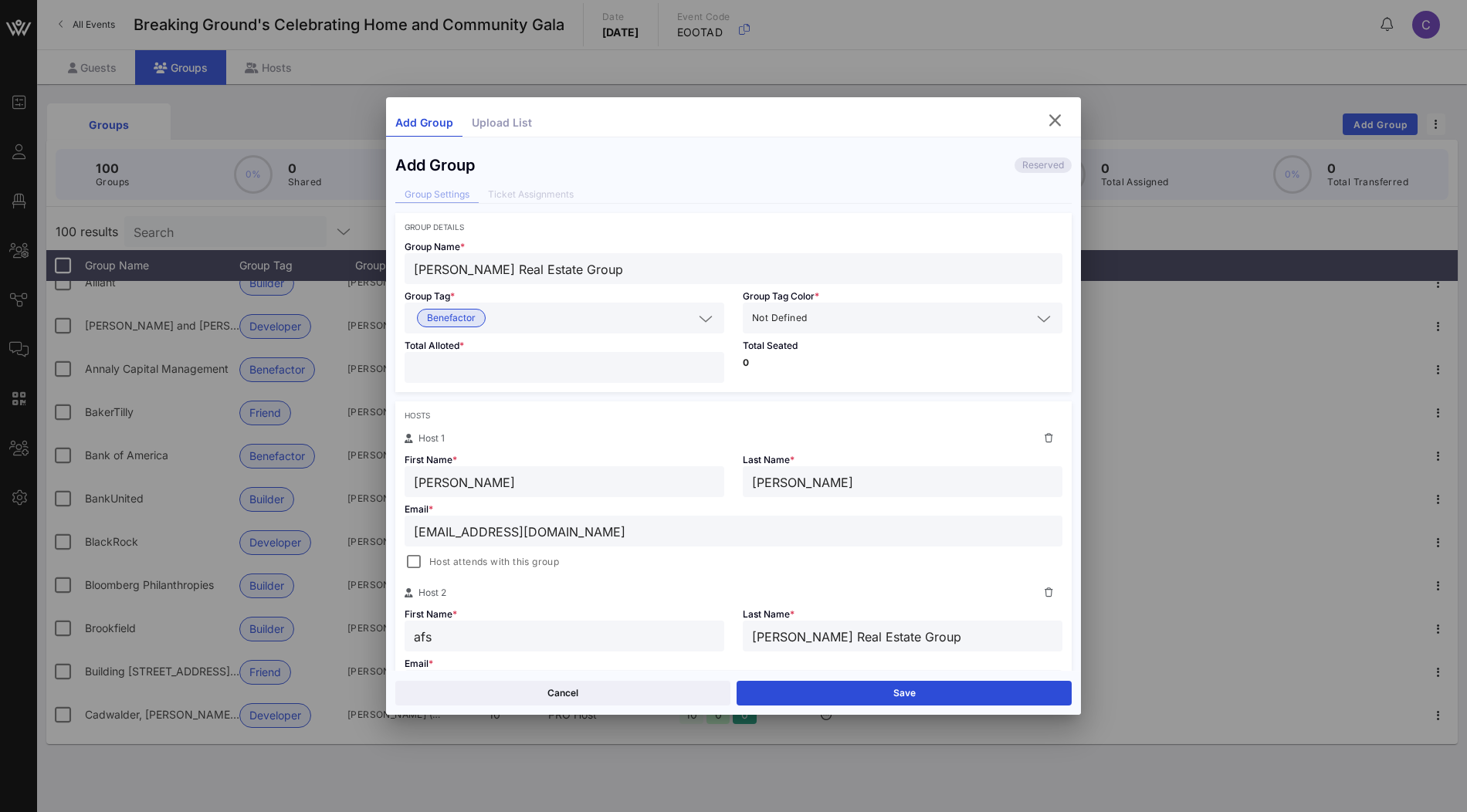
type input "Mack Real Estate Group"
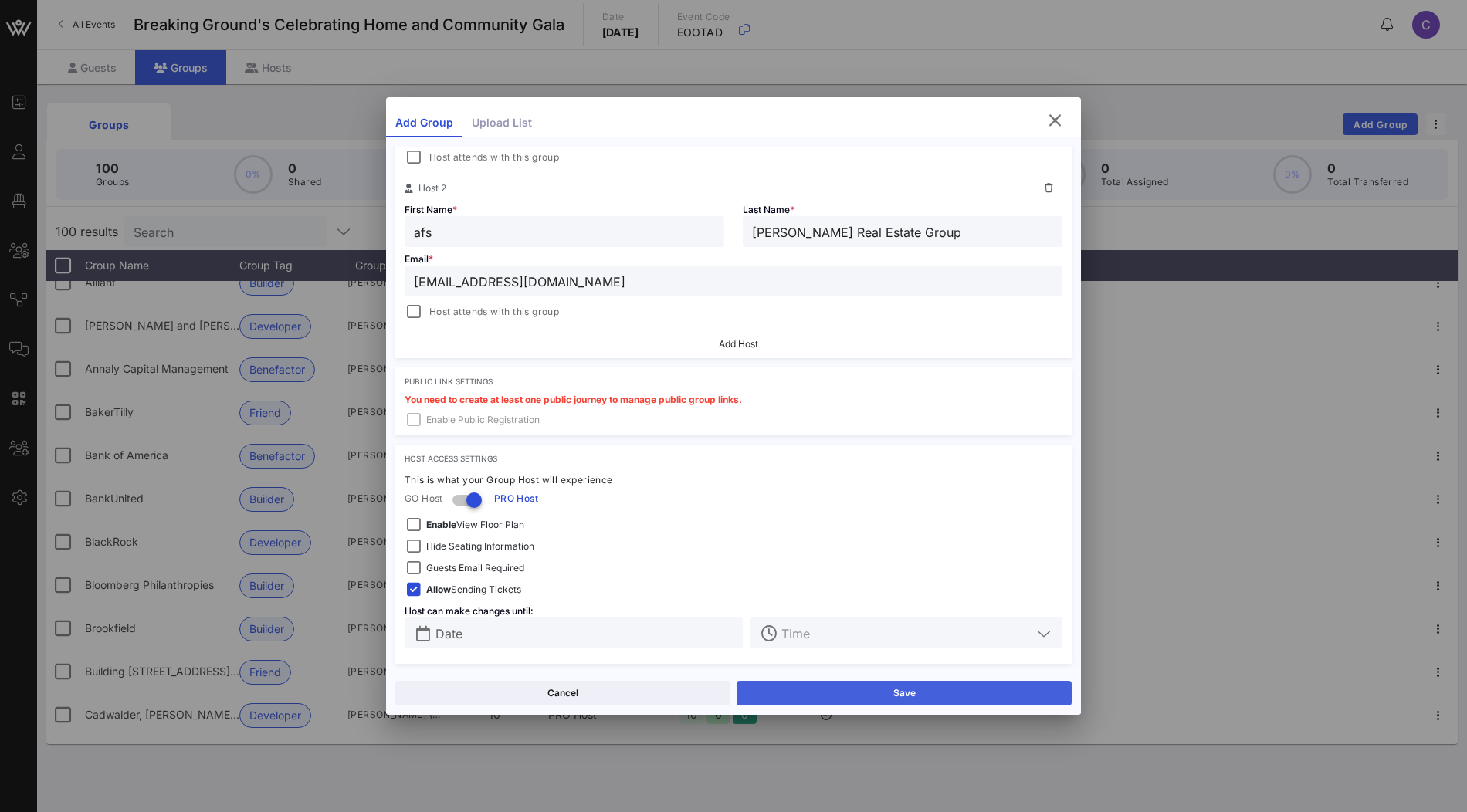
click at [832, 691] on button "Save" at bounding box center [903, 693] width 335 height 24
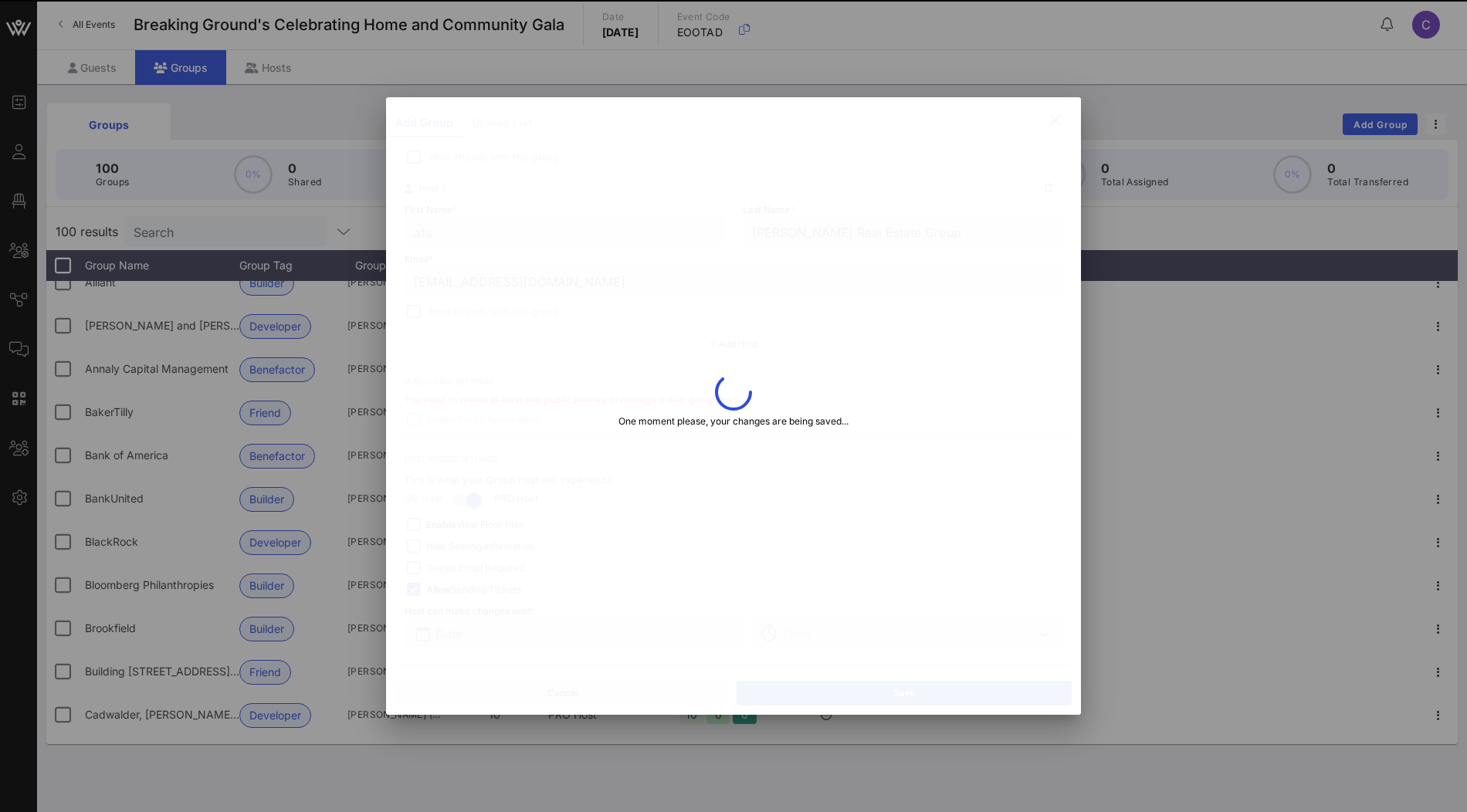
type input "asciandra@mackregroup.com"
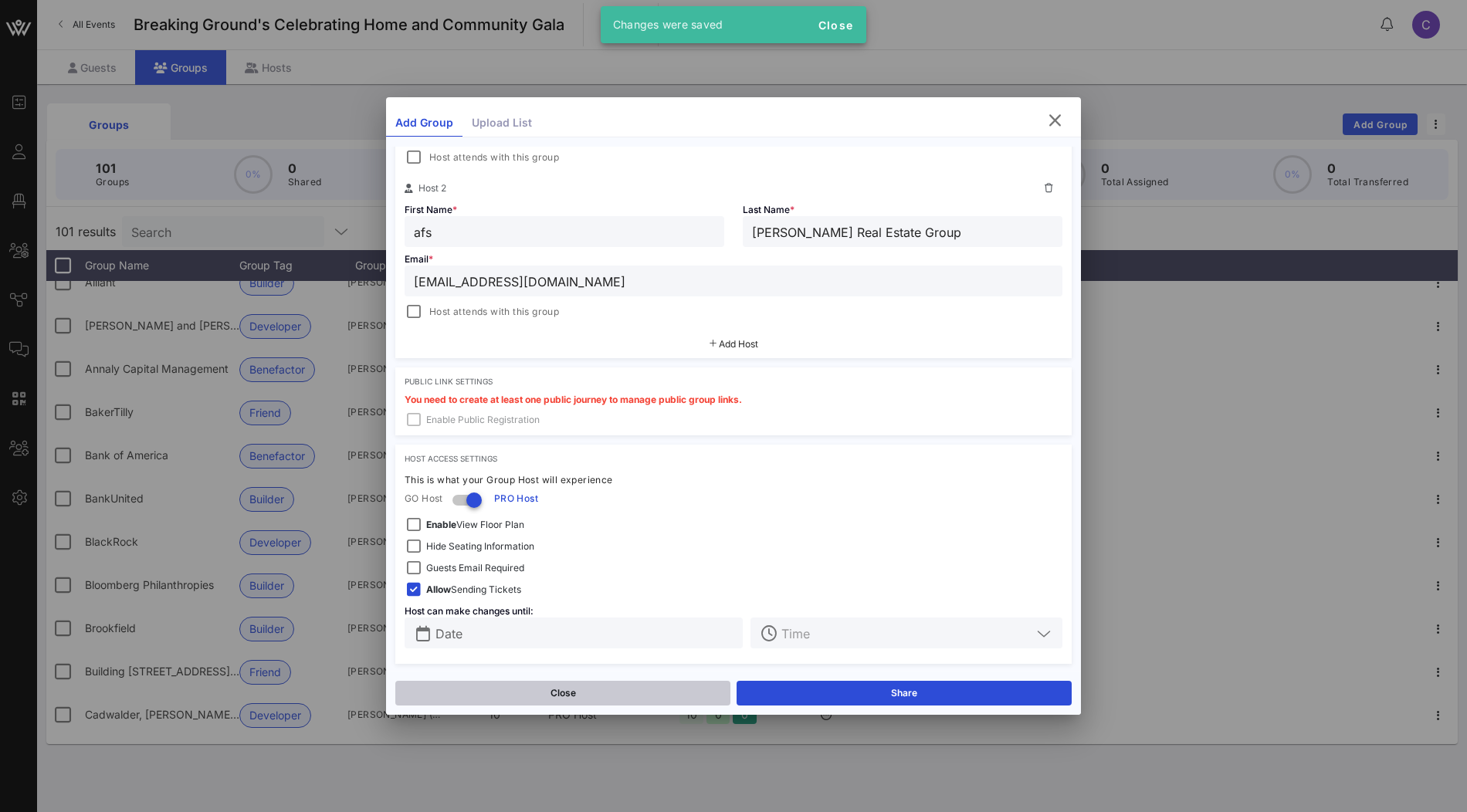
click at [549, 691] on button "Close" at bounding box center [563, 693] width 335 height 24
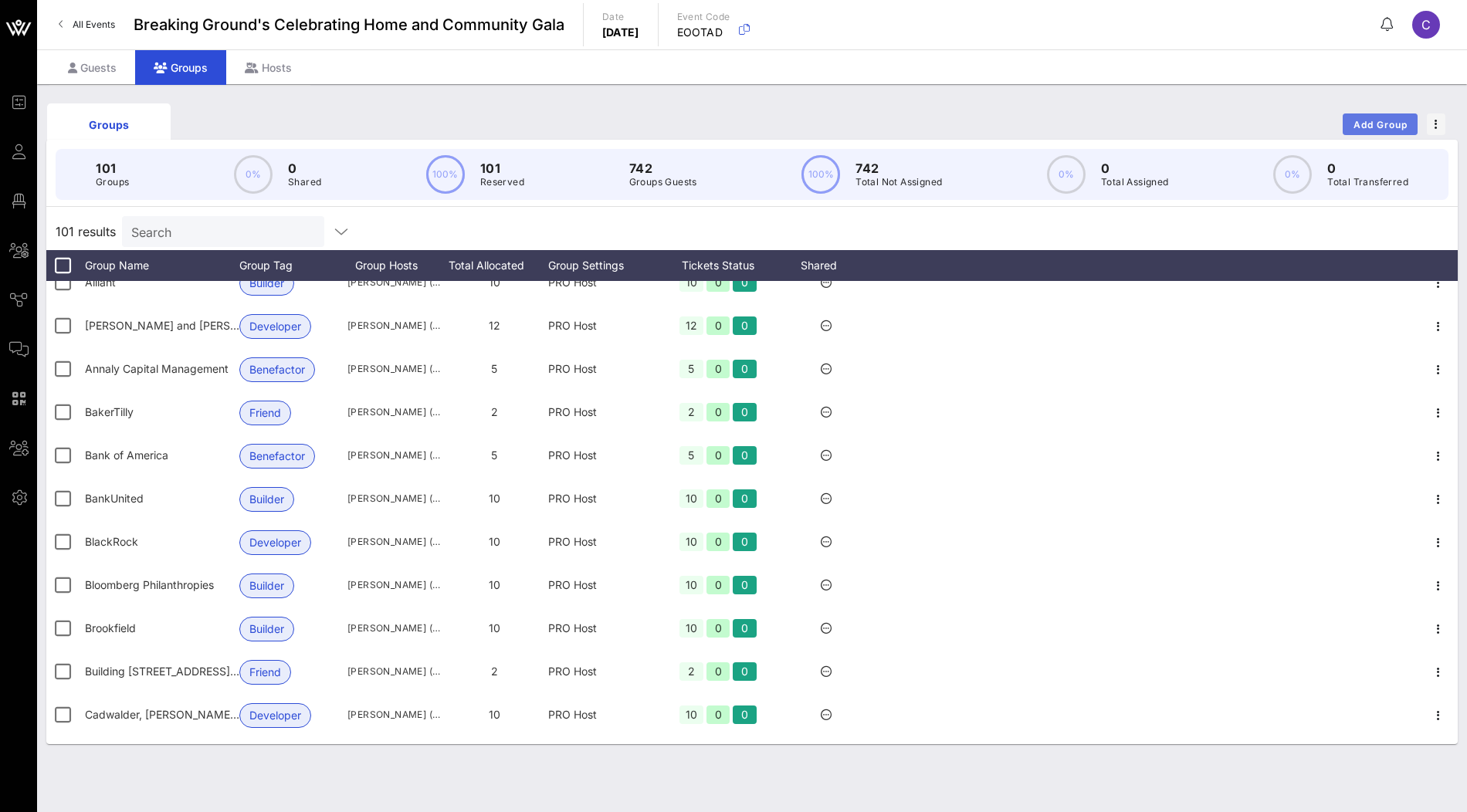
click at [1375, 127] on span "Add Group" at bounding box center [1380, 124] width 56 height 12
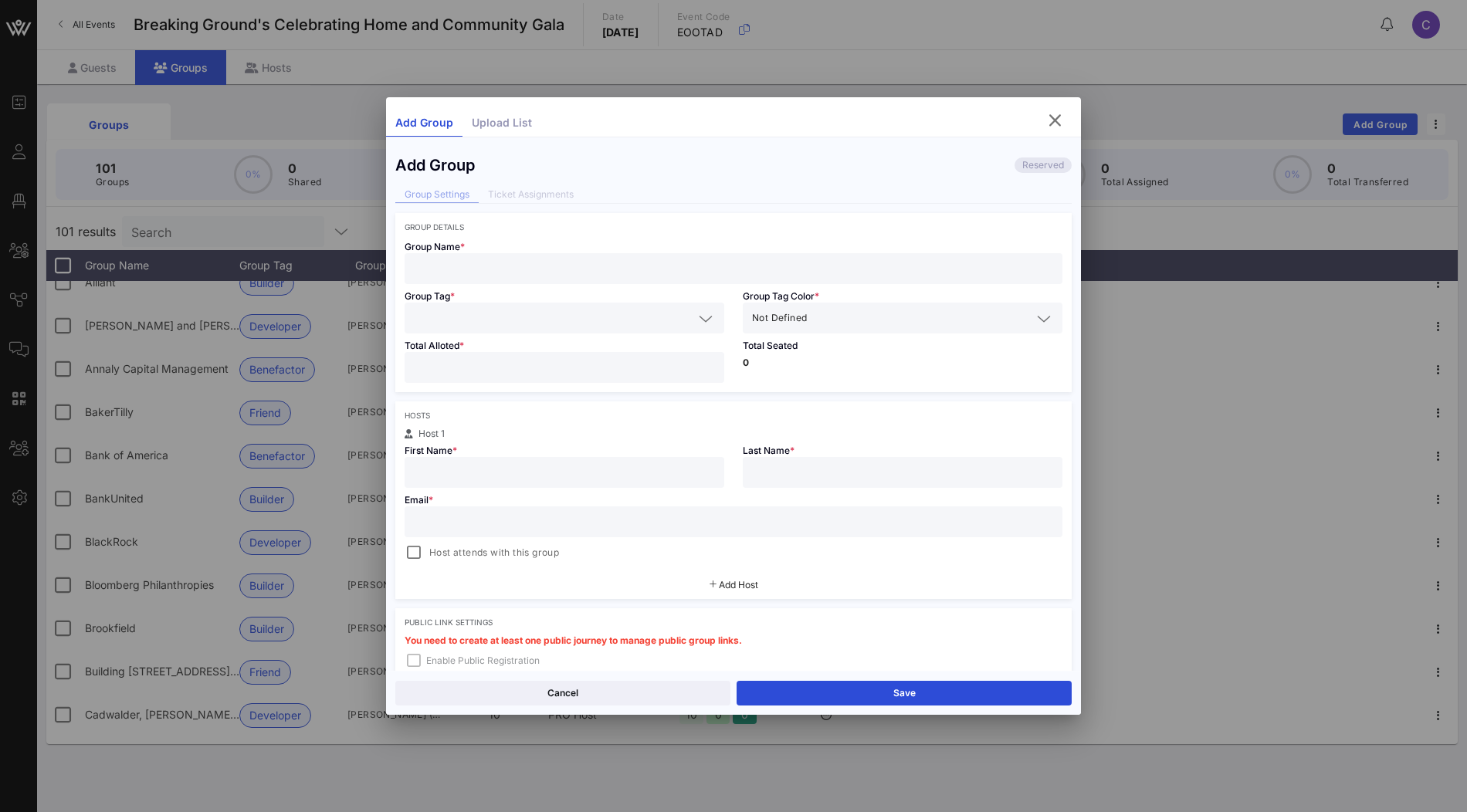
click at [517, 275] on input "text" at bounding box center [733, 269] width 639 height 20
paste input "Societe Generale"
type input "Societe Generale"
click at [473, 320] on input "text" at bounding box center [553, 318] width 279 height 20
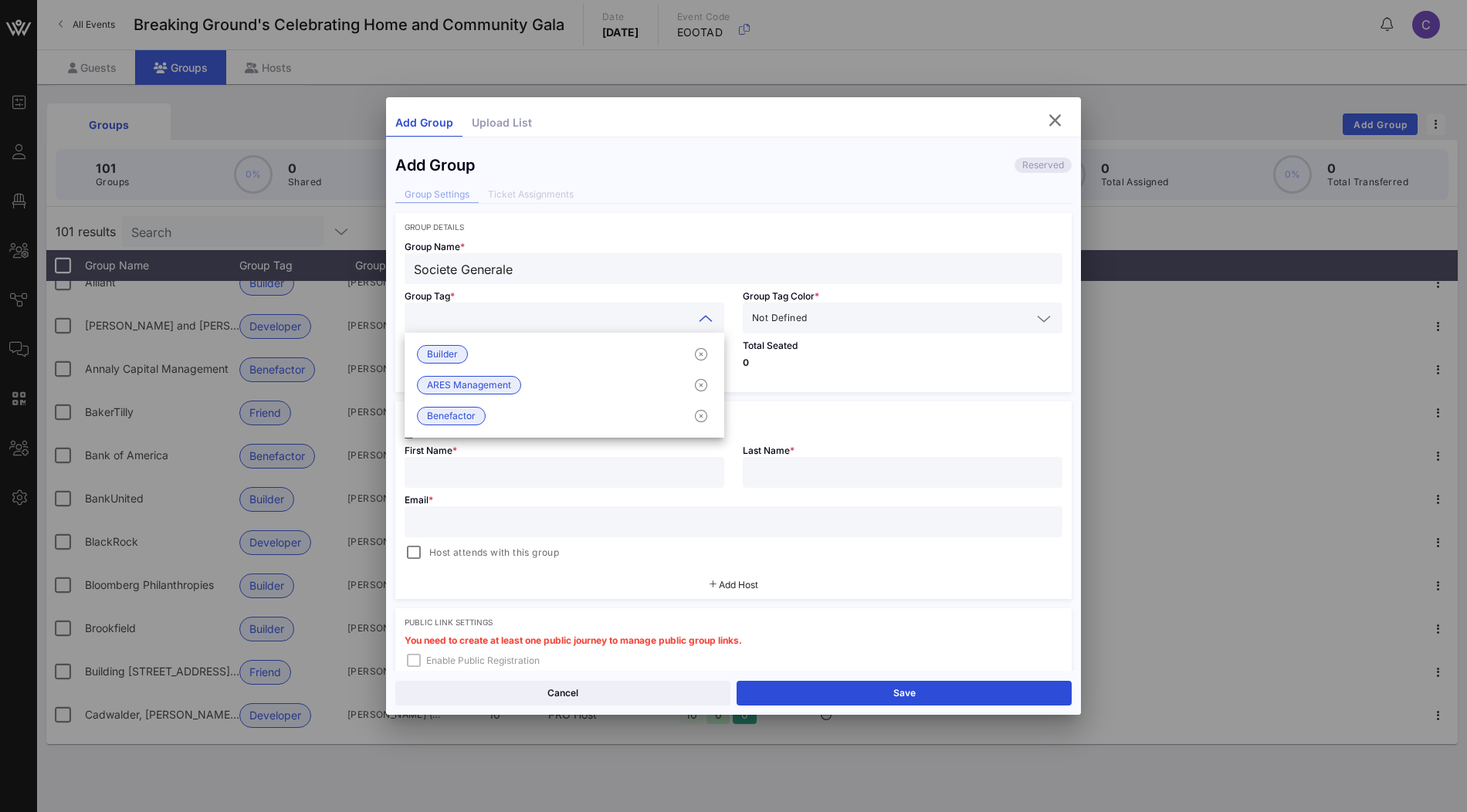
paste input "Benefactor"
type input "Benefactor"
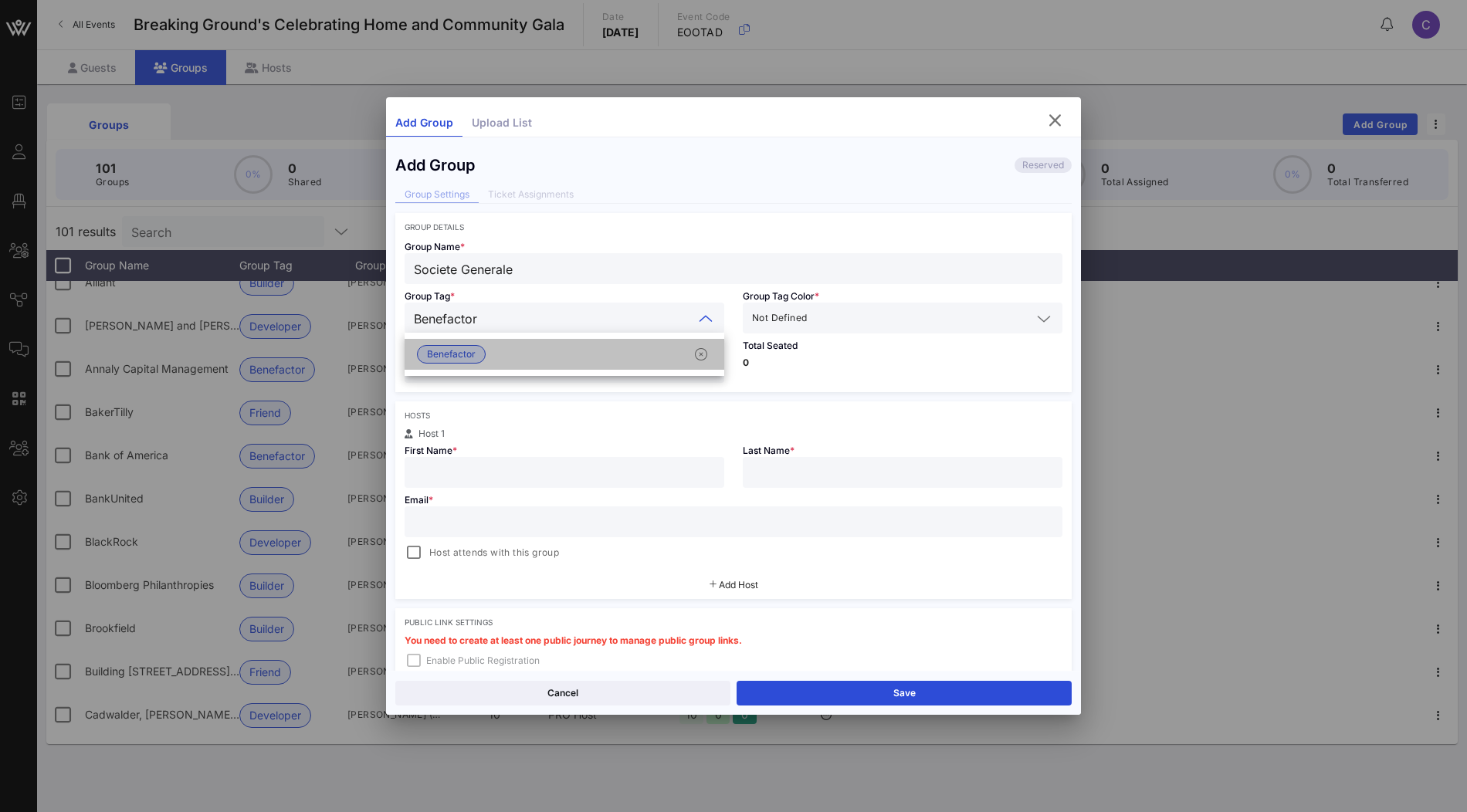
click at [475, 354] on span "Benefactor" at bounding box center [451, 355] width 69 height 19
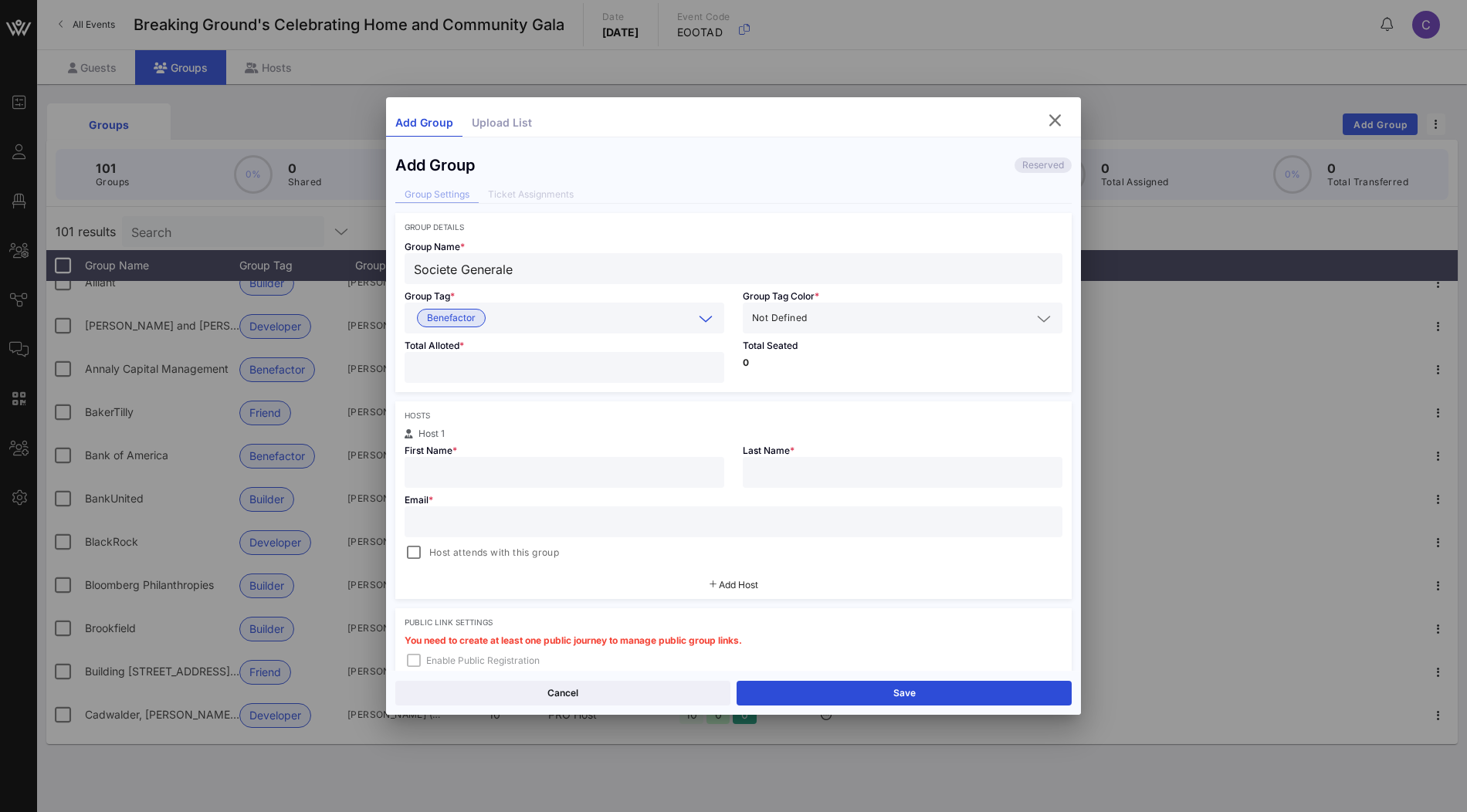
click at [494, 362] on input "number" at bounding box center [564, 367] width 301 height 20
type input "*"
click at [490, 472] on input "text" at bounding box center [564, 472] width 301 height 20
paste input "Leona Willis"
click at [472, 472] on input "Leona Willis" at bounding box center [564, 472] width 301 height 20
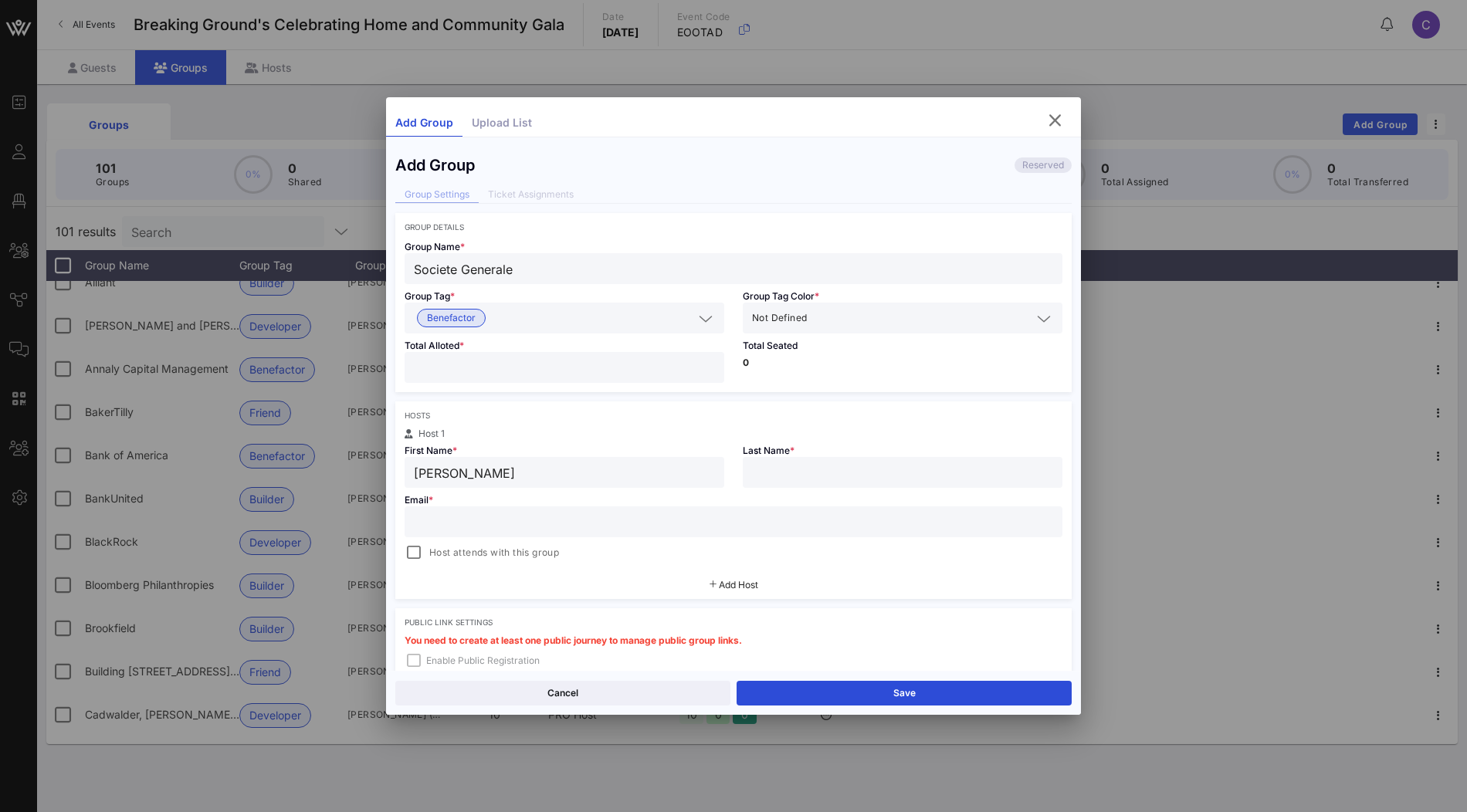
click at [472, 472] on input "Leona Willis" at bounding box center [564, 472] width 301 height 20
type input "Leona"
click at [798, 471] on input "text" at bounding box center [903, 472] width 301 height 20
paste input "Willis"
type input "Willis"
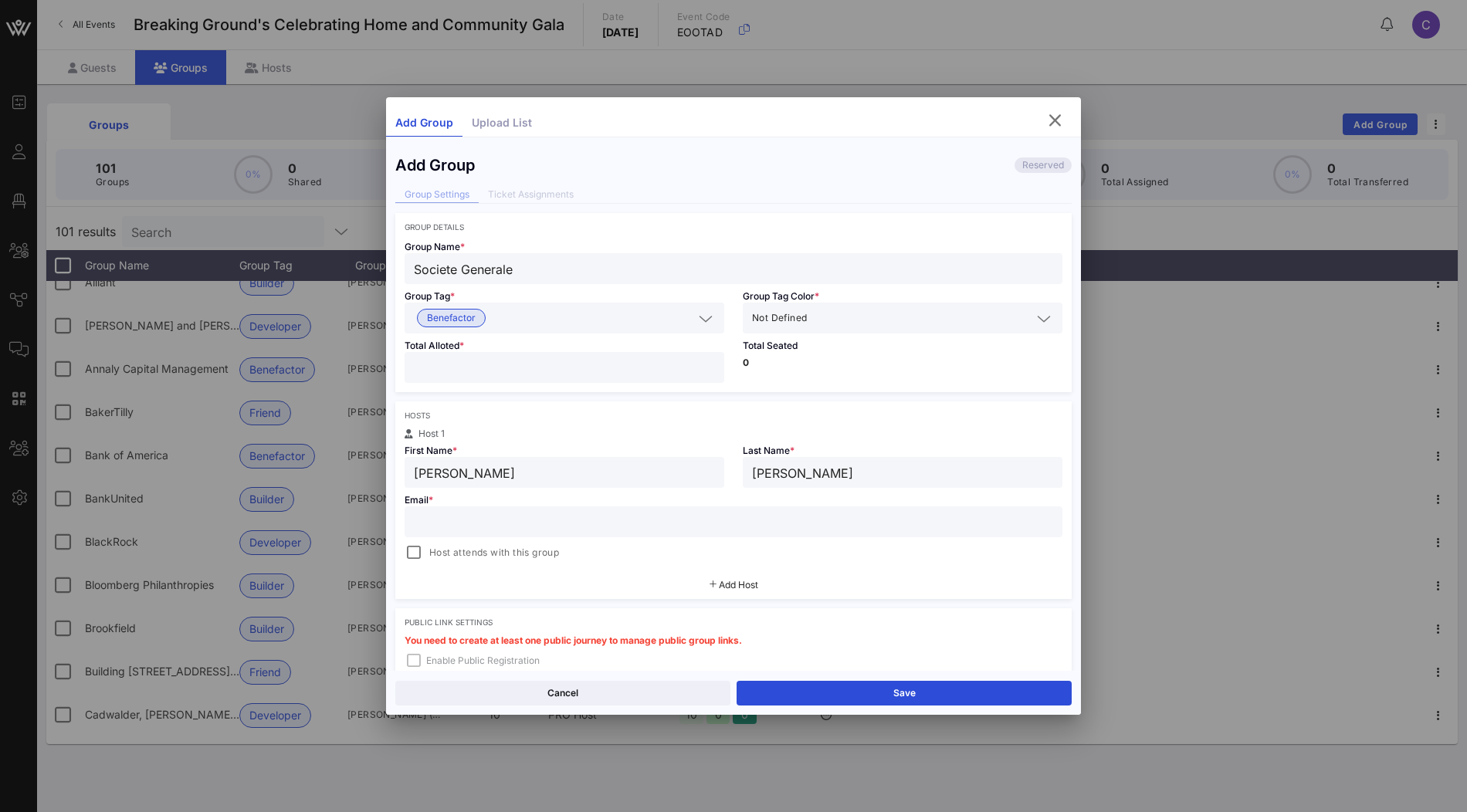
click at [670, 524] on input "text" at bounding box center [733, 522] width 639 height 20
paste input "Leona.Willis@sgcib.com"
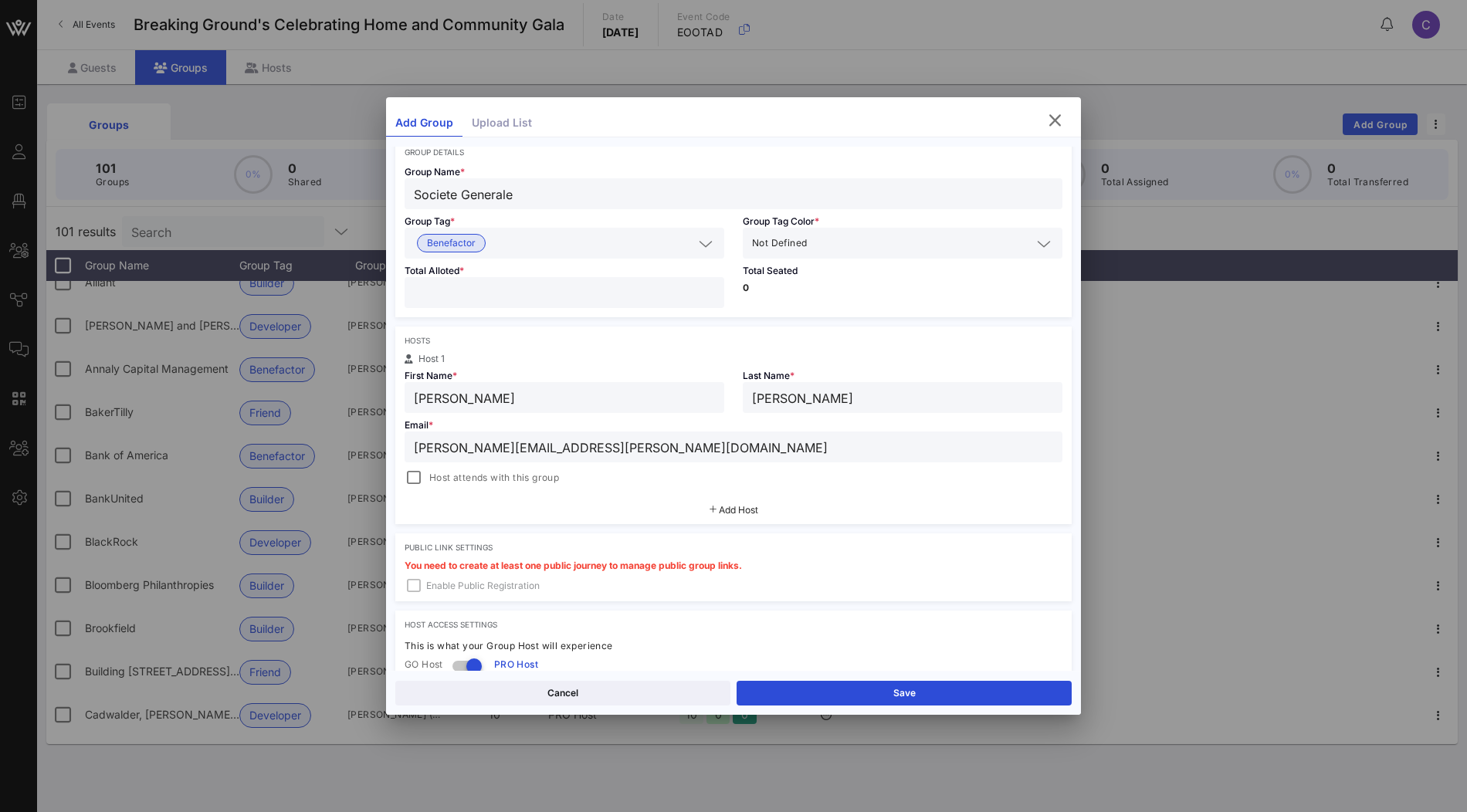
type input "Leona.Willis@sgcib.com"
click at [743, 512] on span "Add Host" at bounding box center [739, 509] width 39 height 12
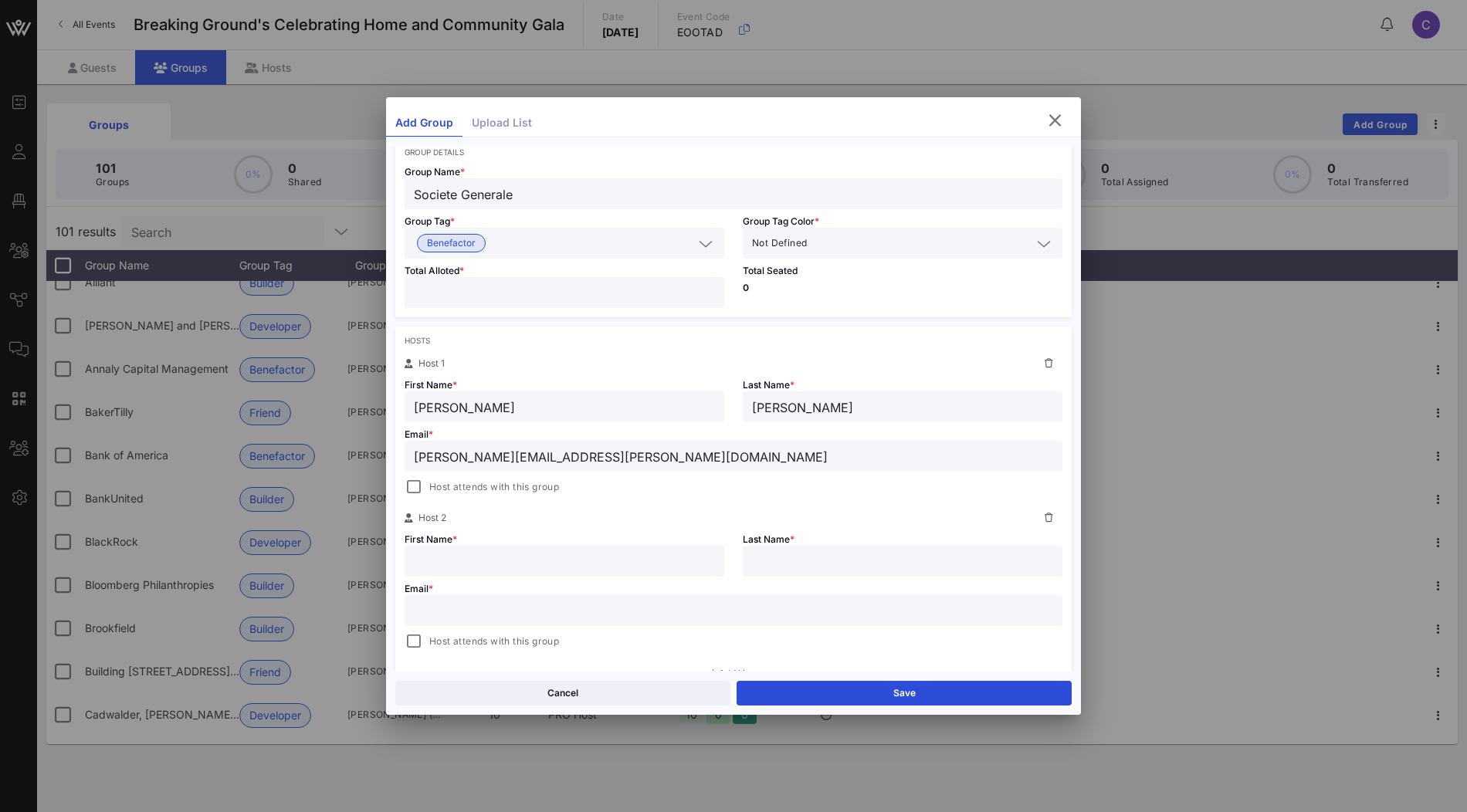
click at [469, 564] on input "text" at bounding box center [564, 561] width 301 height 20
paste input "Aubrey Weatherston"
click at [493, 562] on input "Aubrey Weatherston" at bounding box center [564, 561] width 301 height 20
type input "Aubrey"
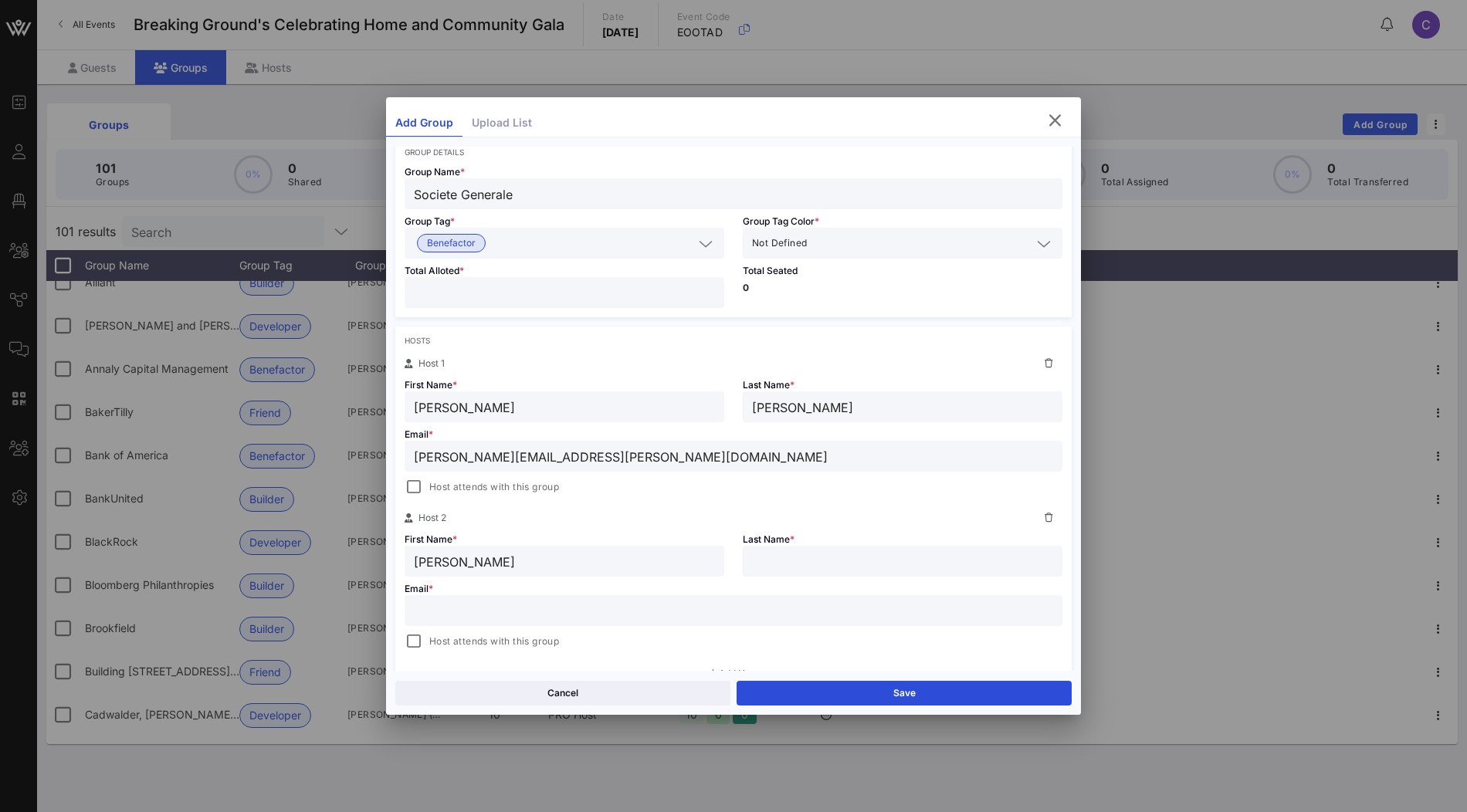
click at [801, 563] on input "text" at bounding box center [903, 561] width 301 height 20
paste input "Weatherston"
type input "Weatherston"
click at [521, 603] on input "text" at bounding box center [733, 610] width 639 height 20
paste input "aubrey.weatherston@sgcib.com"
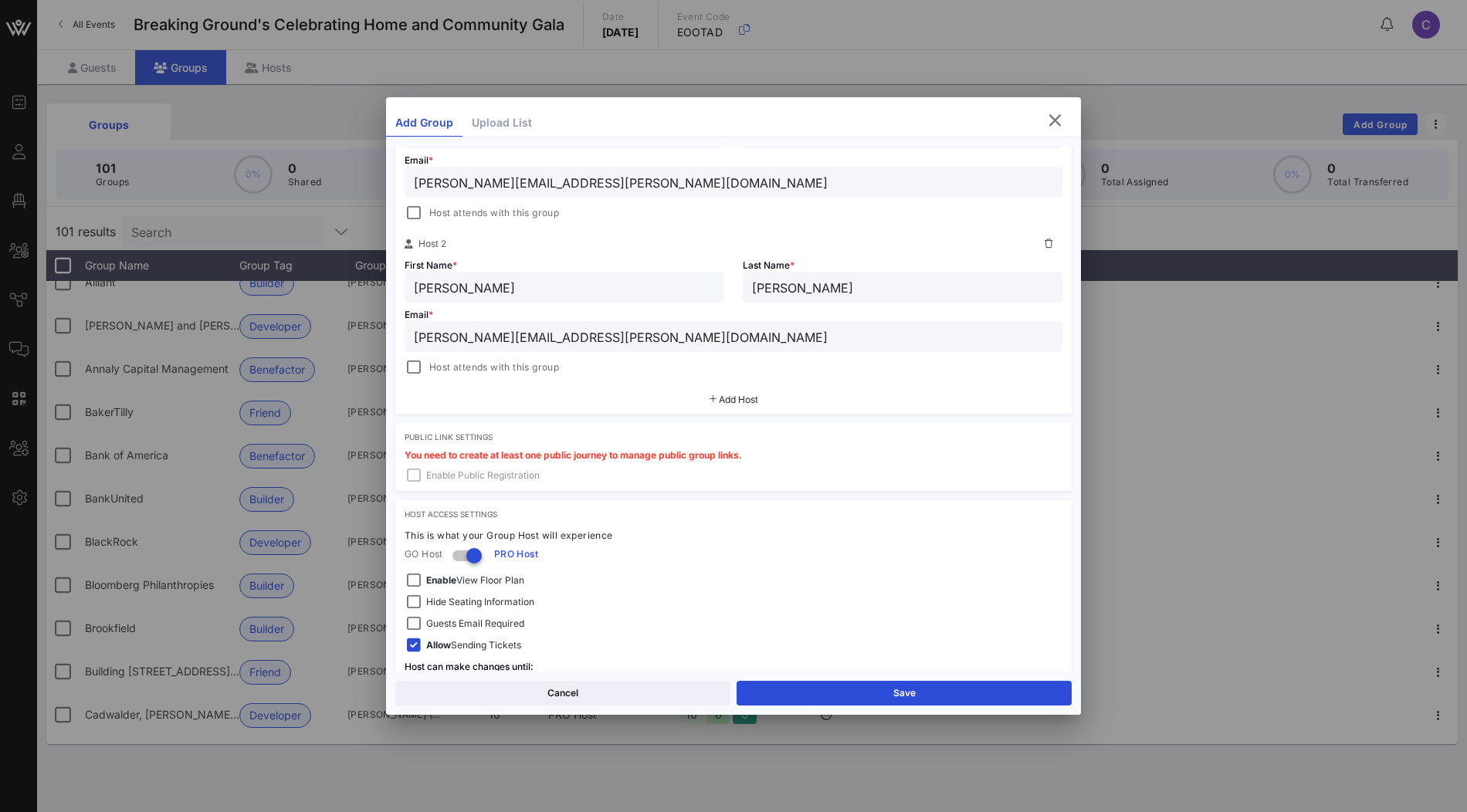
scroll to position [404, 0]
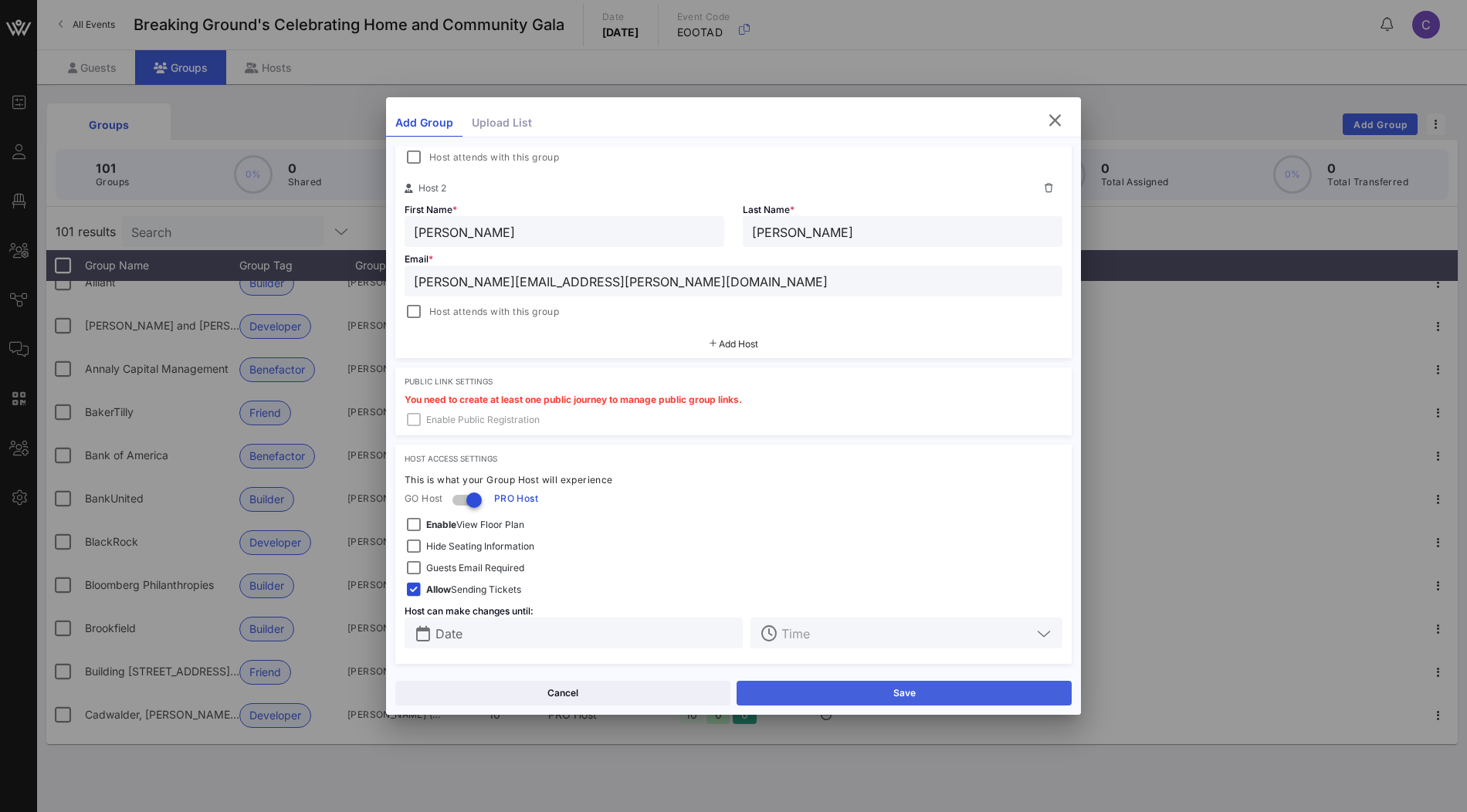
type input "aubrey.weatherston@sgcib.com"
click at [856, 690] on button "Save" at bounding box center [903, 693] width 335 height 24
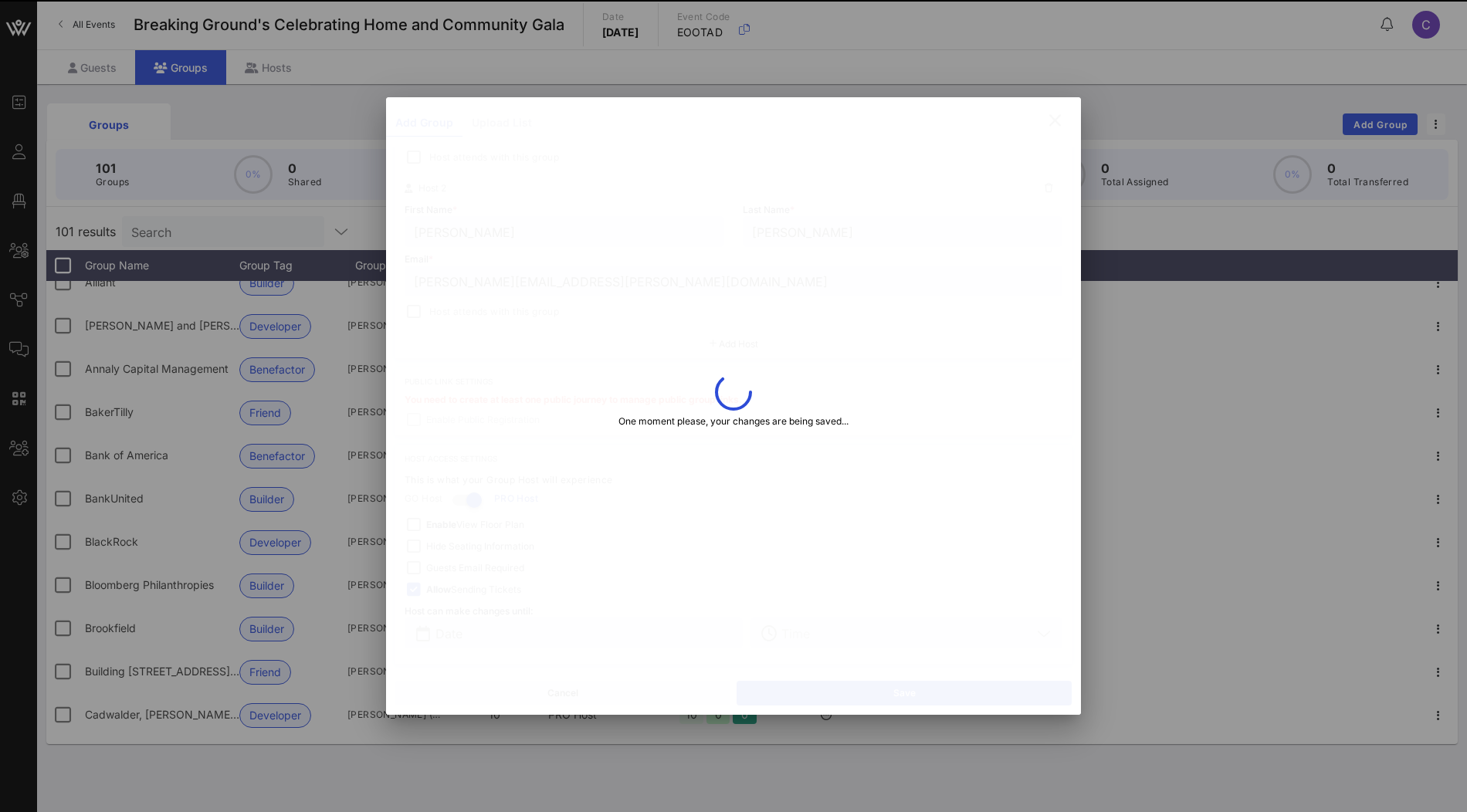
type input "leona.willis@sgcib.com"
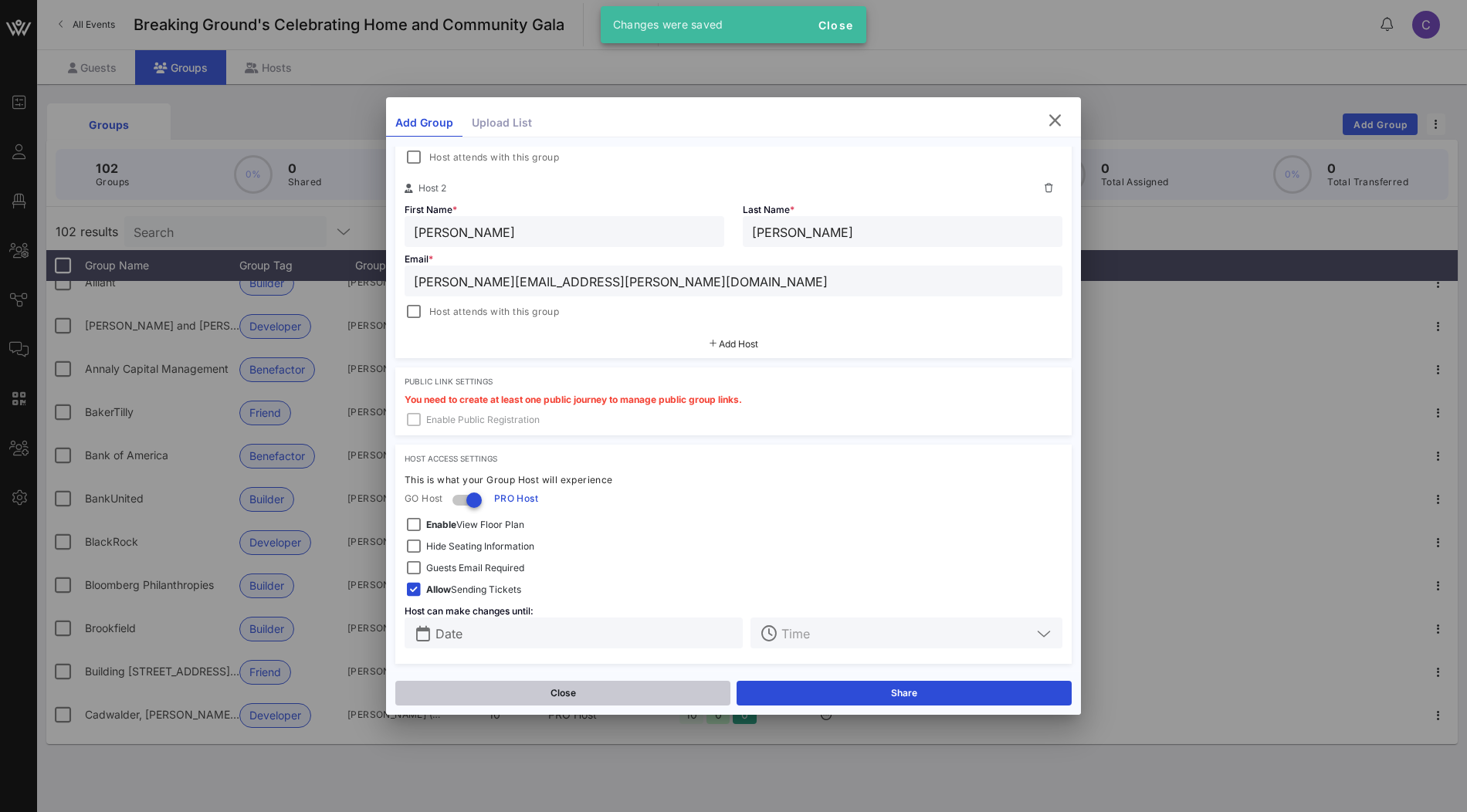
click at [589, 688] on button "Close" at bounding box center [563, 693] width 335 height 24
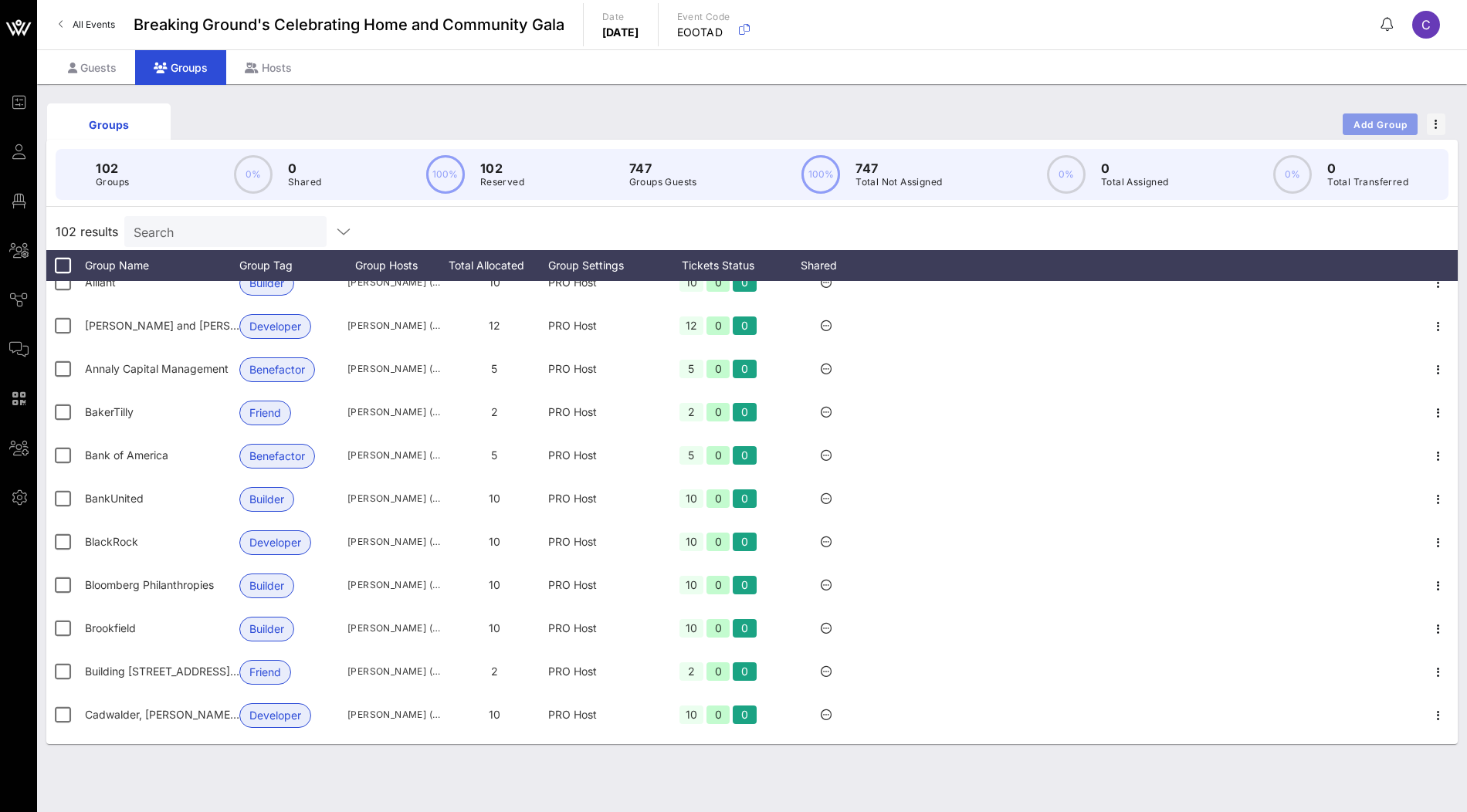
click at [1380, 121] on span "Add Group" at bounding box center [1380, 124] width 56 height 12
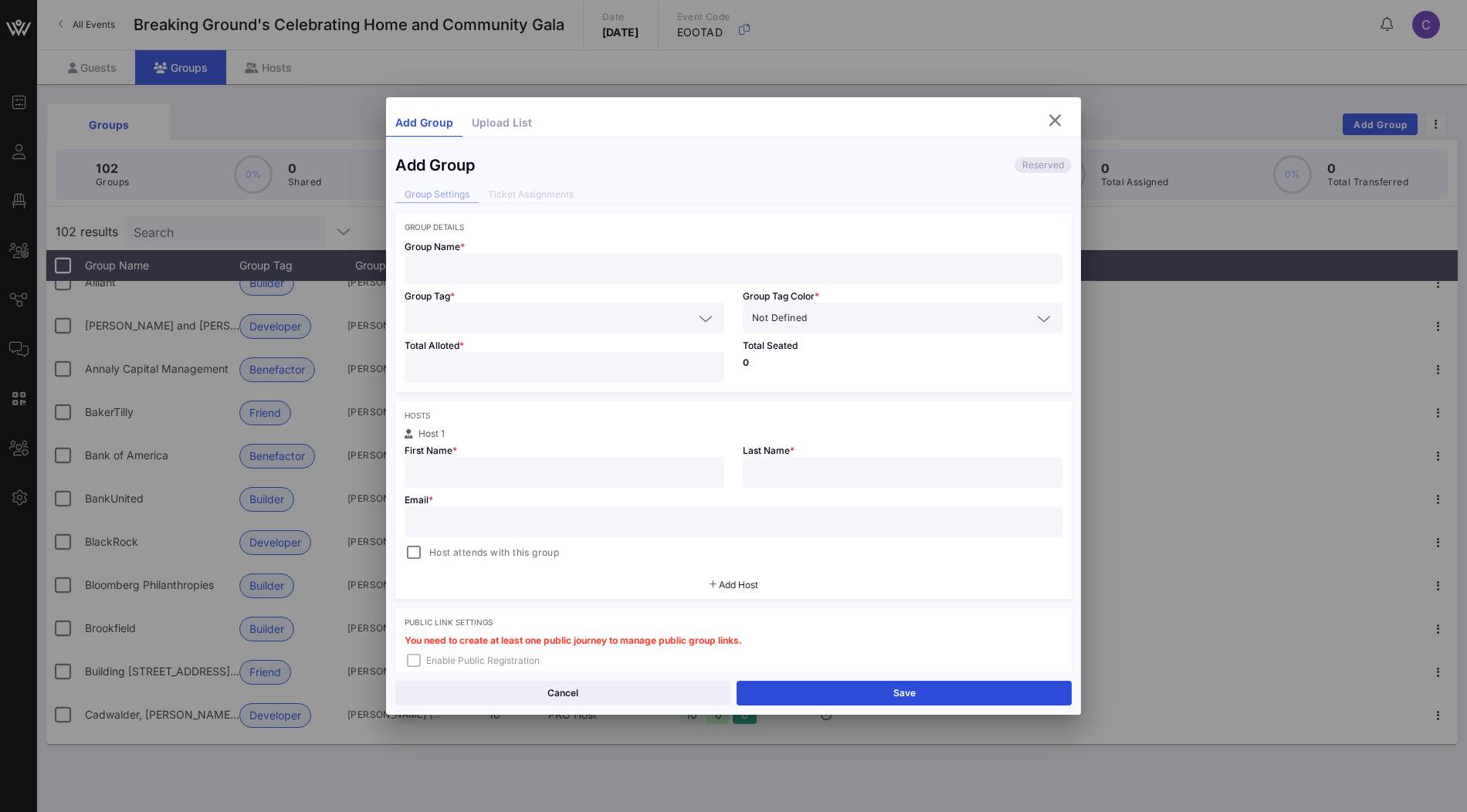
click at [518, 269] on input "text" at bounding box center [733, 269] width 639 height 20
paste input "T. Pericic Construction"
type input "T. Pericic Construction"
click at [508, 311] on input "text" at bounding box center [553, 318] width 279 height 20
paste input "Benefactor"
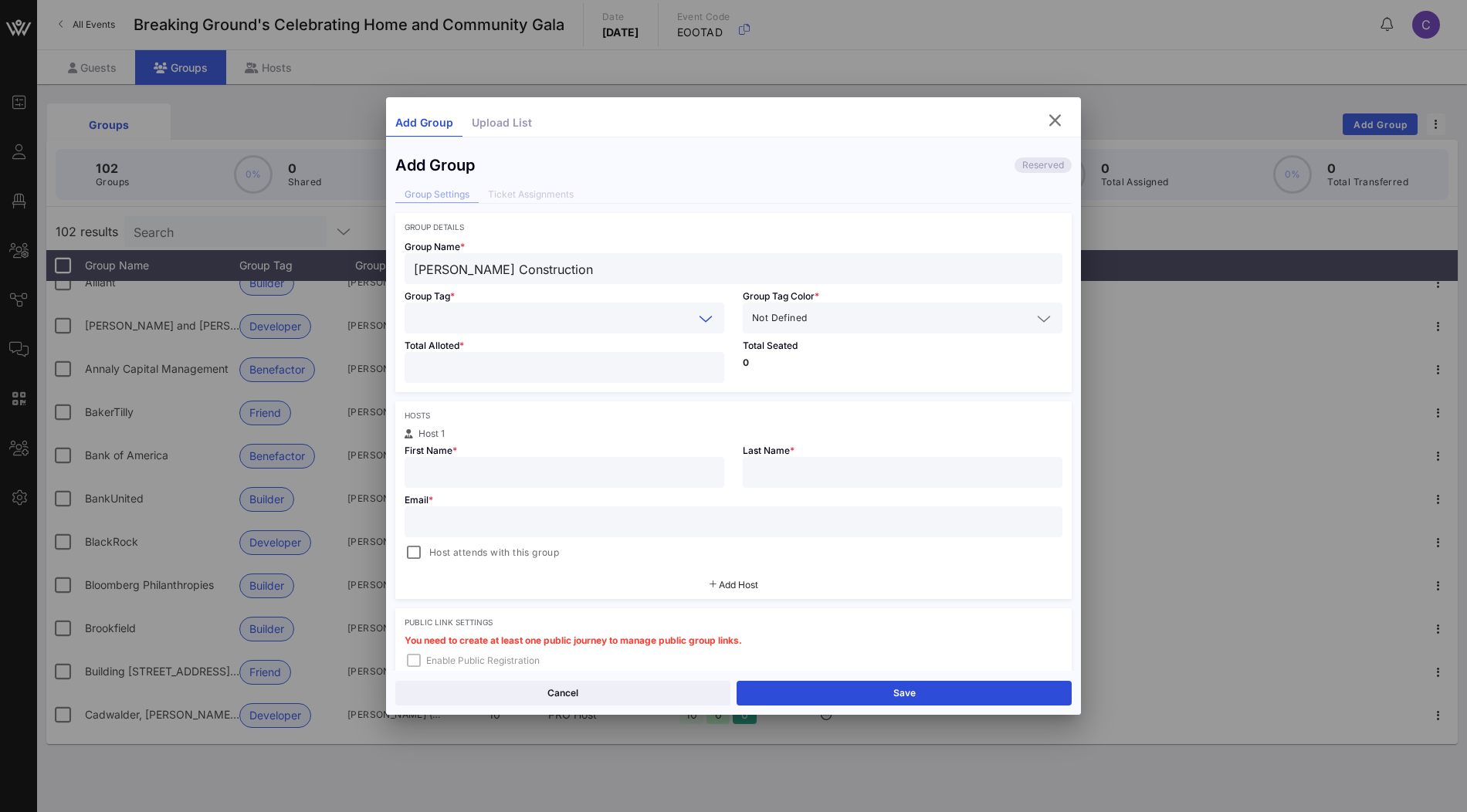
type input "Benefactor"
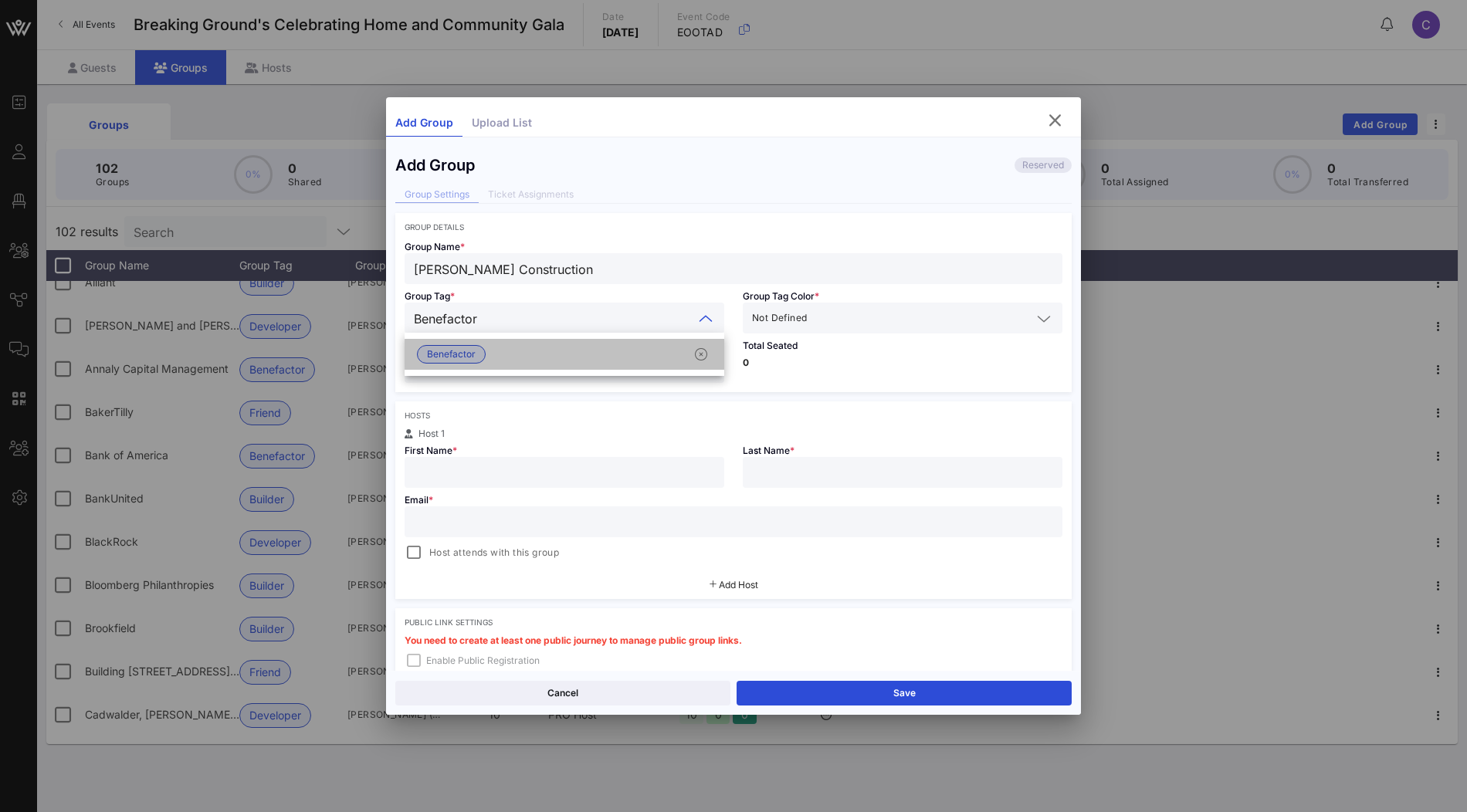
click at [509, 348] on div "Benefactor" at bounding box center [564, 354] width 319 height 31
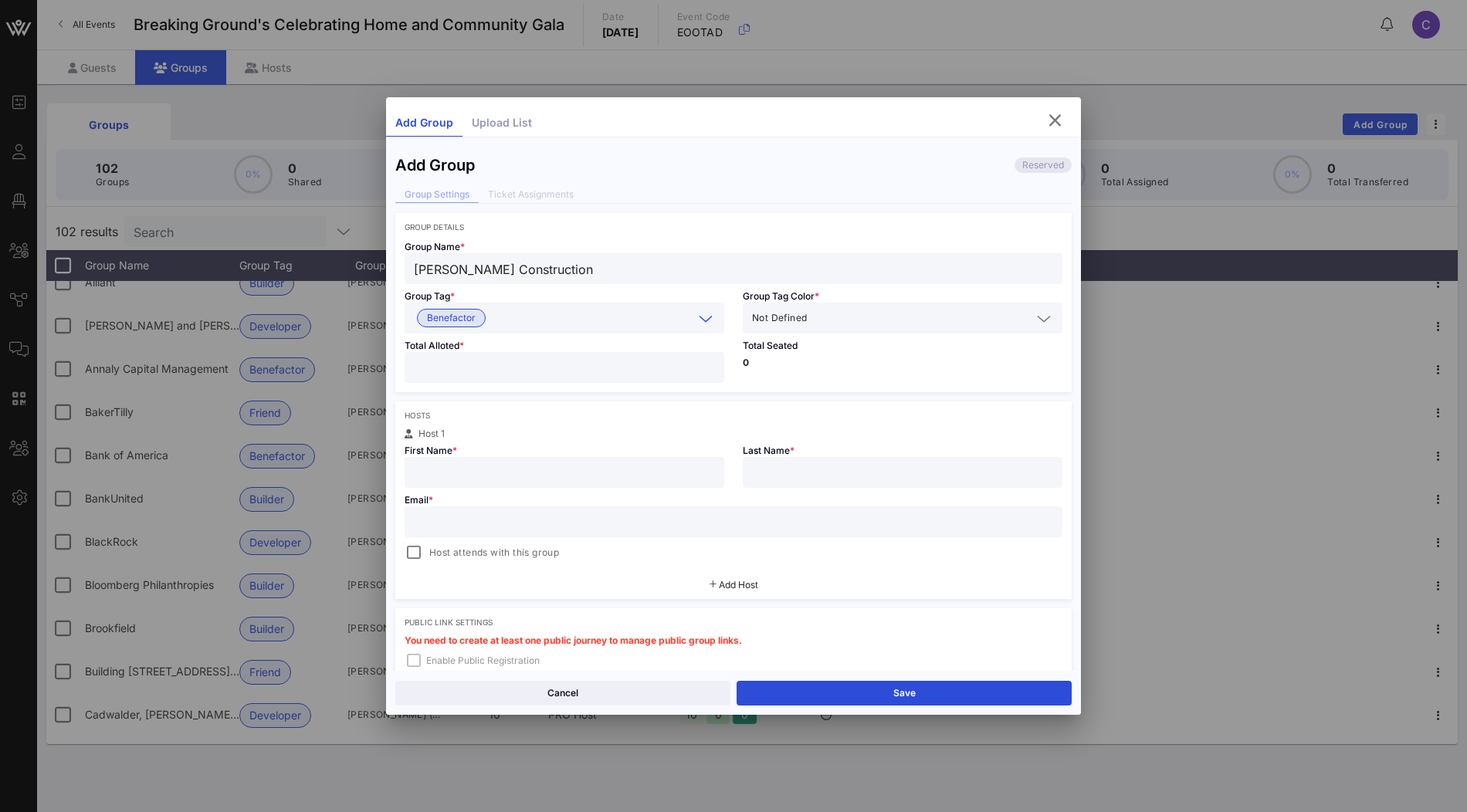
click at [515, 373] on input "number" at bounding box center [564, 367] width 301 height 20
type input "*"
click at [548, 412] on div "Hosts" at bounding box center [733, 415] width 658 height 9
click at [544, 468] on input "text" at bounding box center [564, 472] width 301 height 20
paste input "Walter Pericic"
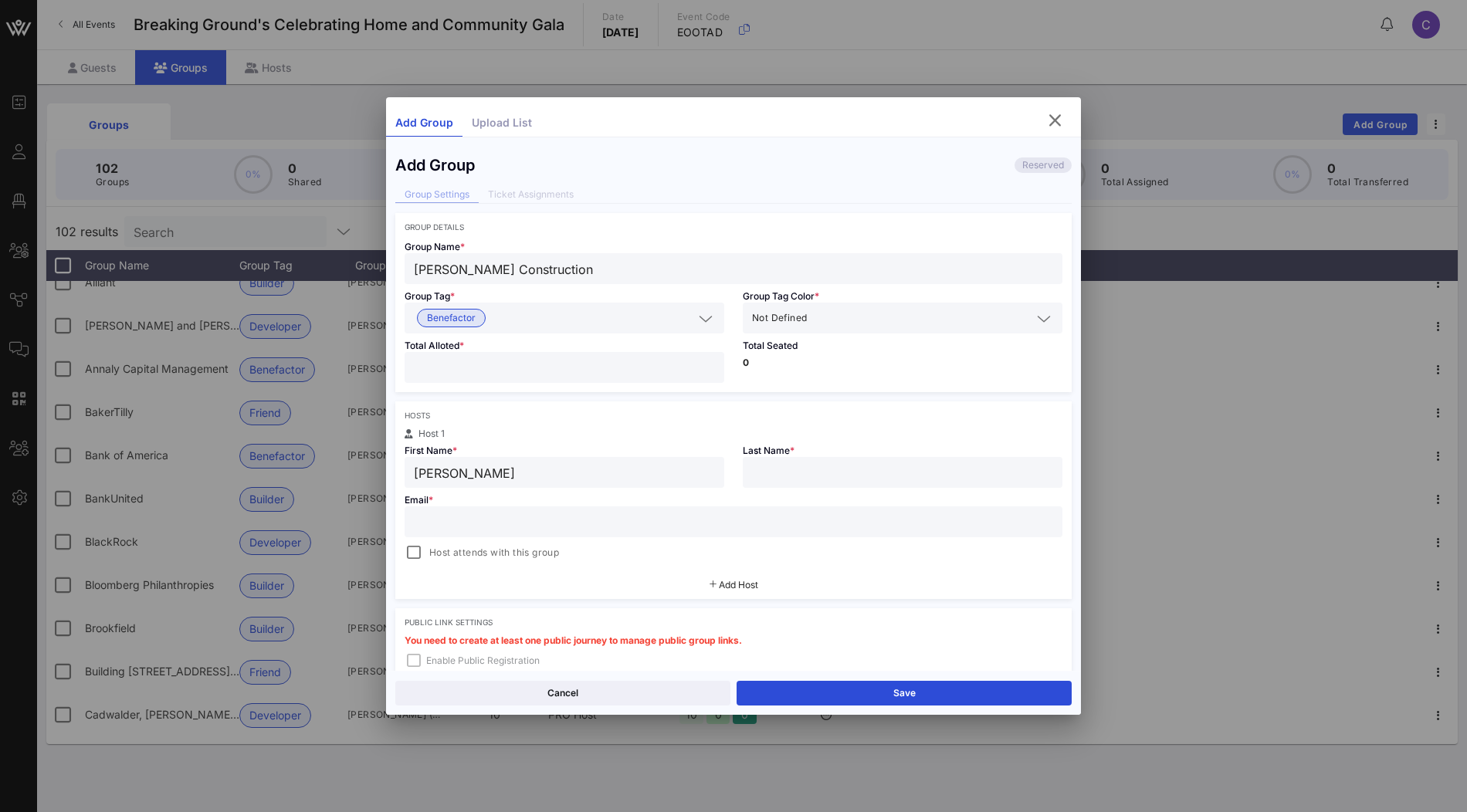
click at [481, 469] on input "Walter Pericic" at bounding box center [564, 472] width 301 height 20
type input "Walter"
click at [771, 473] on input "text" at bounding box center [903, 472] width 301 height 20
paste input "Pericic"
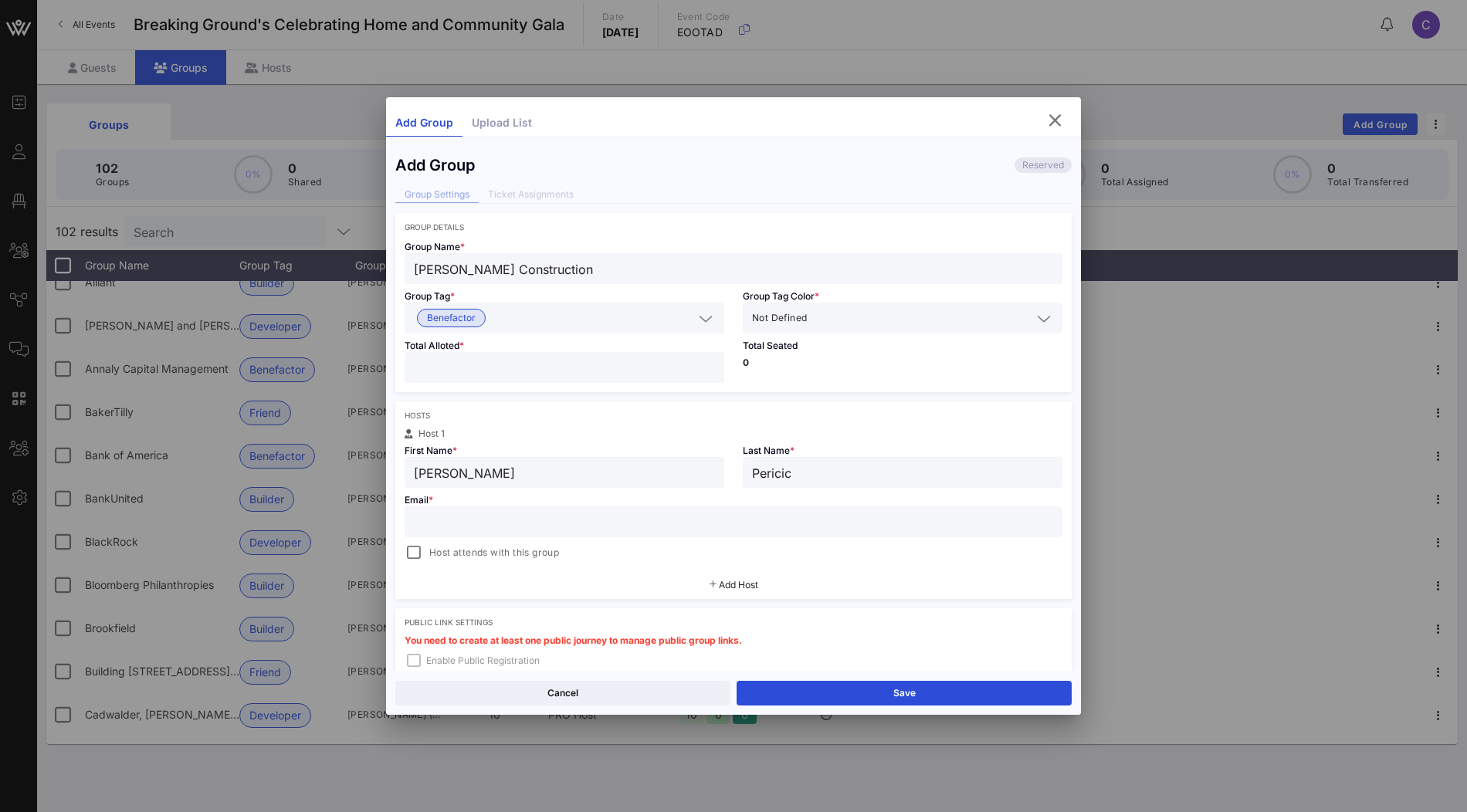
type input "Pericic"
click at [710, 523] on input "text" at bounding box center [733, 522] width 639 height 20
paste input "wpericic@aol.com"
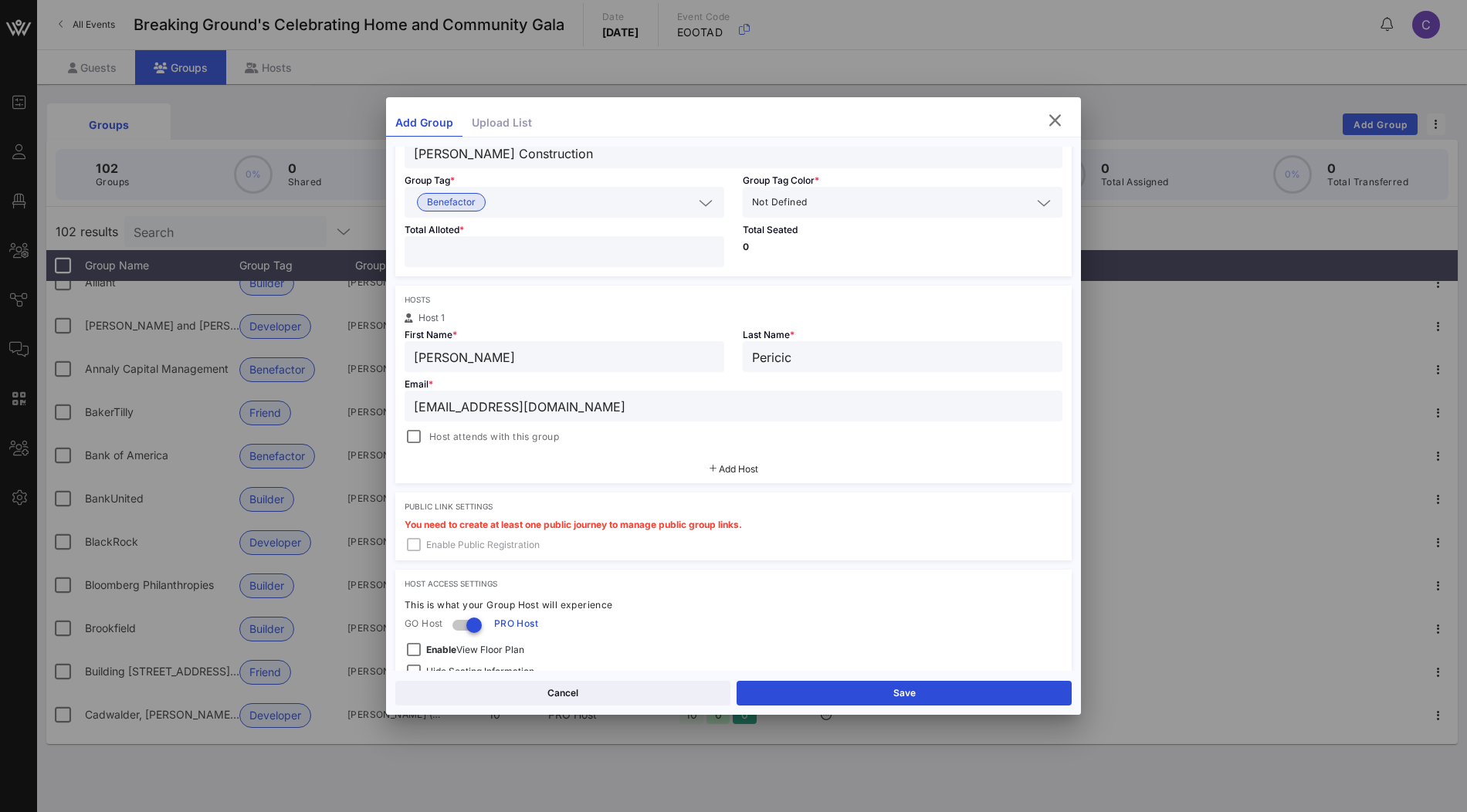
scroll to position [140, 0]
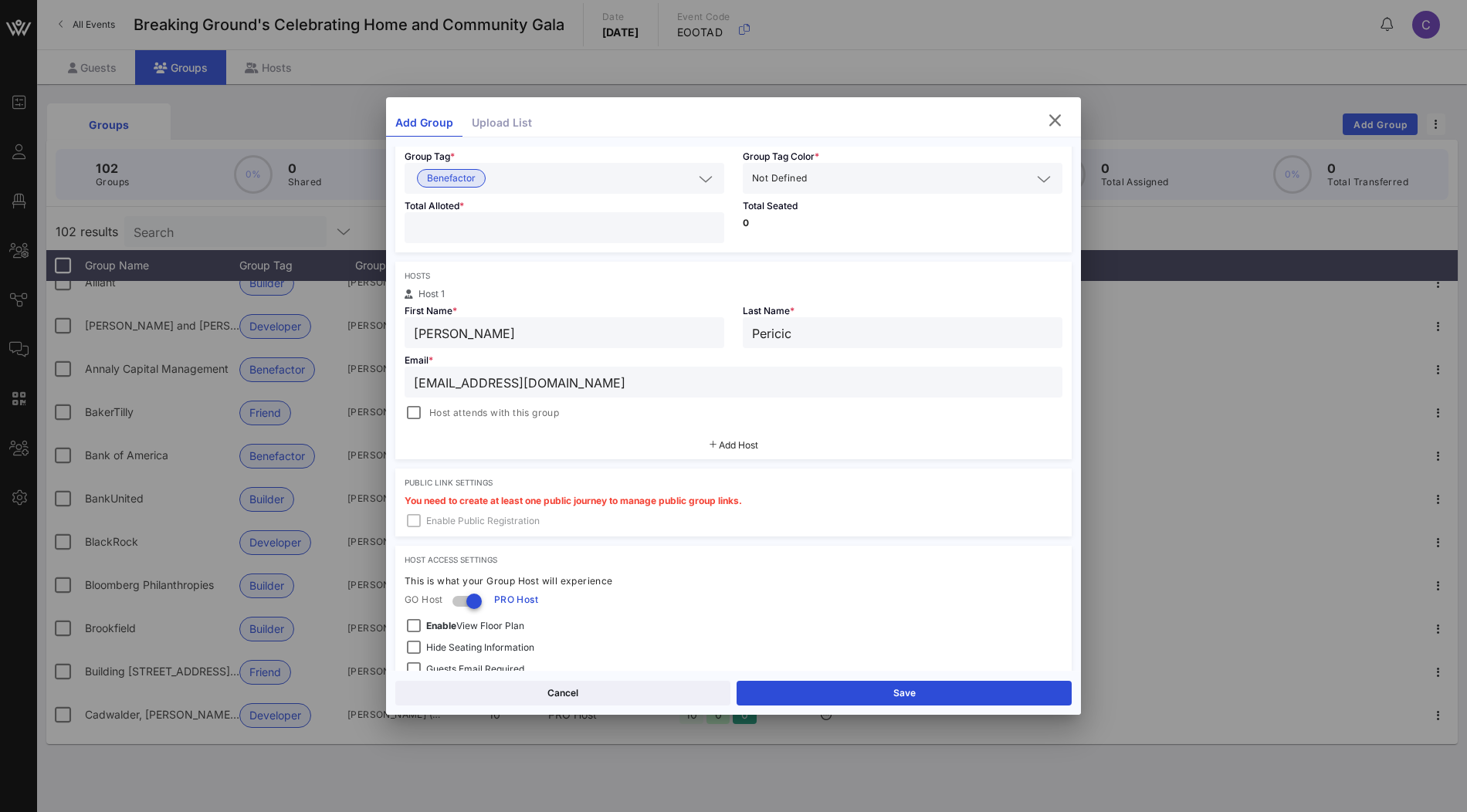
type input "wpericic@aol.com"
click at [725, 448] on span "Add Host" at bounding box center [739, 445] width 39 height 12
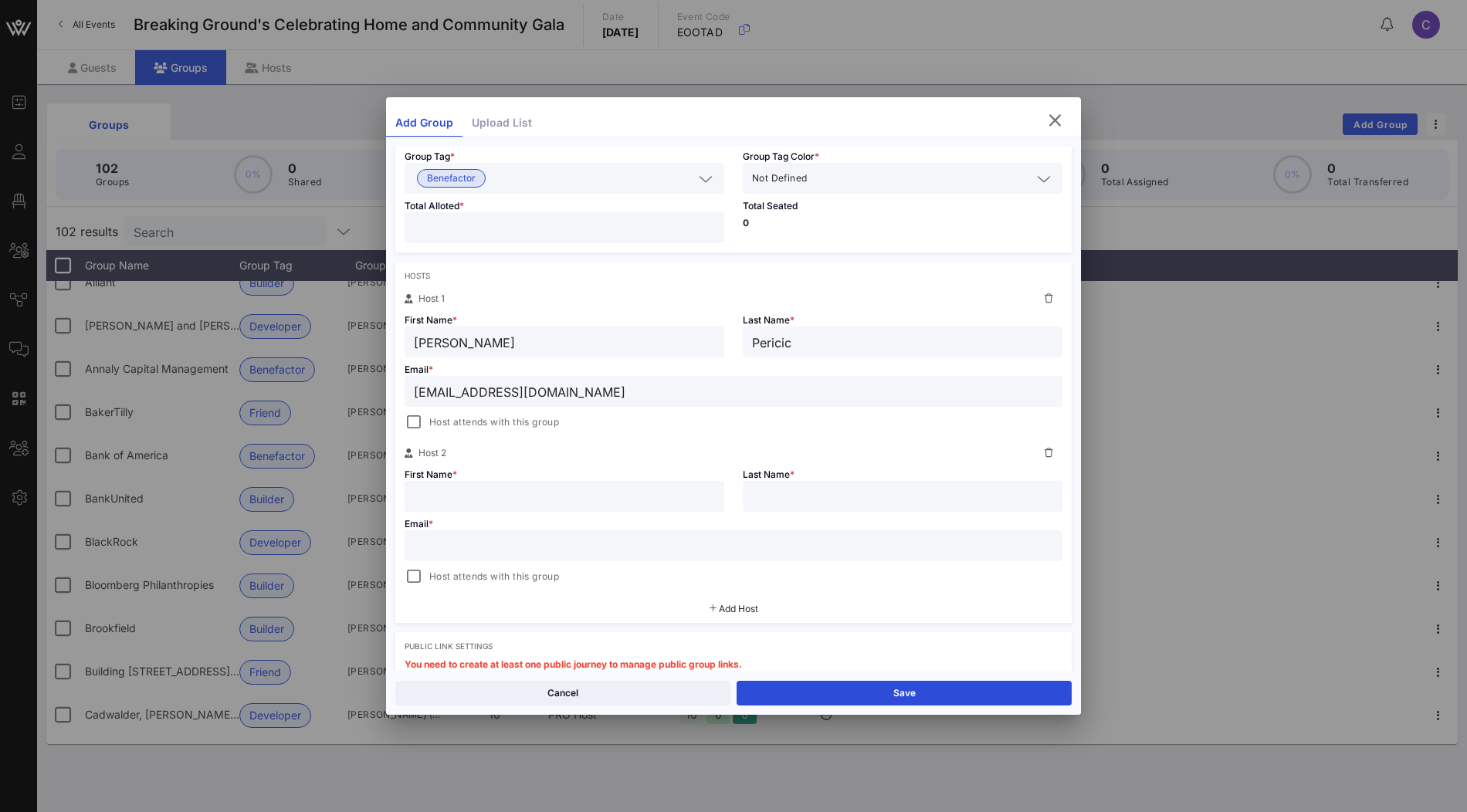
click at [516, 491] on input "text" at bounding box center [564, 497] width 301 height 20
paste input "Morris Pericic"
click at [487, 493] on input "Morris Pericic" at bounding box center [564, 497] width 301 height 20
type input "Morris"
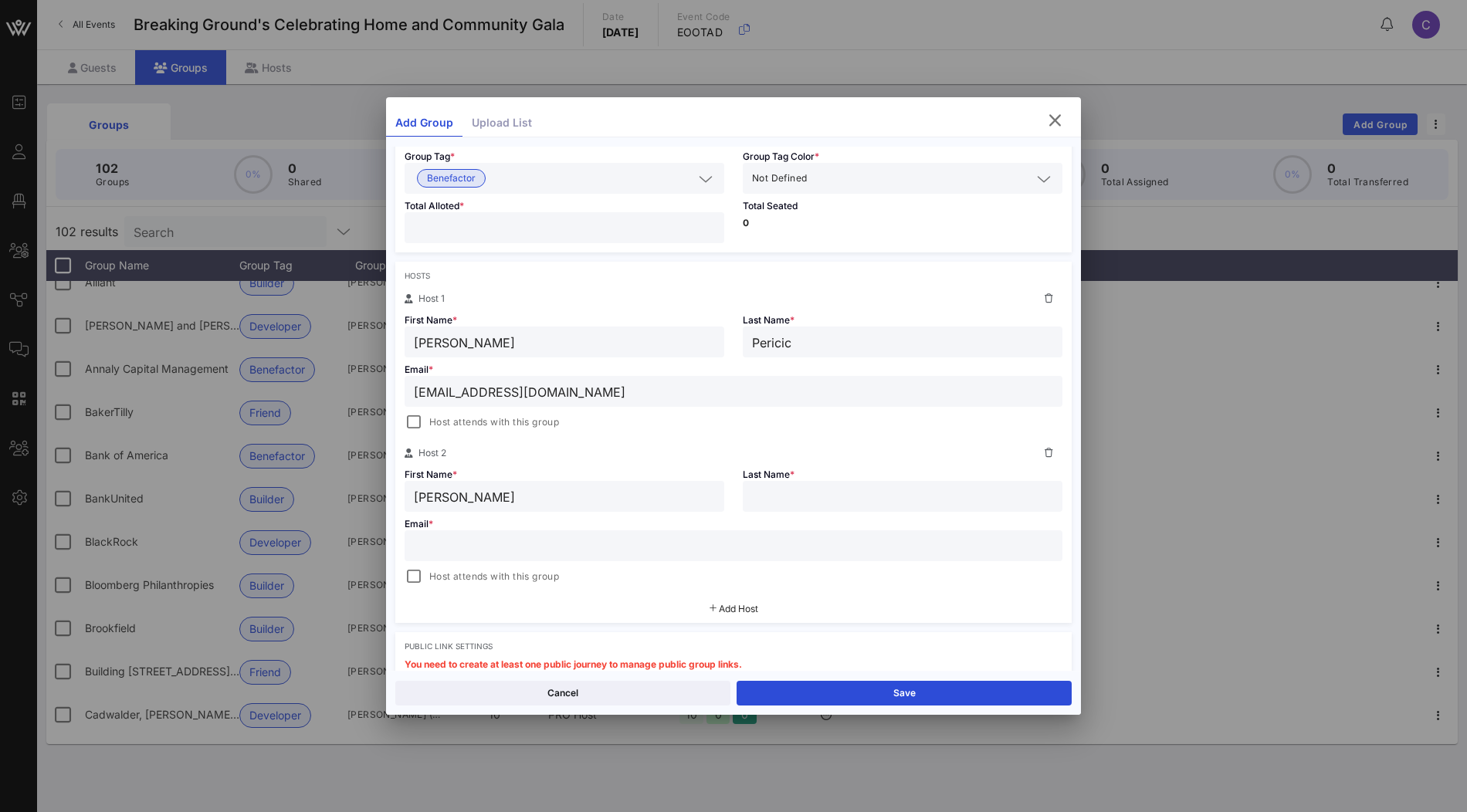
click at [786, 490] on input "text" at bounding box center [903, 497] width 301 height 20
paste input "Pericic"
type input "Pericic"
click at [579, 538] on input "text" at bounding box center [733, 546] width 639 height 20
paste input "pericic3@gmail.com"
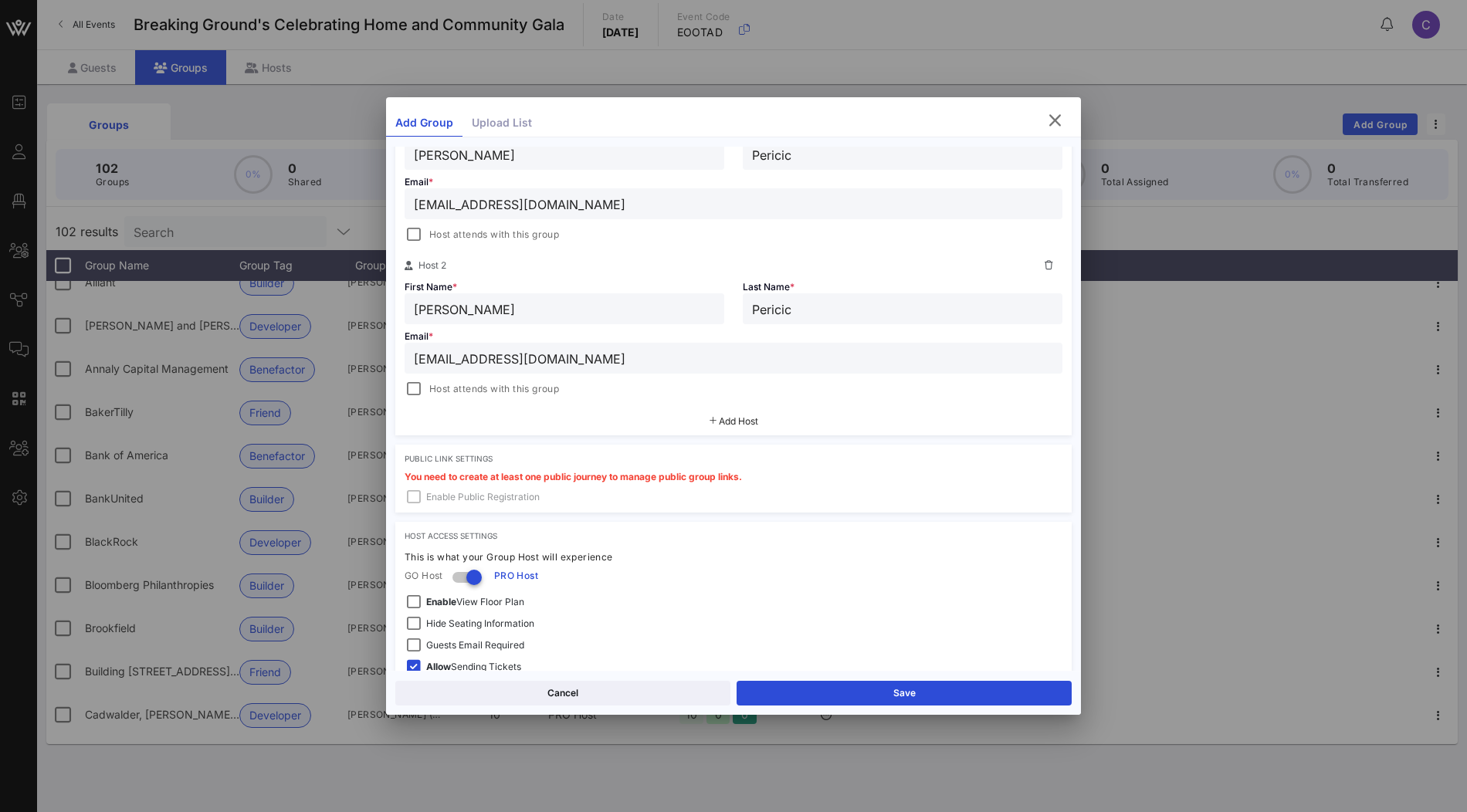
scroll to position [404, 0]
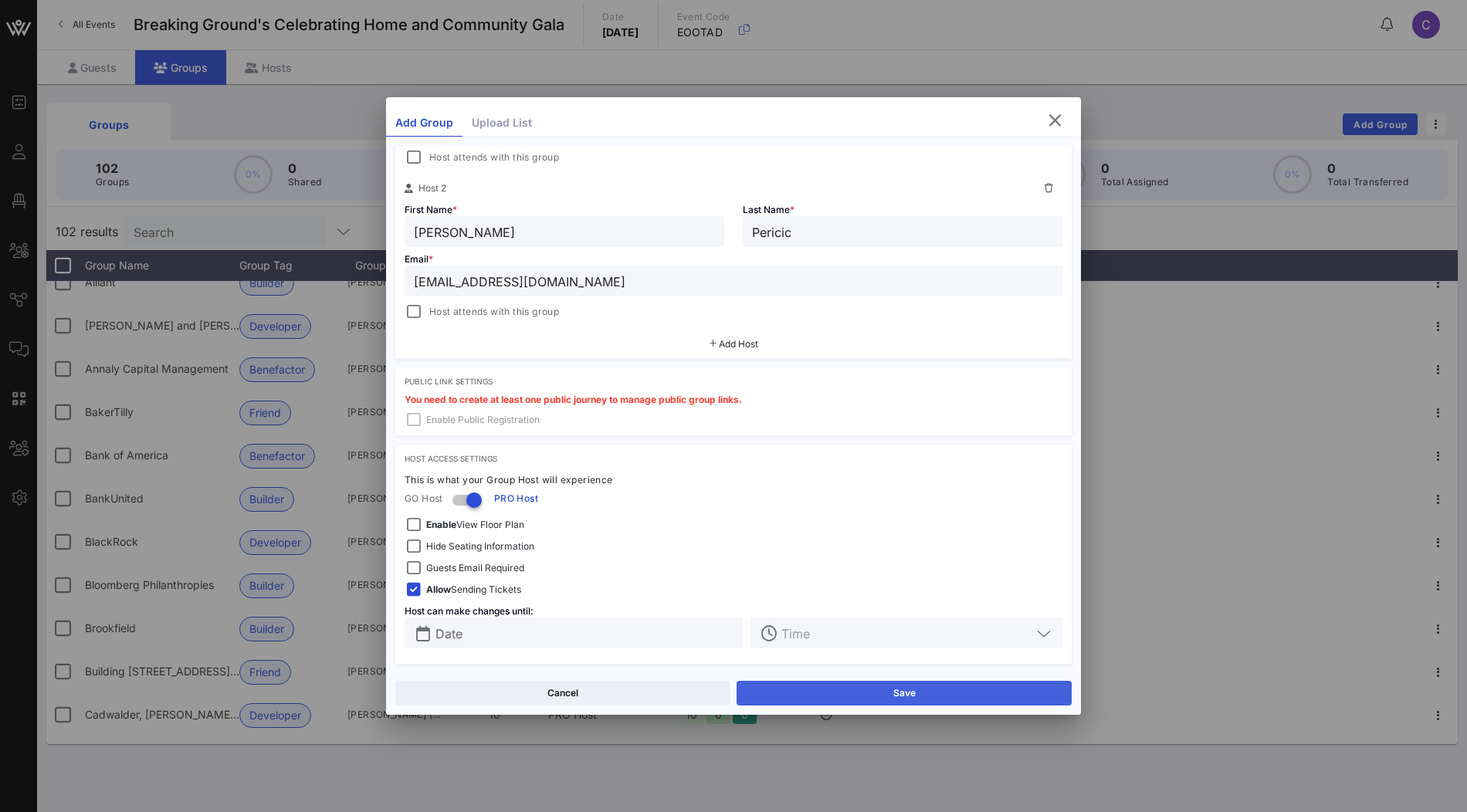
type input "pericic3@gmail.com"
click at [789, 686] on button "Save" at bounding box center [903, 693] width 335 height 24
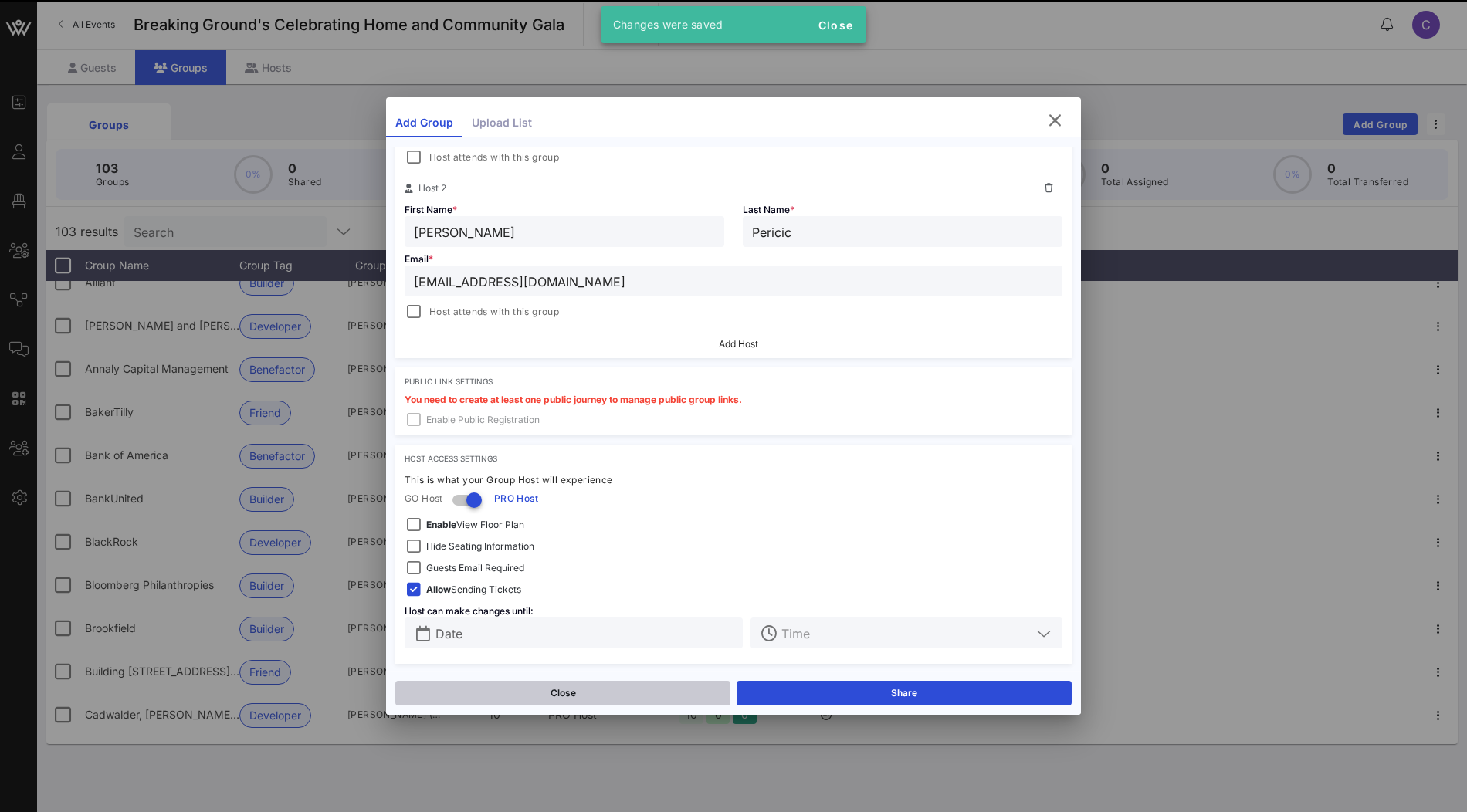
click at [535, 686] on button "Close" at bounding box center [563, 693] width 335 height 24
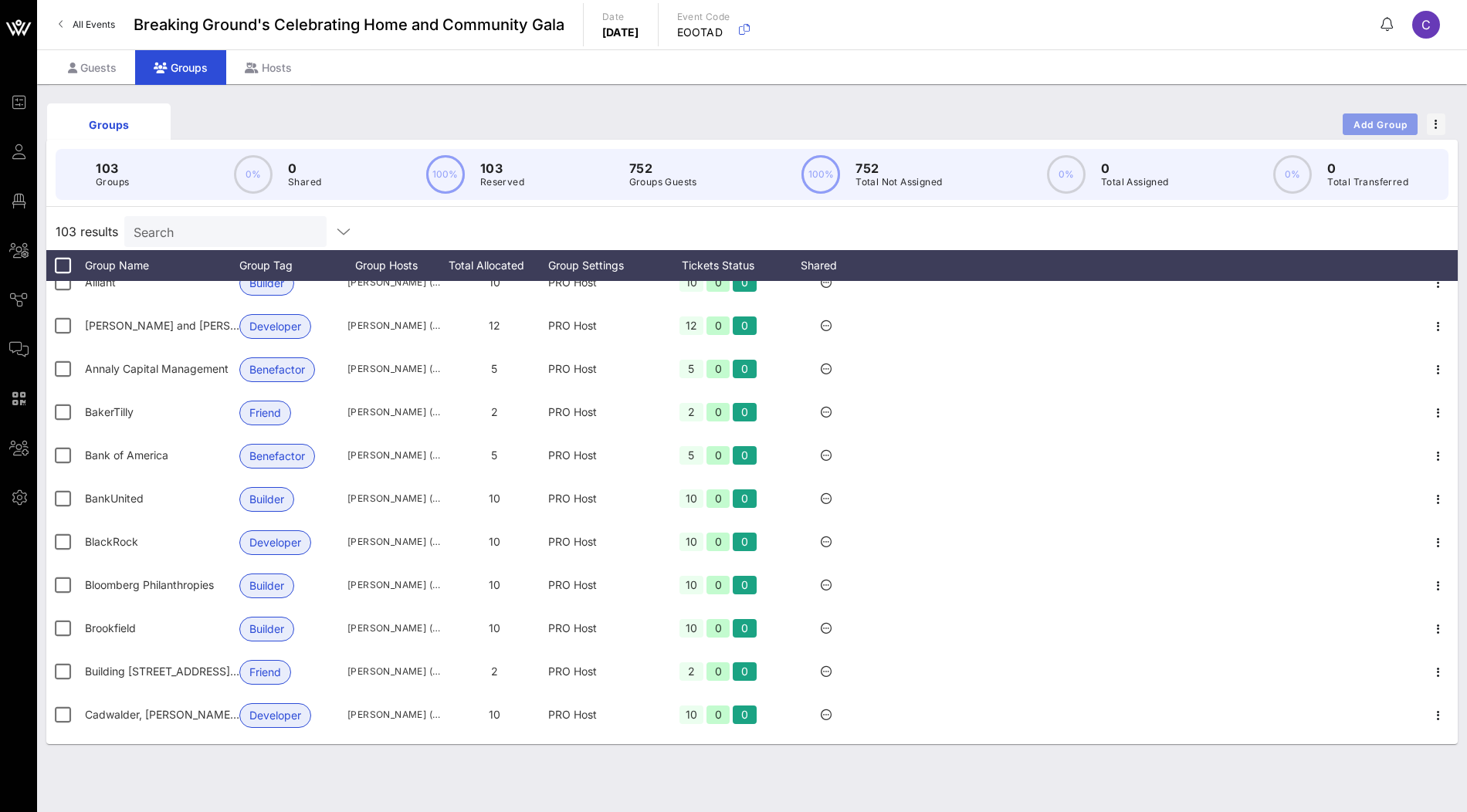
click at [1375, 122] on span "Add Group" at bounding box center [1380, 124] width 56 height 12
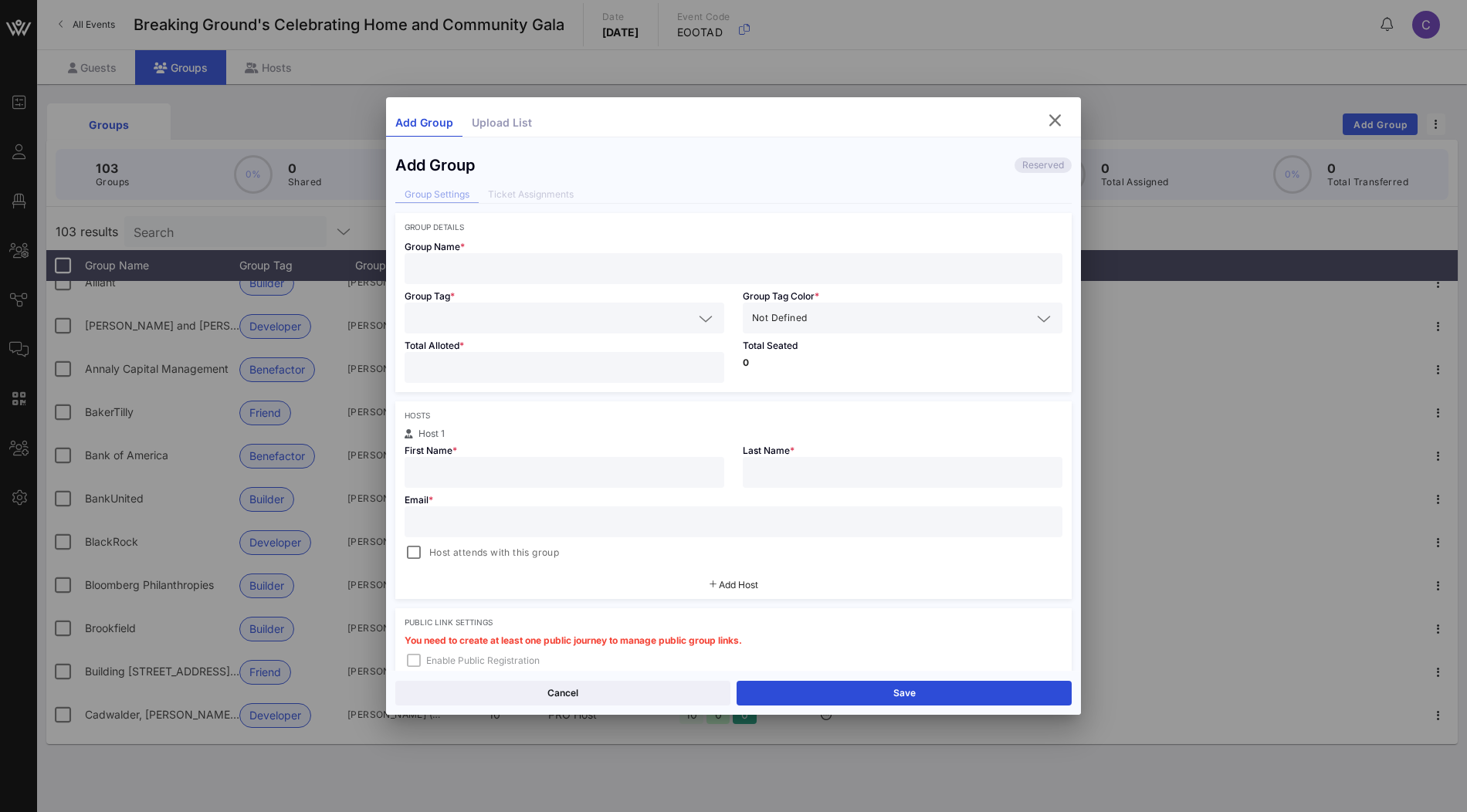
click at [548, 279] on div at bounding box center [733, 268] width 639 height 31
paste input "Chicago Title Insurance Company"
type input "Chicago Title Insurance Company"
click at [542, 316] on input "text" at bounding box center [553, 318] width 279 height 20
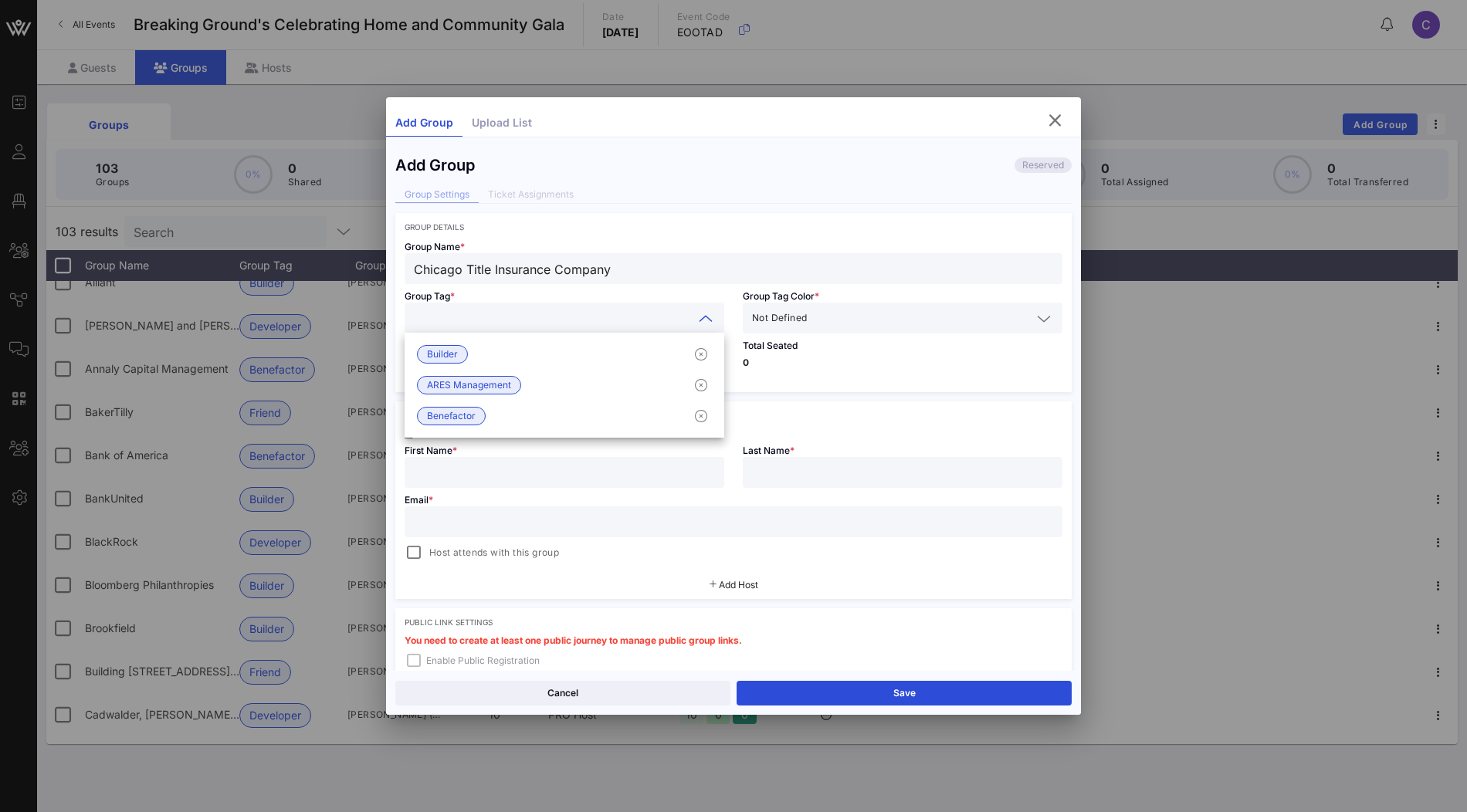
paste input "Builder"
type input "Builder"
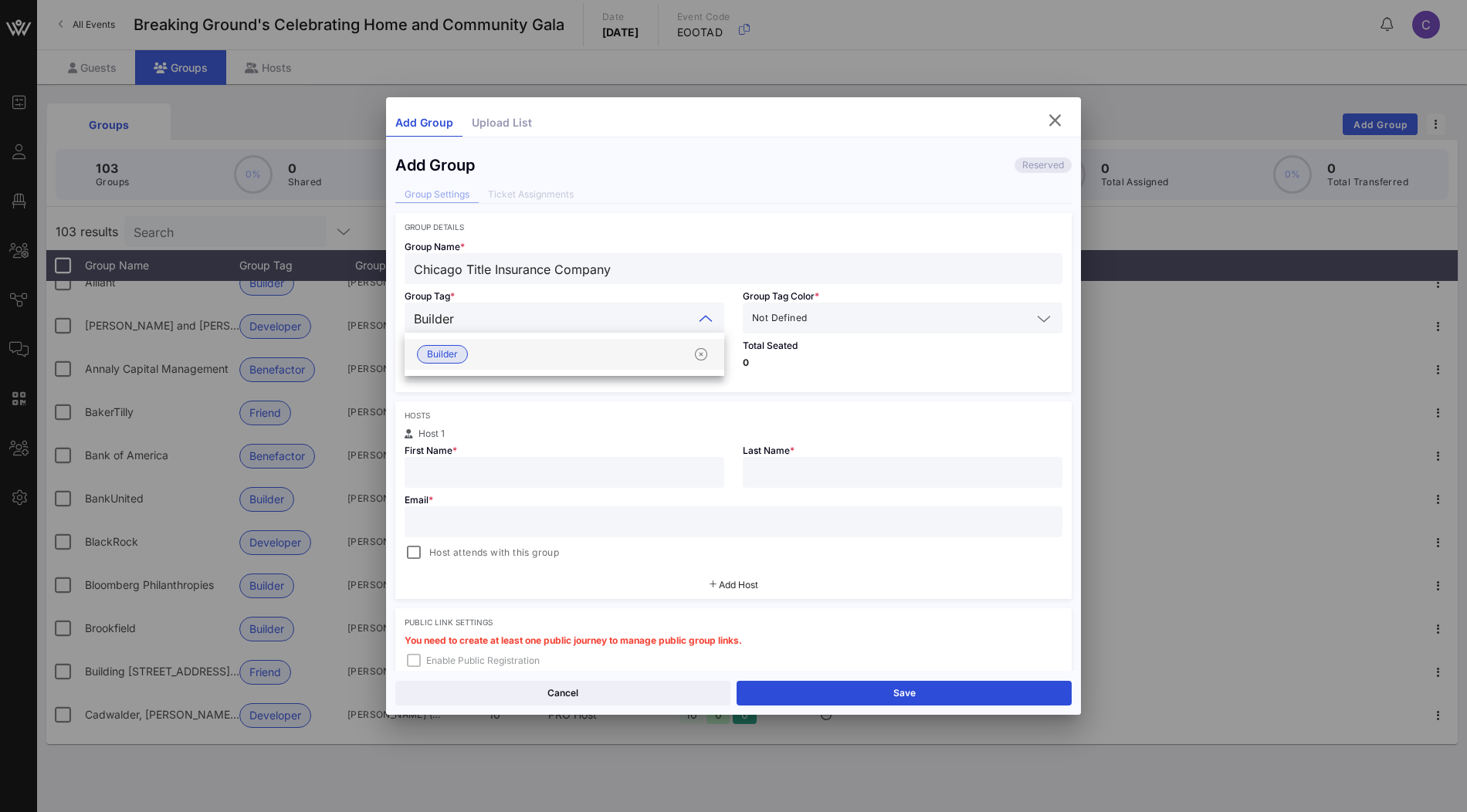
click at [524, 356] on div "Builder" at bounding box center [564, 354] width 319 height 31
click at [509, 366] on input "number" at bounding box center [564, 367] width 301 height 20
type input "**"
click at [496, 468] on input "text" at bounding box center [564, 472] width 301 height 20
paste input "Elliot Hurwitz"
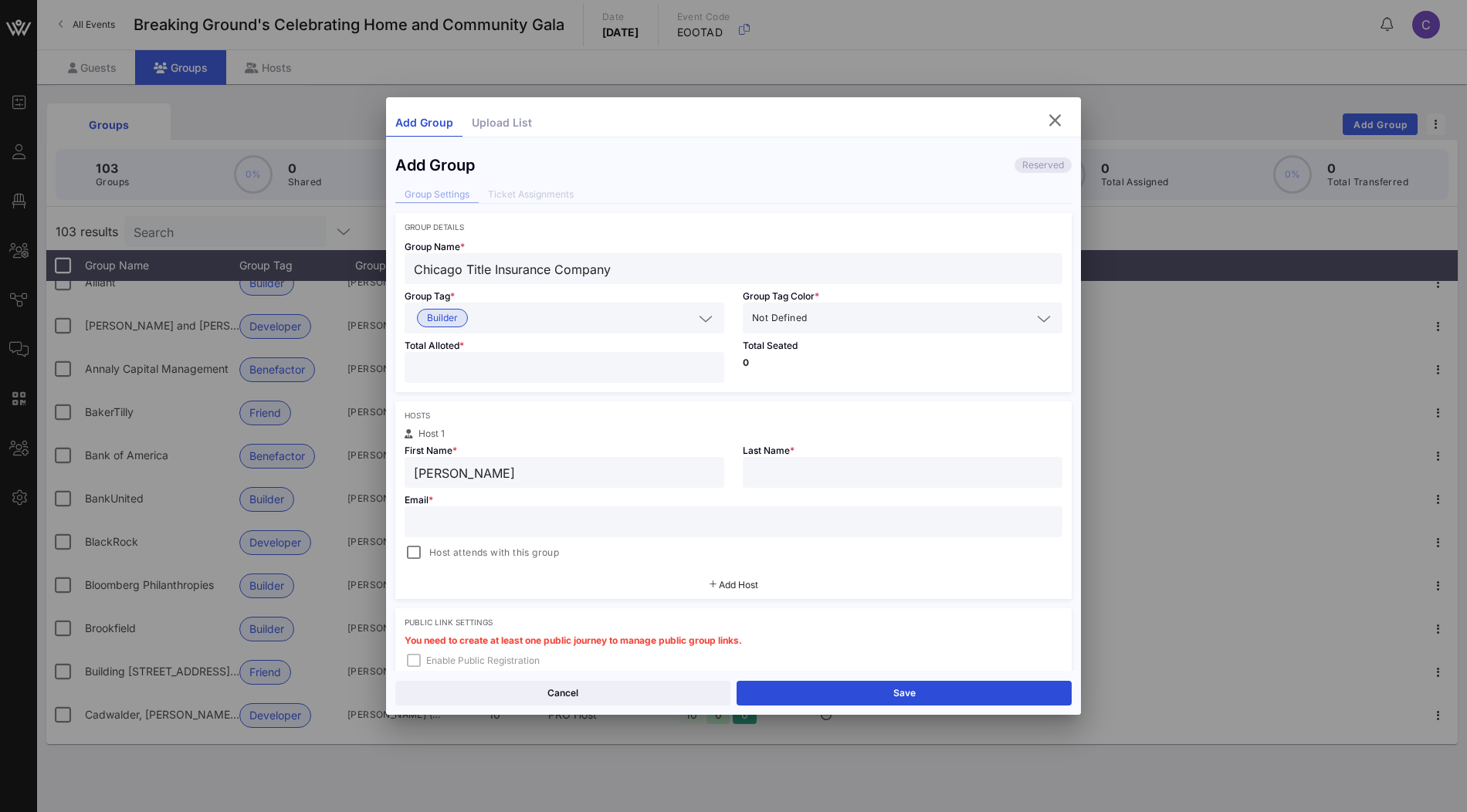
click at [474, 468] on input "Elliot Hurwitz" at bounding box center [564, 472] width 301 height 20
type input "Elliot"
click at [785, 479] on input "text" at bounding box center [903, 472] width 301 height 20
paste input "Hurwitz"
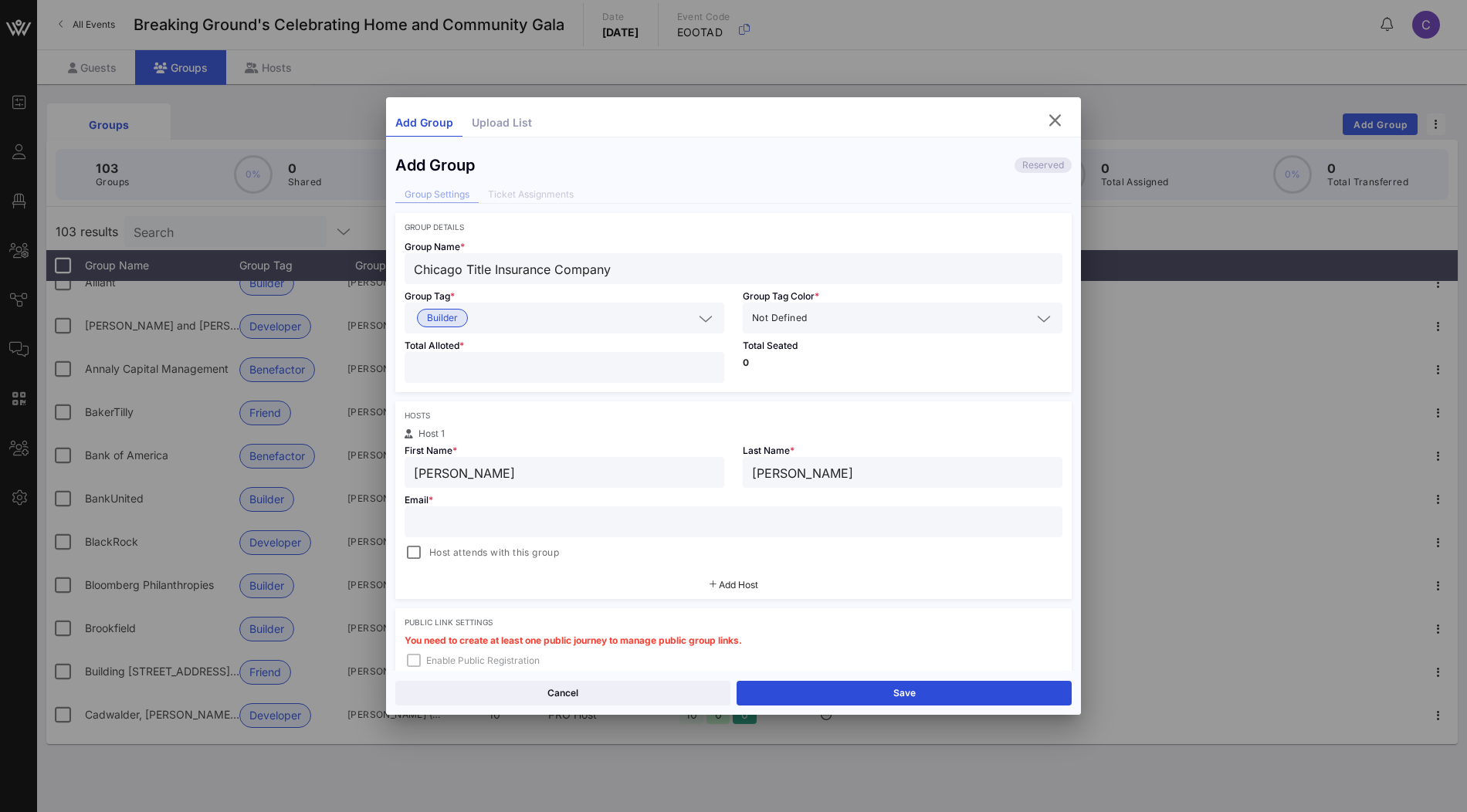
type input "Hurwitz"
click at [593, 523] on input "text" at bounding box center [733, 522] width 639 height 20
paste input "Elliot.Hurwitz@ctt.com"
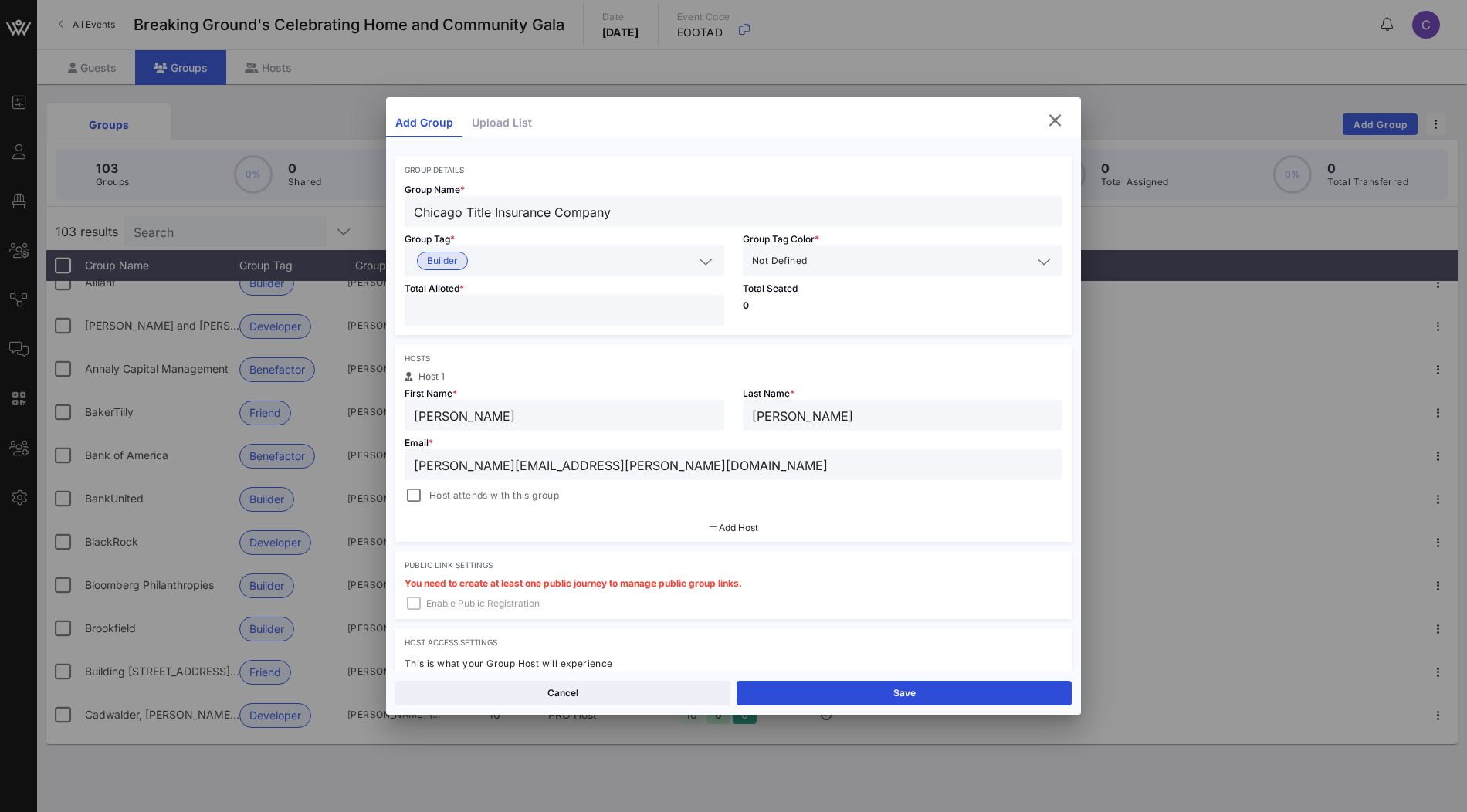
scroll to position [67, 0]
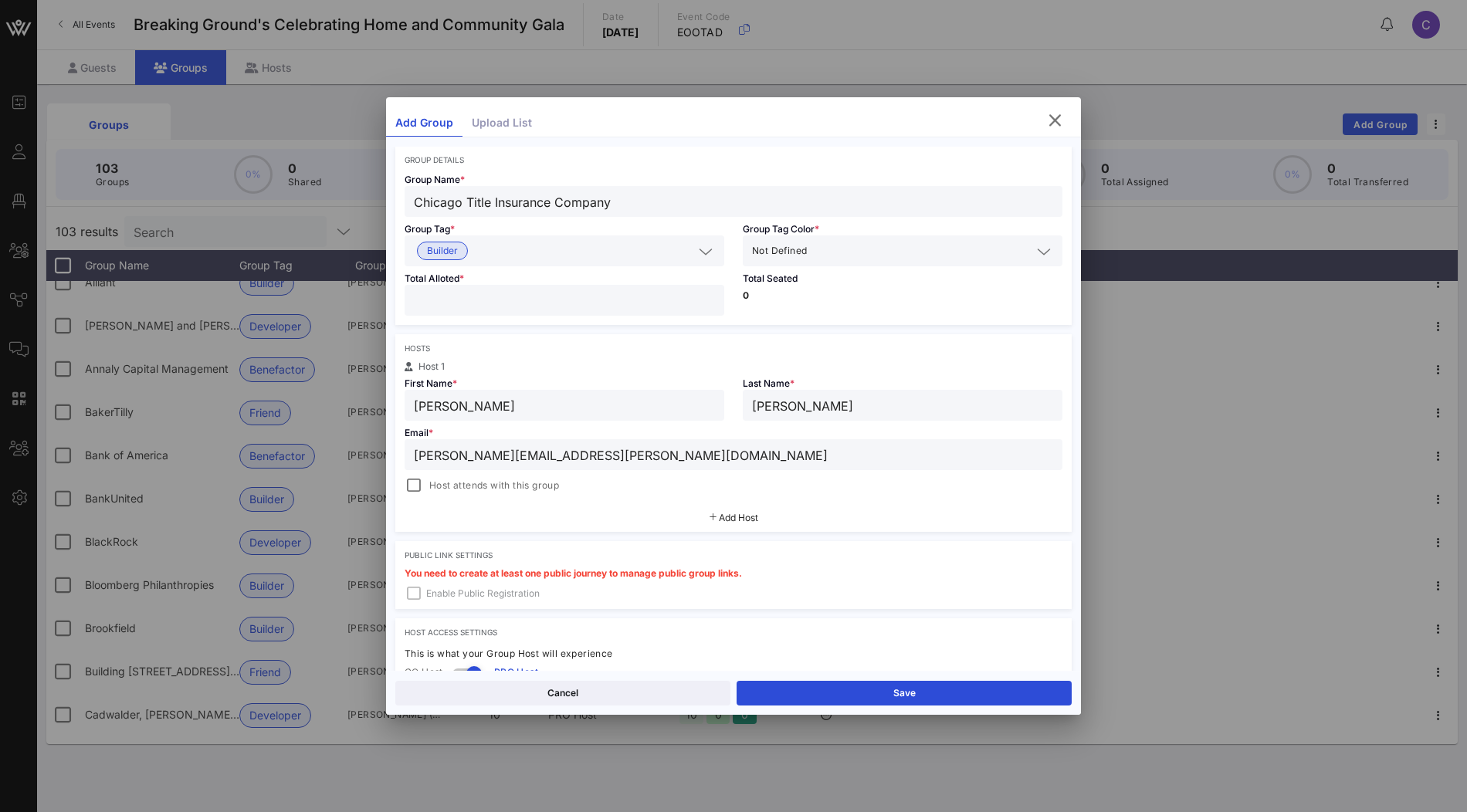
type input "Elliot.Hurwitz@ctt.com"
click at [747, 515] on span "Add Host" at bounding box center [739, 517] width 39 height 12
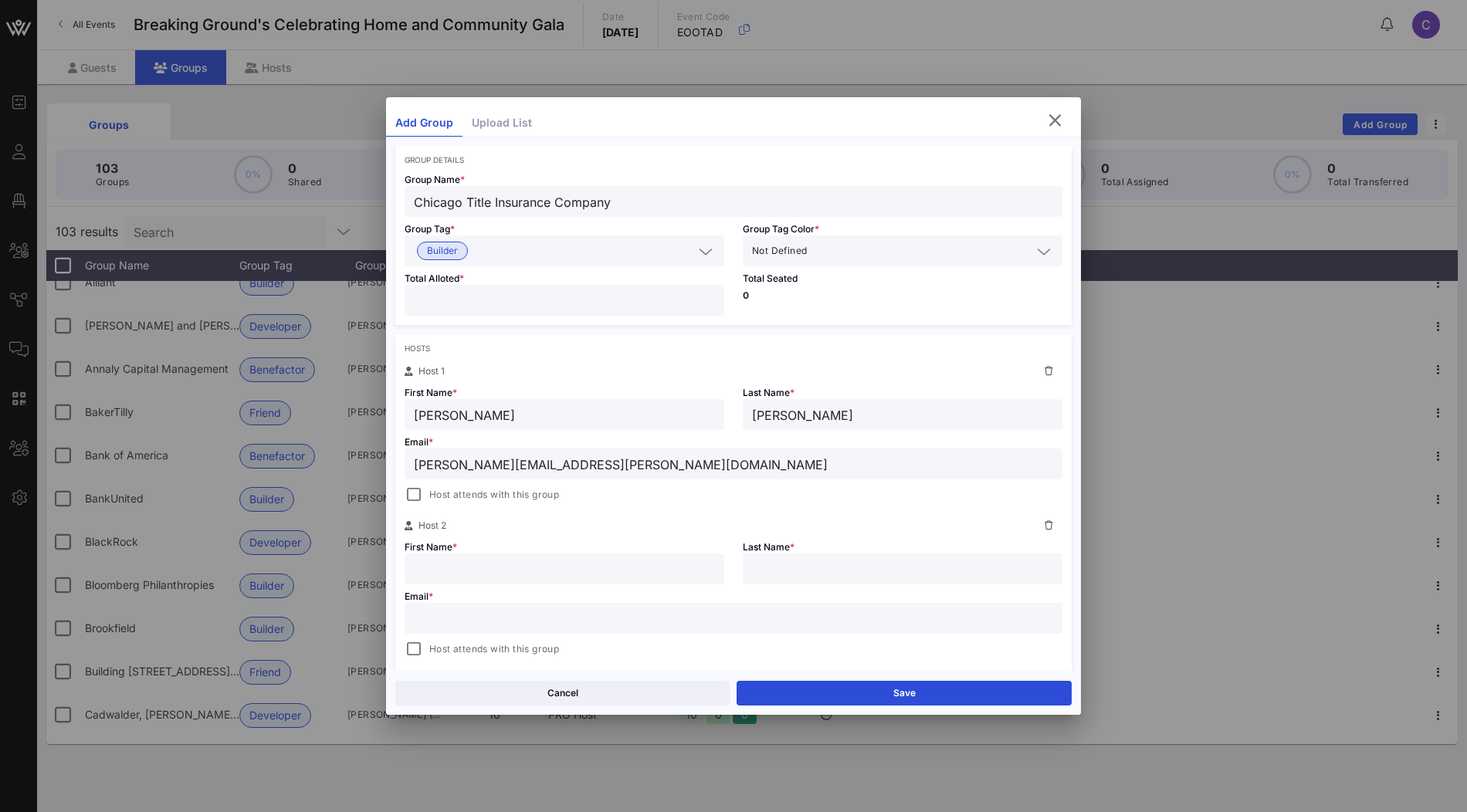
click at [567, 562] on input "text" at bounding box center [564, 569] width 301 height 20
paste input "Jack Marino"
click at [479, 571] on input "Jack Marino" at bounding box center [564, 569] width 301 height 20
type input "Jack"
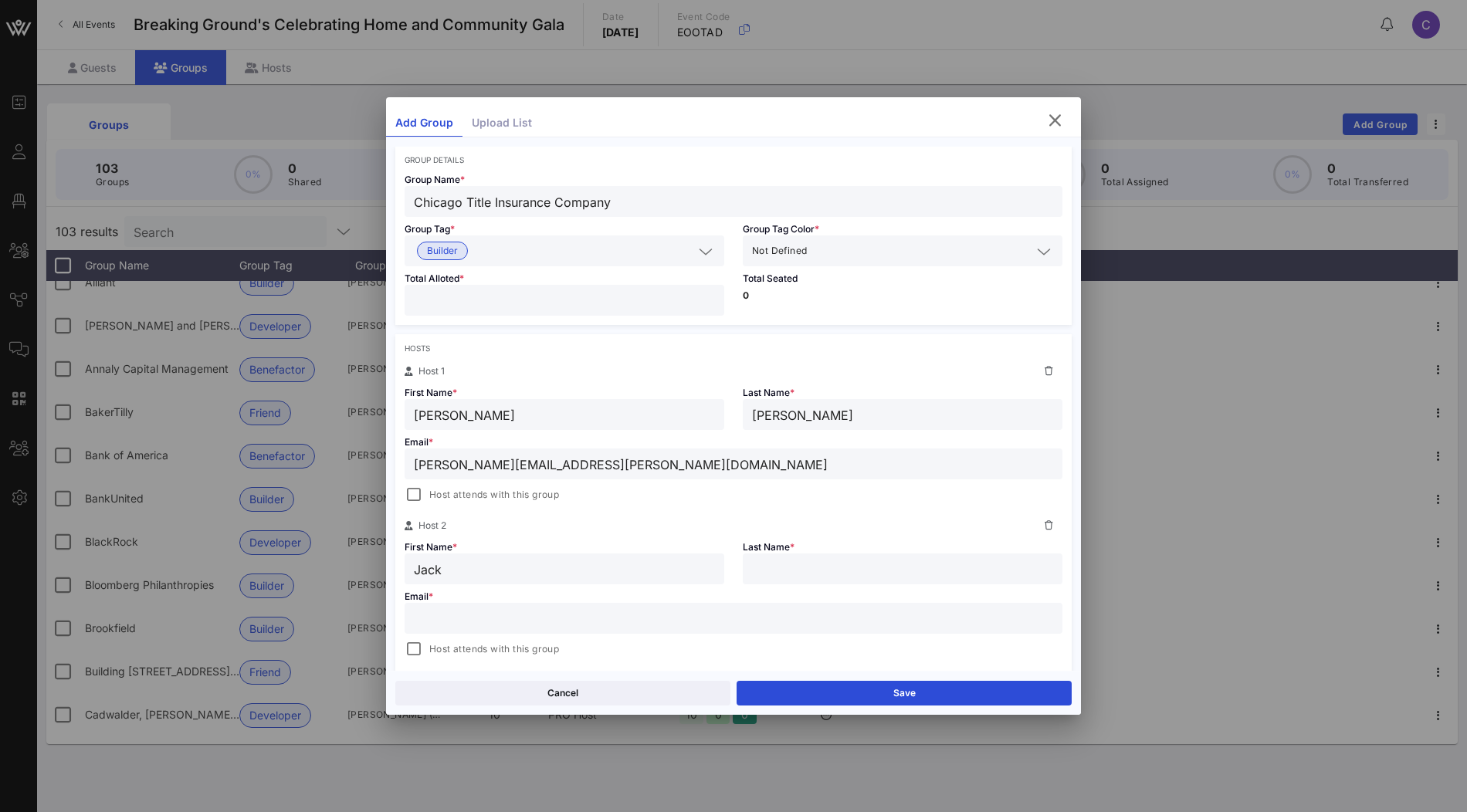
click at [776, 563] on input "text" at bounding box center [903, 569] width 301 height 20
paste input "Marino"
type input "Marino"
click at [501, 616] on input "text" at bounding box center [733, 618] width 639 height 20
paste input "jack.marino@ctt.com"
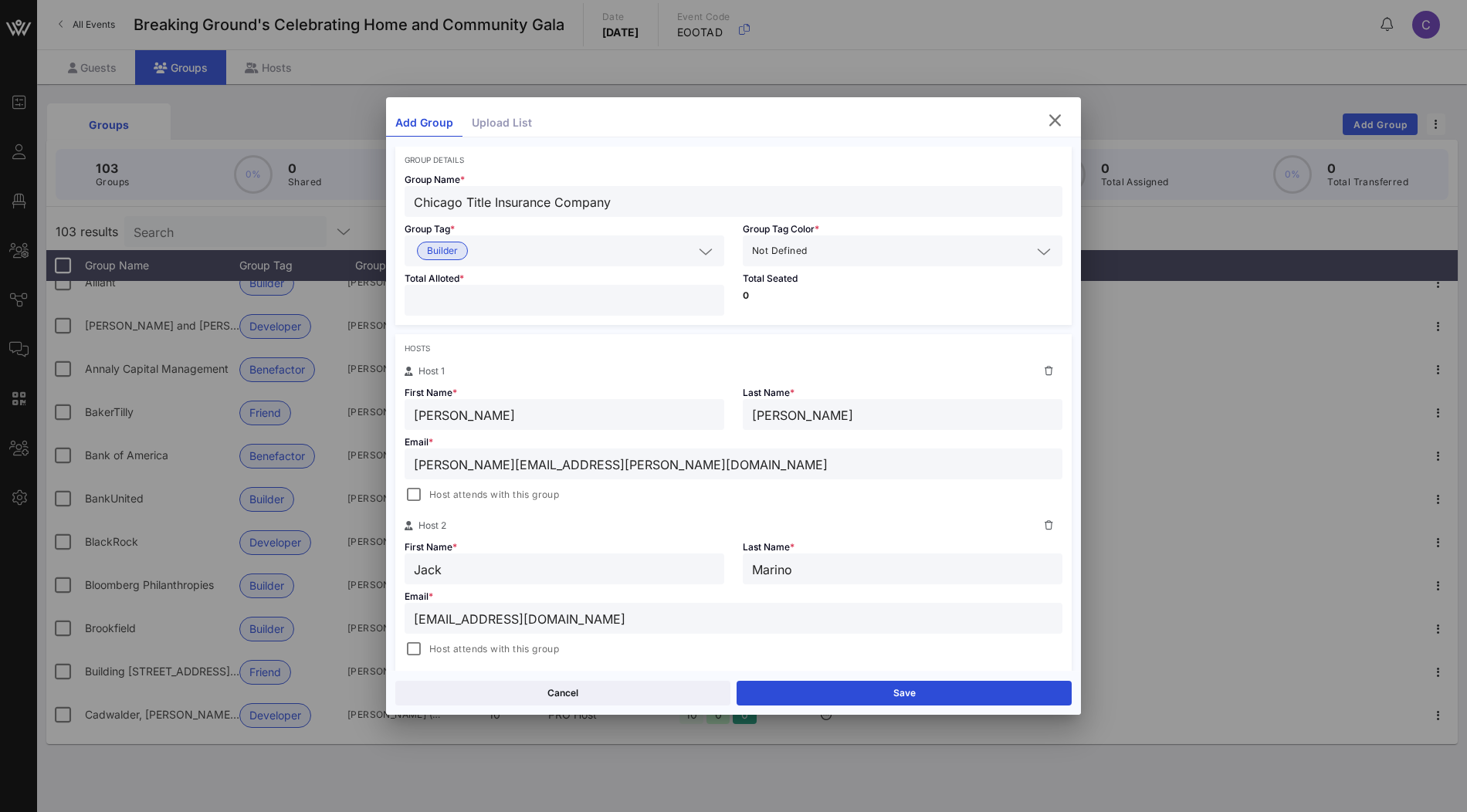
scroll to position [404, 0]
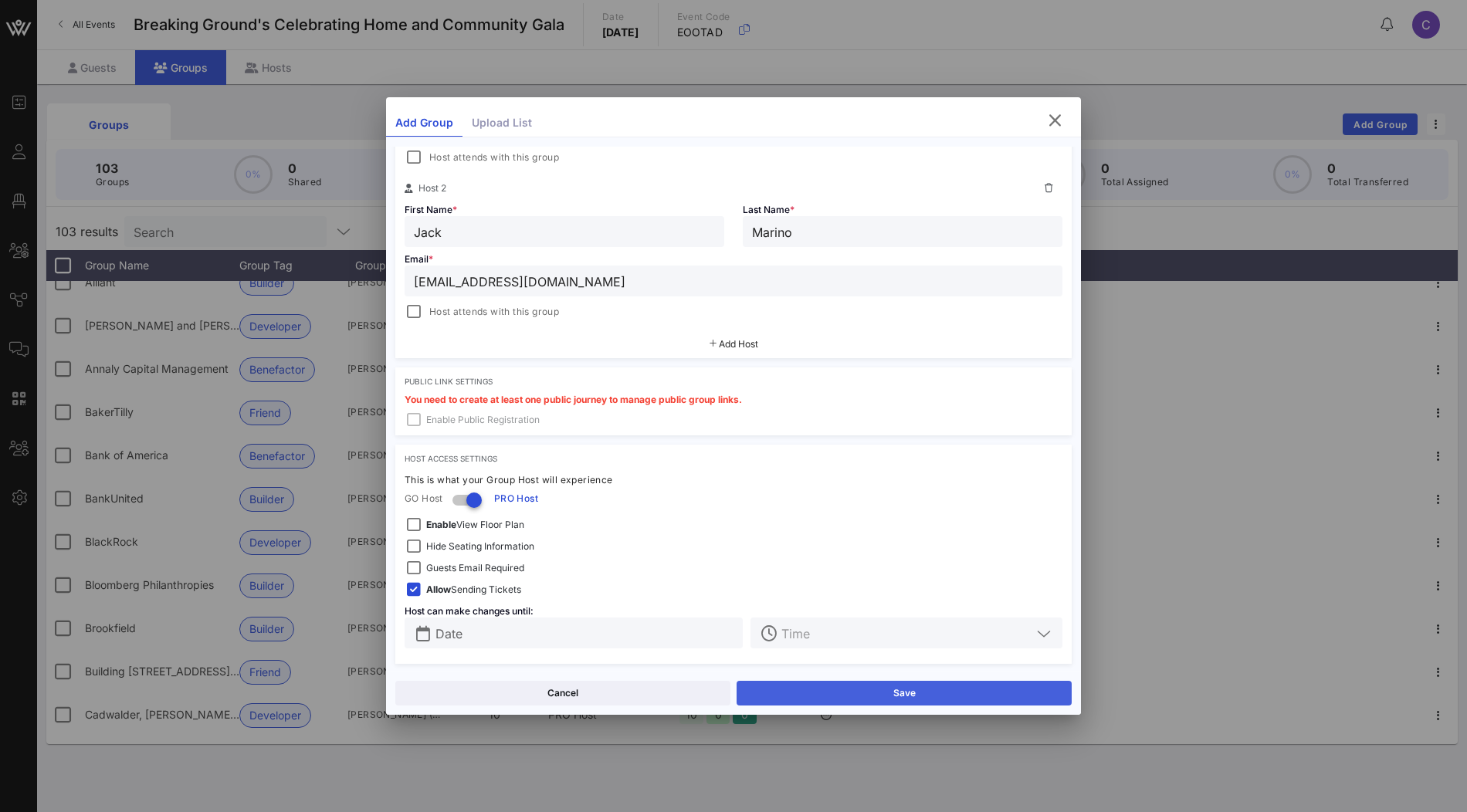
type input "jack.marino@ctt.com"
click at [851, 694] on button "Save" at bounding box center [903, 693] width 335 height 24
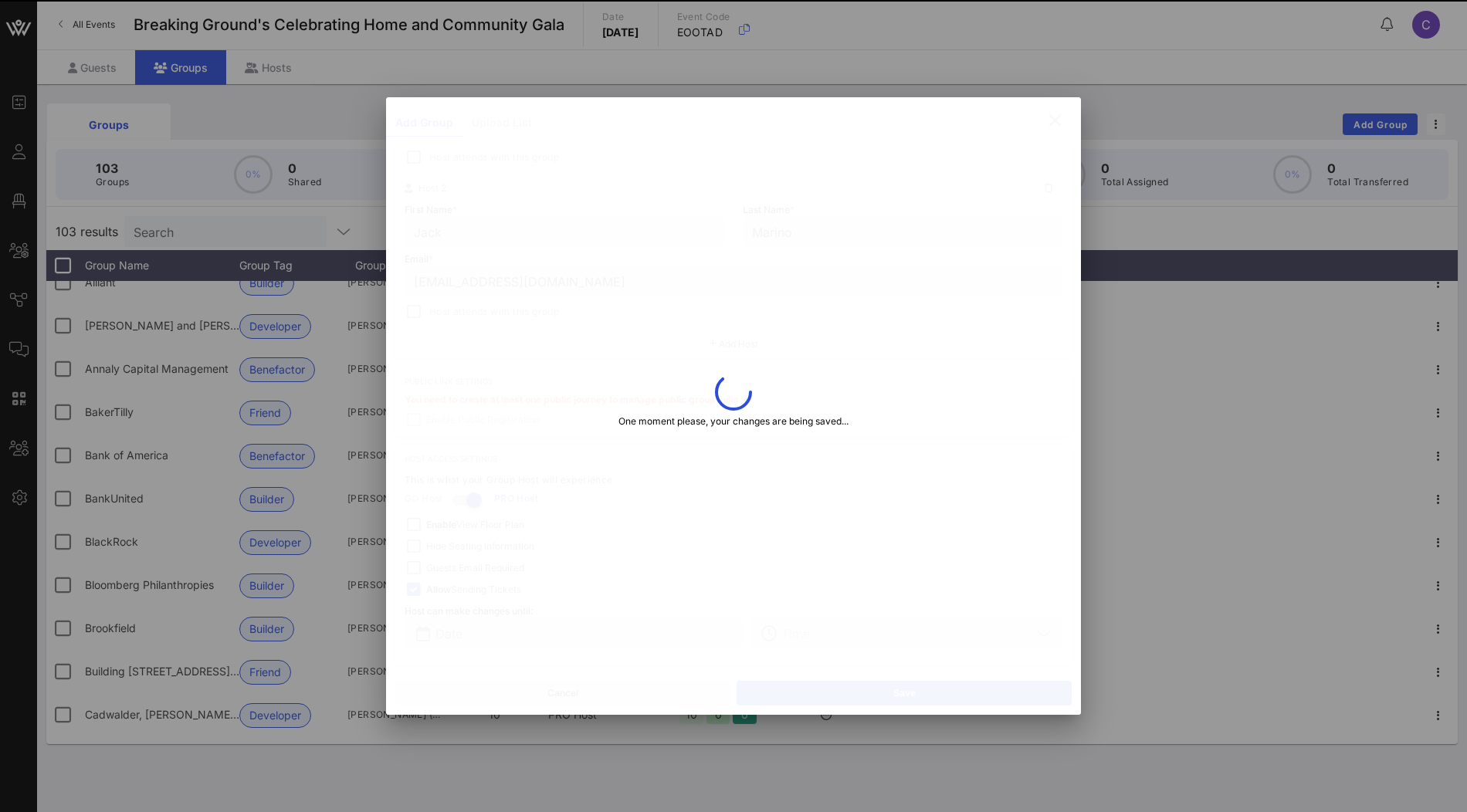
type input "elliot.hurwitz@ctt.com"
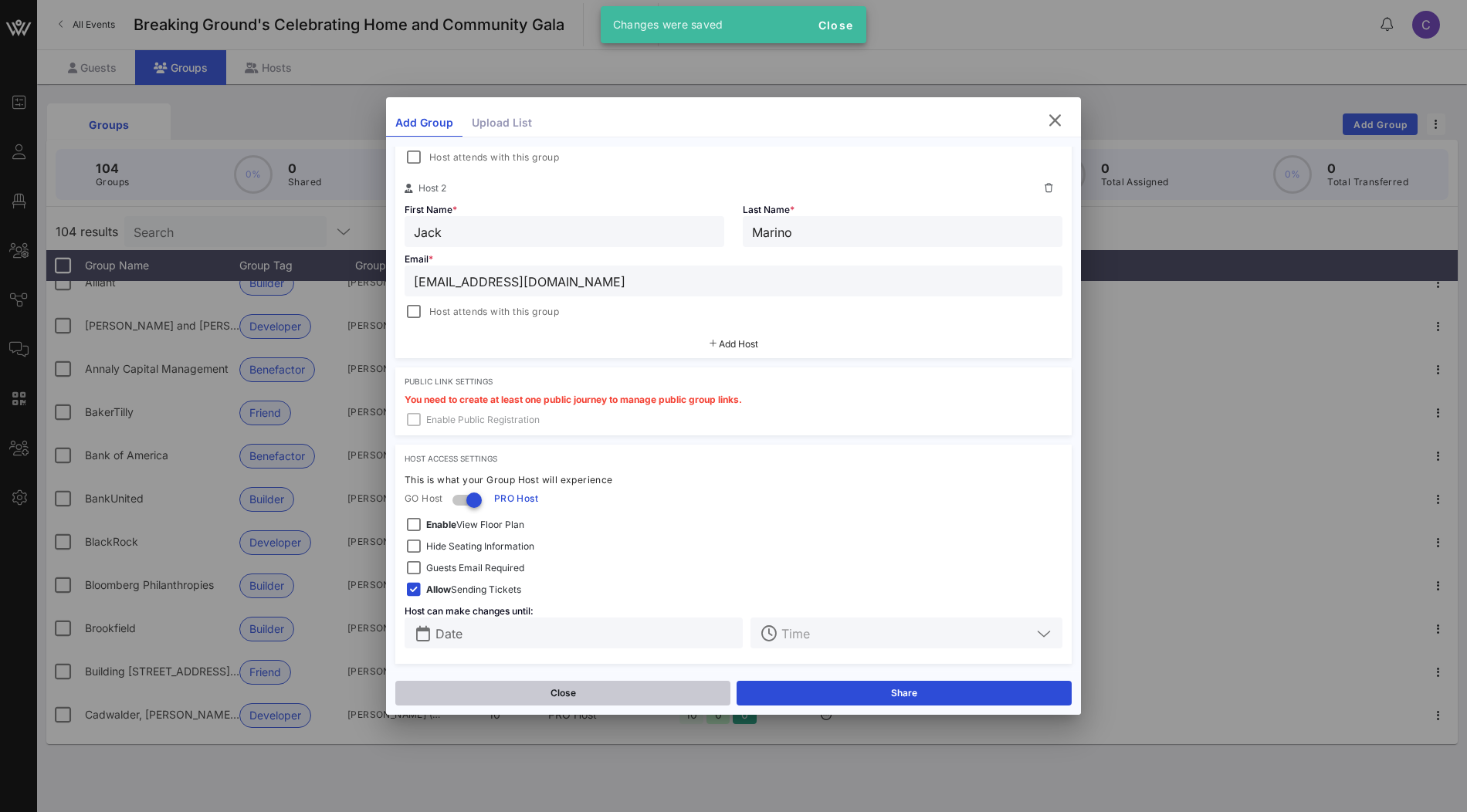
click at [564, 686] on button "Close" at bounding box center [563, 693] width 335 height 24
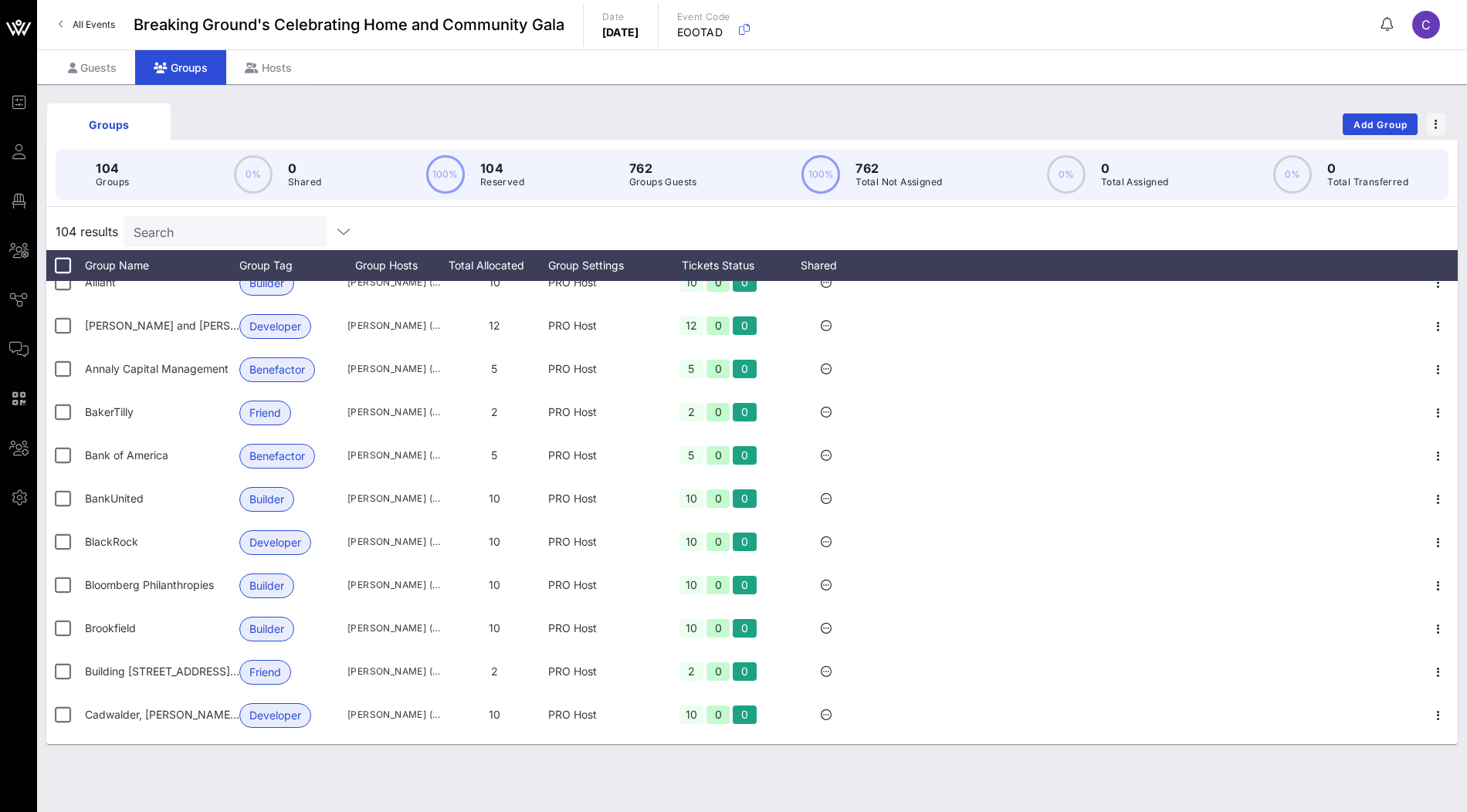
click at [209, 239] on input "Search" at bounding box center [224, 231] width 181 height 20
paste input "jack.marino@ctt.com"
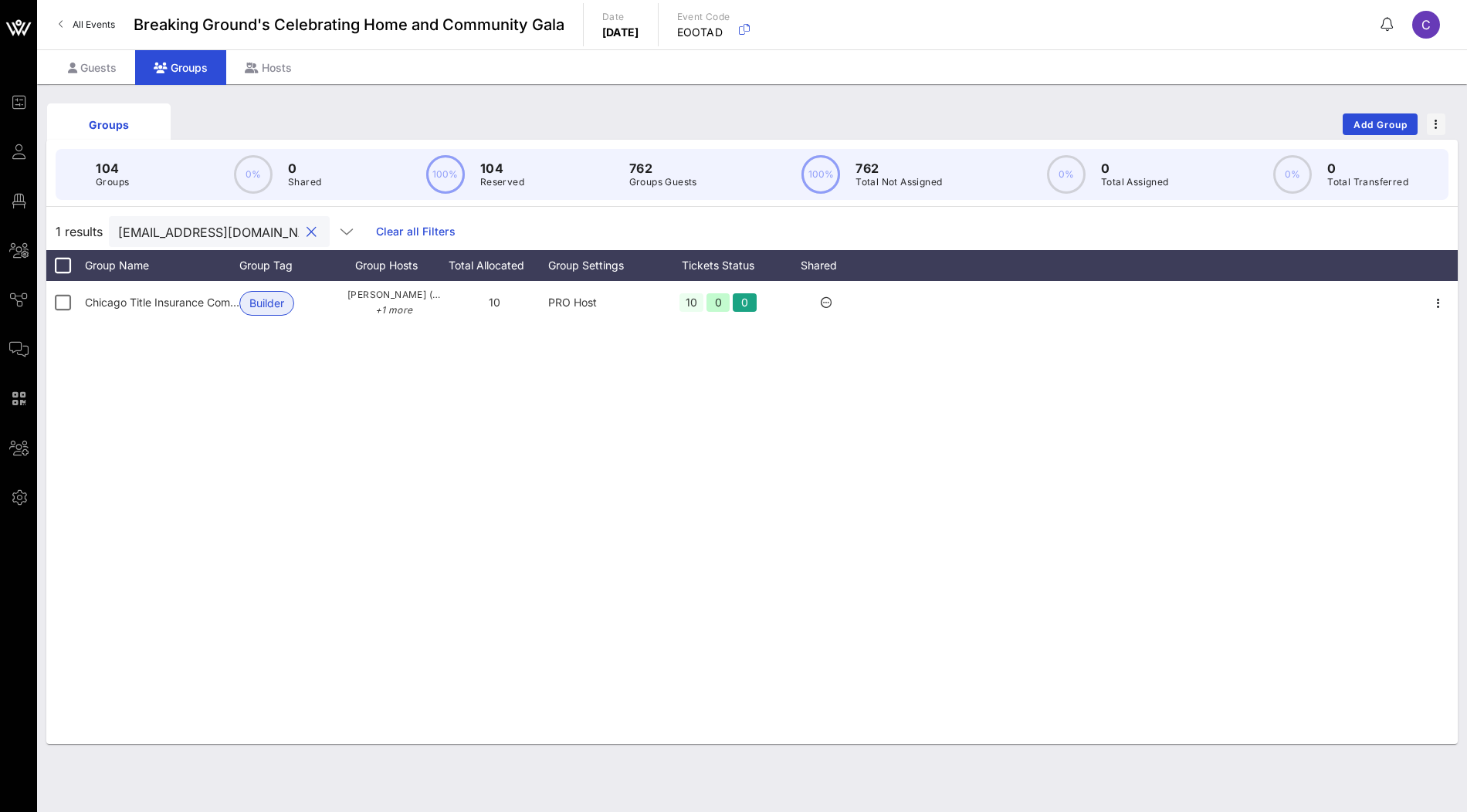
scroll to position [0, 0]
type input "jack.marino@ctt.com"
click at [215, 229] on input "jack.marino@ctt.com" at bounding box center [209, 231] width 181 height 20
click at [1374, 121] on span "Add Group" at bounding box center [1380, 124] width 56 height 12
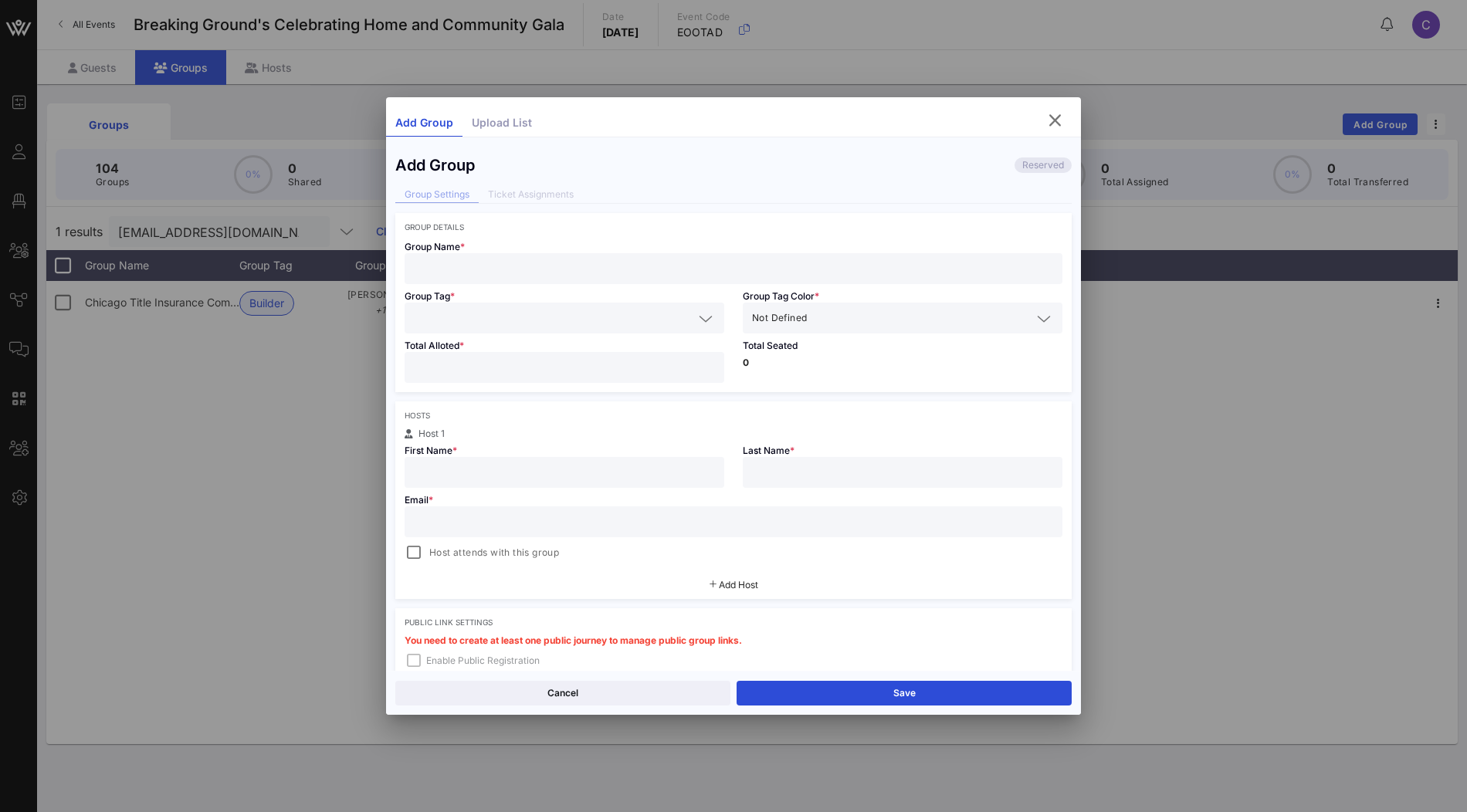
click at [518, 266] on input "text" at bounding box center [733, 269] width 639 height 20
paste input "SEBCO Laundry Systems"
type input "SEBCO Laundry Systems"
click at [633, 319] on input "text" at bounding box center [553, 318] width 279 height 20
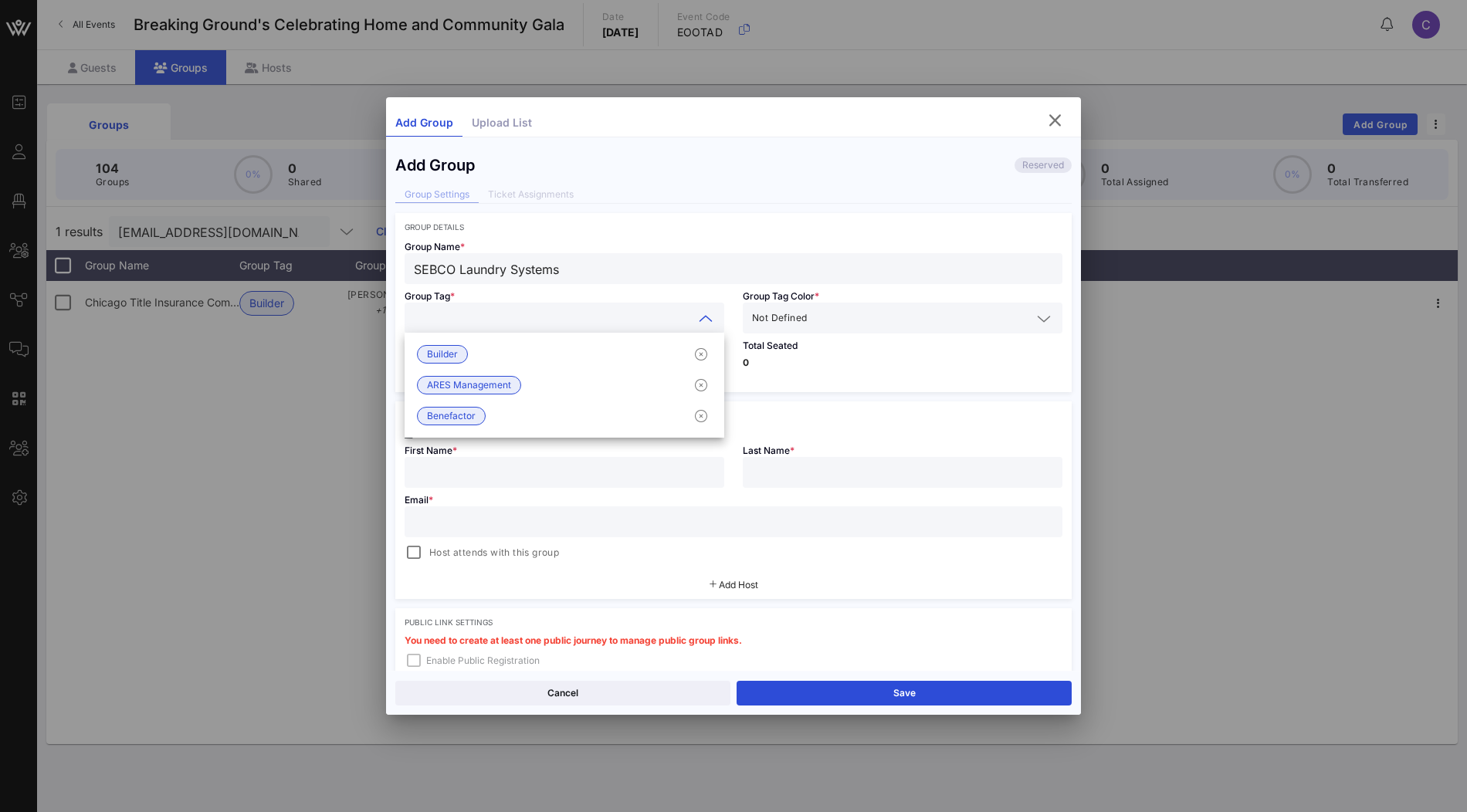
paste input "Benefactor"
type input "Benefactor"
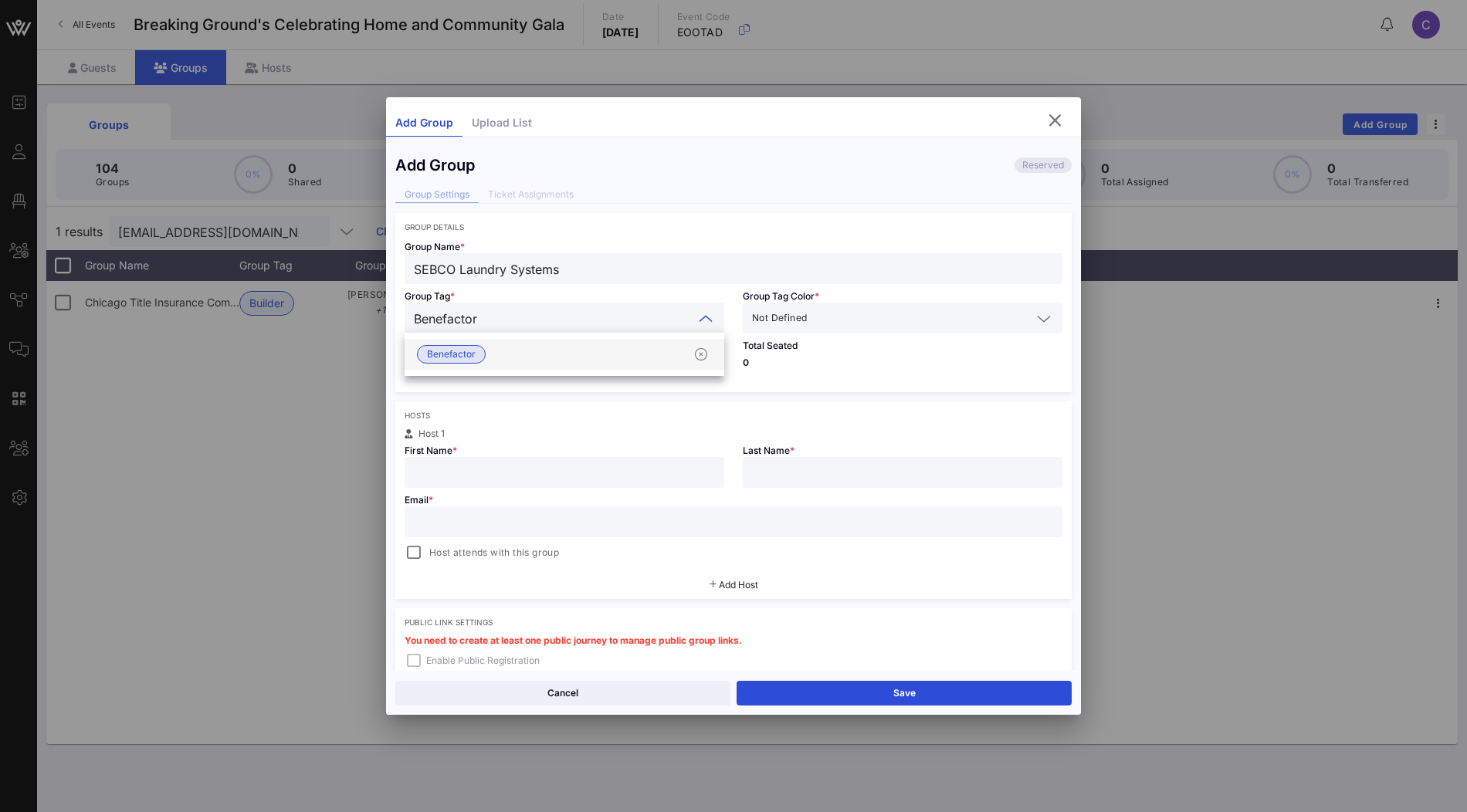
click at [554, 353] on div "Benefactor" at bounding box center [564, 354] width 319 height 31
click at [507, 357] on input "number" at bounding box center [564, 367] width 301 height 20
type input "*"
click at [595, 478] on input "text" at bounding box center [564, 472] width 301 height 20
paste input "Sales@sebco.com"
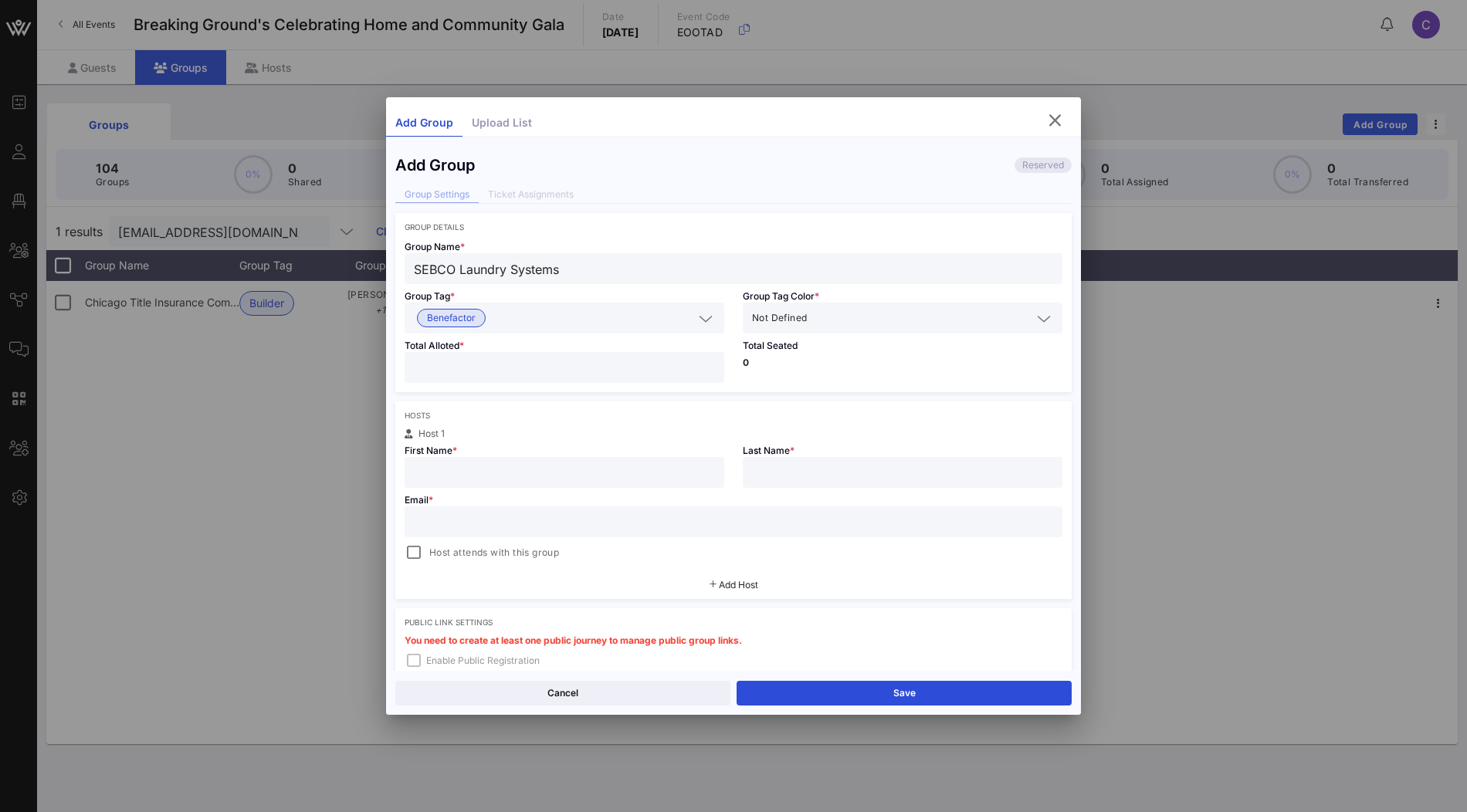
type input "Sales@sebco.com"
click at [606, 521] on input "text" at bounding box center [733, 522] width 639 height 20
paste input "Sales@sebco.com"
type input "Sales@sebco.com"
click at [611, 472] on input "text" at bounding box center [564, 472] width 301 height 20
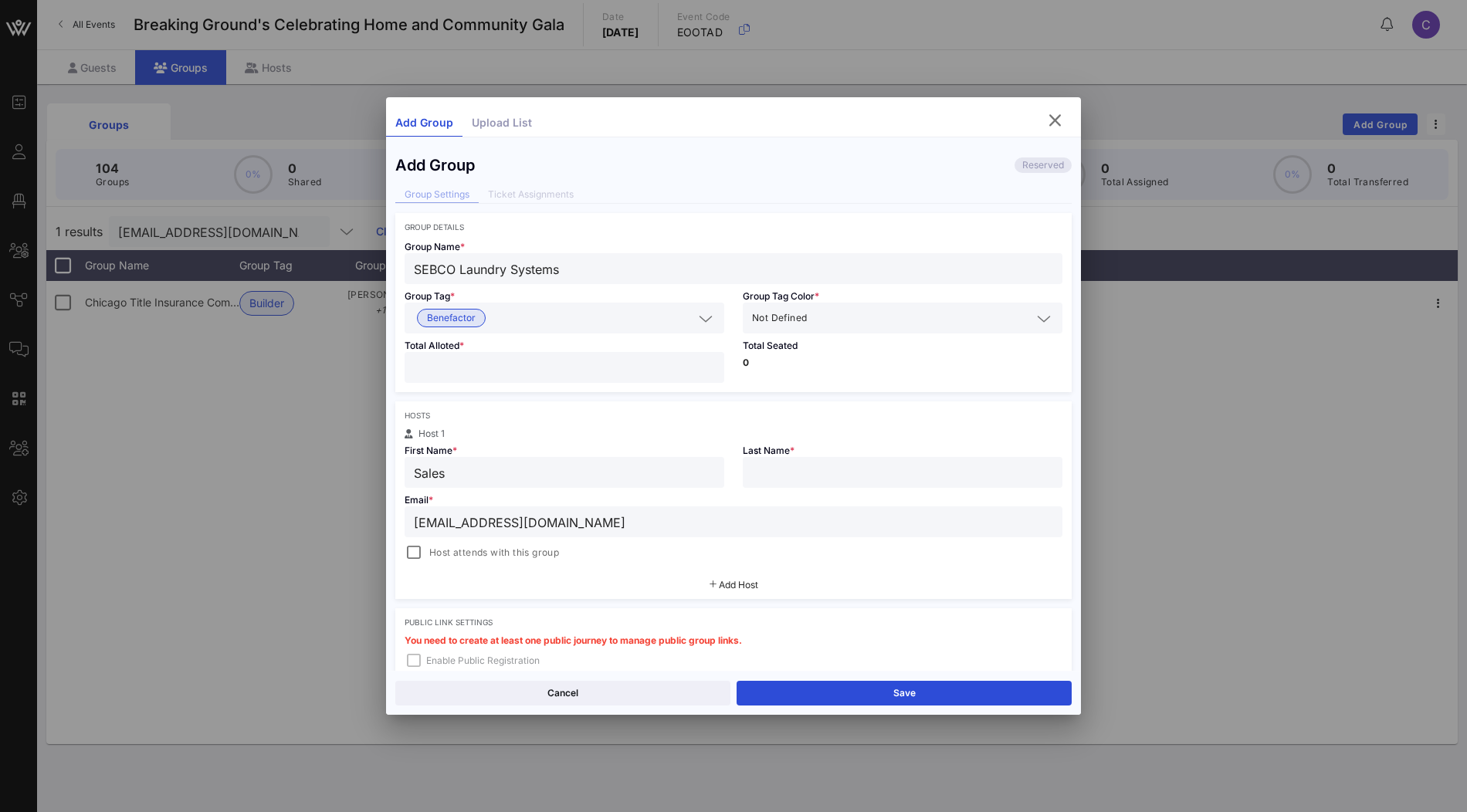
type input "Sales"
click at [792, 476] on input "text" at bounding box center [903, 472] width 301 height 20
type input "Sebco"
click at [669, 472] on input "Sales" at bounding box center [564, 472] width 301 height 20
type input "Sales"
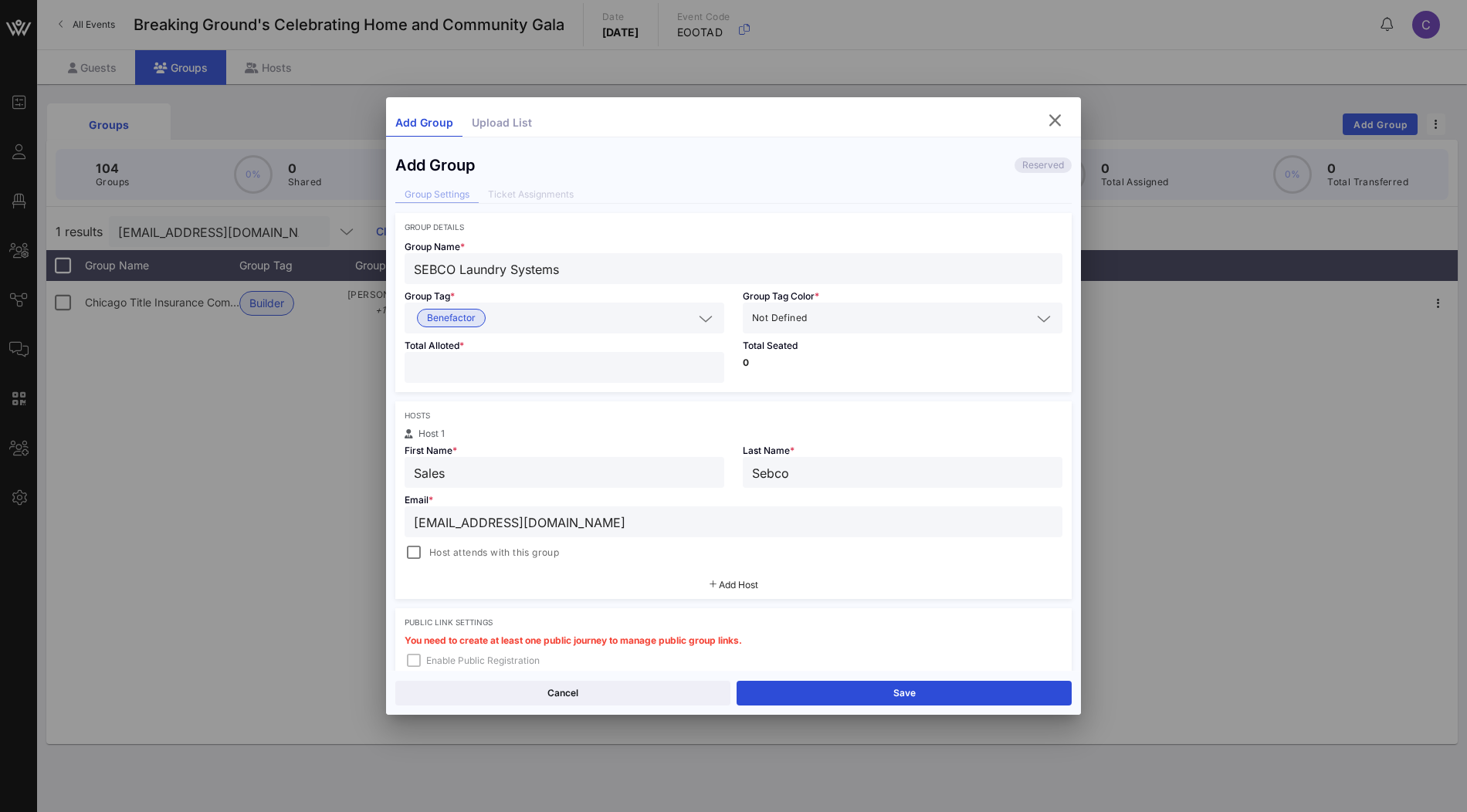
click at [768, 475] on input "Sebco" at bounding box center [903, 472] width 301 height 20
type input "SEBCO"
click at [874, 698] on button "Save" at bounding box center [903, 693] width 335 height 24
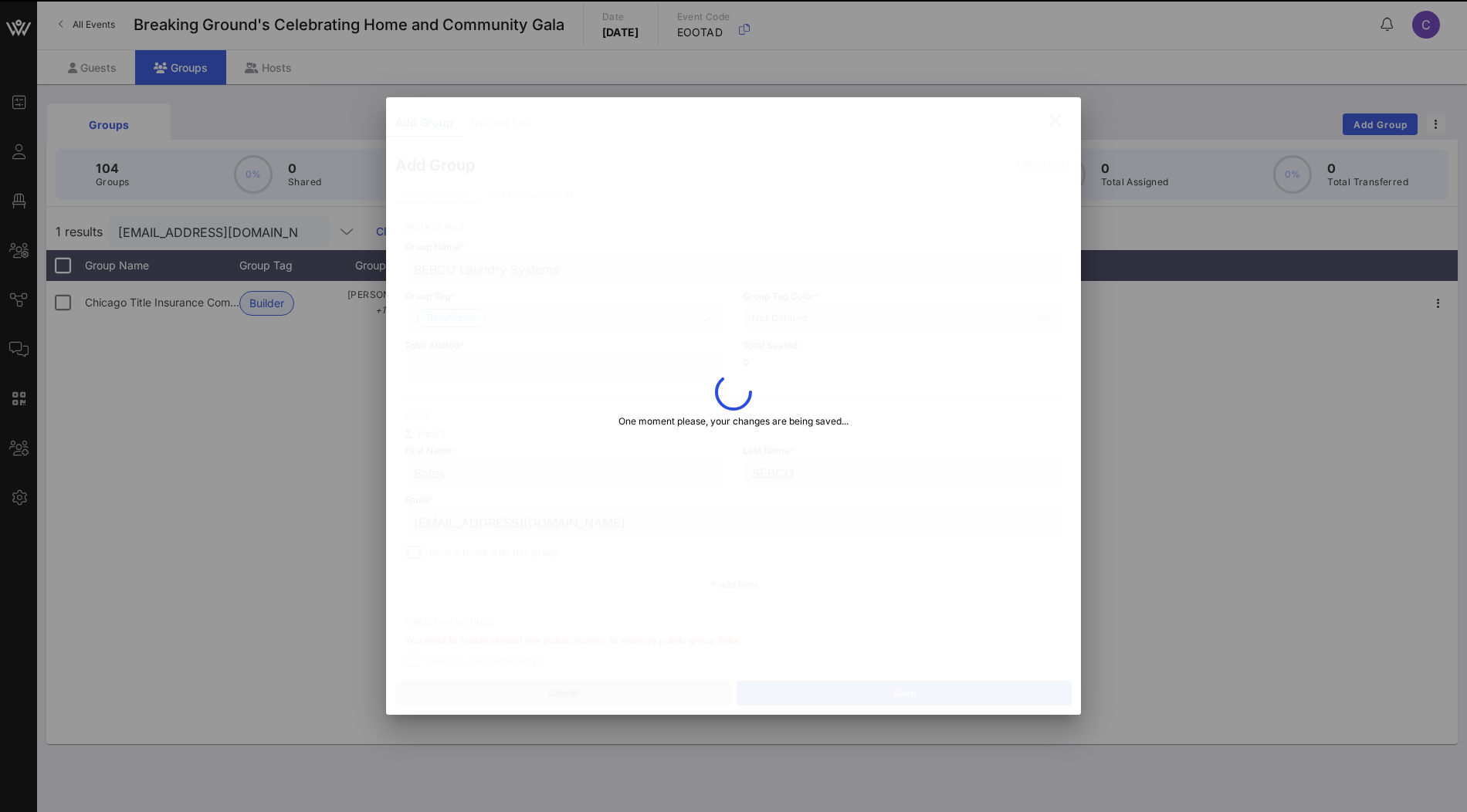
type input "sales@sebco.com"
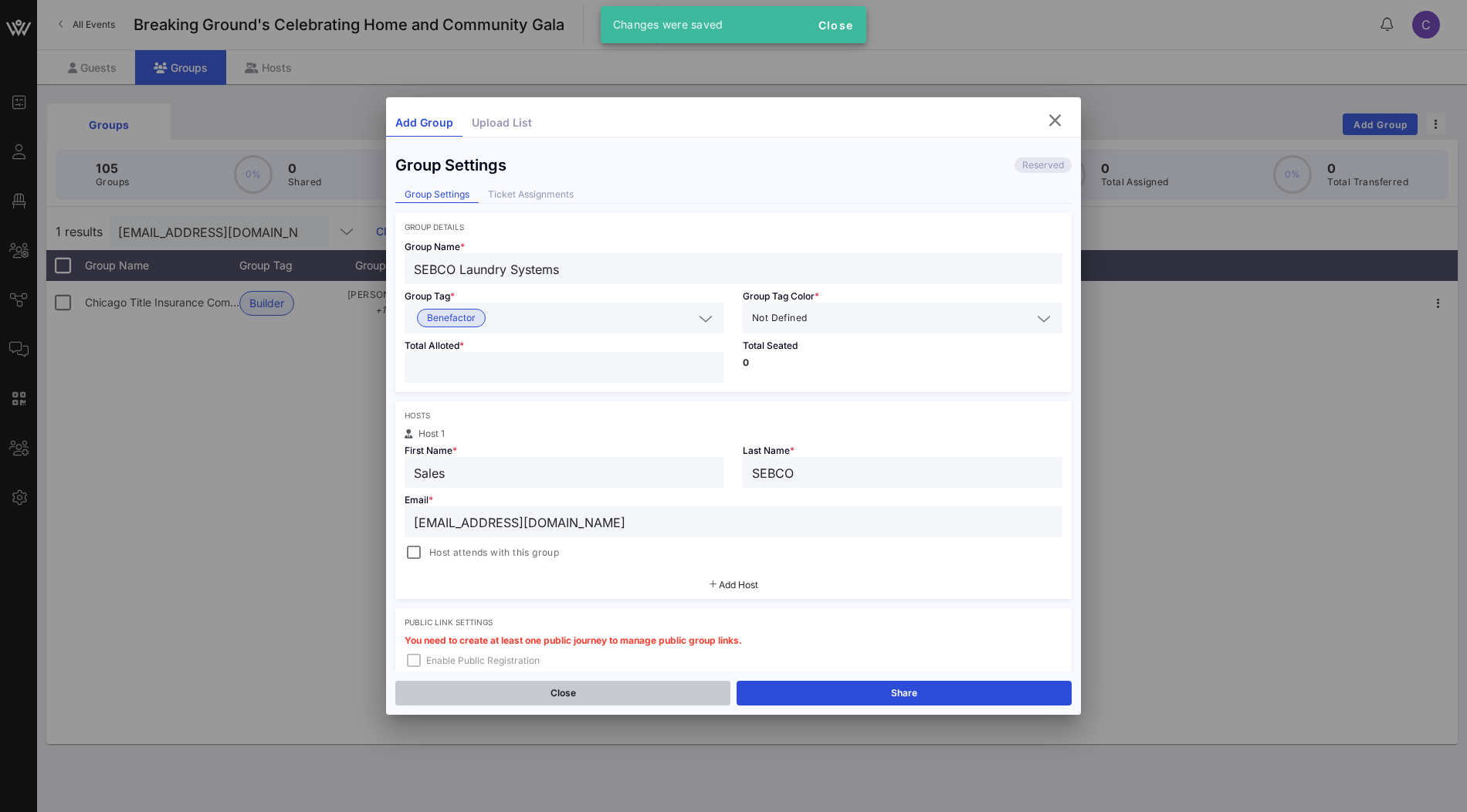
click at [564, 694] on button "Close" at bounding box center [563, 693] width 335 height 24
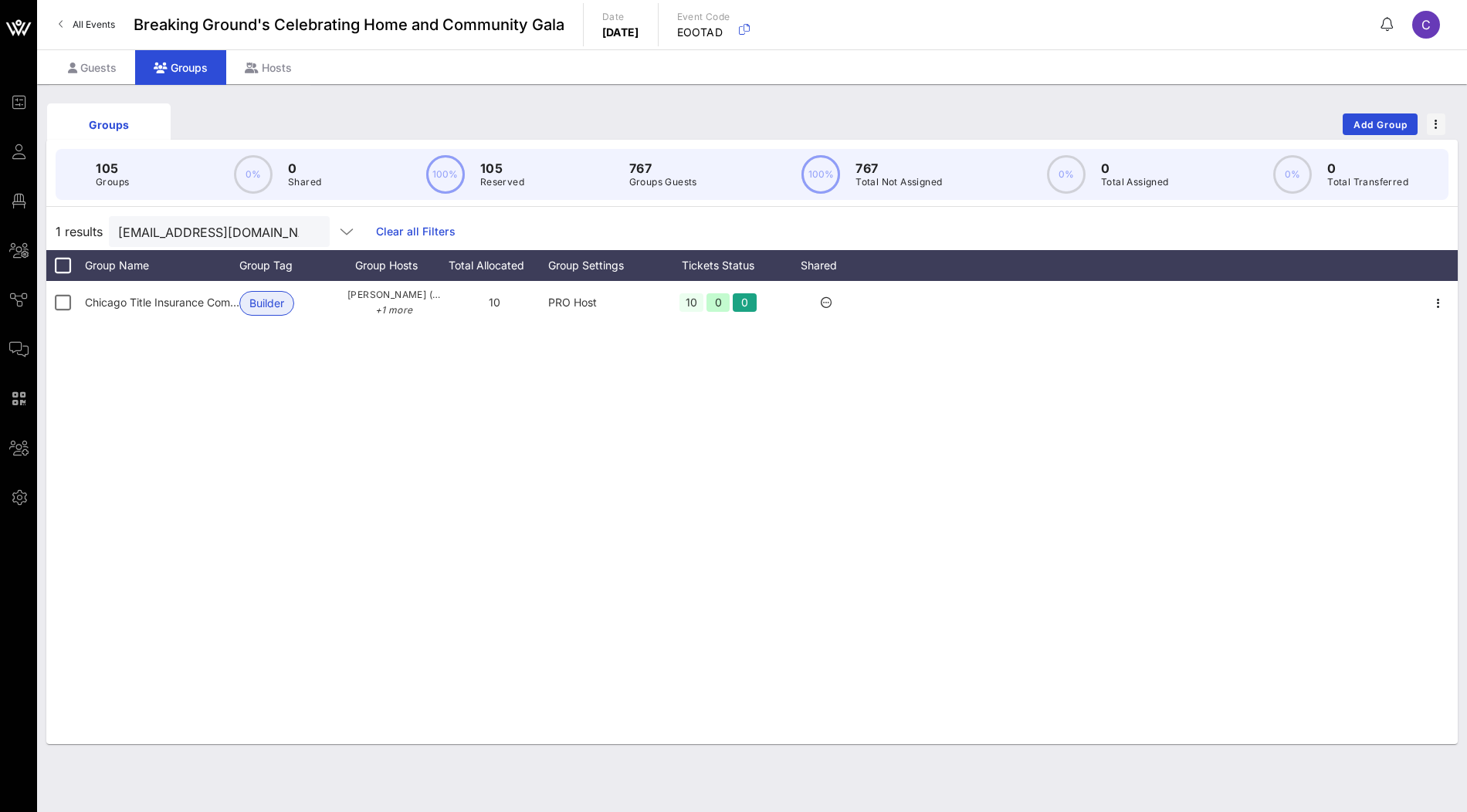
click at [376, 230] on link "Clear all Filters" at bounding box center [415, 231] width 79 height 17
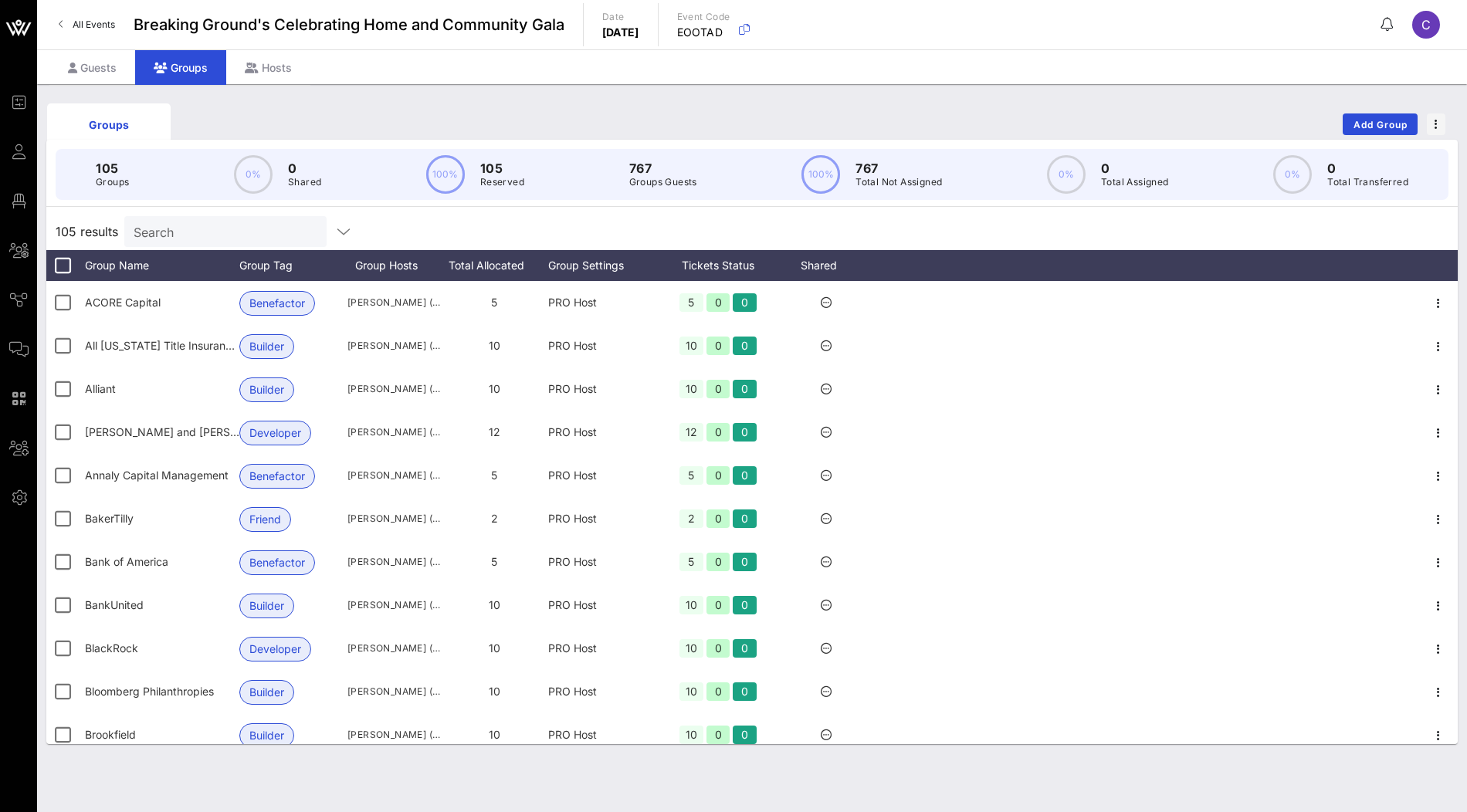
click at [232, 231] on input "Search" at bounding box center [224, 231] width 181 height 20
paste input "UAG - Developer"
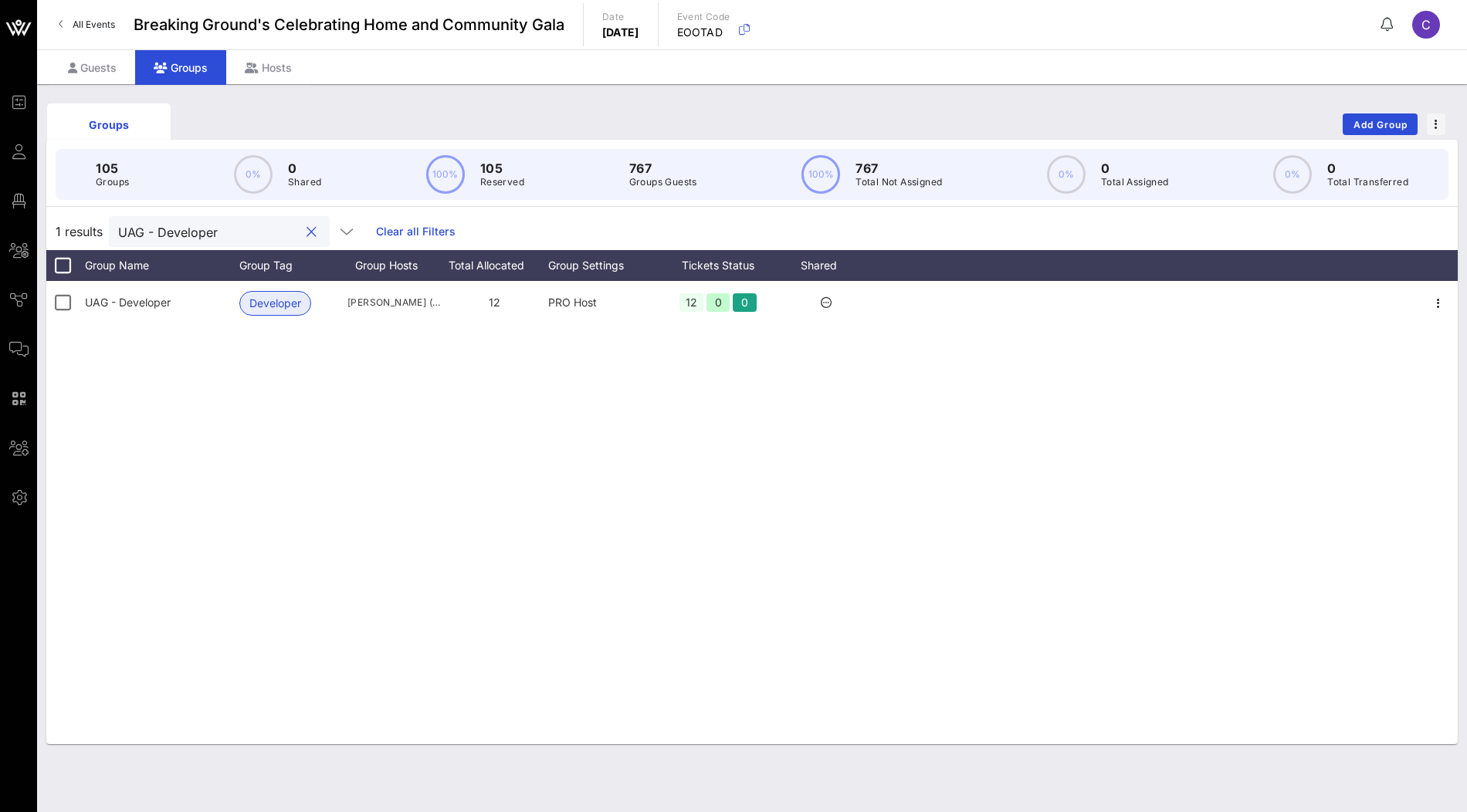
click at [171, 229] on input "UAG - Developer" at bounding box center [209, 231] width 181 height 20
click at [239, 234] on input "UAG" at bounding box center [210, 231] width 181 height 20
paste input "Camber Property Group - Friend"
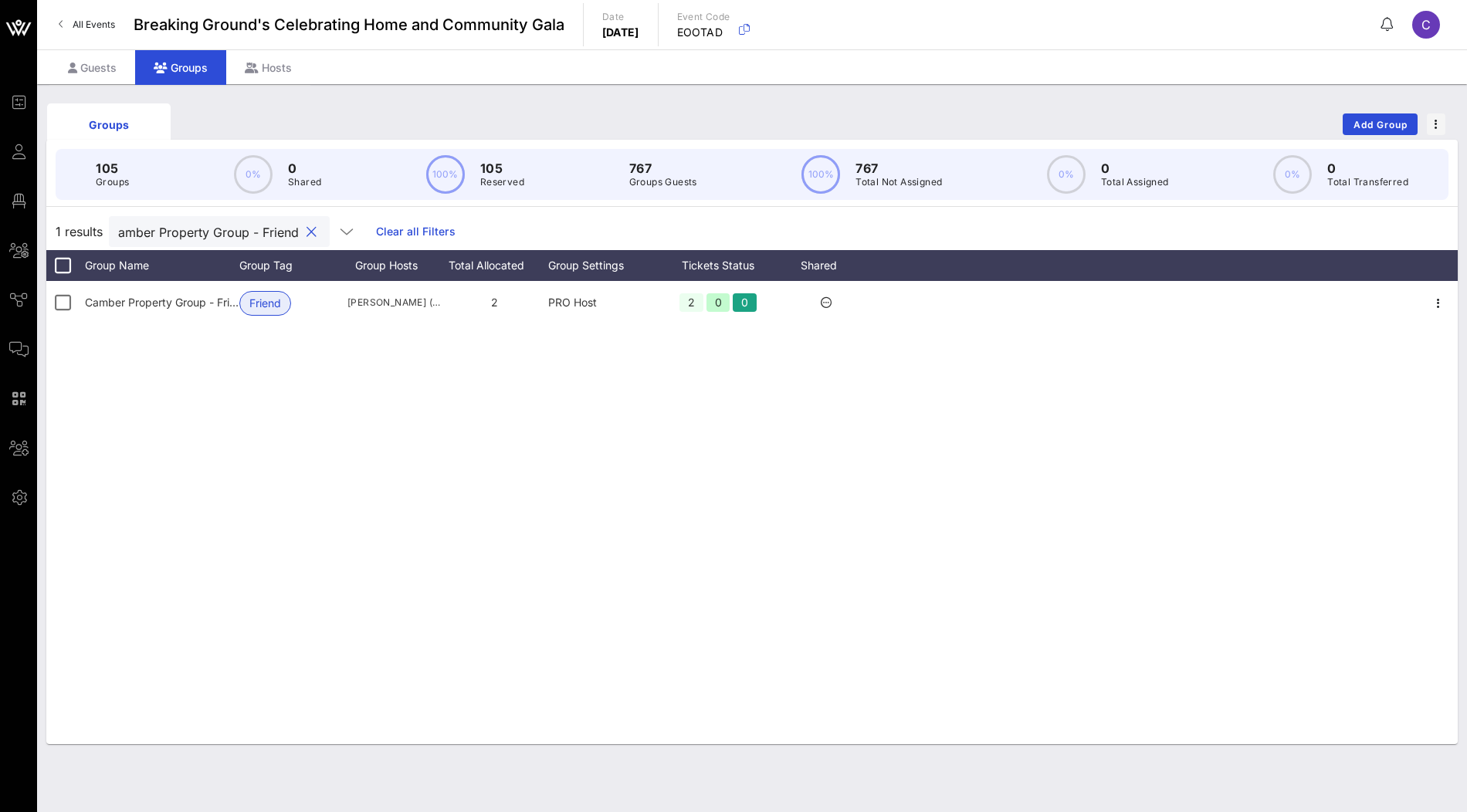
click at [230, 229] on input "Camber Property Group - Friend" at bounding box center [209, 231] width 181 height 20
drag, startPoint x: 214, startPoint y: 229, endPoint x: 307, endPoint y: 229, distance: 93.0
click at [307, 229] on div "Camber Property Group - Friend" at bounding box center [238, 231] width 258 height 31
click at [235, 228] on input "Camber Property Group" at bounding box center [210, 231] width 181 height 20
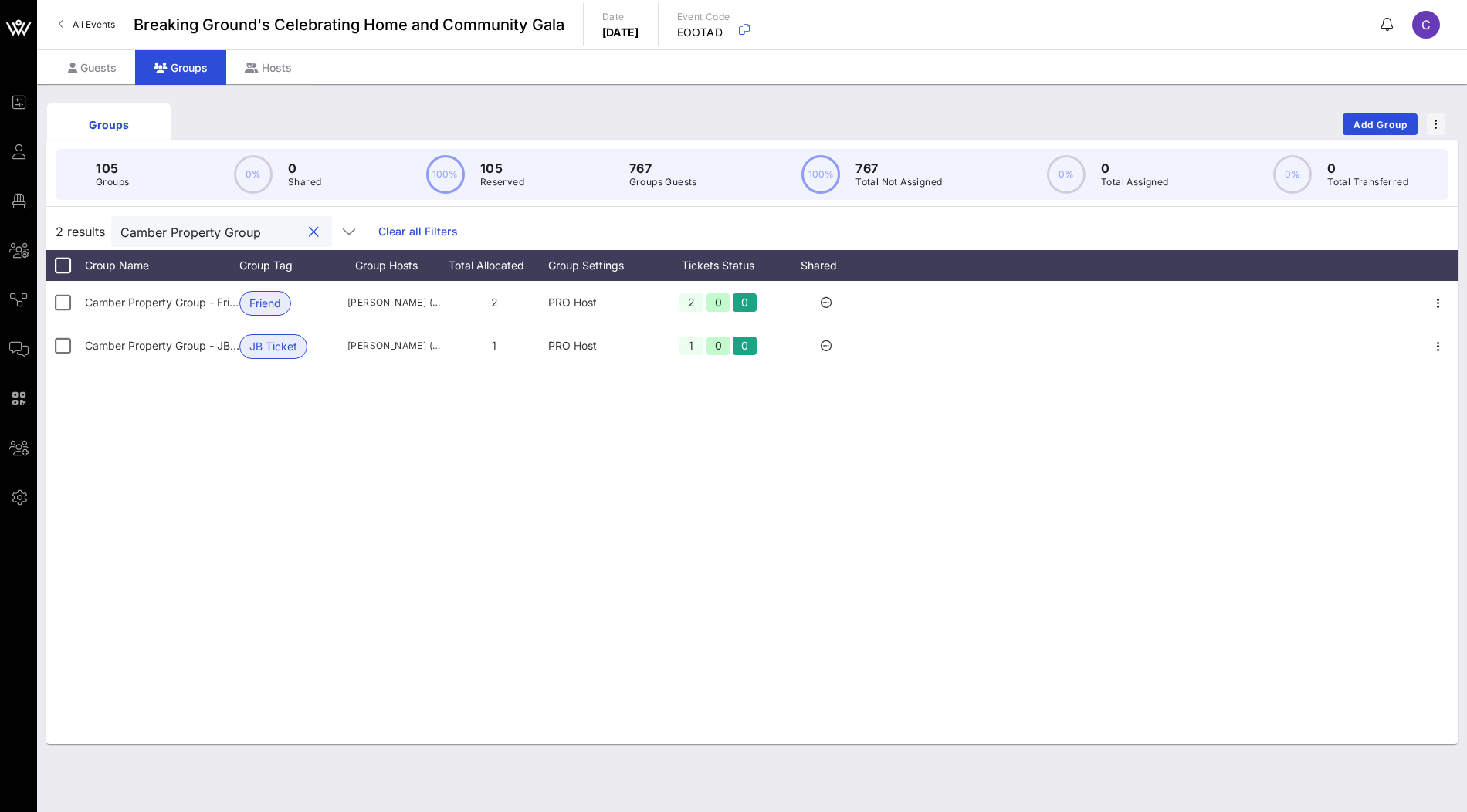
paste input "Nancy and Michael Lascher"
click at [243, 235] on input "Nancy and Michael Lascher" at bounding box center [209, 231] width 181 height 20
paste input "ARES Management"
click at [238, 228] on input "ARES Management" at bounding box center [209, 231] width 181 height 20
paste input "Capital One"
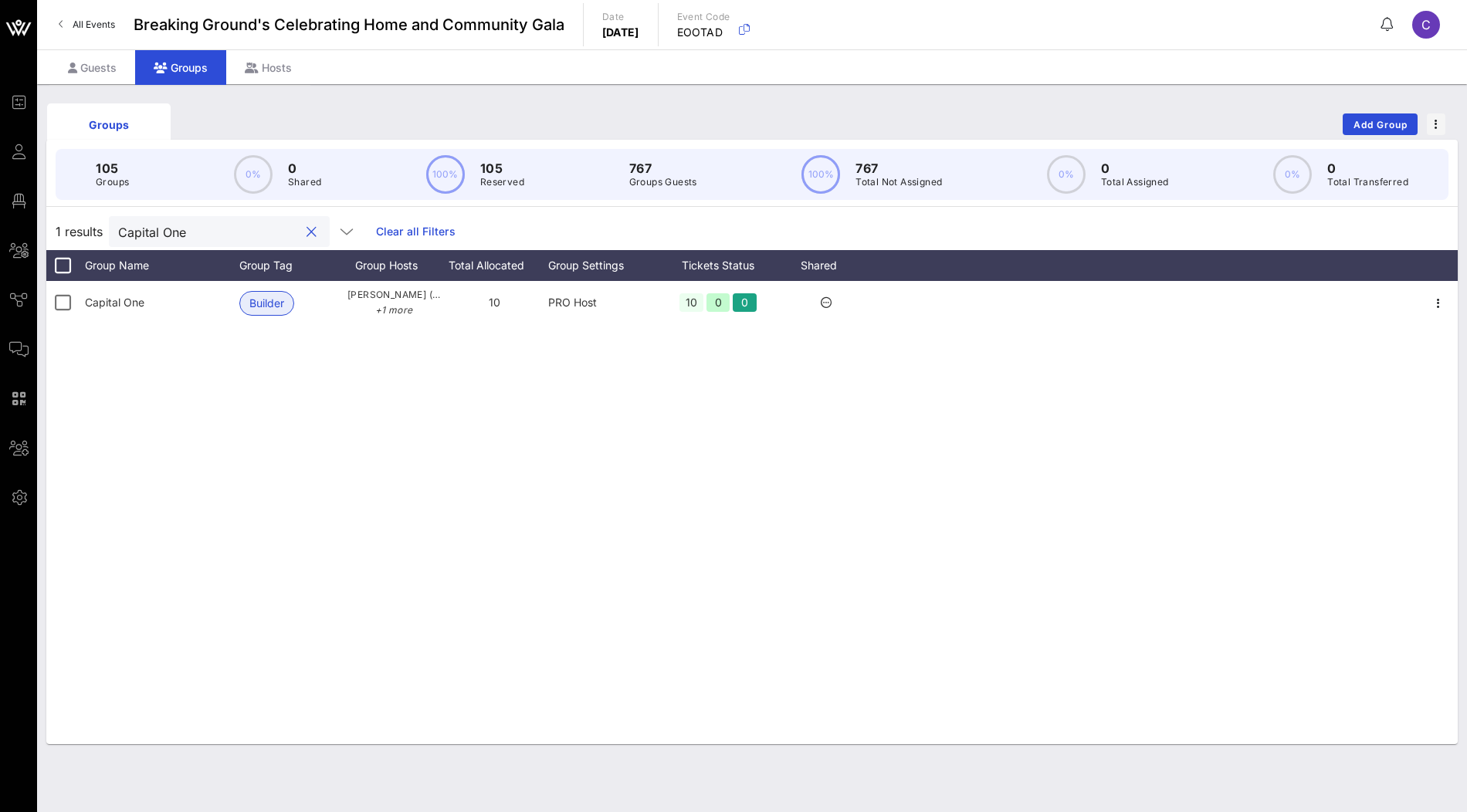
click at [241, 227] on input "Capital One" at bounding box center [209, 231] width 181 height 20
paste input "The Harry and Jesse Forever Fund"
click at [253, 235] on input "The Harry and Jesse Forever Fund" at bounding box center [209, 231] width 181 height 20
paste input "Federated National La"
click at [242, 234] on input "Federated National Land" at bounding box center [209, 231] width 181 height 20
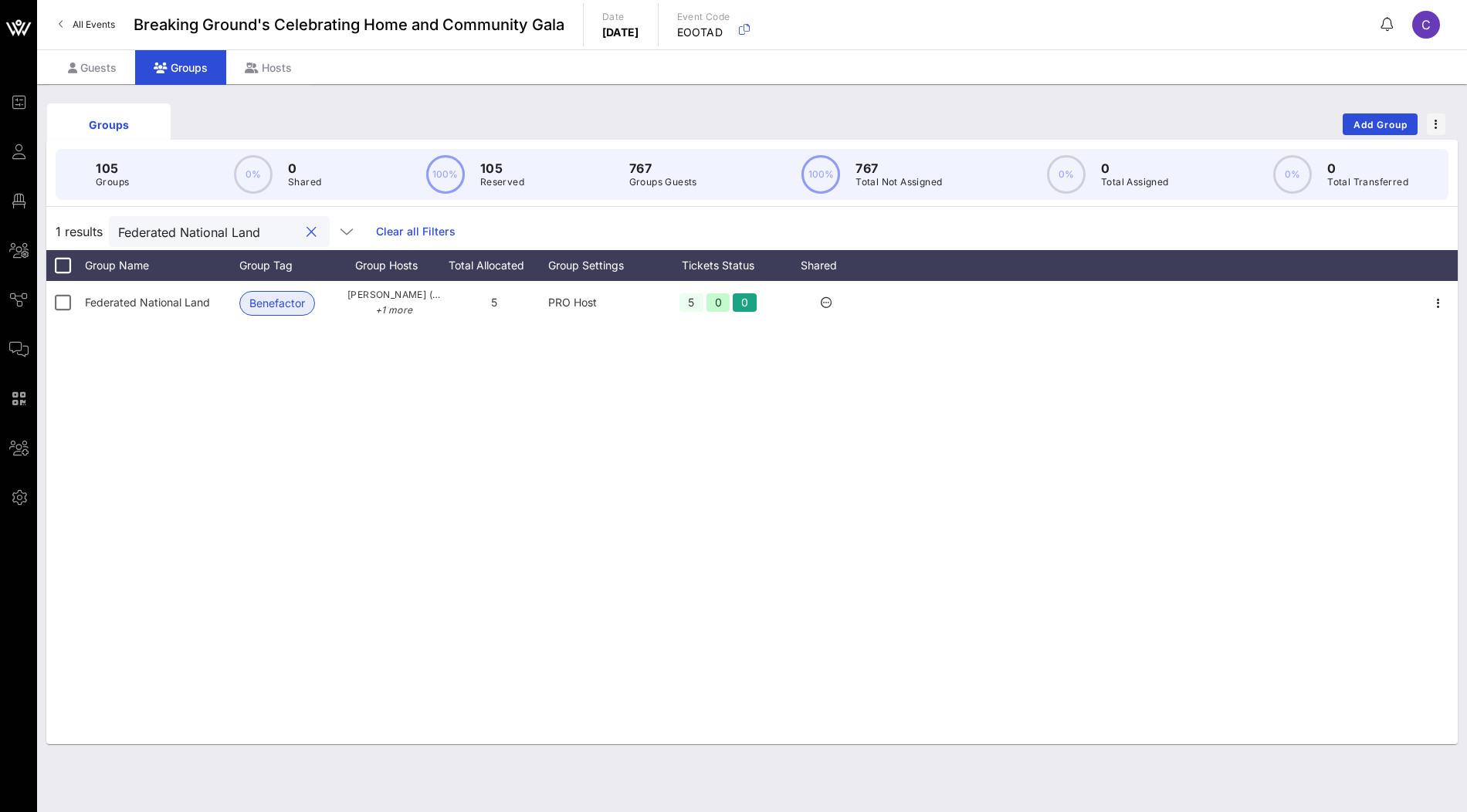
paste input "Greystone & Co."
click at [254, 231] on input "Greystone & Co." at bounding box center [209, 231] width 181 height 20
paste input "Mack Real Estate Group"
click at [207, 226] on input "Mack Real Estate Group" at bounding box center [209, 231] width 181 height 20
paste input "Societe Generale"
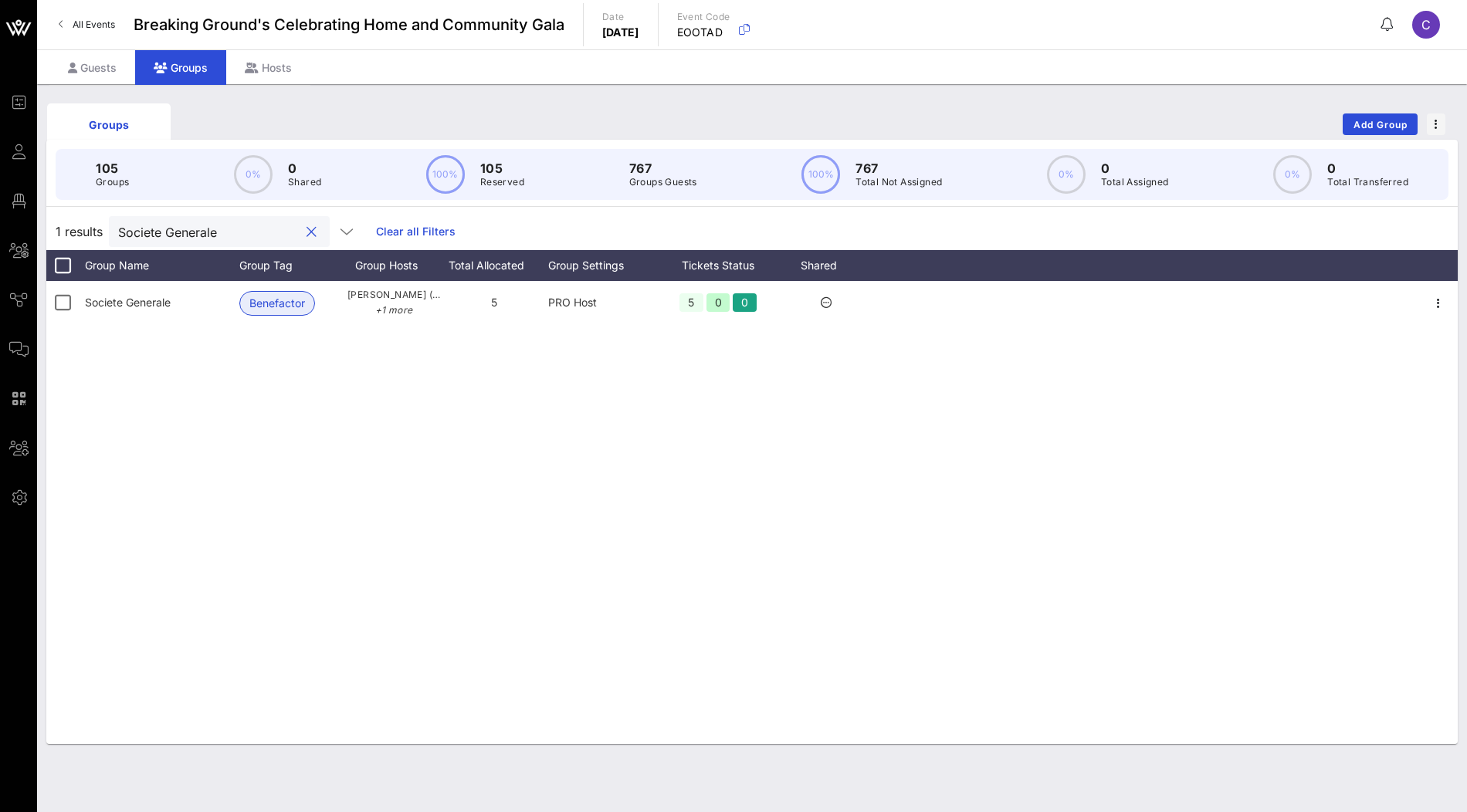
click at [235, 222] on input "Societe Generale" at bounding box center [209, 231] width 181 height 20
paste input "T. Pericic Construction"
click at [226, 226] on input "T. Pericic Construction" at bounding box center [209, 231] width 181 height 20
paste input "Chicago Title Insurance Company"
click at [255, 228] on input "Chicago Title Insurance Company" at bounding box center [209, 231] width 181 height 20
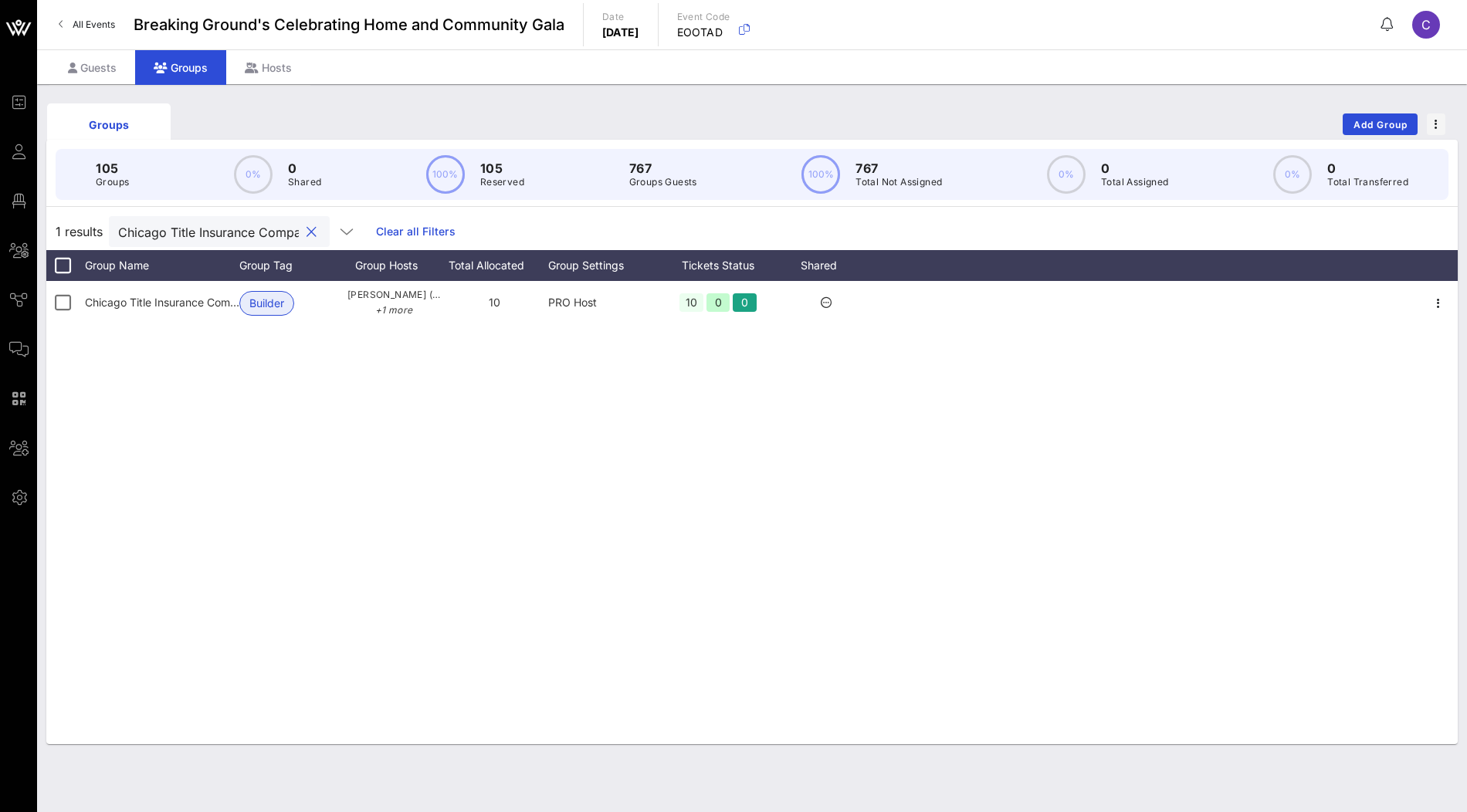
paste input "Priscilla Almodovar and Eric Dinallo"
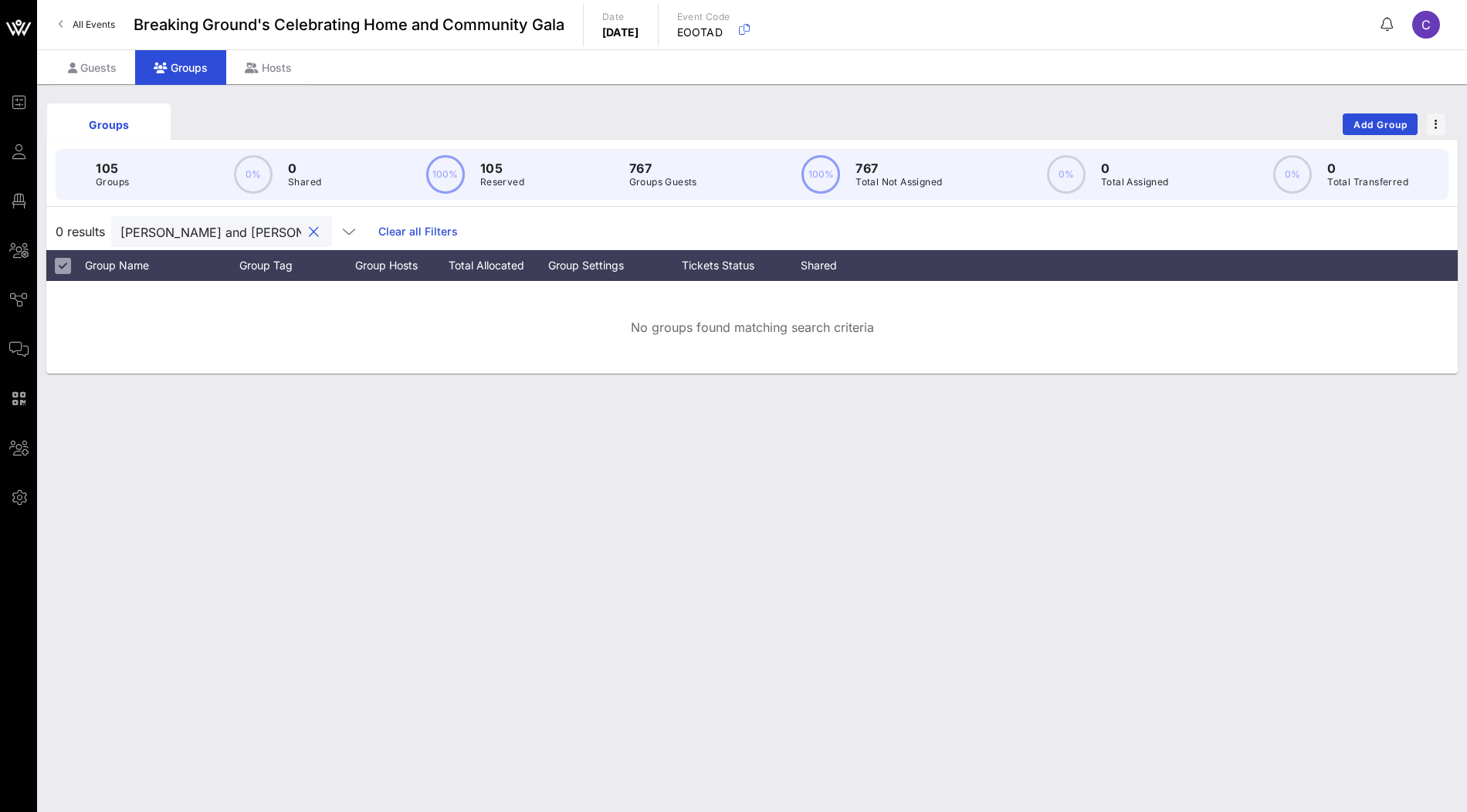
click at [235, 223] on input "Priscilla Almodovar and Eric Dinallo" at bounding box center [210, 231] width 181 height 20
paste input "SEBCO Laundry Systems"
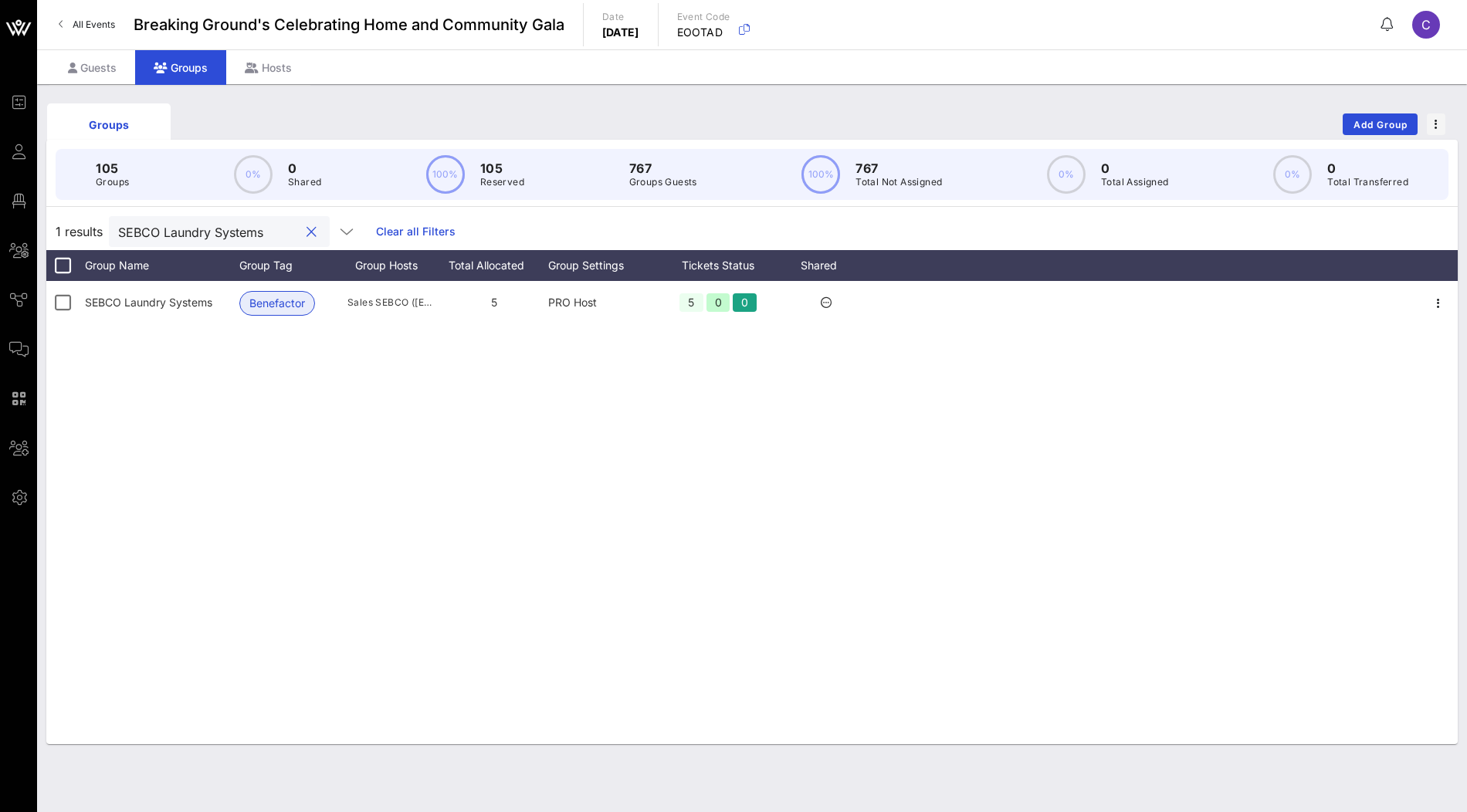
scroll to position [0, 4]
type input "SEBCO Laundry Systems"
click at [307, 224] on button "clear icon" at bounding box center [312, 232] width 10 height 16
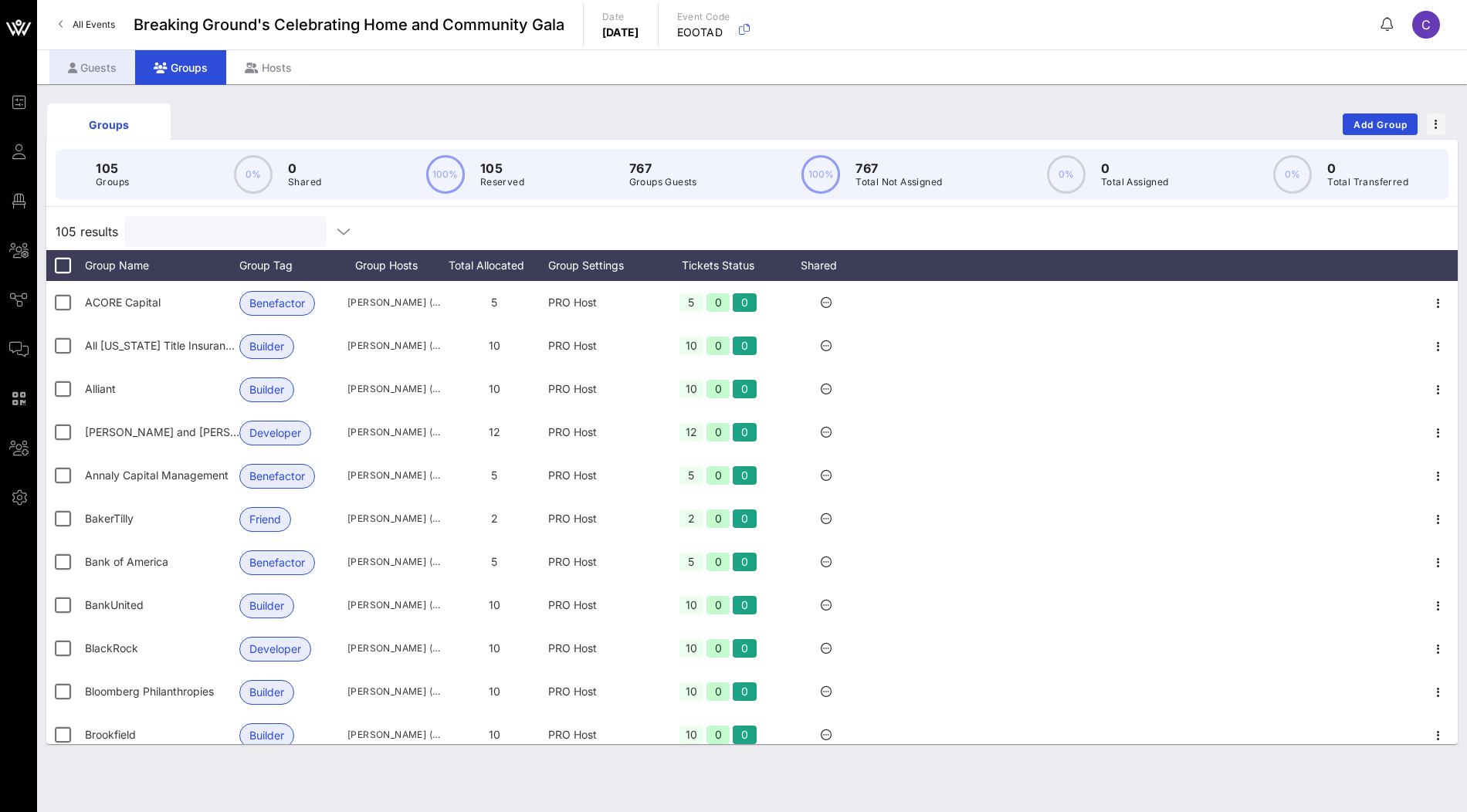
click at [108, 71] on div "Guests" at bounding box center [92, 67] width 86 height 35
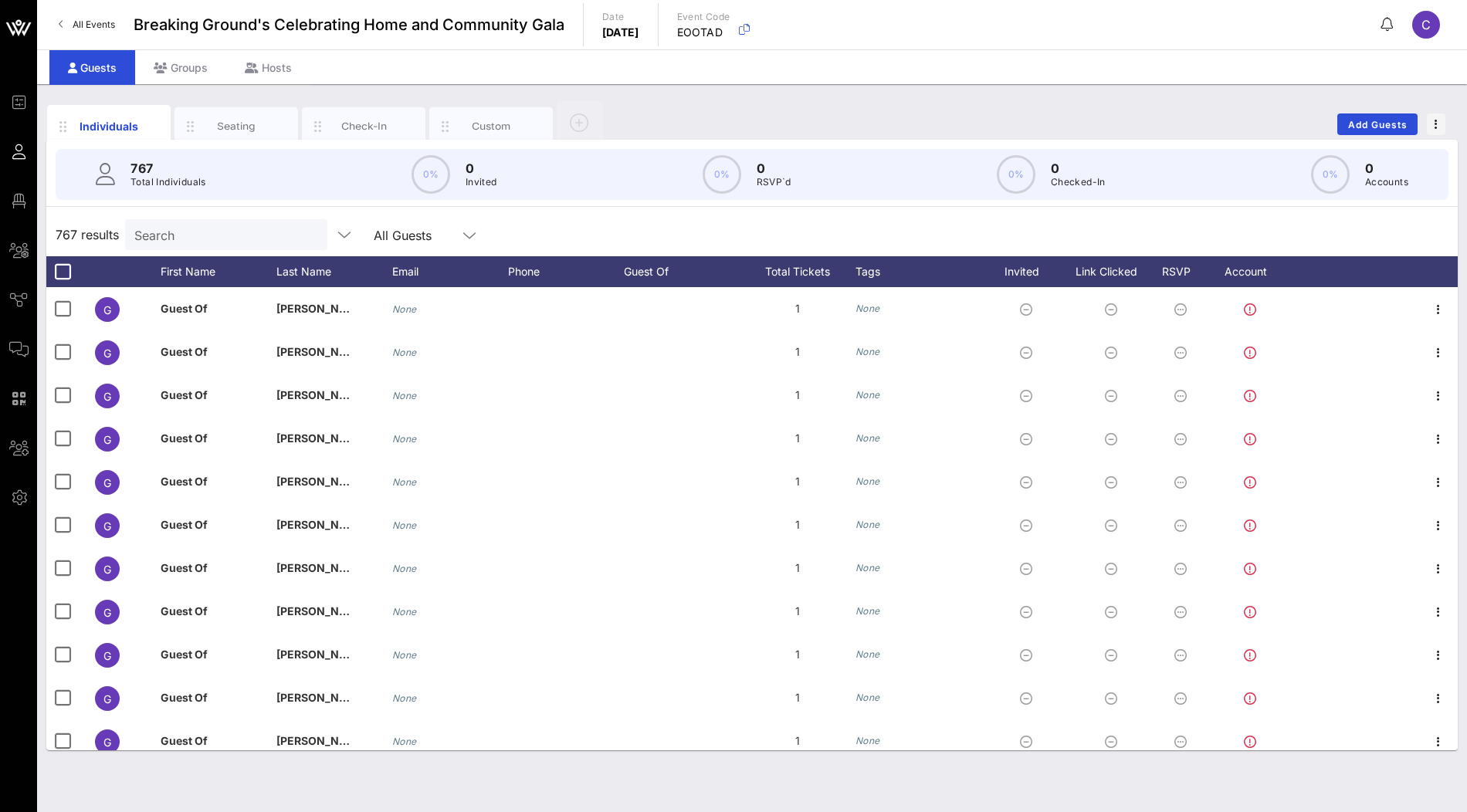
click at [75, 271] on div at bounding box center [65, 271] width 24 height 19
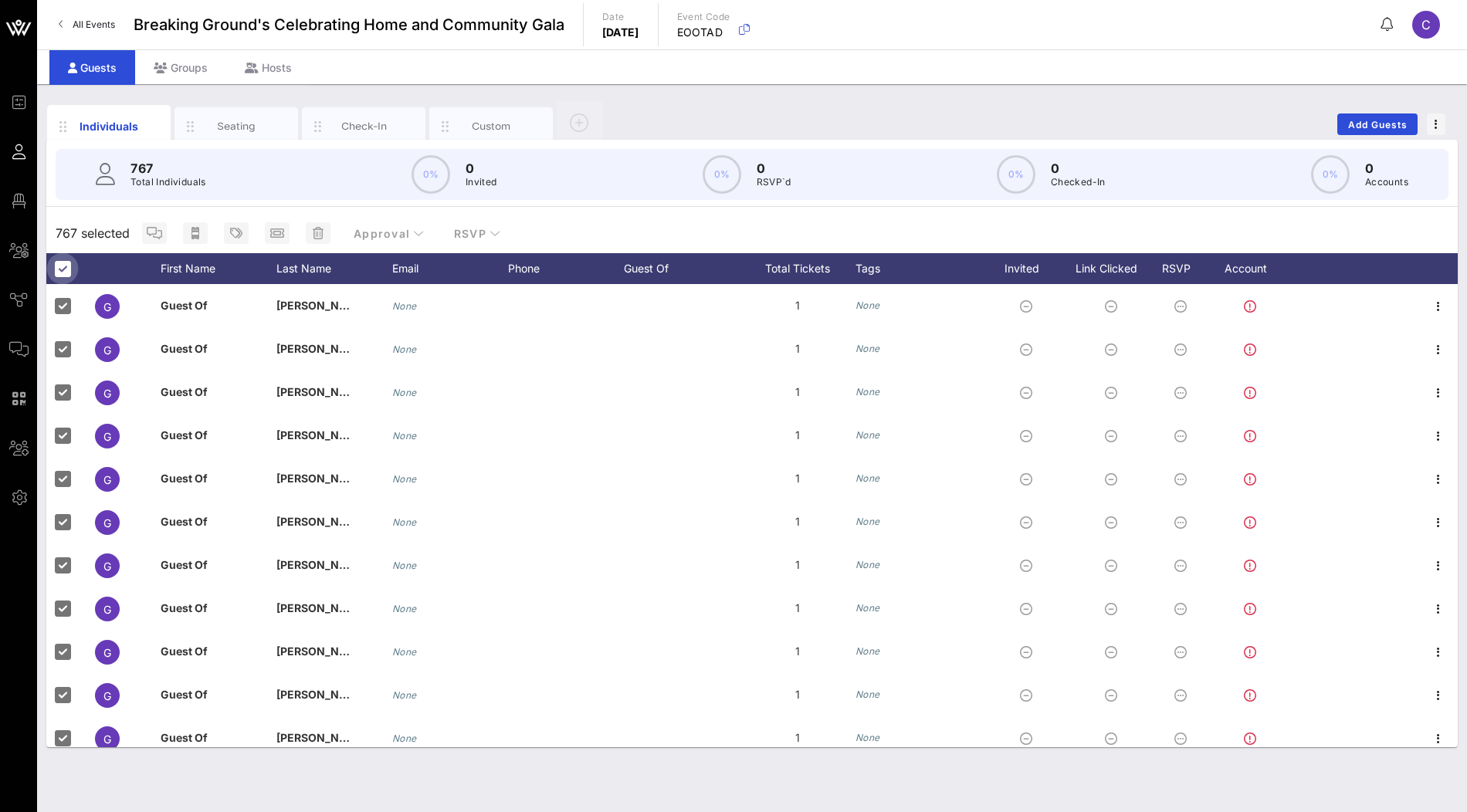
click at [57, 271] on div at bounding box center [62, 268] width 26 height 26
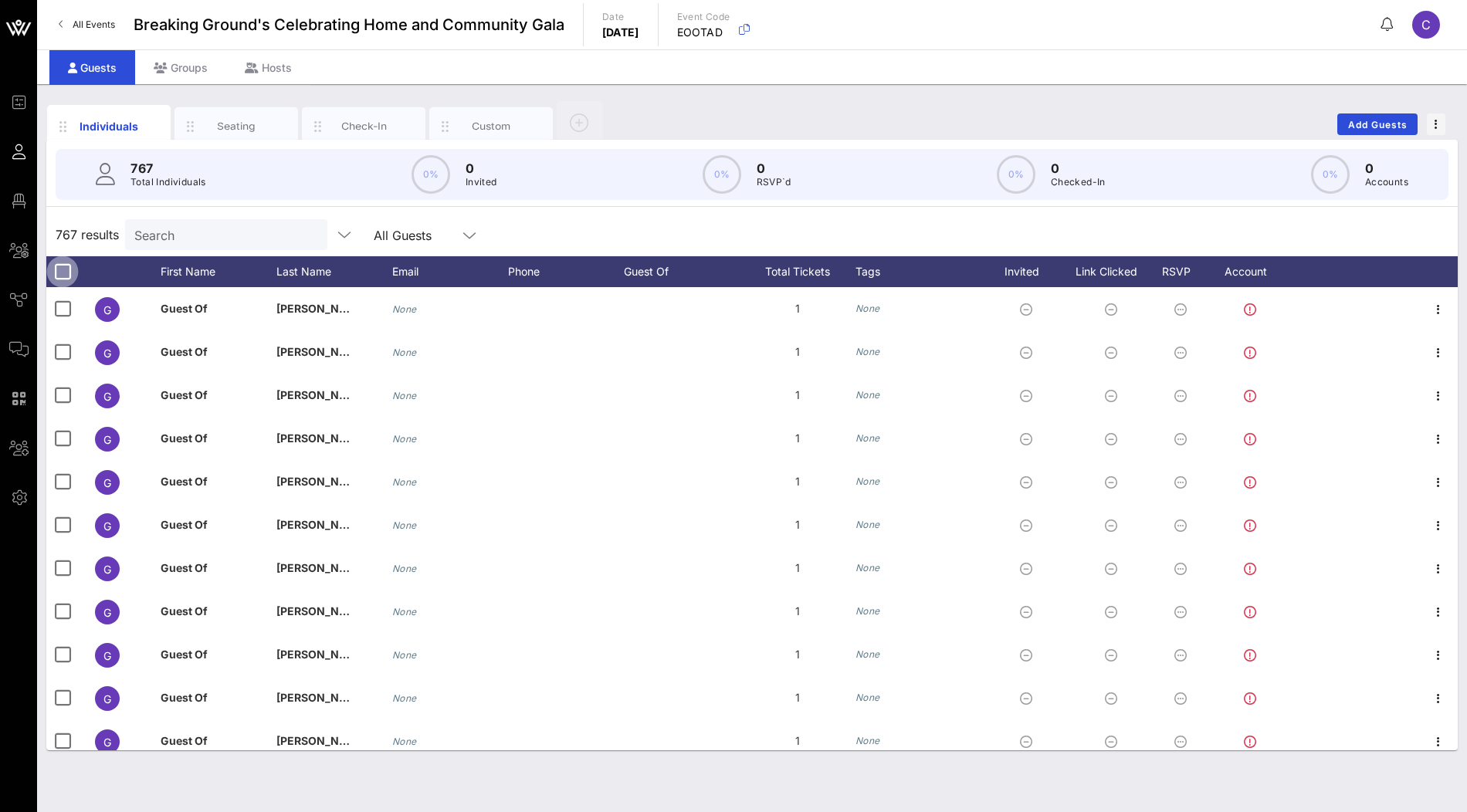
click at [57, 271] on div at bounding box center [62, 271] width 26 height 26
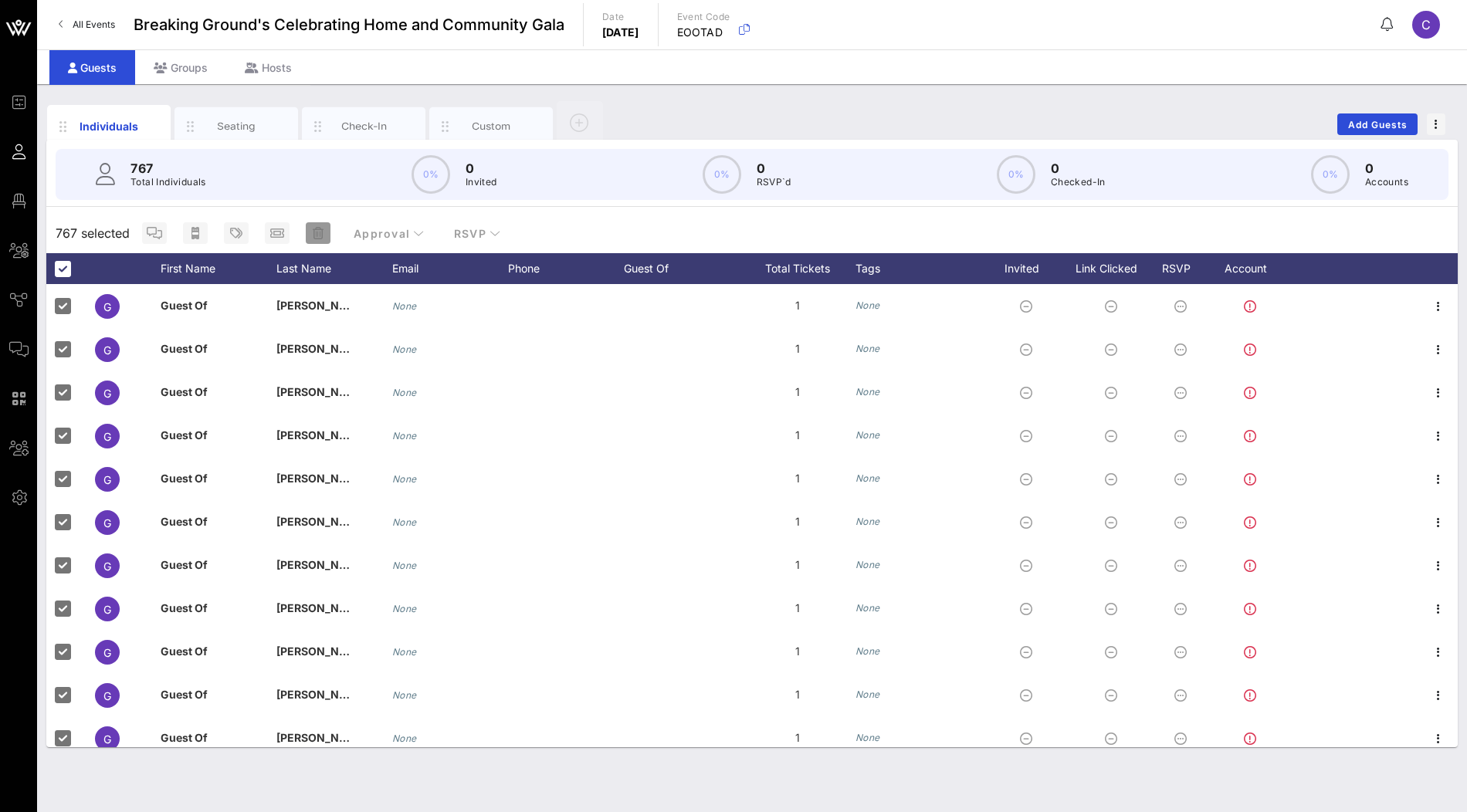
click at [320, 232] on icon "button" at bounding box center [318, 233] width 11 height 13
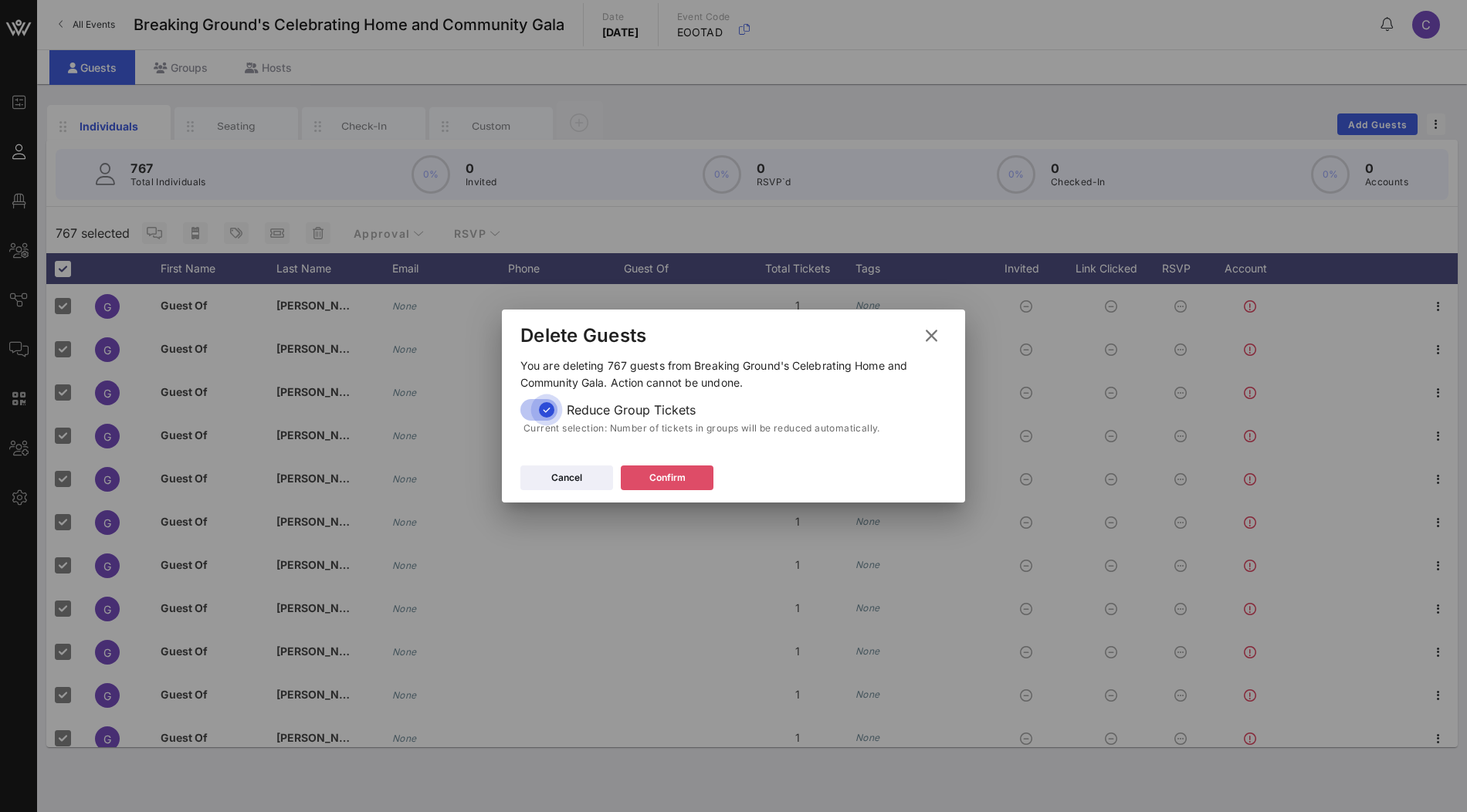
click at [701, 482] on button "Confirm" at bounding box center [667, 477] width 93 height 24
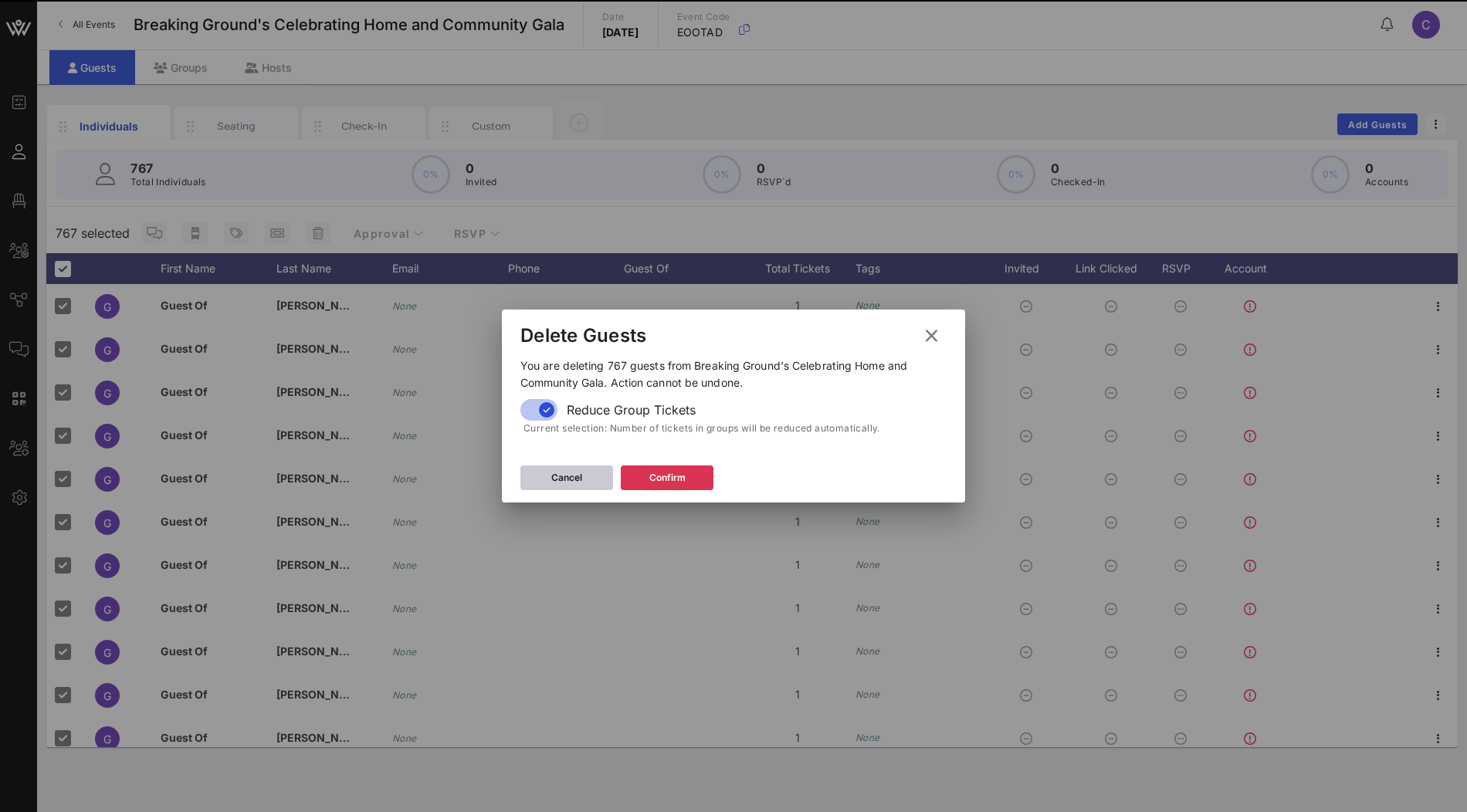
click at [574, 490] on button "Cancel" at bounding box center [567, 477] width 93 height 24
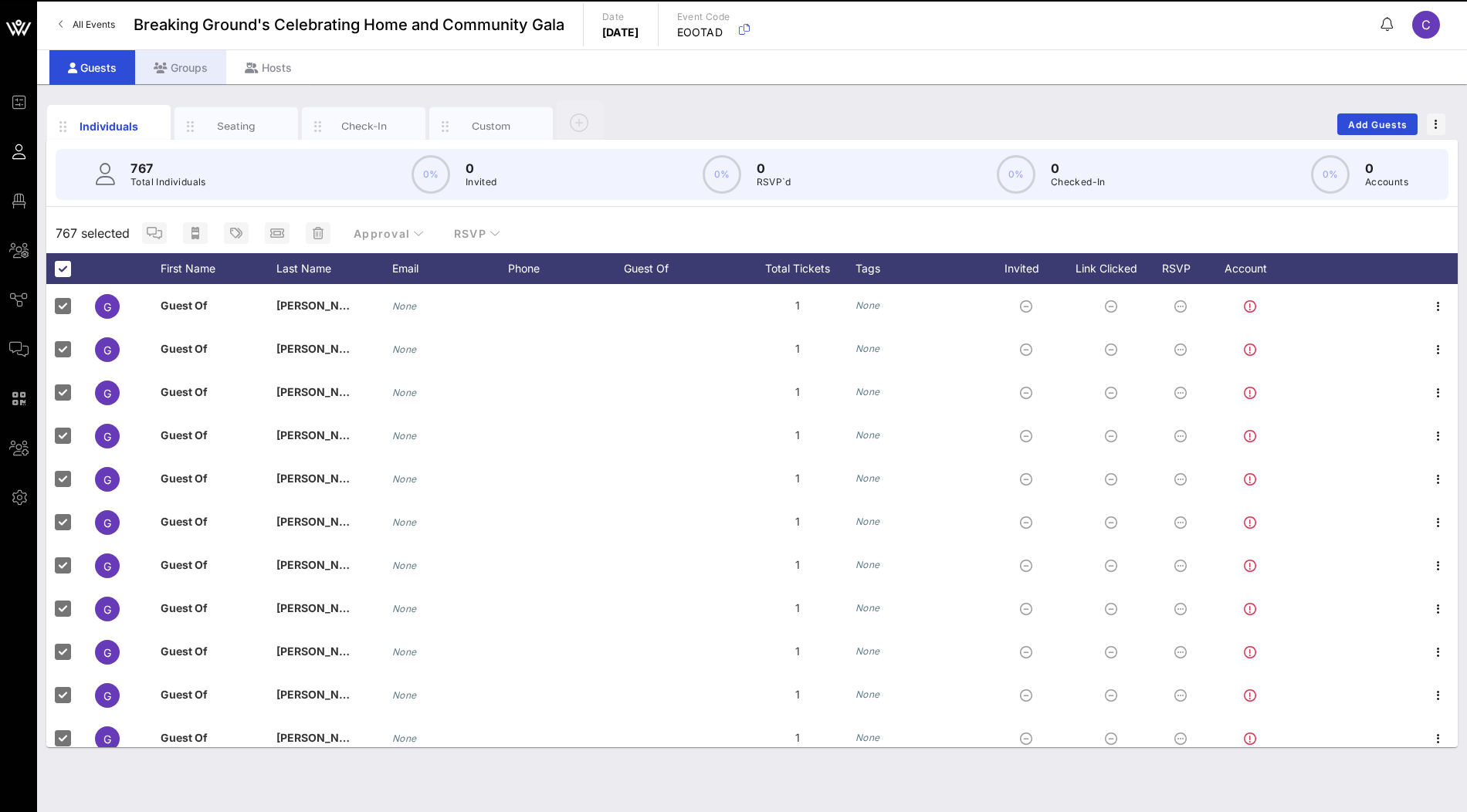
click at [203, 65] on div "Groups" at bounding box center [181, 67] width 91 height 35
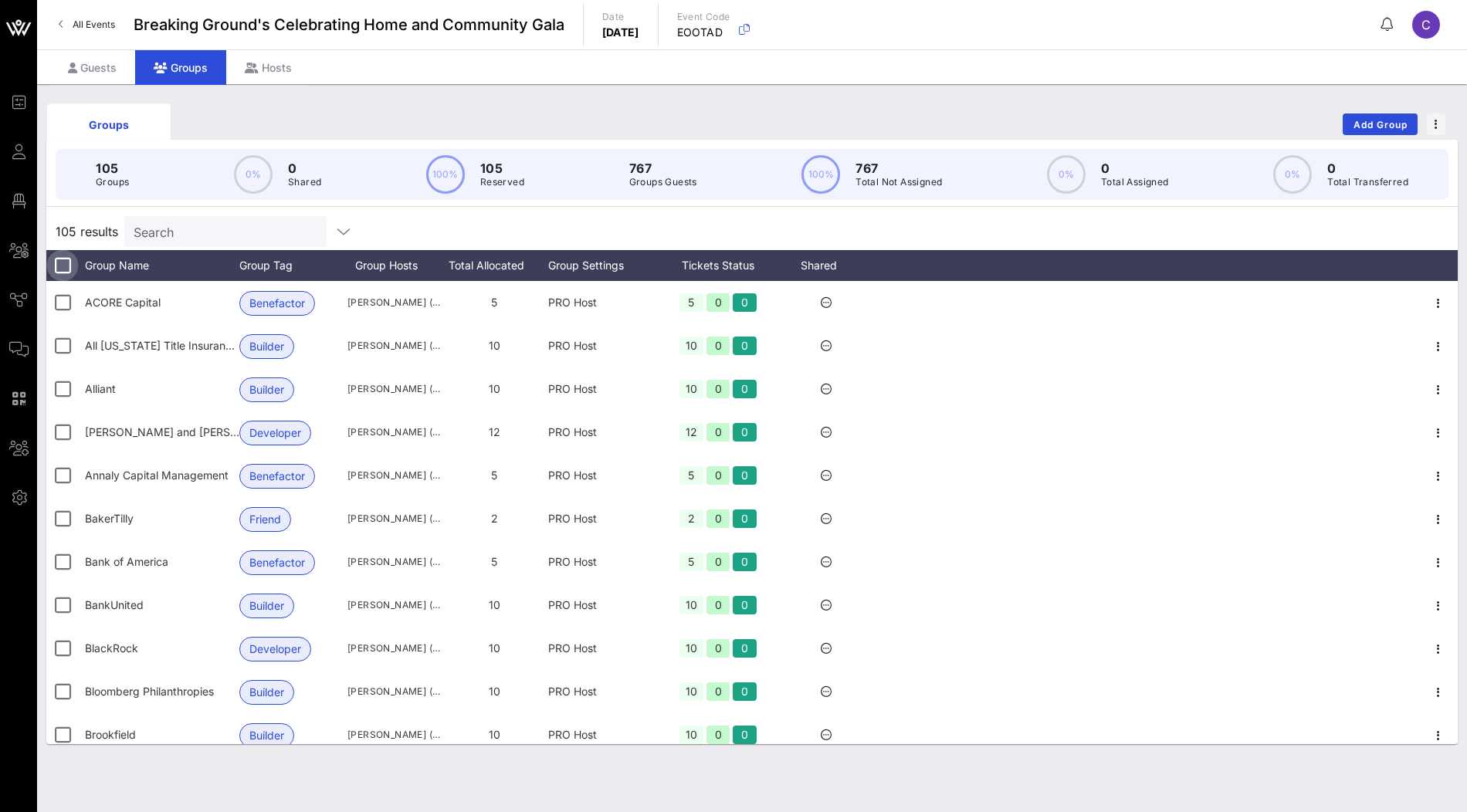
click at [63, 261] on div at bounding box center [62, 265] width 26 height 26
click at [162, 231] on span "button" at bounding box center [153, 231] width 24 height 13
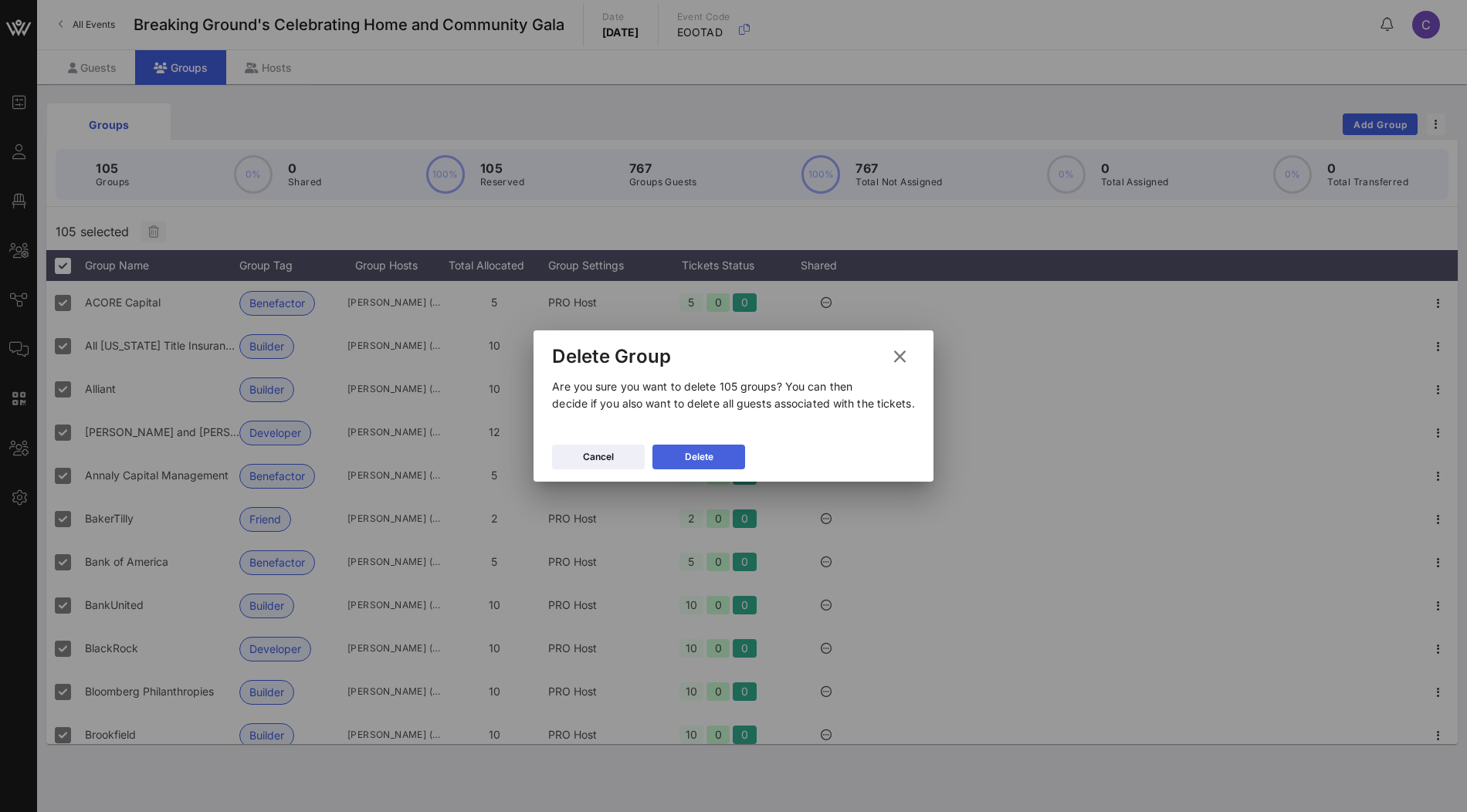
click at [707, 462] on div "Delete" at bounding box center [699, 457] width 28 height 16
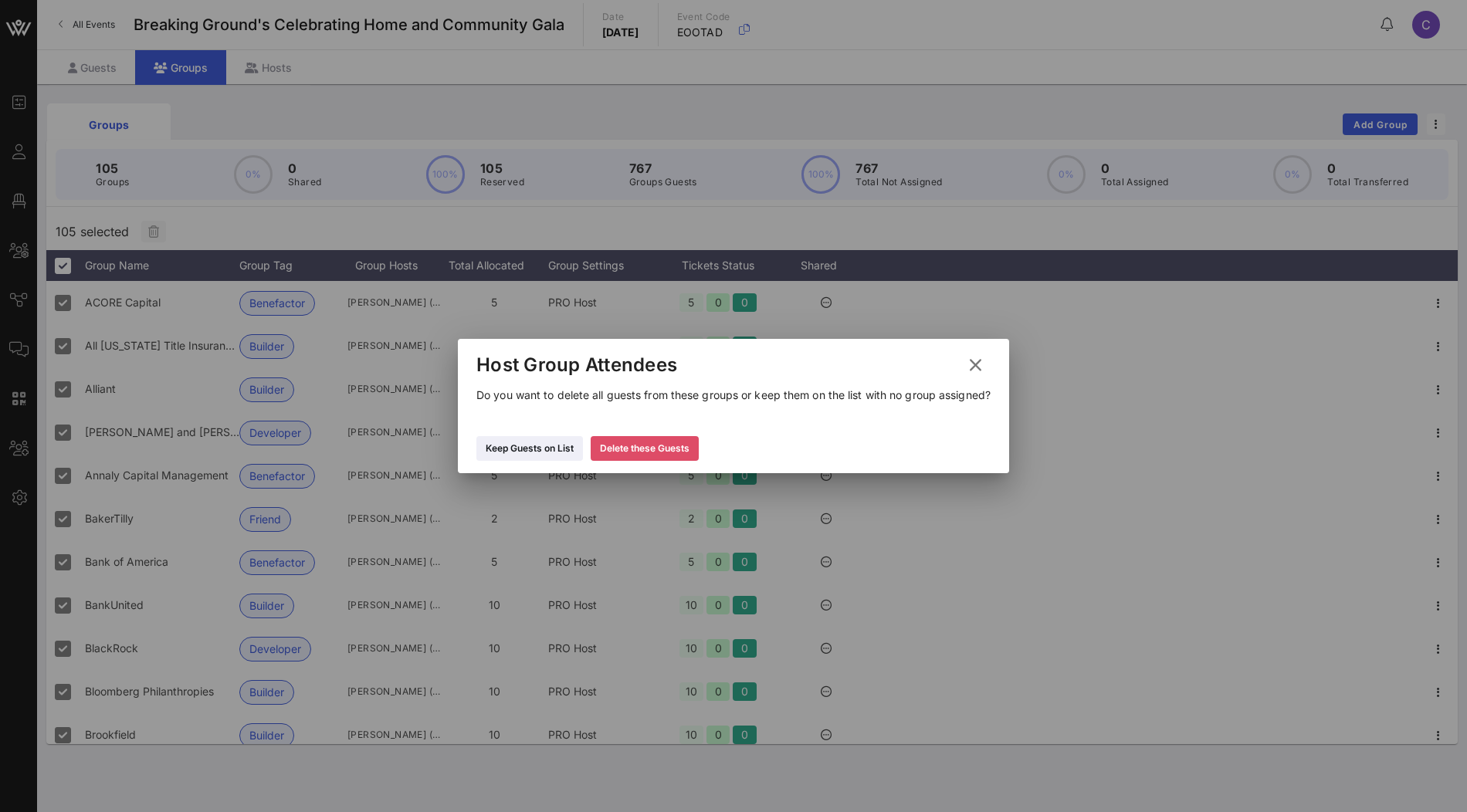
click at [670, 461] on button "Delete these Guests" at bounding box center [645, 448] width 108 height 24
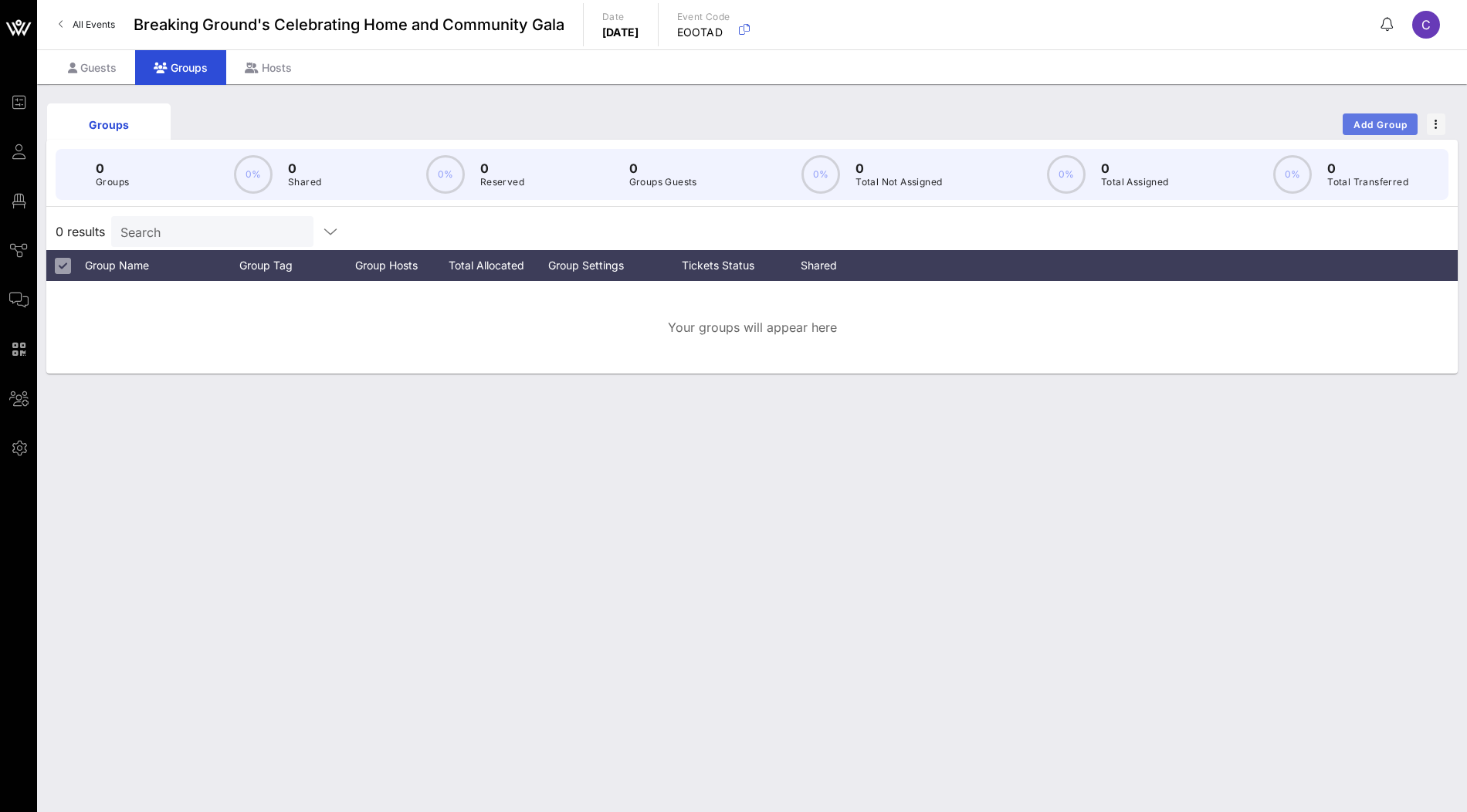
click at [1363, 126] on span "Add Group" at bounding box center [1380, 124] width 56 height 12
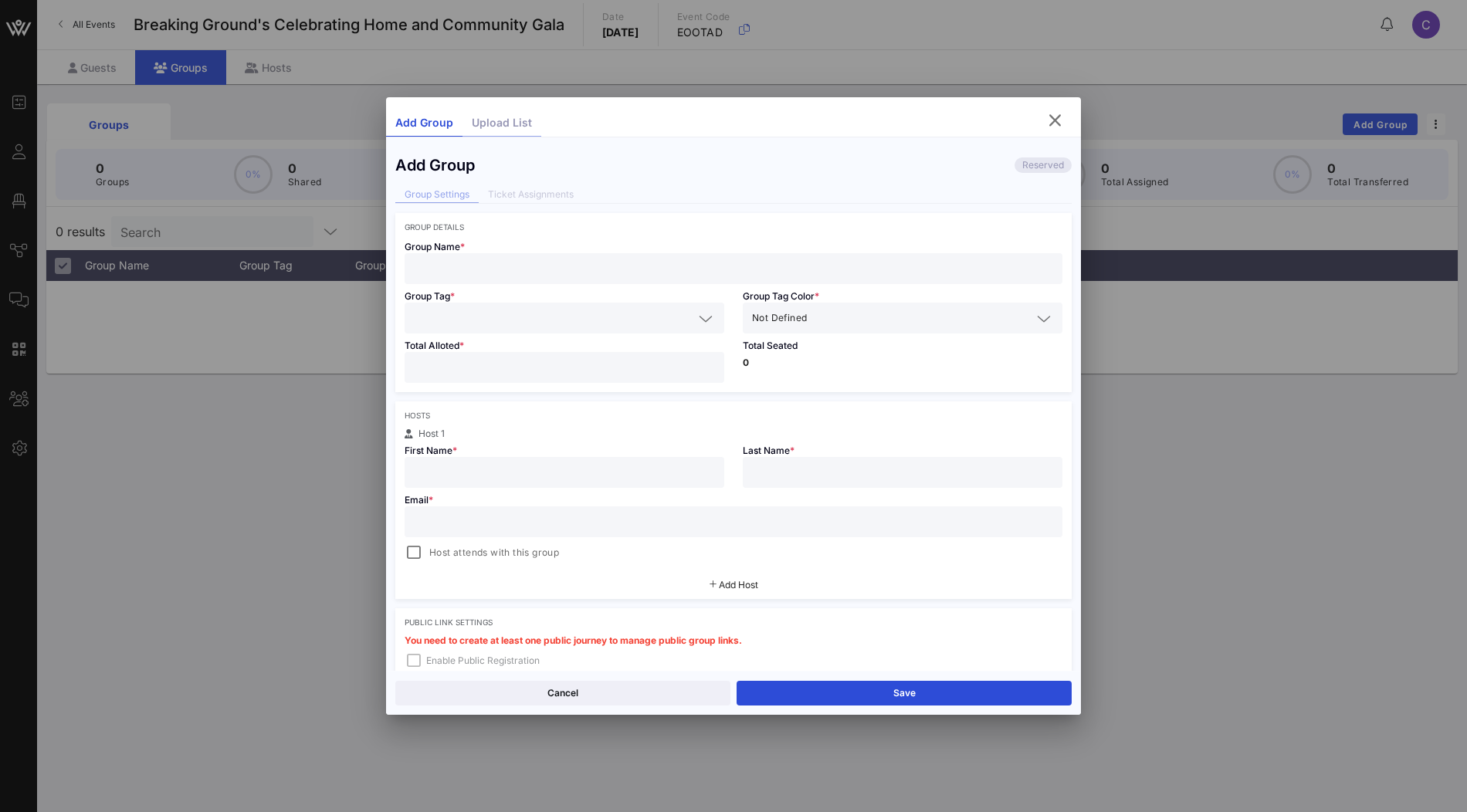
click at [507, 122] on div "Upload List" at bounding box center [502, 123] width 78 height 27
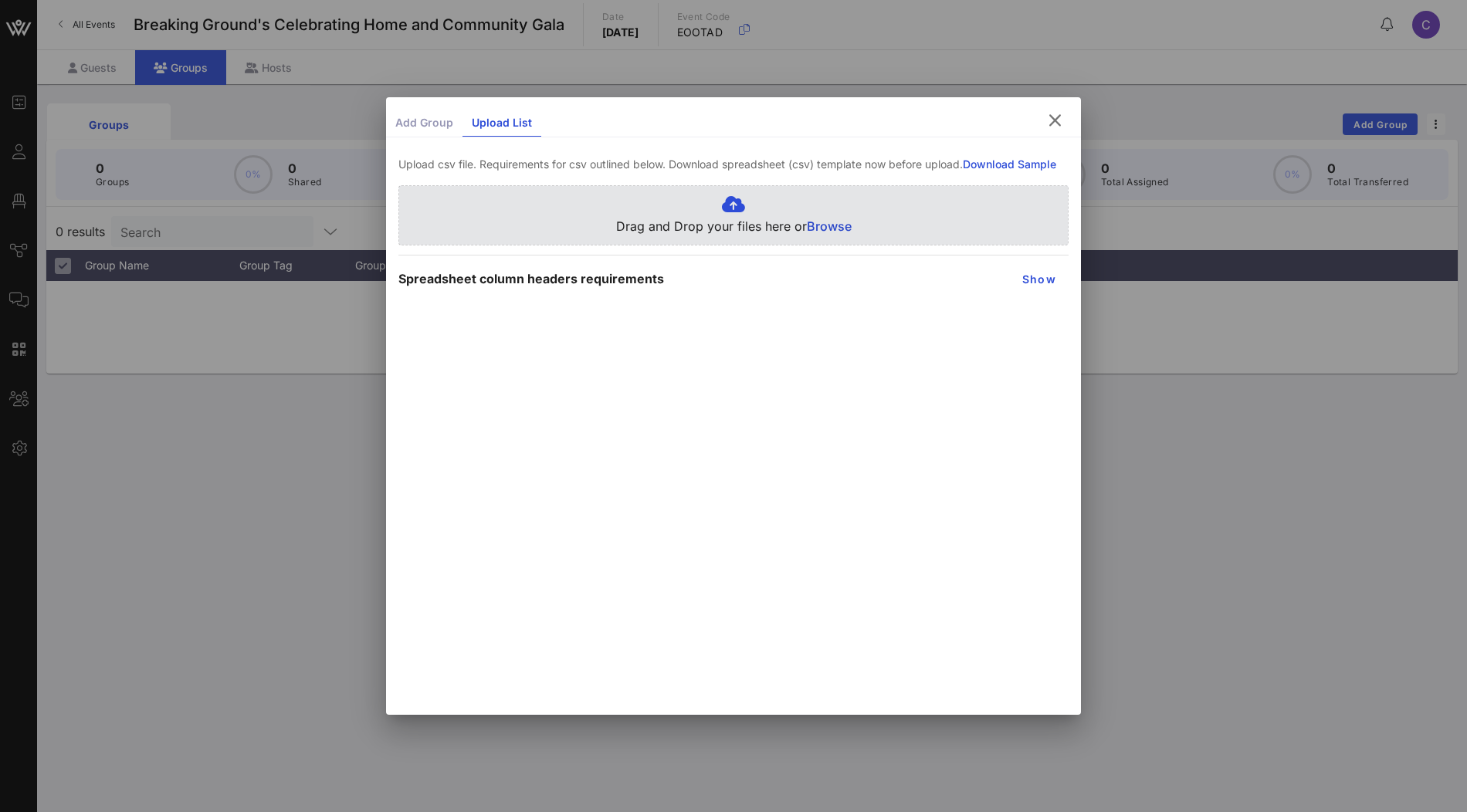
click at [838, 224] on span "Browse" at bounding box center [829, 226] width 45 height 16
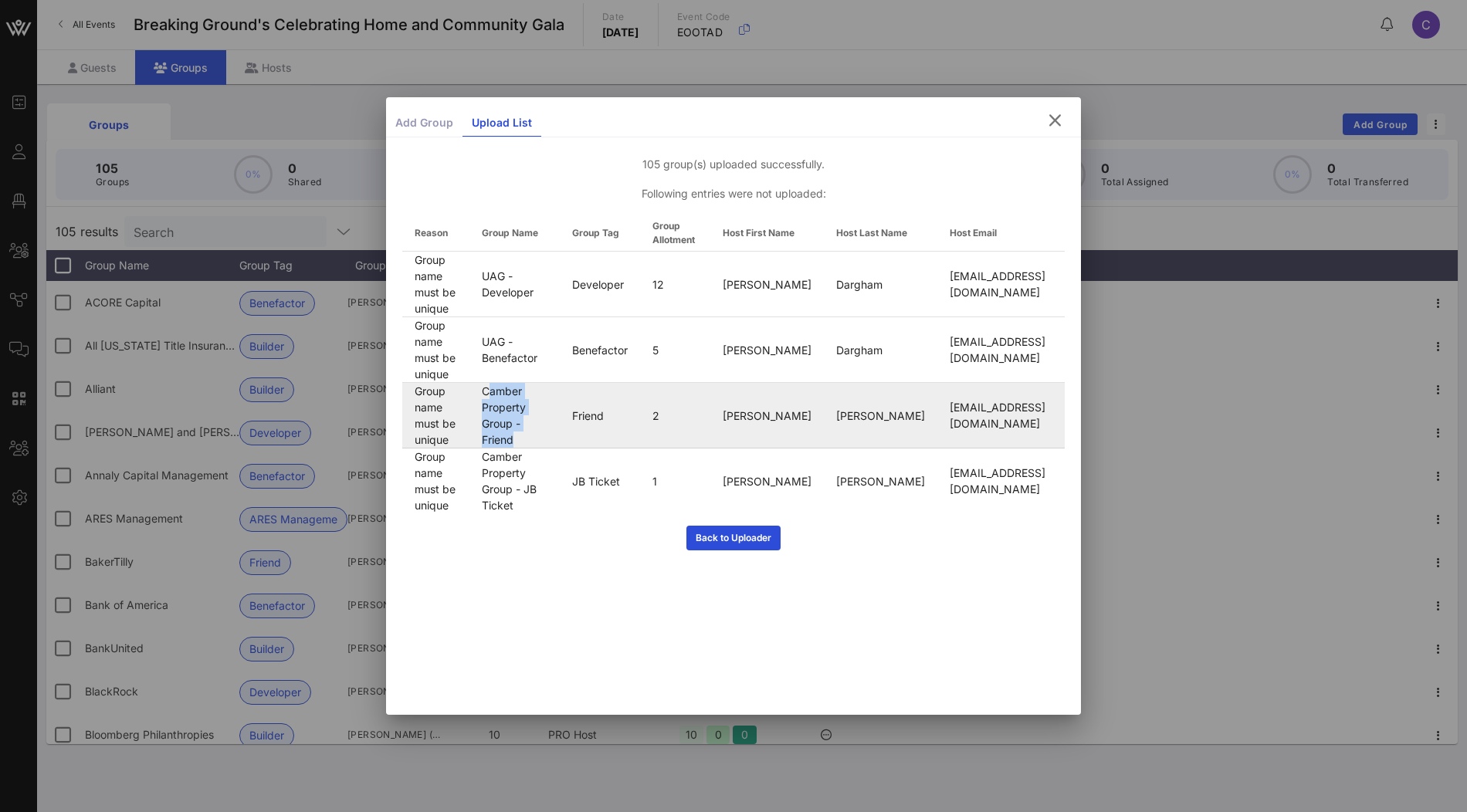
drag, startPoint x: 588, startPoint y: 384, endPoint x: 510, endPoint y: 370, distance: 79.2
click at [510, 383] on td "Camber Property Group - Friend" at bounding box center [514, 416] width 90 height 66
click at [531, 383] on td "Camber Property Group - Friend" at bounding box center [514, 416] width 90 height 66
drag, startPoint x: 505, startPoint y: 365, endPoint x: 535, endPoint y: 381, distance: 34.0
click at [535, 383] on td "Camber Property Group - Friend" at bounding box center [514, 416] width 90 height 66
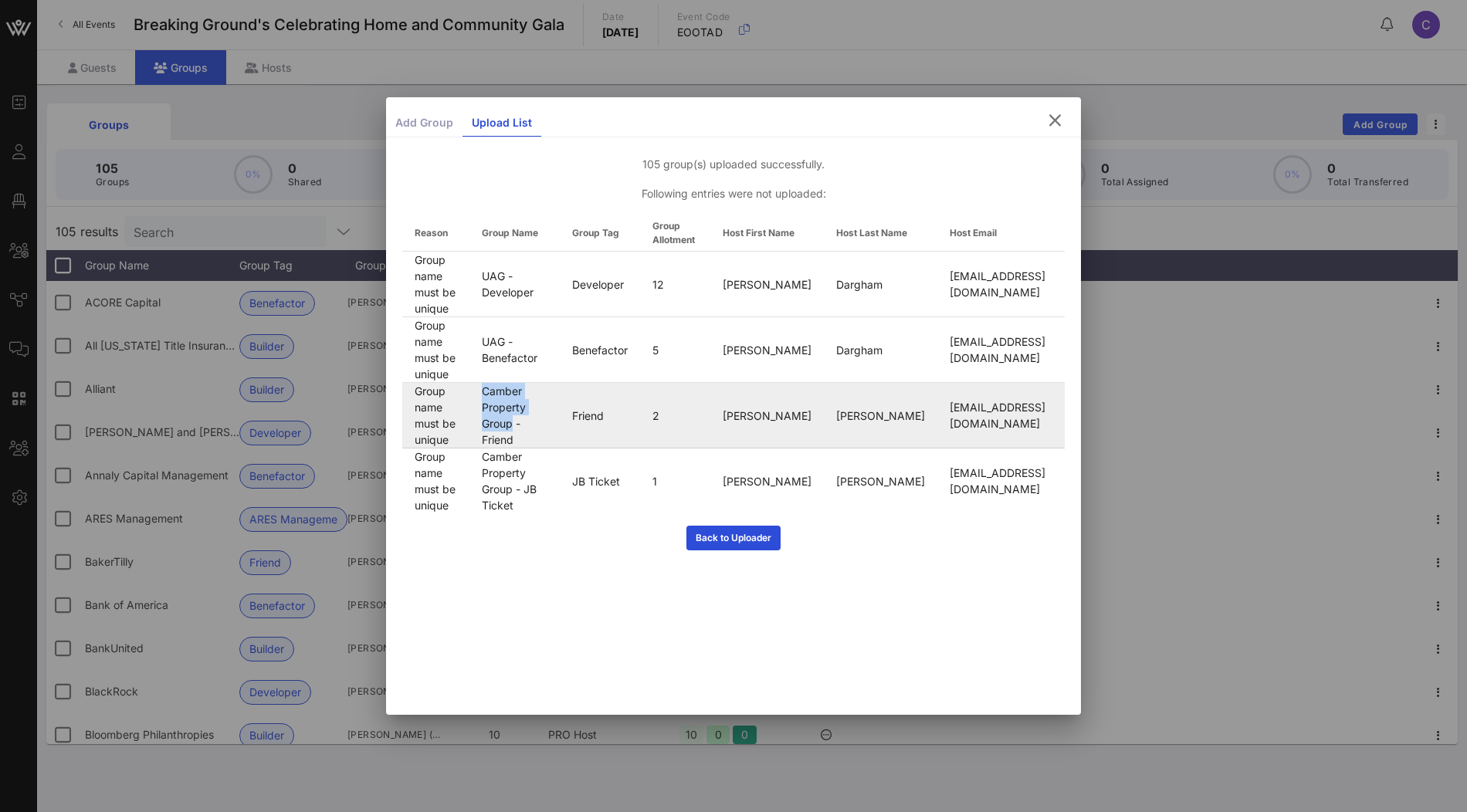
copy td "Camber Property Group"
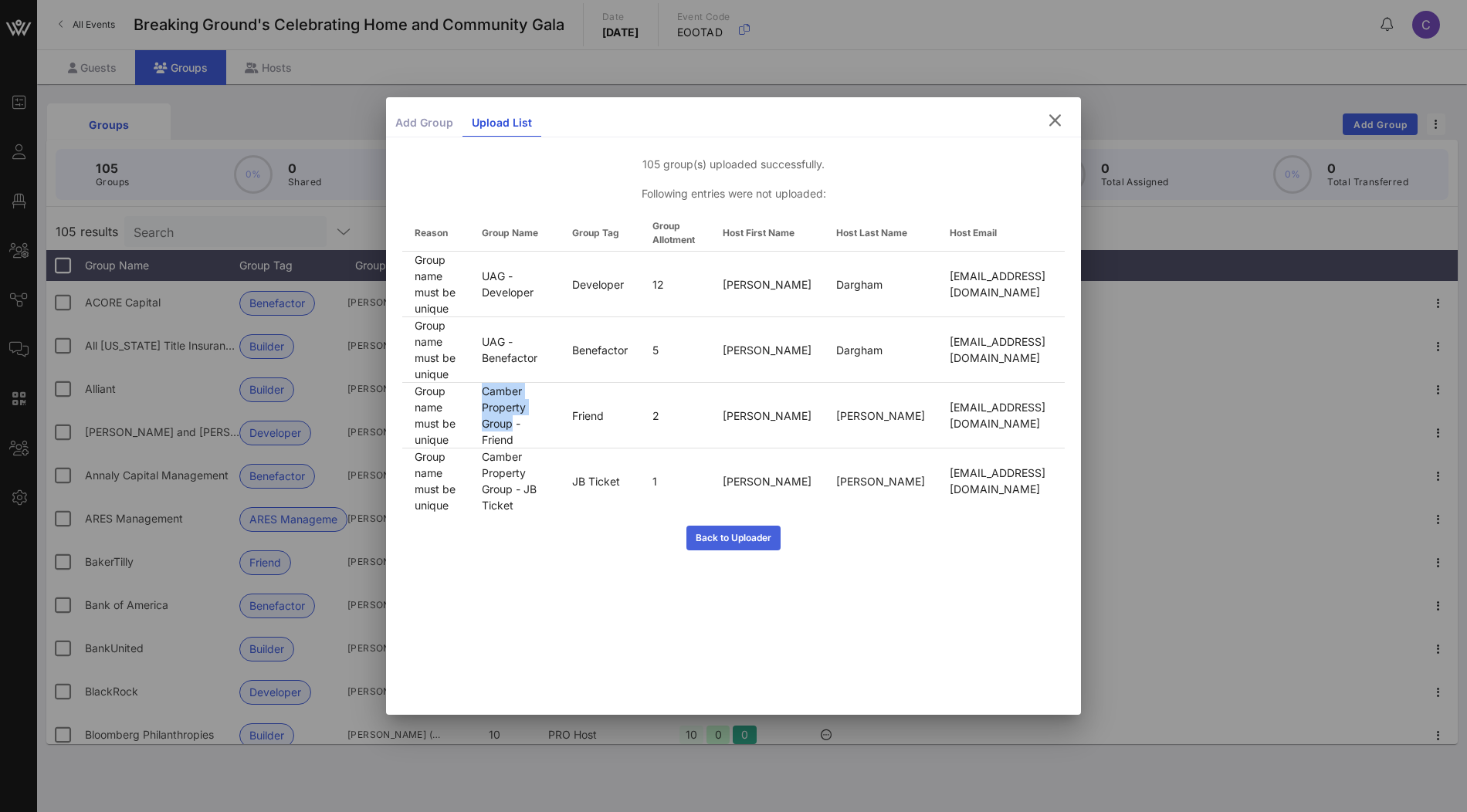
click at [777, 526] on button "Back to Uploader" at bounding box center [733, 537] width 94 height 24
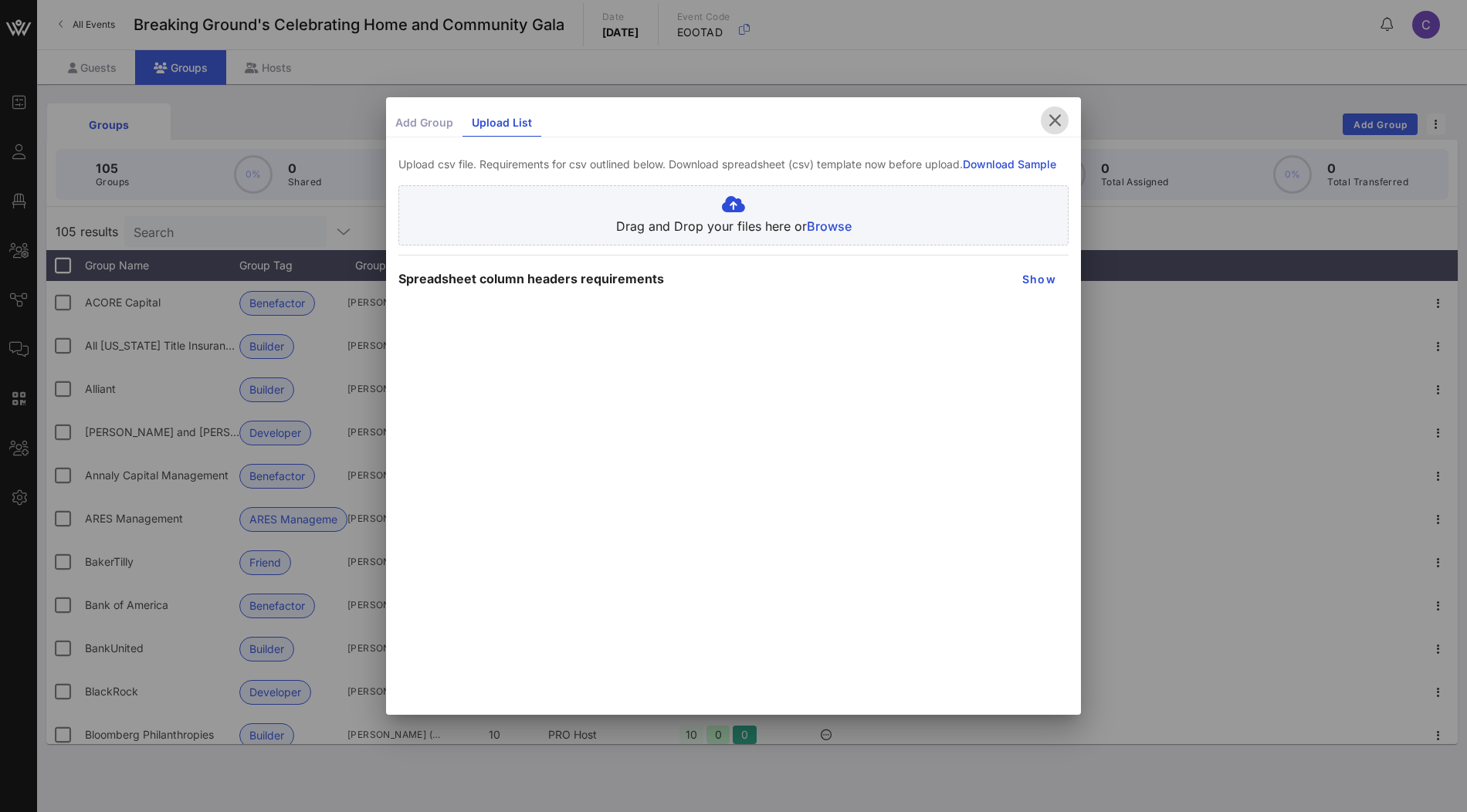
click at [1056, 127] on icon "button" at bounding box center [1055, 121] width 19 height 19
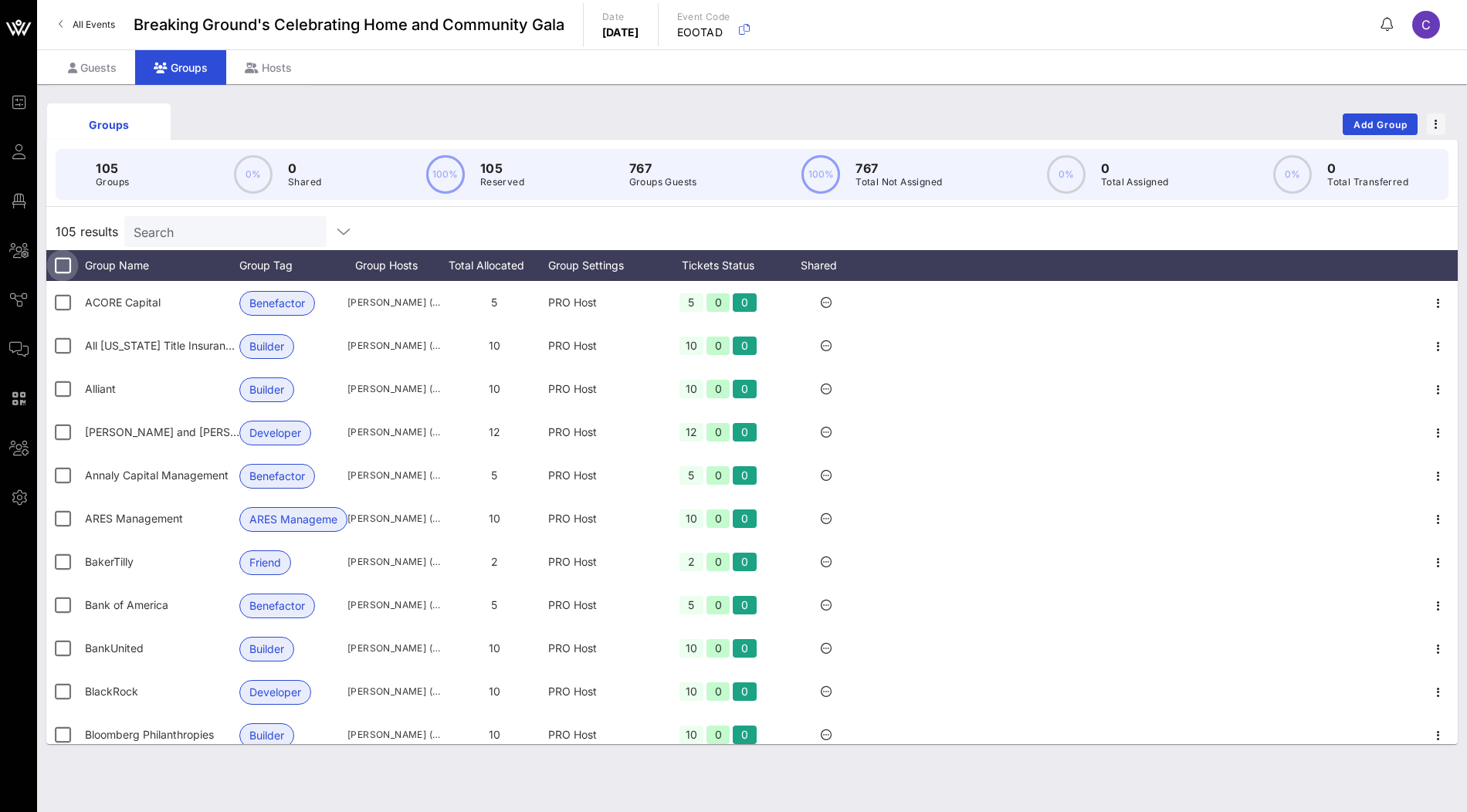
click at [61, 262] on div at bounding box center [62, 265] width 26 height 26
click at [1429, 133] on button "button" at bounding box center [1436, 125] width 19 height 22
click at [1002, 116] on div "Groups Add Group" at bounding box center [752, 124] width 1411 height 49
click at [66, 264] on div at bounding box center [62, 265] width 26 height 26
click at [102, 69] on div "Guests" at bounding box center [92, 67] width 86 height 35
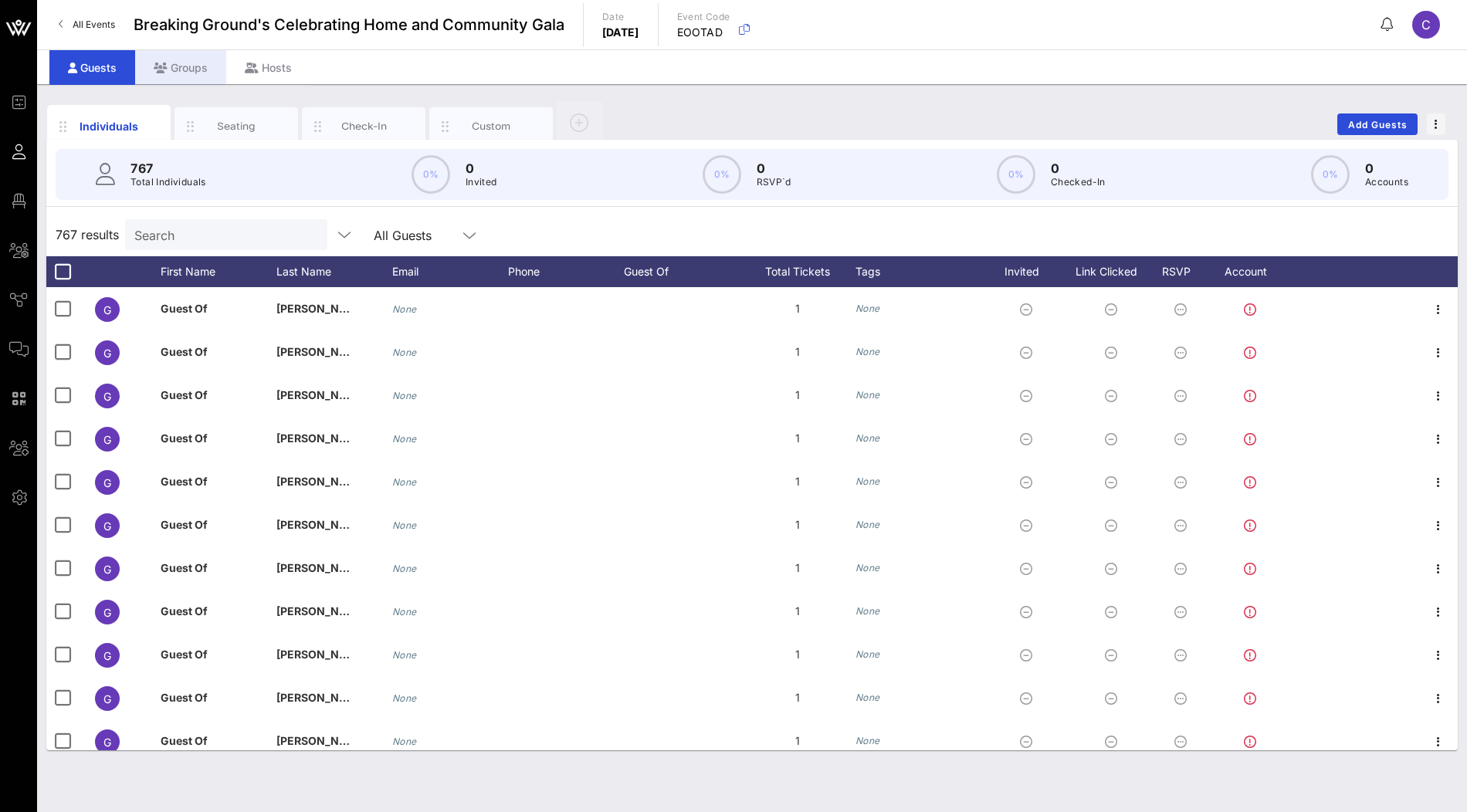
click at [155, 70] on icon at bounding box center [161, 68] width 14 height 11
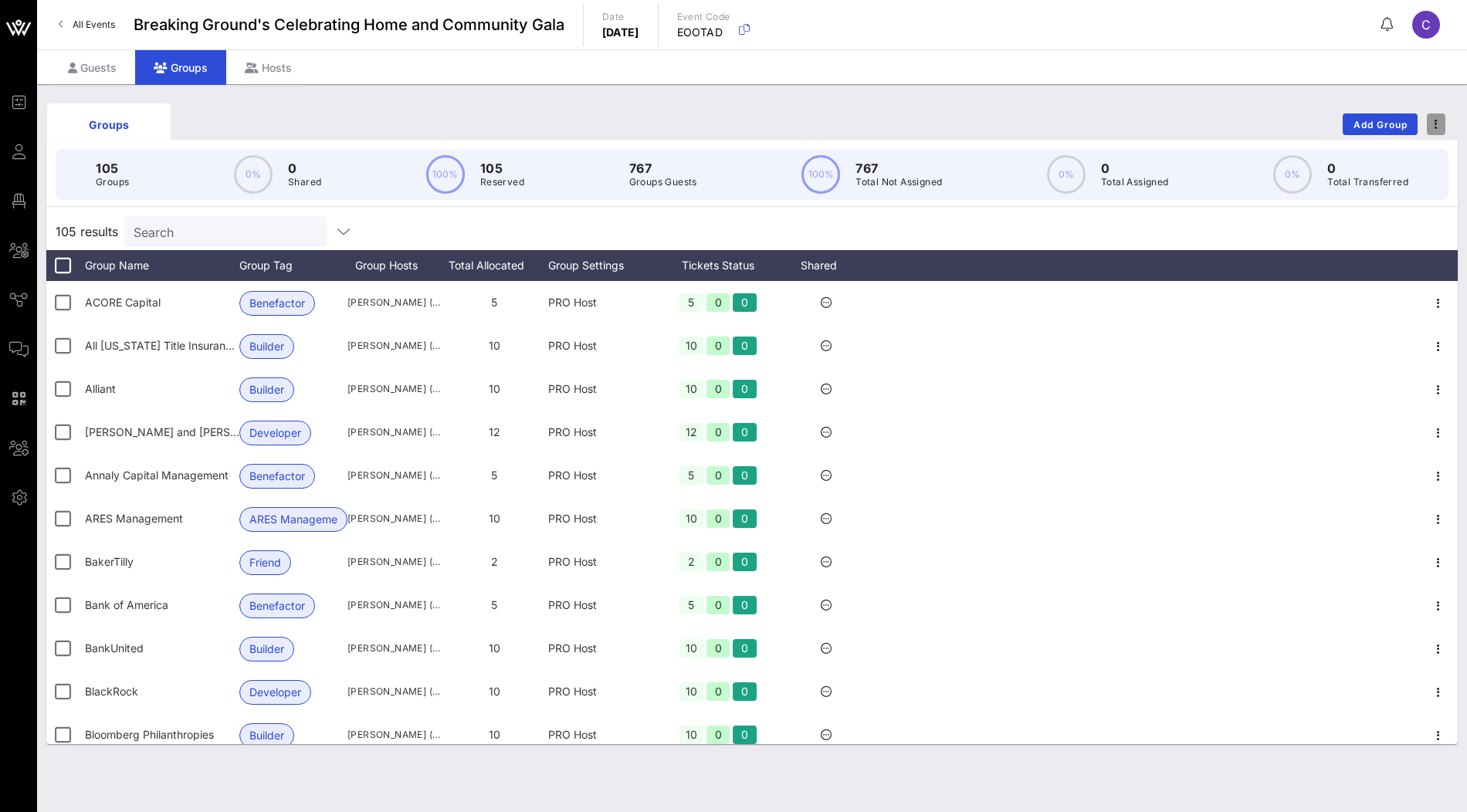
click at [1443, 124] on span "button" at bounding box center [1436, 124] width 19 height 11
click at [1192, 116] on div "Groups Add Group" at bounding box center [752, 124] width 1411 height 49
click at [61, 262] on div at bounding box center [62, 265] width 26 height 26
click at [113, 75] on div "Guests" at bounding box center [92, 67] width 86 height 35
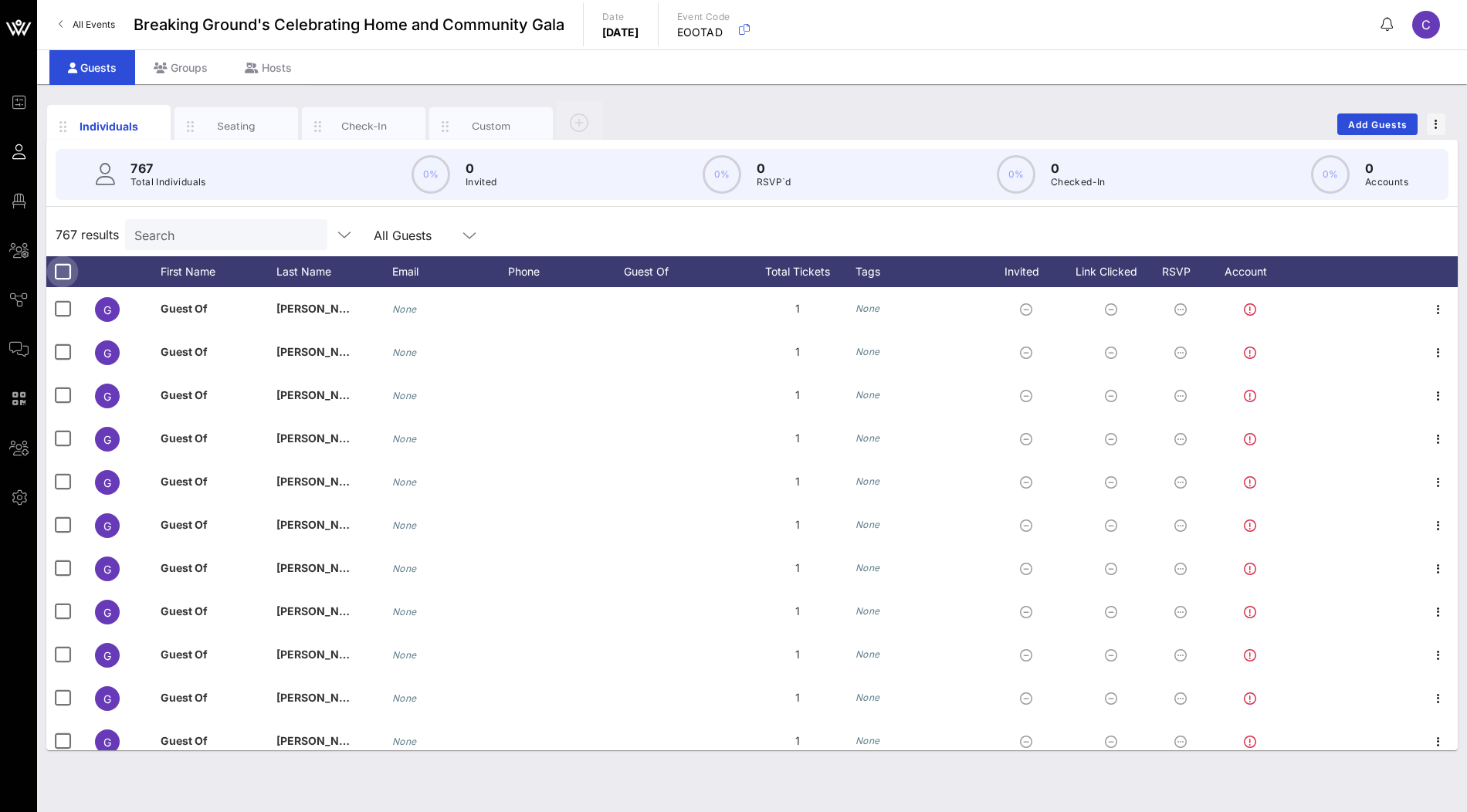
click at [64, 267] on div at bounding box center [62, 271] width 26 height 26
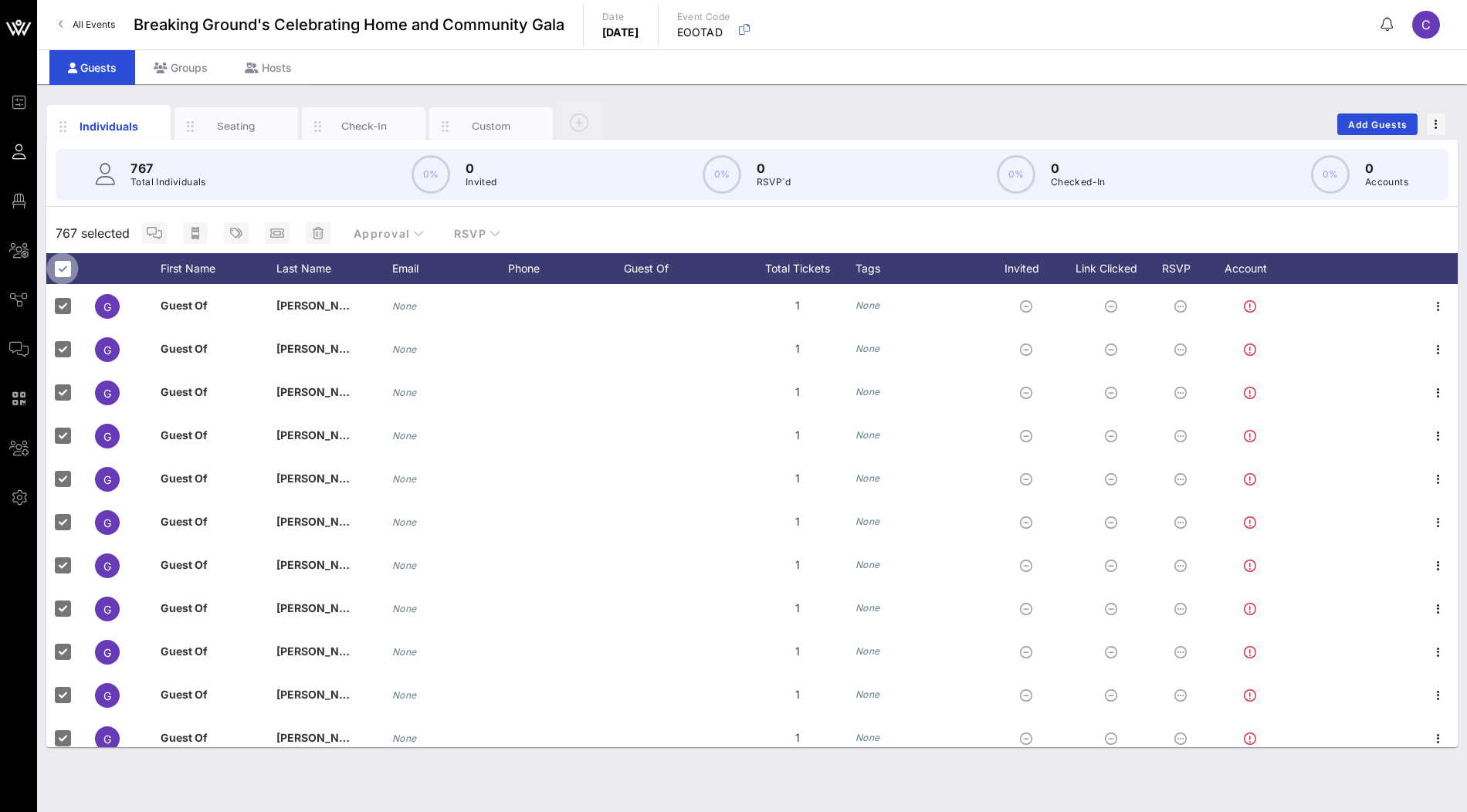
click at [60, 268] on div at bounding box center [62, 268] width 26 height 26
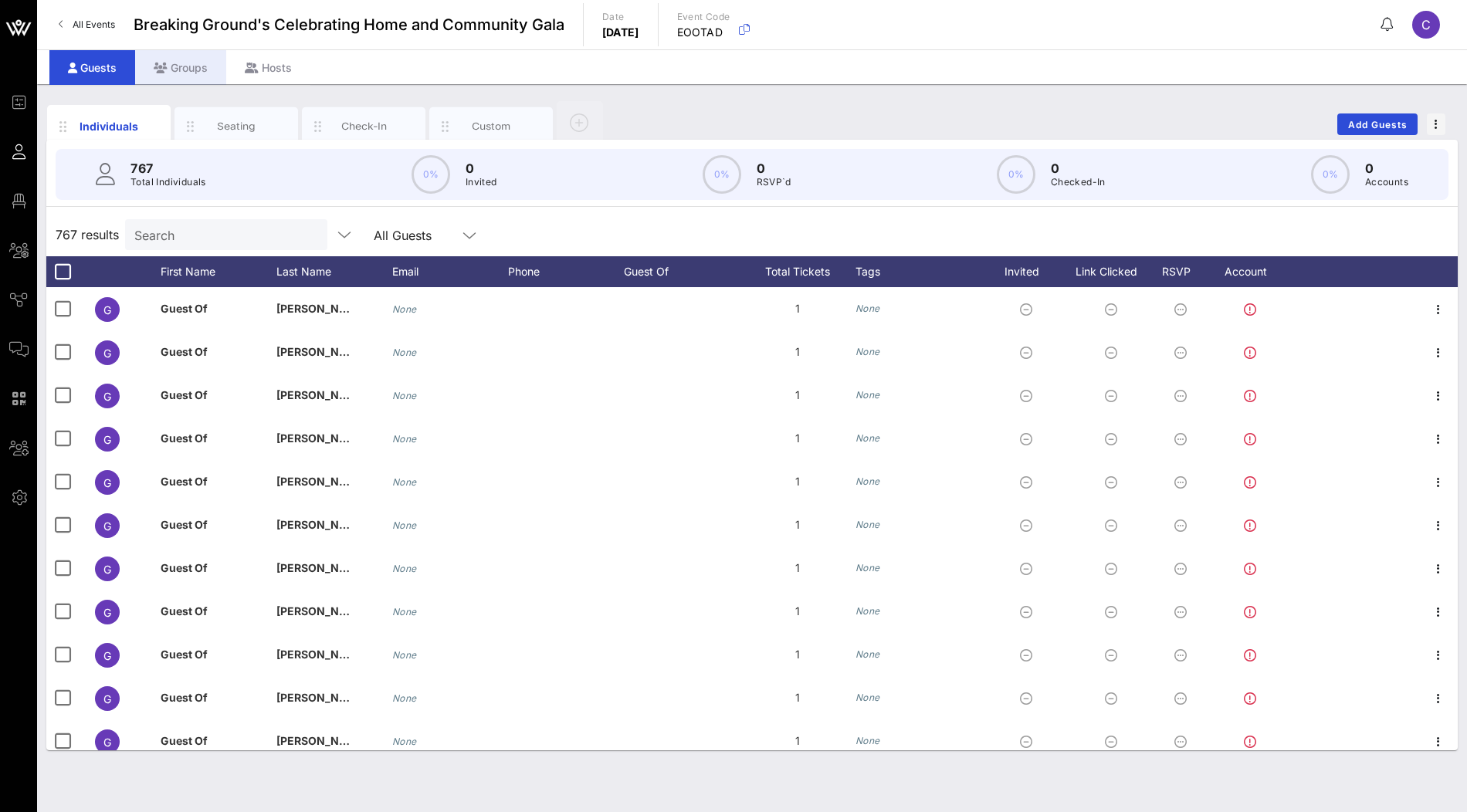
click at [195, 60] on div "Groups" at bounding box center [181, 67] width 91 height 35
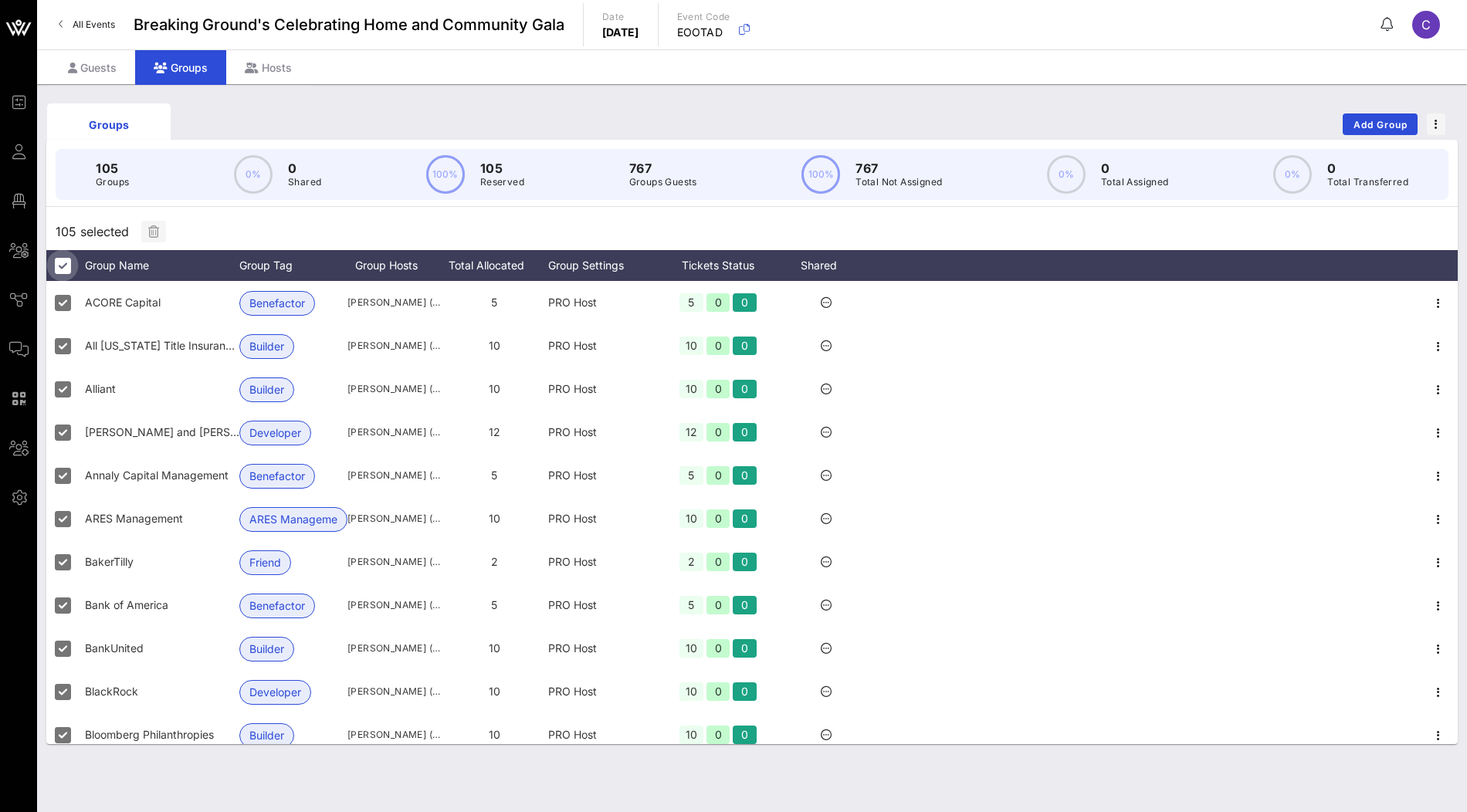
click at [60, 256] on div at bounding box center [62, 265] width 26 height 26
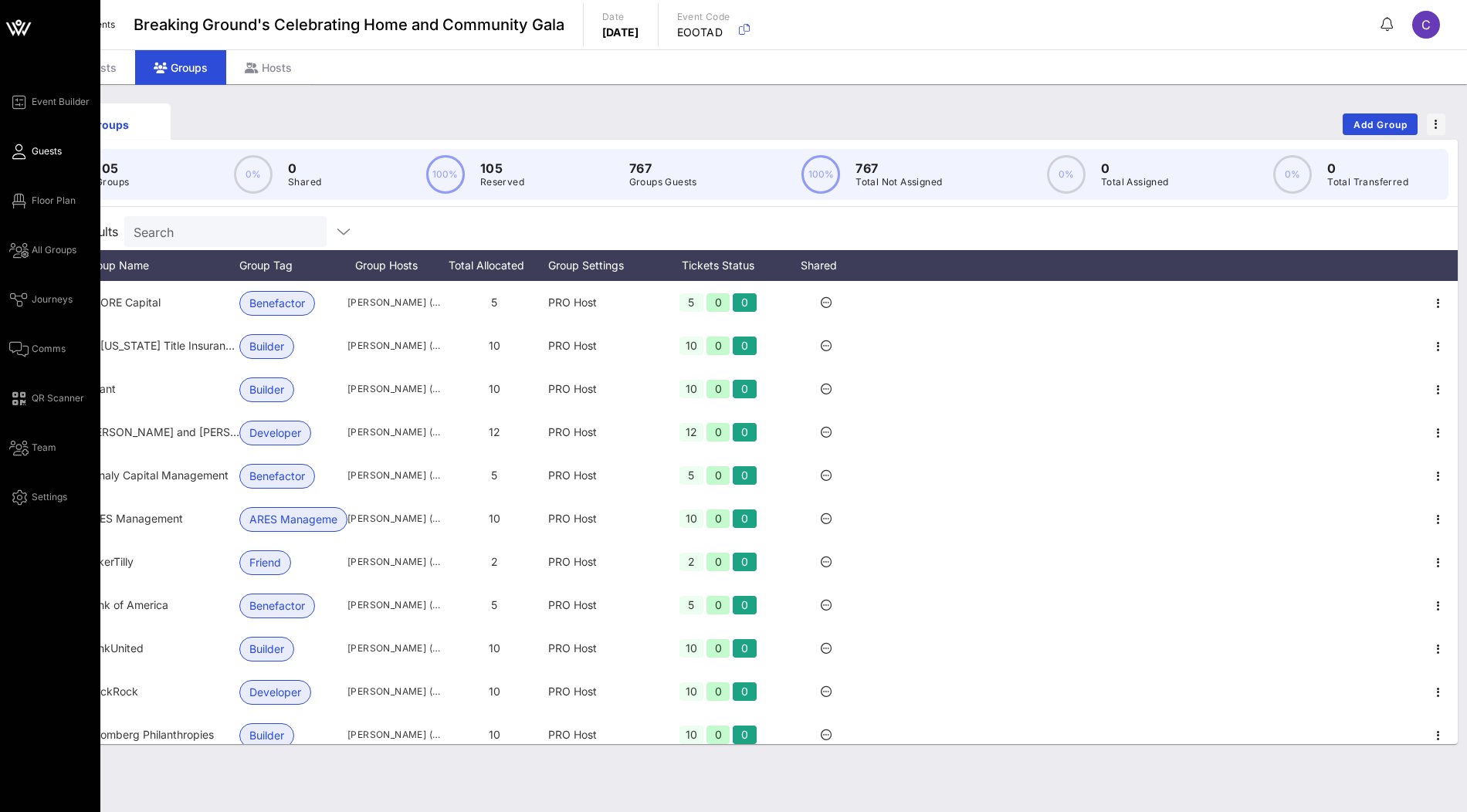
click at [42, 155] on span "Guests" at bounding box center [46, 151] width 30 height 14
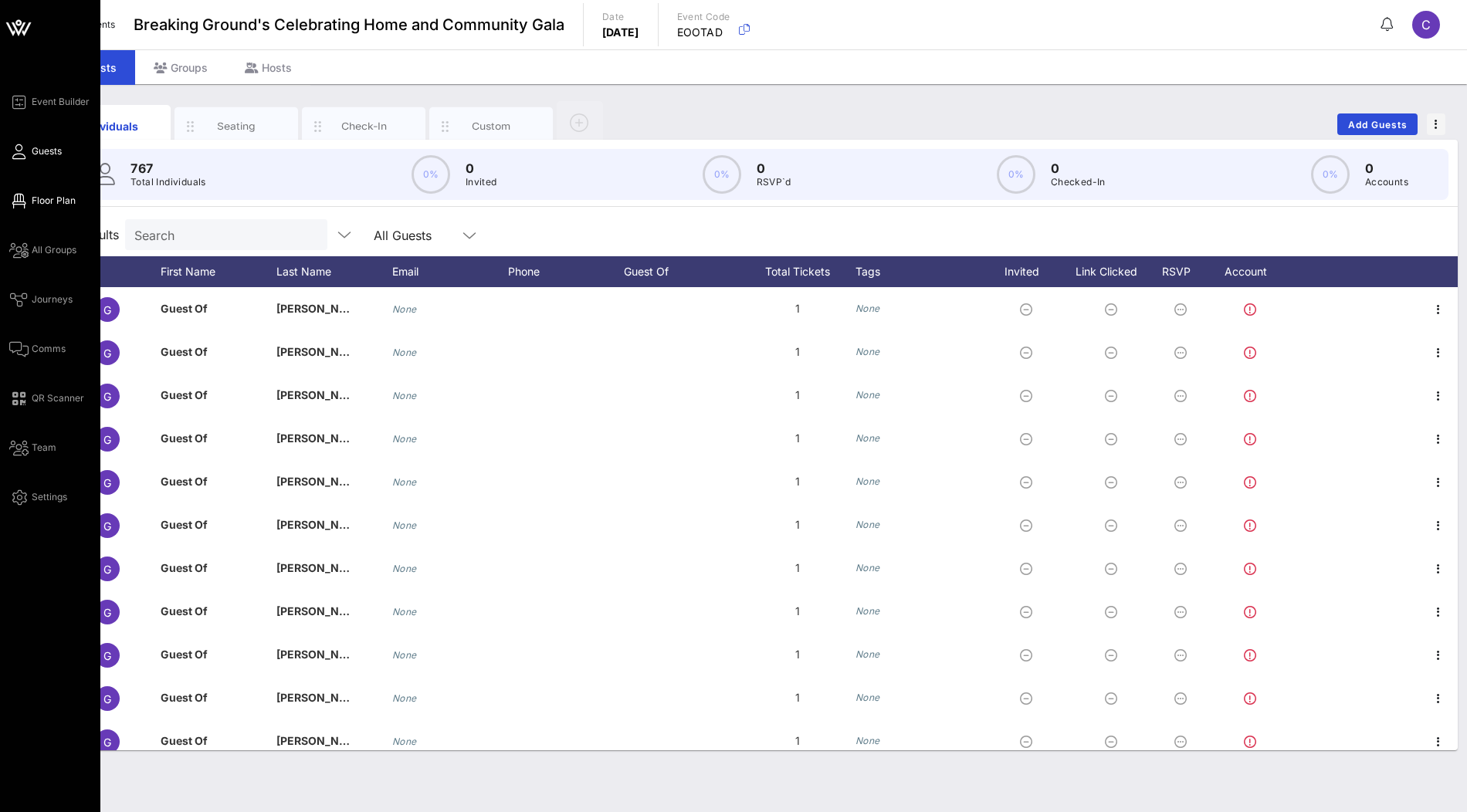
click at [62, 198] on span "Floor Plan" at bounding box center [53, 201] width 44 height 14
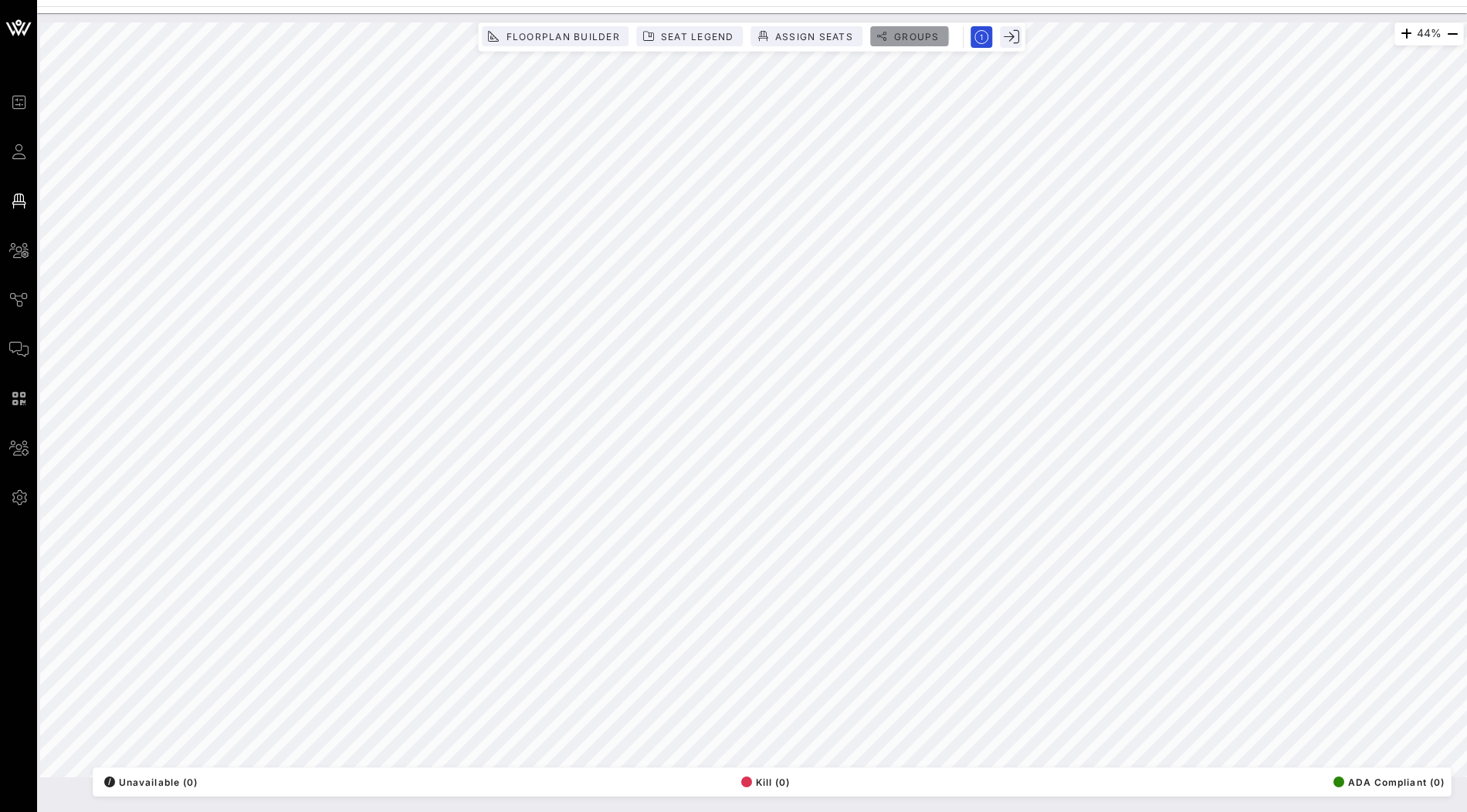
click at [919, 38] on span "Groups" at bounding box center [916, 36] width 46 height 12
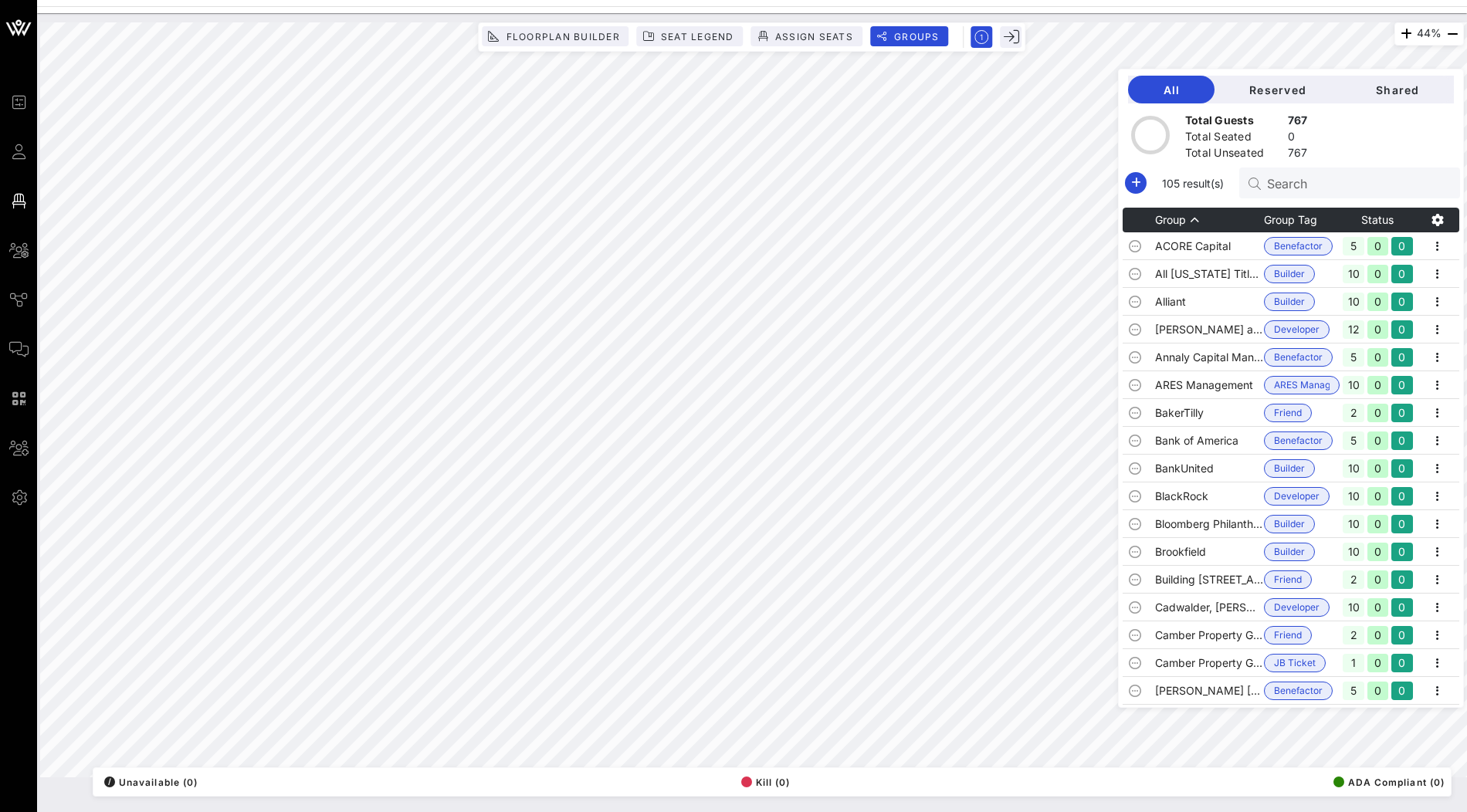
click at [1298, 71] on div "All Reserved Shared Total Guests 767 Total Seated 0 Total Unseated 767 105 resu…" at bounding box center [1290, 388] width 346 height 639
click at [1295, 86] on span "Reserved" at bounding box center [1278, 89] width 102 height 13
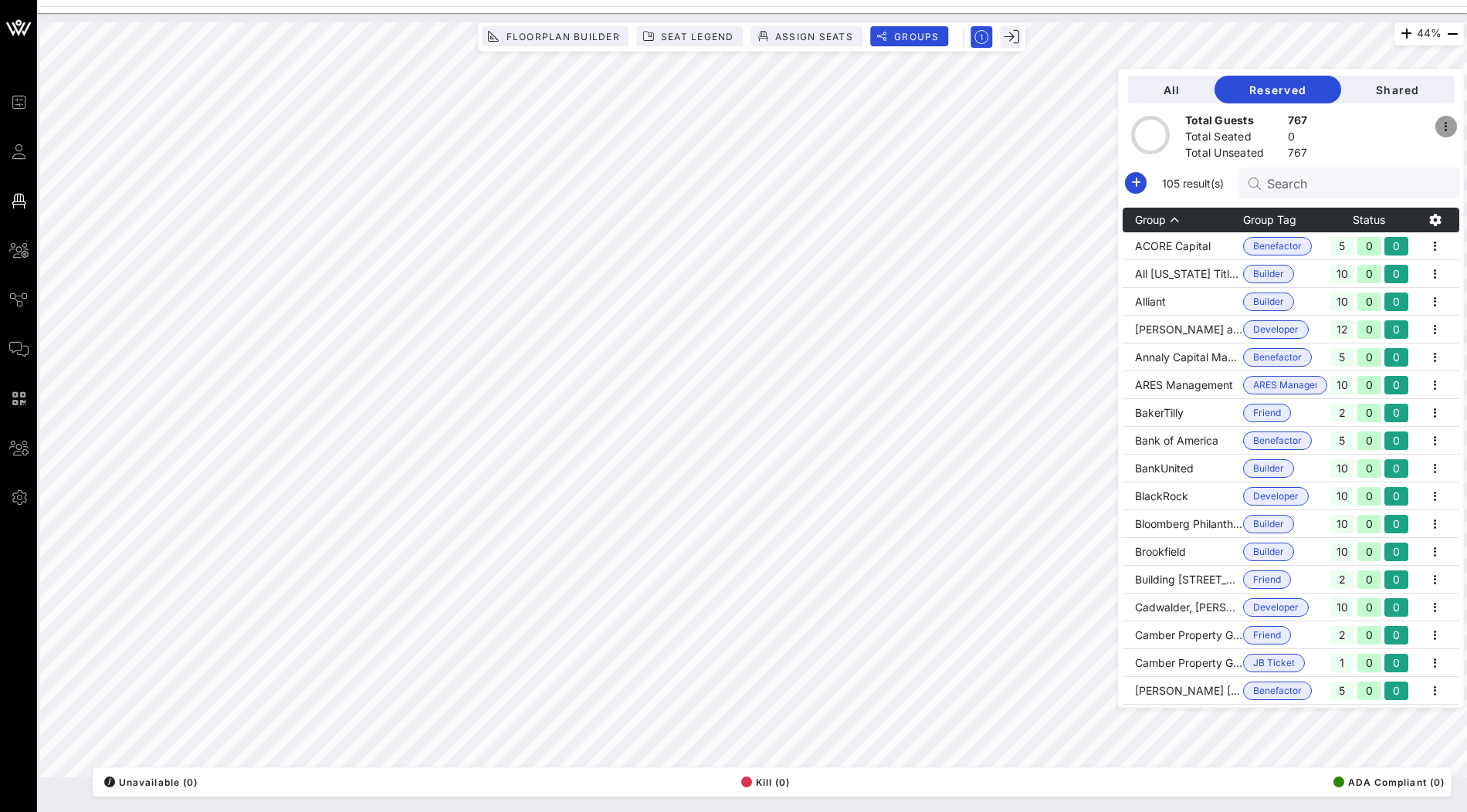
click at [1443, 129] on icon "button" at bounding box center [1447, 127] width 19 height 19
click at [1407, 118] on div at bounding box center [1379, 137] width 155 height 42
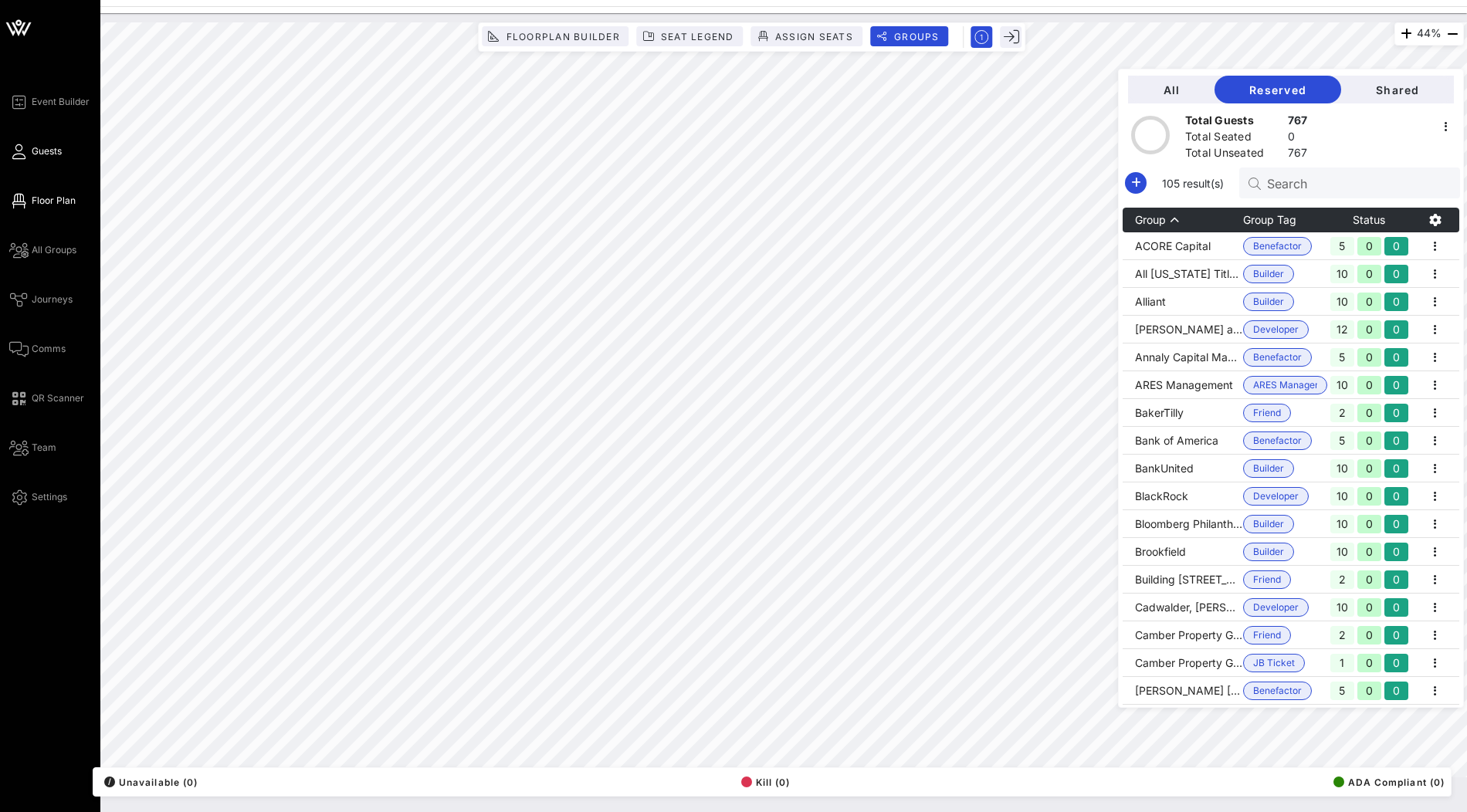
click at [42, 147] on span "Guests" at bounding box center [46, 151] width 30 height 14
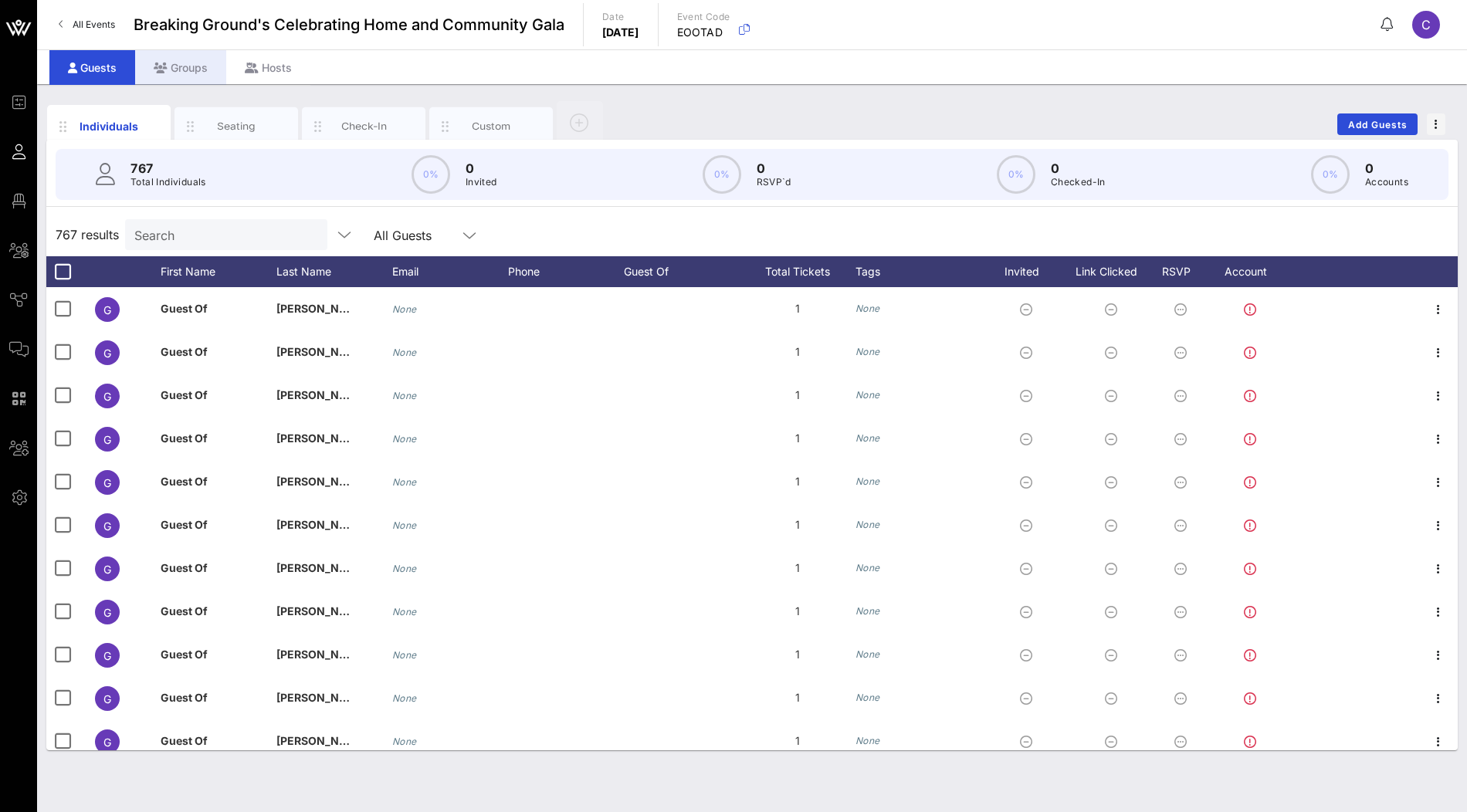
click at [205, 67] on div "Groups" at bounding box center [181, 67] width 91 height 35
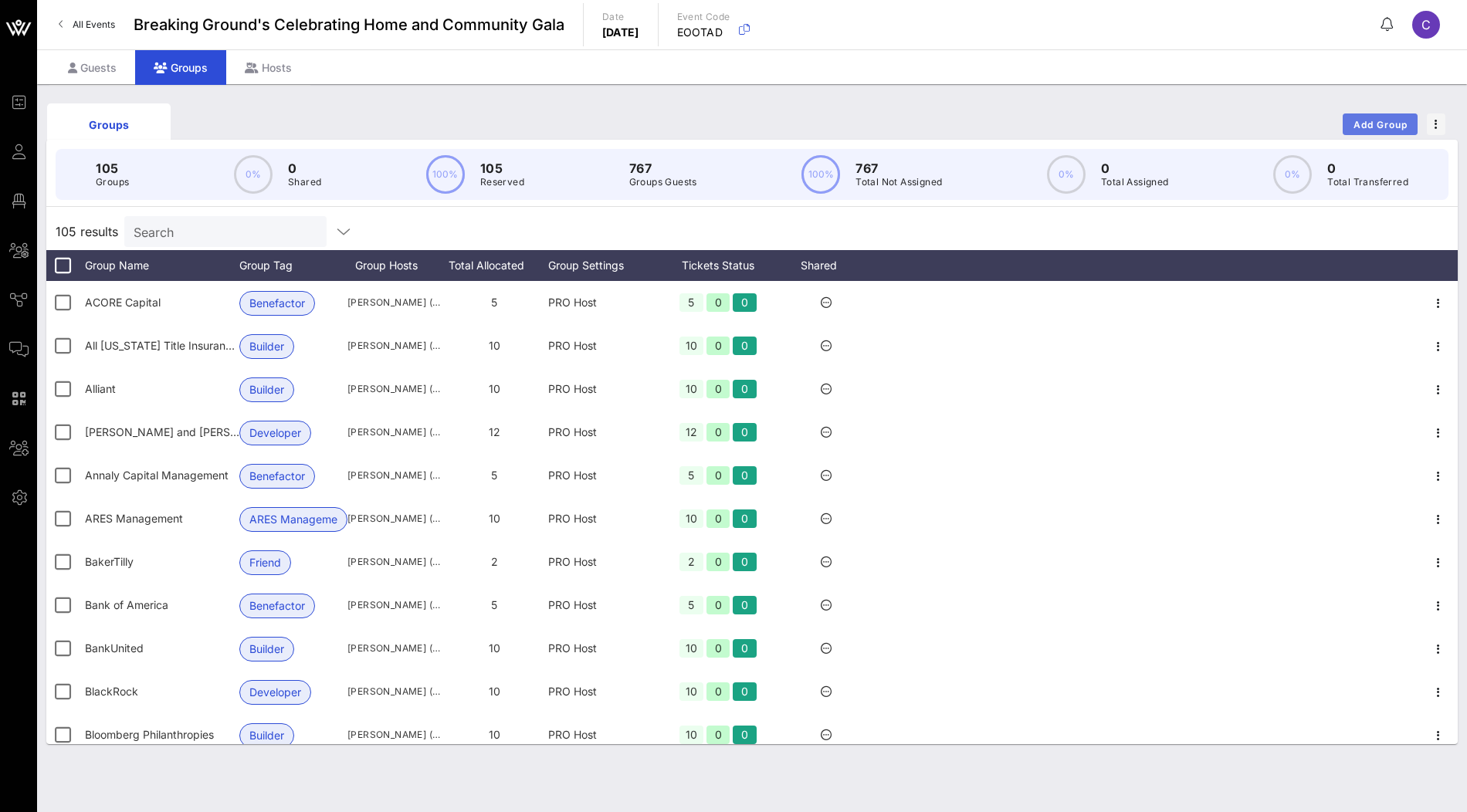
click at [1400, 126] on span "Add Group" at bounding box center [1380, 124] width 56 height 12
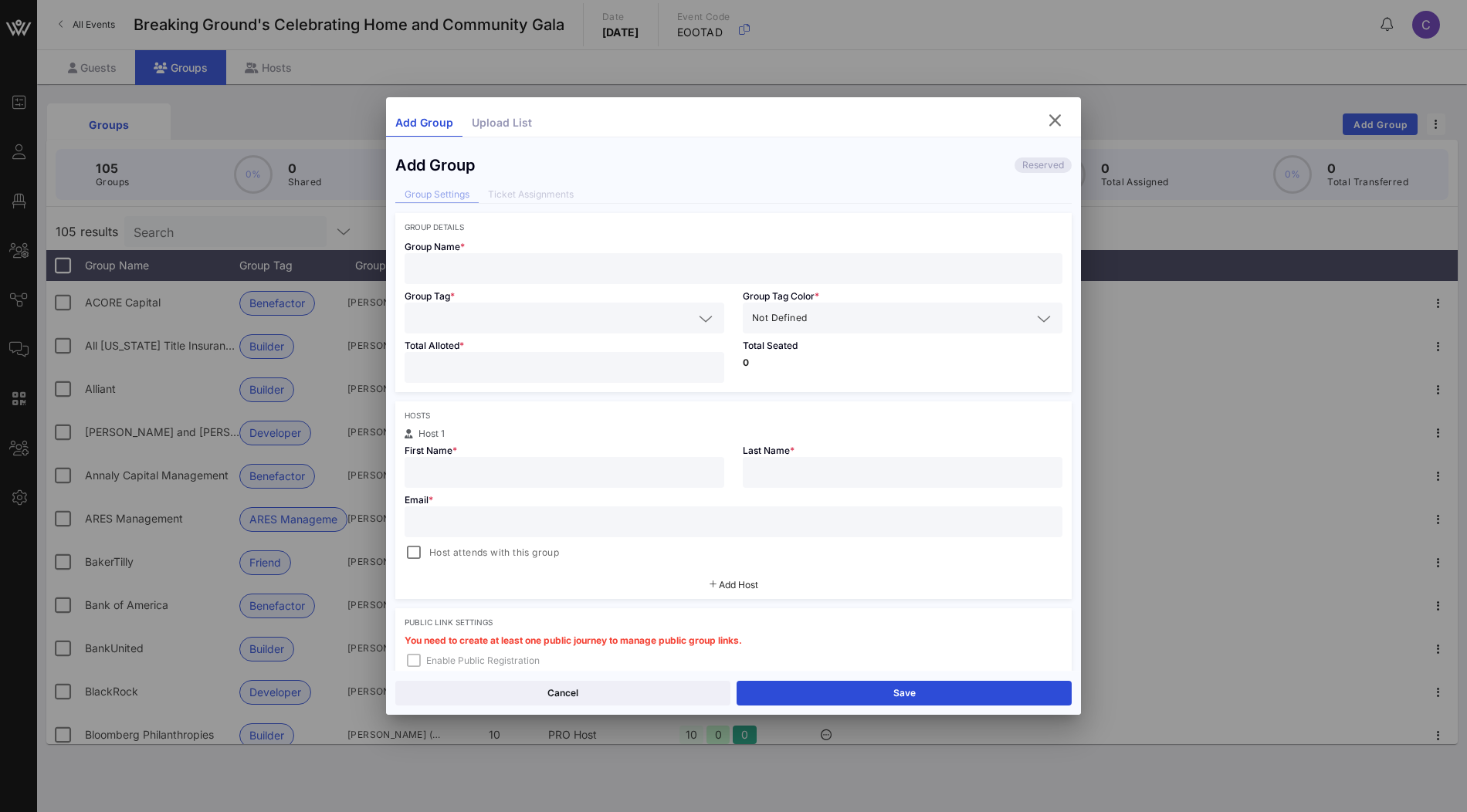
click at [576, 265] on input "text" at bounding box center [733, 269] width 639 height 20
paste input "Priscilla Almodovar and Eric Dinallo"
type input "Priscilla Almodovar and Eric Dinallo"
click at [472, 320] on input "text" at bounding box center [553, 318] width 279 height 20
paste input "Priscilla Almodovar and Eric Dinallo"
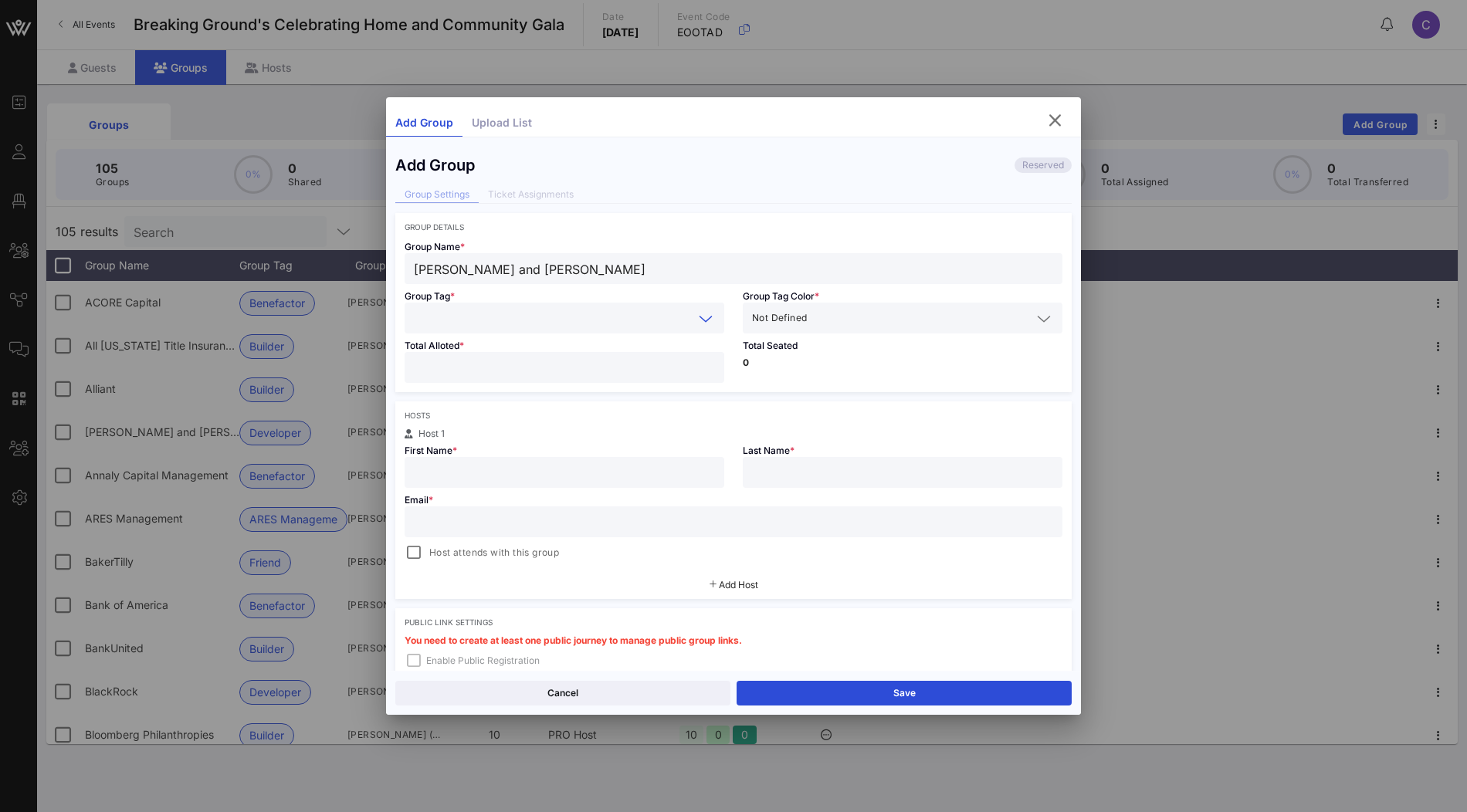
type input "Priscilla Almodovar and Eric Dinallo"
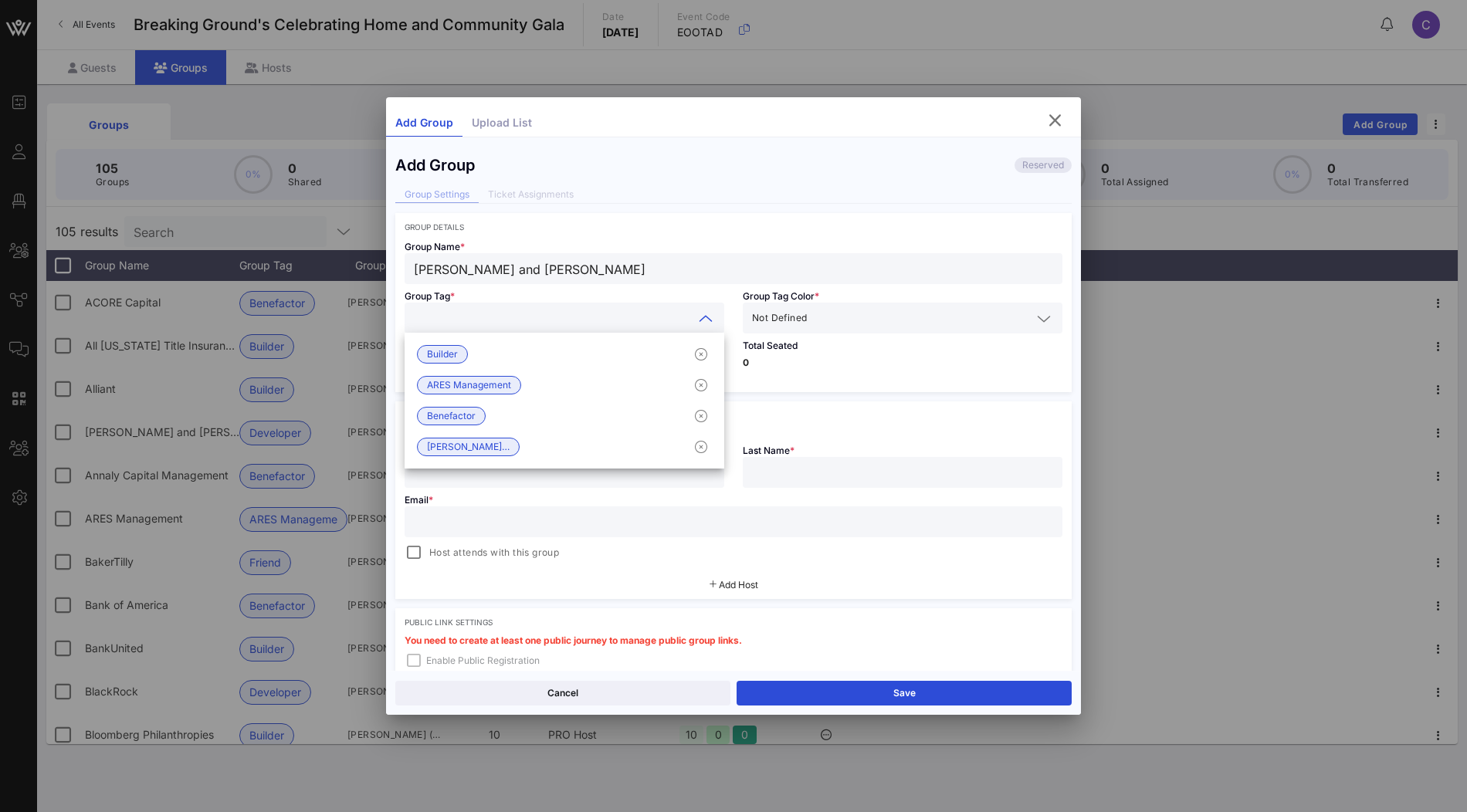
paste input "Builder"
type input "Builder"
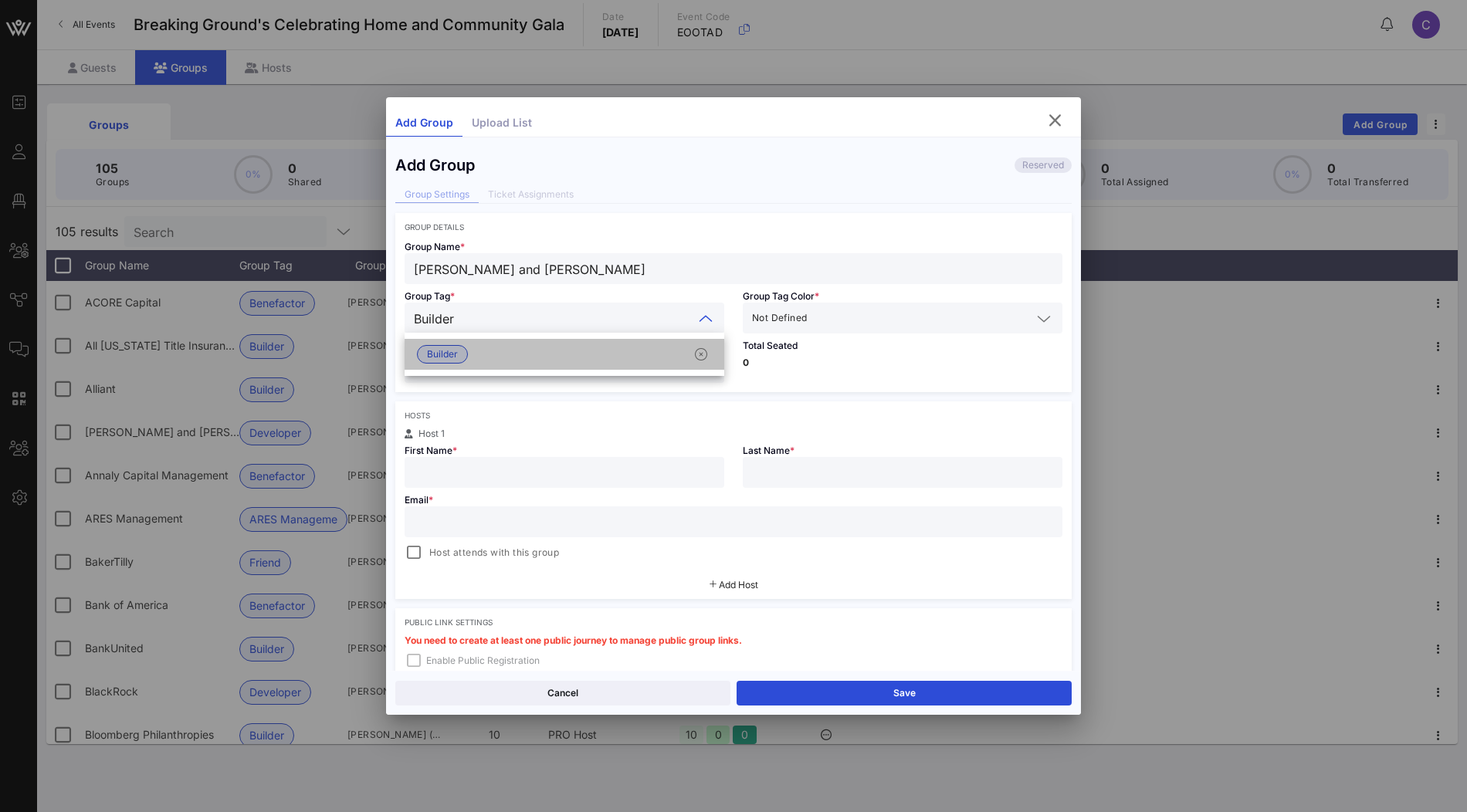
click at [580, 354] on div "Builder" at bounding box center [564, 354] width 319 height 31
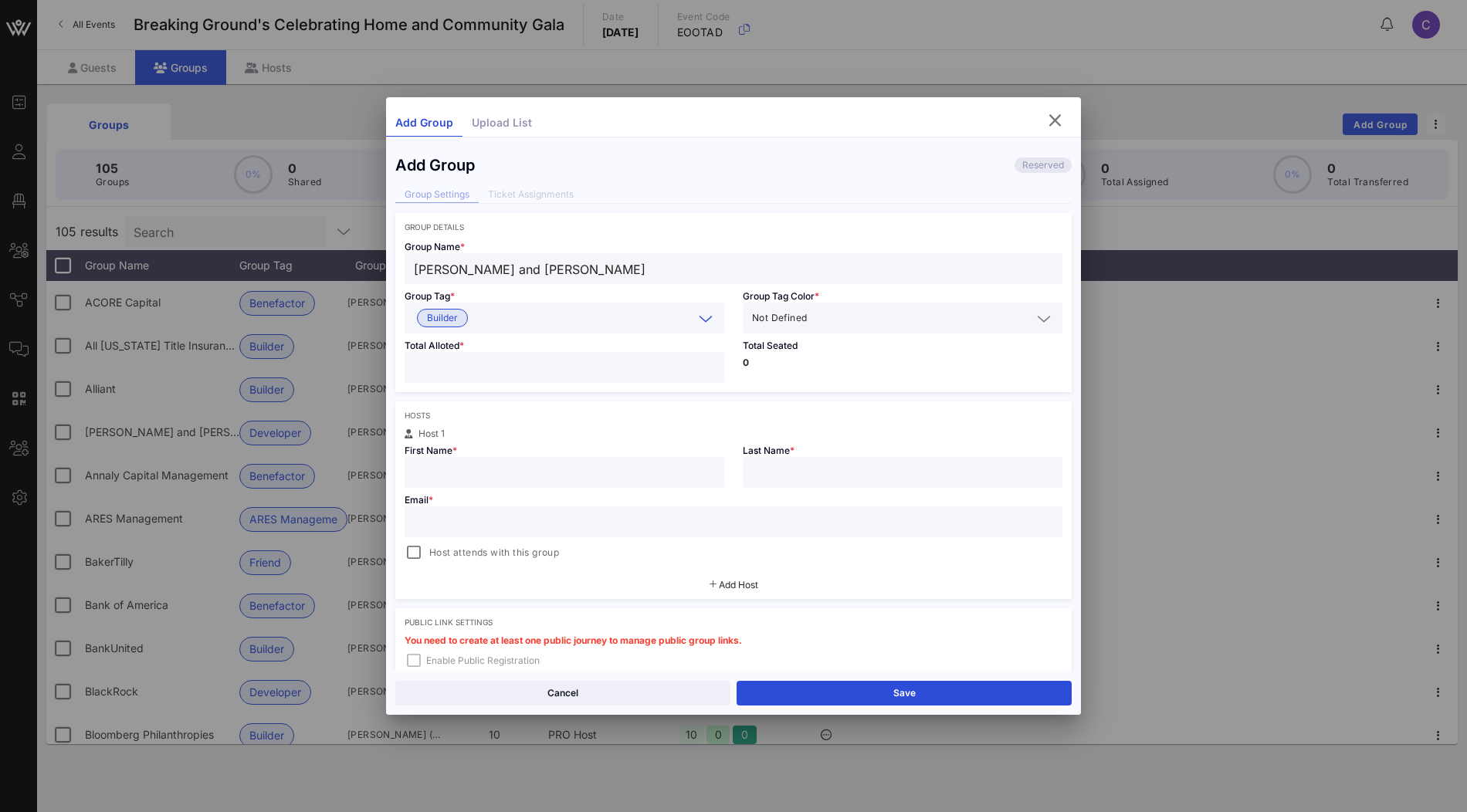
click at [597, 319] on input "text" at bounding box center [583, 318] width 219 height 20
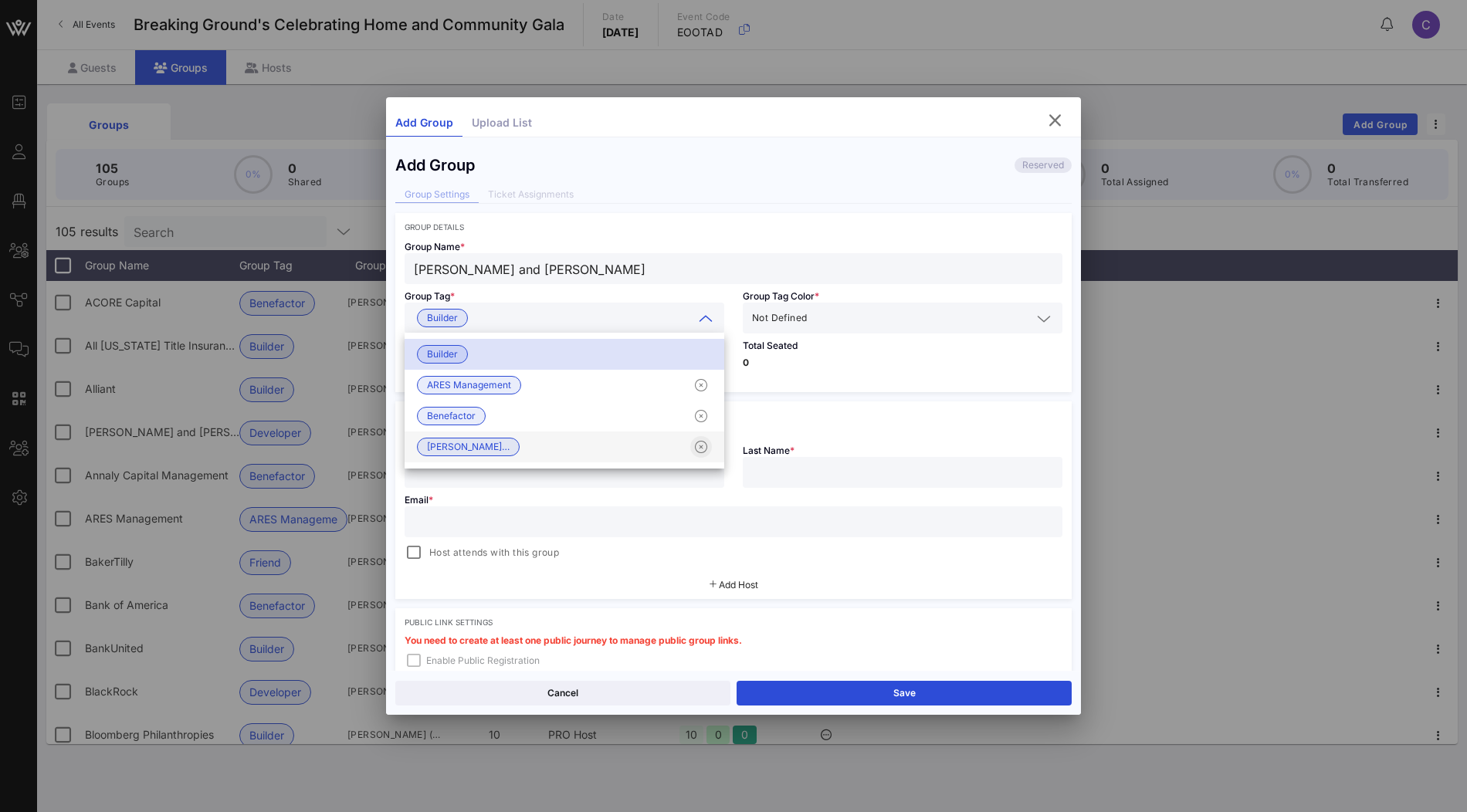
click at [699, 449] on icon "button" at bounding box center [701, 447] width 19 height 19
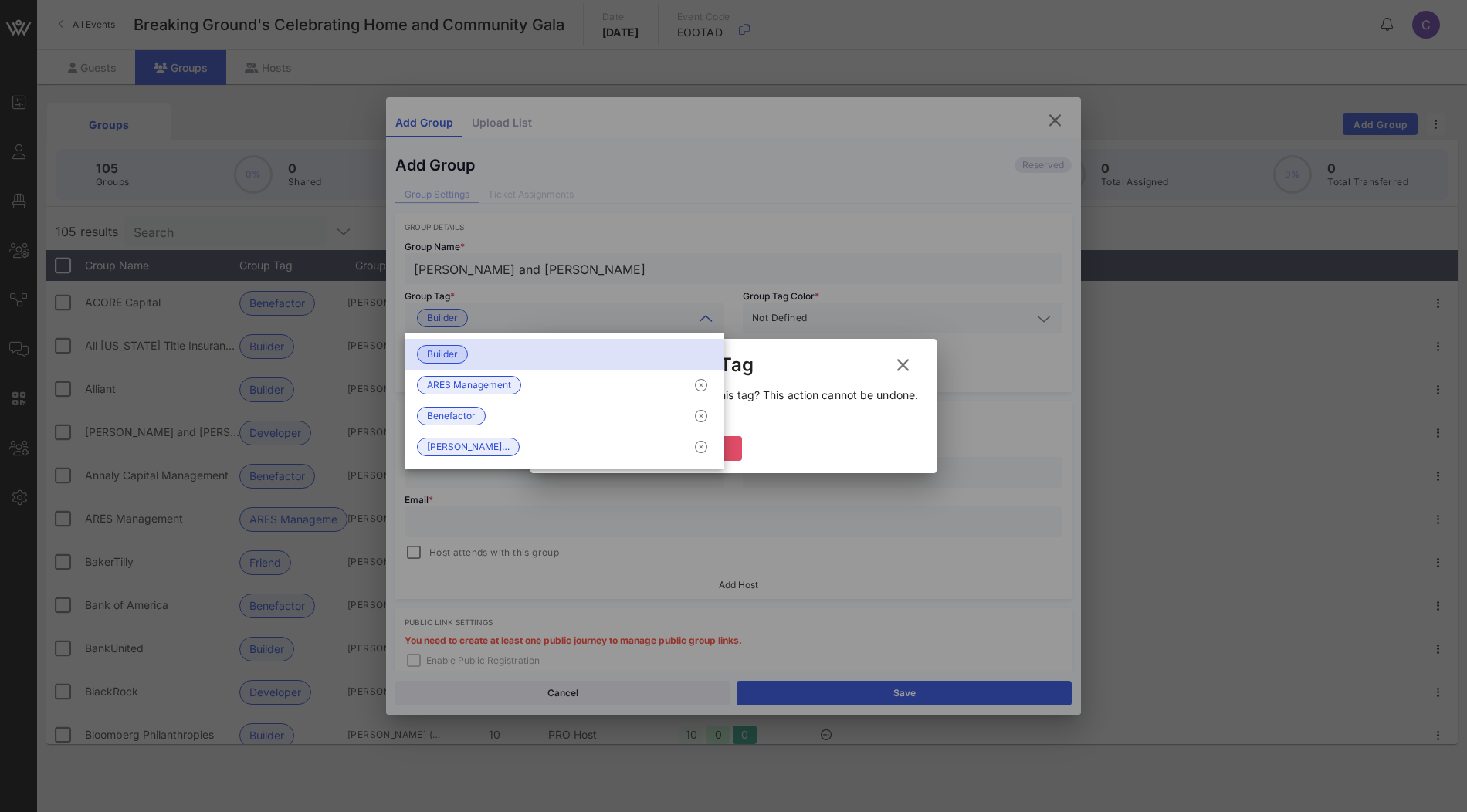
click at [738, 456] on button "Delete" at bounding box center [695, 448] width 93 height 24
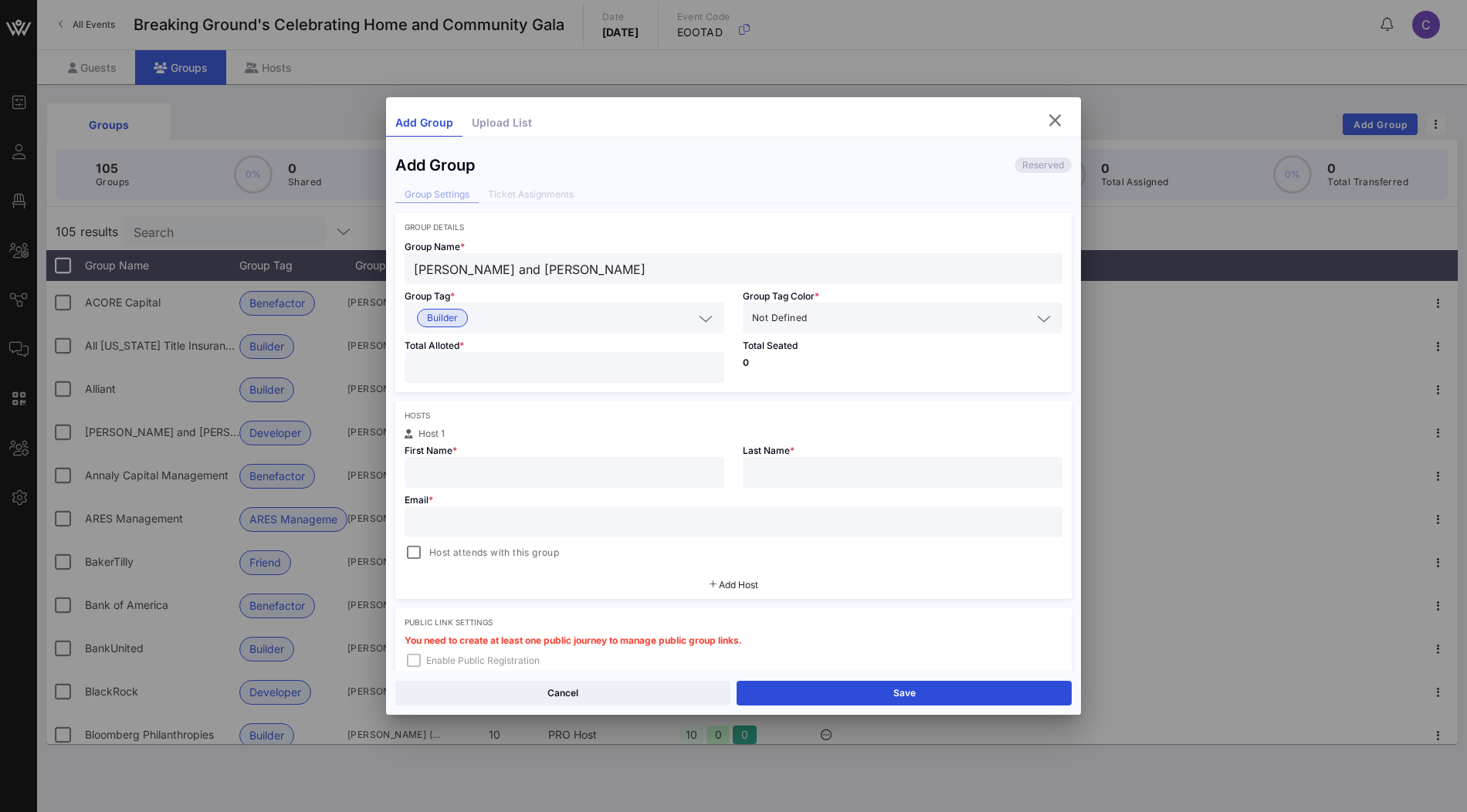
click at [535, 372] on input "number" at bounding box center [564, 367] width 301 height 20
type input "**"
click at [467, 472] on input "text" at bounding box center [564, 472] width 301 height 20
paste input "David Walsh"
click at [476, 472] on input "David Walsh" at bounding box center [564, 472] width 301 height 20
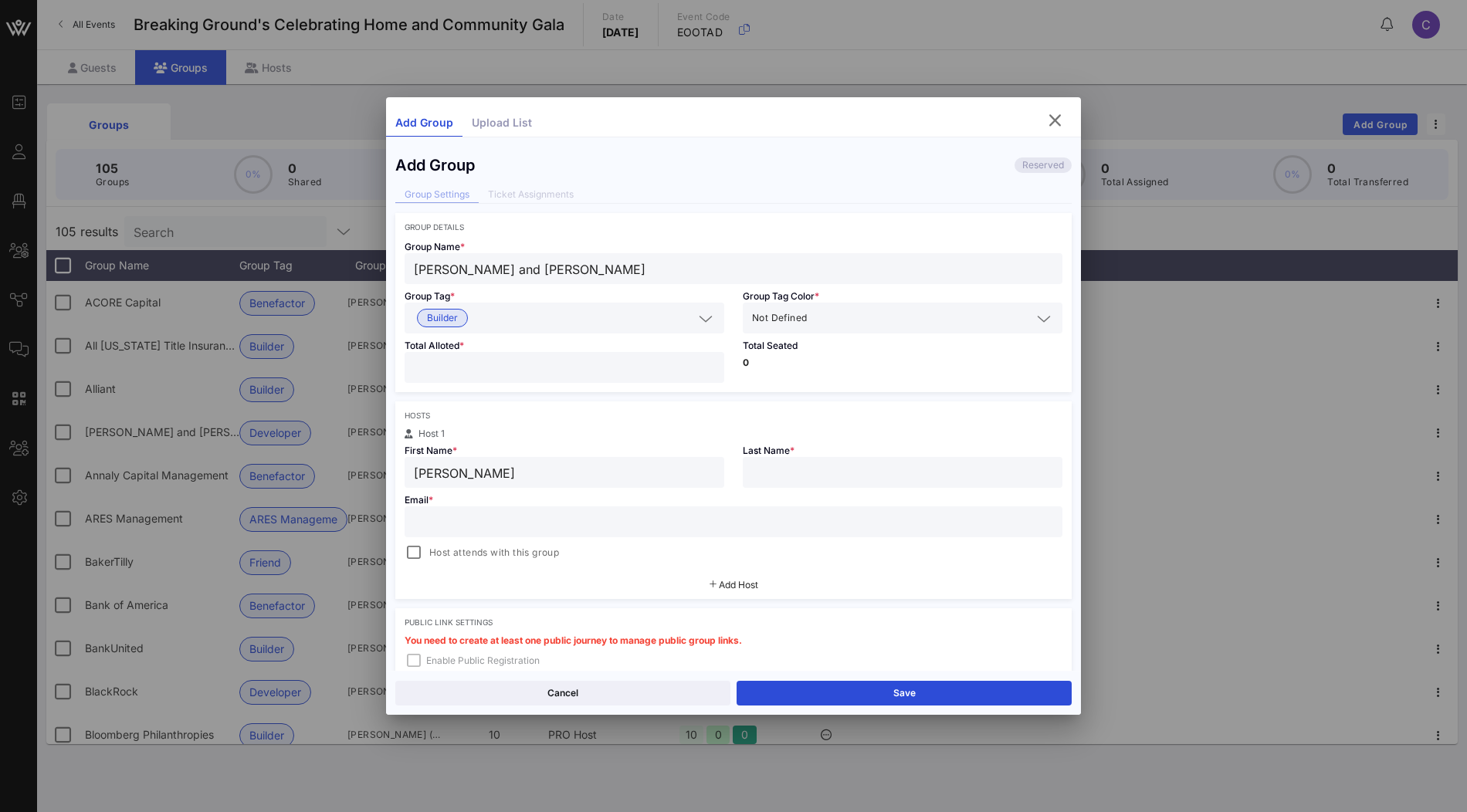
click at [476, 472] on input "David Walsh" at bounding box center [564, 472] width 301 height 20
type input "David"
click at [765, 473] on input "text" at bounding box center [903, 472] width 301 height 20
paste
type input "Walsh"
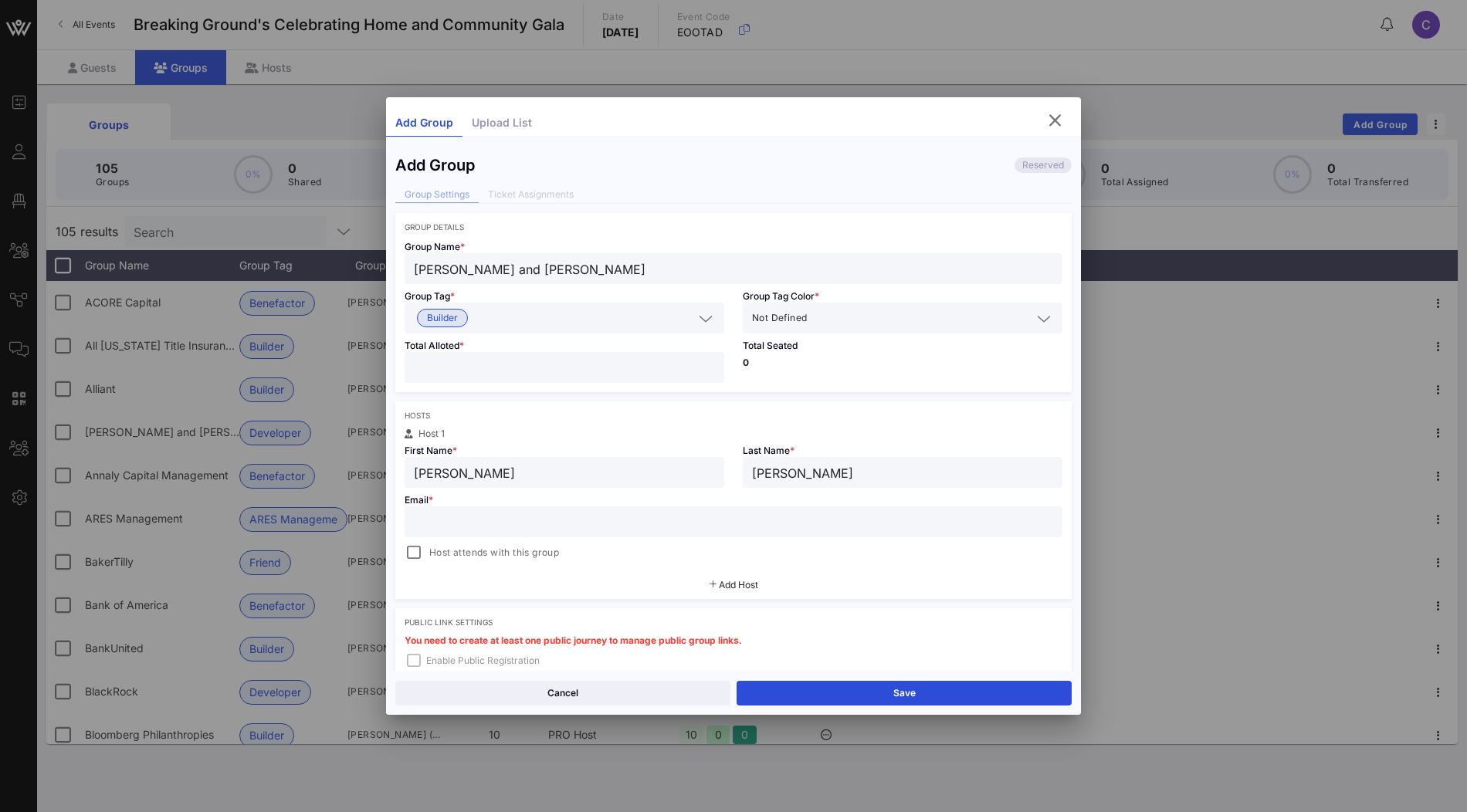
click at [555, 517] on input "text" at bounding box center [733, 522] width 639 height 20
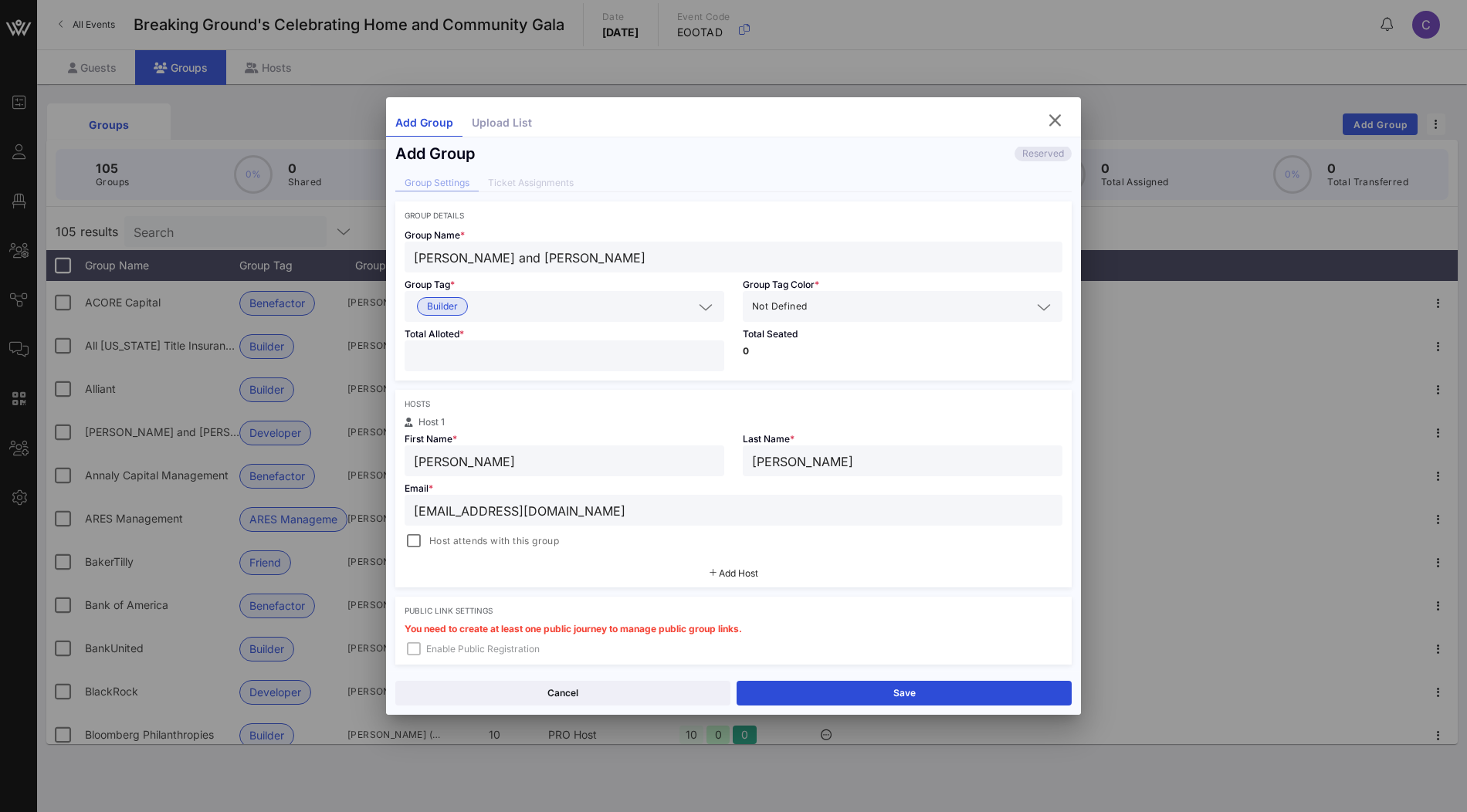
scroll to position [241, 0]
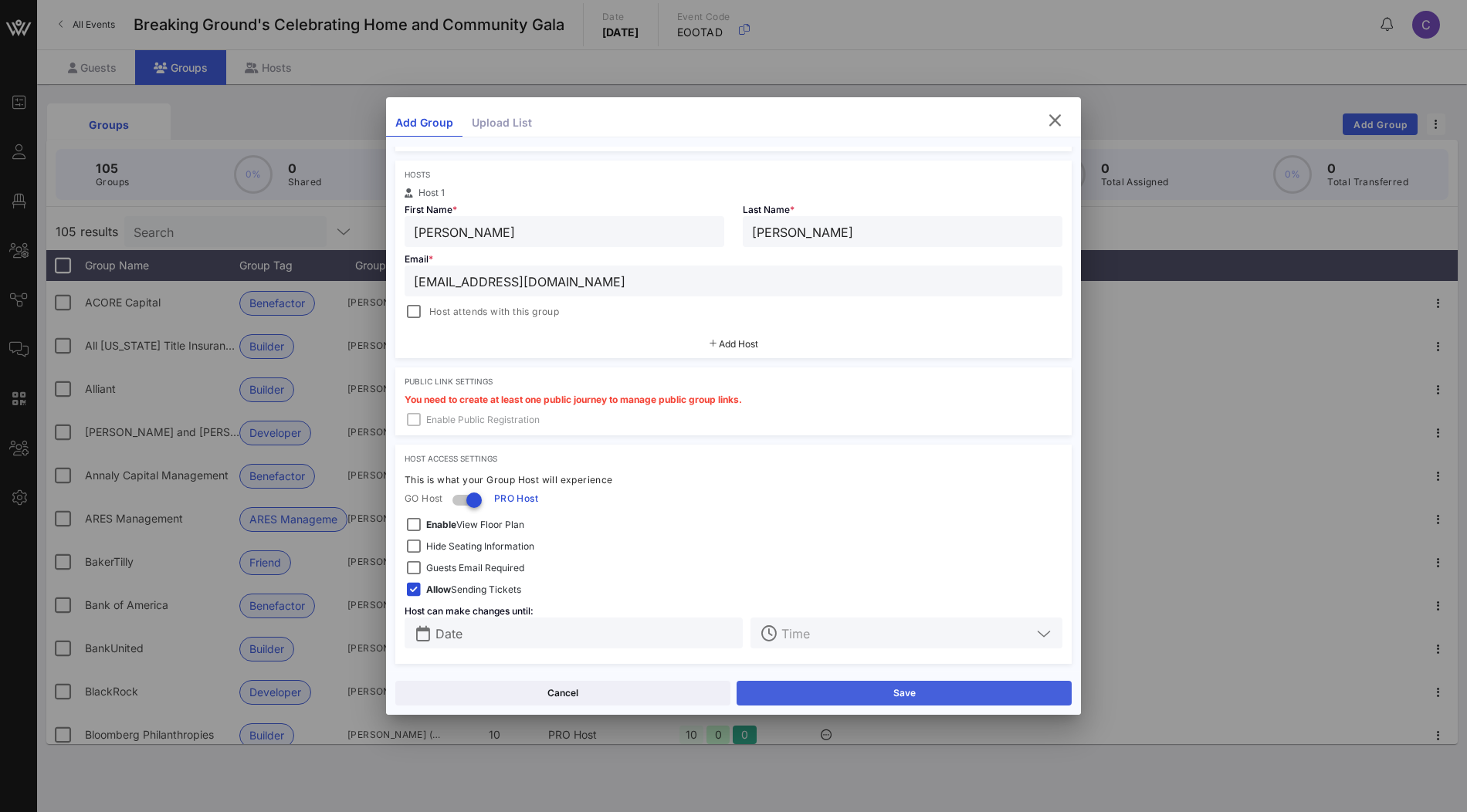
type input "dwalsh@breakingground.org"
click at [808, 690] on button "Save" at bounding box center [903, 693] width 335 height 24
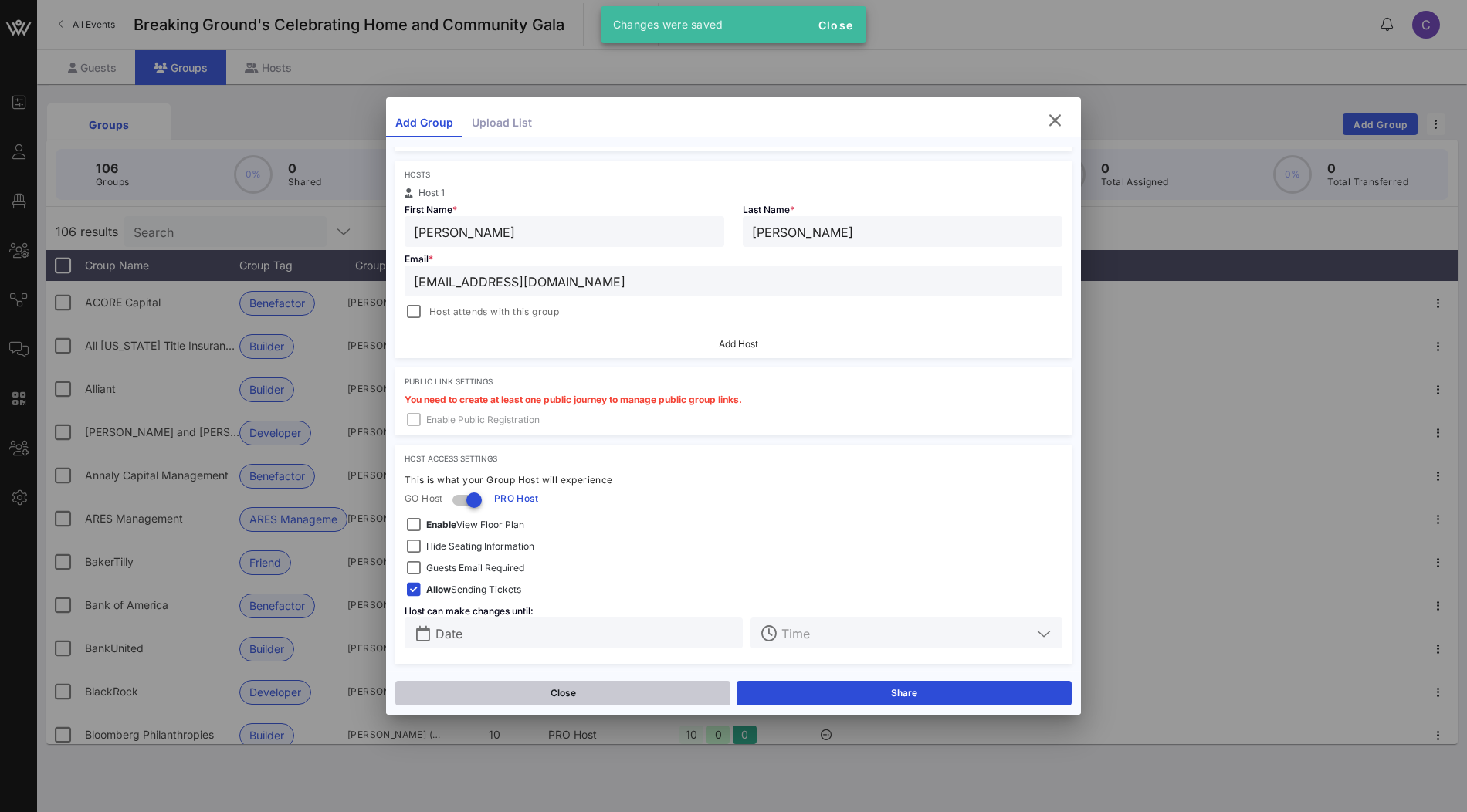
click at [565, 684] on button "Close" at bounding box center [563, 693] width 335 height 24
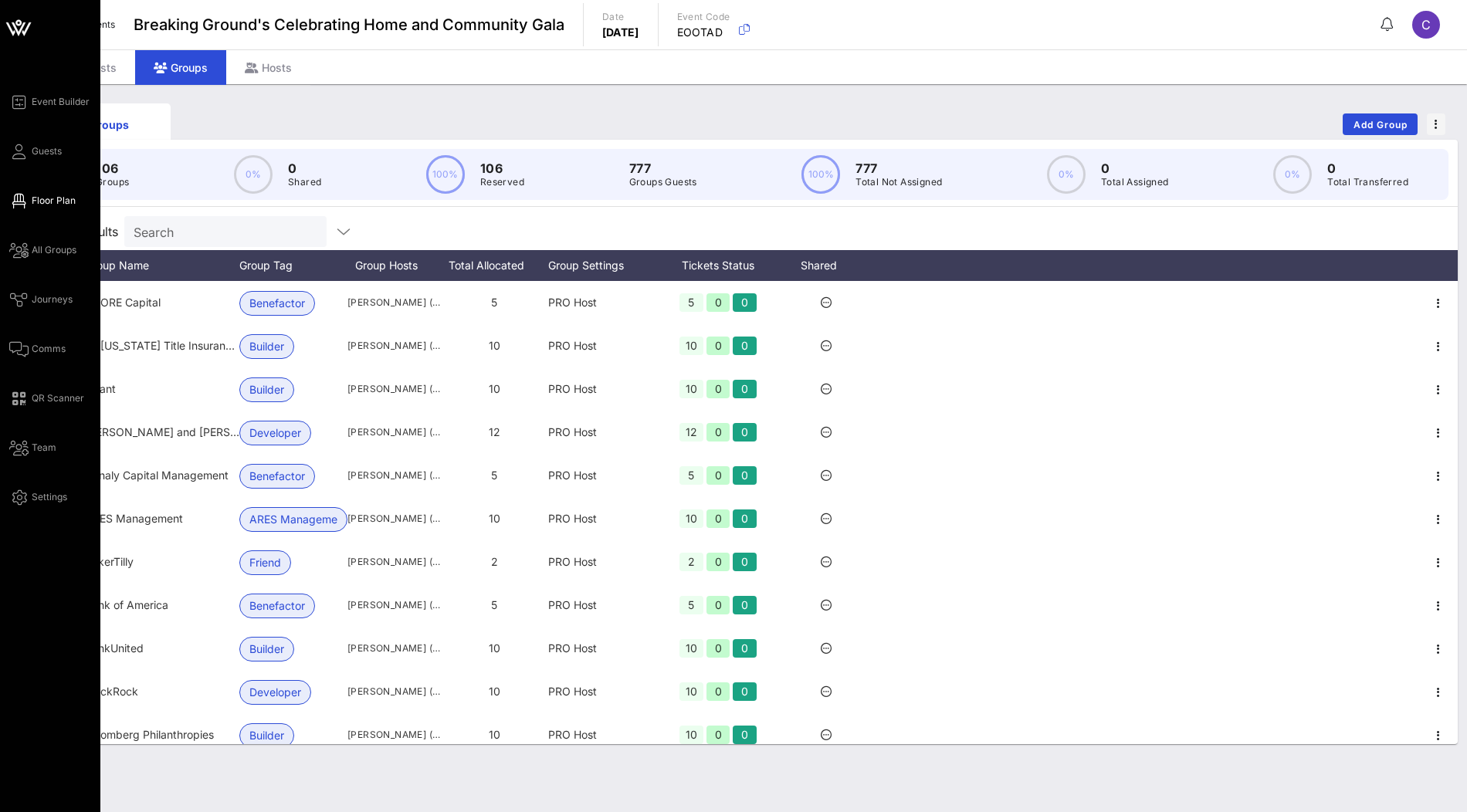
click at [35, 195] on span "Floor Plan" at bounding box center [53, 201] width 44 height 14
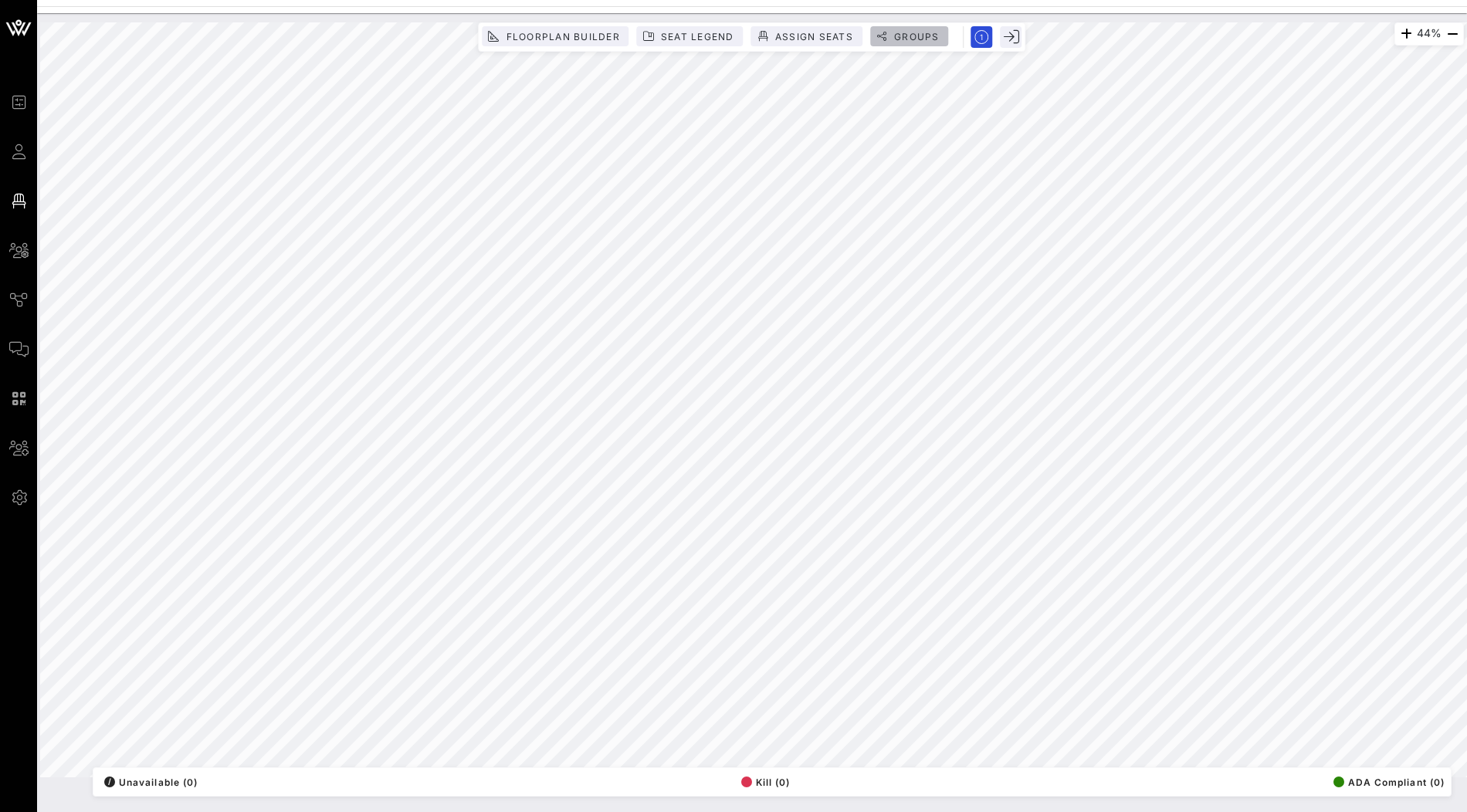
click at [921, 38] on span "Groups" at bounding box center [916, 36] width 46 height 12
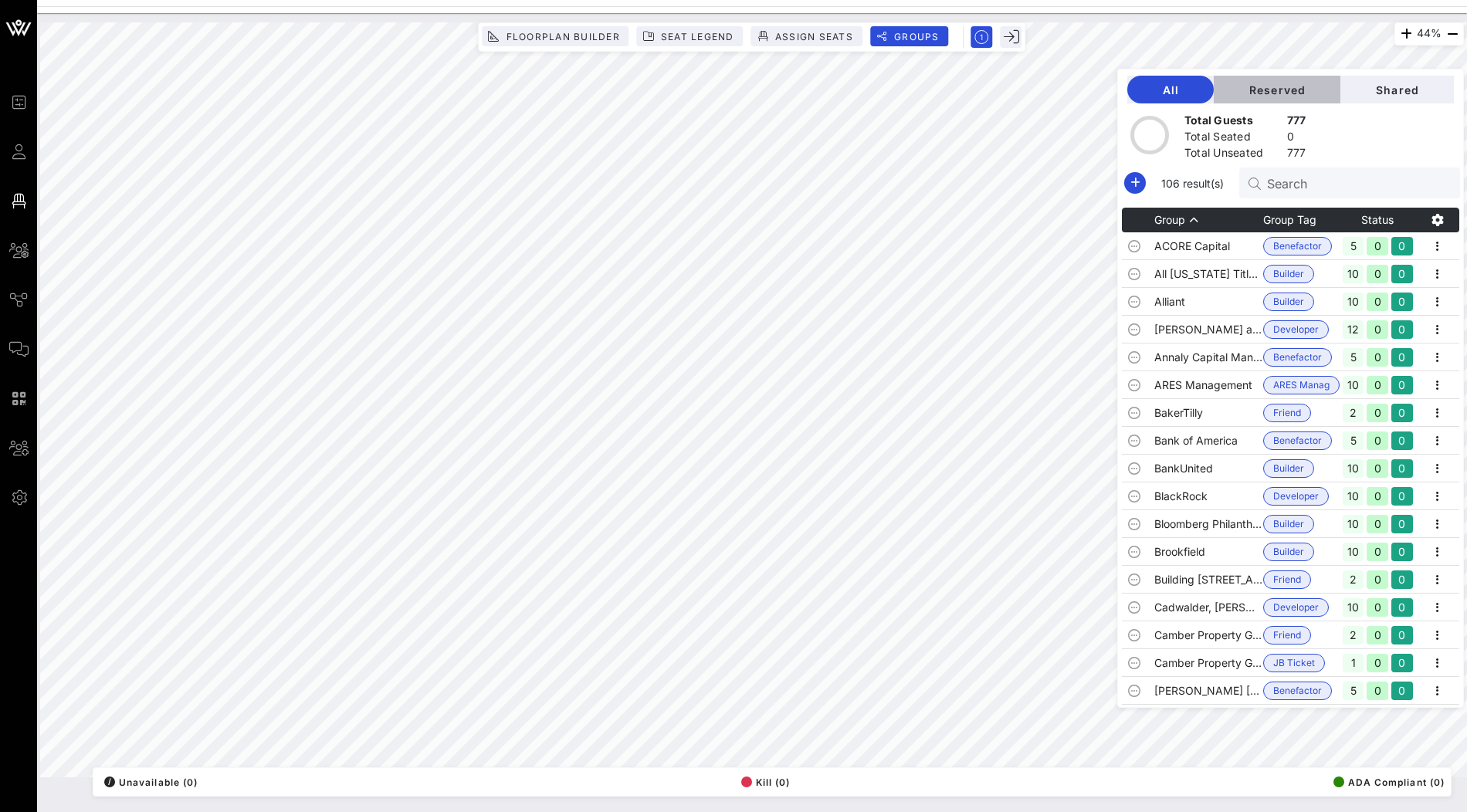
click at [1293, 85] on span "Reserved" at bounding box center [1277, 89] width 102 height 13
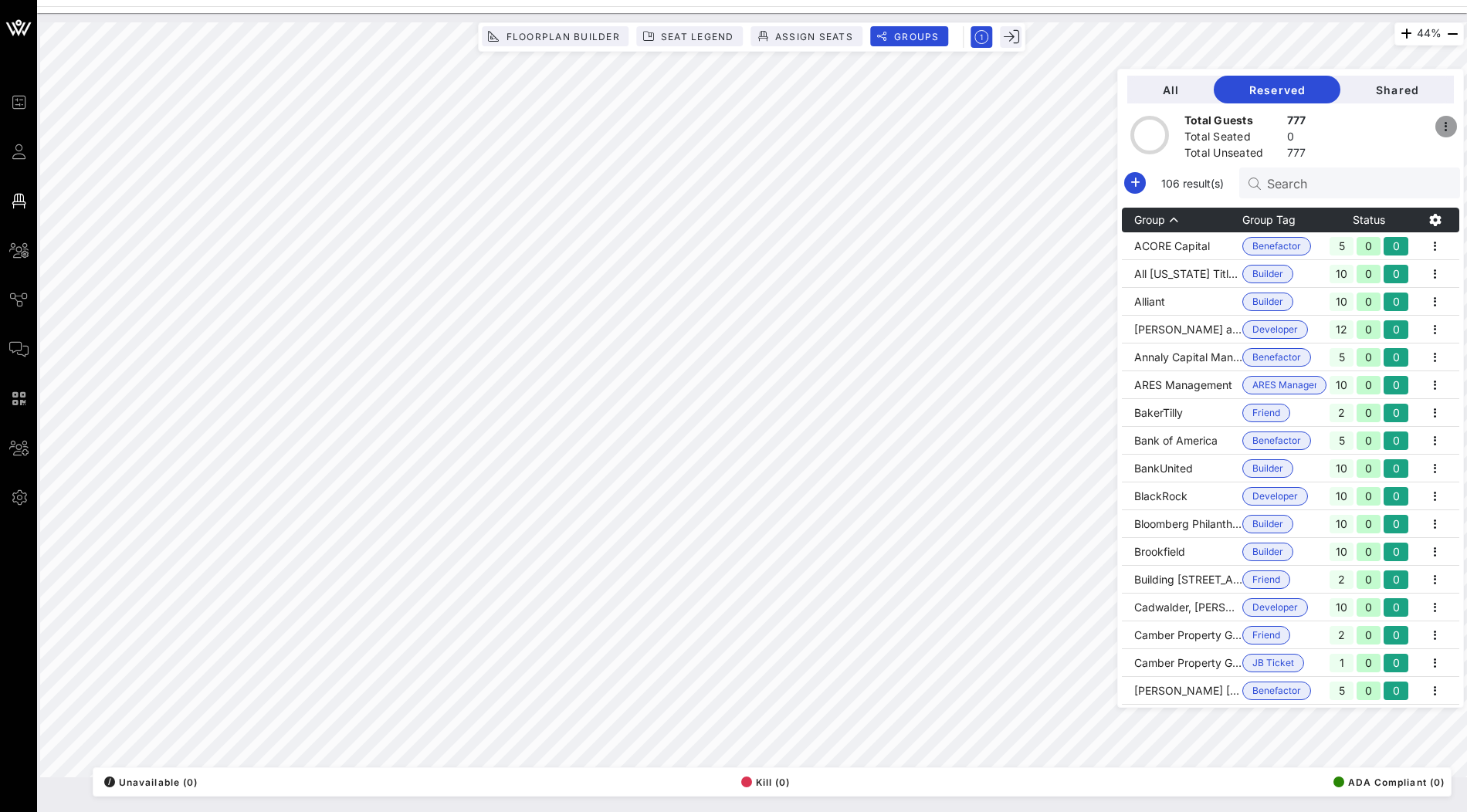
click at [1451, 128] on icon "button" at bounding box center [1447, 127] width 19 height 19
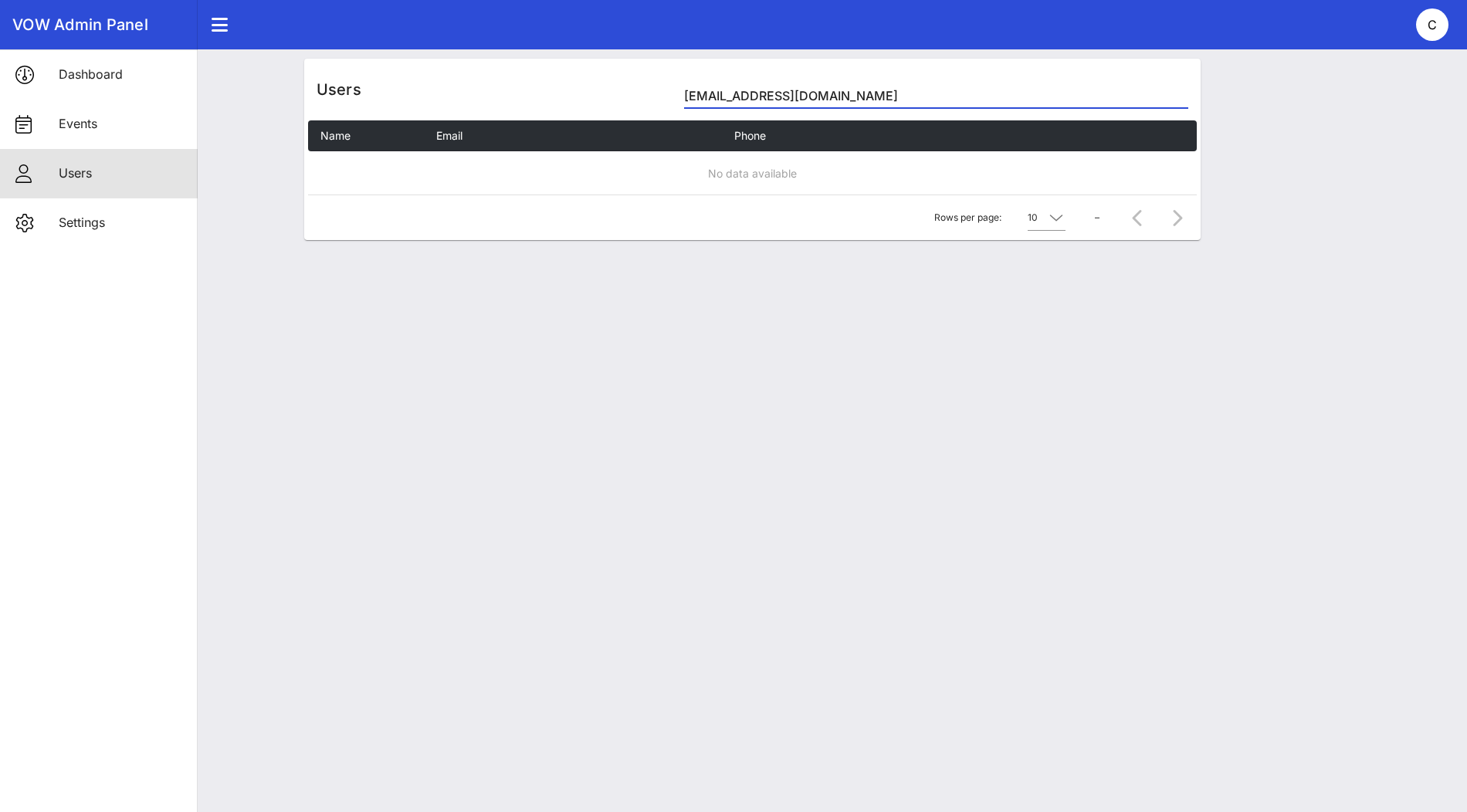
click at [790, 93] on input "[EMAIL_ADDRESS][DOMAIN_NAME]" at bounding box center [936, 95] width 503 height 24
paste input "elangus"
type input "[EMAIL_ADDRESS][DOMAIN_NAME]"
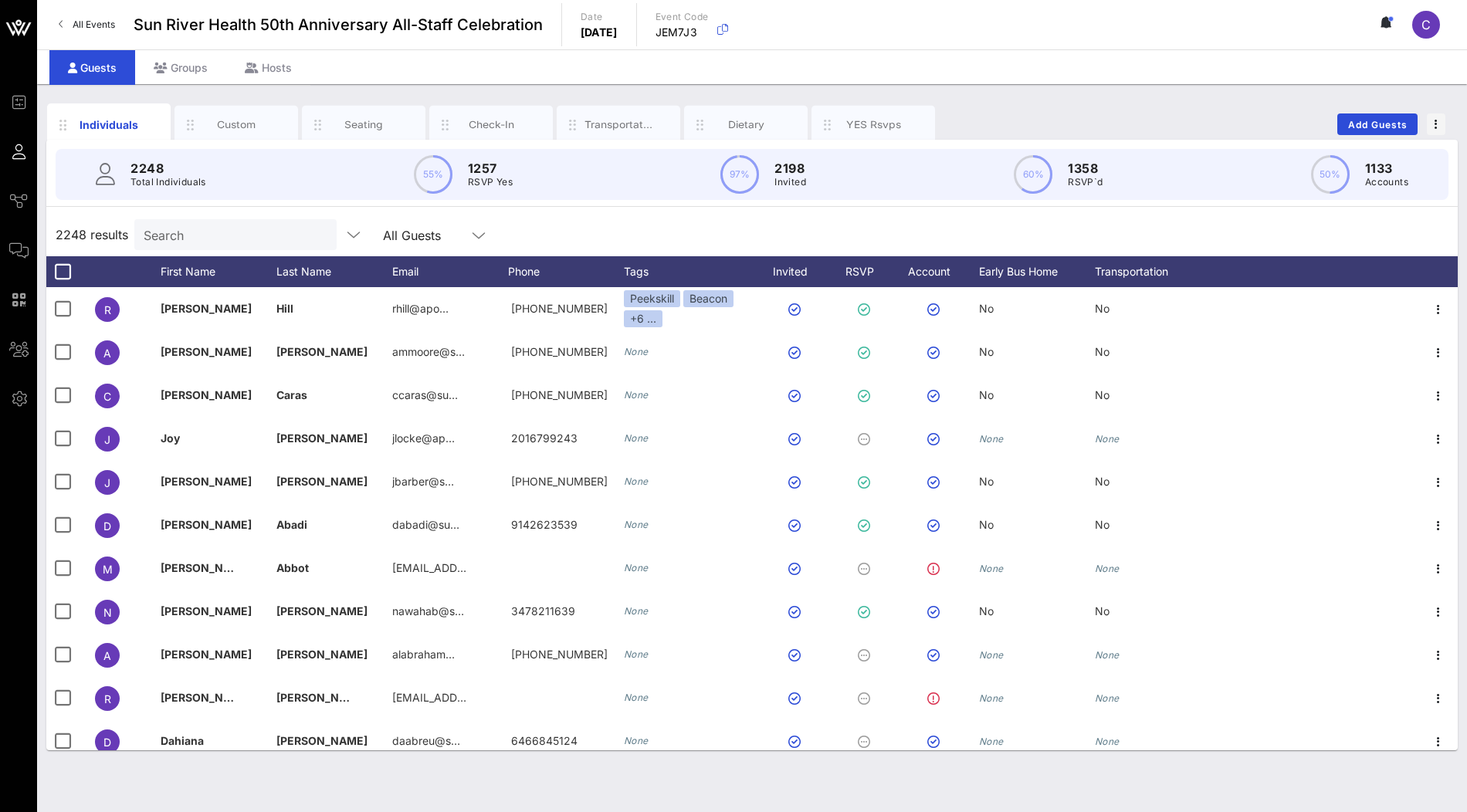
click at [255, 228] on input "Search" at bounding box center [234, 235] width 181 height 20
paste input "[EMAIL_ADDRESS][DOMAIN_NAME]"
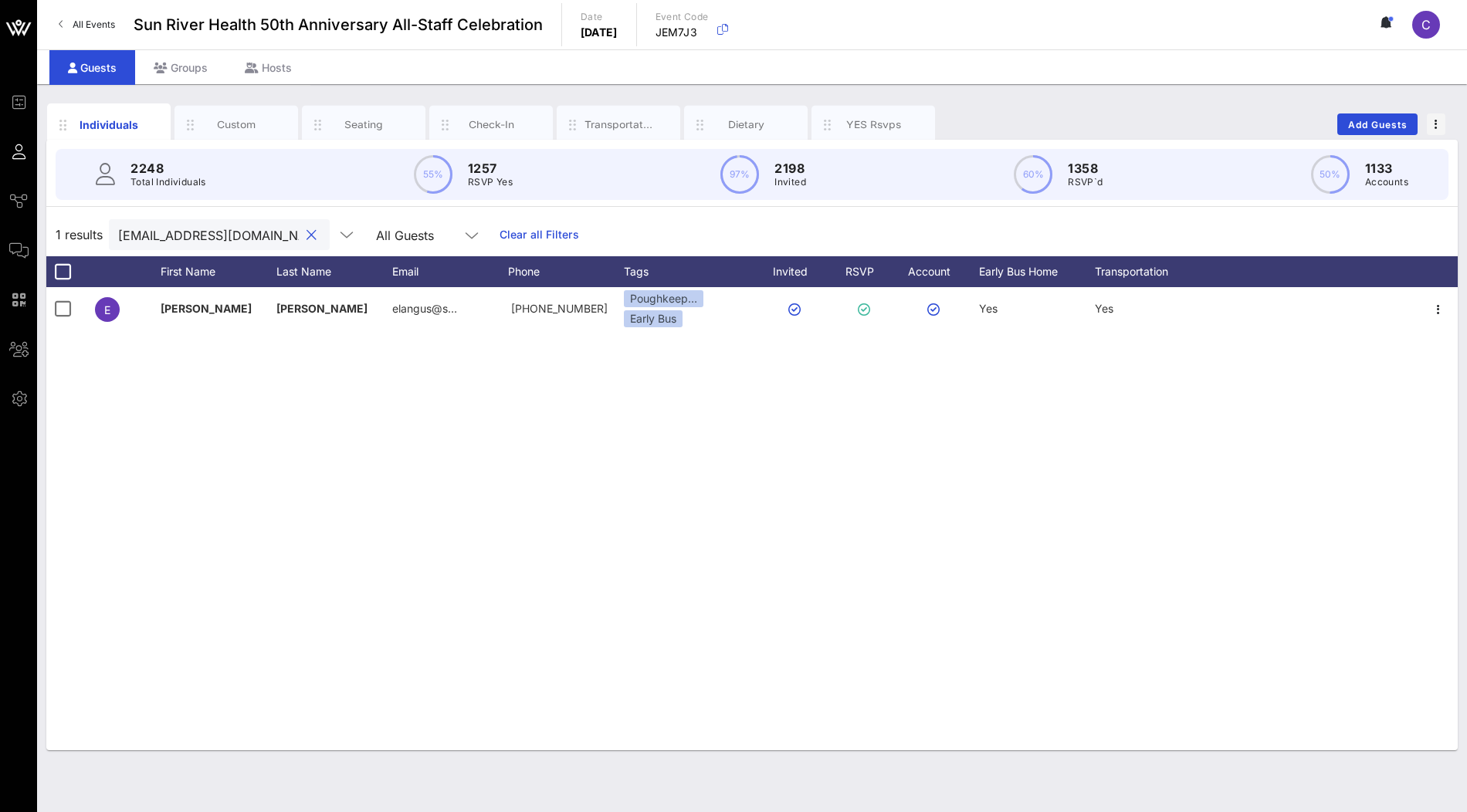
type input "[EMAIL_ADDRESS][DOMAIN_NAME]"
click at [732, 26] on icon "button" at bounding box center [723, 30] width 19 height 19
click at [240, 235] on input "[EMAIL_ADDRESS][DOMAIN_NAME]" at bounding box center [209, 235] width 181 height 20
click at [188, 239] on input "Luz House" at bounding box center [209, 235] width 181 height 20
paste input "LaRoc"
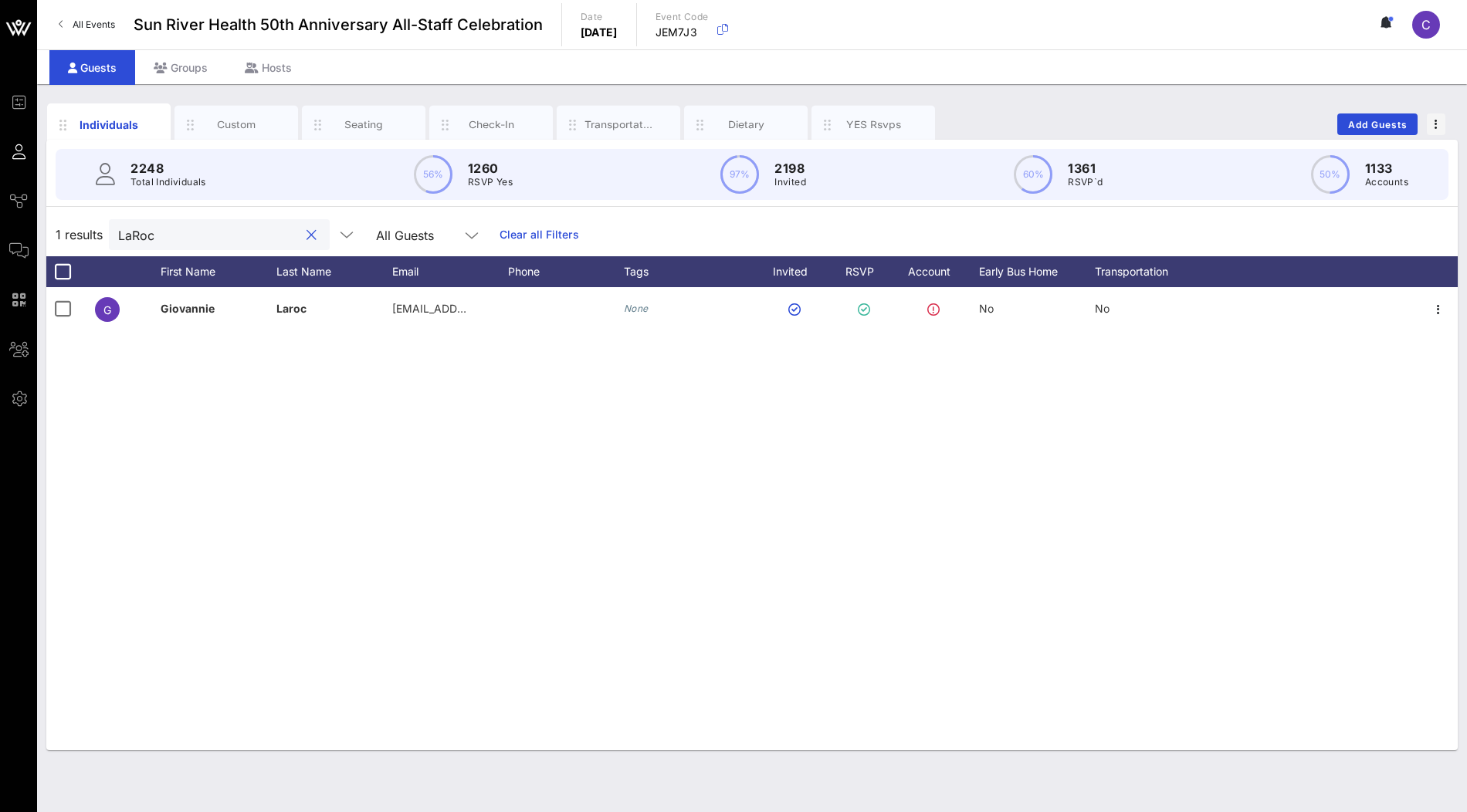
type input "LaRoc"
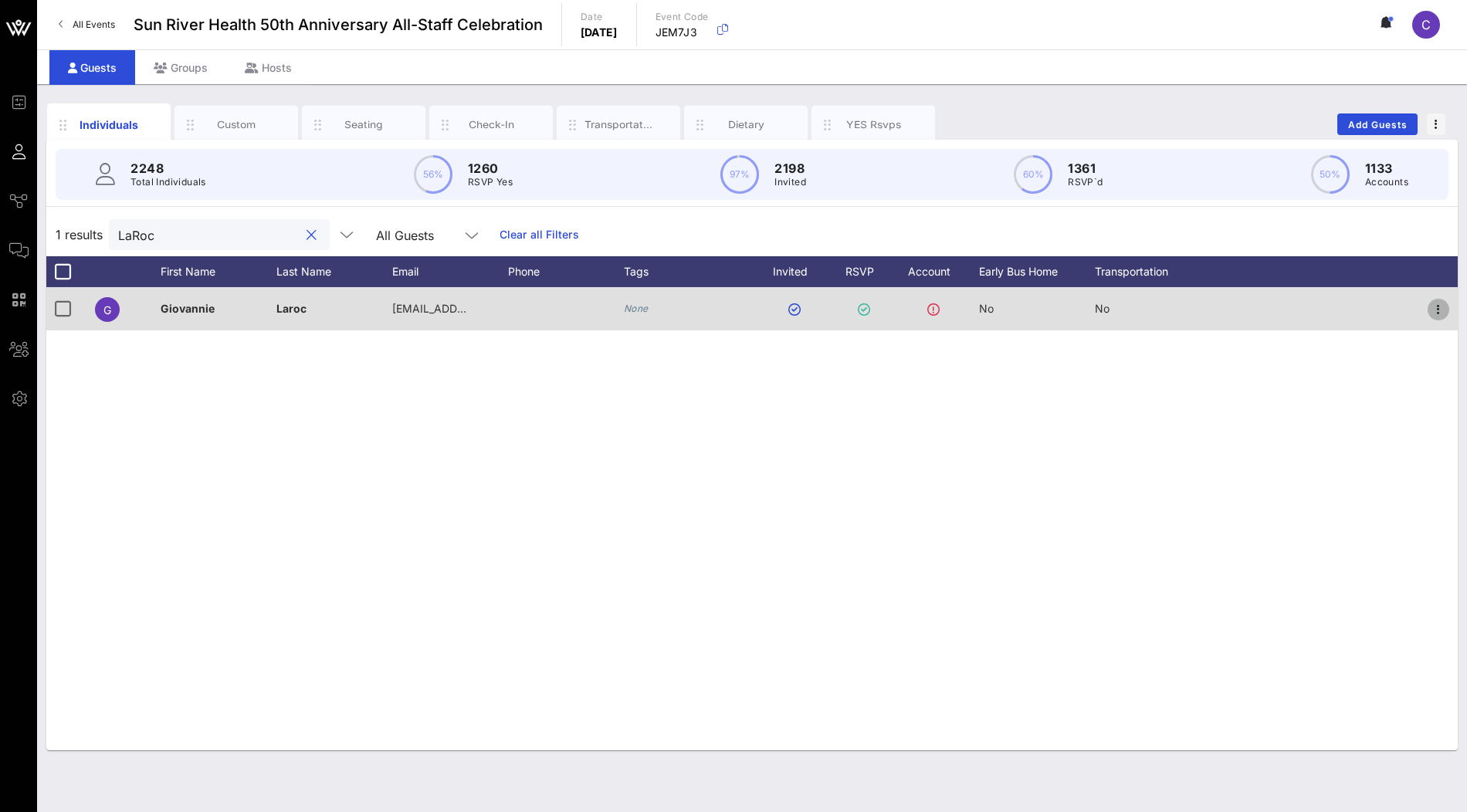
click at [1430, 308] on icon "button" at bounding box center [1439, 310] width 19 height 19
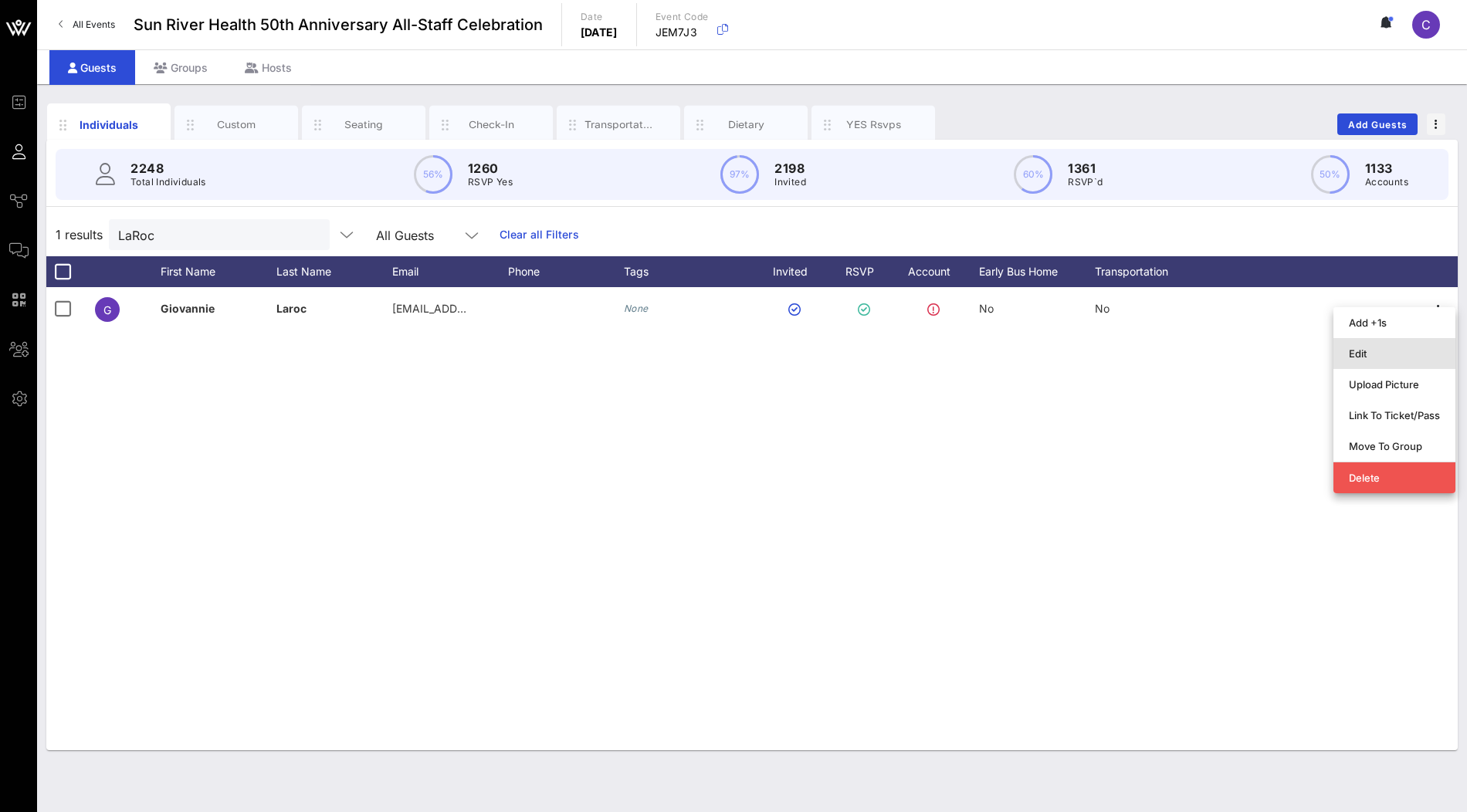
click at [1377, 354] on div "Edit" at bounding box center [1394, 354] width 91 height 13
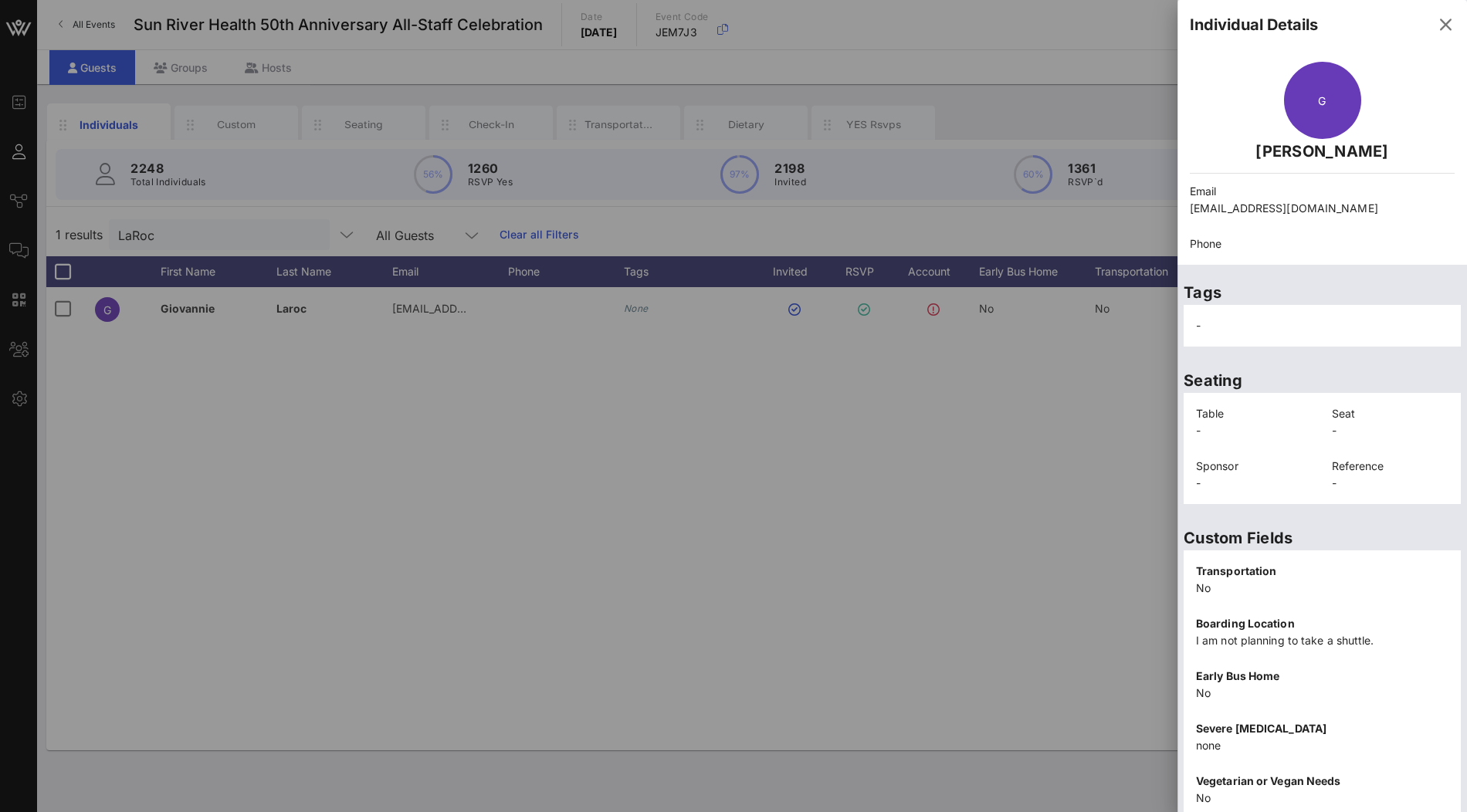
scroll to position [144, 0]
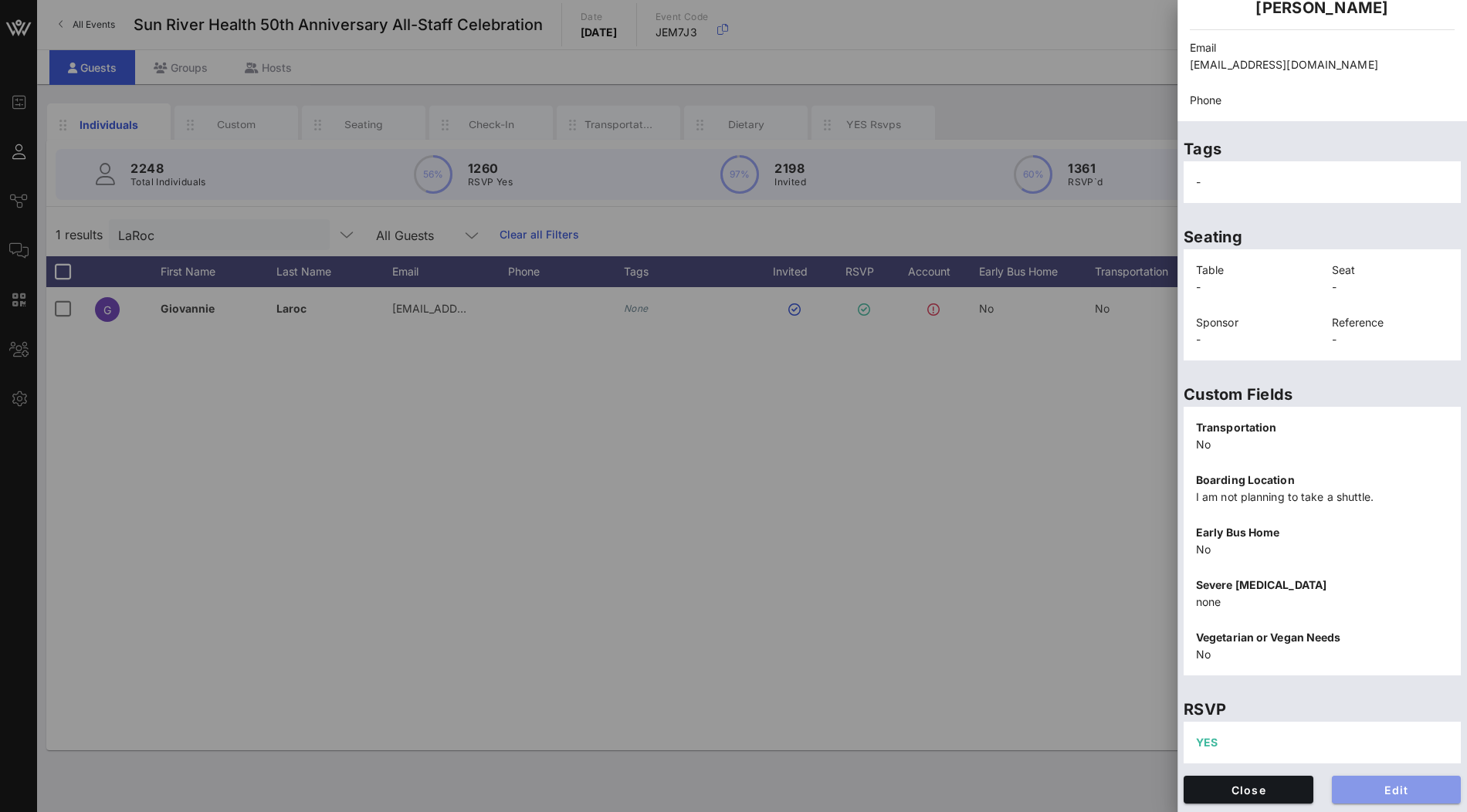
click at [1408, 792] on span "Edit" at bounding box center [1397, 789] width 105 height 13
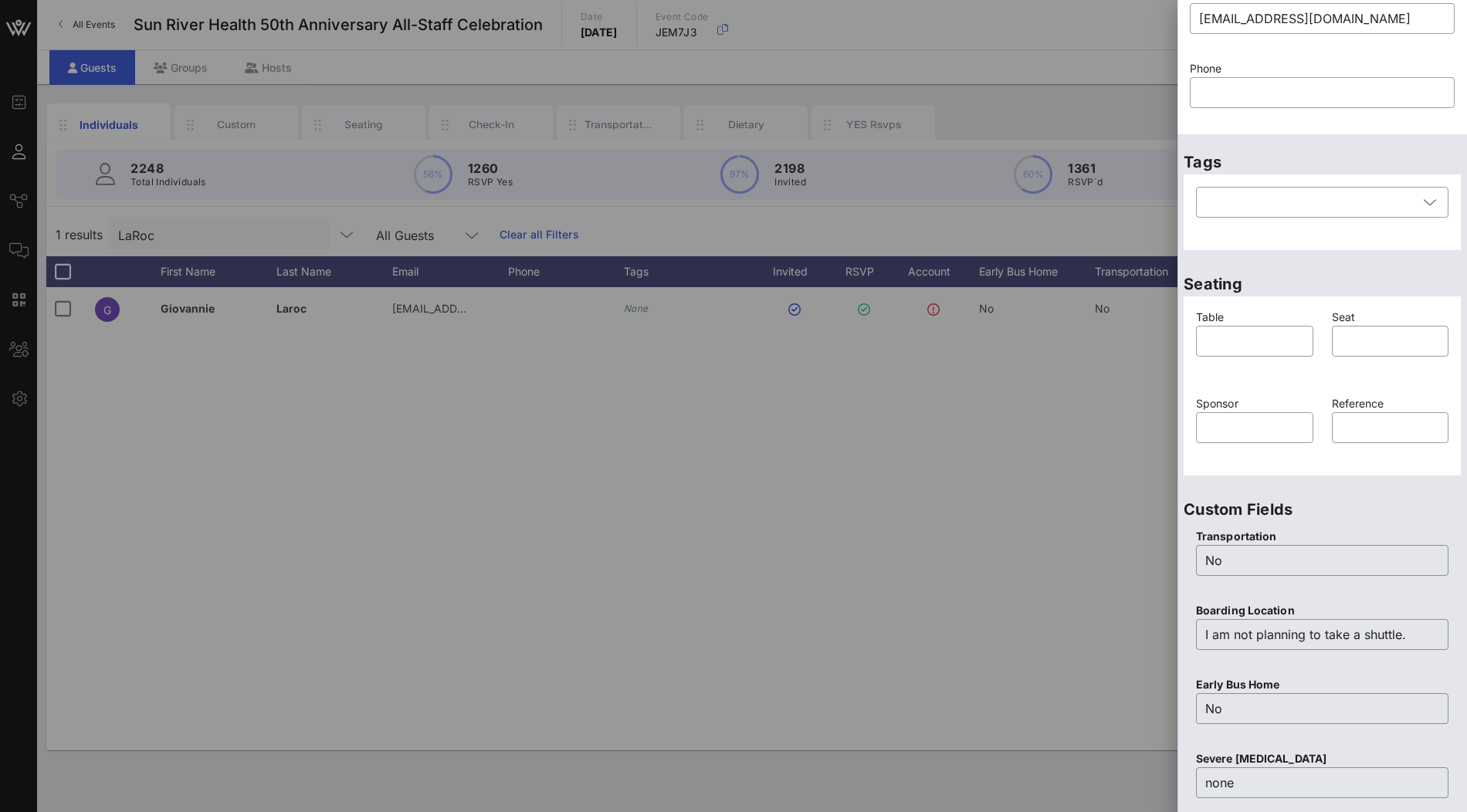
scroll to position [0, 0]
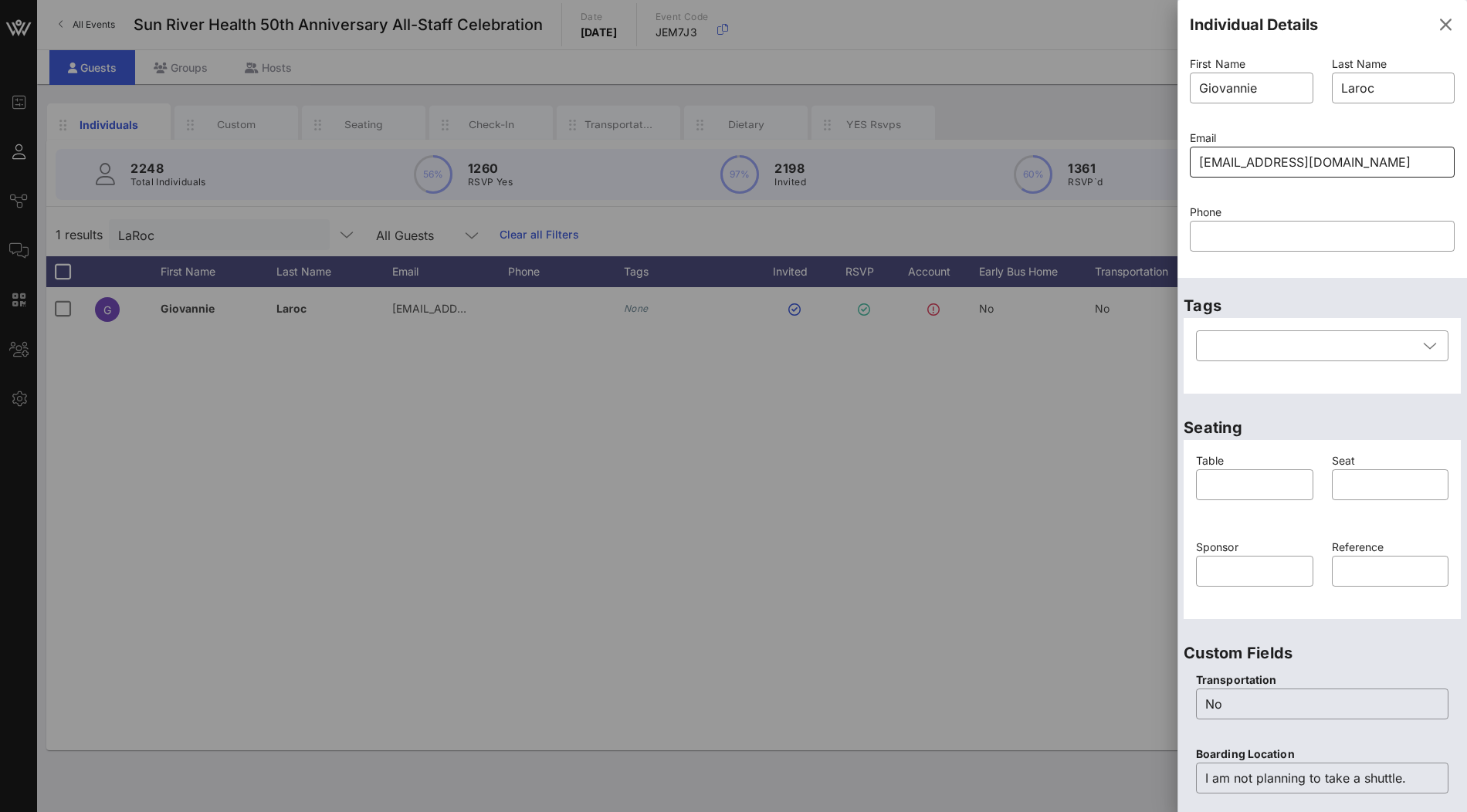
click at [1348, 158] on input "glaroc@sunriver.org" at bounding box center [1323, 162] width 246 height 24
click at [1206, 162] on input "glaroc@sunriver.org" at bounding box center [1323, 162] width 246 height 24
type input "giolaroc@sunriver.org"
click at [1265, 306] on p "Tags" at bounding box center [1322, 305] width 277 height 24
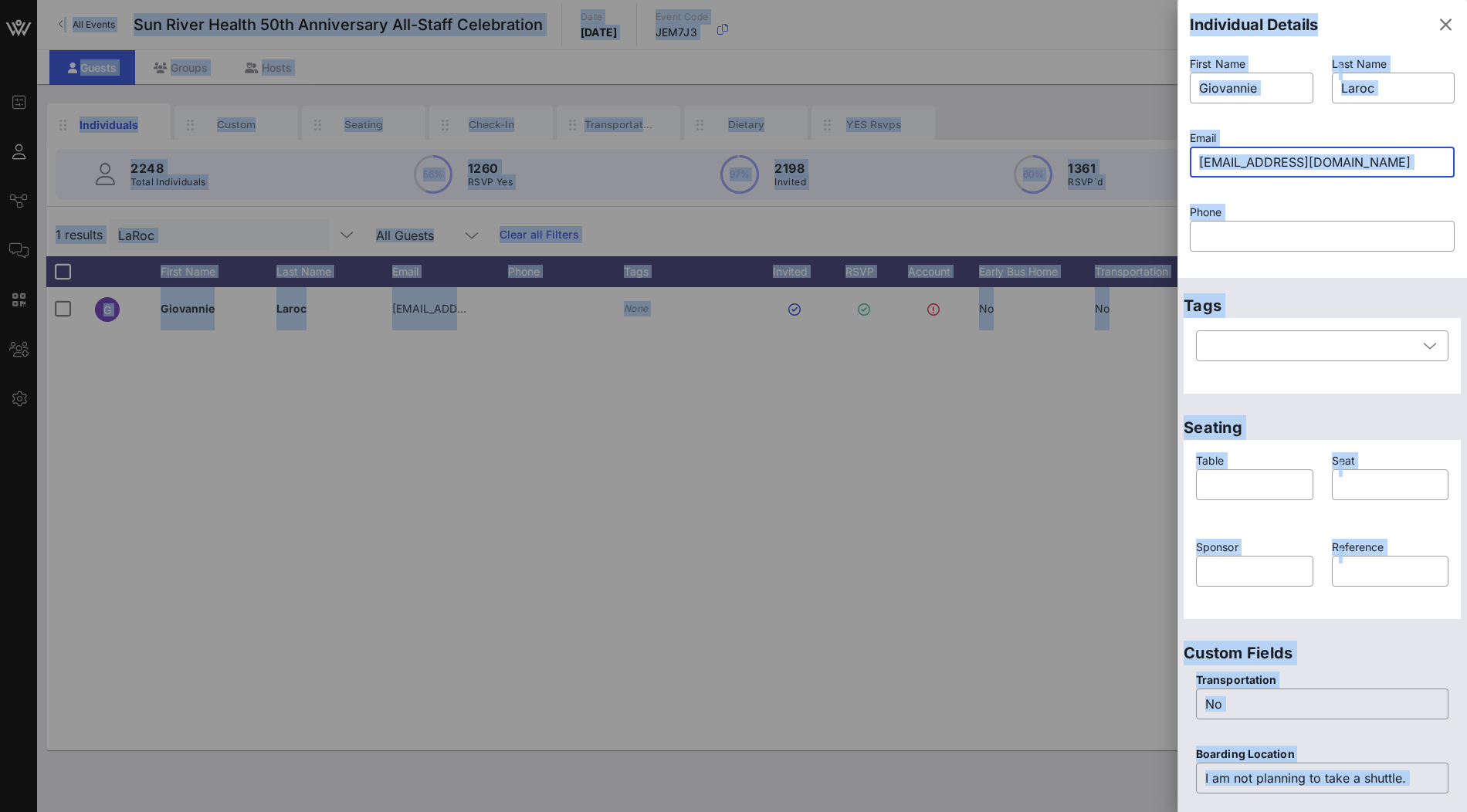
click at [1348, 165] on input "giolaroc@sunriver.org" at bounding box center [1323, 162] width 246 height 24
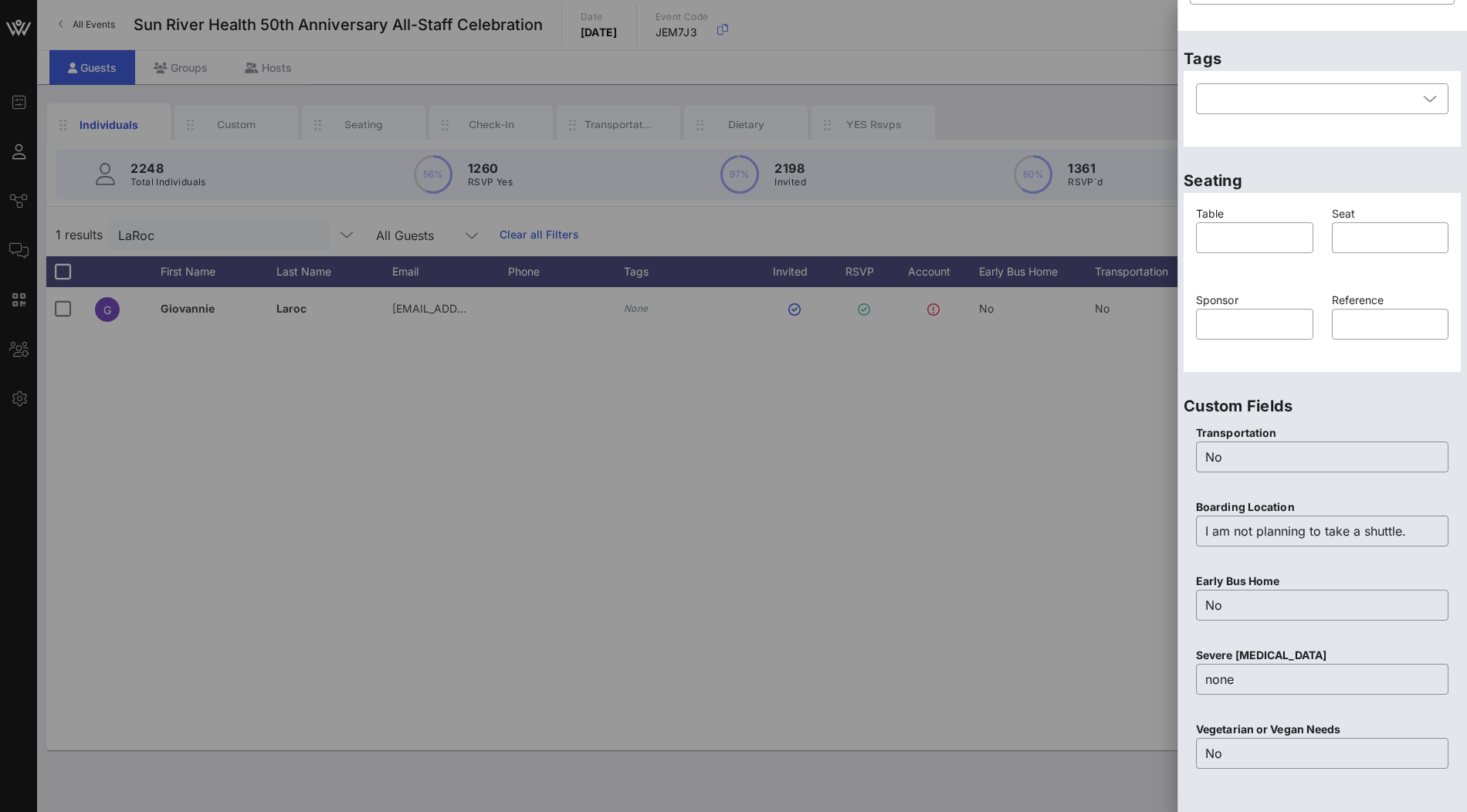
scroll to position [435, 0]
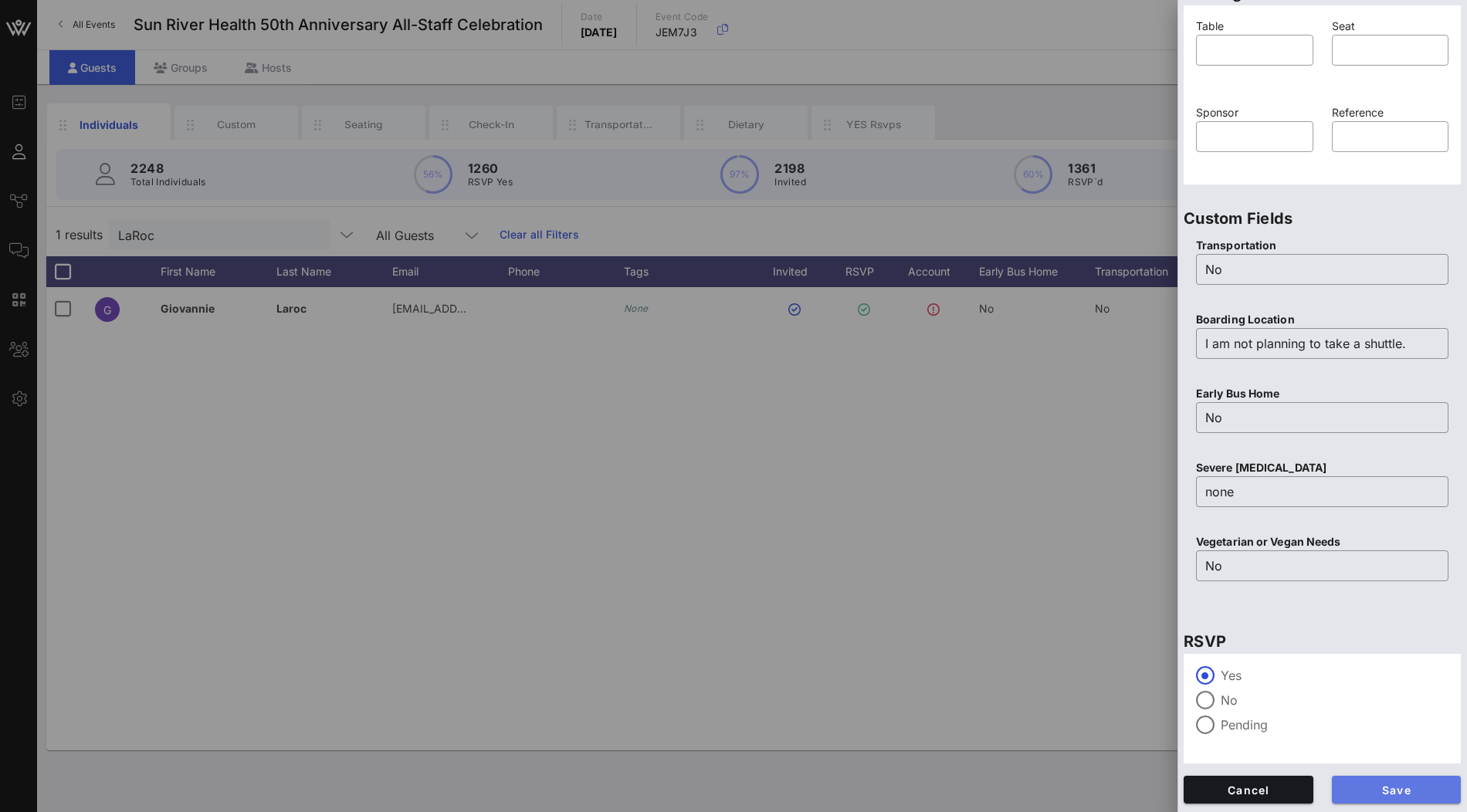
click at [1373, 792] on span "Save" at bounding box center [1397, 789] width 105 height 13
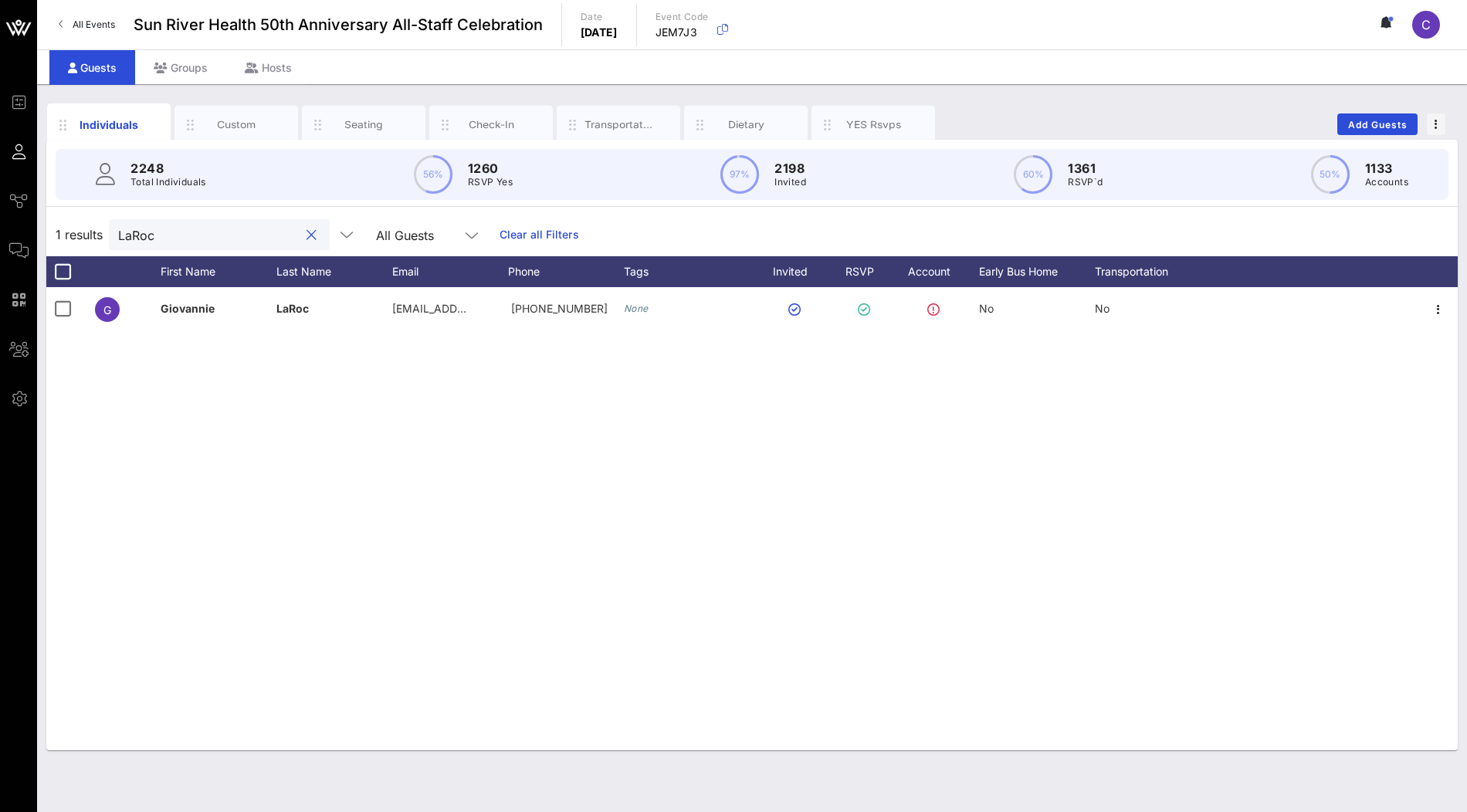
click at [200, 237] on input "LaRoc" at bounding box center [209, 235] width 181 height 20
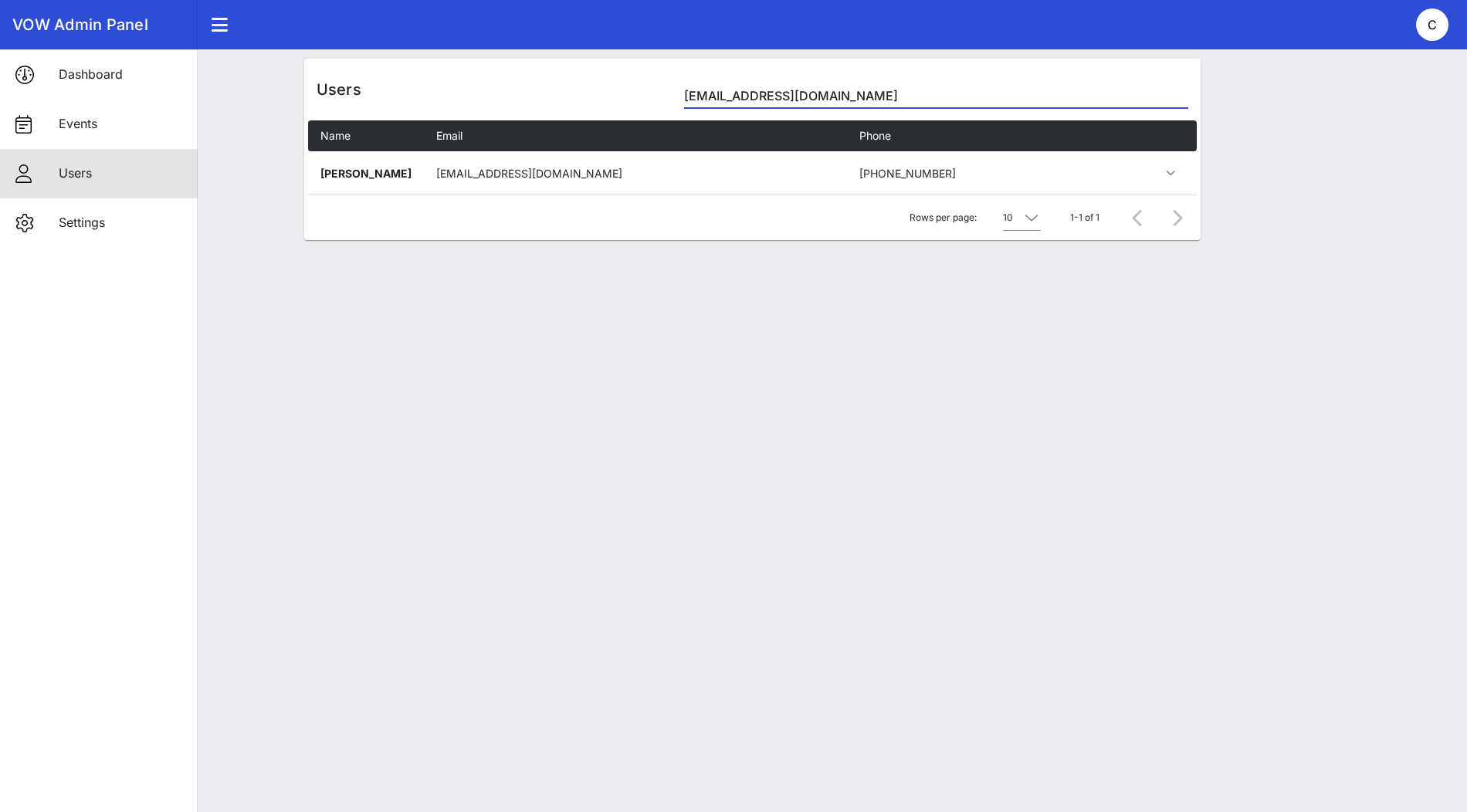
click at [840, 89] on input "[EMAIL_ADDRESS][DOMAIN_NAME]" at bounding box center [936, 95] width 503 height 24
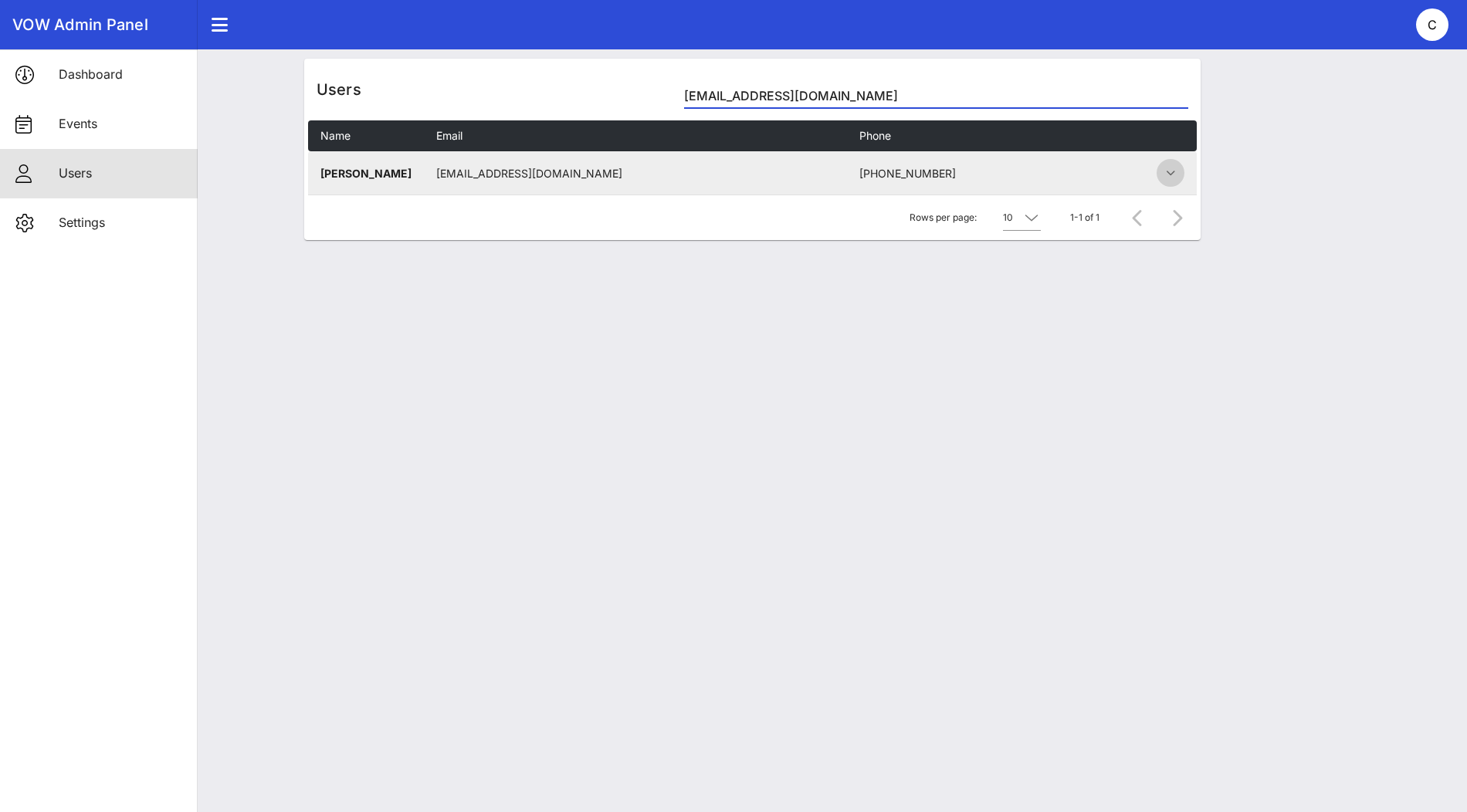
click at [1167, 166] on icon "button" at bounding box center [1170, 173] width 19 height 19
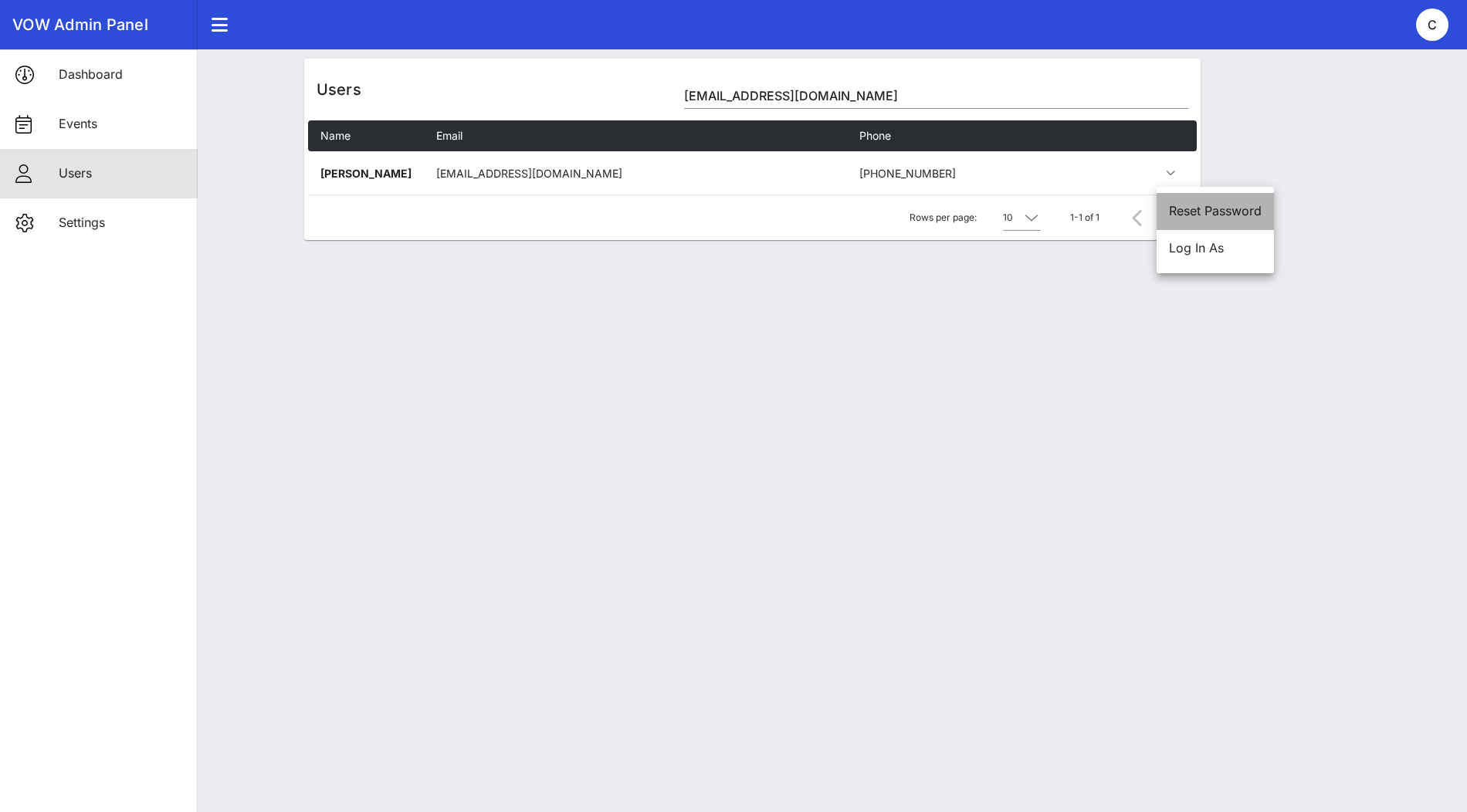
click at [1185, 207] on div "Reset Password" at bounding box center [1215, 211] width 93 height 15
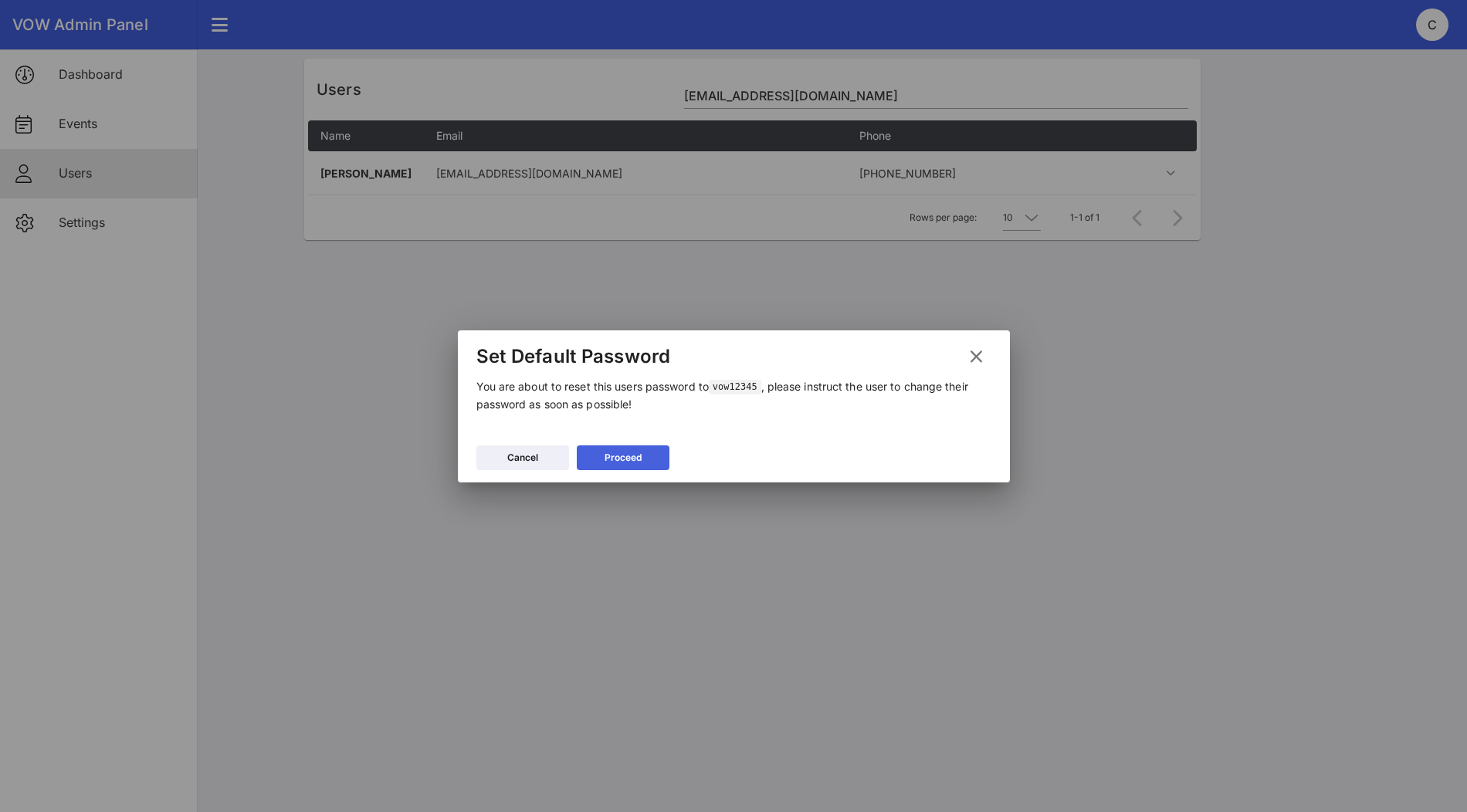
click at [648, 449] on button "Proceed" at bounding box center [623, 457] width 93 height 24
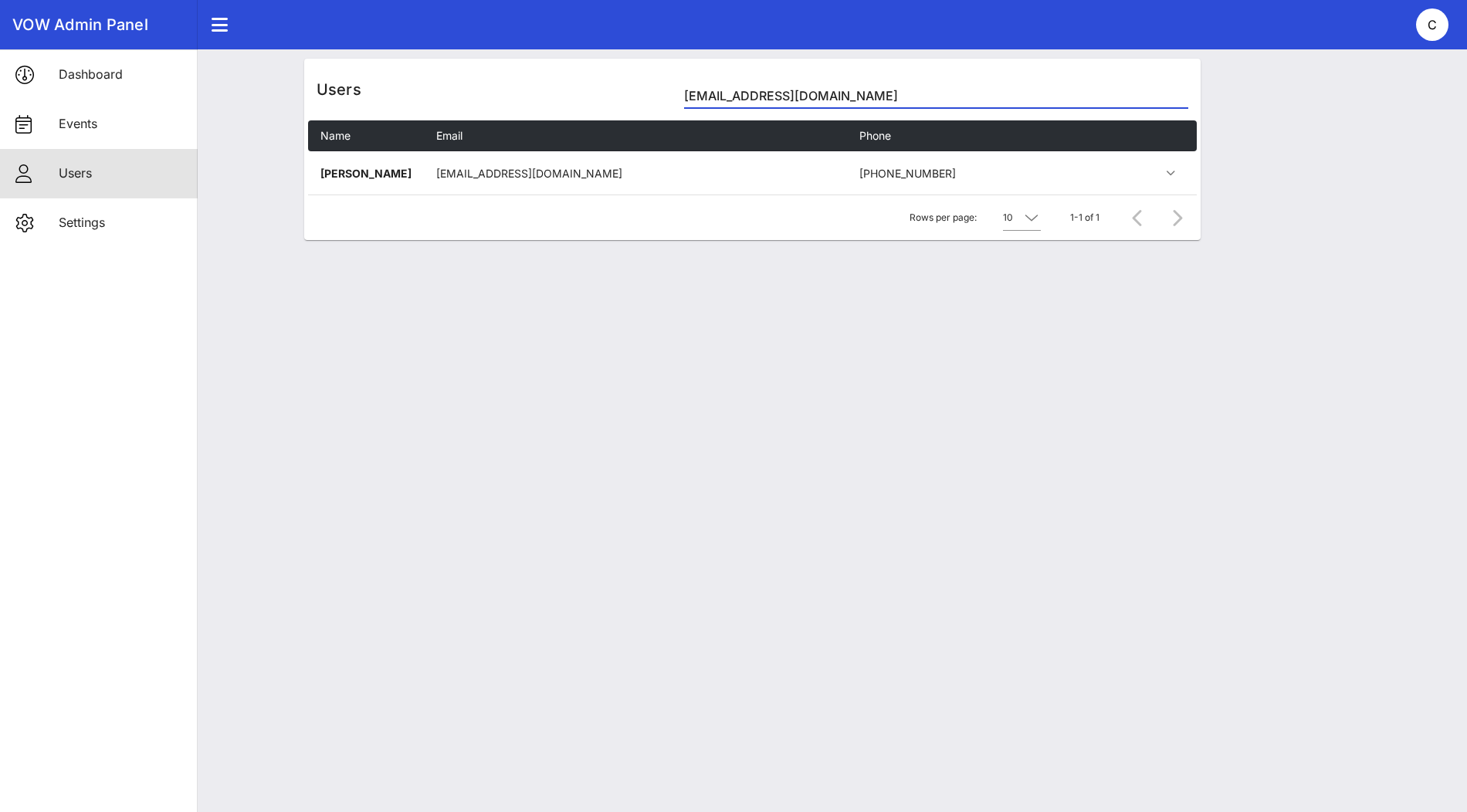
click at [808, 104] on input "[EMAIL_ADDRESS][DOMAIN_NAME]" at bounding box center [936, 95] width 503 height 24
paste input "giolaroc"
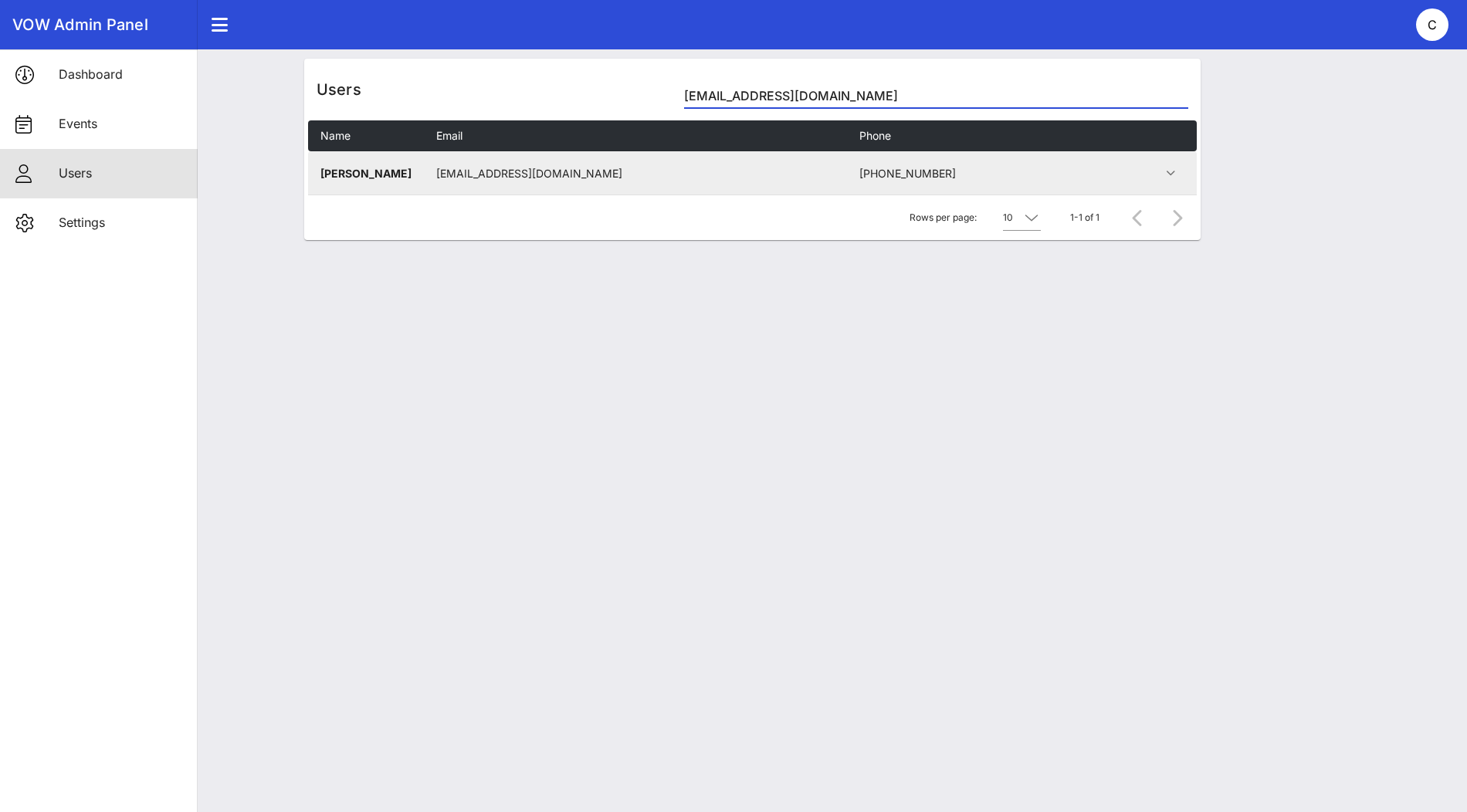
type input "[EMAIL_ADDRESS][DOMAIN_NAME]"
drag, startPoint x: 558, startPoint y: 177, endPoint x: 434, endPoint y: 168, distance: 124.3
click at [434, 168] on td "[EMAIL_ADDRESS][DOMAIN_NAME]" at bounding box center [636, 173] width 424 height 43
copy td "[EMAIL_ADDRESS][DOMAIN_NAME]"
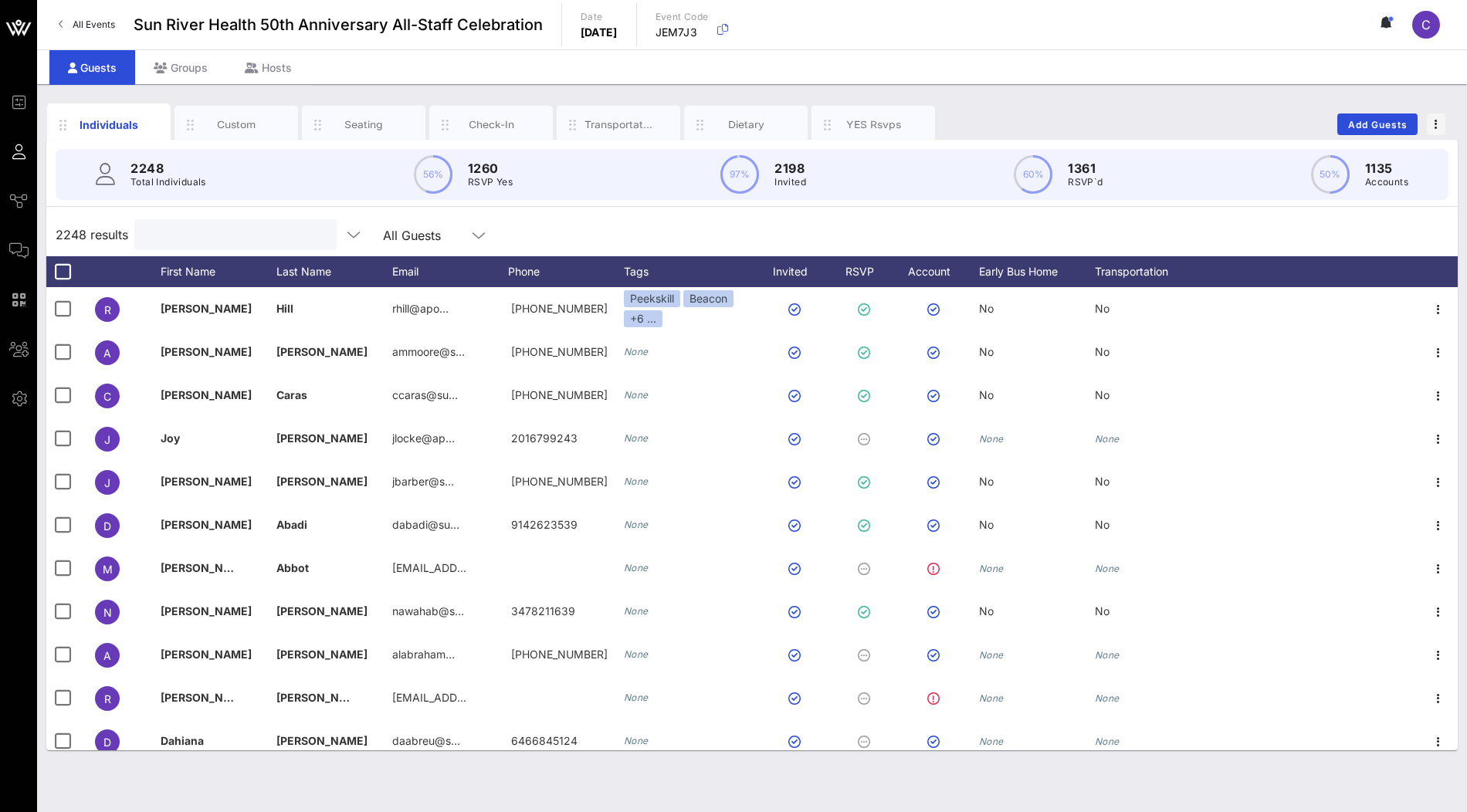
click at [204, 242] on input "text" at bounding box center [234, 235] width 181 height 20
paste input "LaRoc"
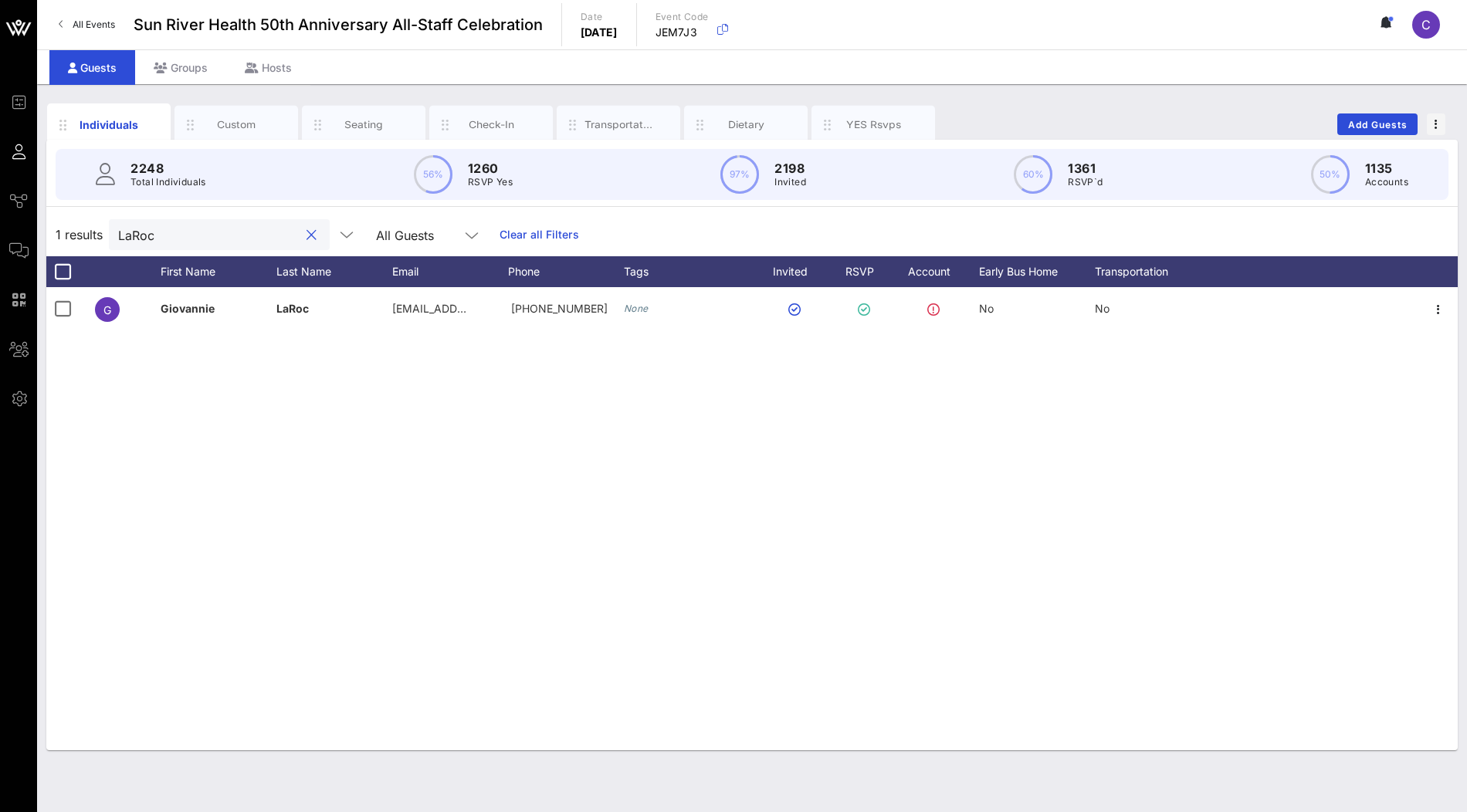
type input "LaRoc"
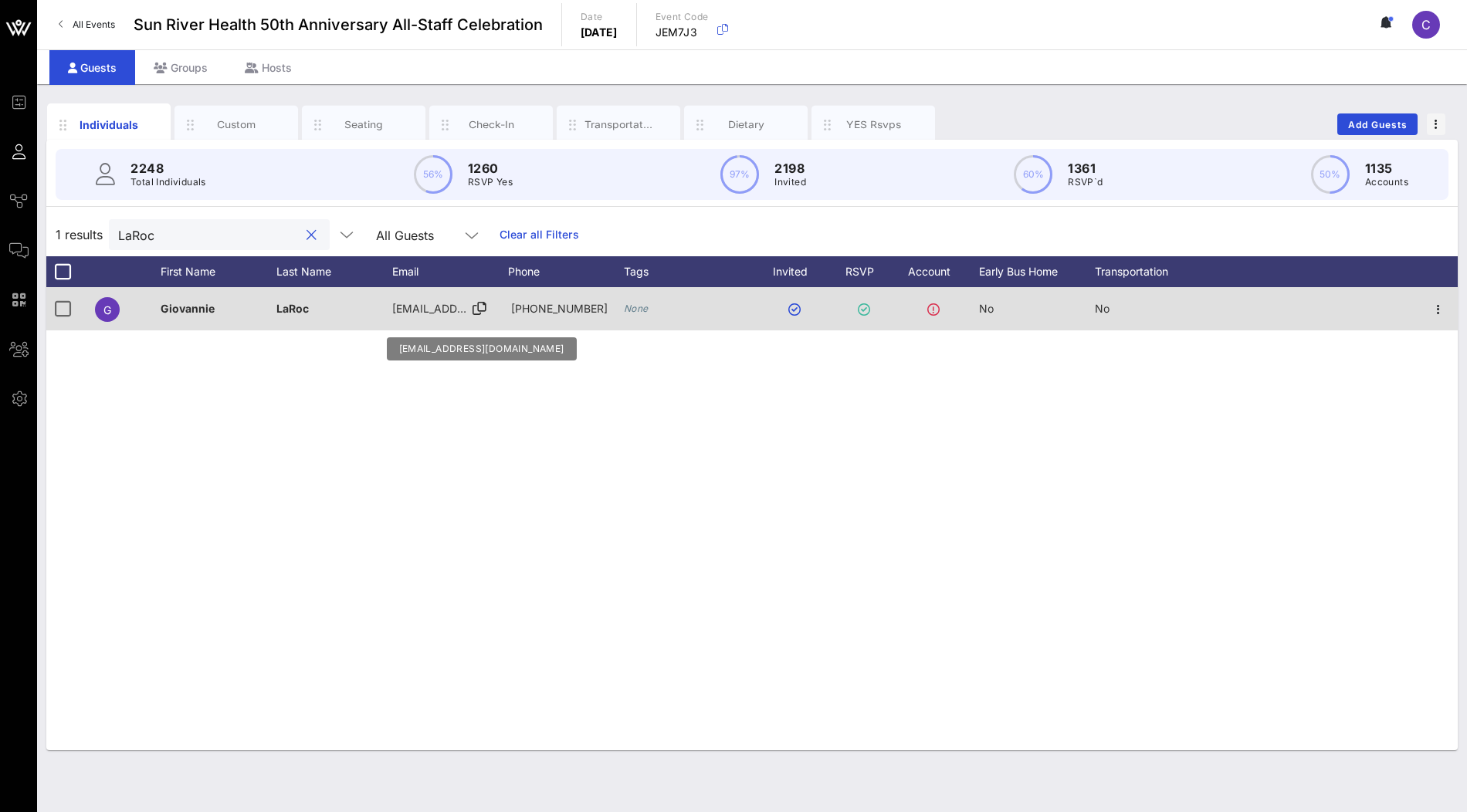
click at [479, 308] on icon at bounding box center [480, 308] width 14 height 2
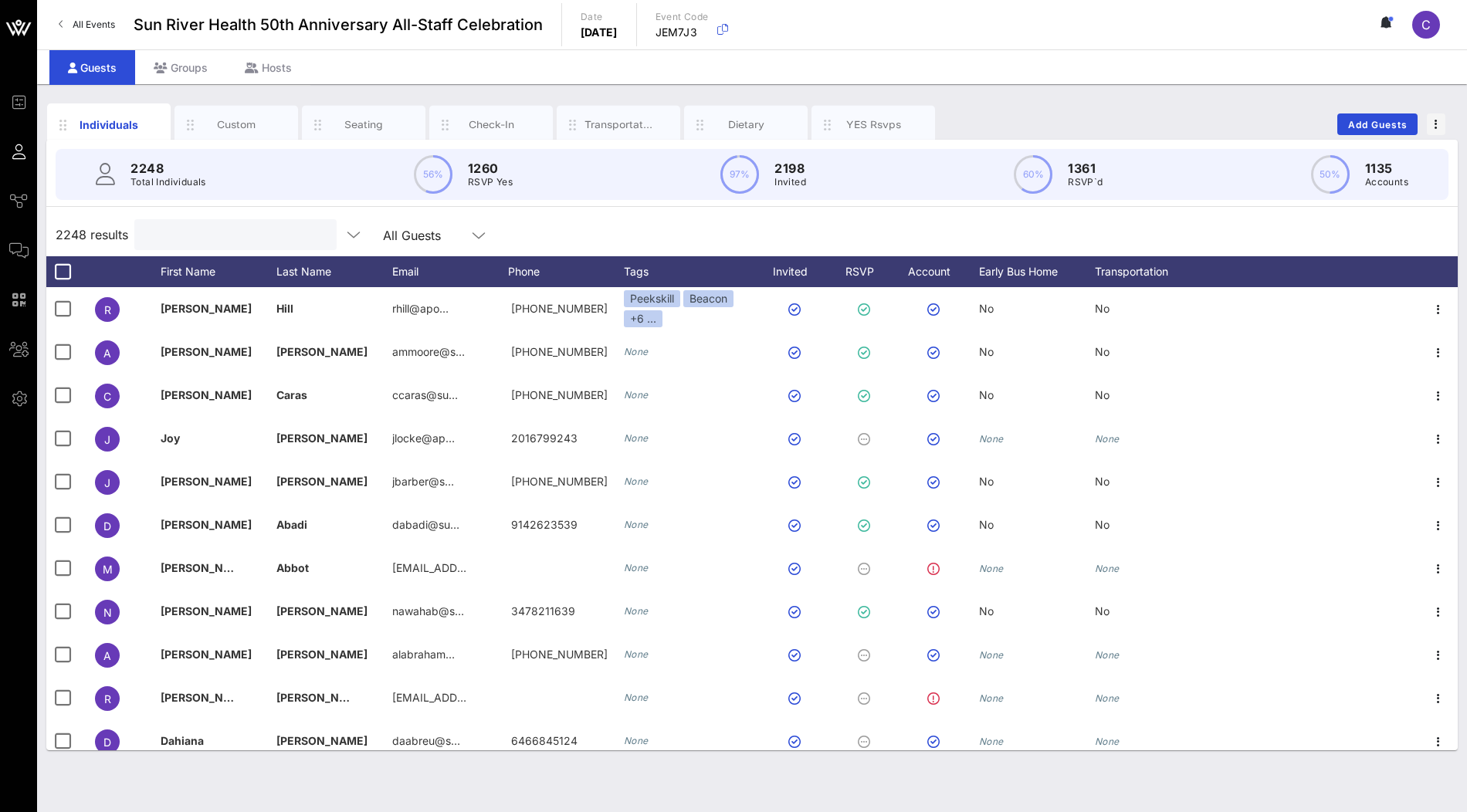
click at [222, 241] on input "text" at bounding box center [234, 235] width 181 height 20
paste input "[EMAIL_ADDRESS][DOMAIN_NAME]"
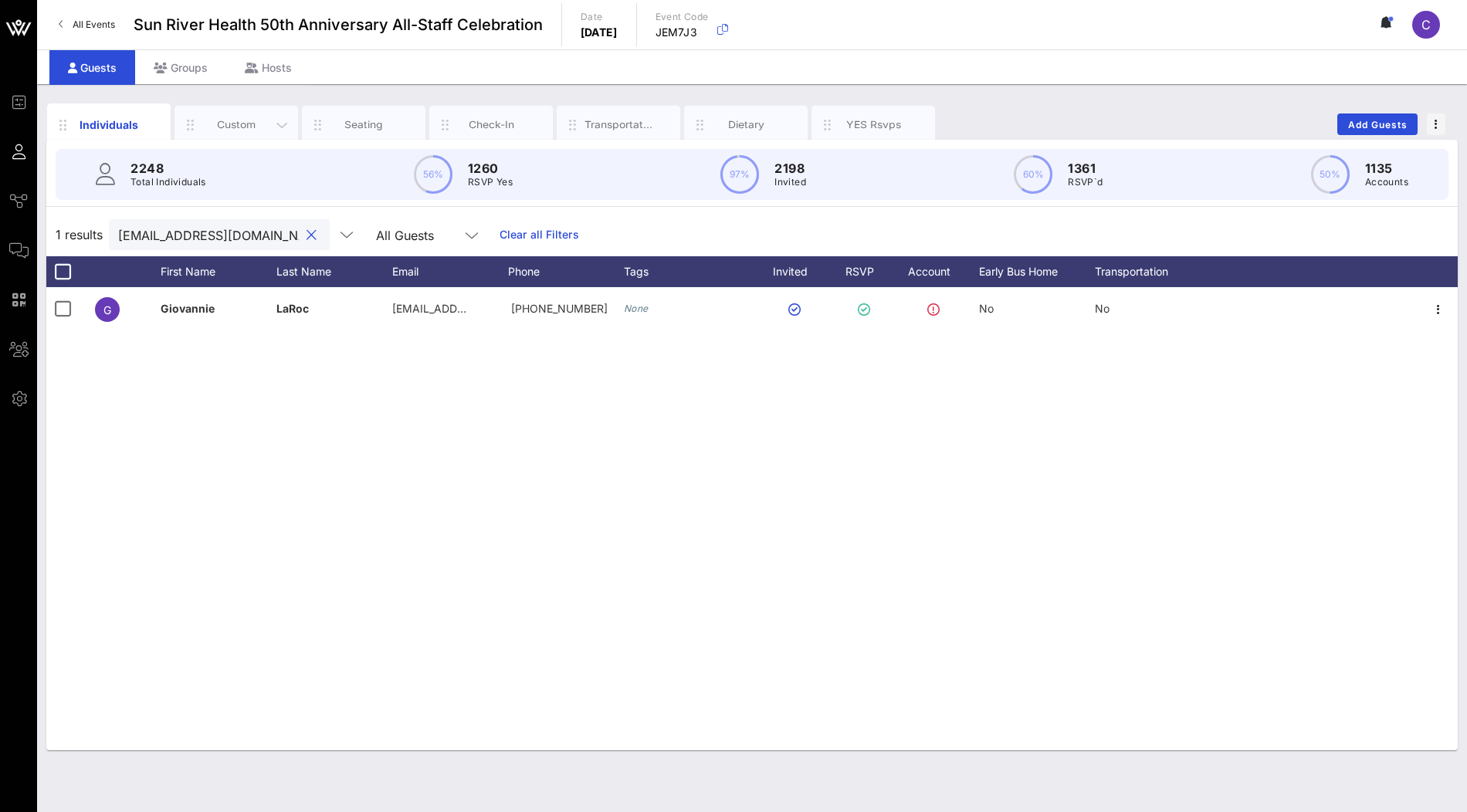
type input "[EMAIL_ADDRESS][DOMAIN_NAME]"
click at [254, 120] on div "Custom" at bounding box center [237, 125] width 69 height 15
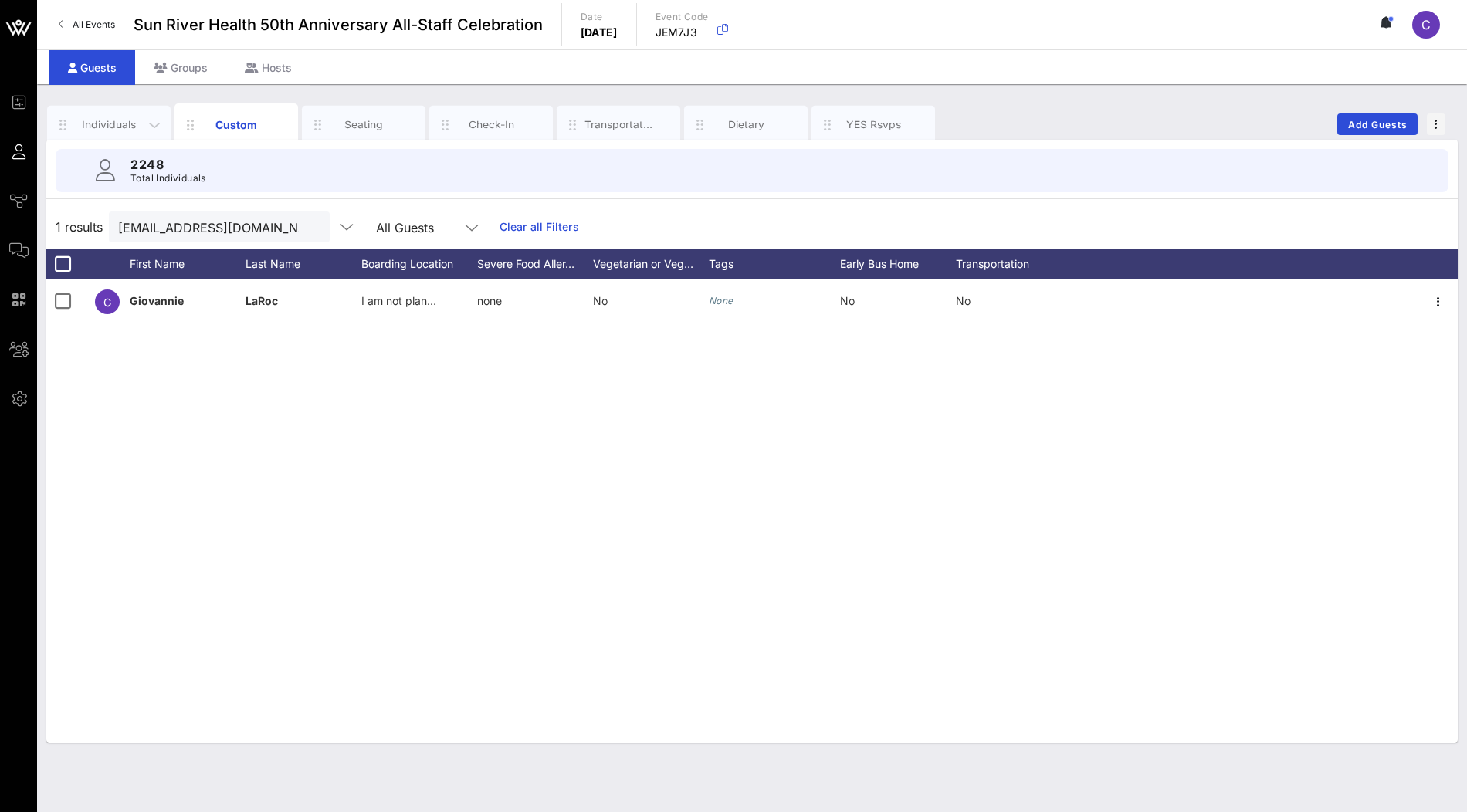
click at [108, 132] on div "Individuals" at bounding box center [108, 124] width 123 height 38
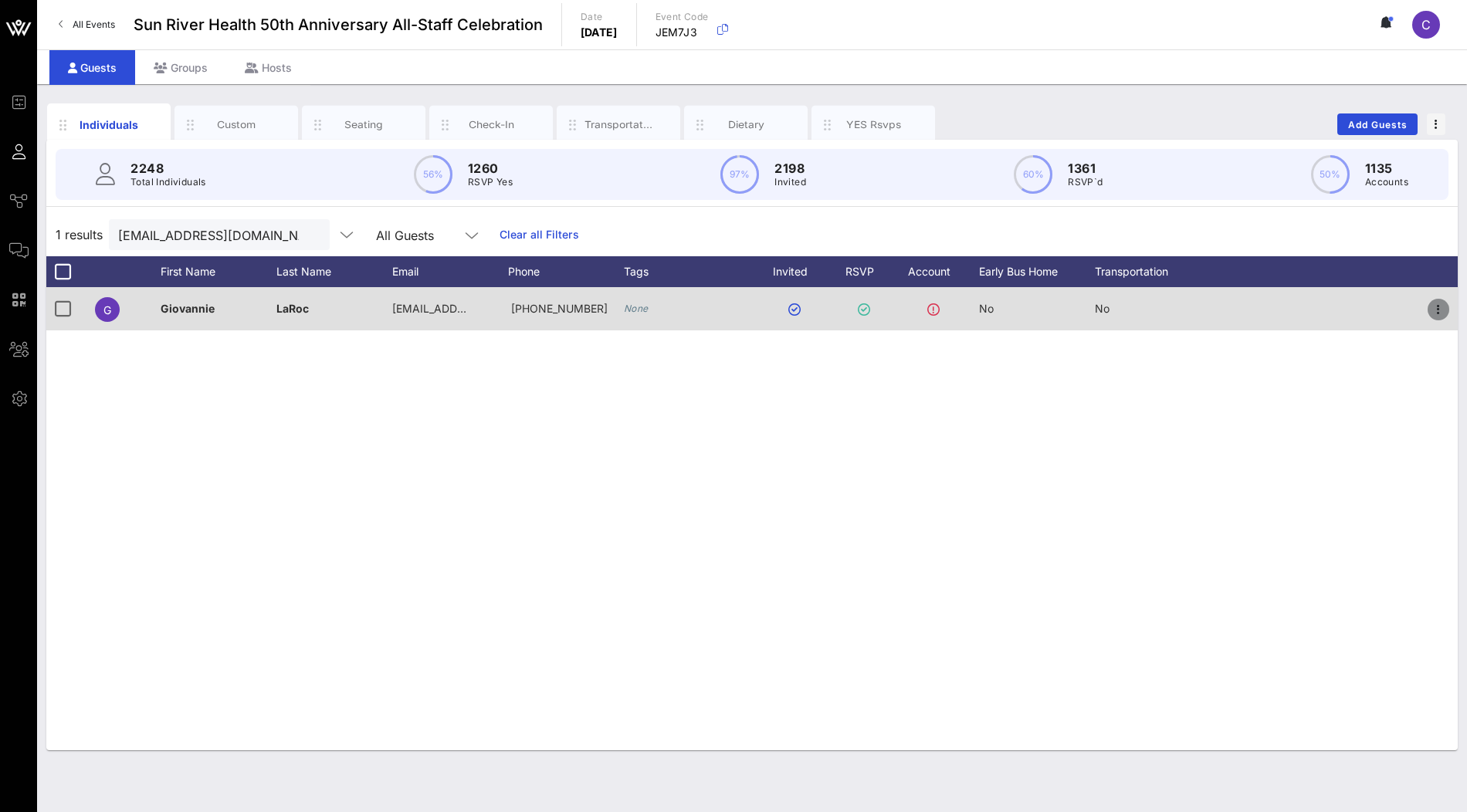
click at [1429, 316] on icon "button" at bounding box center [1439, 310] width 19 height 19
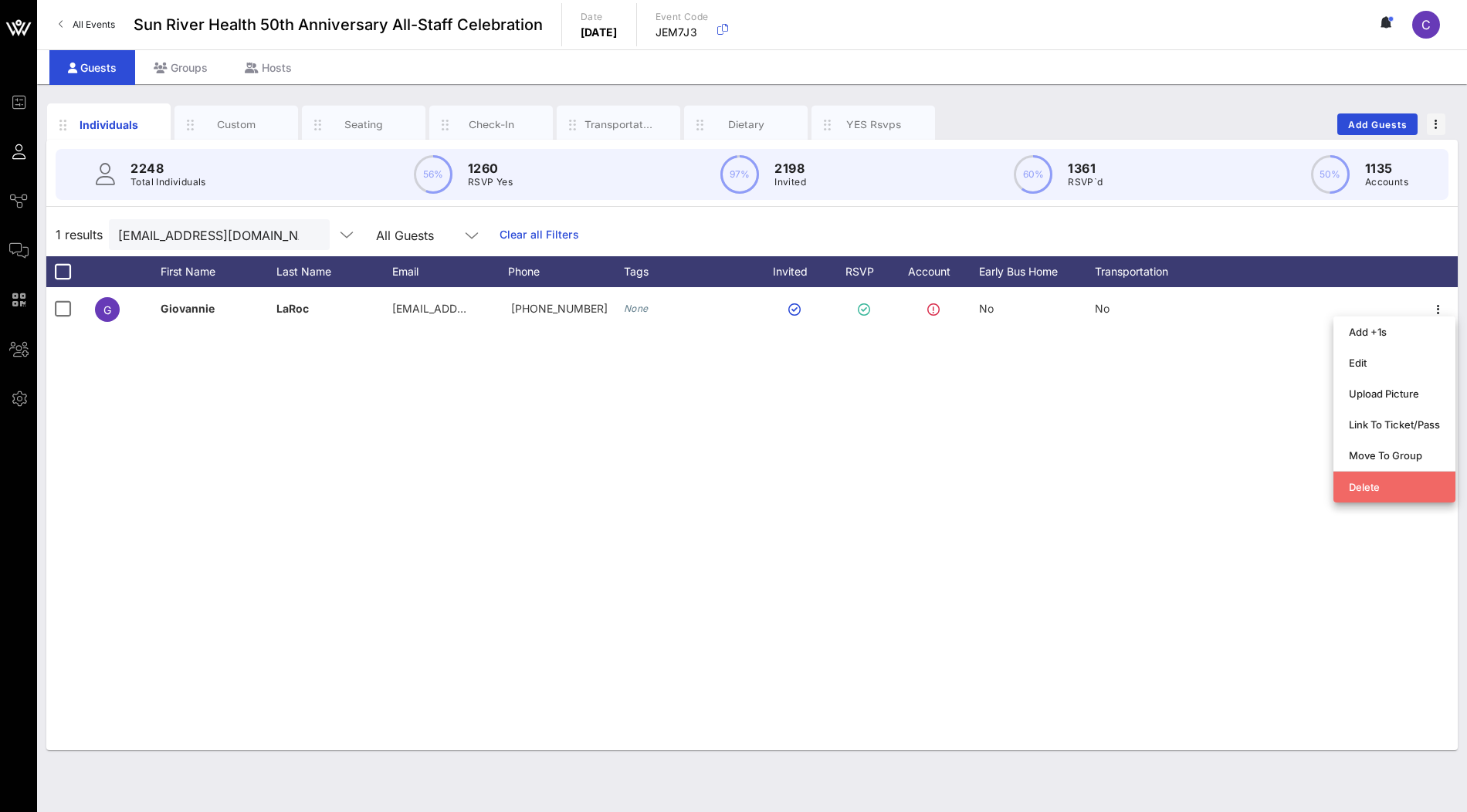
click at [1358, 487] on div "Delete" at bounding box center [1394, 487] width 91 height 13
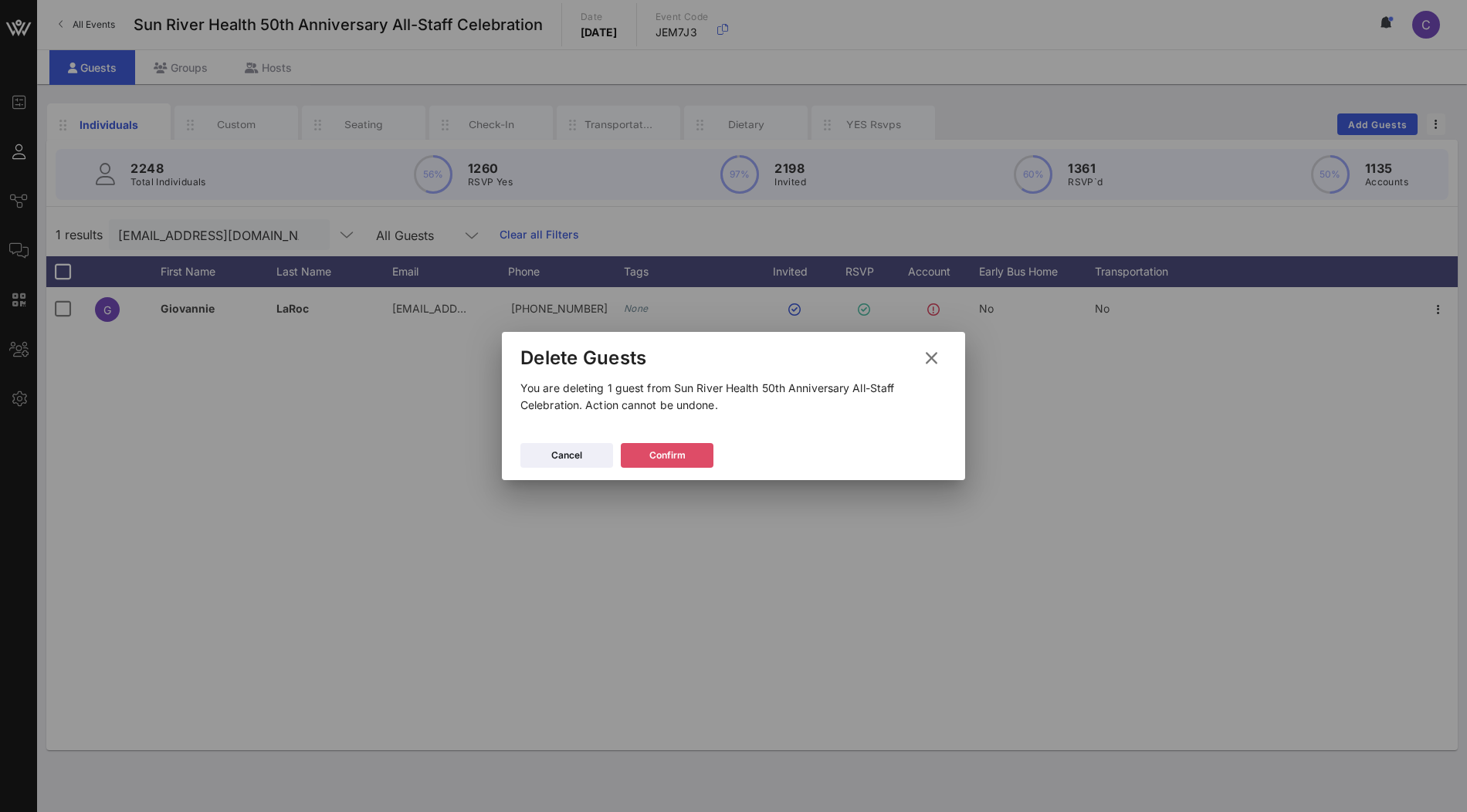
click at [663, 459] on icon at bounding box center [667, 456] width 14 height 14
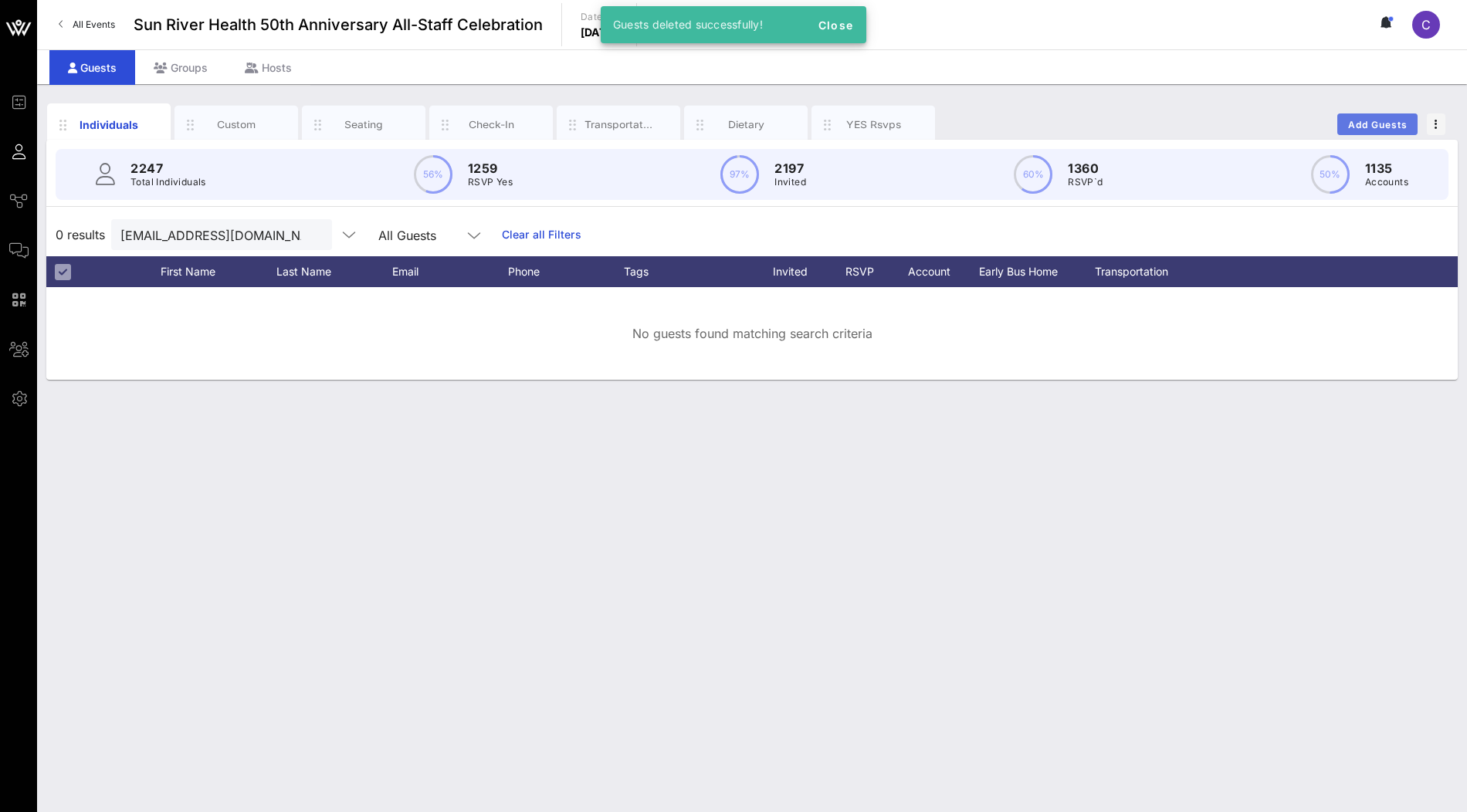
click at [1382, 122] on span "Add Guests" at bounding box center [1378, 124] width 61 height 12
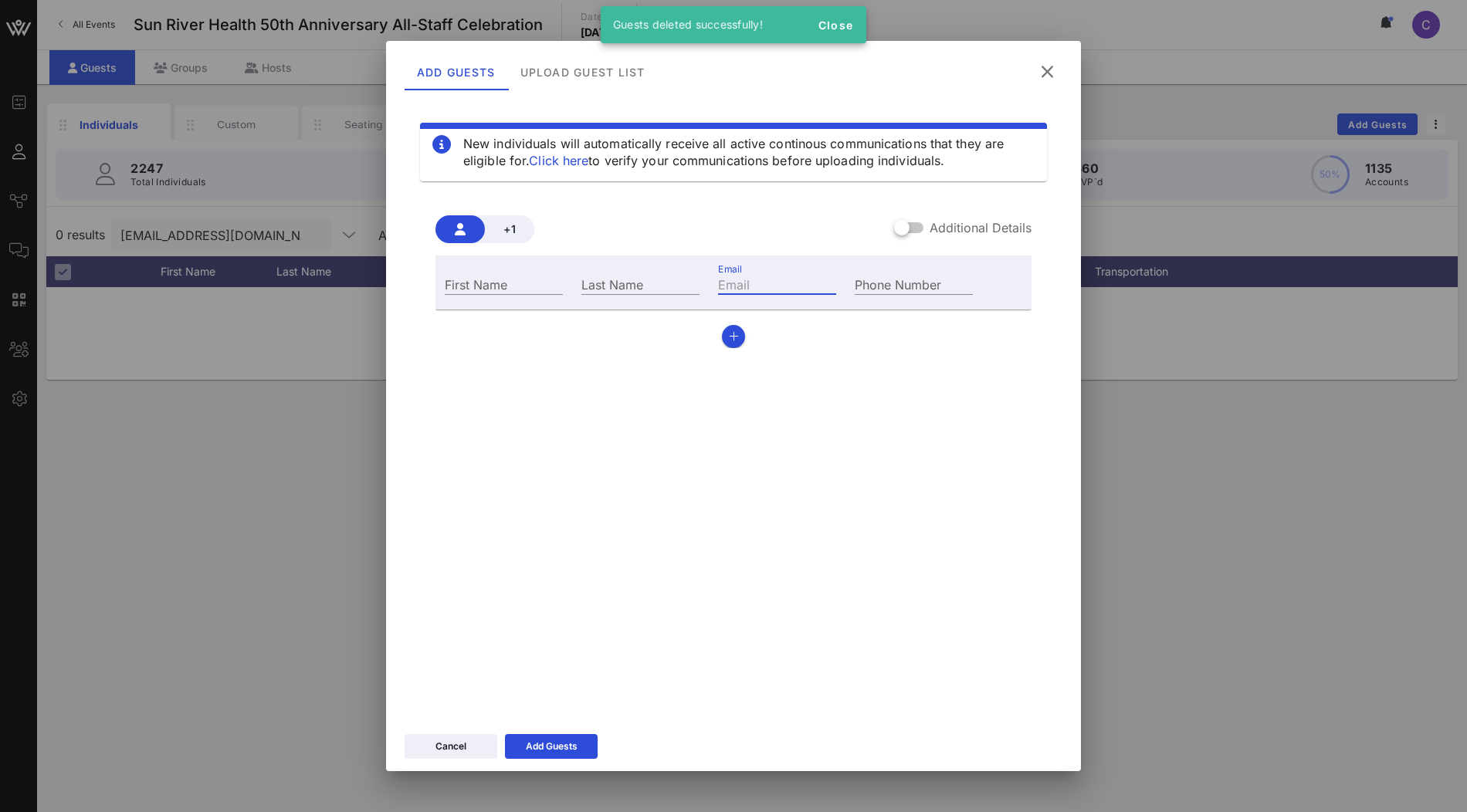
click at [768, 286] on input "Email" at bounding box center [777, 284] width 119 height 20
paste input "giolaroc@sunriver.org"
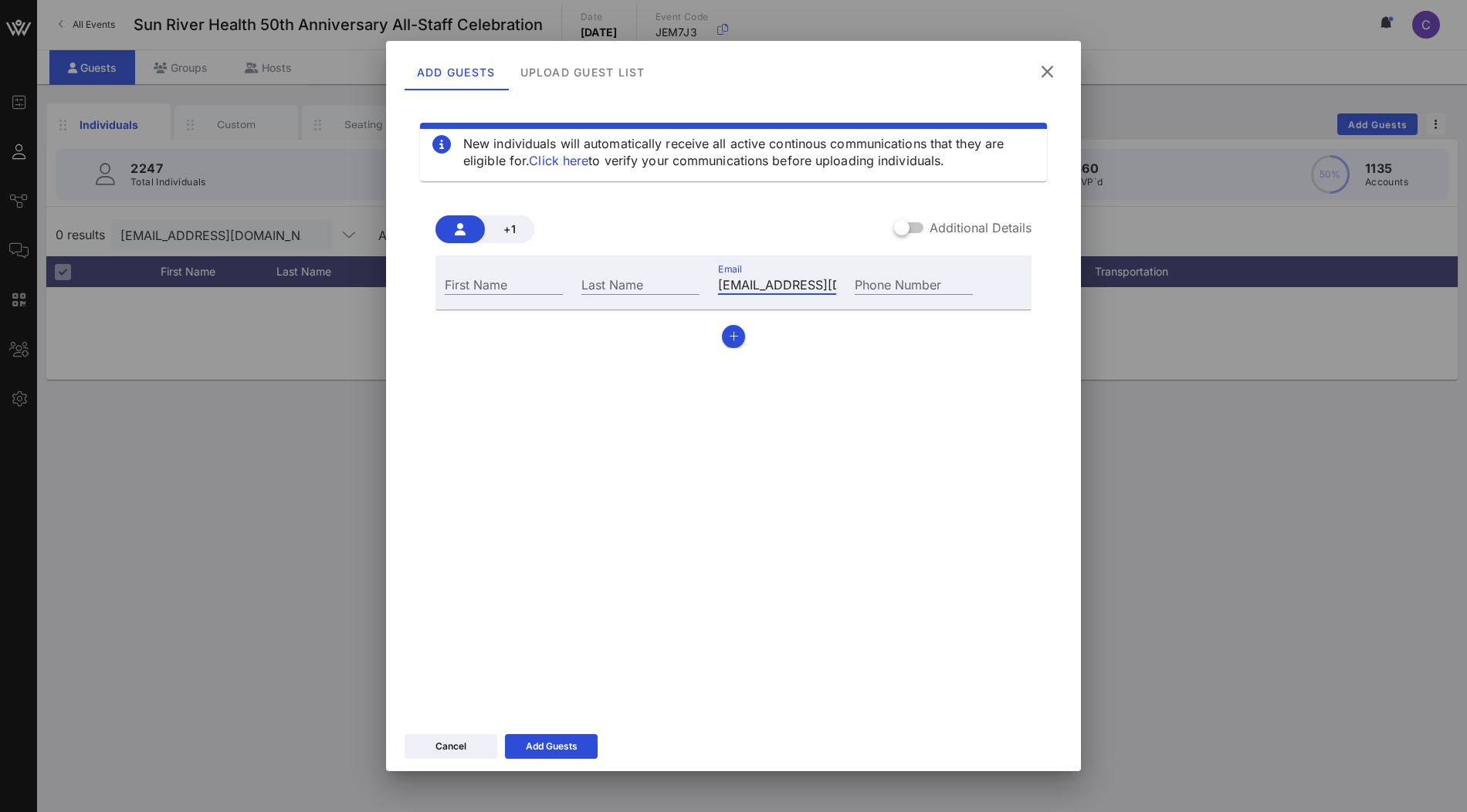
scroll to position [0, 10]
type input "giolaroc@sunriver.org"
click at [518, 289] on input "First Name" at bounding box center [504, 284] width 119 height 20
type input "Gio"
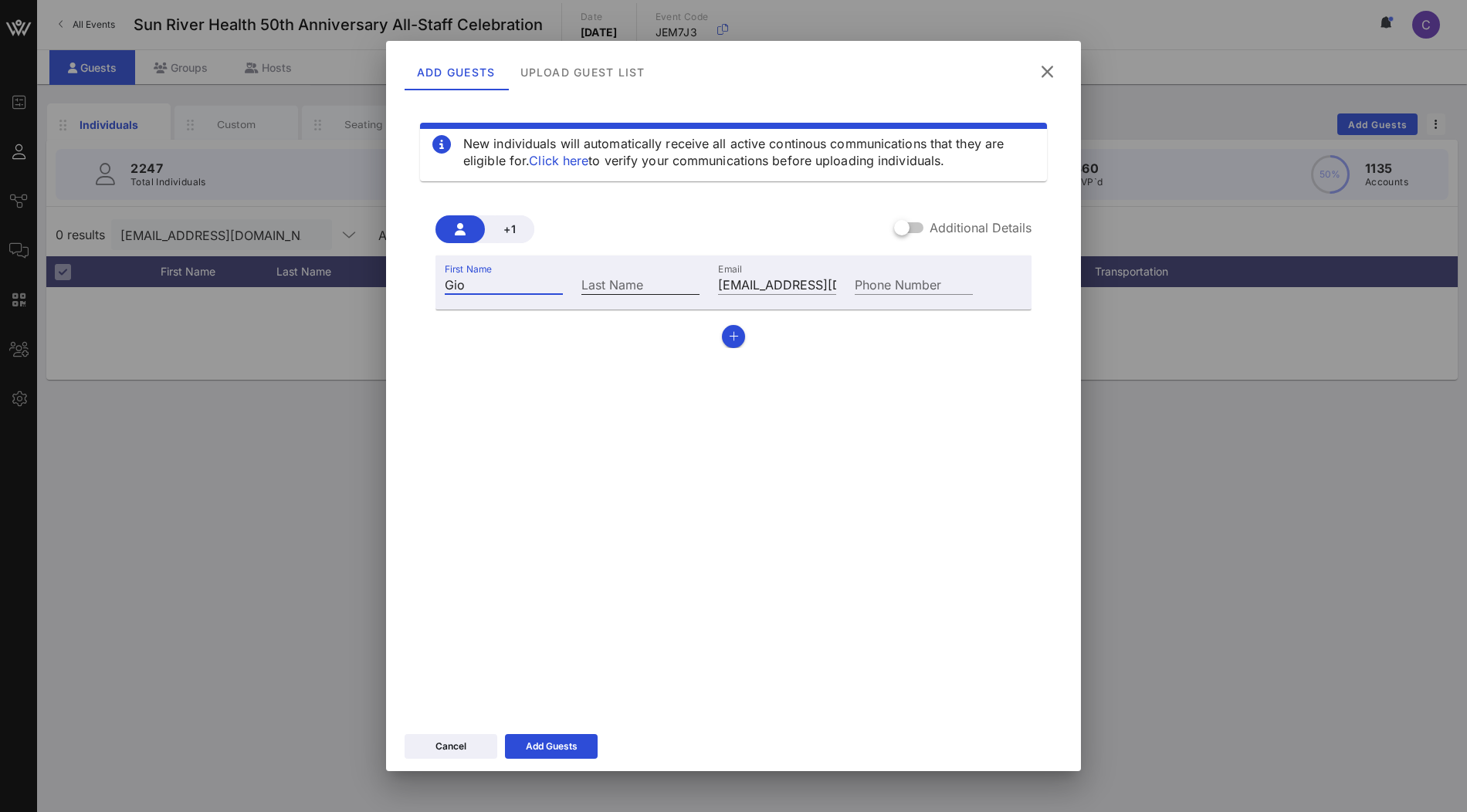
click at [613, 274] on div "Last Name" at bounding box center [640, 284] width 119 height 20
type input "Laroc"
click at [548, 756] on button "Add Guests" at bounding box center [551, 745] width 93 height 24
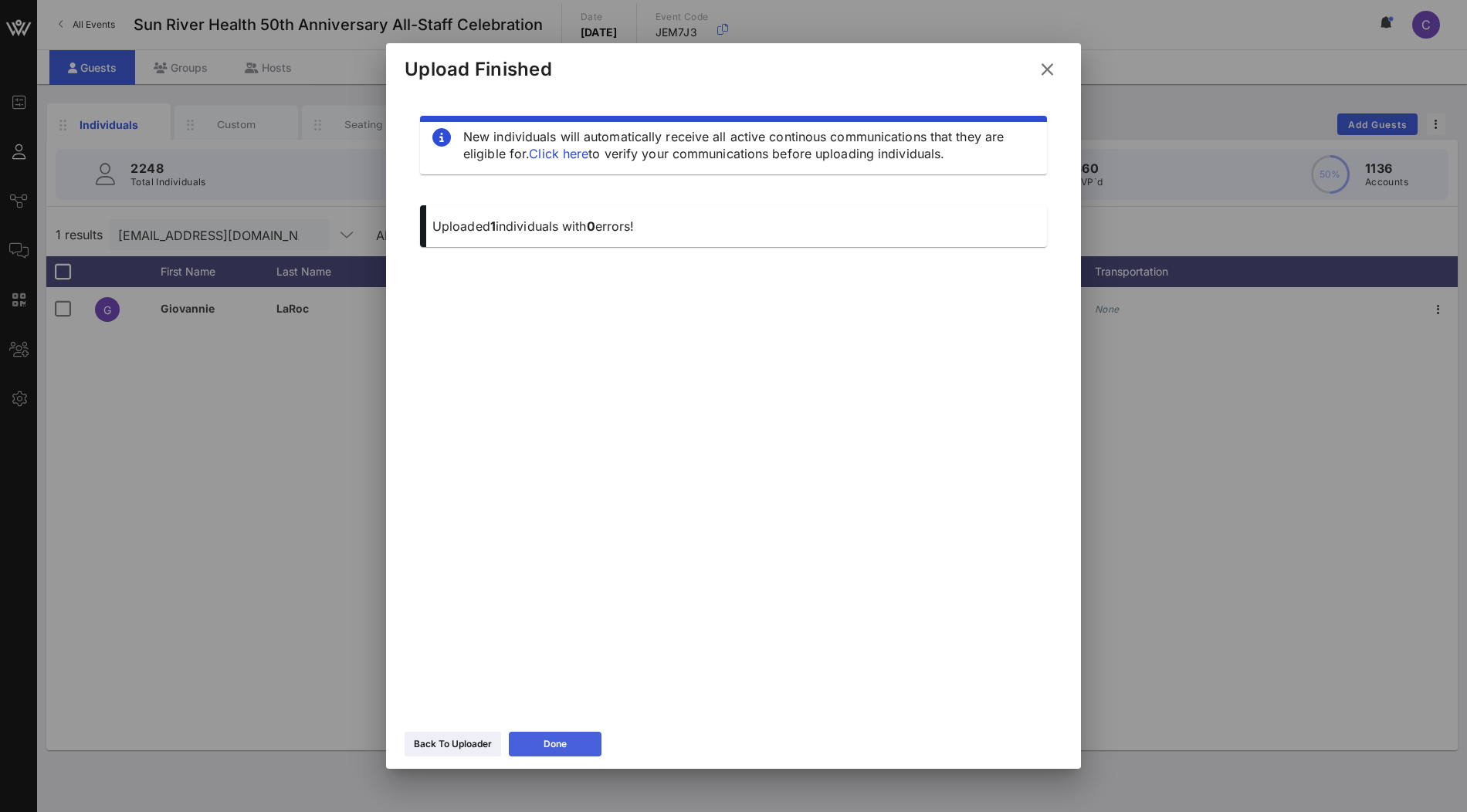
click at [562, 748] on div "Done" at bounding box center [556, 744] width 24 height 16
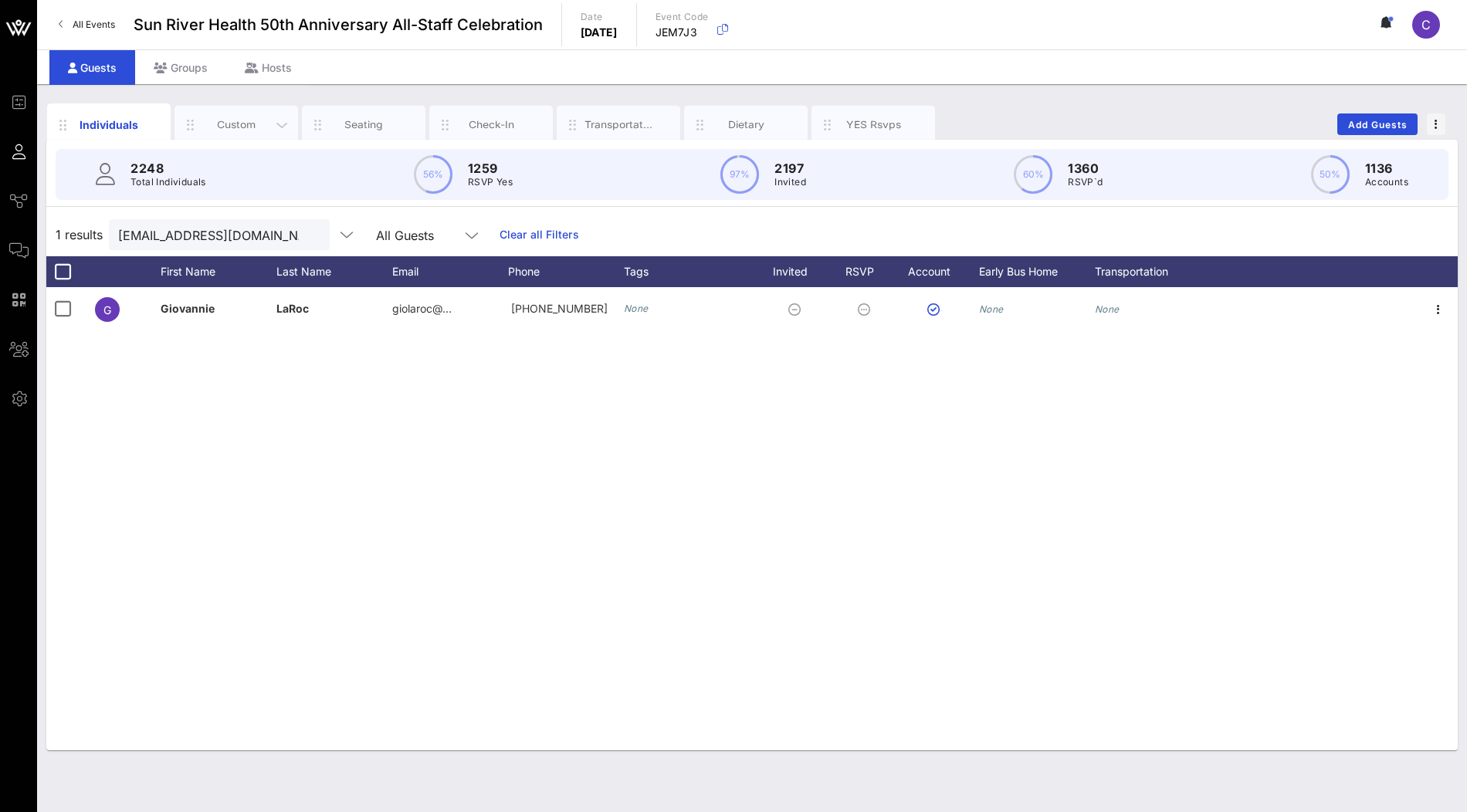
click at [239, 118] on div "Custom" at bounding box center [237, 125] width 69 height 15
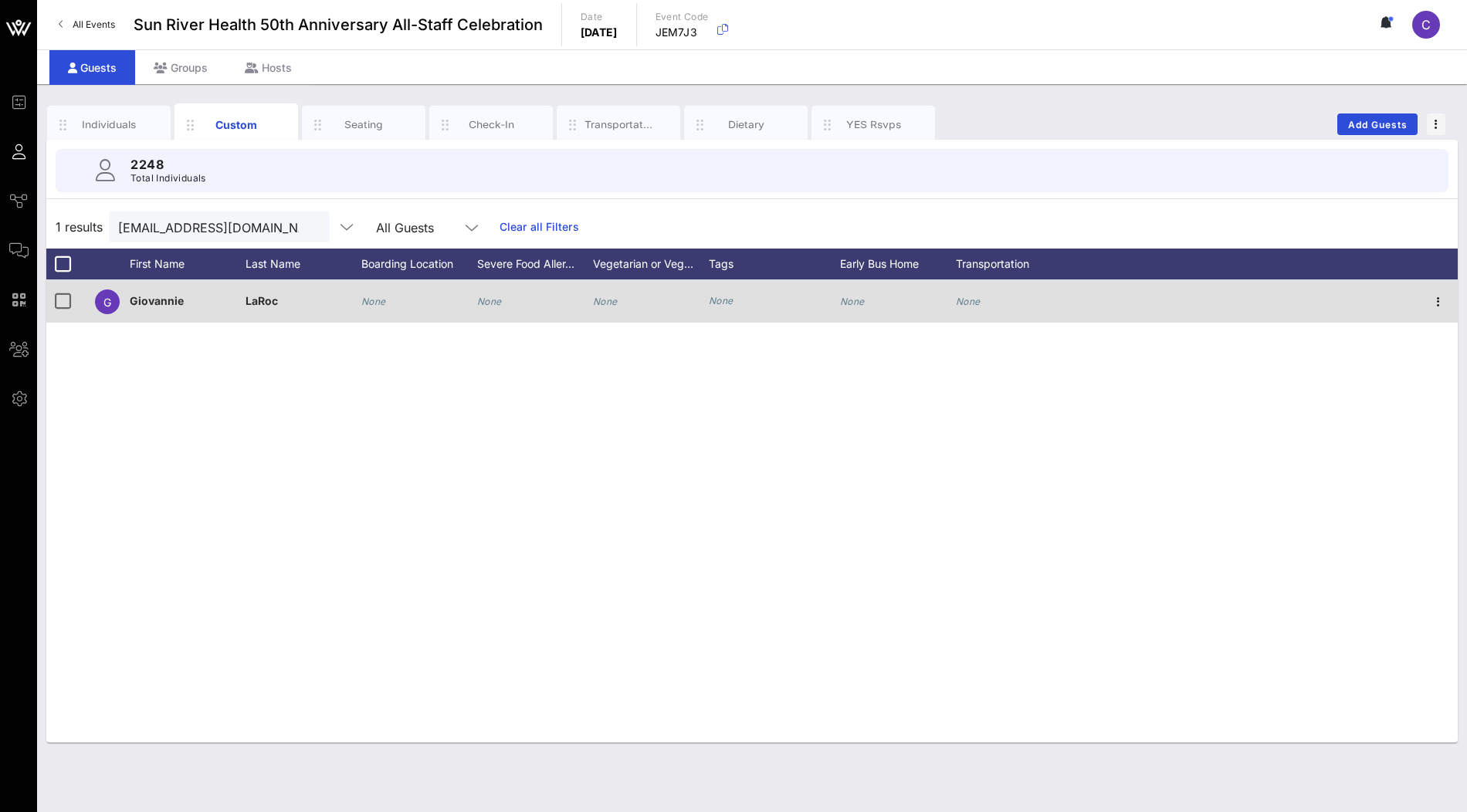
click at [381, 301] on icon "None" at bounding box center [373, 301] width 24 height 12
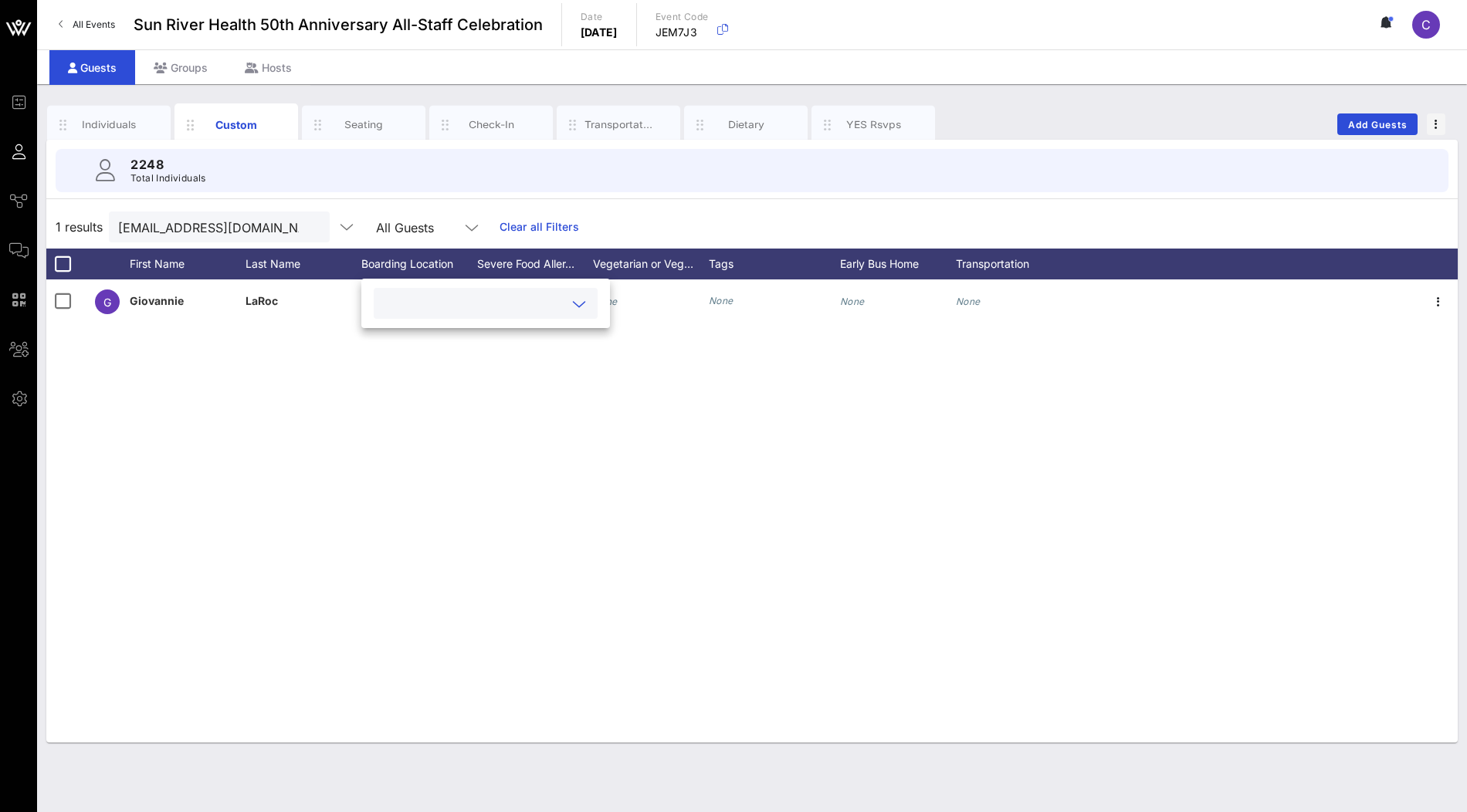
click at [429, 306] on input "text" at bounding box center [473, 304] width 181 height 20
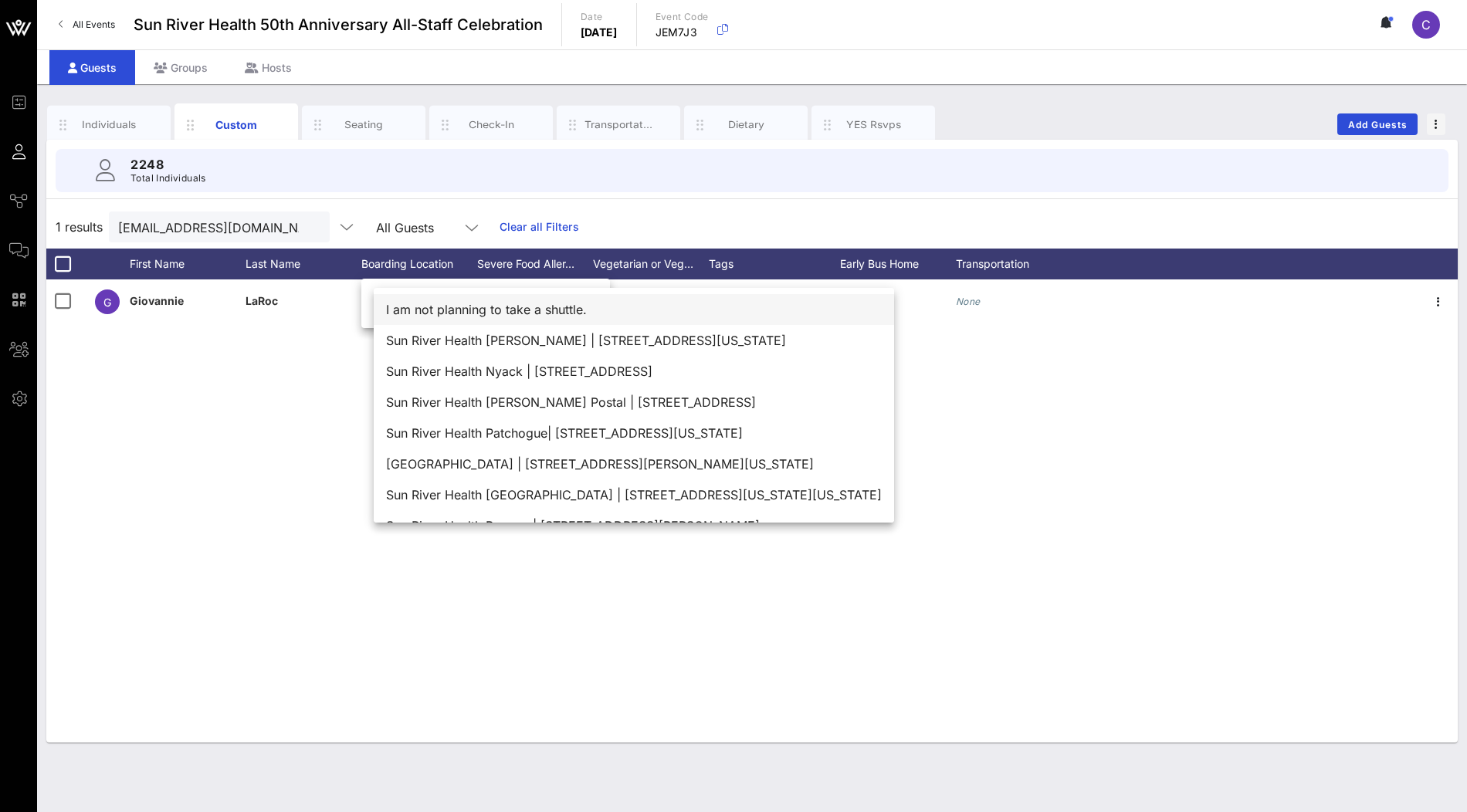
click at [451, 313] on div "I am not planning to take a shuttle." at bounding box center [633, 309] width 520 height 31
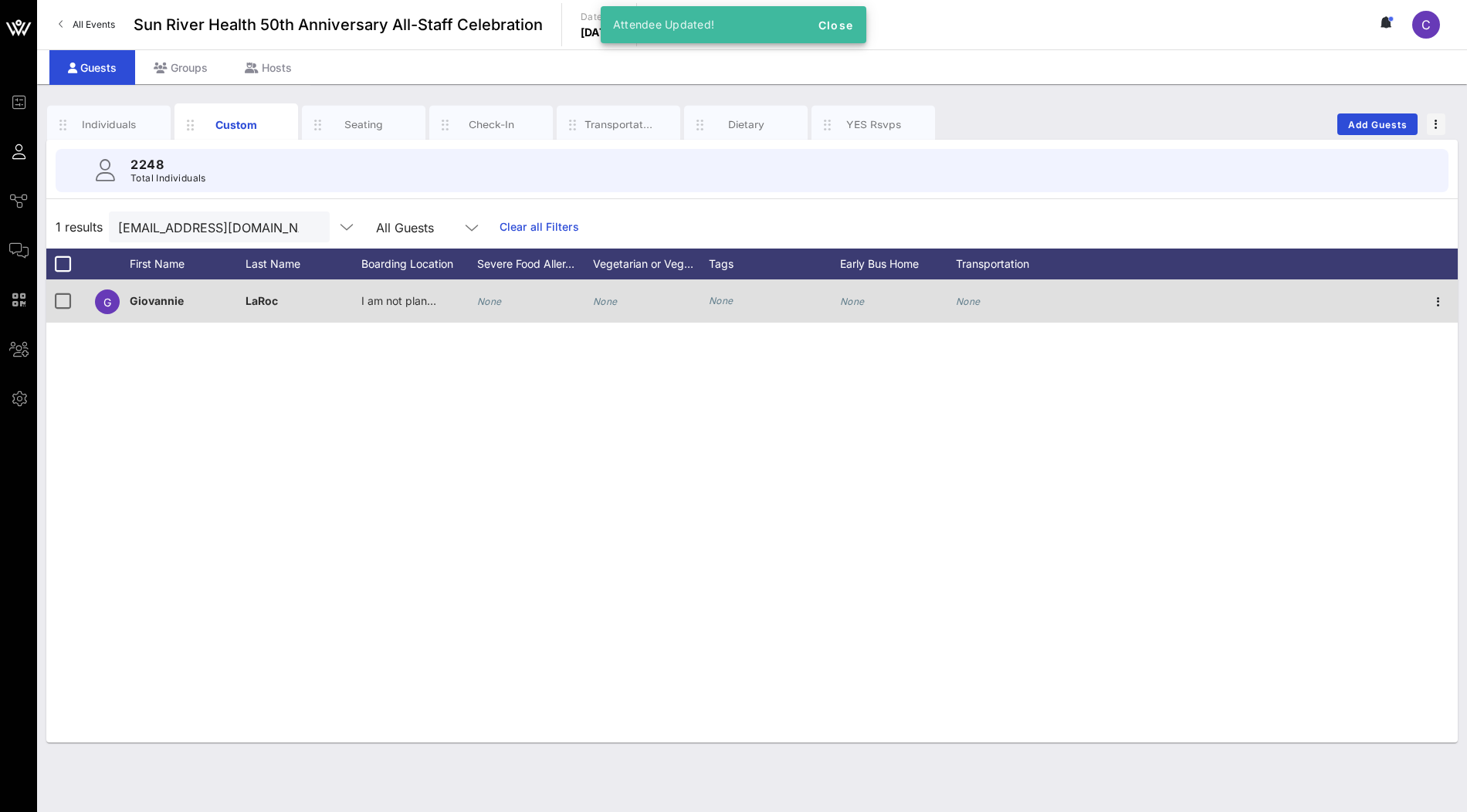
click at [505, 300] on div "None" at bounding box center [535, 310] width 116 height 61
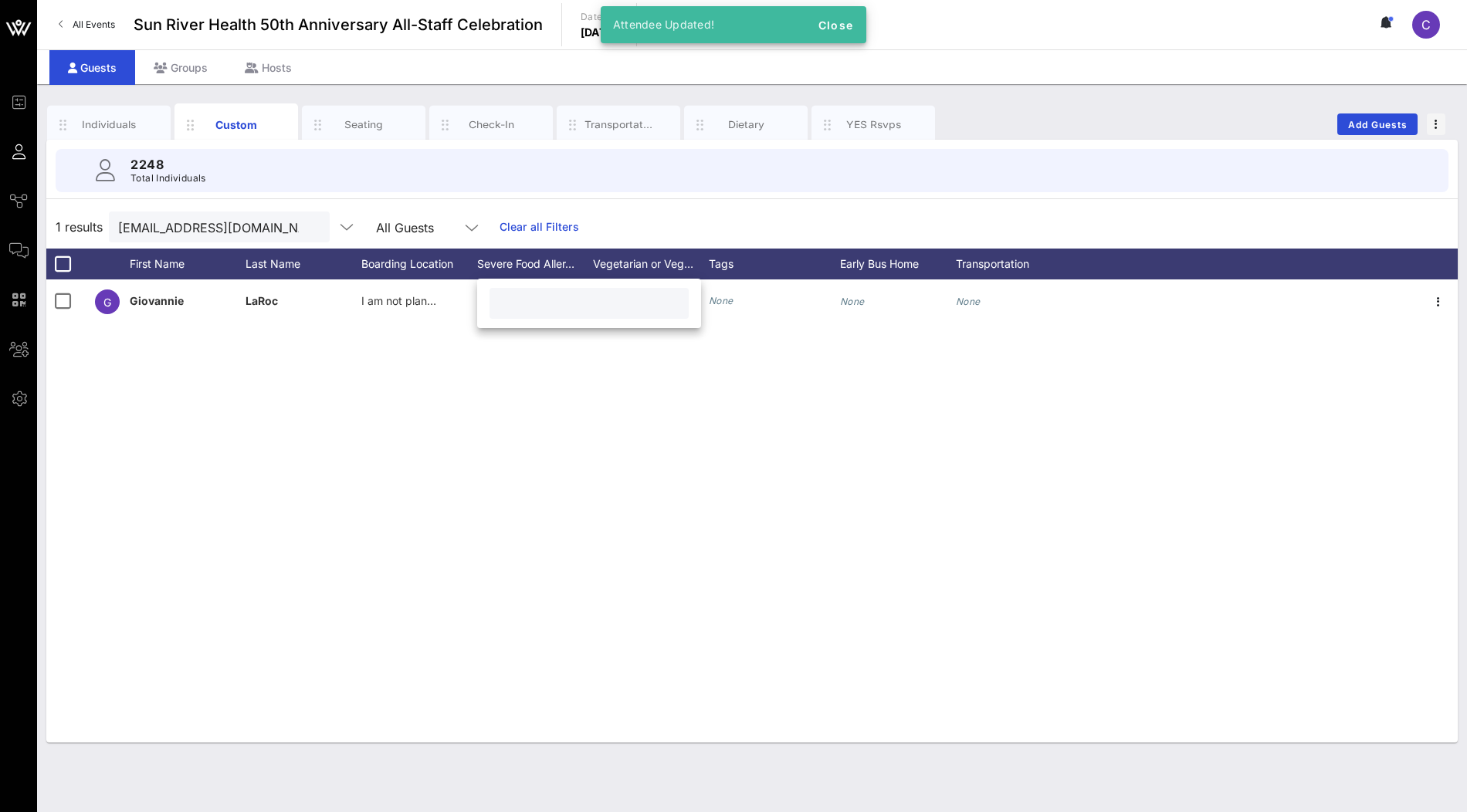
click at [538, 309] on input "text" at bounding box center [589, 304] width 181 height 20
click at [488, 405] on div "G Giovannie LaRoc I am not planning to take a shuttle. None None None None None" at bounding box center [752, 511] width 1411 height 463
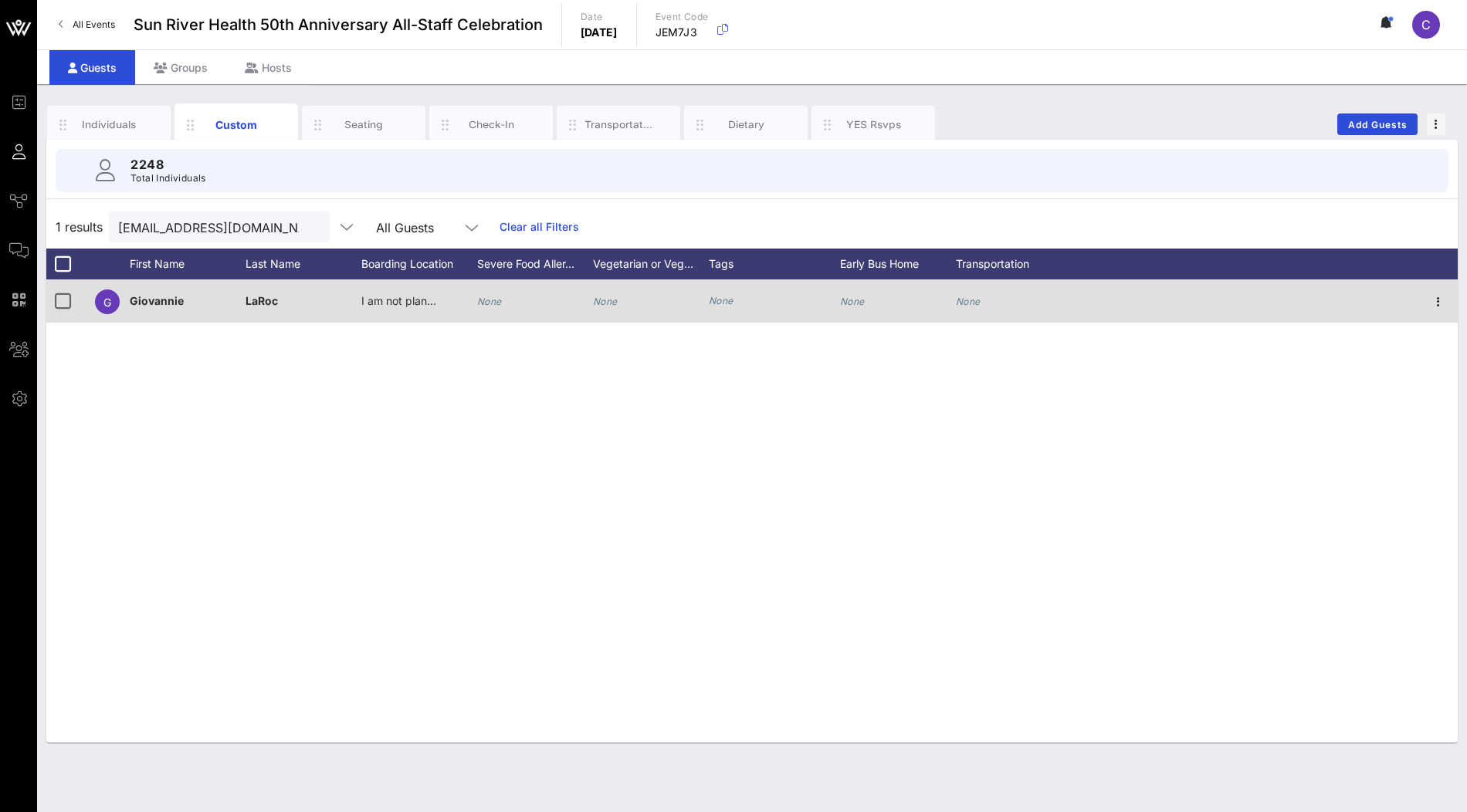
click at [619, 302] on div "None" at bounding box center [651, 310] width 116 height 61
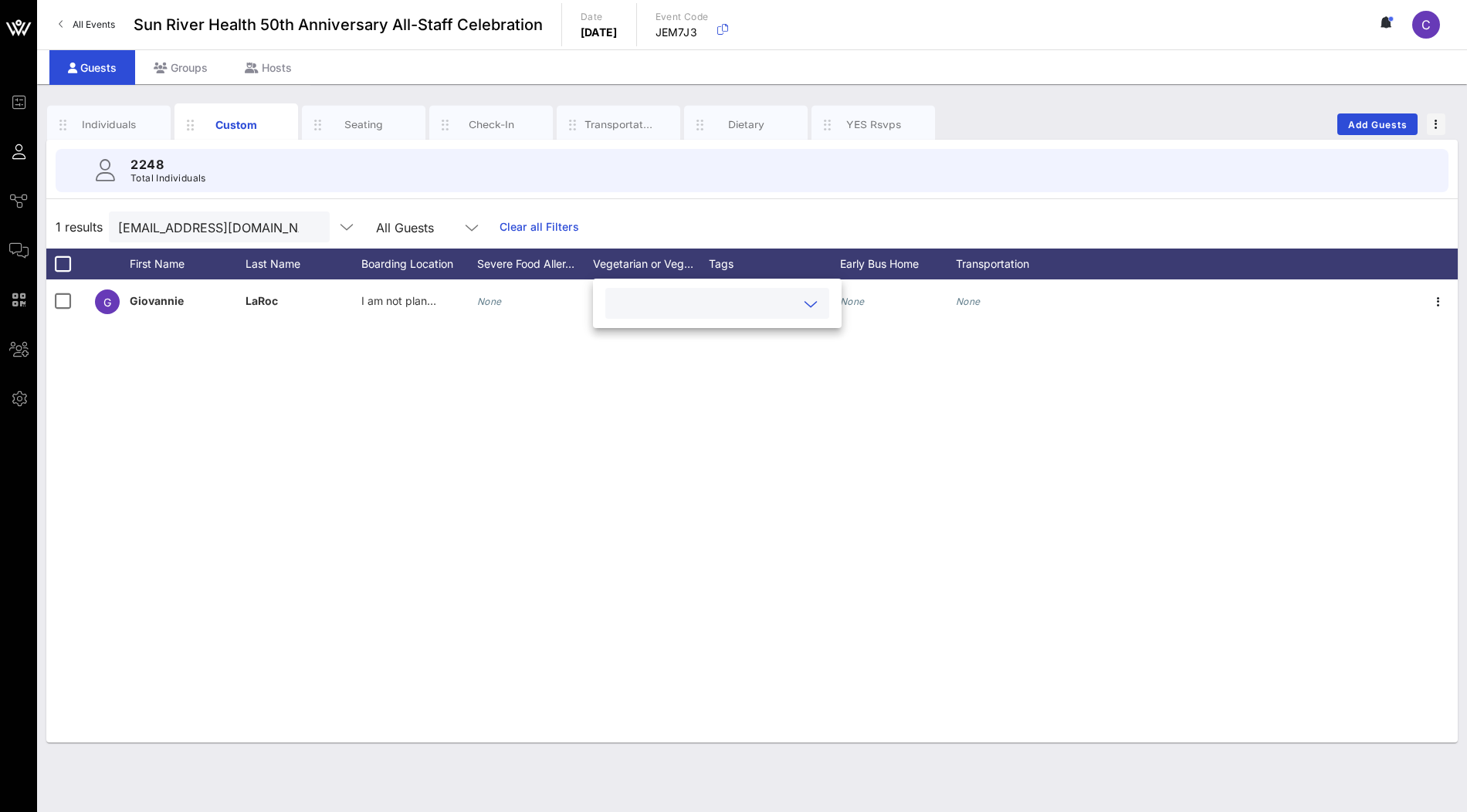
click at [804, 308] on icon at bounding box center [811, 304] width 14 height 19
click at [708, 354] on div "No" at bounding box center [698, 340] width 185 height 31
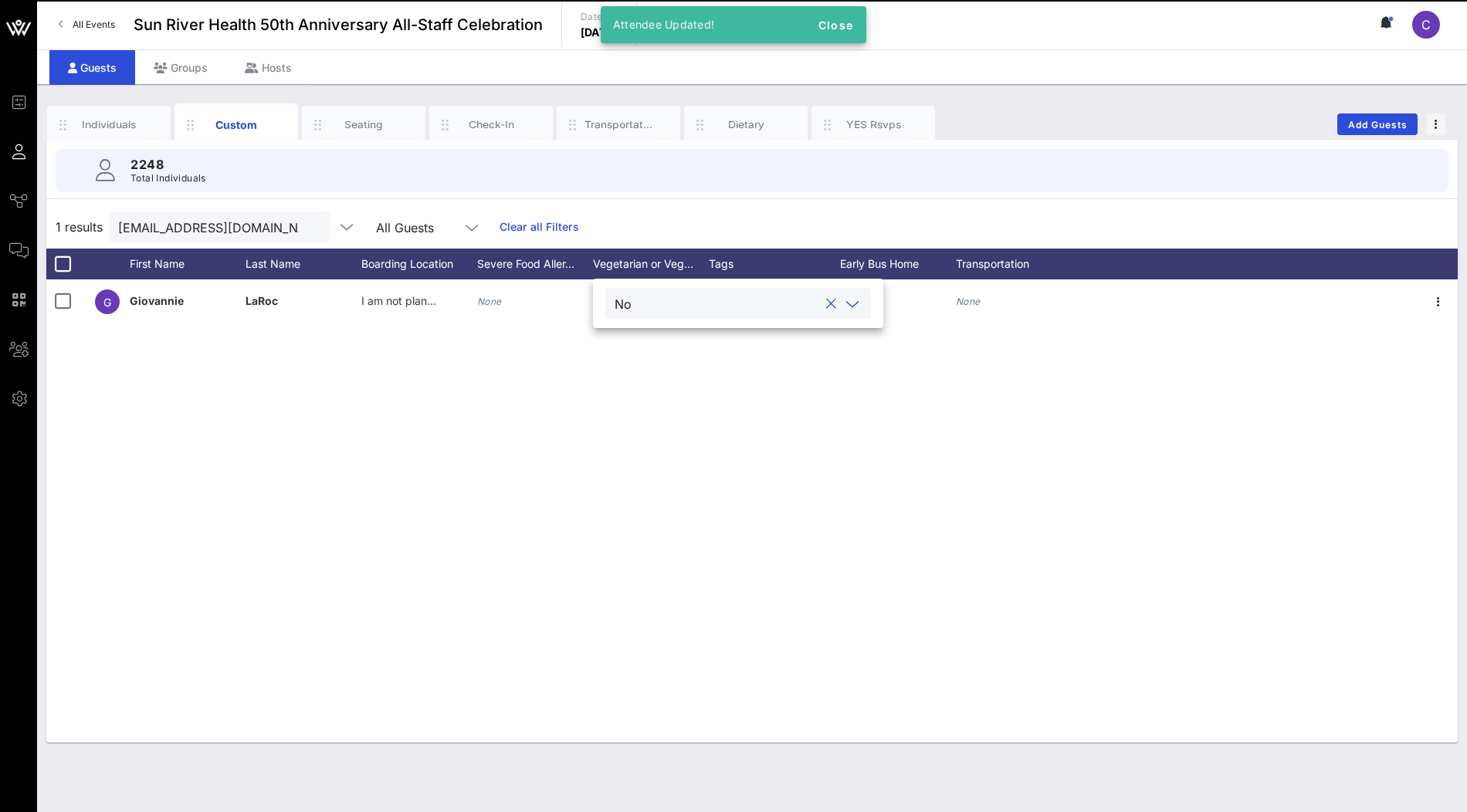
click at [746, 391] on div "G Giovannie LaRoc I am not planning to take a shuttle. None No None None None" at bounding box center [752, 511] width 1411 height 463
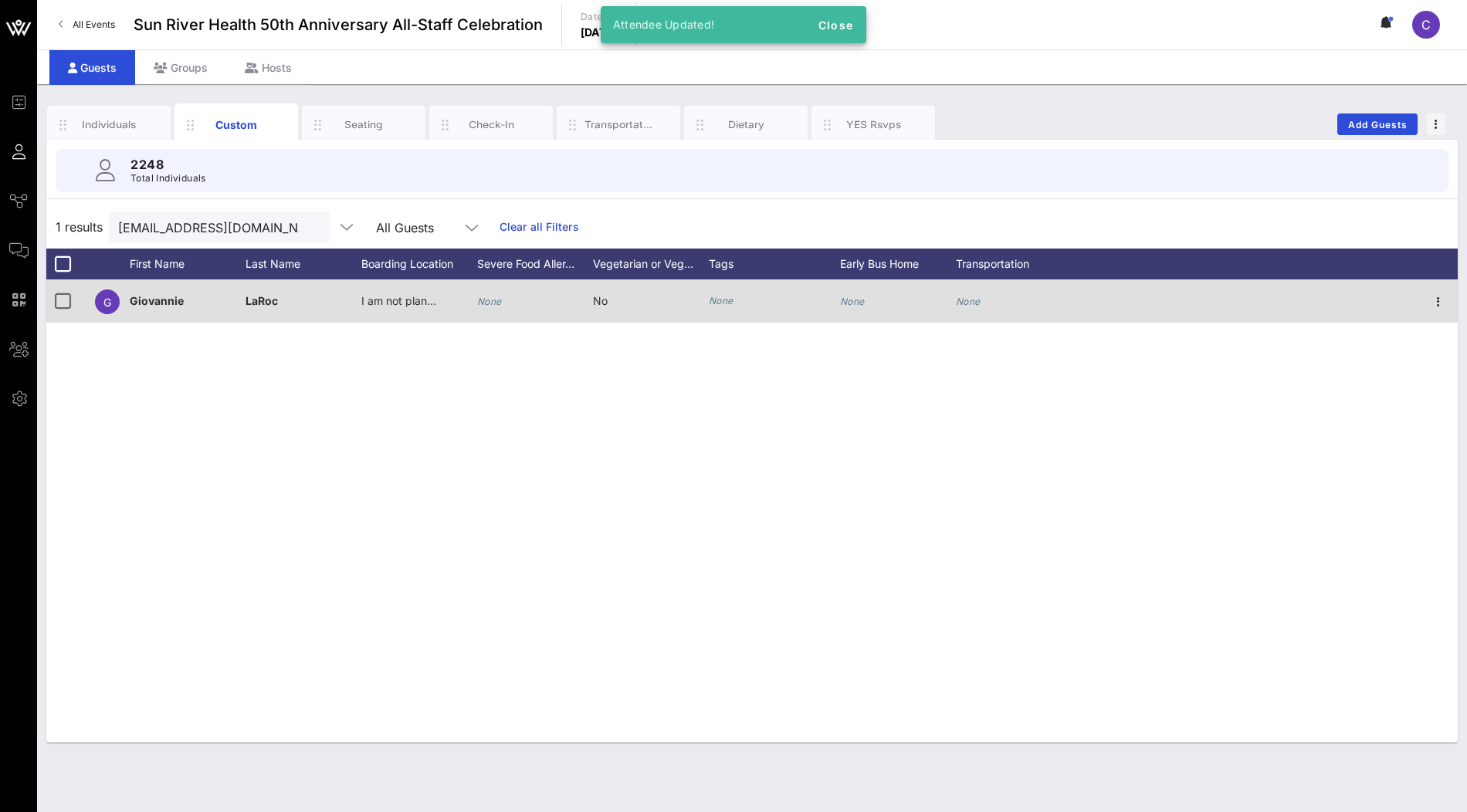
click at [875, 300] on div "None" at bounding box center [898, 310] width 116 height 61
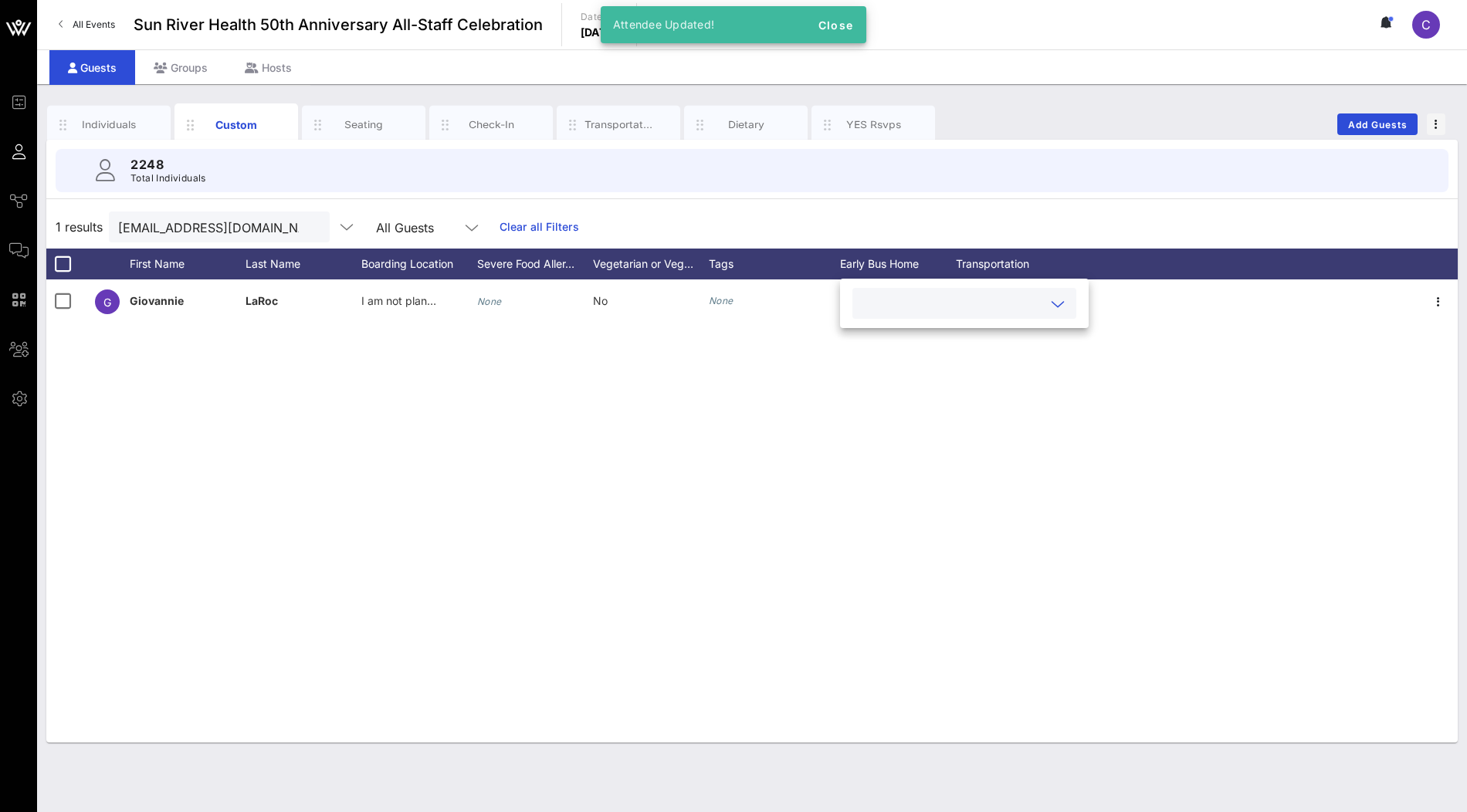
click at [1049, 310] on div at bounding box center [1058, 304] width 19 height 19
click at [947, 339] on div "No" at bounding box center [945, 340] width 185 height 31
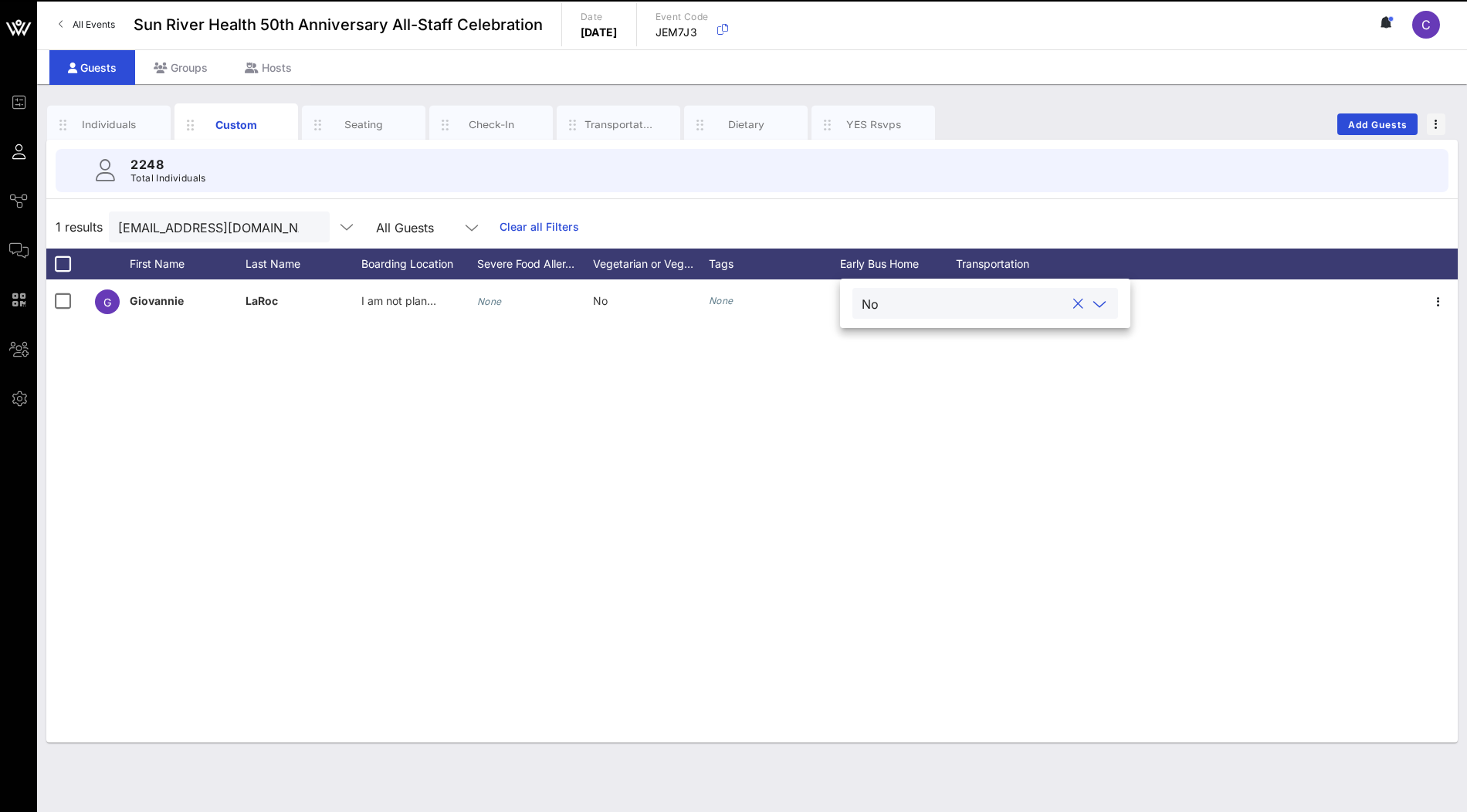
click at [855, 447] on div "G Giovannie LaRoc I am not planning to take a shuttle. None No None None None" at bounding box center [752, 511] width 1411 height 463
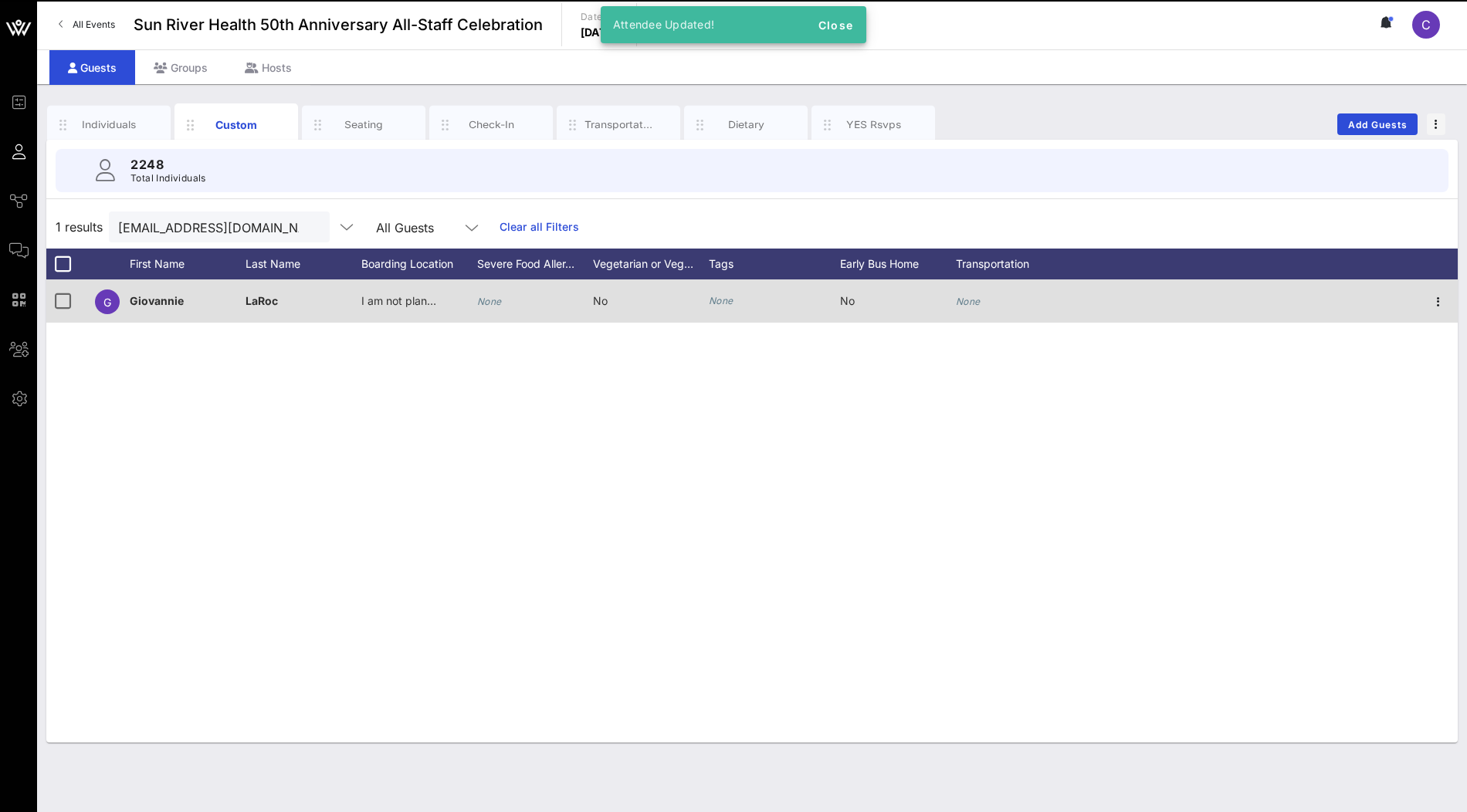
click at [978, 302] on icon "None" at bounding box center [968, 301] width 24 height 12
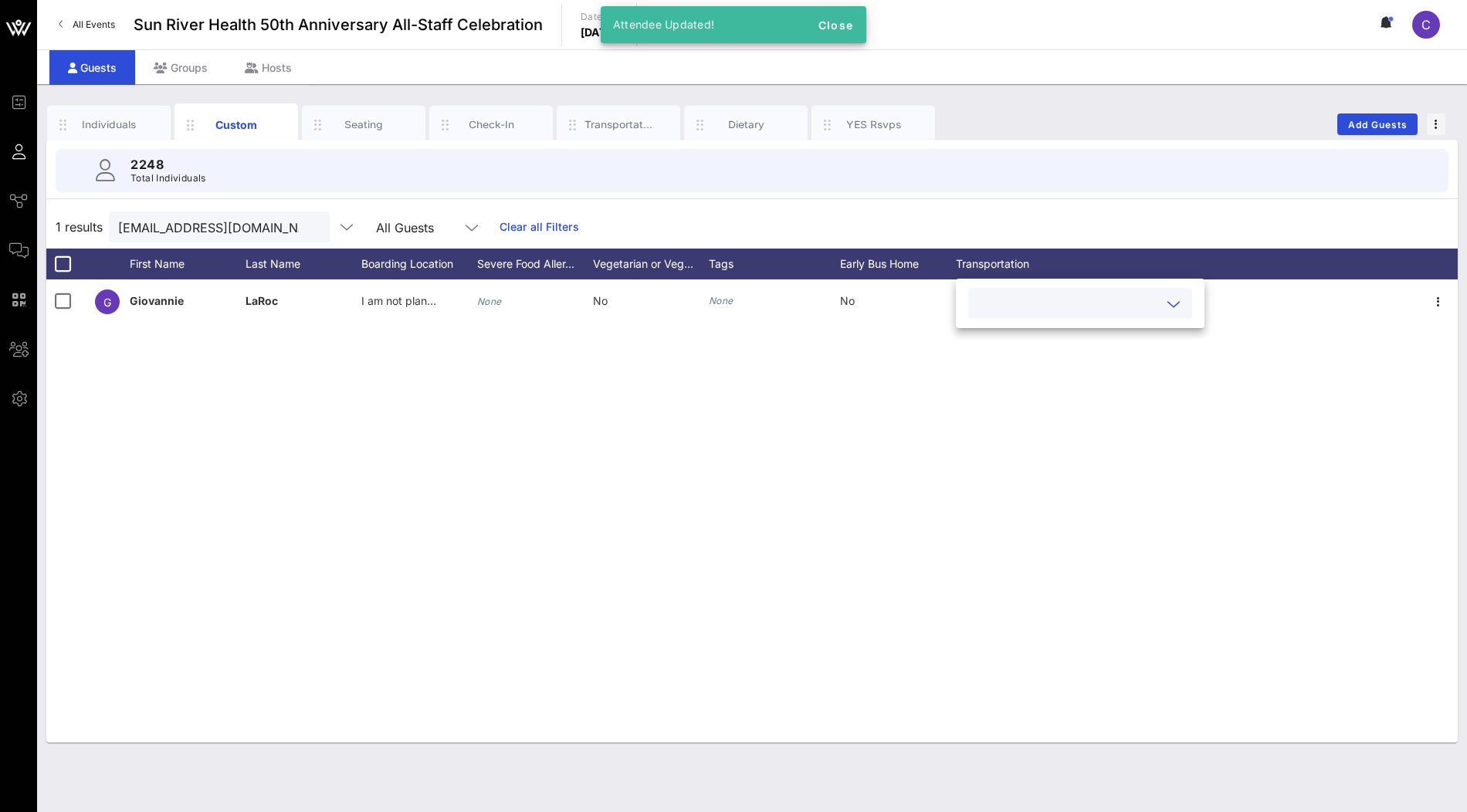
click at [1059, 308] on input "text" at bounding box center [1067, 304] width 181 height 20
click at [1034, 342] on div "No" at bounding box center [1061, 340] width 185 height 31
click at [714, 465] on div "G Giovannie LaRoc I am not planning to take a shuttle. None No None No None" at bounding box center [752, 511] width 1411 height 463
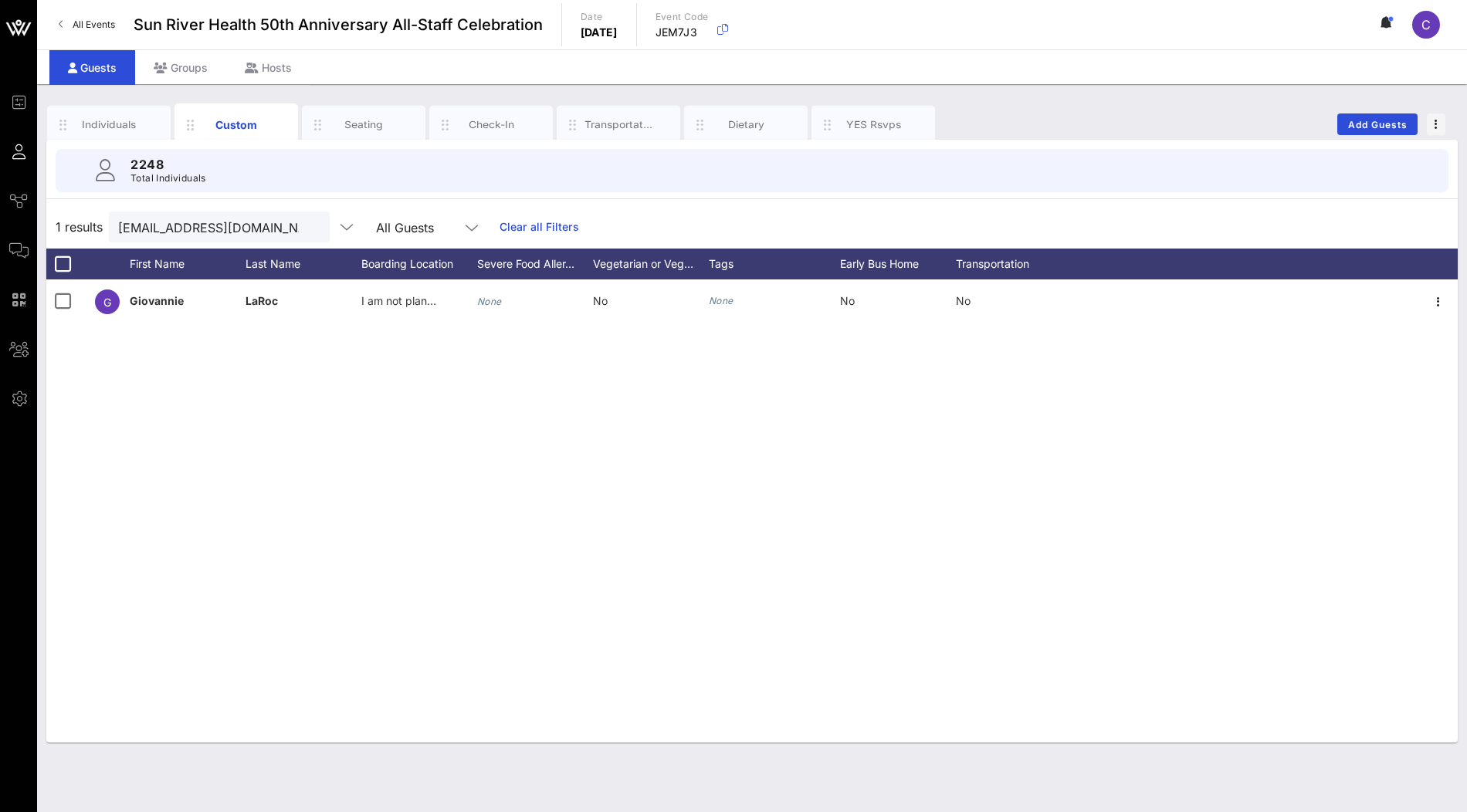
drag, startPoint x: 118, startPoint y: 111, endPoint x: 170, endPoint y: 112, distance: 52.0
click at [118, 112] on div "Individuals" at bounding box center [108, 124] width 123 height 38
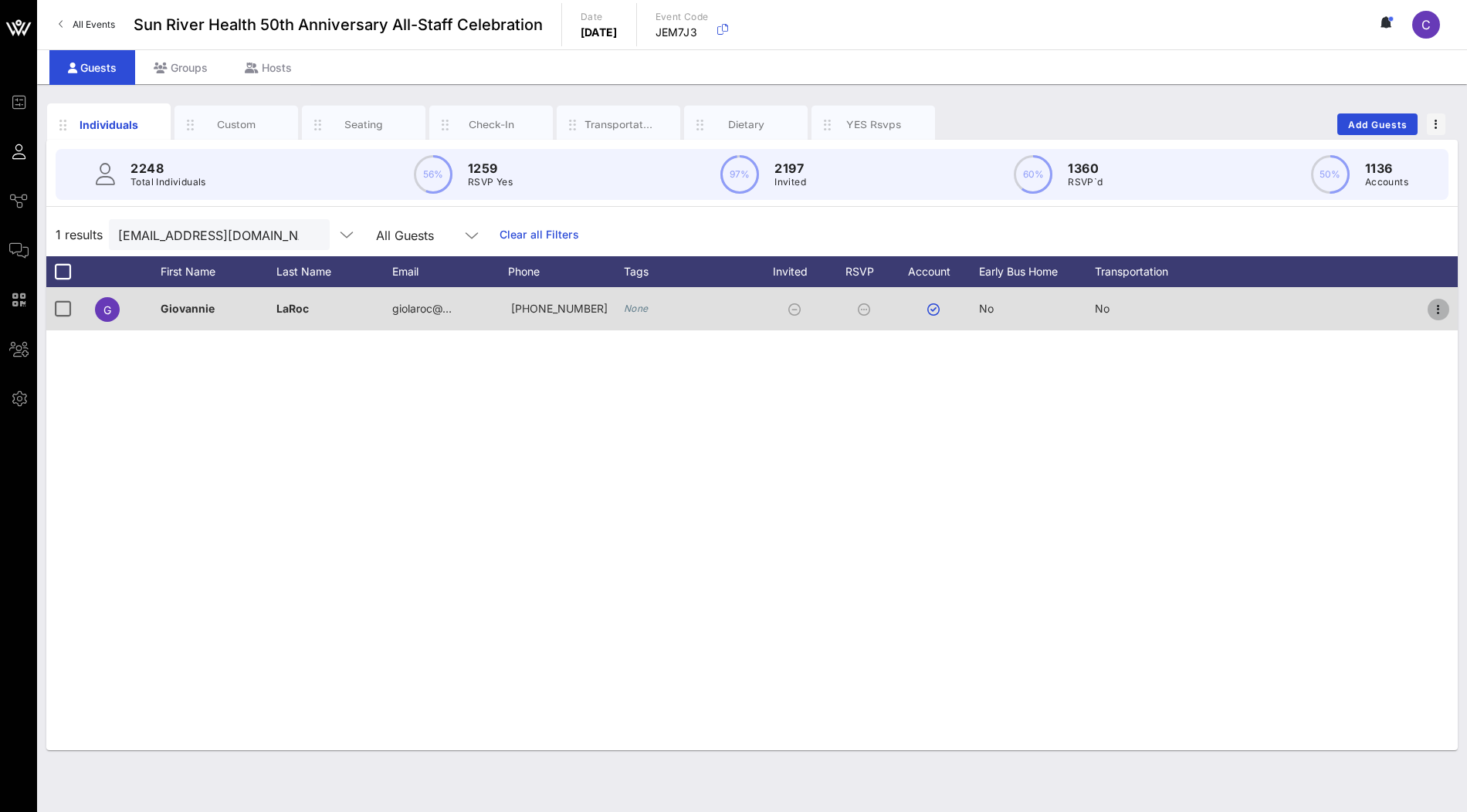
click at [1437, 309] on icon "button" at bounding box center [1439, 310] width 19 height 19
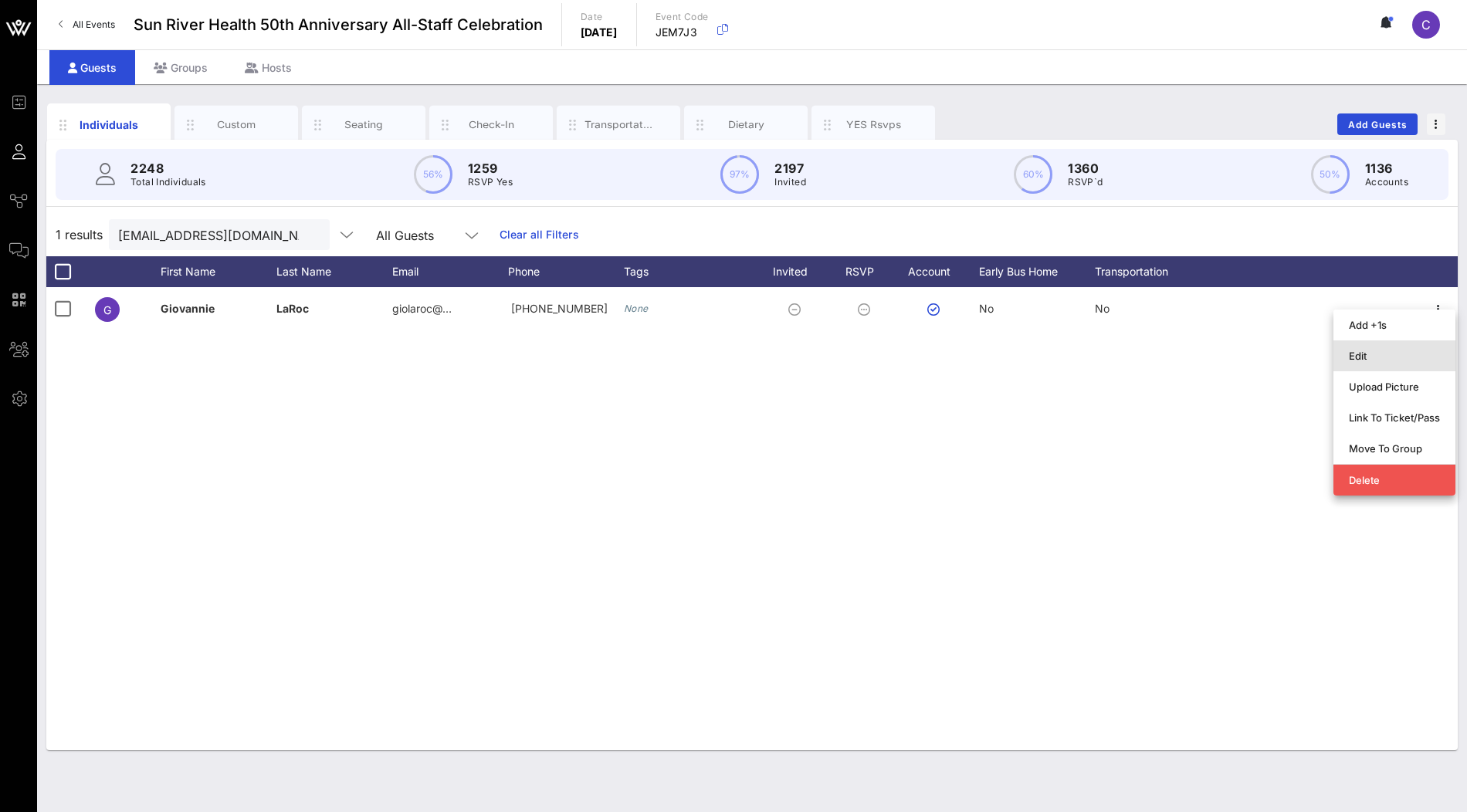
click at [1403, 352] on div "Edit" at bounding box center [1394, 356] width 91 height 13
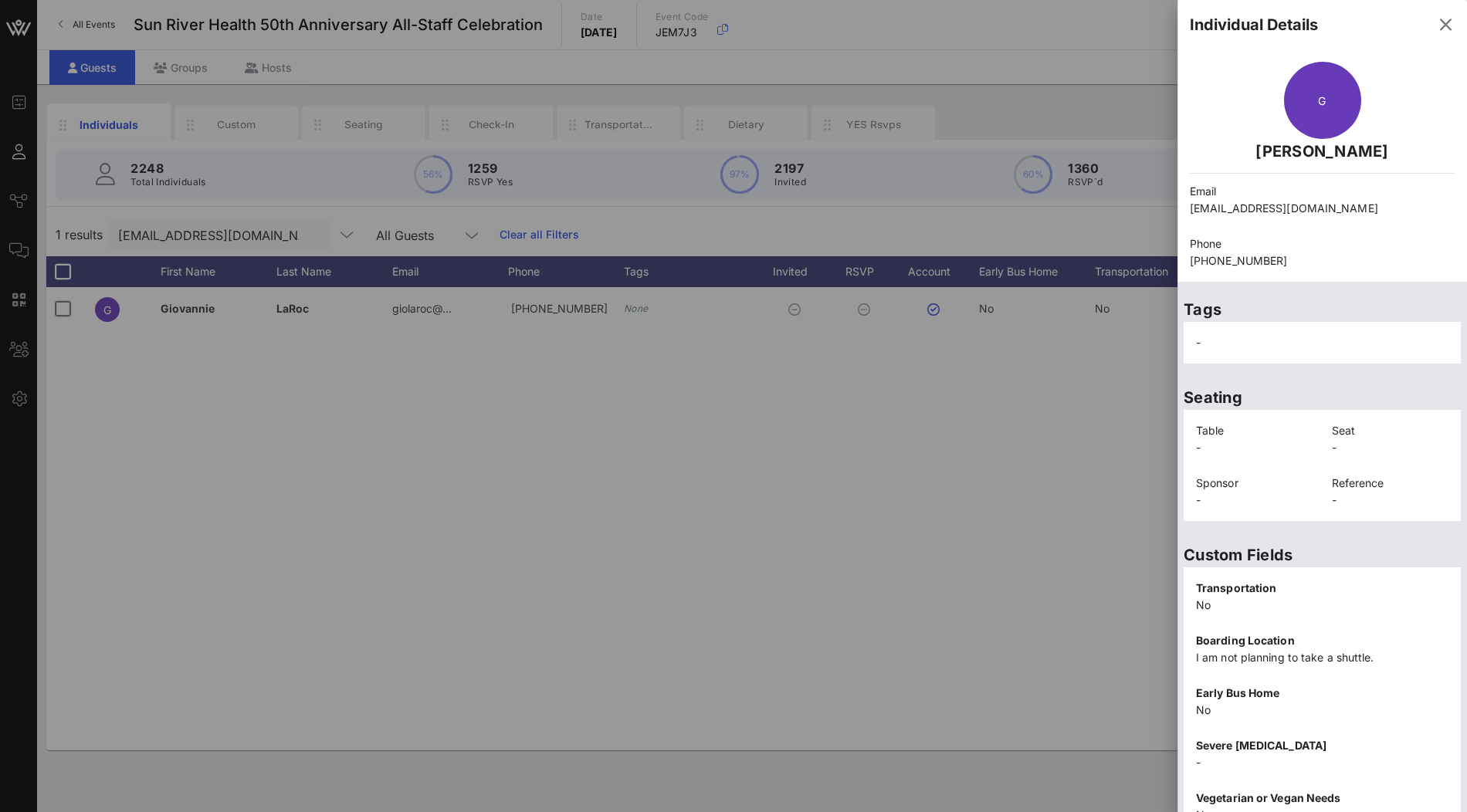
scroll to position [161, 0]
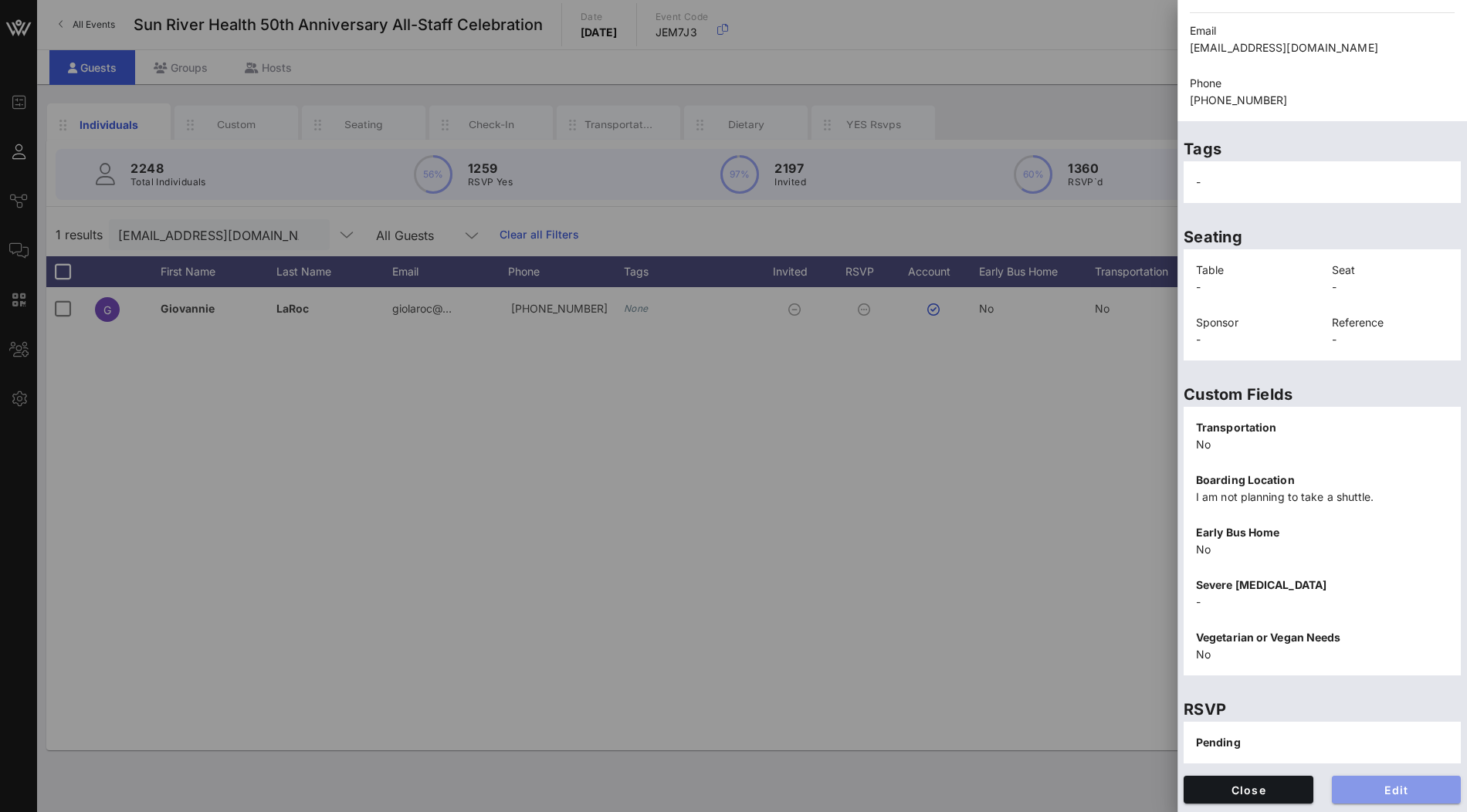
click at [1366, 785] on span "Edit" at bounding box center [1397, 789] width 105 height 13
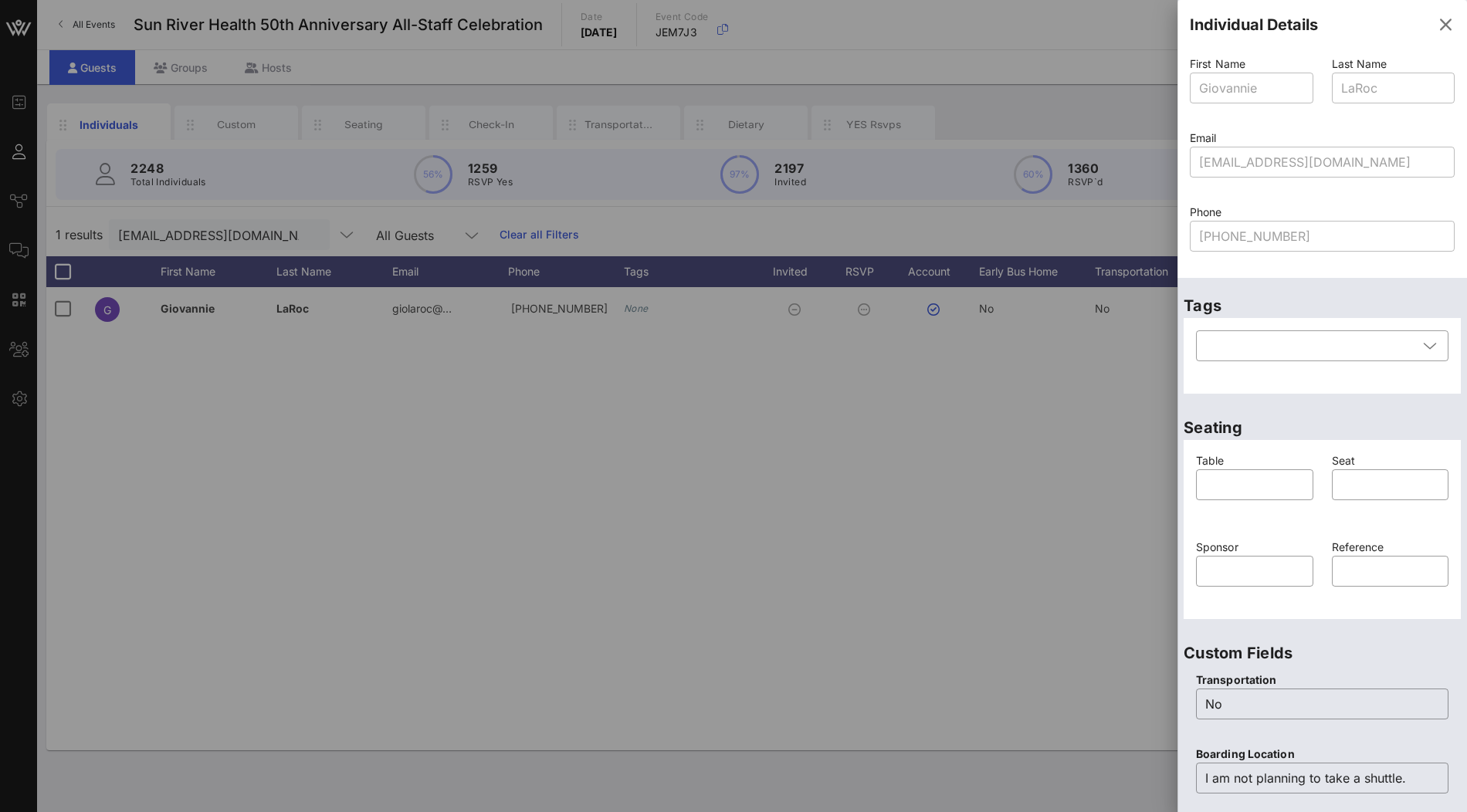
scroll to position [435, 0]
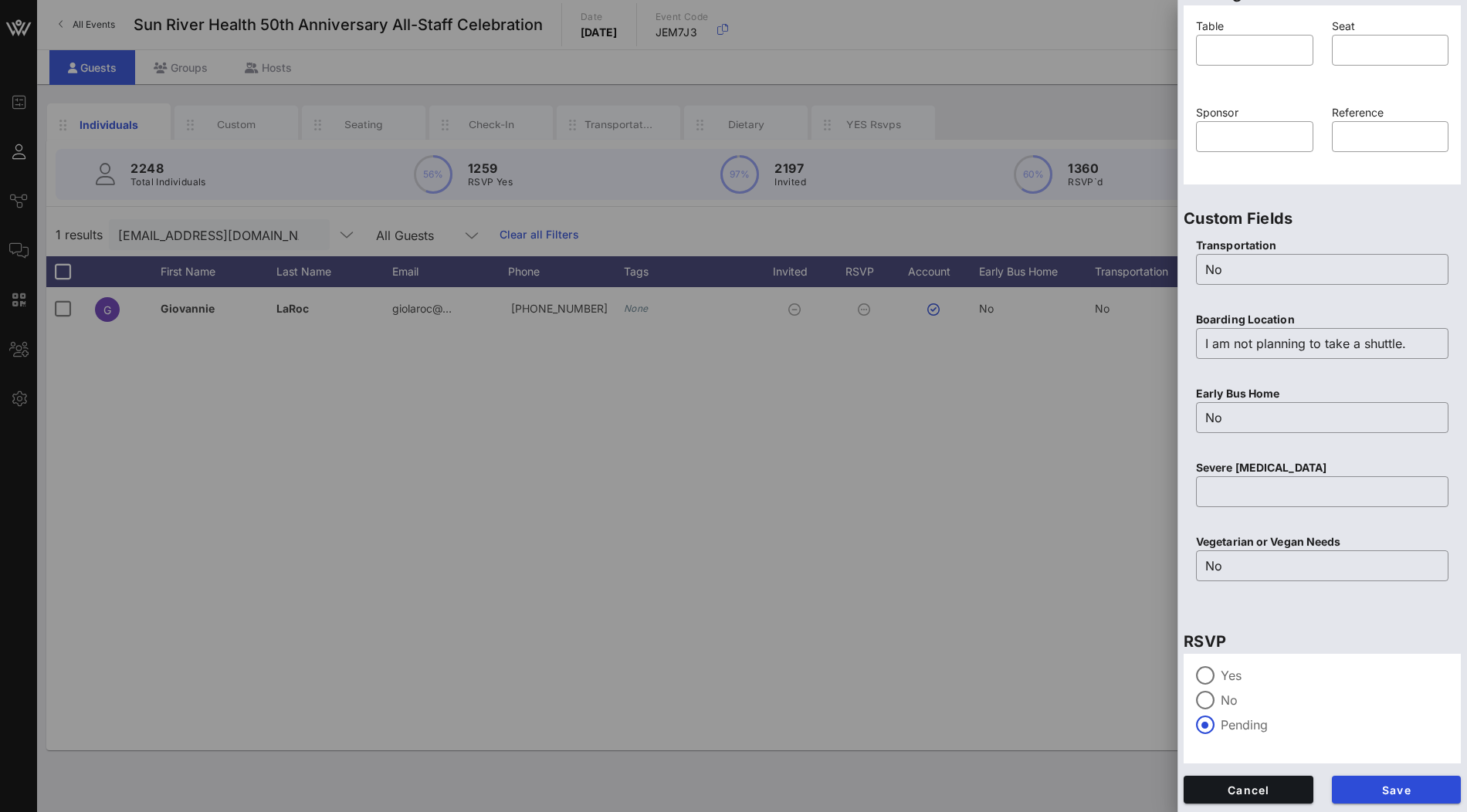
click at [1228, 672] on label "Yes" at bounding box center [1334, 675] width 228 height 16
click at [1365, 788] on span "Save" at bounding box center [1397, 789] width 105 height 13
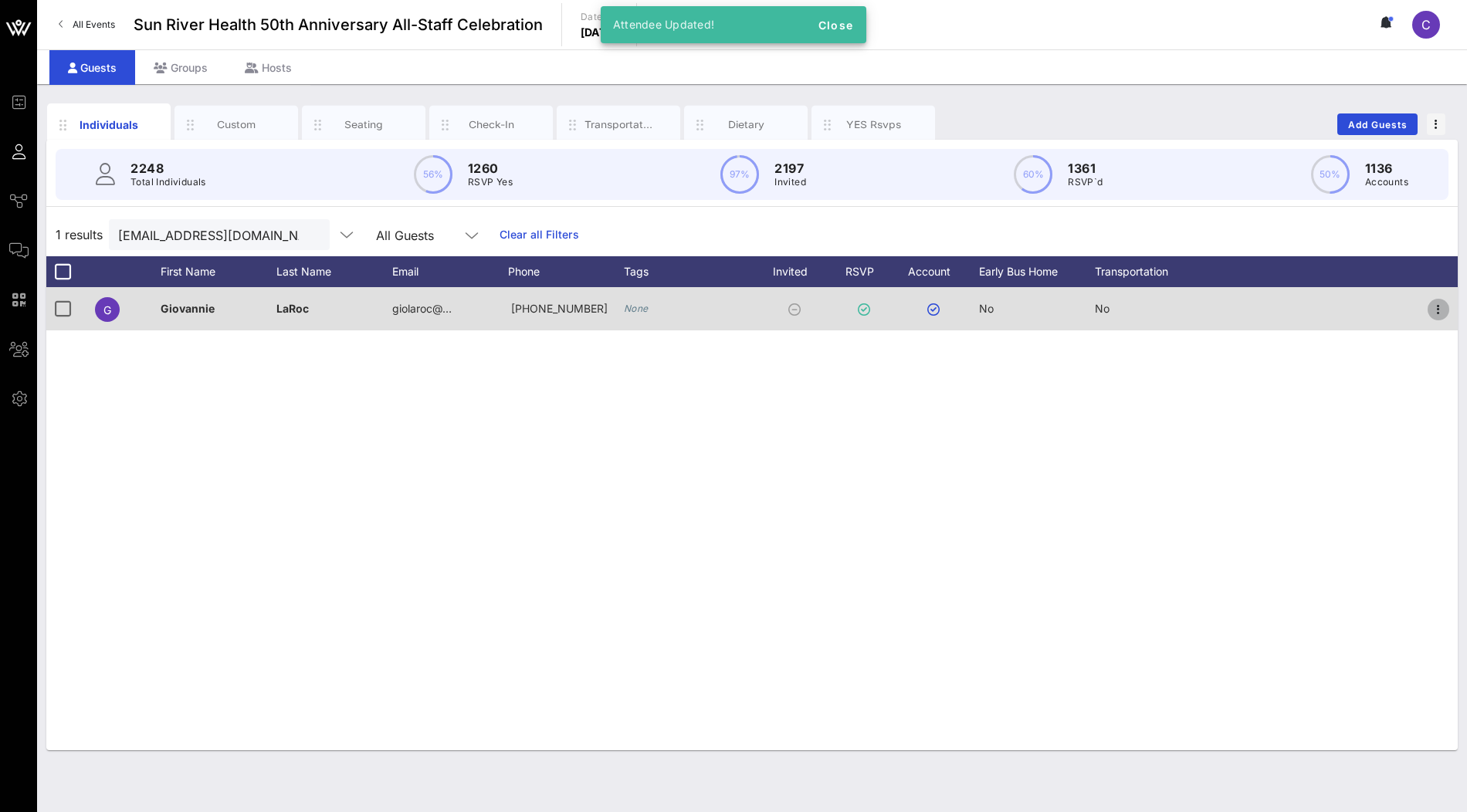
click at [1439, 309] on icon "button" at bounding box center [1439, 310] width 19 height 19
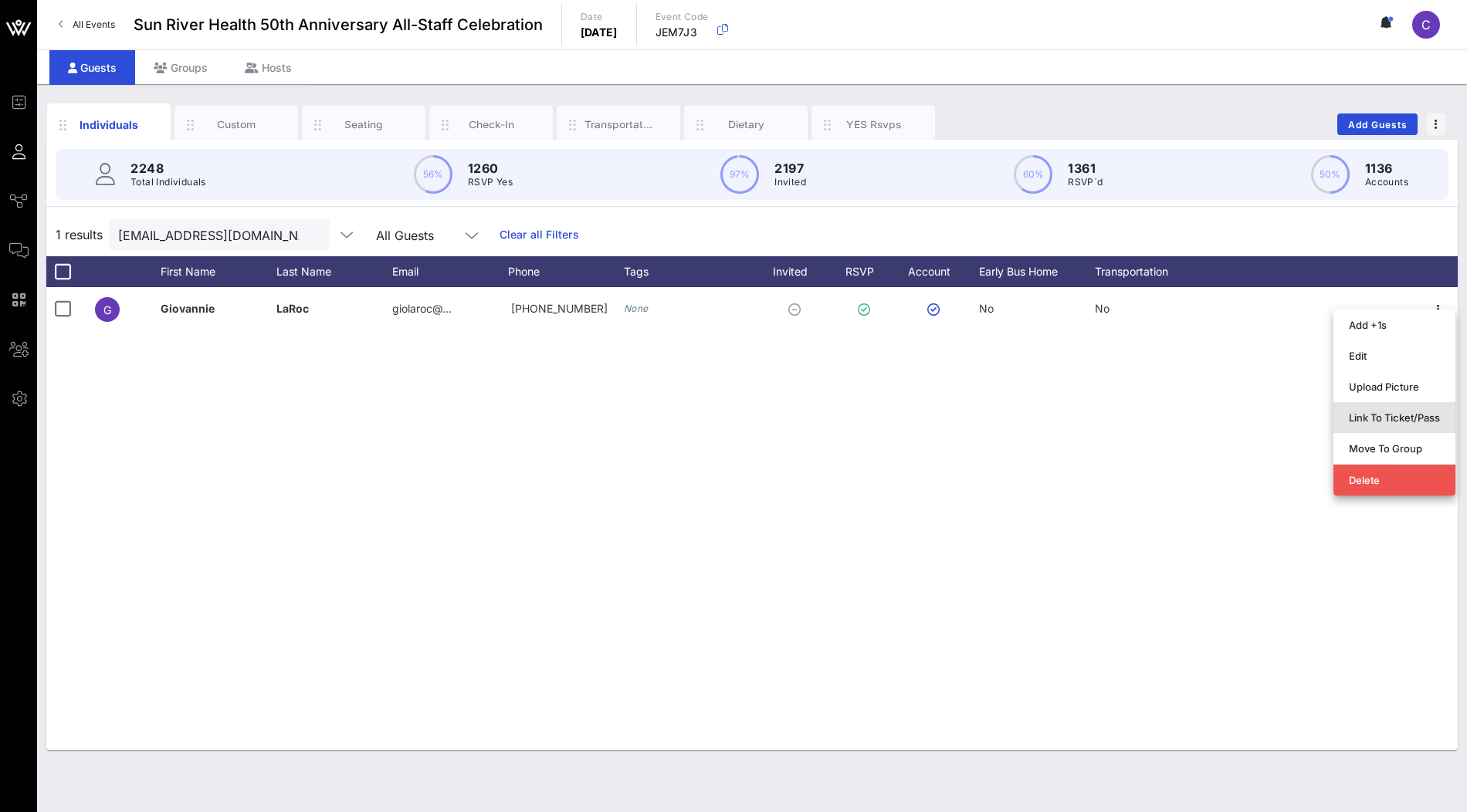
click at [1394, 417] on div "Link To Ticket/Pass" at bounding box center [1394, 417] width 91 height 13
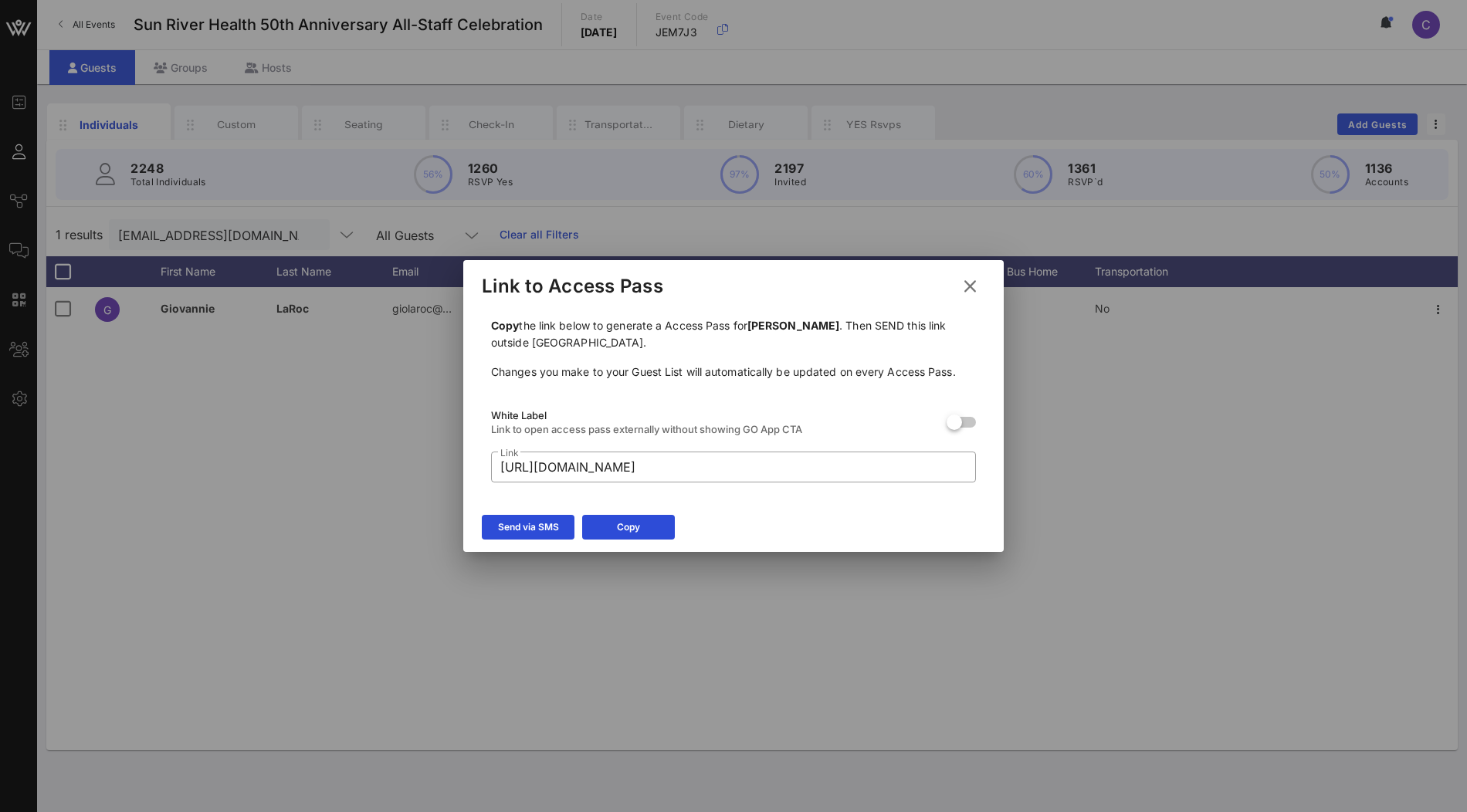
click at [820, 566] on div at bounding box center [733, 406] width 1467 height 812
click at [970, 287] on icon at bounding box center [970, 286] width 24 height 23
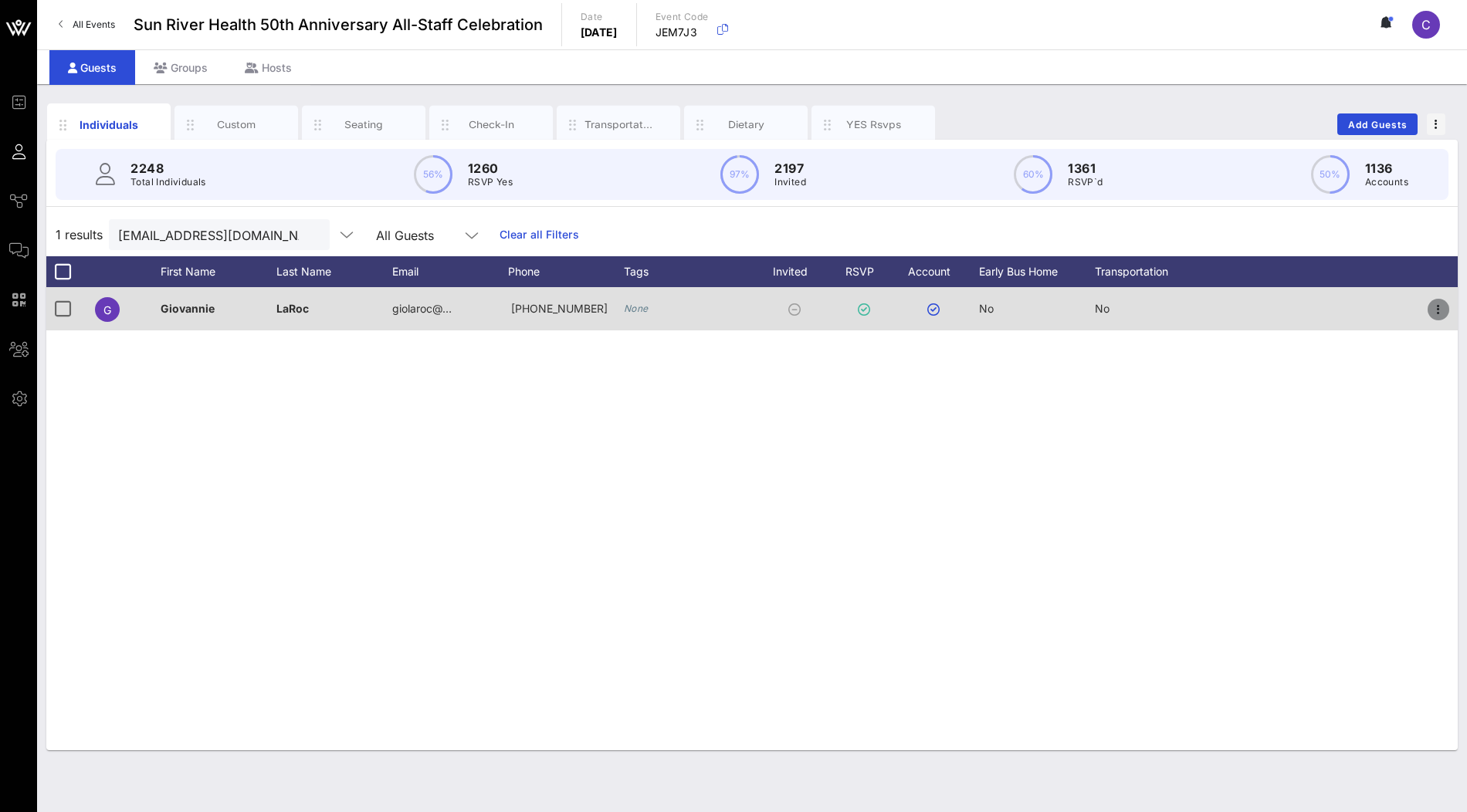
click at [1430, 308] on icon "button" at bounding box center [1439, 310] width 19 height 19
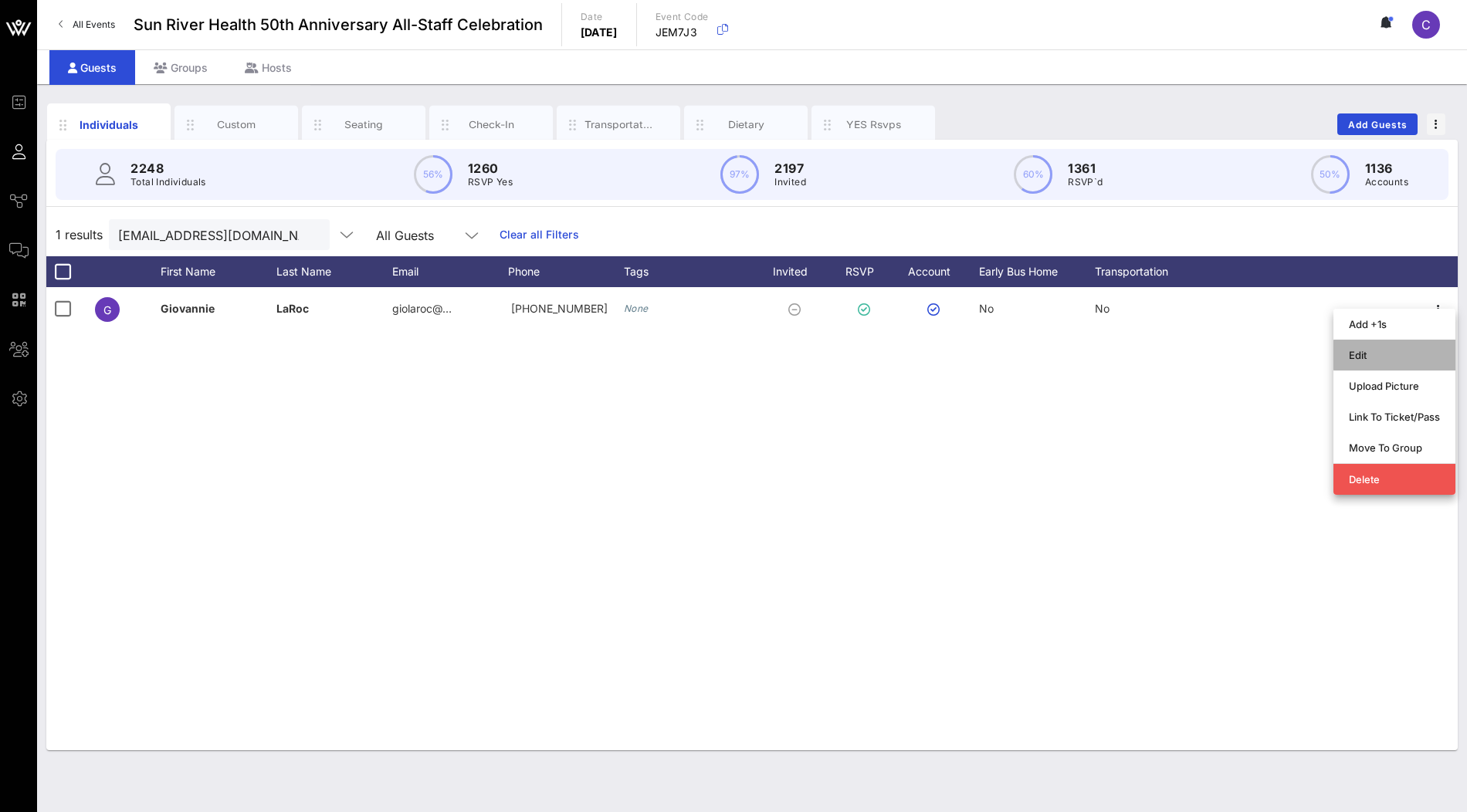
click at [1379, 350] on div "Edit" at bounding box center [1394, 355] width 91 height 13
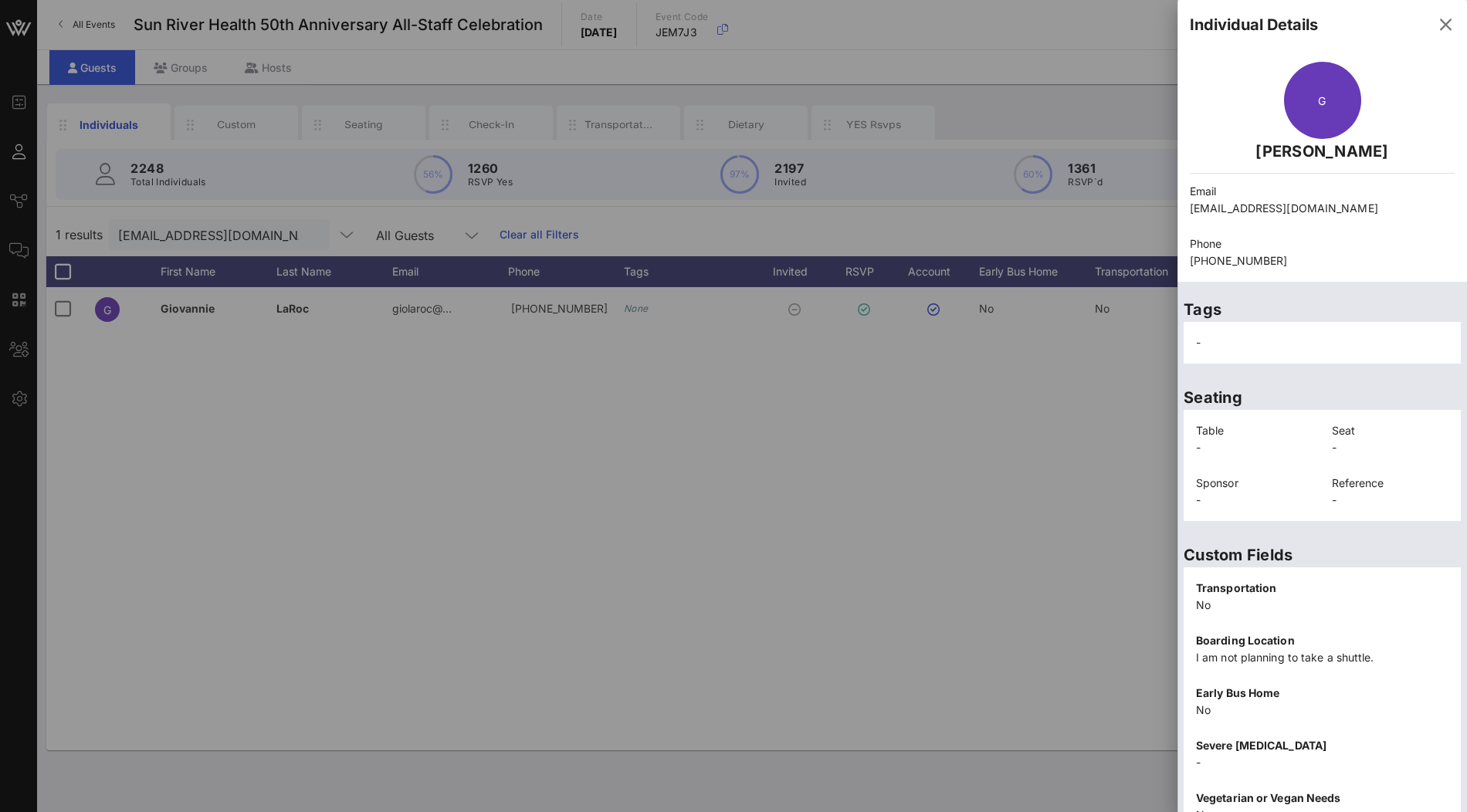
click at [1060, 472] on div at bounding box center [733, 406] width 1467 height 812
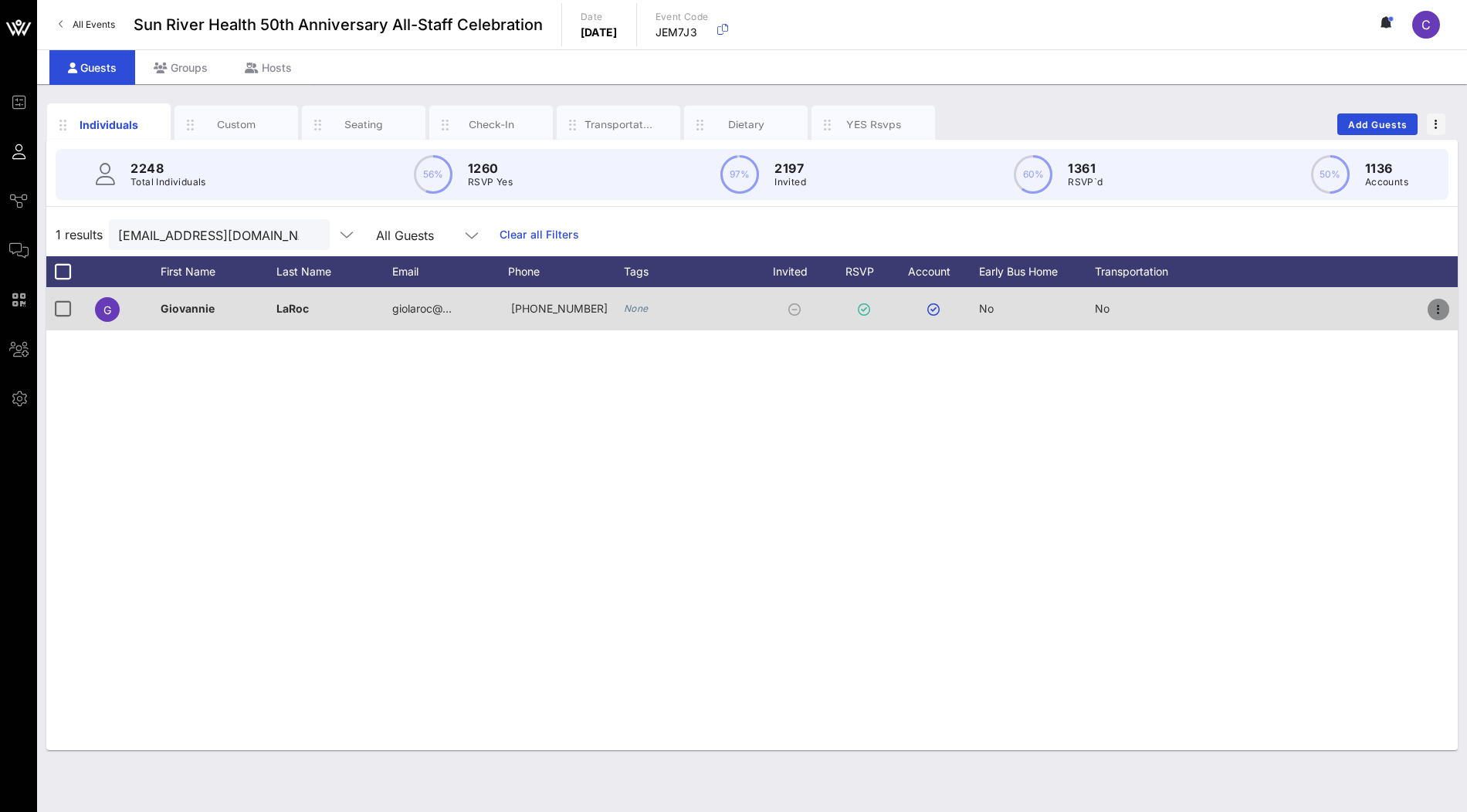
click at [1446, 306] on icon "button" at bounding box center [1439, 310] width 19 height 19
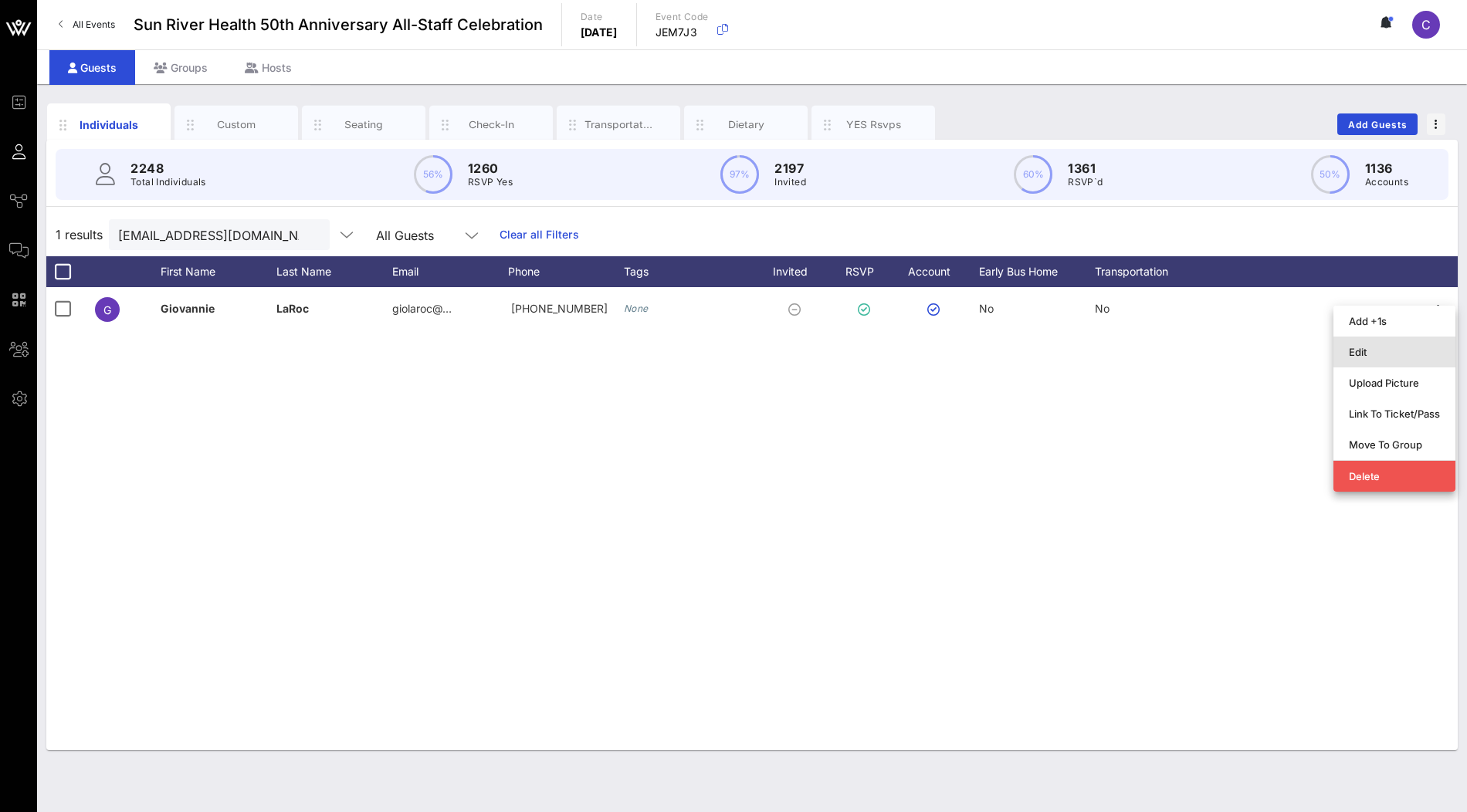
click at [1365, 356] on div "Edit" at bounding box center [1394, 352] width 91 height 13
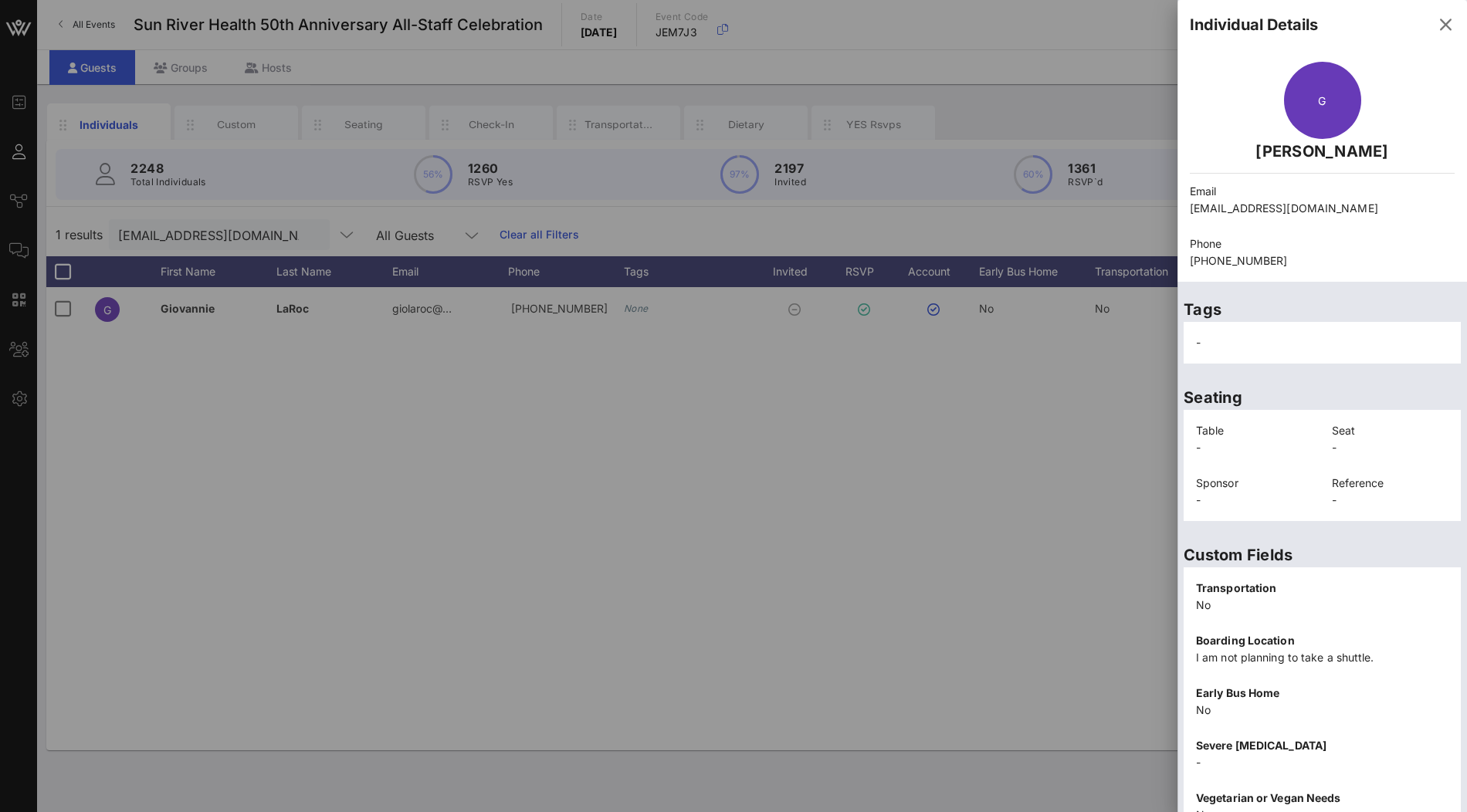
click at [1059, 459] on div at bounding box center [733, 406] width 1467 height 812
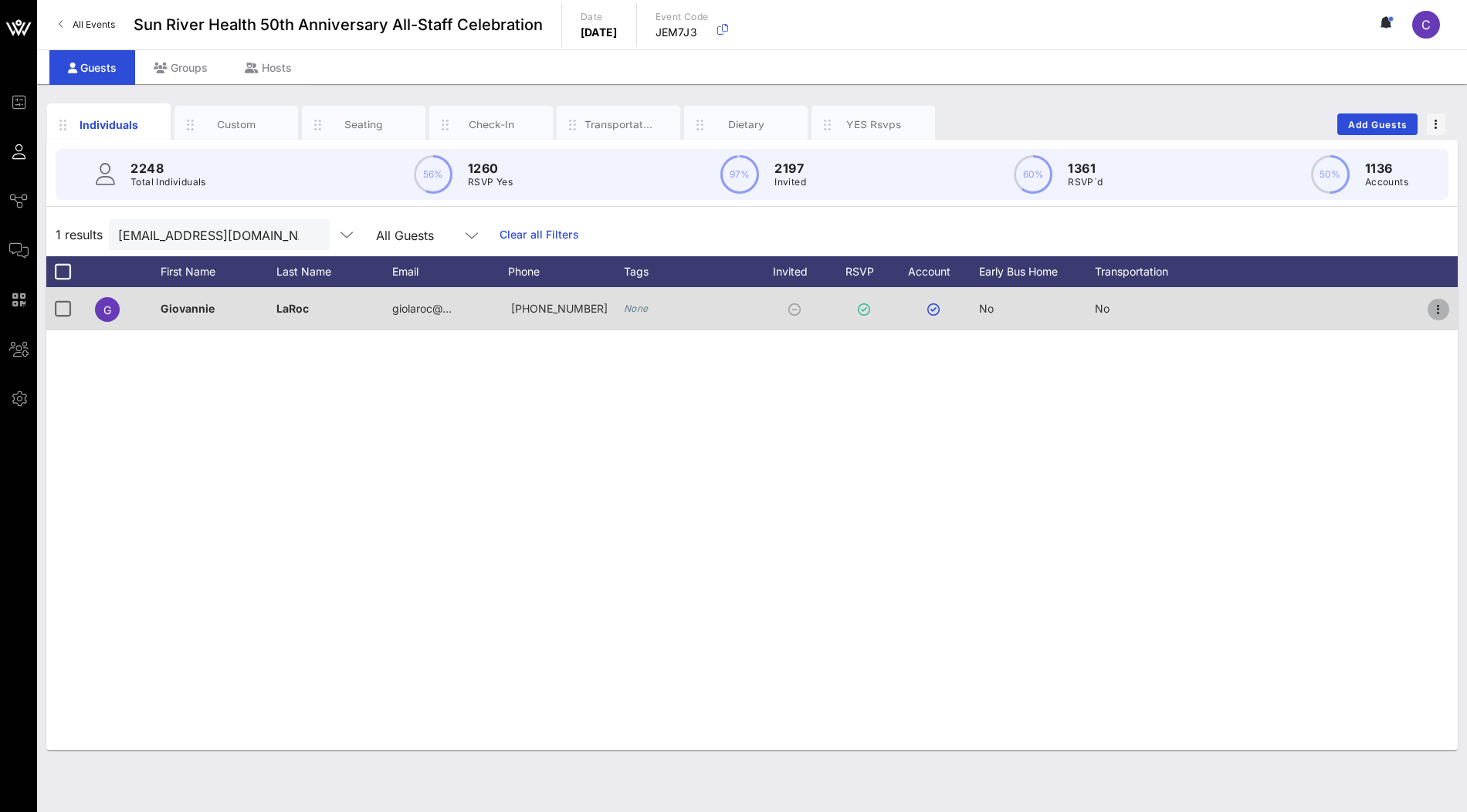
click at [1434, 315] on icon "button" at bounding box center [1439, 310] width 19 height 19
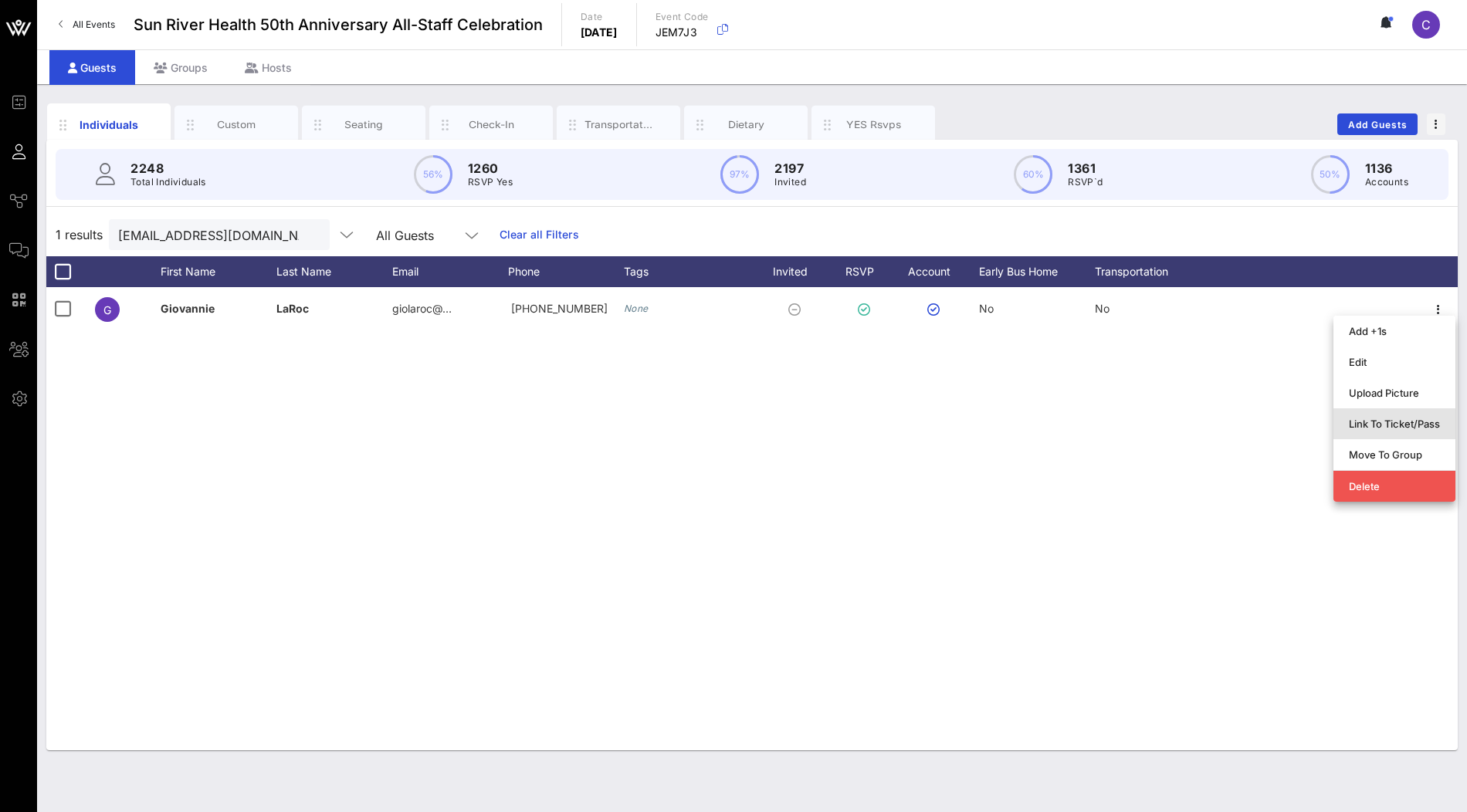
click at [1370, 431] on div "Link To Ticket/Pass" at bounding box center [1394, 423] width 91 height 24
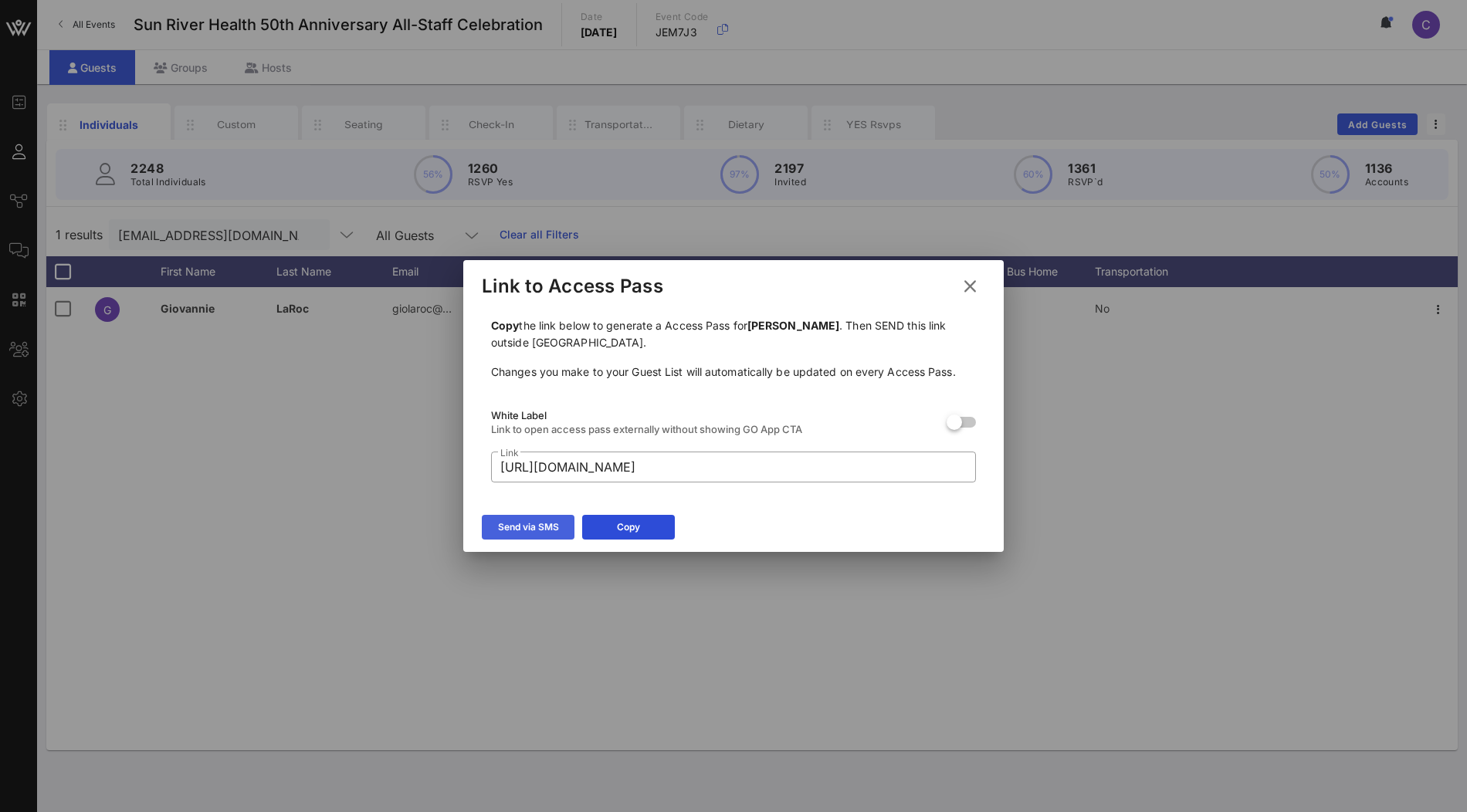
click at [536, 528] on div "Send via SMS" at bounding box center [528, 527] width 61 height 16
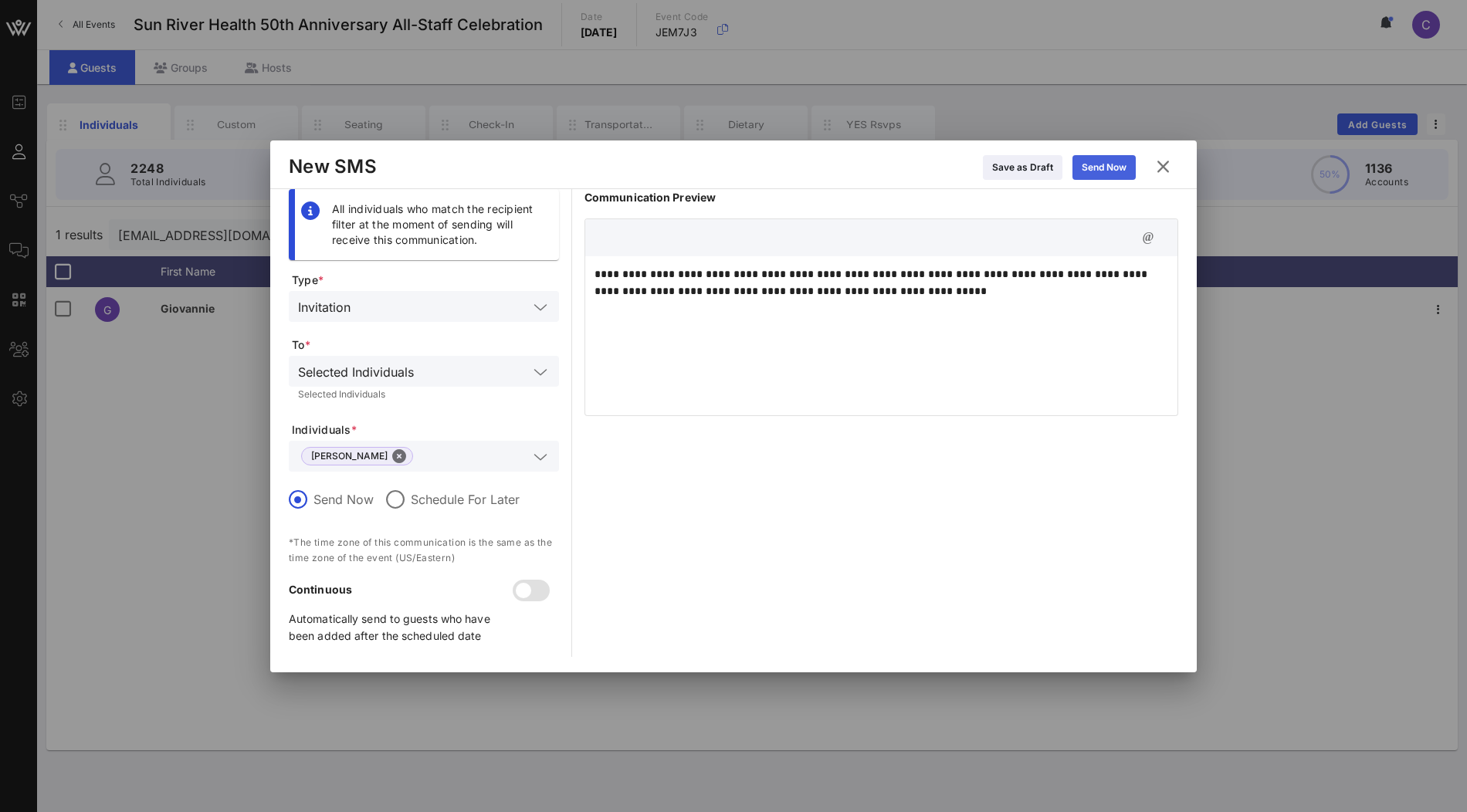
click at [1106, 172] on button "Send Now" at bounding box center [1104, 167] width 64 height 24
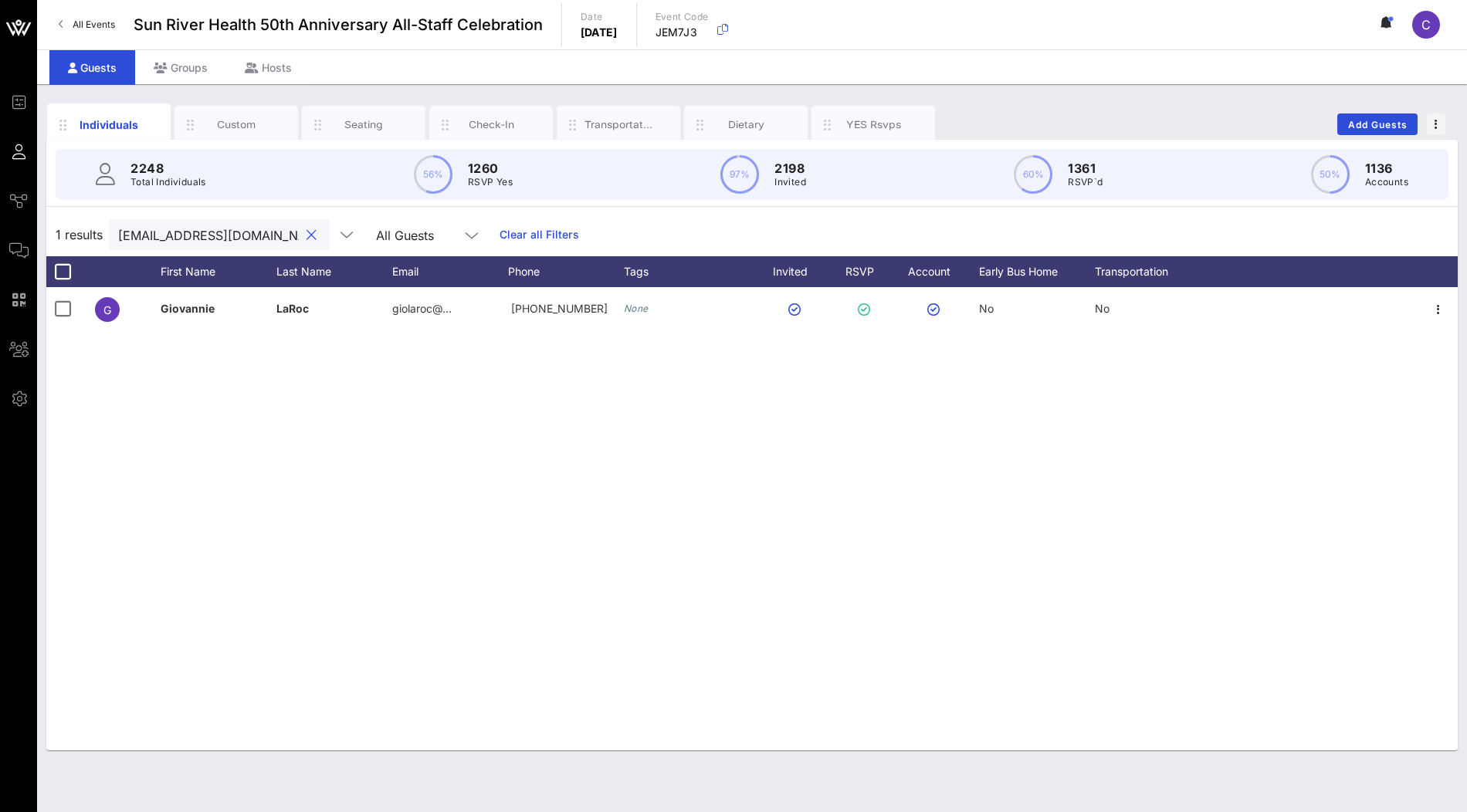
drag, startPoint x: 260, startPoint y: 235, endPoint x: 118, endPoint y: 235, distance: 142.0
click at [118, 235] on div "giolaroc@sunriver.org" at bounding box center [219, 234] width 221 height 31
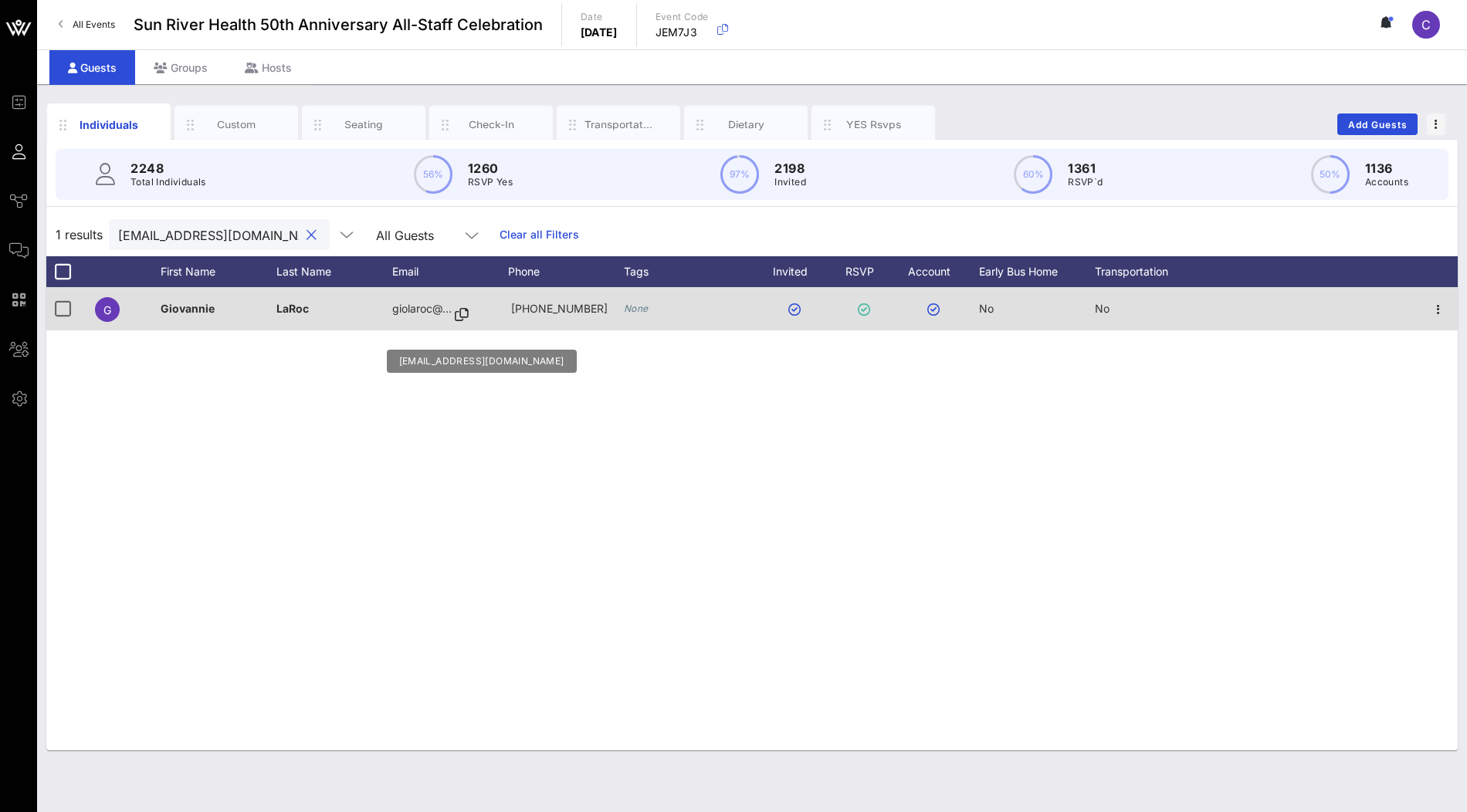
click at [466, 314] on icon at bounding box center [462, 315] width 14 height 2
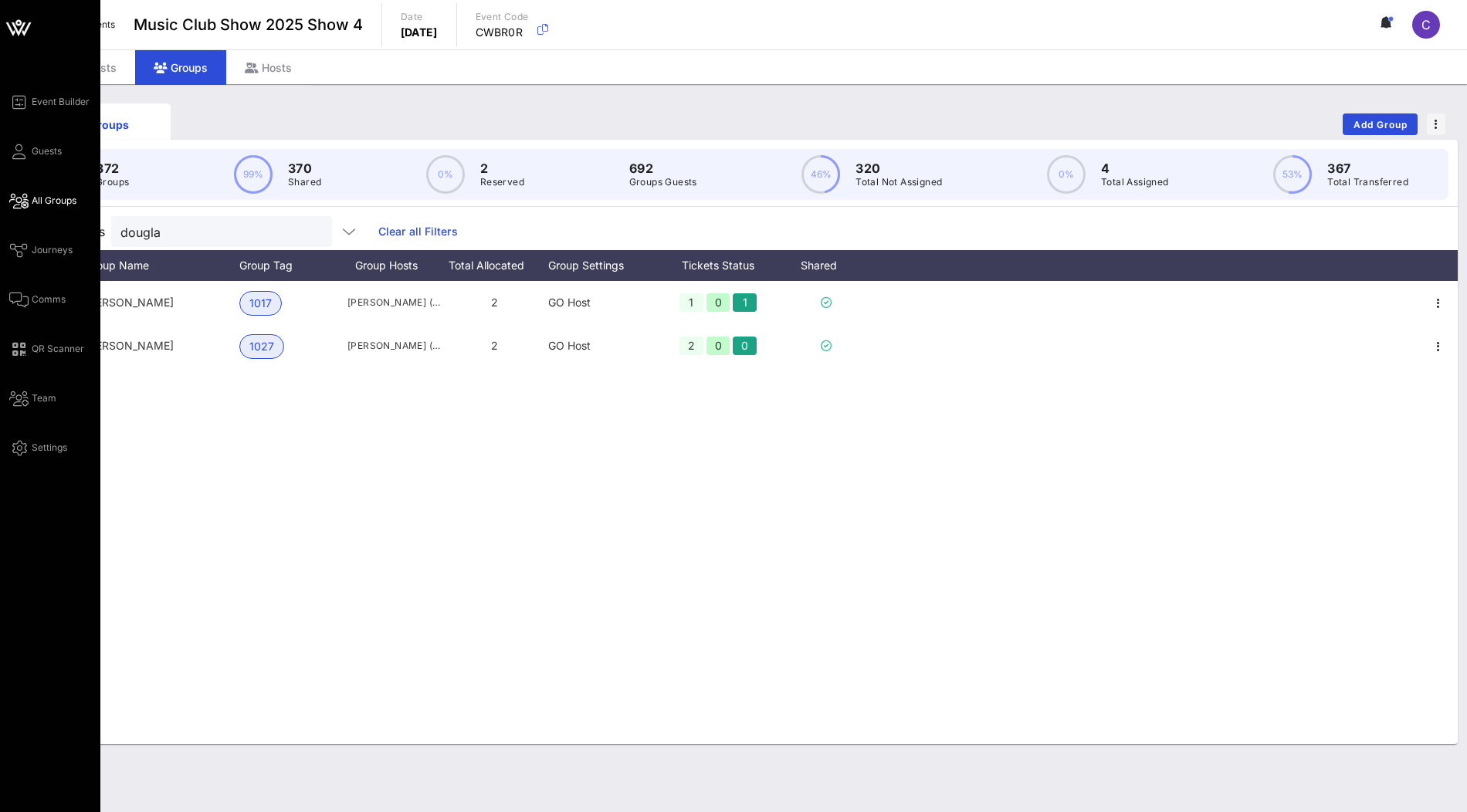
click at [36, 201] on span "All Groups" at bounding box center [53, 201] width 45 height 14
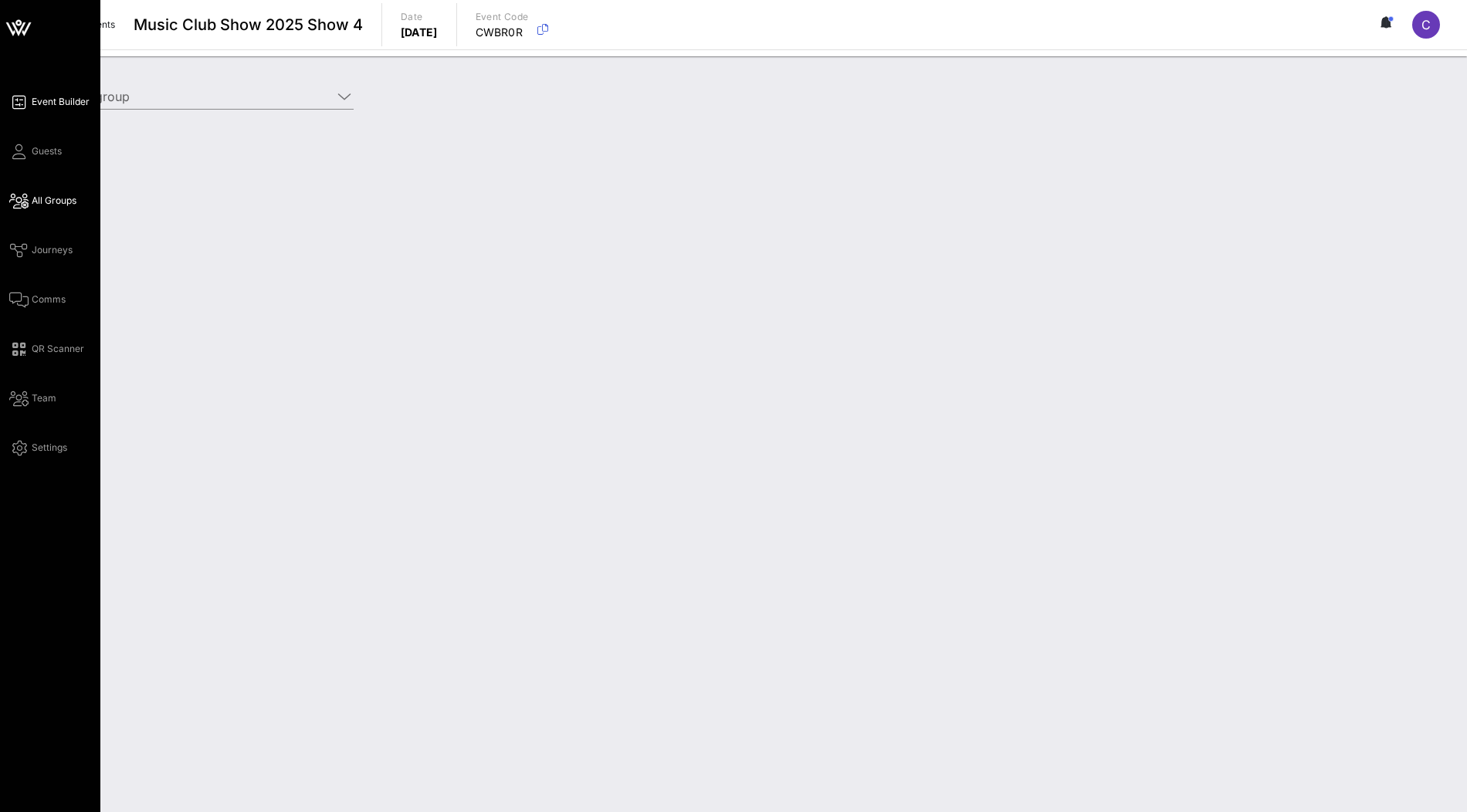
click at [47, 105] on span "Event Builder" at bounding box center [60, 102] width 58 height 14
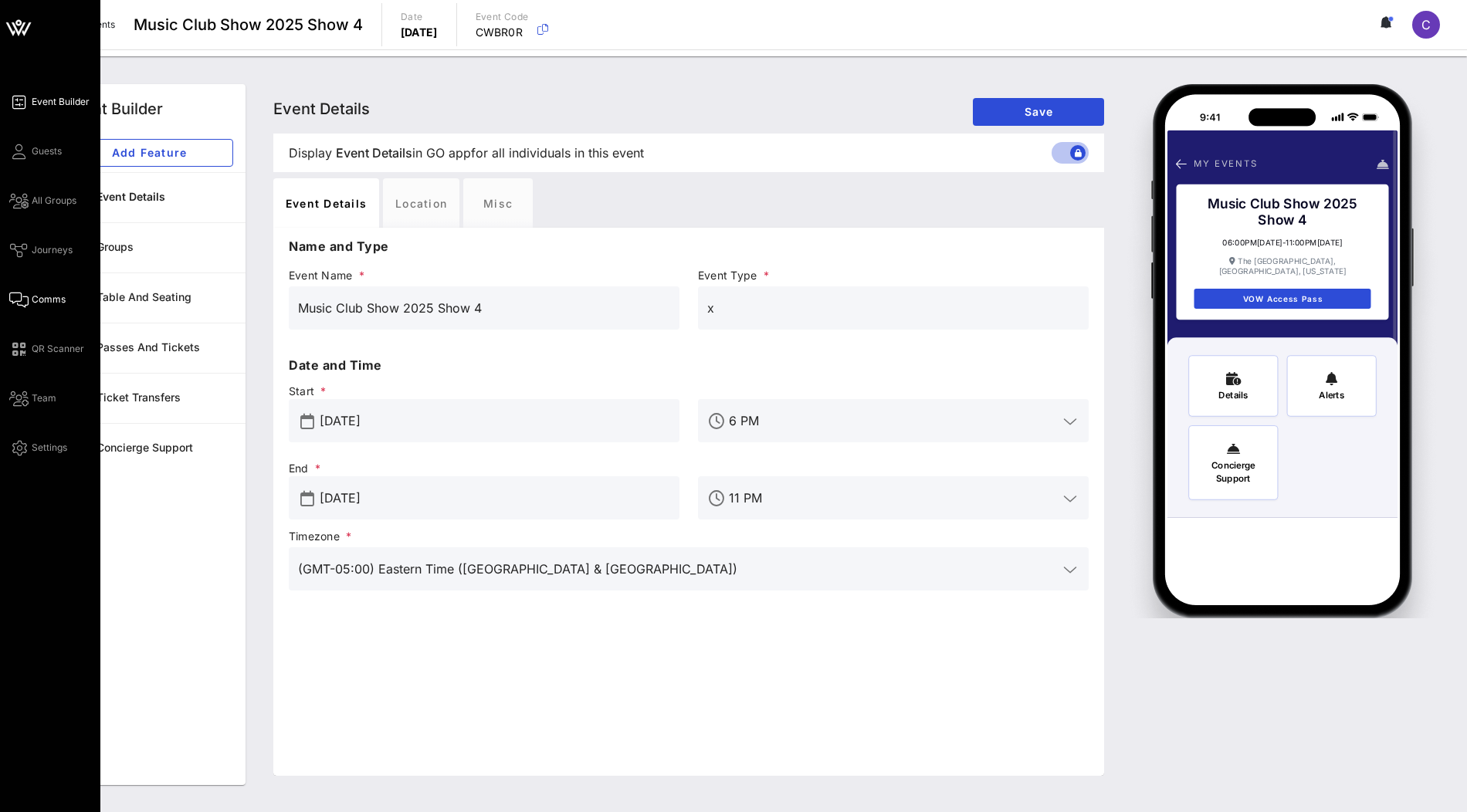
click at [56, 304] on span "Comms" at bounding box center [48, 300] width 34 height 14
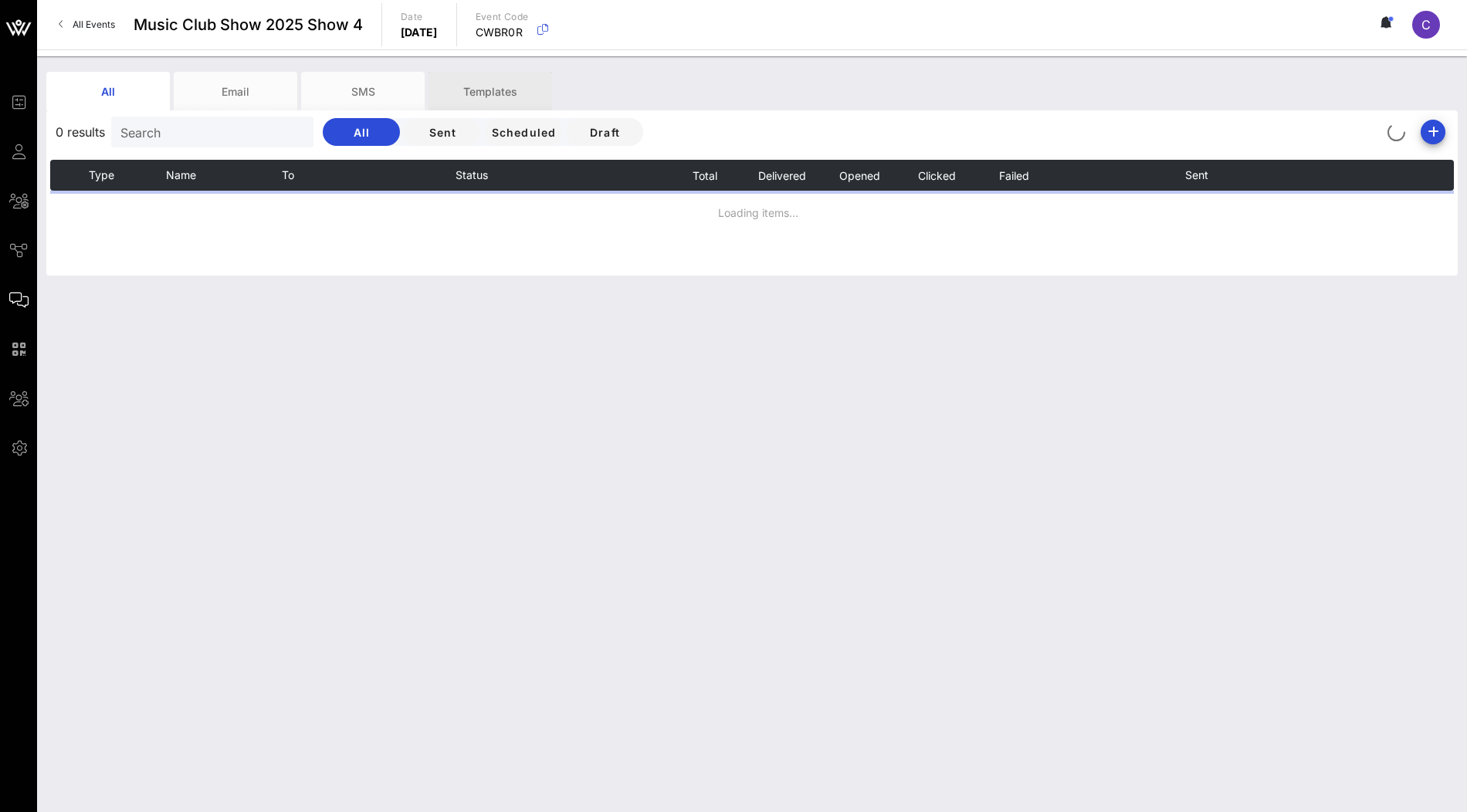
click at [487, 100] on div "Templates" at bounding box center [490, 90] width 123 height 38
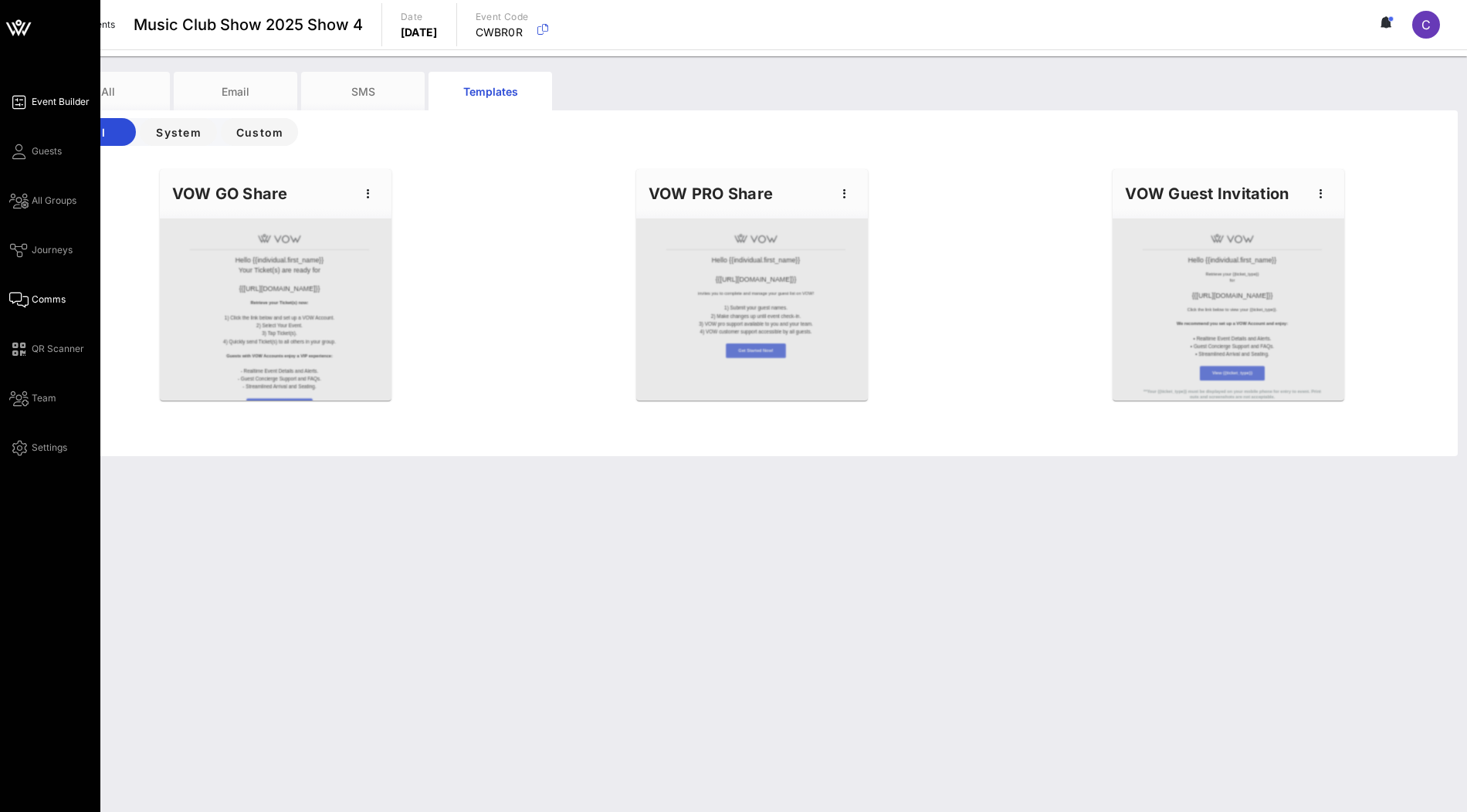
click at [64, 107] on span "Event Builder" at bounding box center [60, 102] width 58 height 14
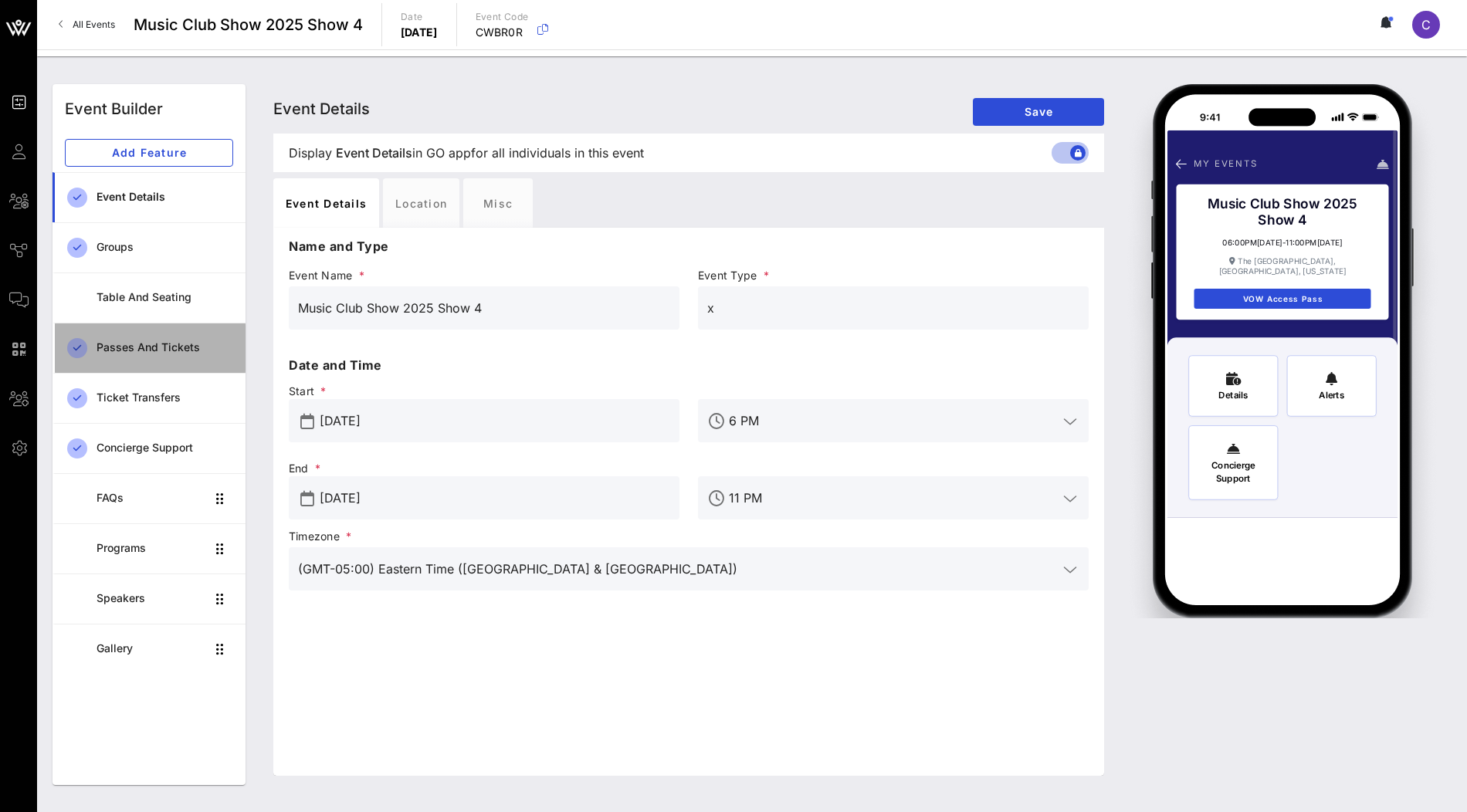
click at [140, 363] on link "Passes and Tickets" at bounding box center [149, 348] width 193 height 50
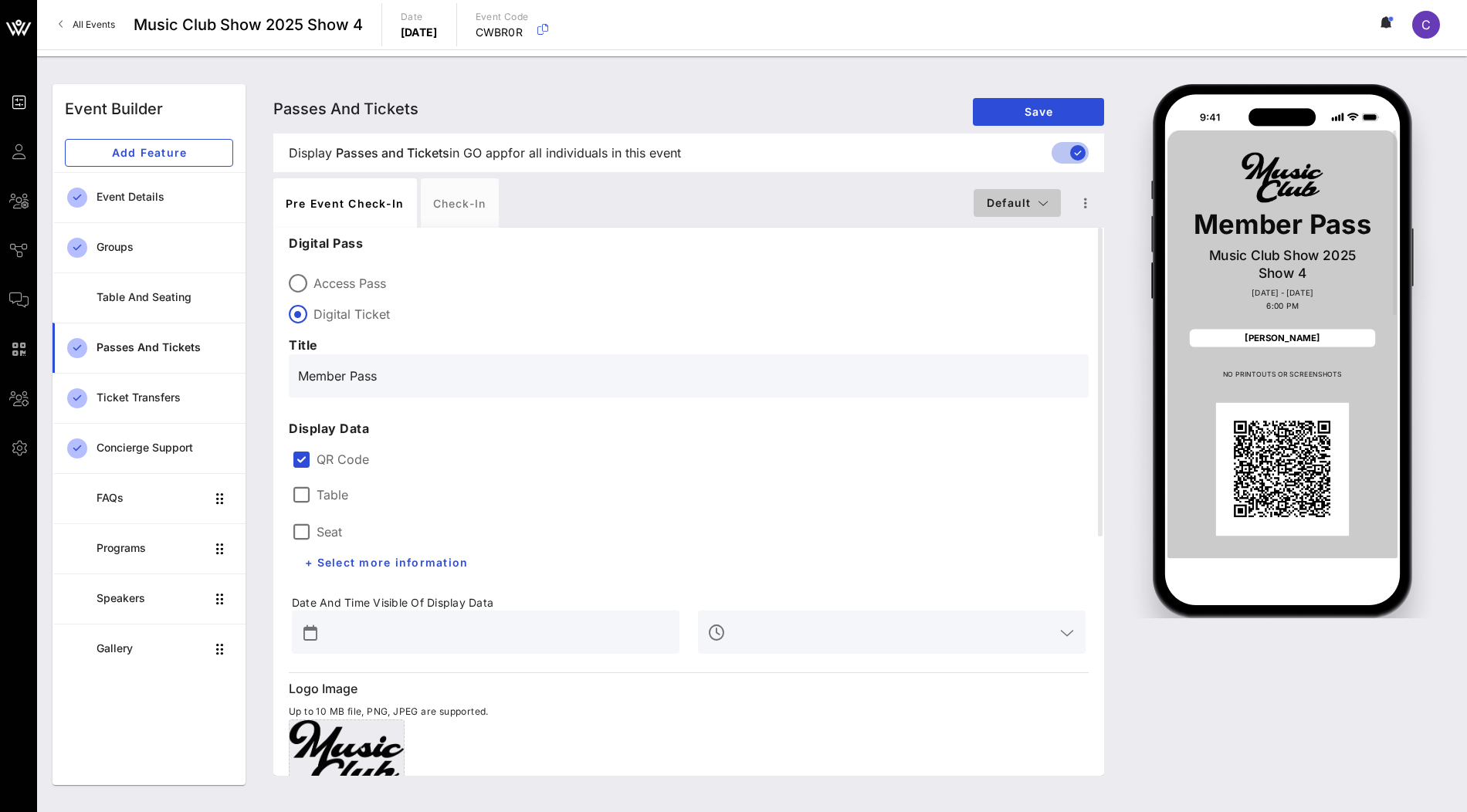
click at [1047, 213] on button "Default" at bounding box center [1016, 202] width 87 height 27
click at [851, 207] on div "Pre Event Check-in Check-in" at bounding box center [623, 202] width 700 height 49
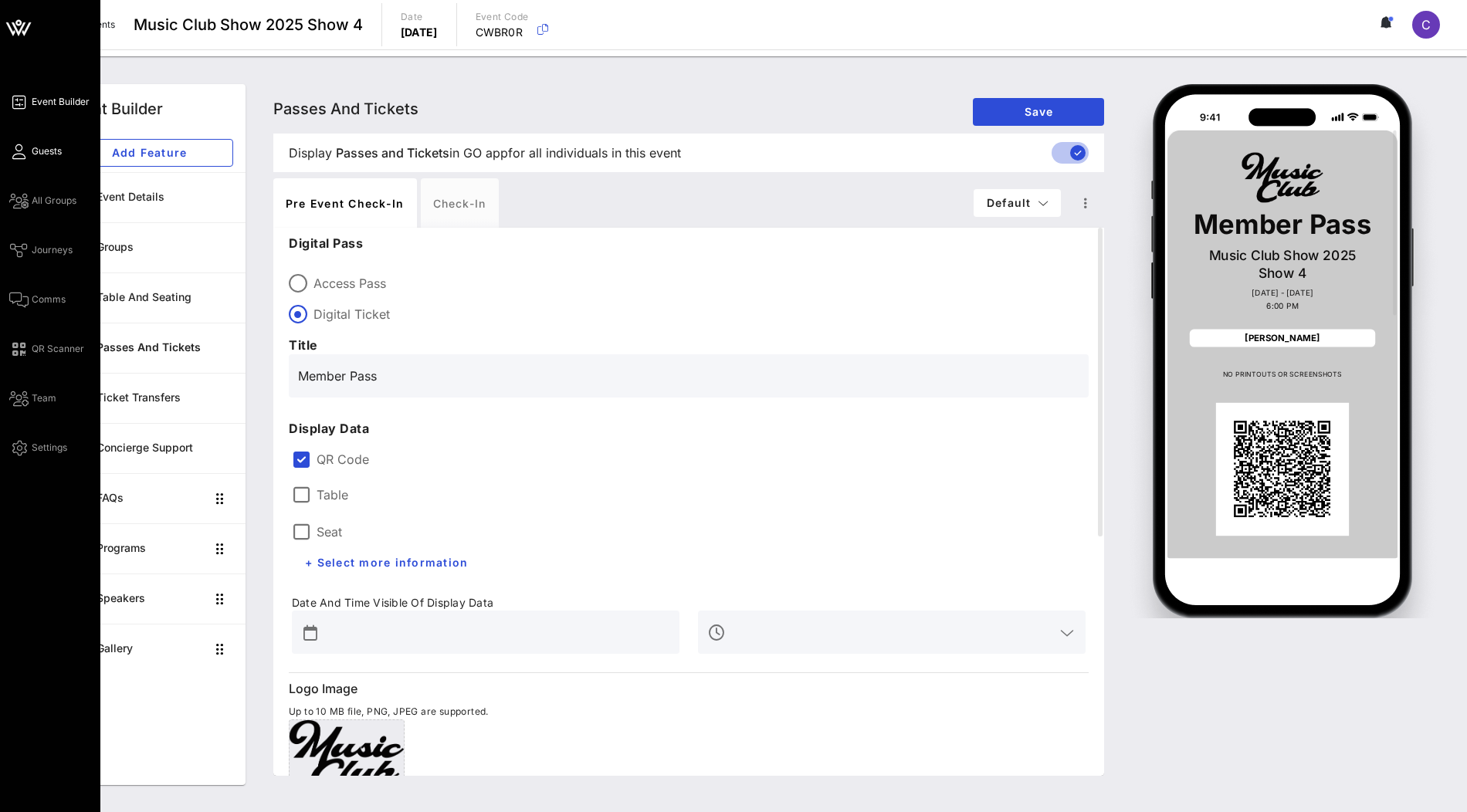
click at [33, 157] on span "Guests" at bounding box center [46, 151] width 30 height 14
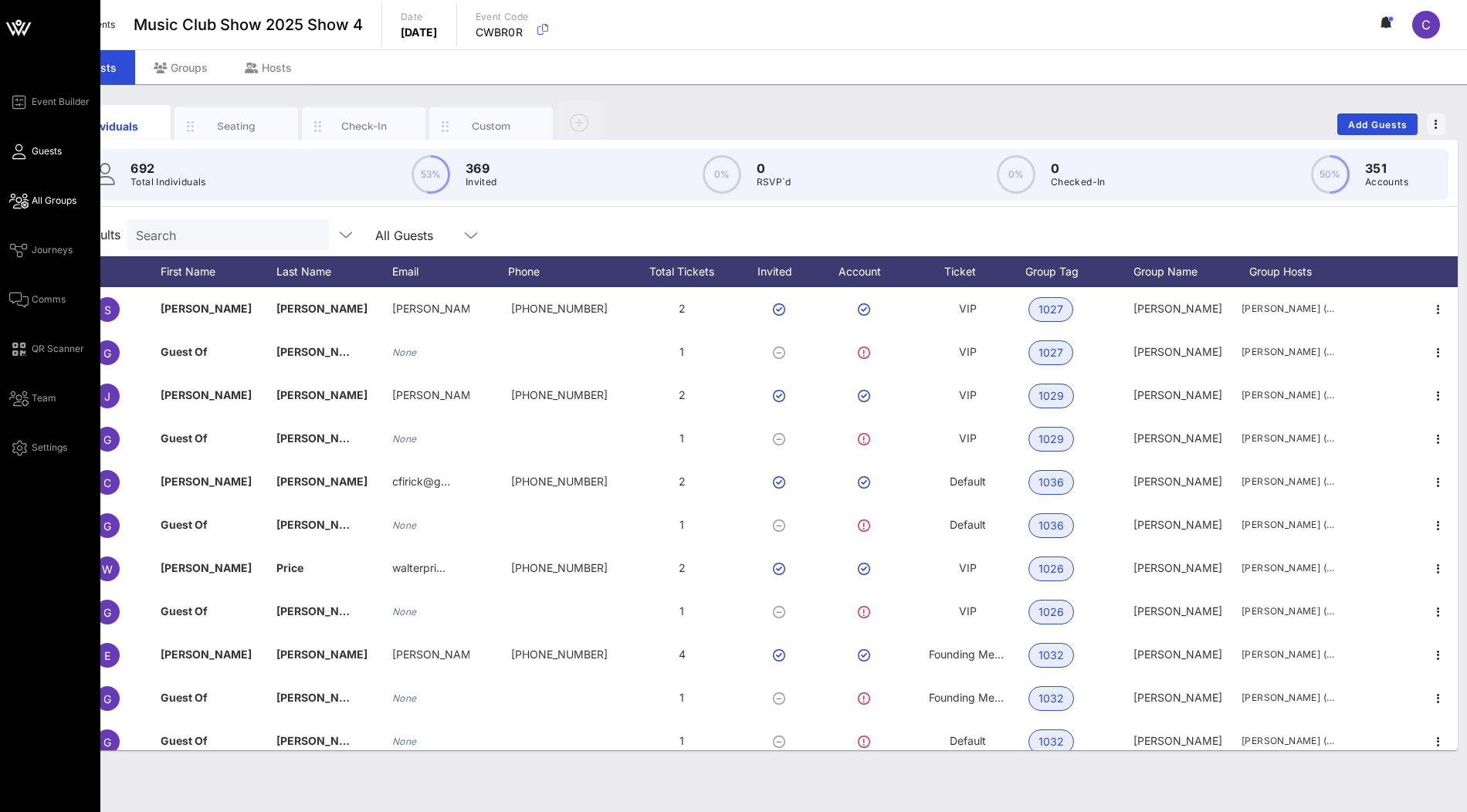
click at [42, 206] on span "All Groups" at bounding box center [53, 201] width 45 height 14
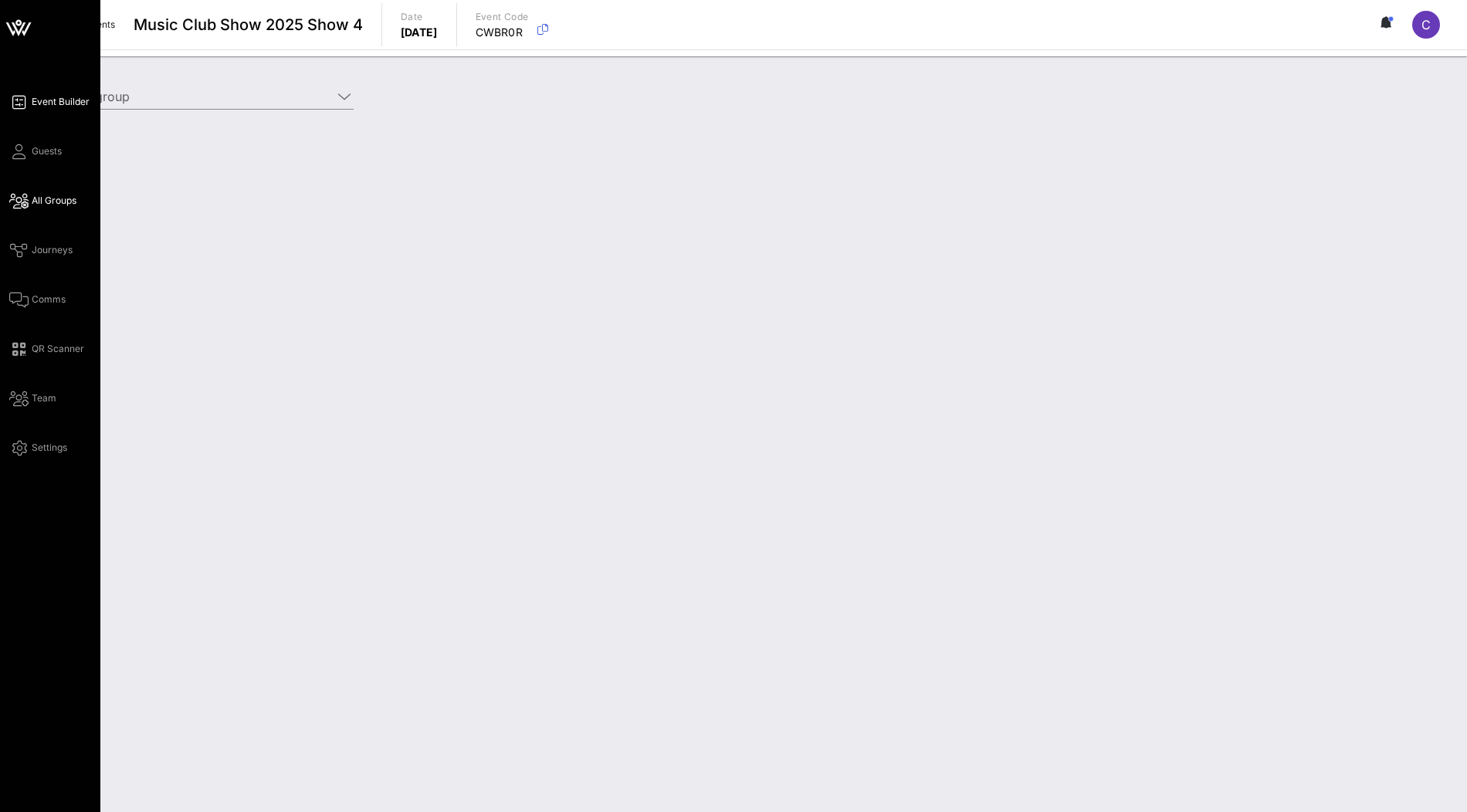
click at [55, 107] on span "Event Builder" at bounding box center [60, 102] width 58 height 14
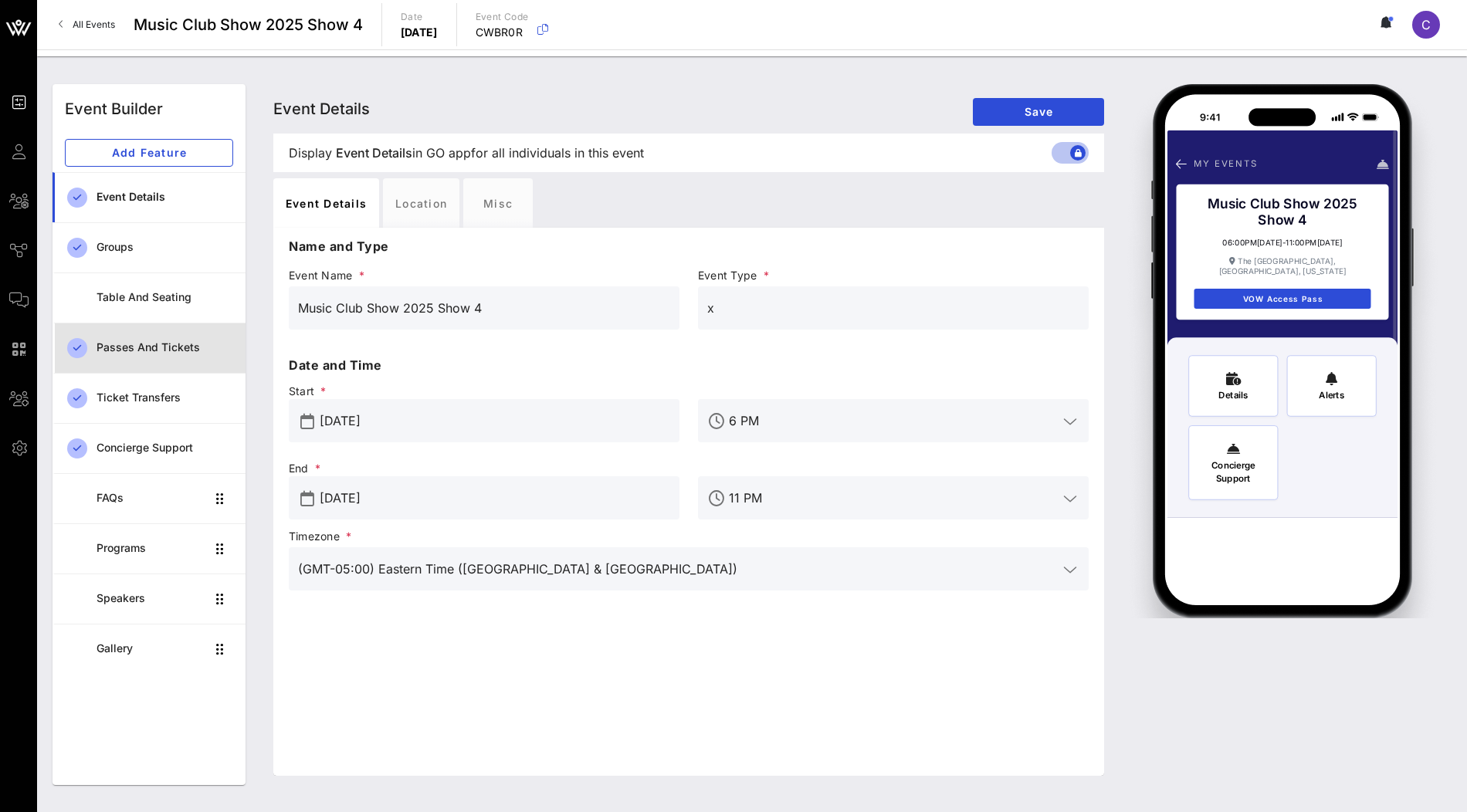
click at [166, 355] on div "Passes and Tickets" at bounding box center [165, 348] width 137 height 31
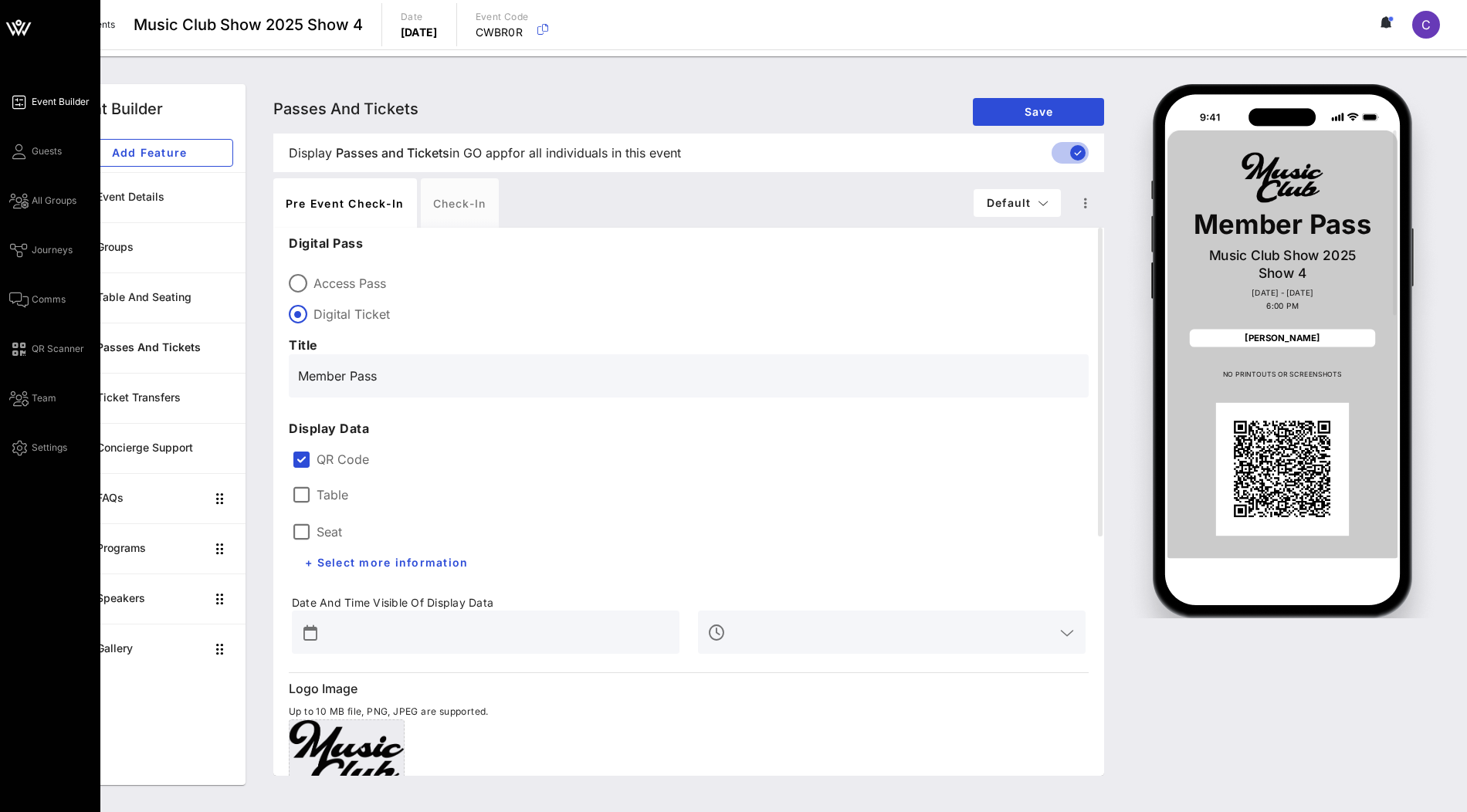
click at [4, 32] on icon at bounding box center [18, 27] width 37 height 37
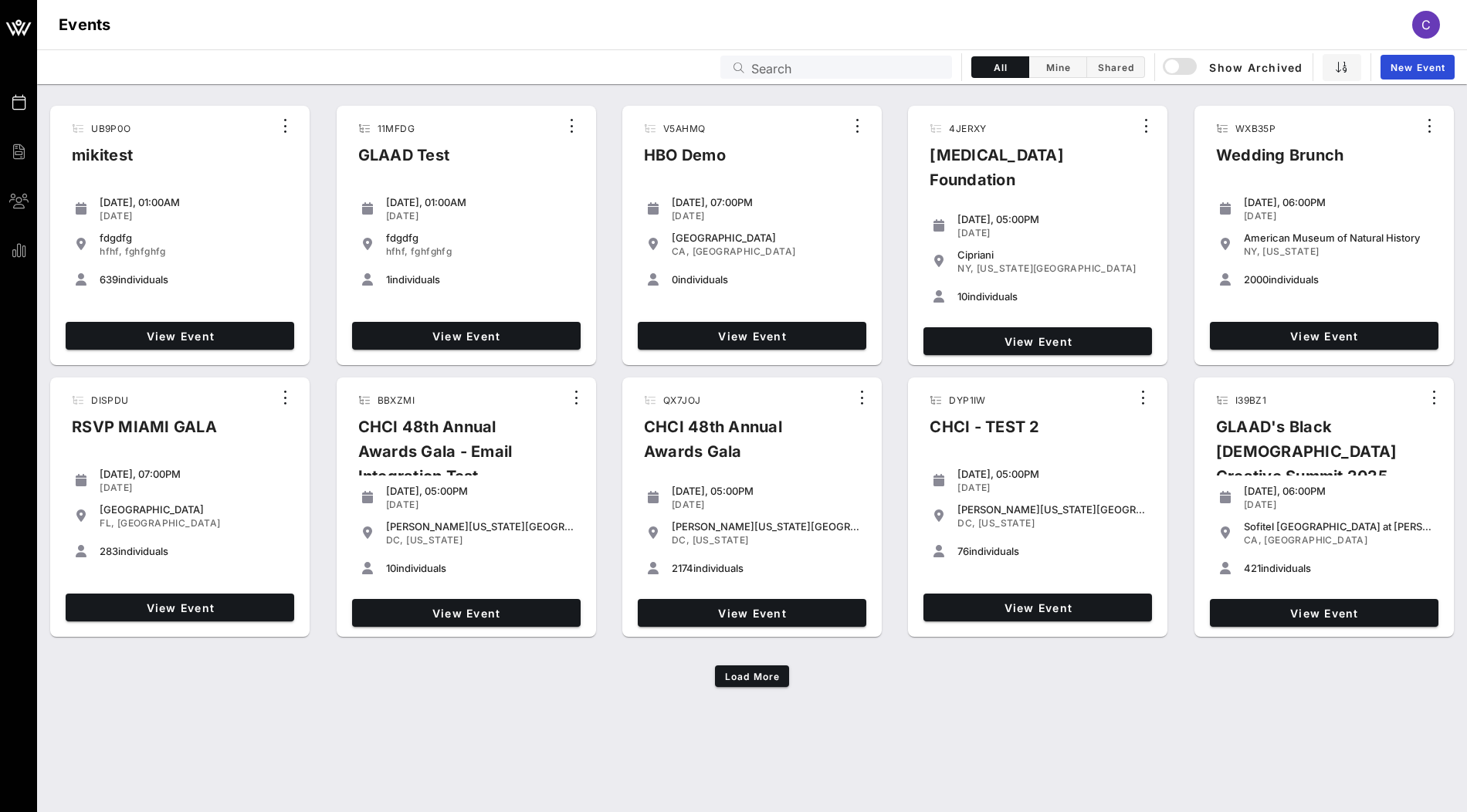
click at [883, 67] on input "Search" at bounding box center [847, 67] width 192 height 20
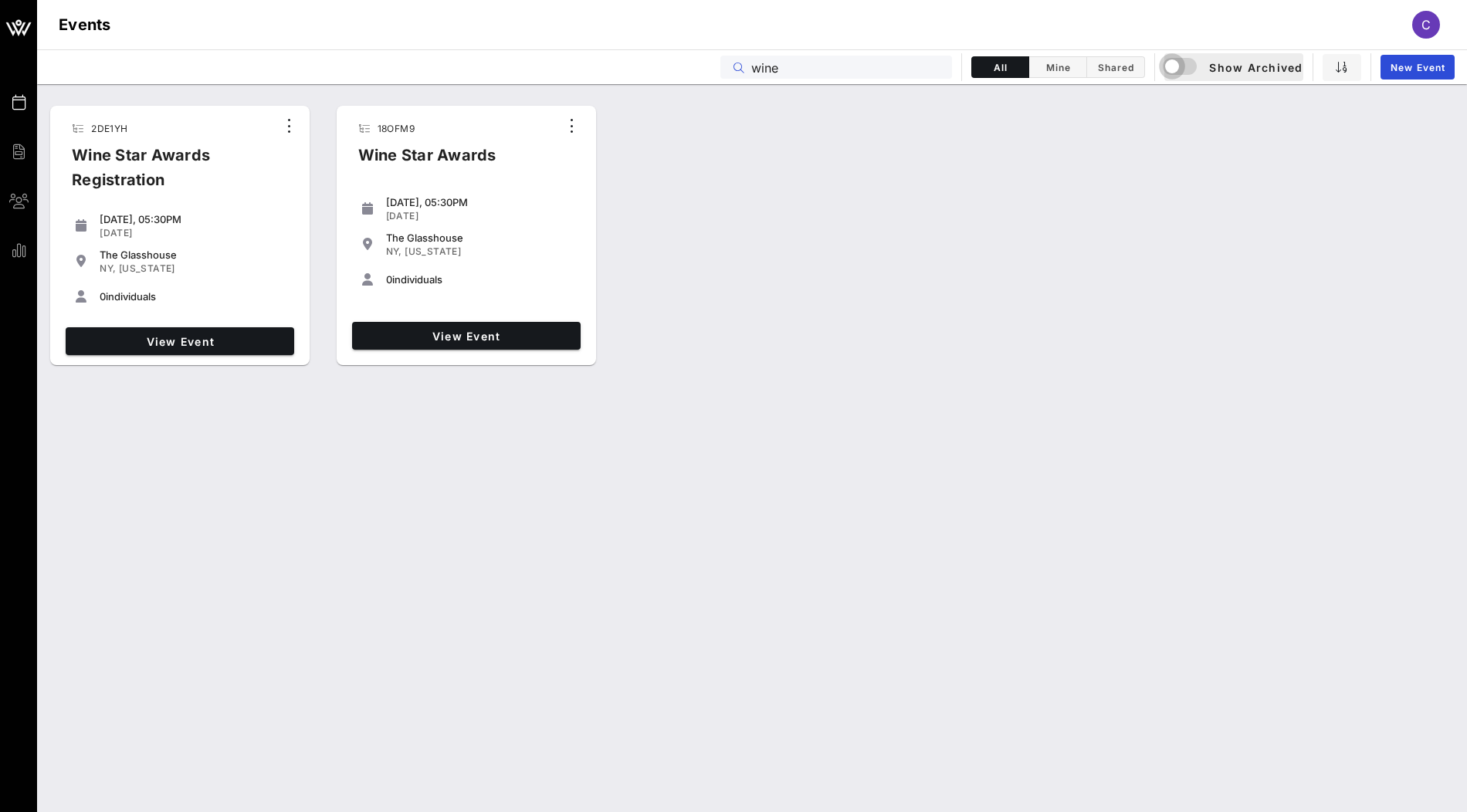
type input "wine"
click at [1180, 71] on div "button" at bounding box center [1172, 67] width 22 height 22
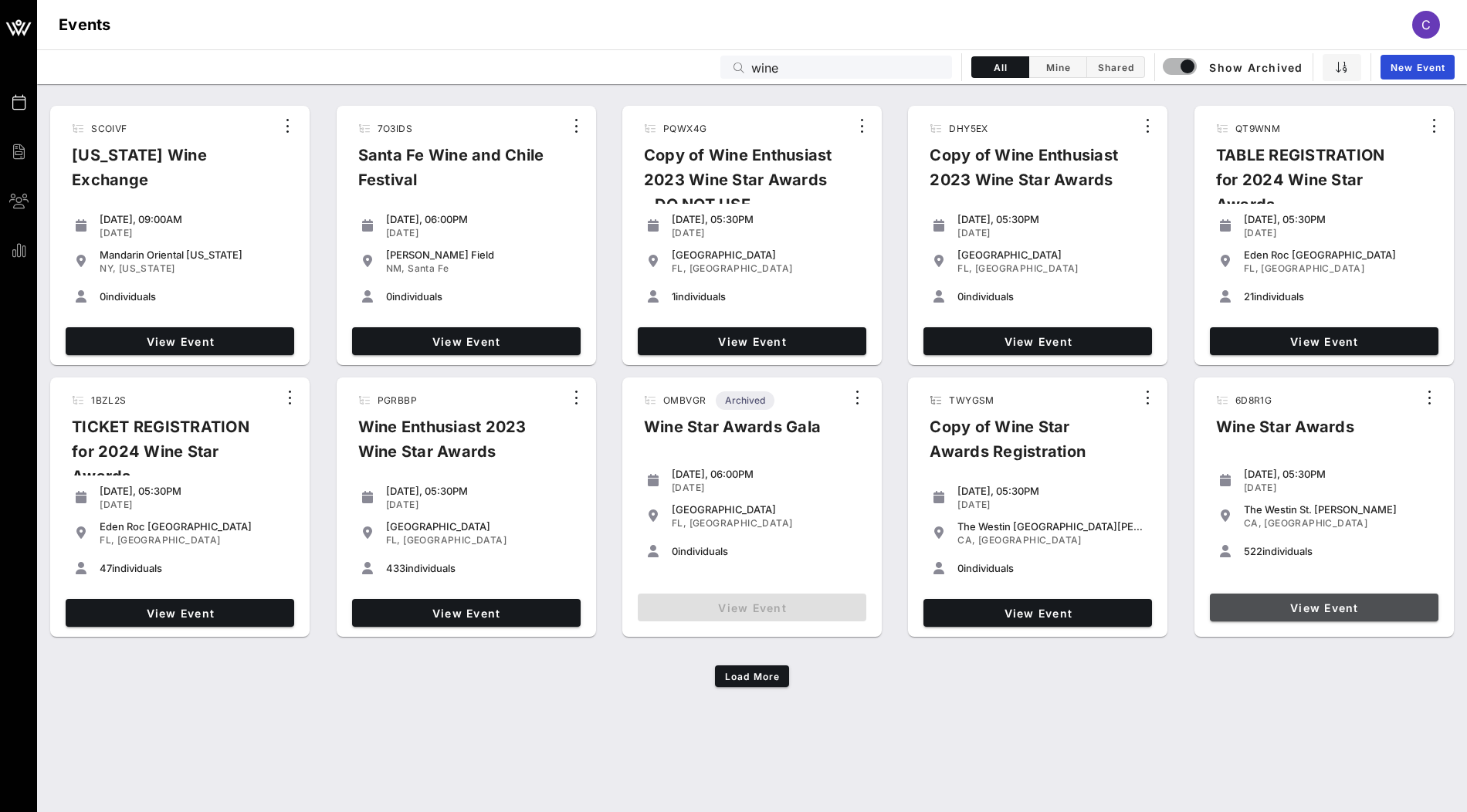
click at [1318, 616] on link "View Event" at bounding box center [1323, 606] width 228 height 27
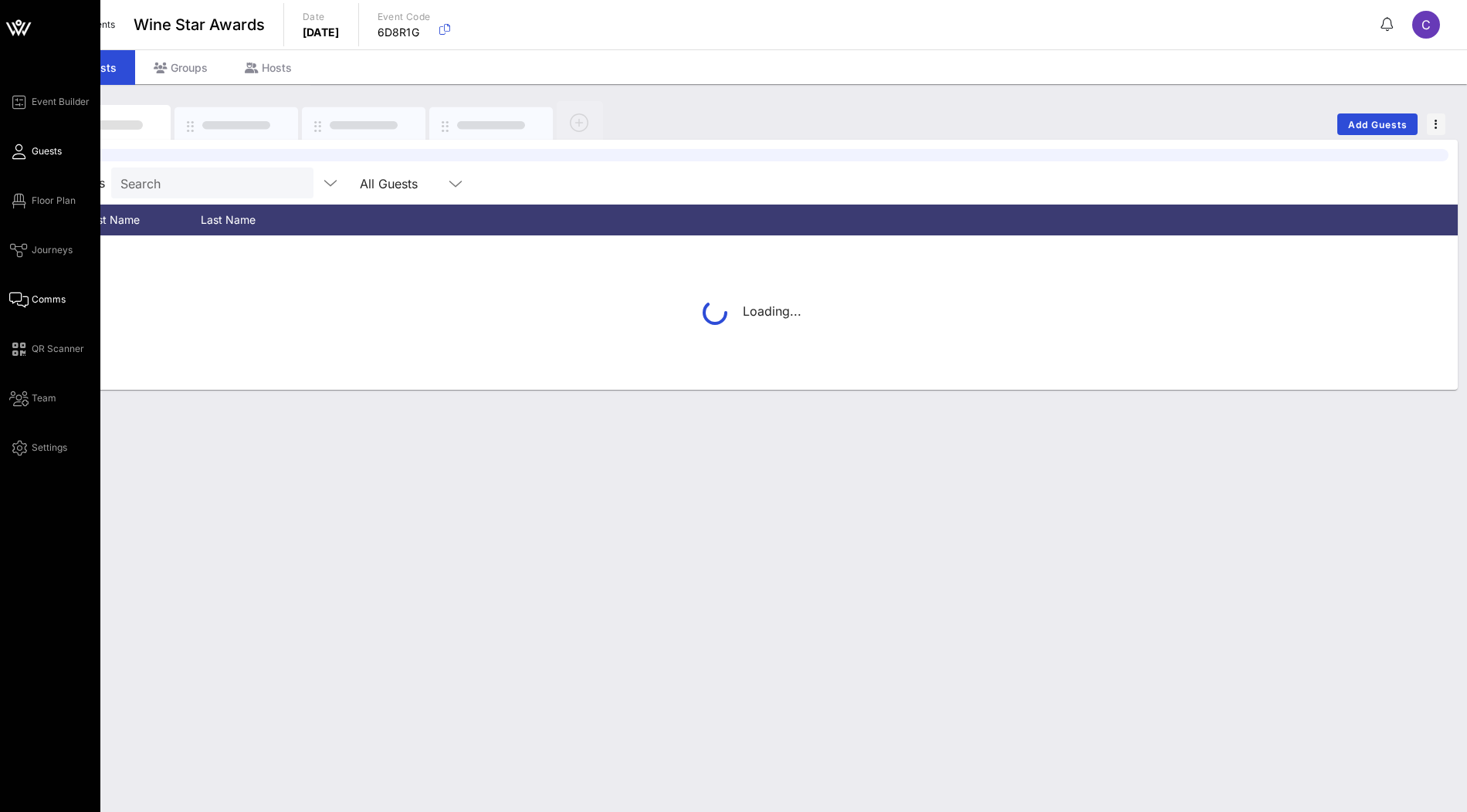
click at [44, 290] on link "Comms" at bounding box center [38, 300] width 57 height 19
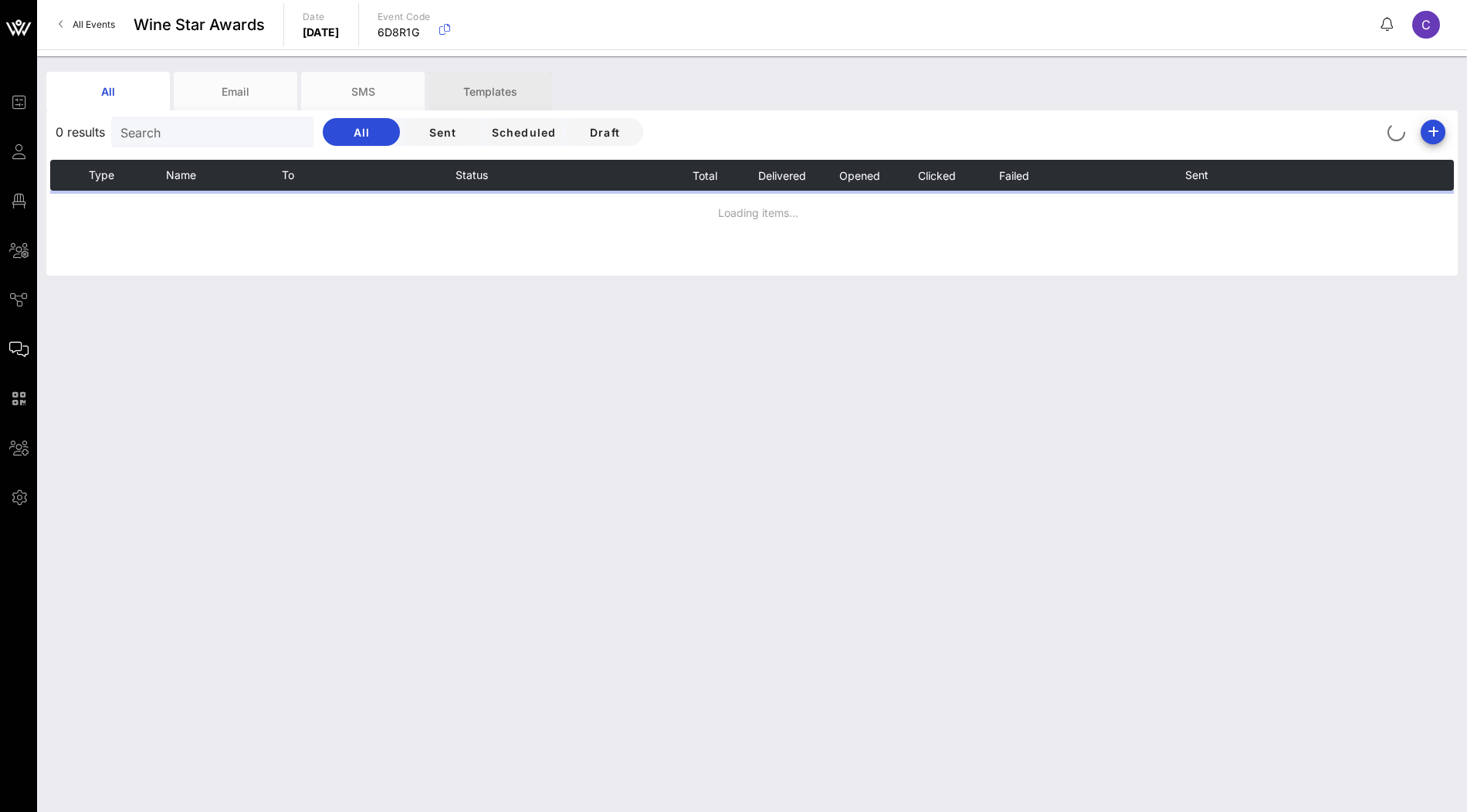
click at [501, 82] on div "Templates" at bounding box center [490, 90] width 123 height 38
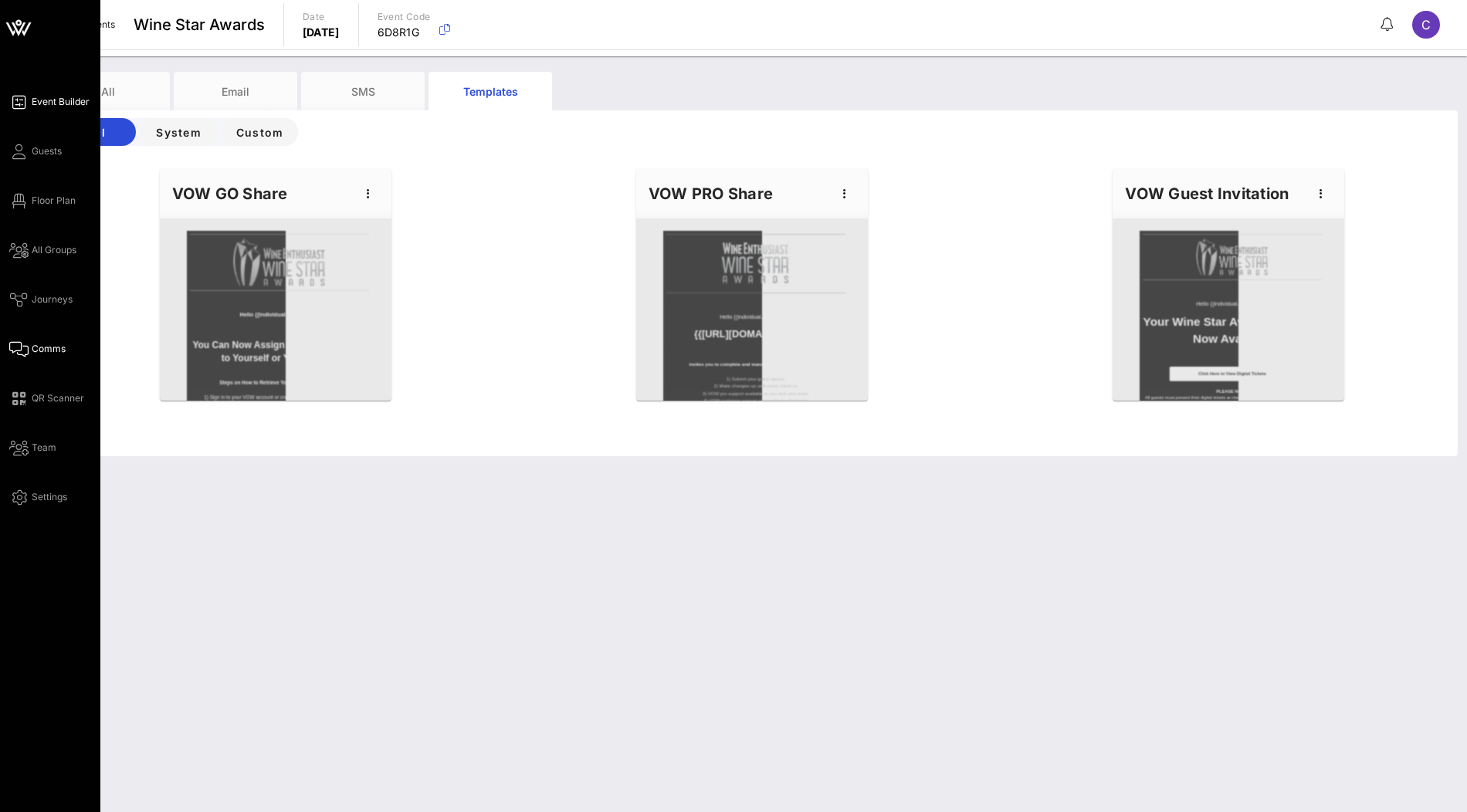
click at [50, 104] on span "Event Builder" at bounding box center [60, 102] width 58 height 14
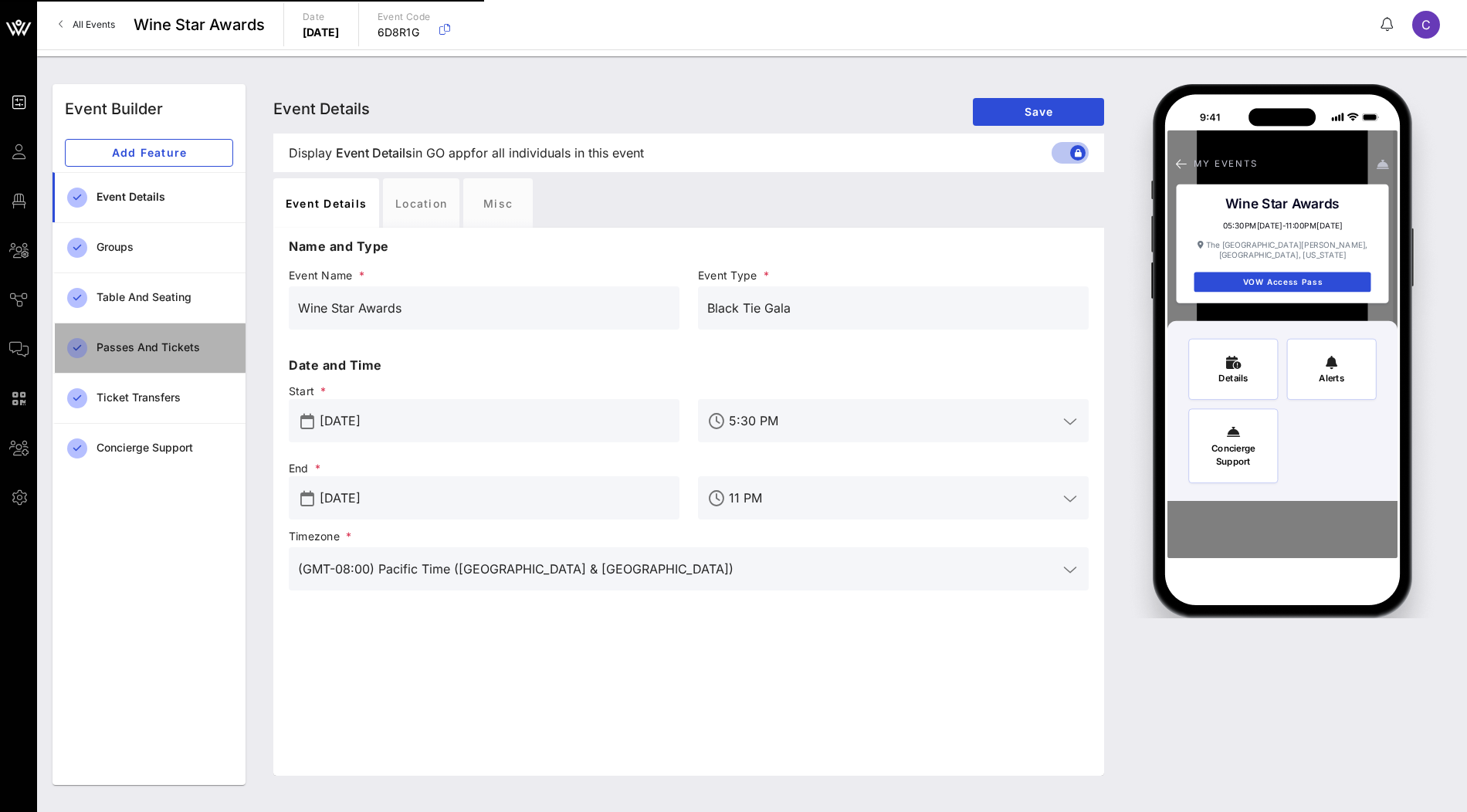
click at [150, 333] on div "Passes and Tickets" at bounding box center [165, 348] width 137 height 31
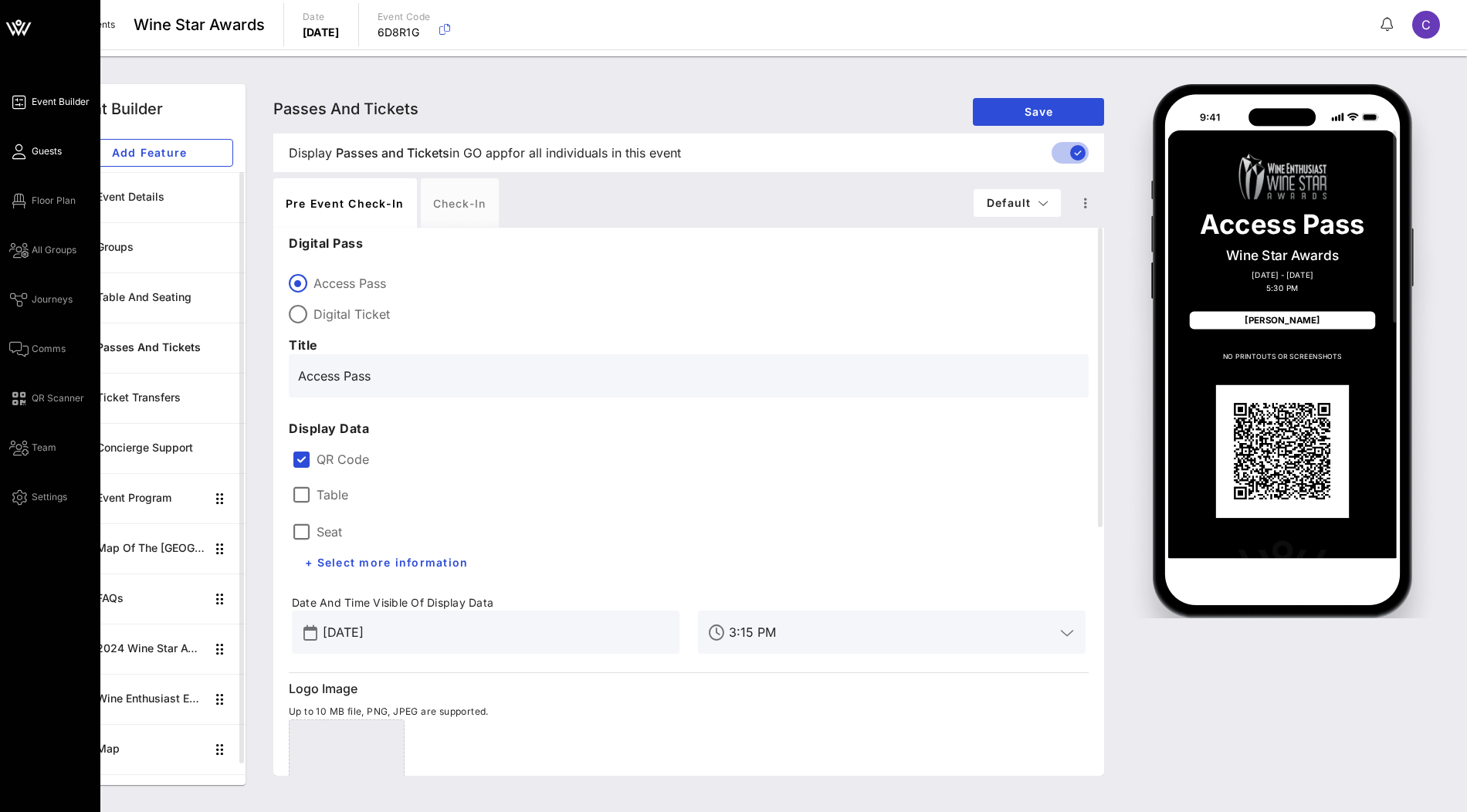
click at [34, 155] on span "Guests" at bounding box center [46, 151] width 30 height 14
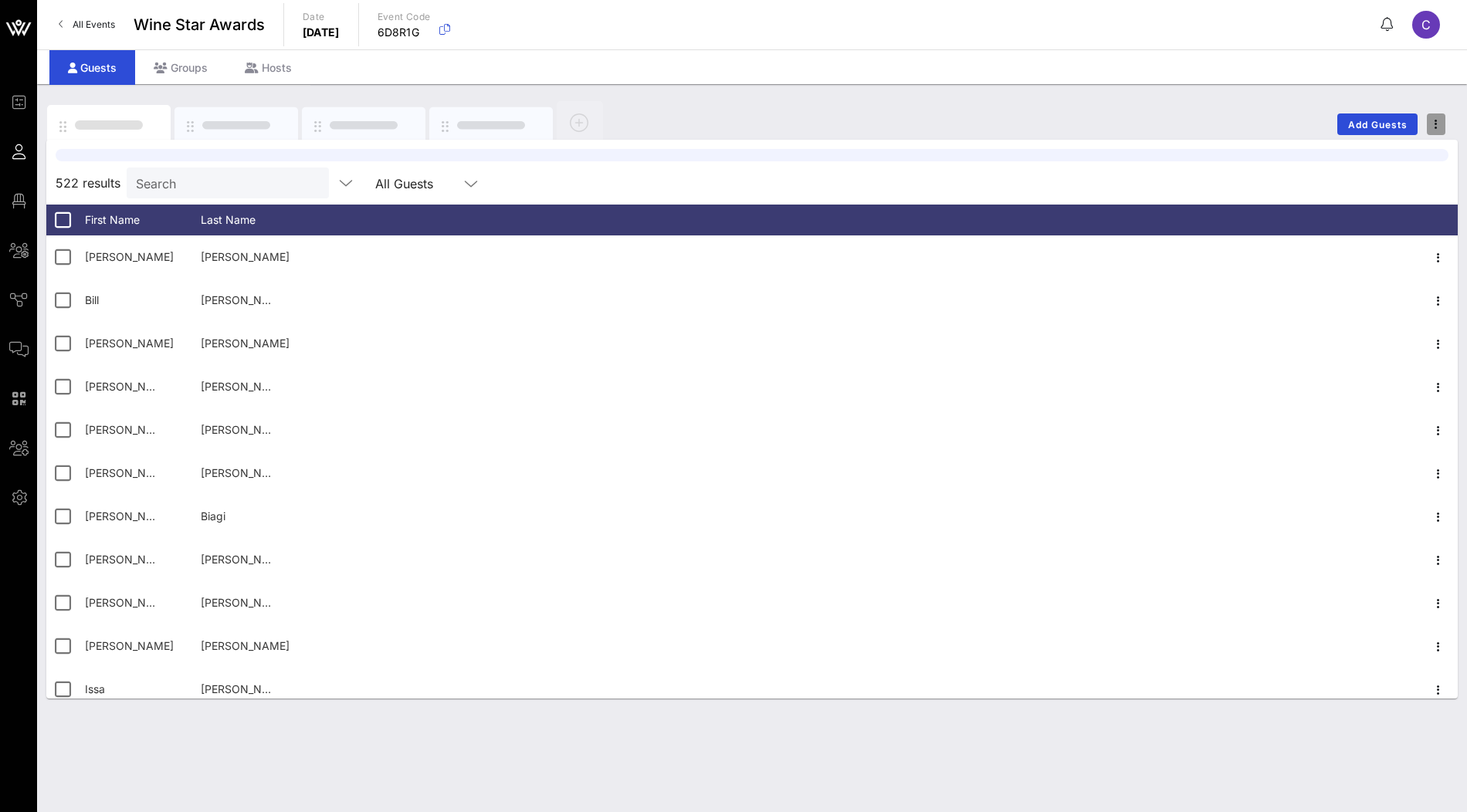
click at [1441, 126] on span "button" at bounding box center [1436, 124] width 19 height 11
click at [1425, 177] on div "Duplicate Event" at bounding box center [1407, 180] width 74 height 13
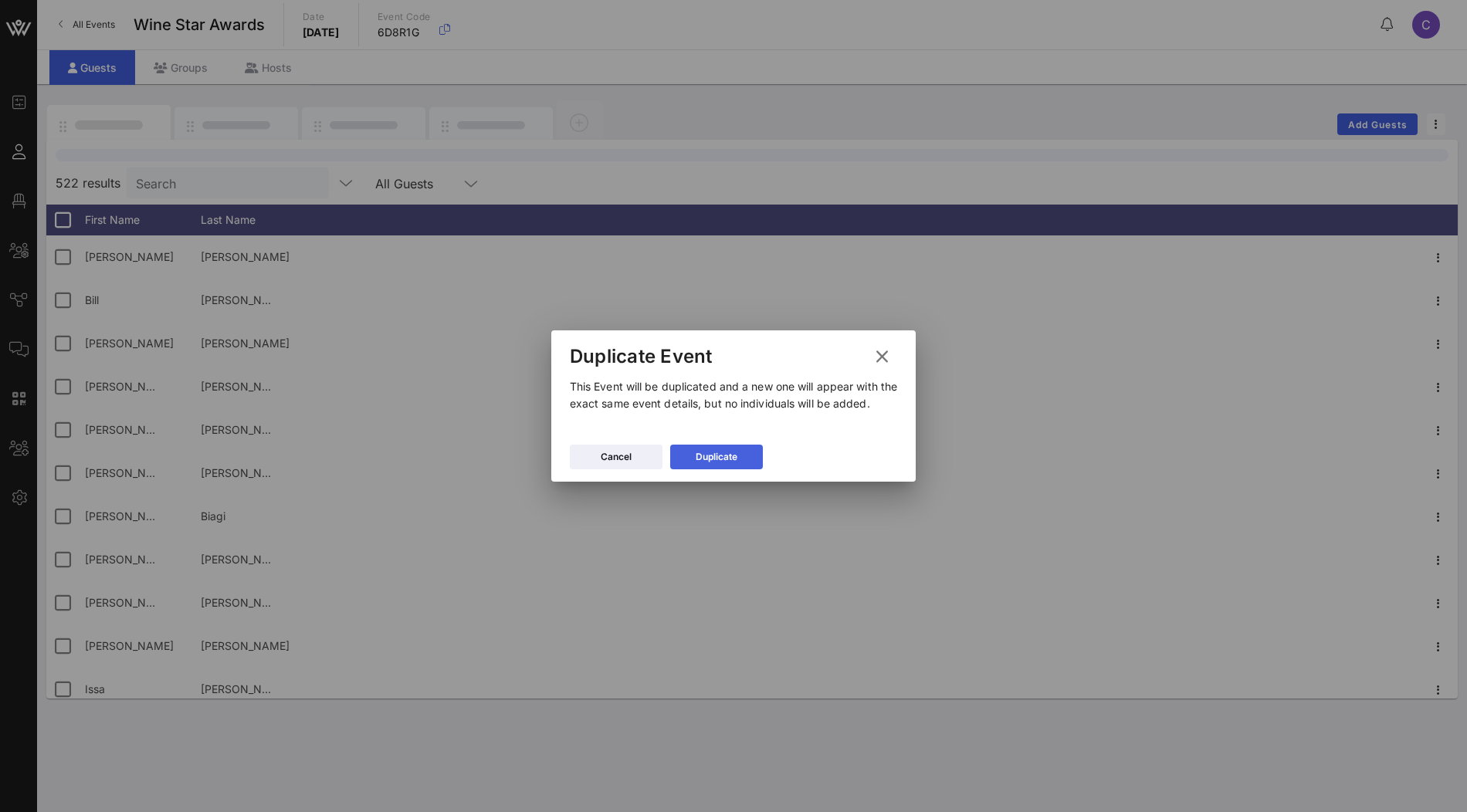
click at [713, 457] on icon at bounding box center [717, 457] width 11 height 9
